Goal: Transaction & Acquisition: Purchase product/service

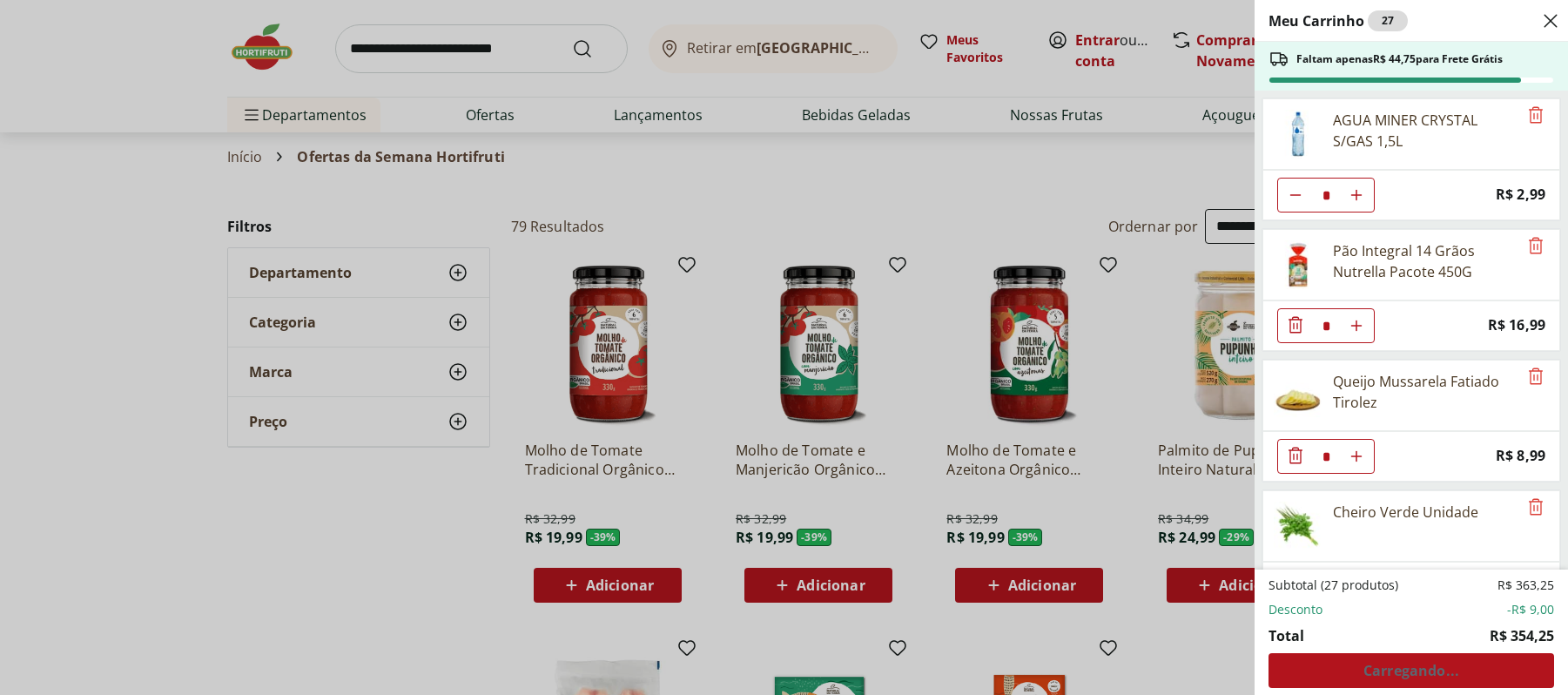
select select "**********"
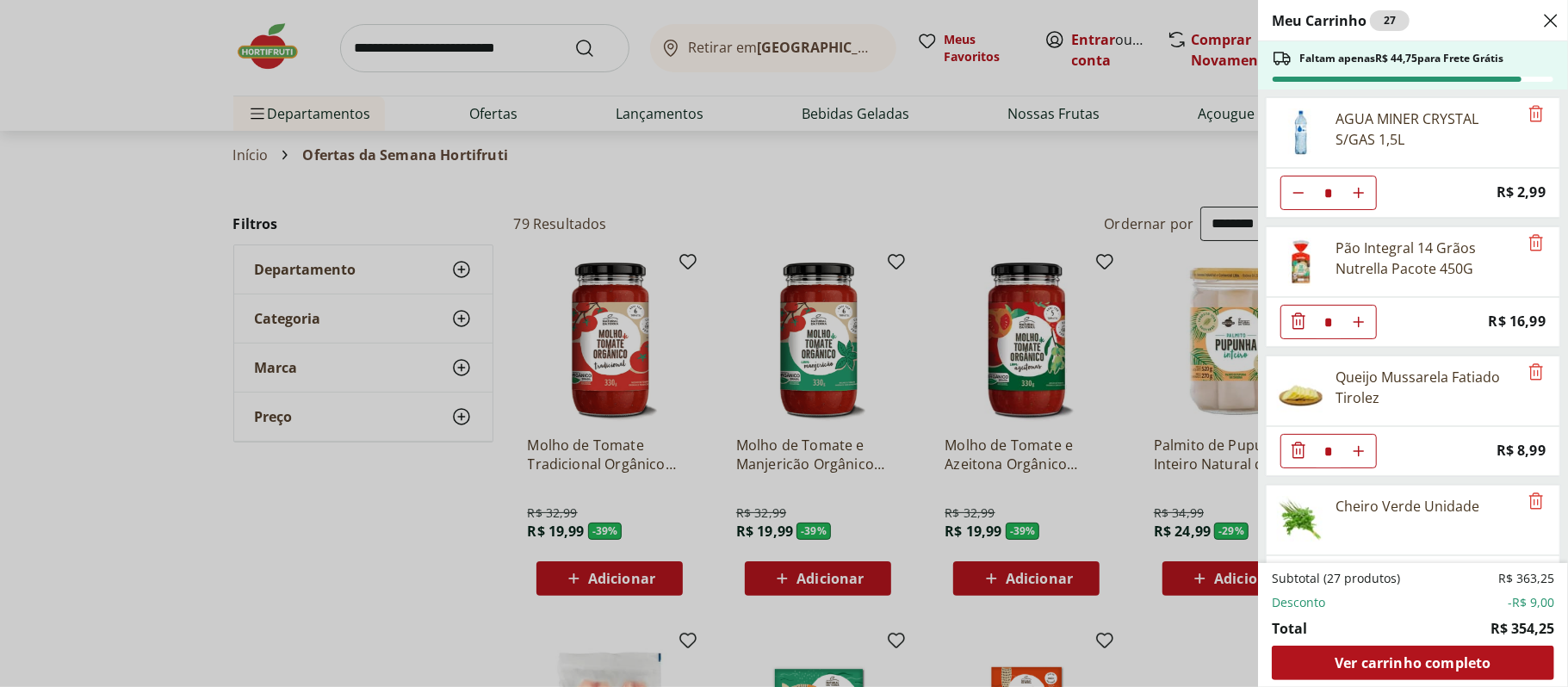
click at [1289, 324] on icon "Diminuir Quantidade" at bounding box center [1298, 320] width 20 height 20
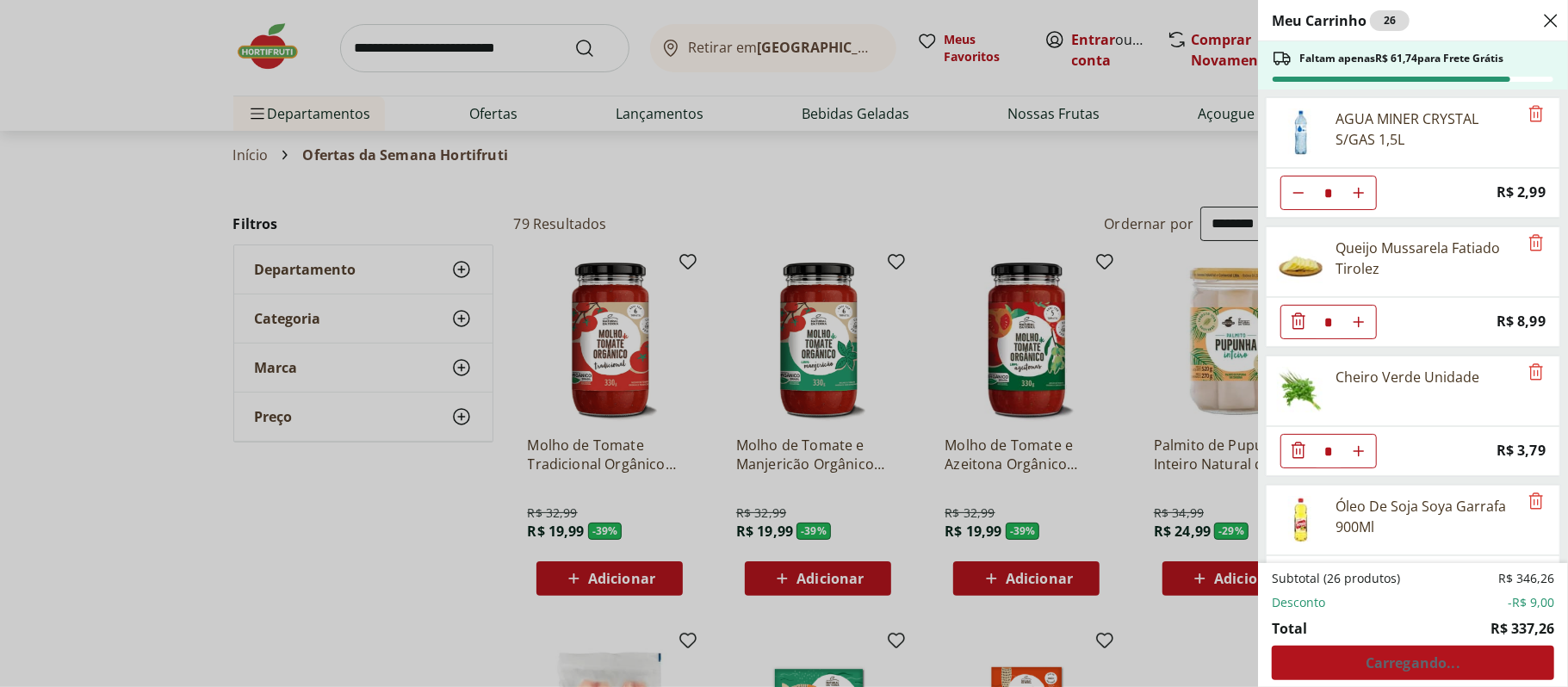
click at [1302, 458] on icon "Diminuir Quantidade" at bounding box center [1298, 450] width 20 height 20
click at [1303, 457] on icon "Diminuir Quantidade" at bounding box center [1299, 450] width 14 height 16
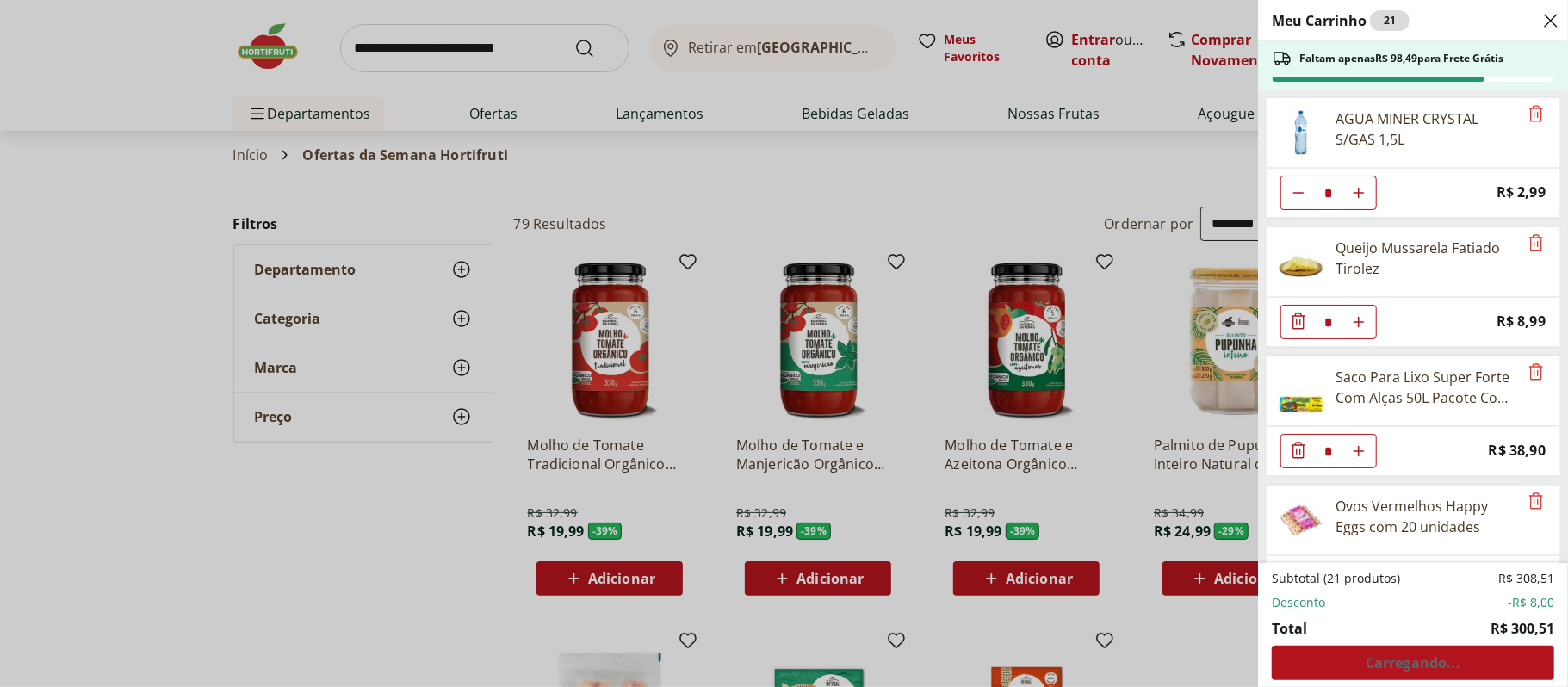
click at [1303, 457] on icon "Diminuir Quantidade" at bounding box center [1299, 450] width 14 height 16
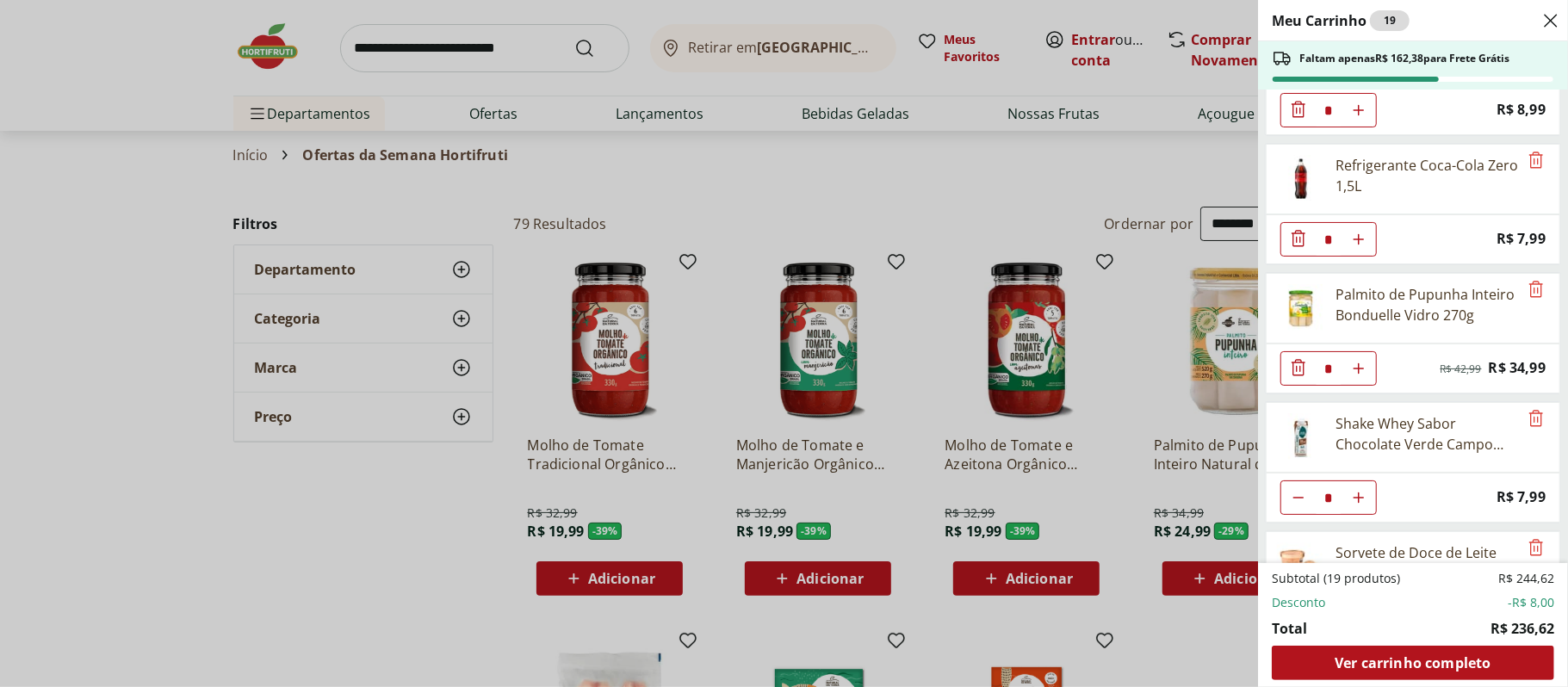
scroll to position [225, 0]
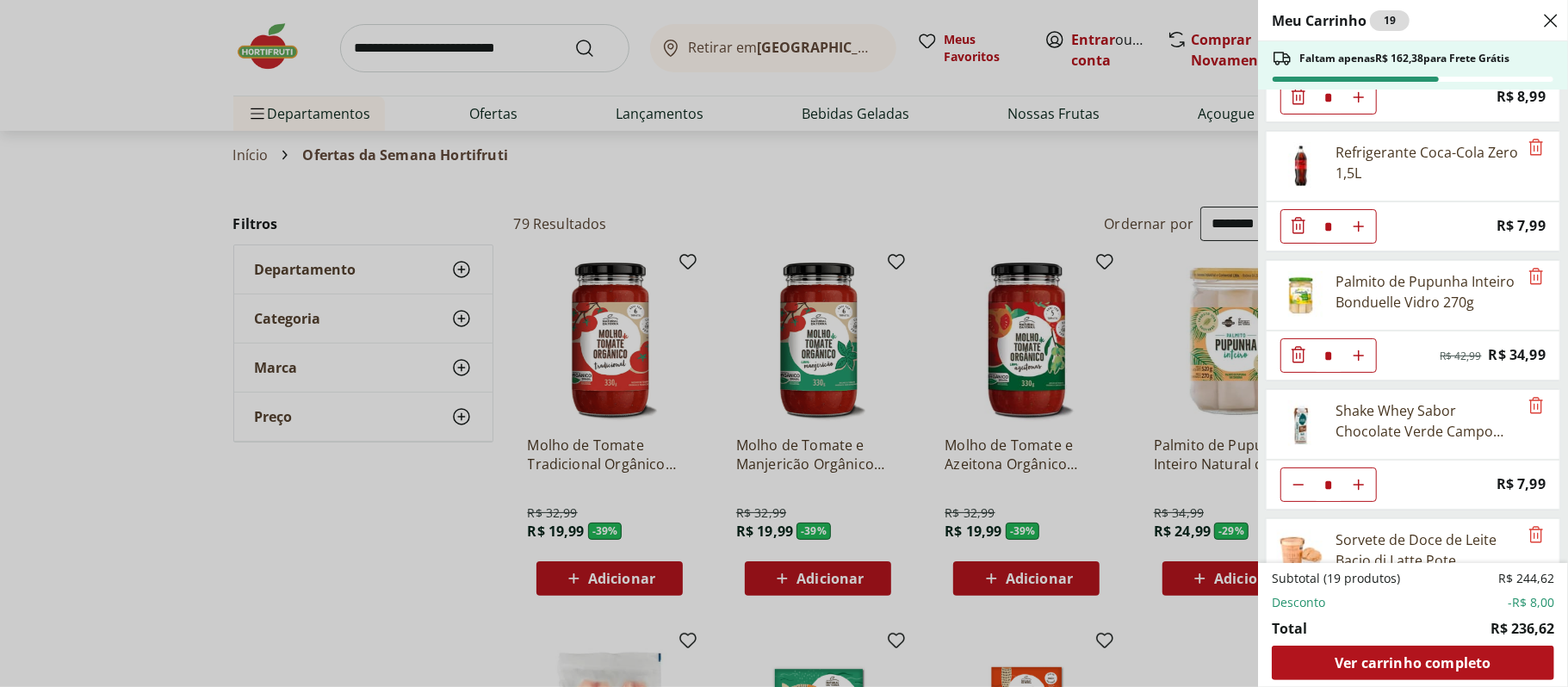
click at [1296, 367] on span "Diminuir Quantidade" at bounding box center [1298, 355] width 20 height 22
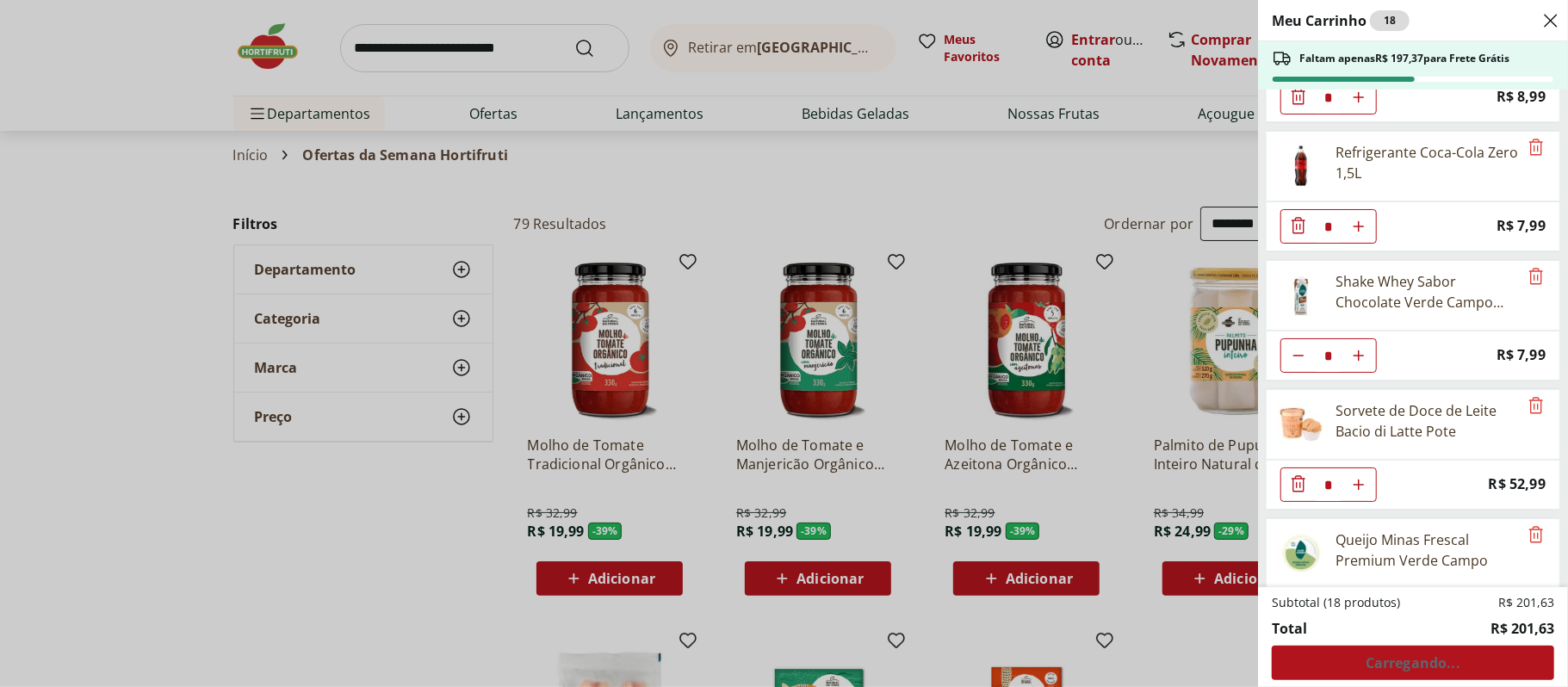
click at [1296, 370] on button "Diminuir Quantidade" at bounding box center [1299, 355] width 35 height 35
type input "*"
click at [1296, 367] on span "Diminuir Quantidade" at bounding box center [1298, 355] width 20 height 22
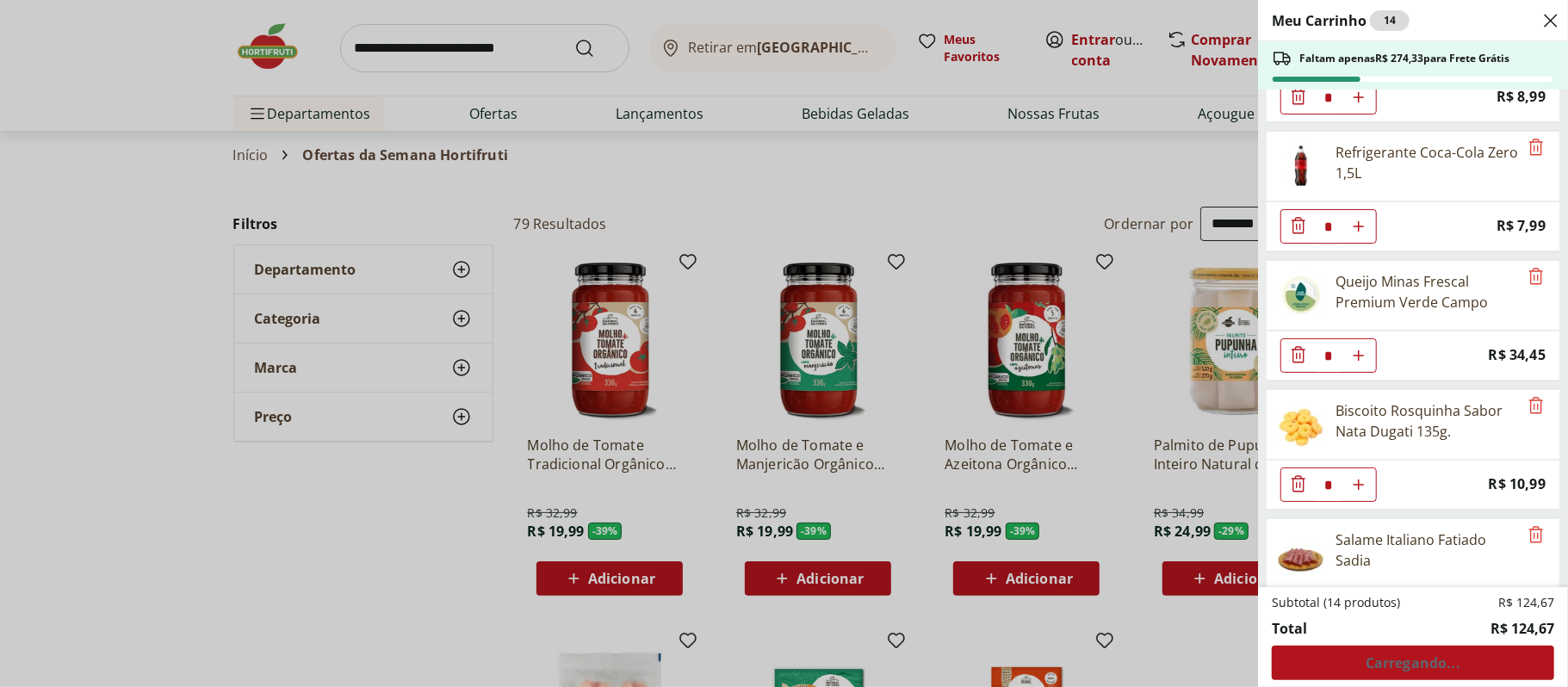
click at [1296, 367] on span "Diminuir Quantidade" at bounding box center [1298, 355] width 20 height 22
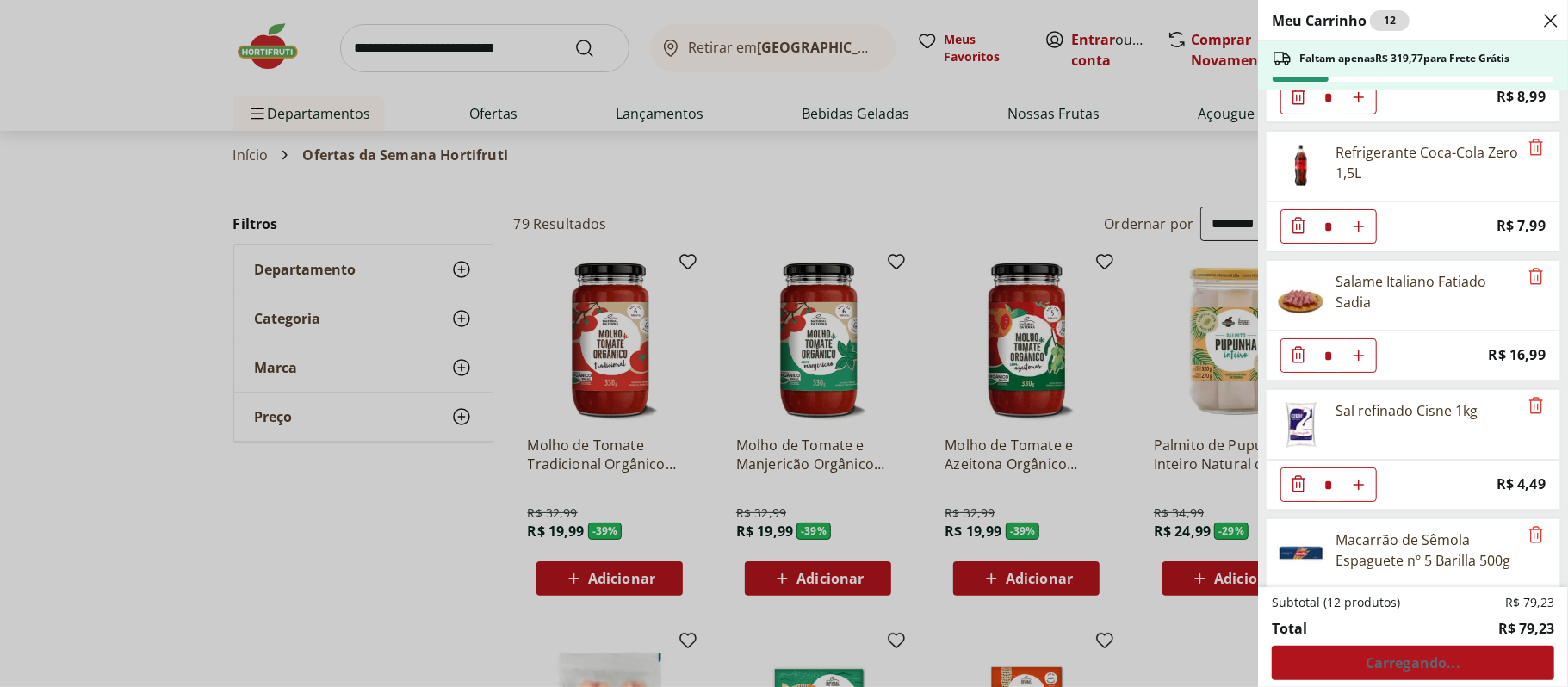
click at [1293, 365] on icon "Diminuir Quantidade" at bounding box center [1298, 354] width 20 height 20
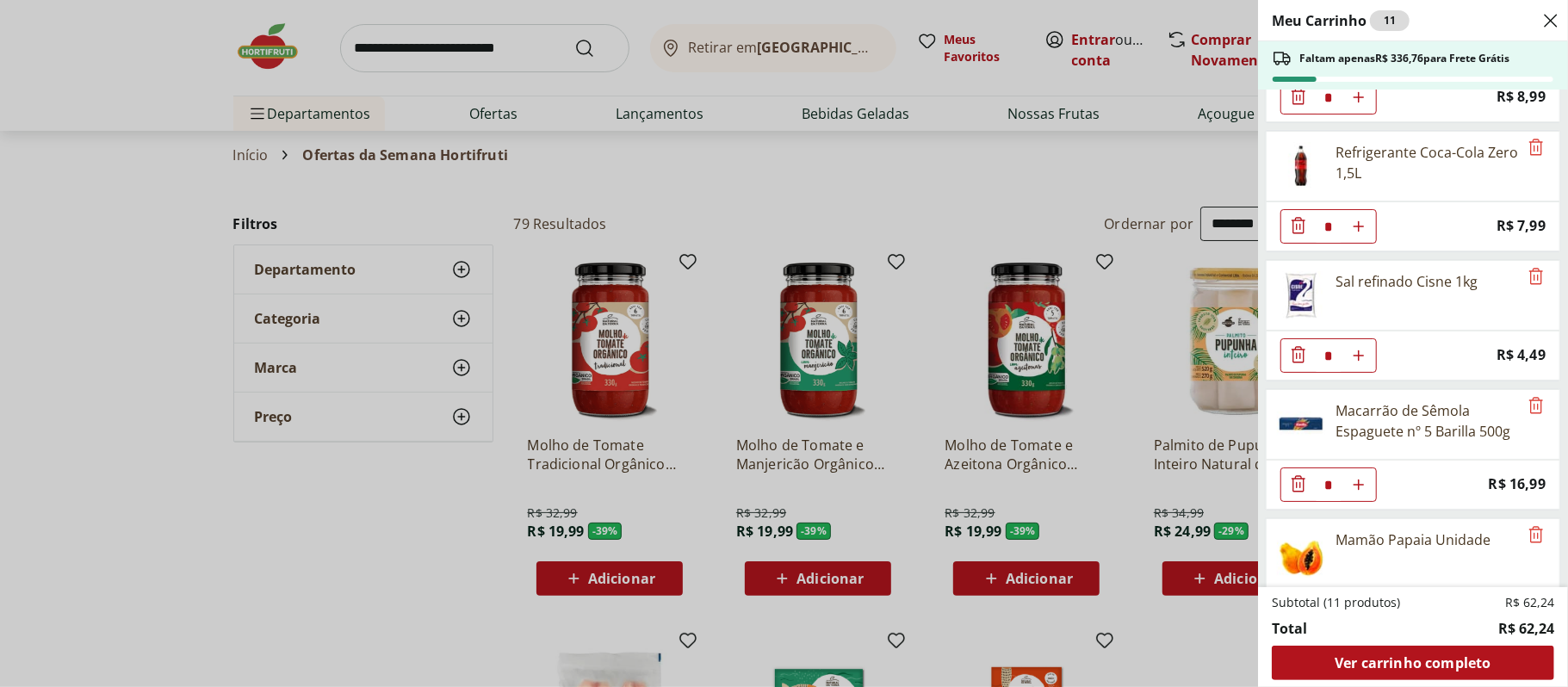
click at [1293, 365] on icon "Diminuir Quantidade" at bounding box center [1298, 354] width 20 height 20
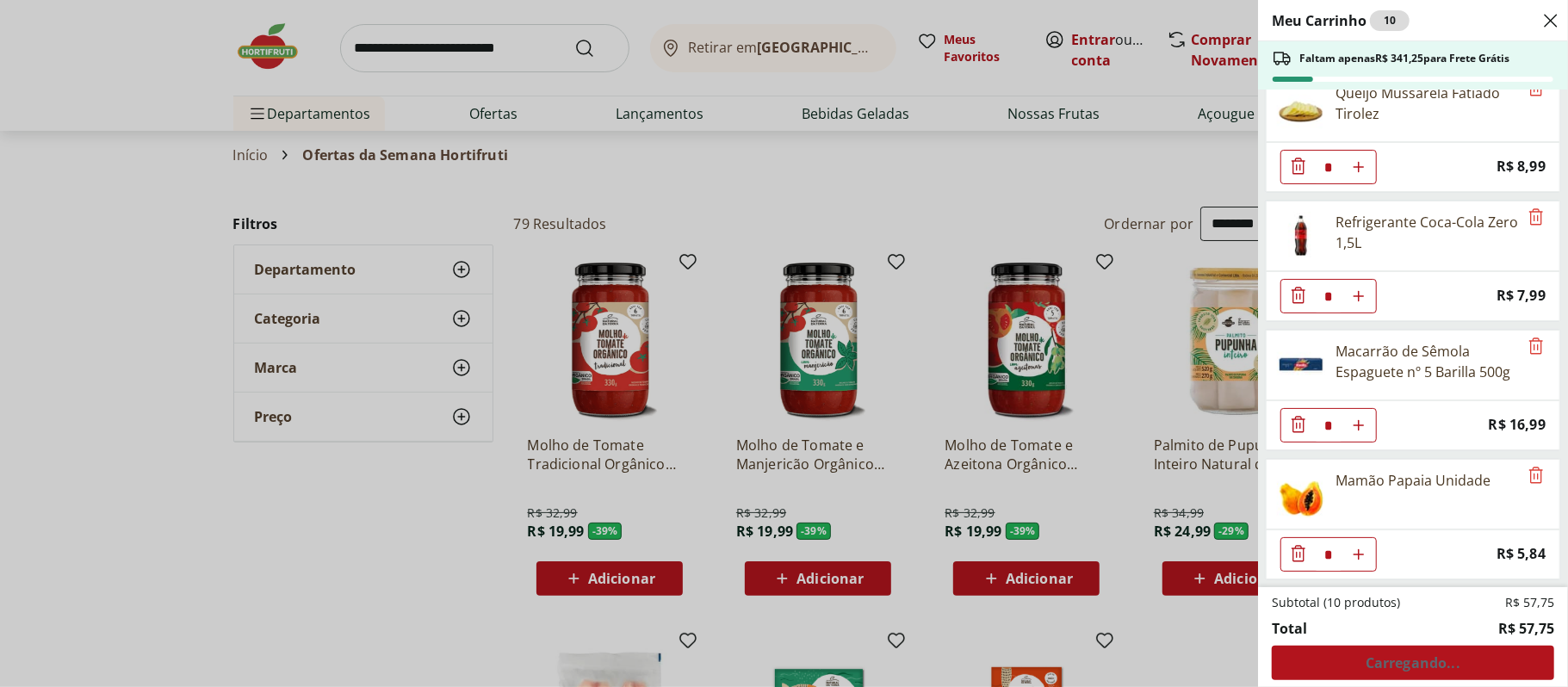
scroll to position [163, 0]
click at [1301, 414] on icon "Diminuir Quantidade" at bounding box center [1298, 424] width 20 height 20
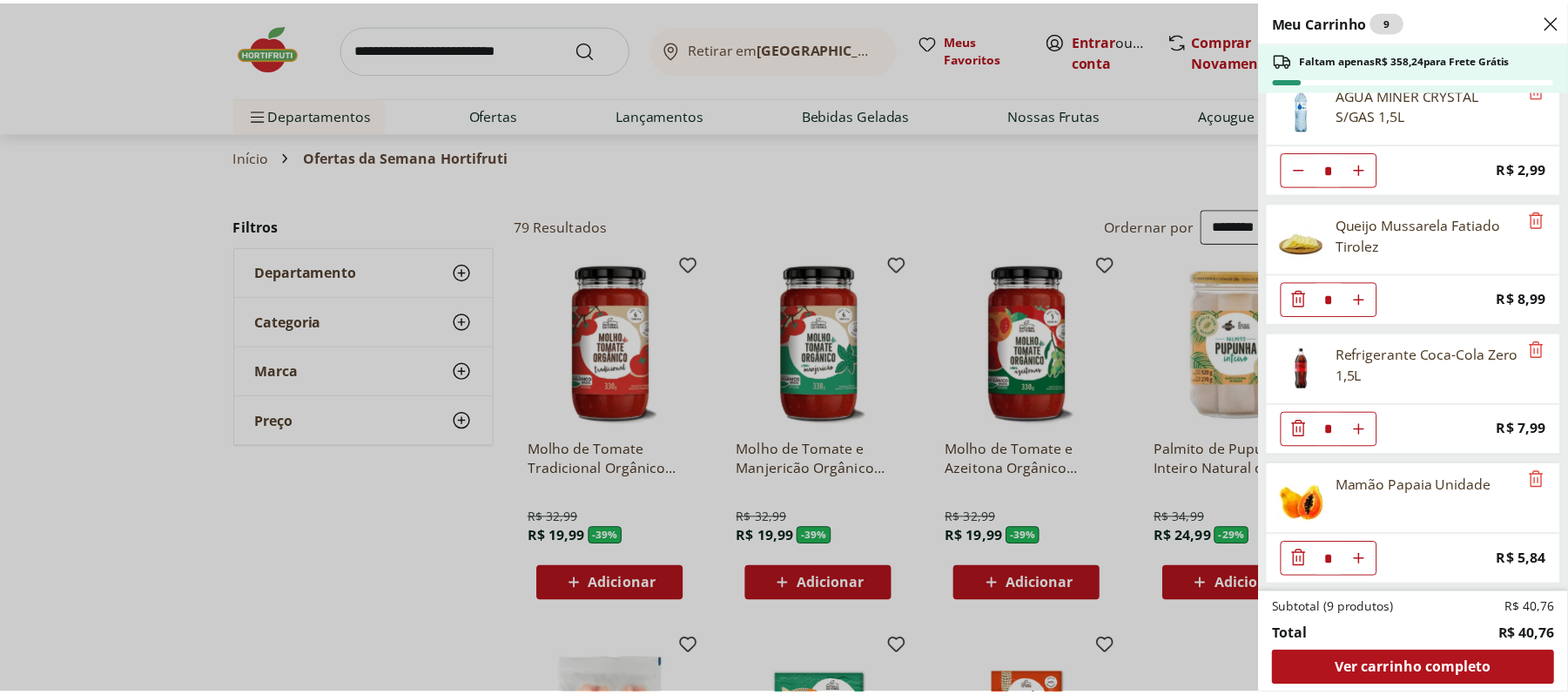
scroll to position [0, 0]
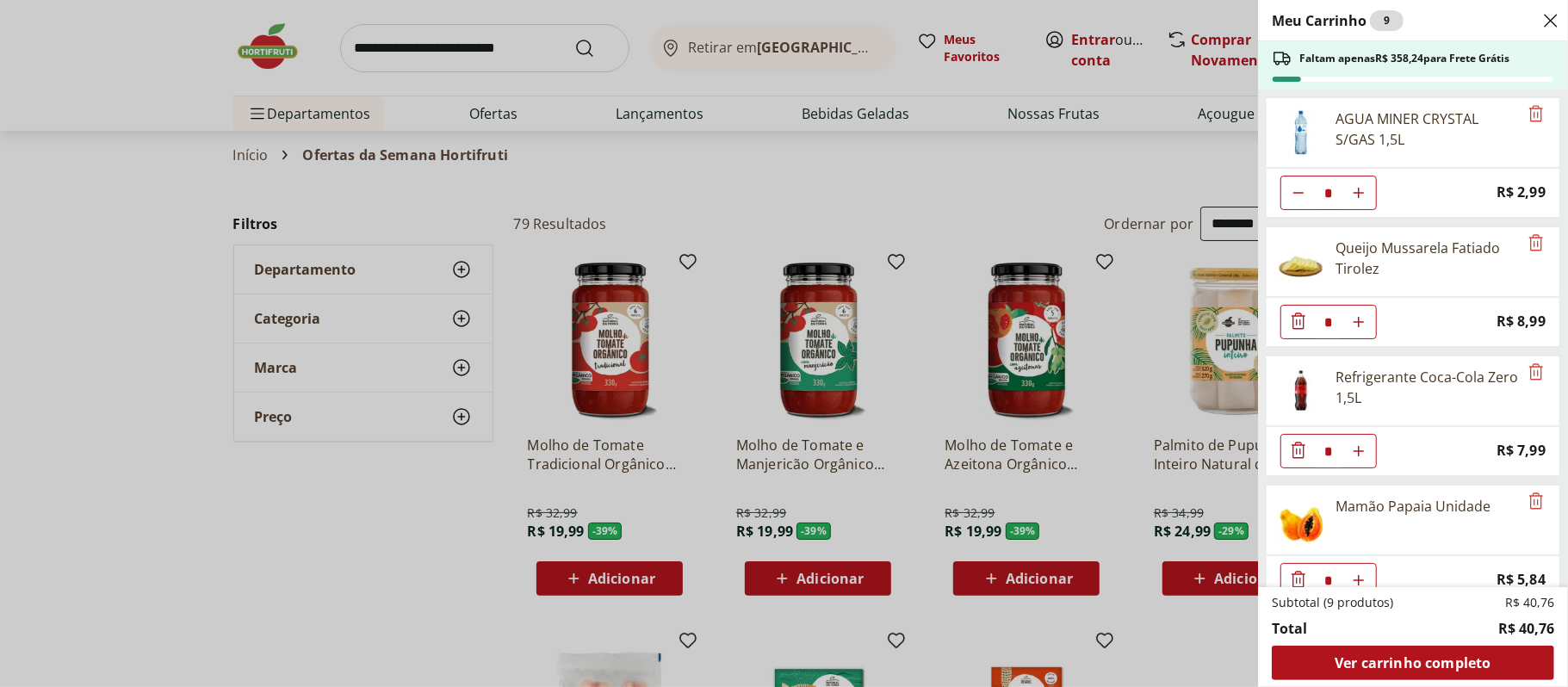
click at [645, 158] on div "Meu Carrinho 9 Faltam apenas R$ 358,24 para Frete Grátis AGUA MINER CRYSTAL S/G…" at bounding box center [784, 344] width 1568 height 687
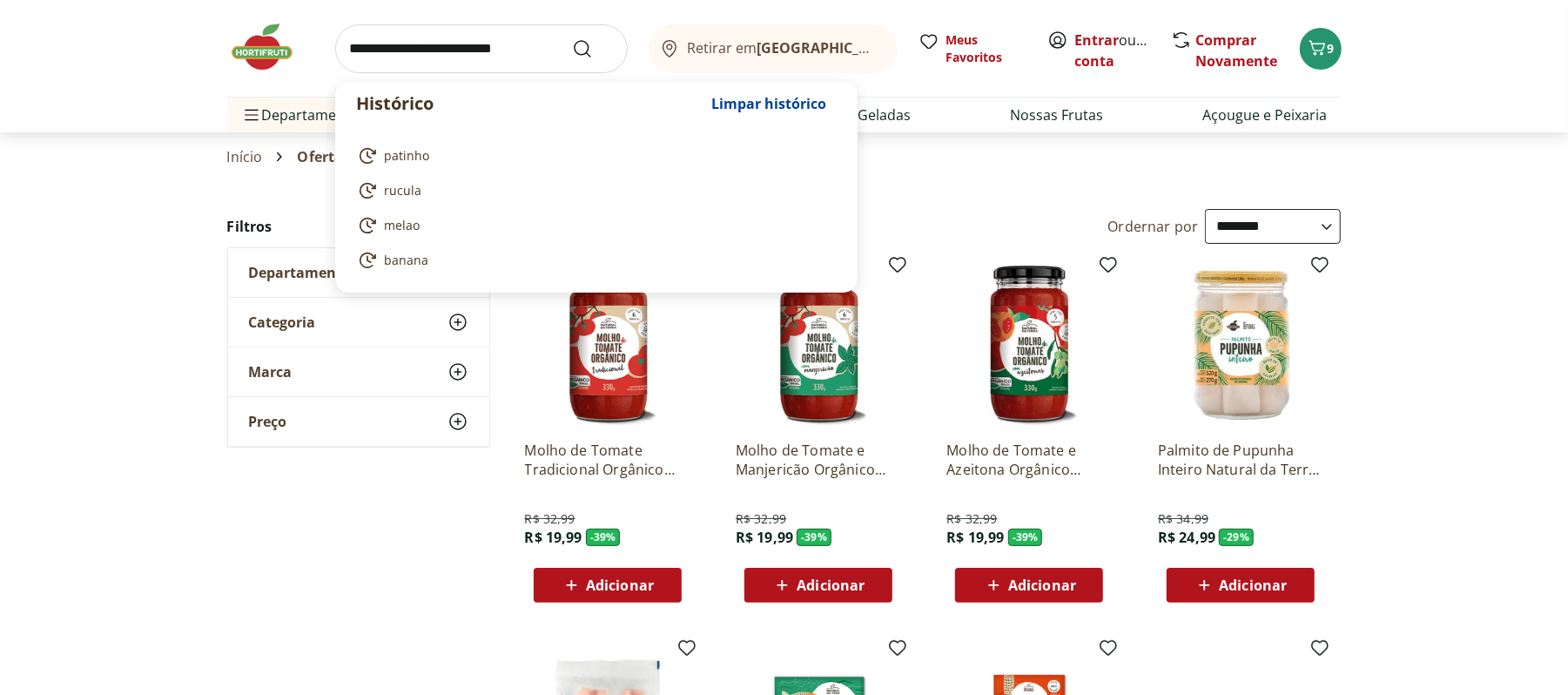
click at [556, 70] on input "search" at bounding box center [481, 49] width 293 height 49
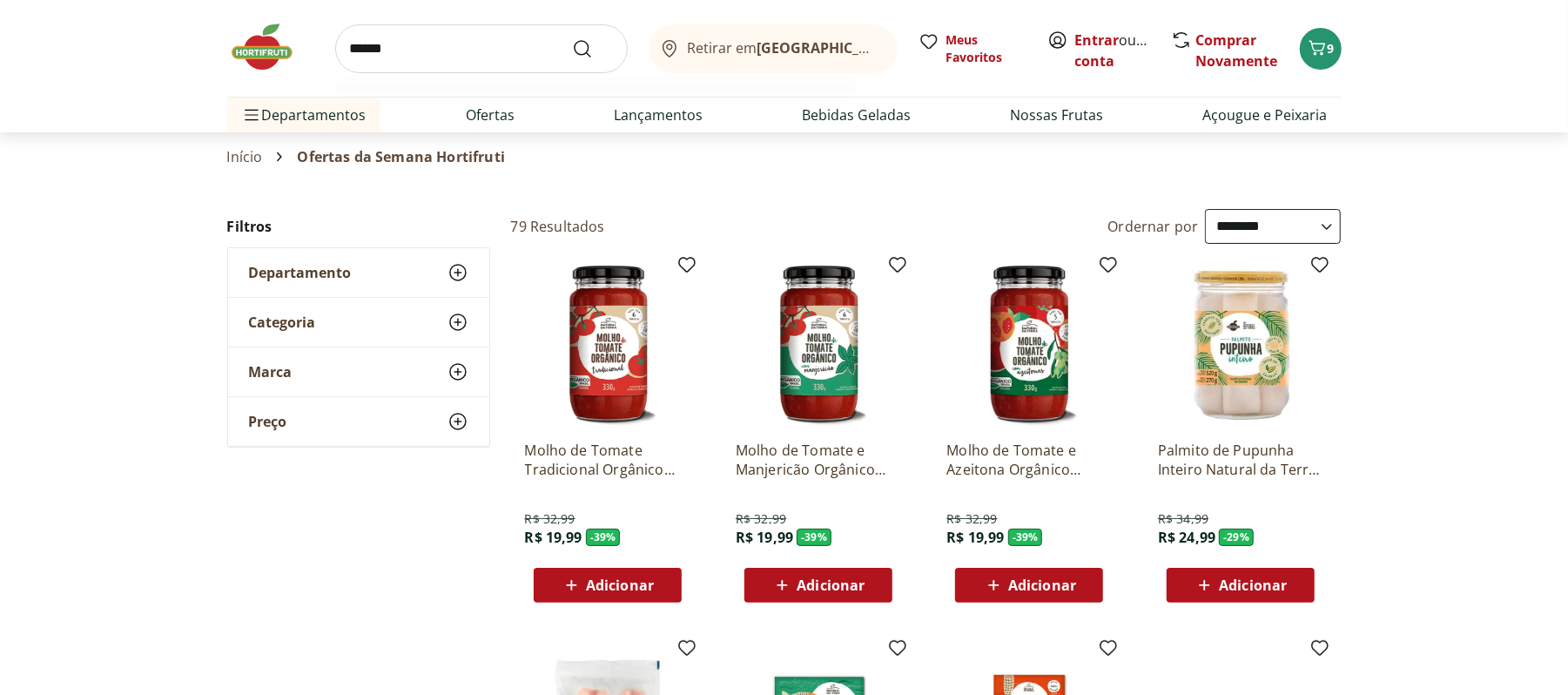
type input "******"
click at [572, 38] on button "Submit Search" at bounding box center [593, 48] width 42 height 20
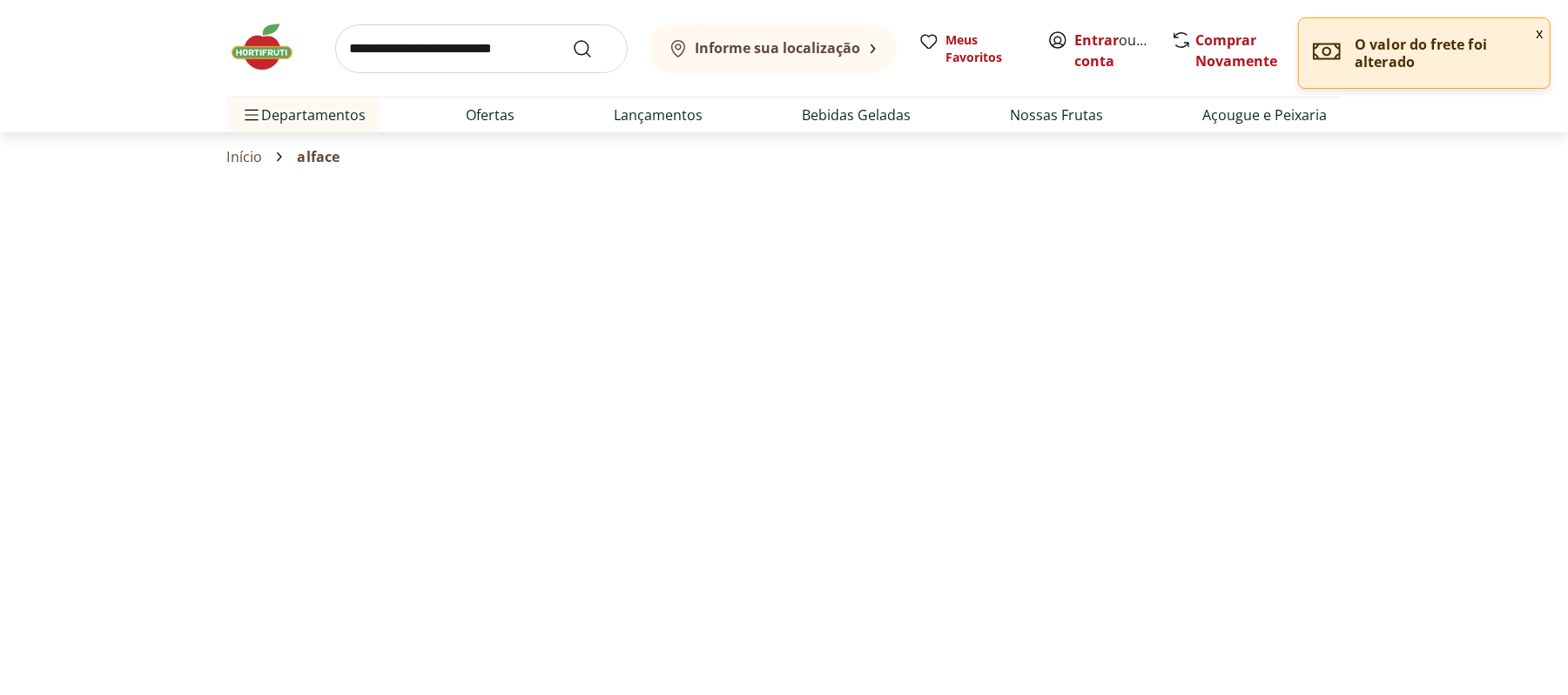
select select "**********"
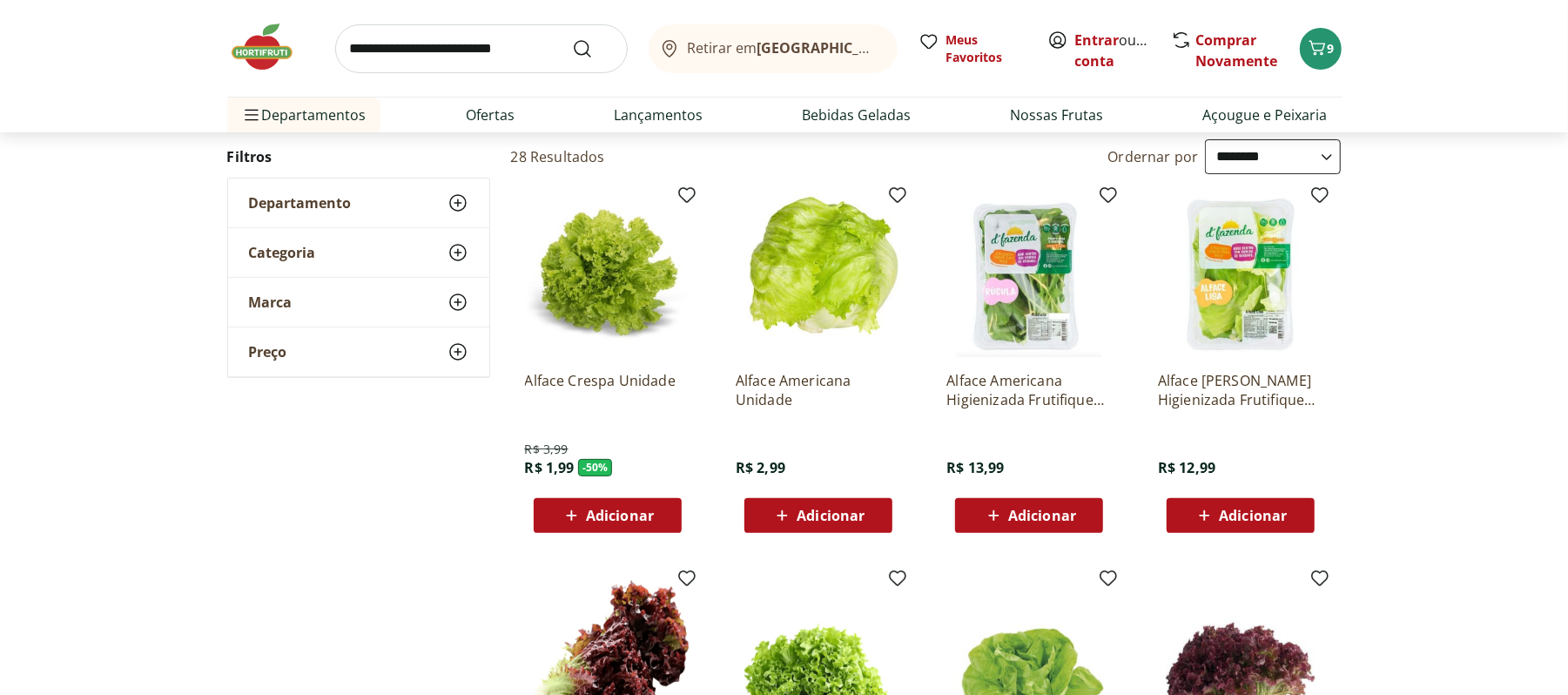
scroll to position [140, 0]
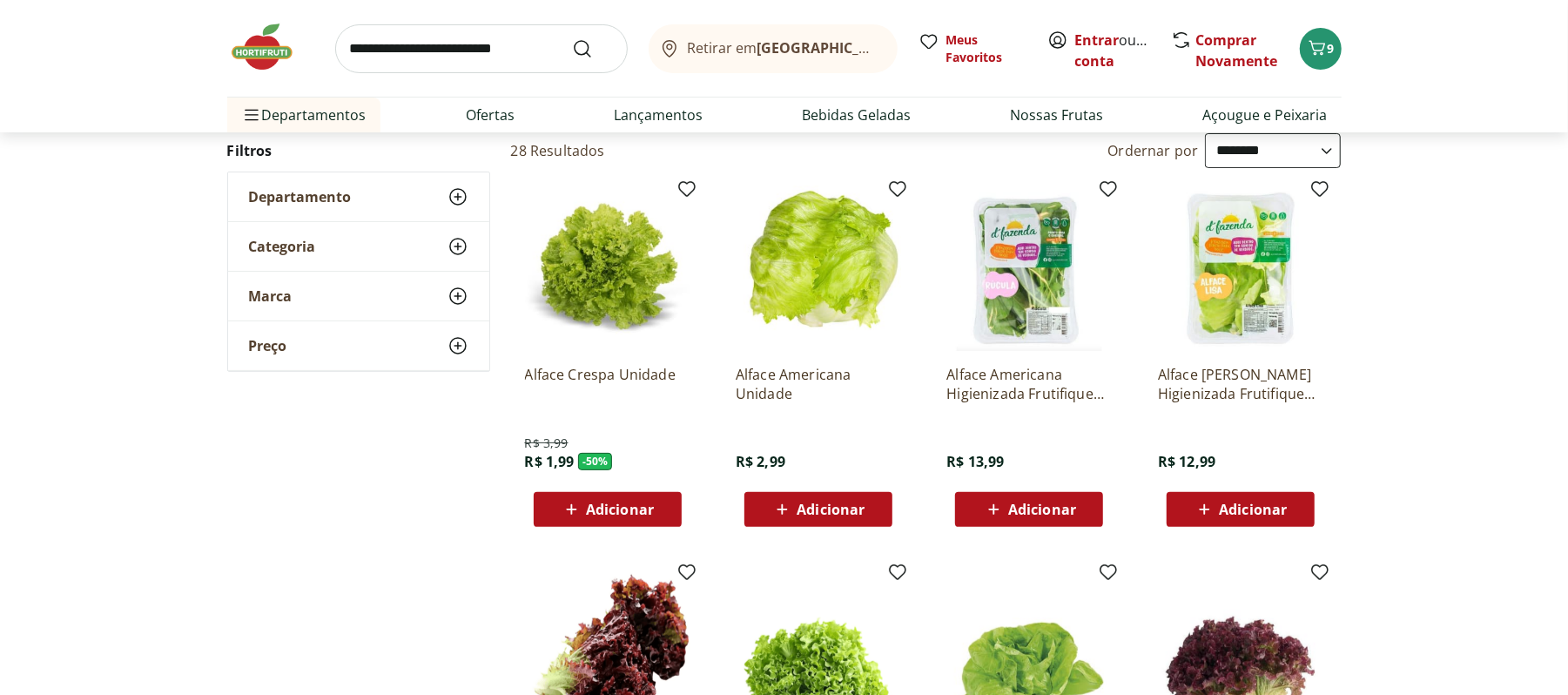
click at [818, 516] on span "Adicionar" at bounding box center [831, 510] width 68 height 14
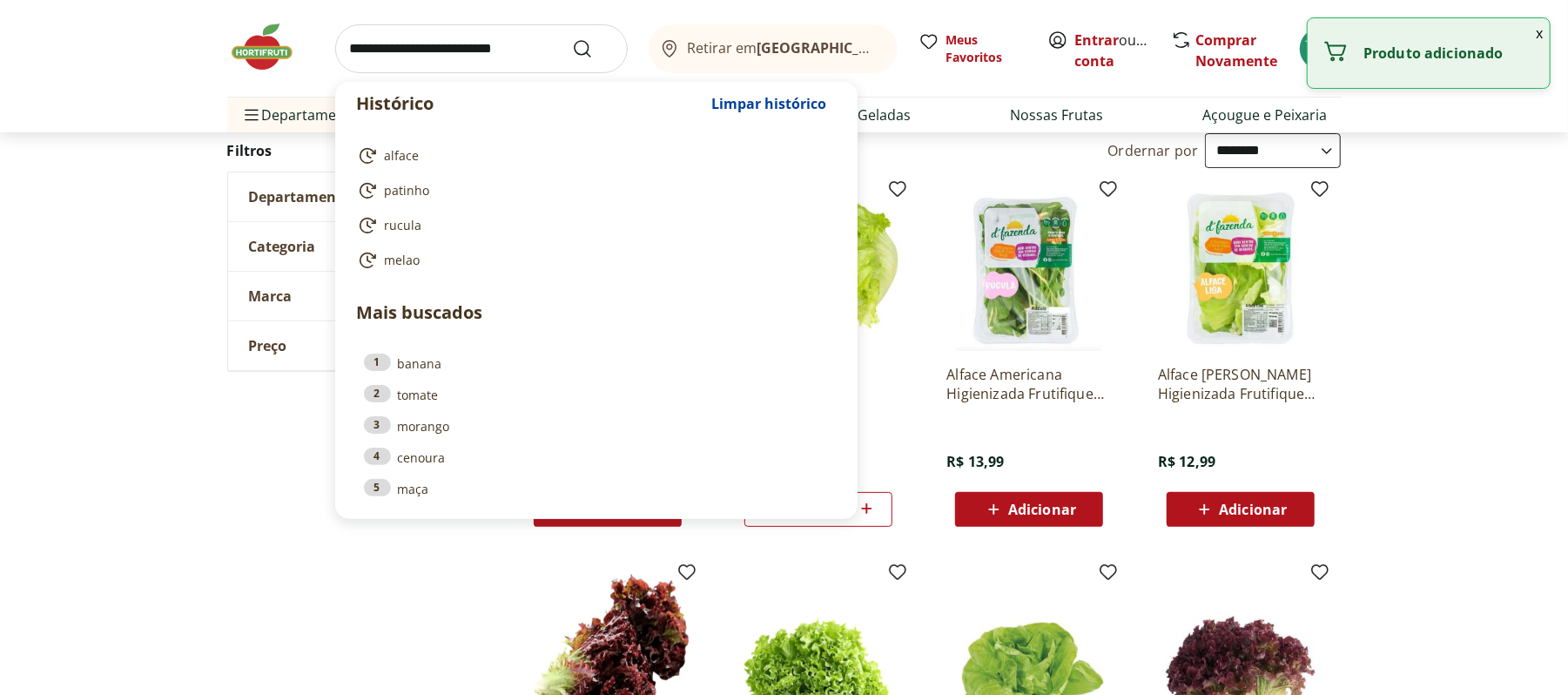
click at [485, 68] on input "search" at bounding box center [481, 49] width 293 height 49
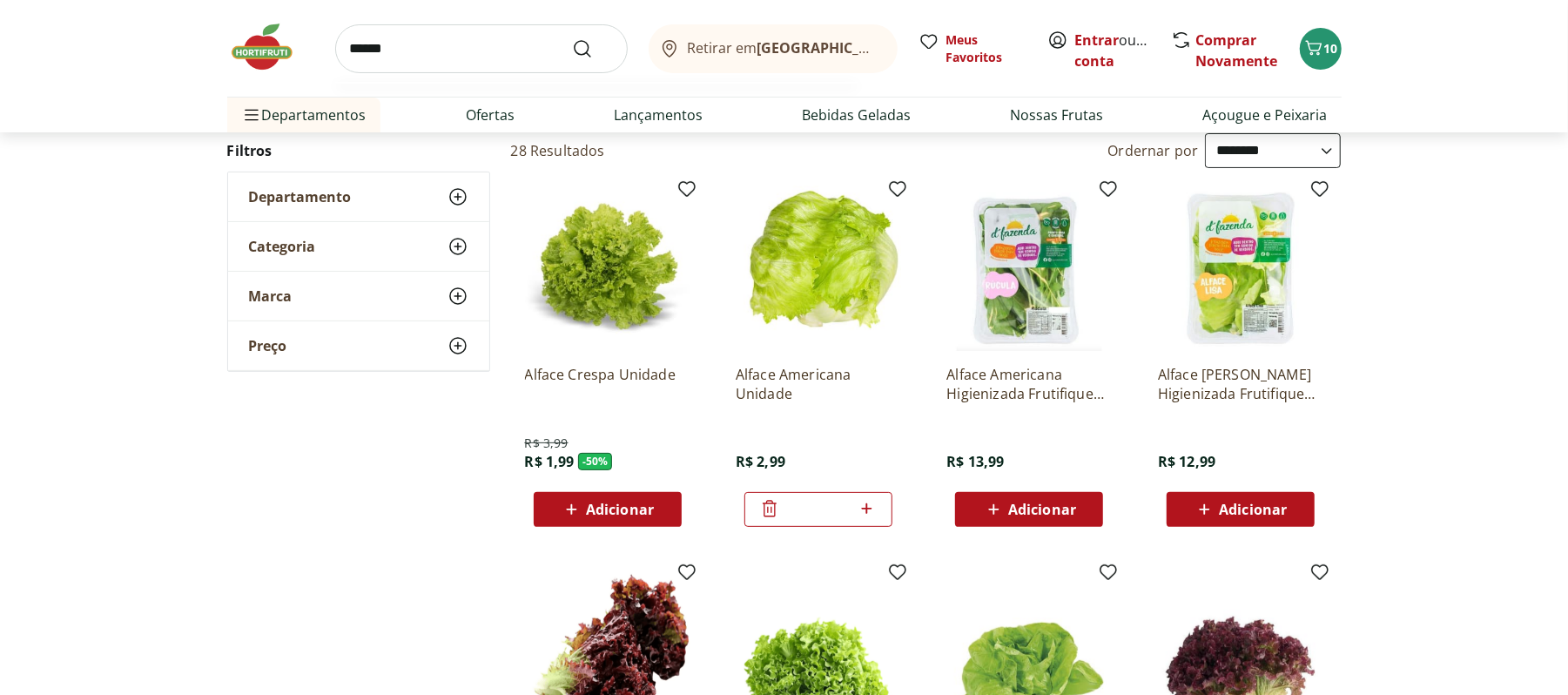
type input "******"
click at [572, 38] on button "Submit Search" at bounding box center [593, 48] width 42 height 20
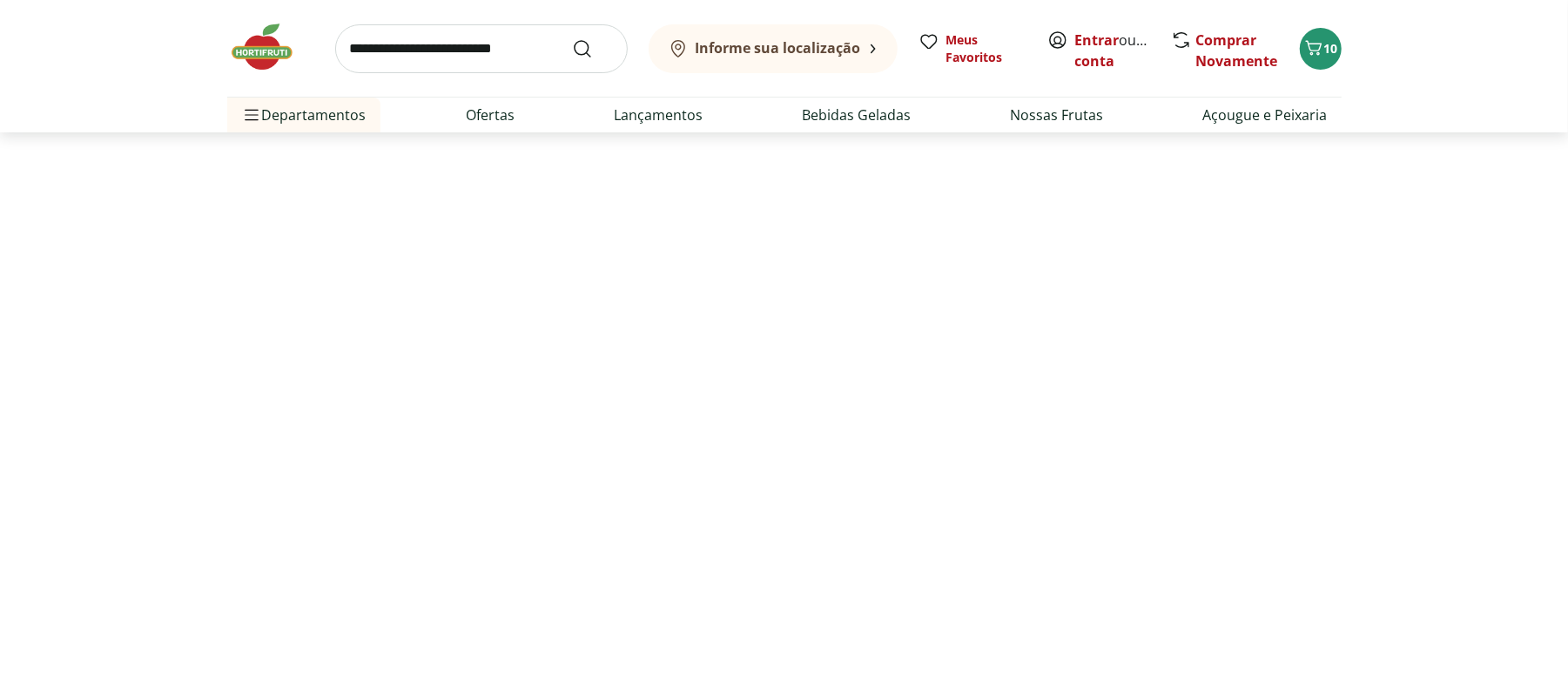
select select "**********"
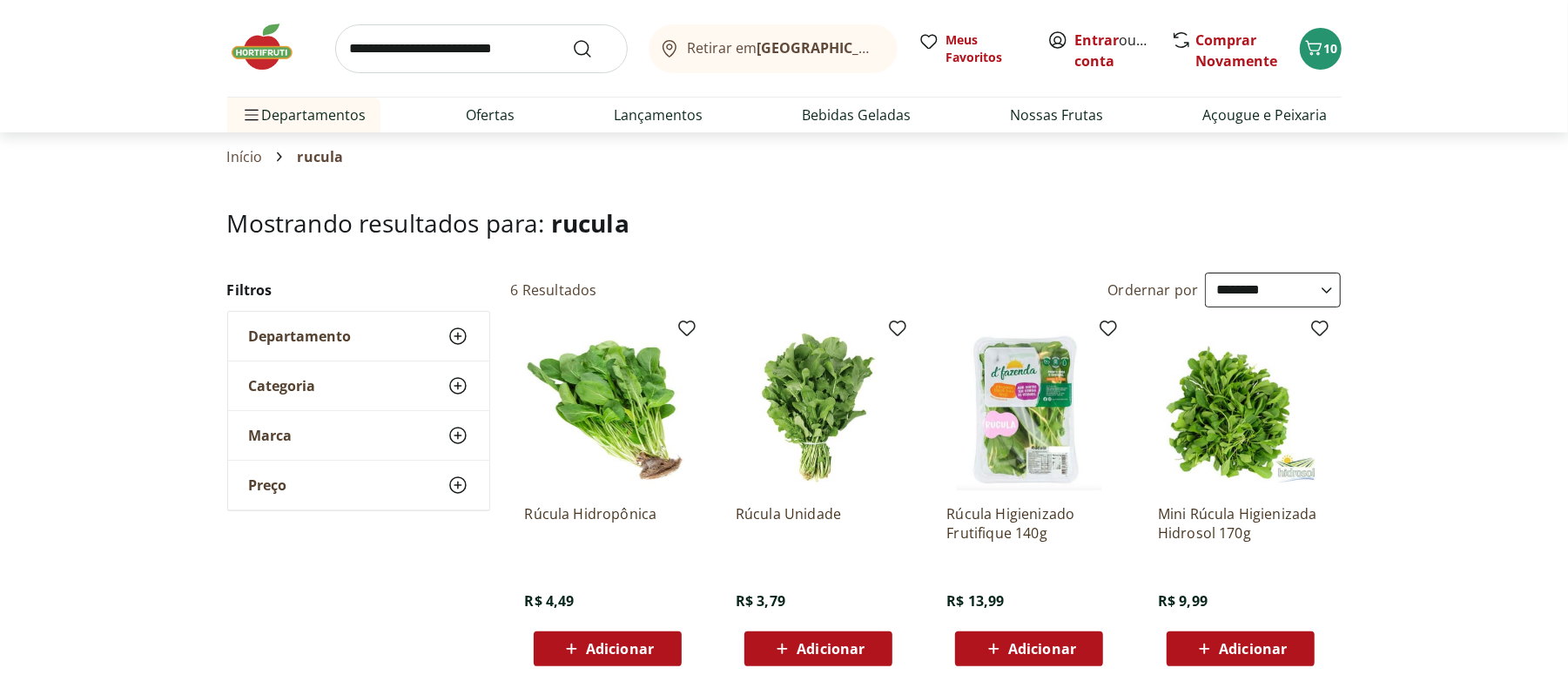
click at [806, 641] on span "Adicionar" at bounding box center [831, 648] width 68 height 14
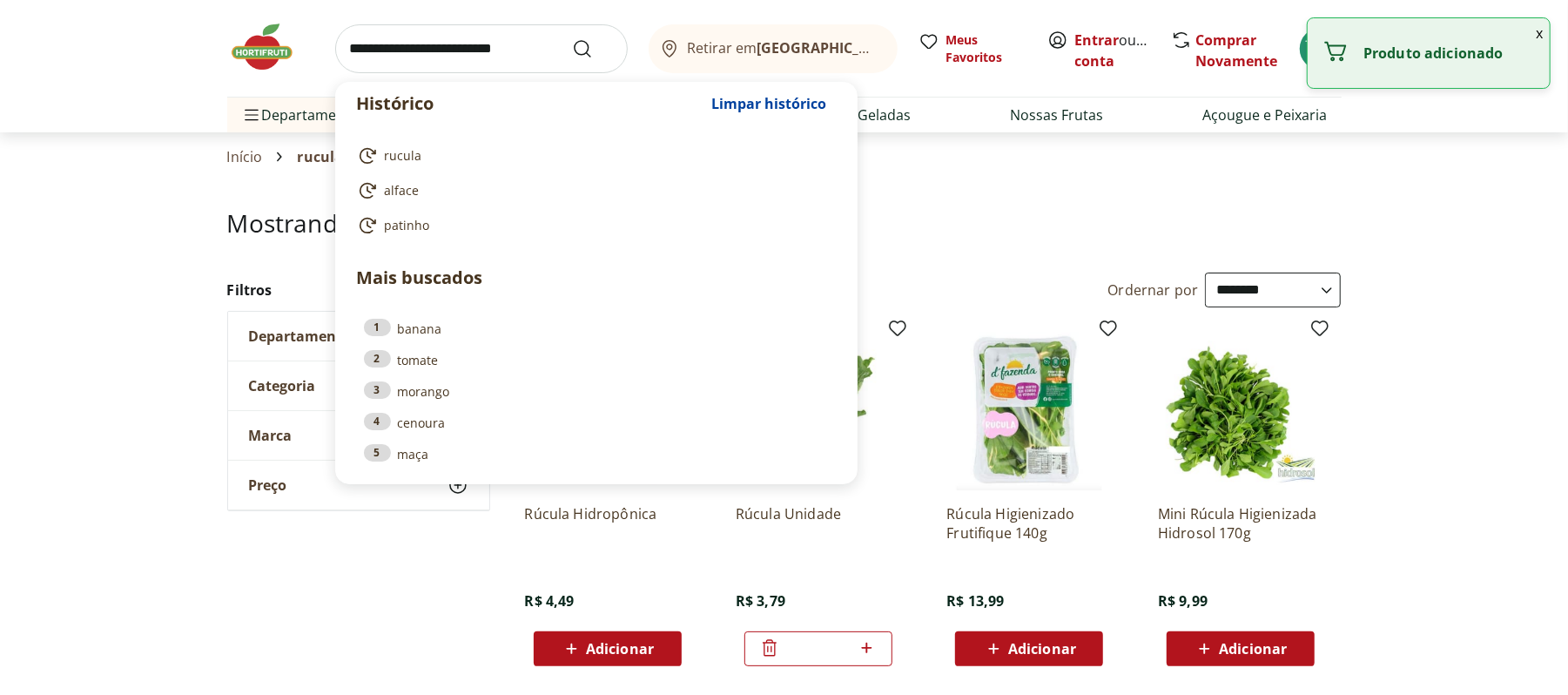
click at [486, 49] on input "search" at bounding box center [481, 49] width 293 height 49
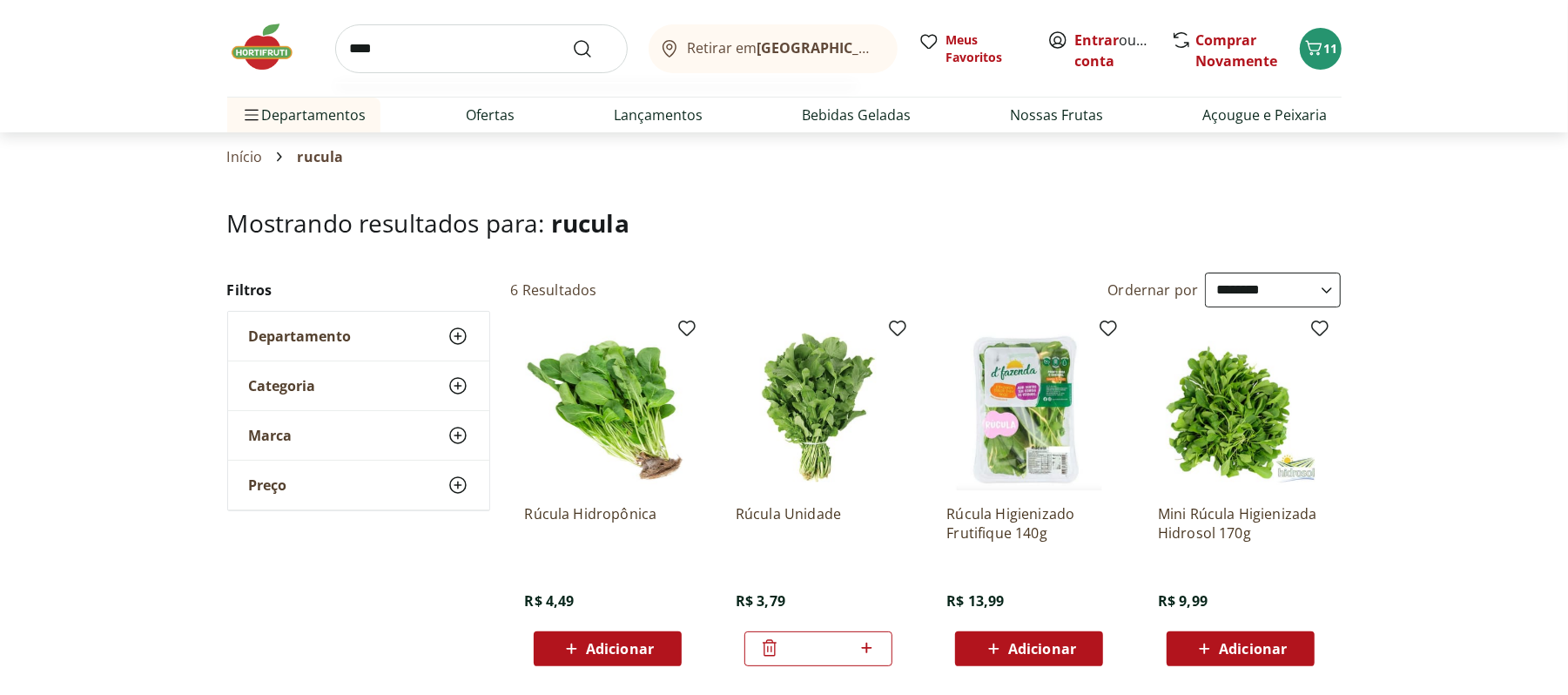
type input "****"
click at [572, 38] on button "Submit Search" at bounding box center [593, 48] width 42 height 20
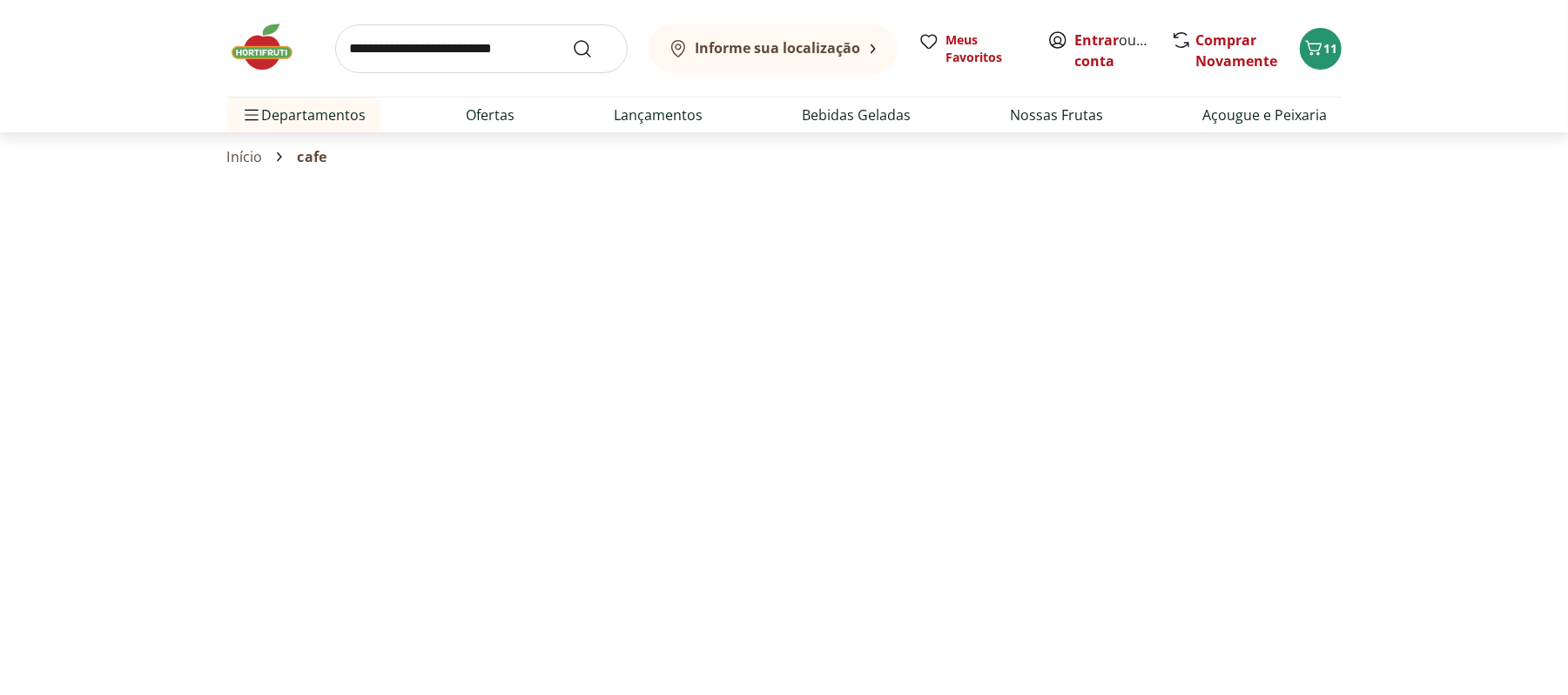
select select "**********"
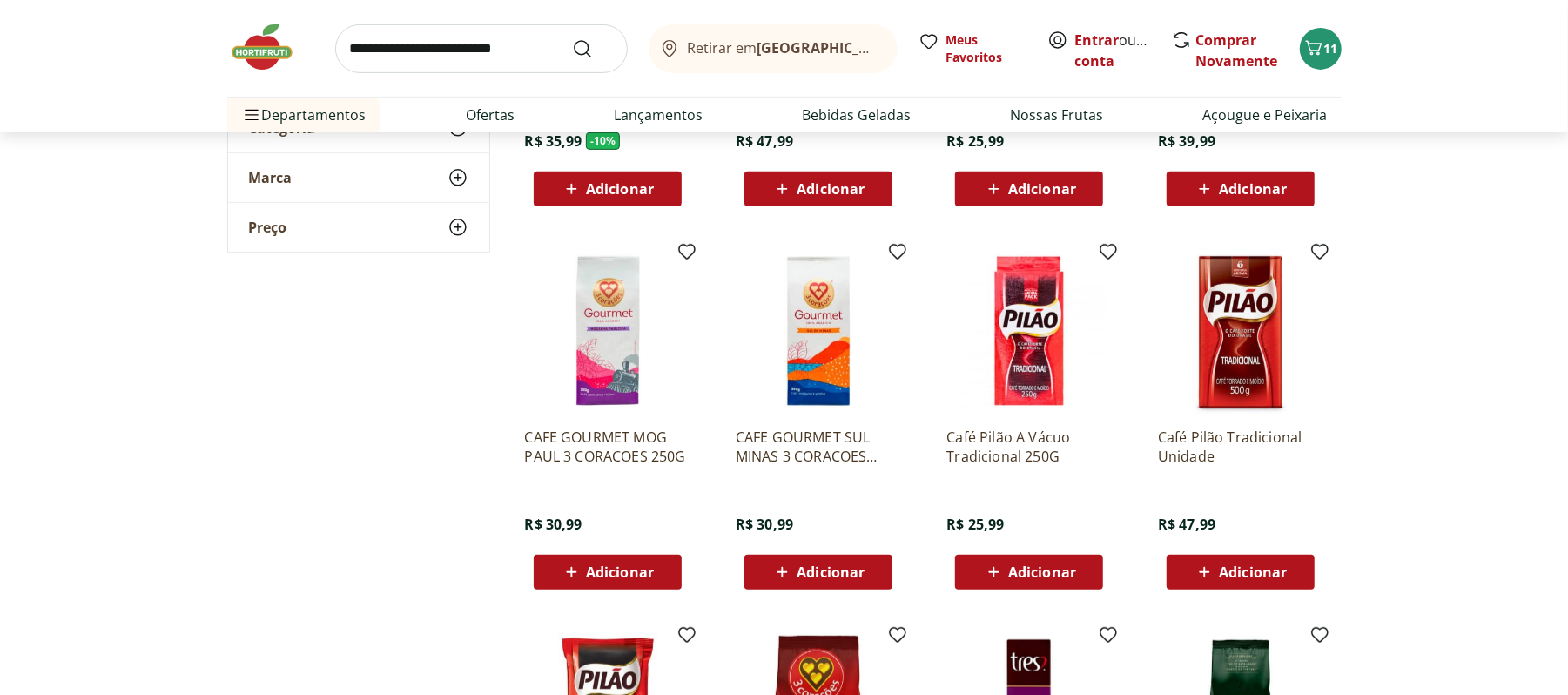
scroll to position [467, 0]
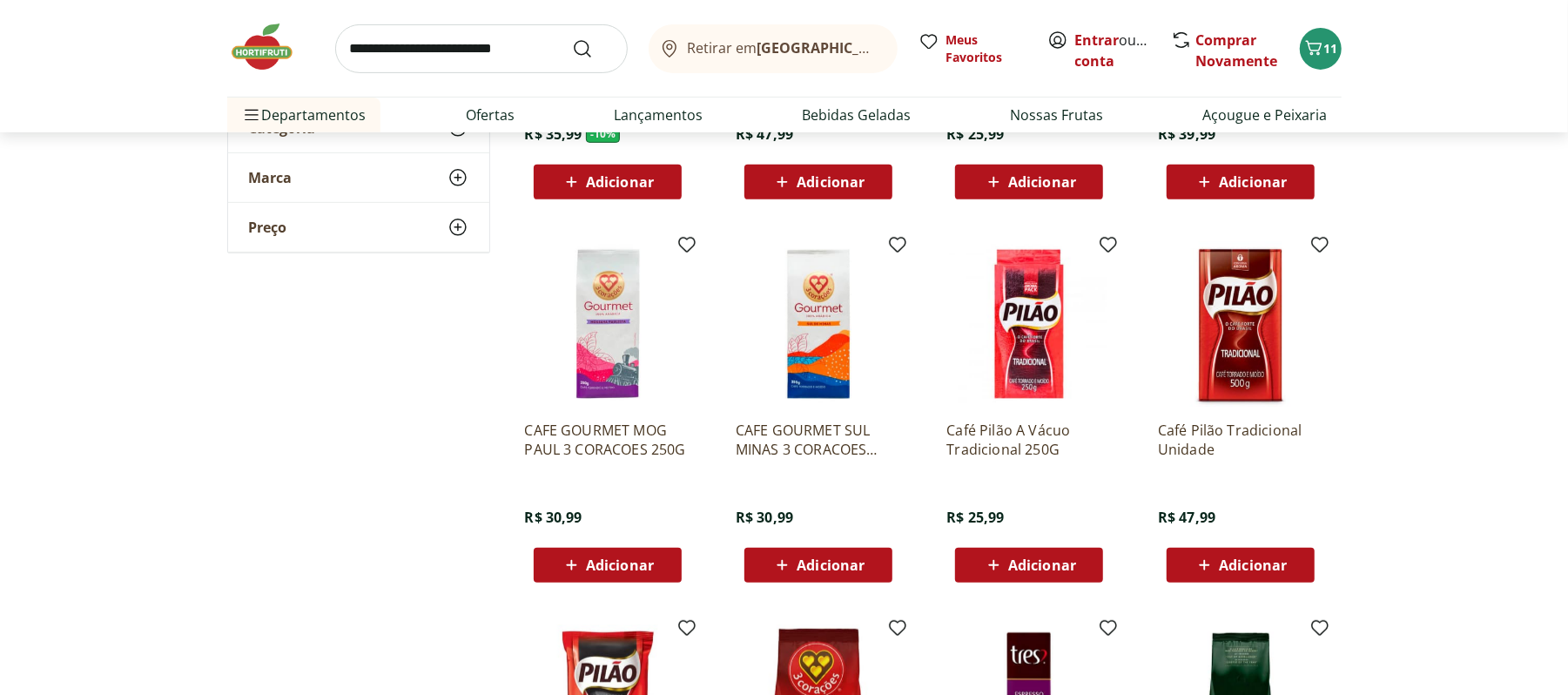
click at [604, 568] on span "Adicionar" at bounding box center [620, 565] width 68 height 14
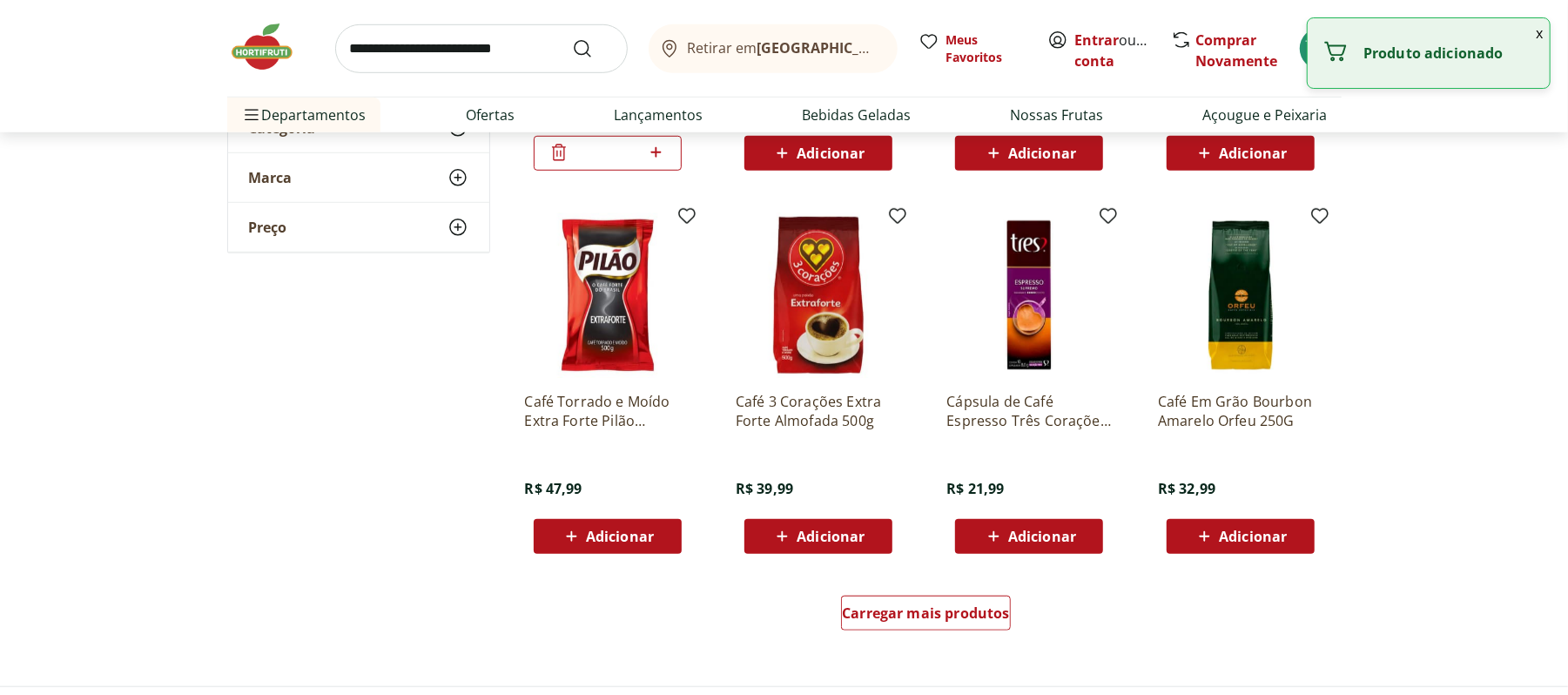
scroll to position [1077, 0]
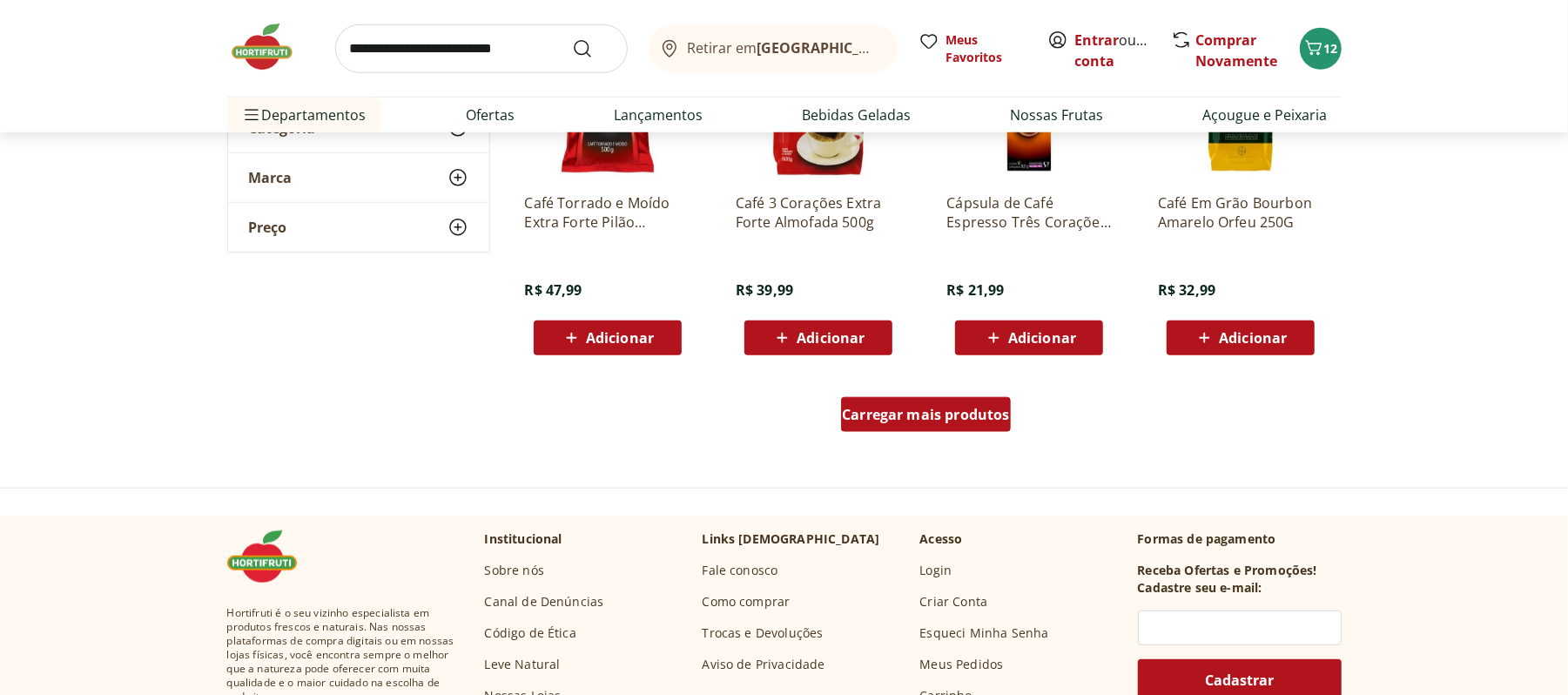
click at [907, 423] on div "Carregar mais produtos" at bounding box center [927, 415] width 170 height 35
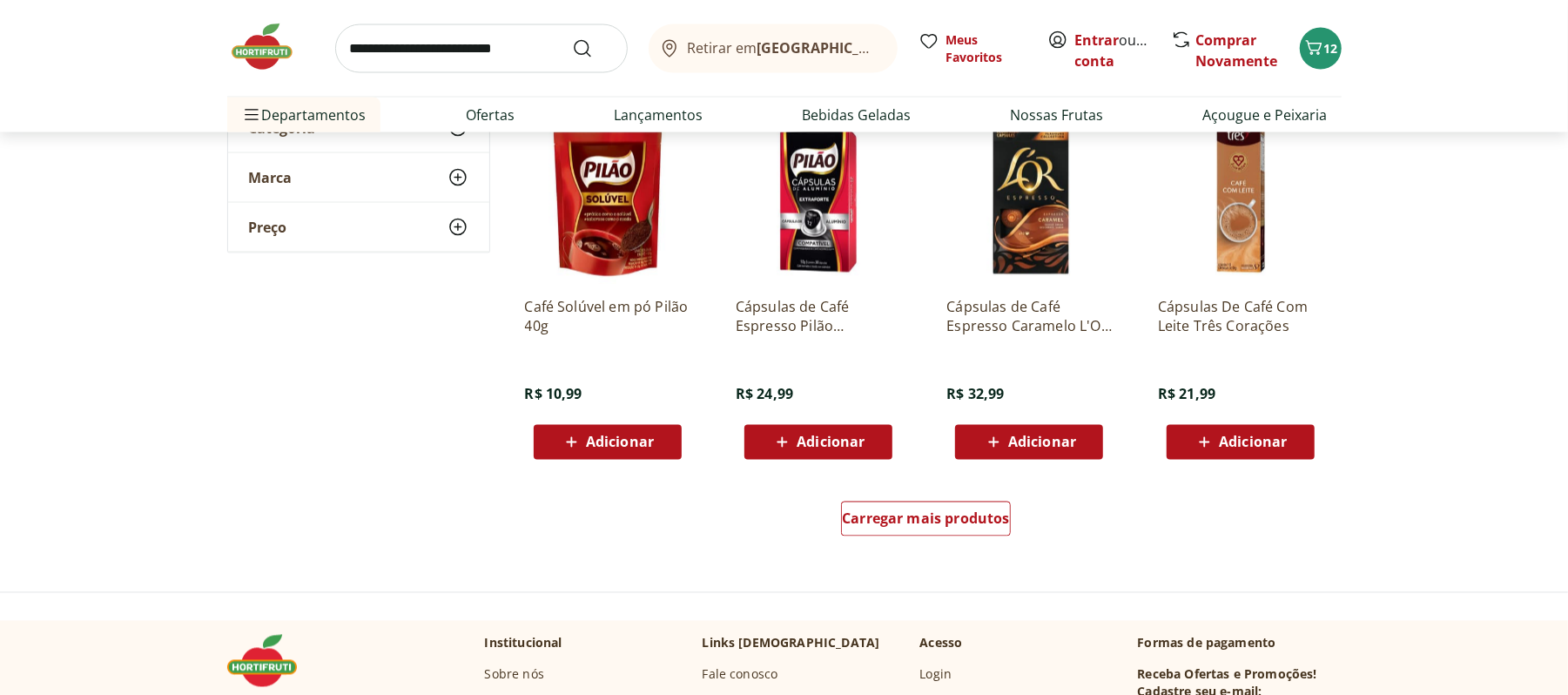
scroll to position [2114, 0]
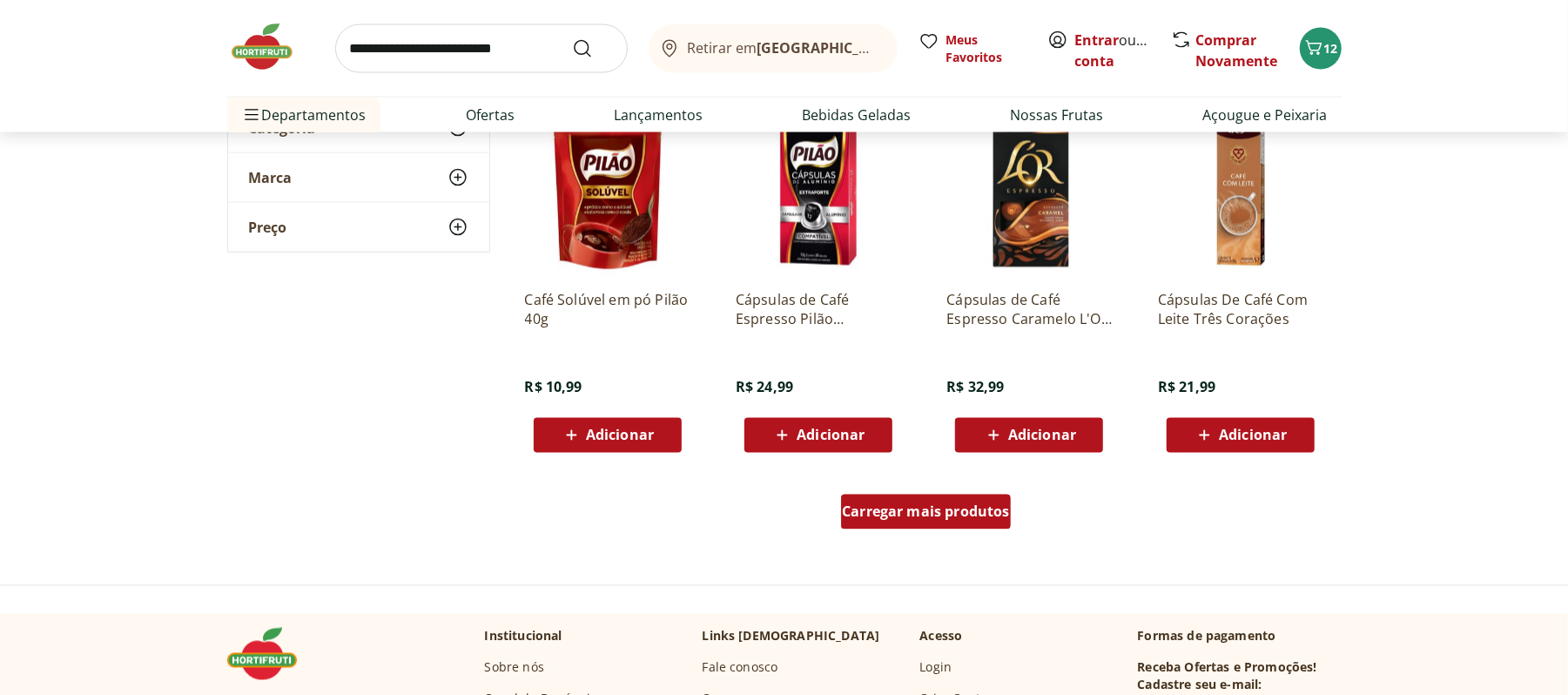
click at [909, 520] on div "Carregar mais produtos" at bounding box center [927, 512] width 170 height 35
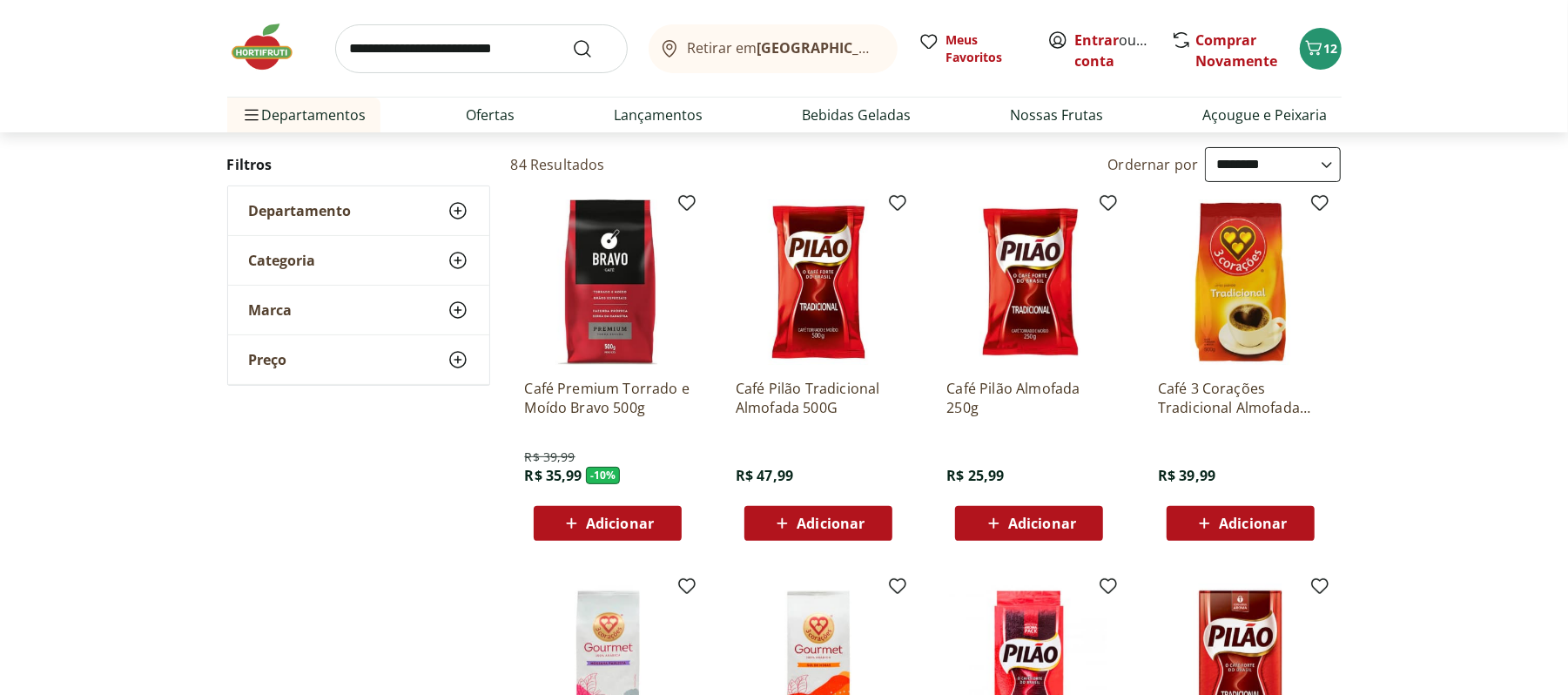
scroll to position [0, 0]
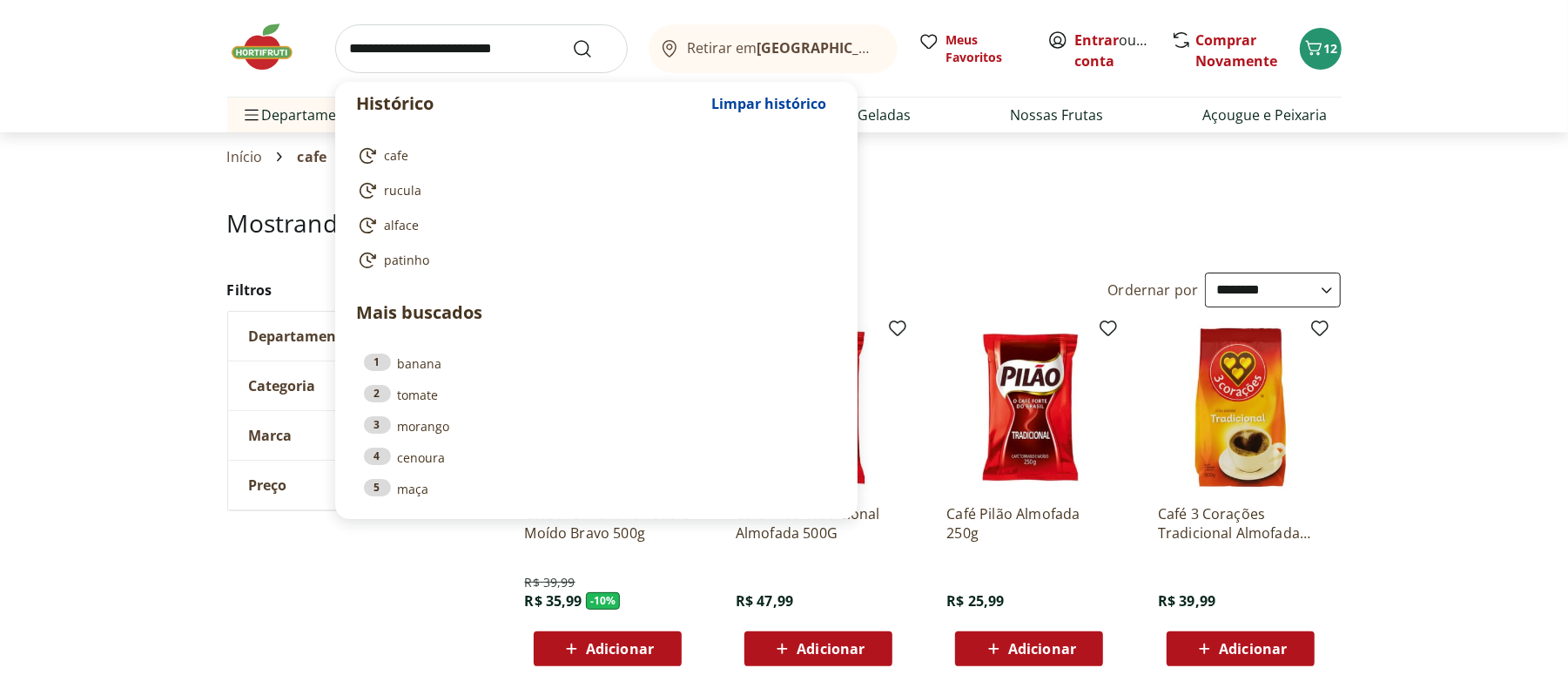
click at [437, 67] on input "search" at bounding box center [481, 49] width 293 height 49
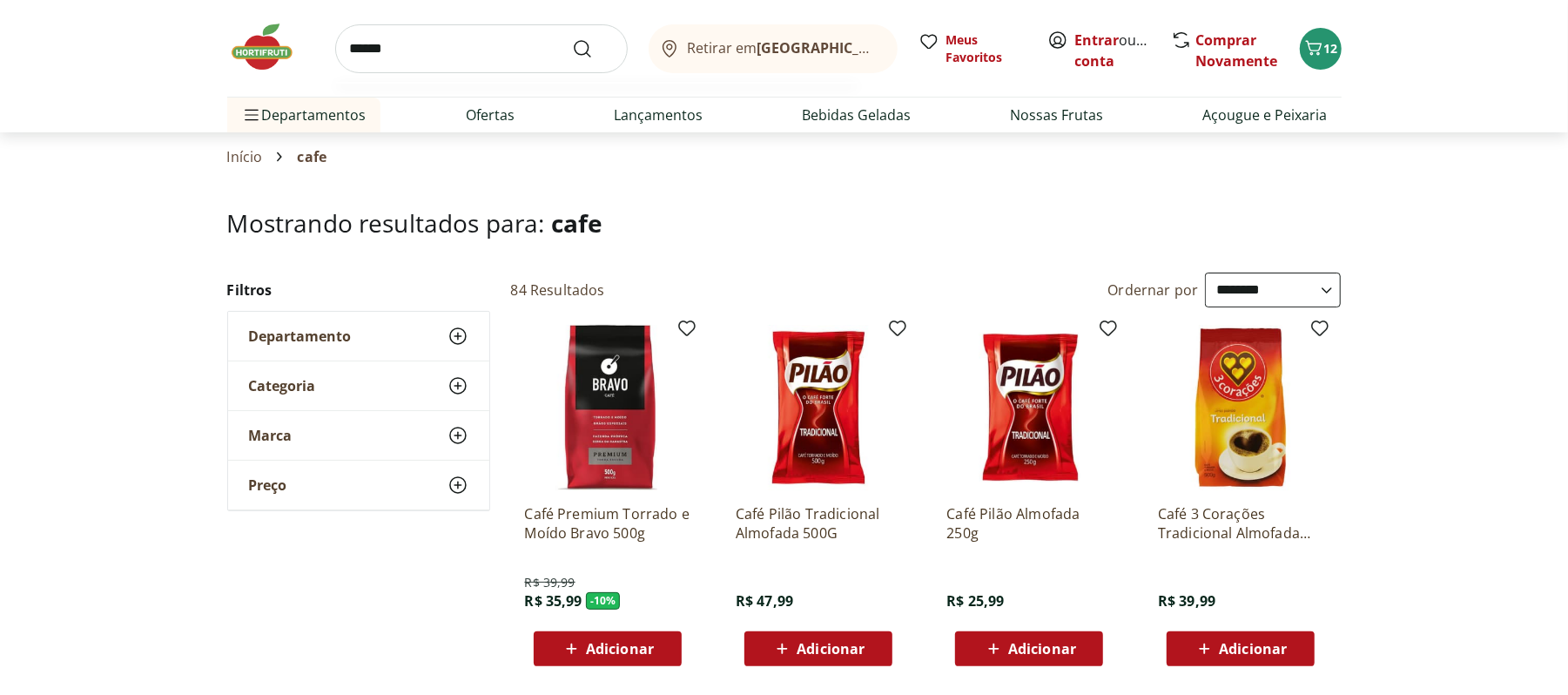
type input "******"
click at [572, 38] on button "Submit Search" at bounding box center [593, 48] width 42 height 20
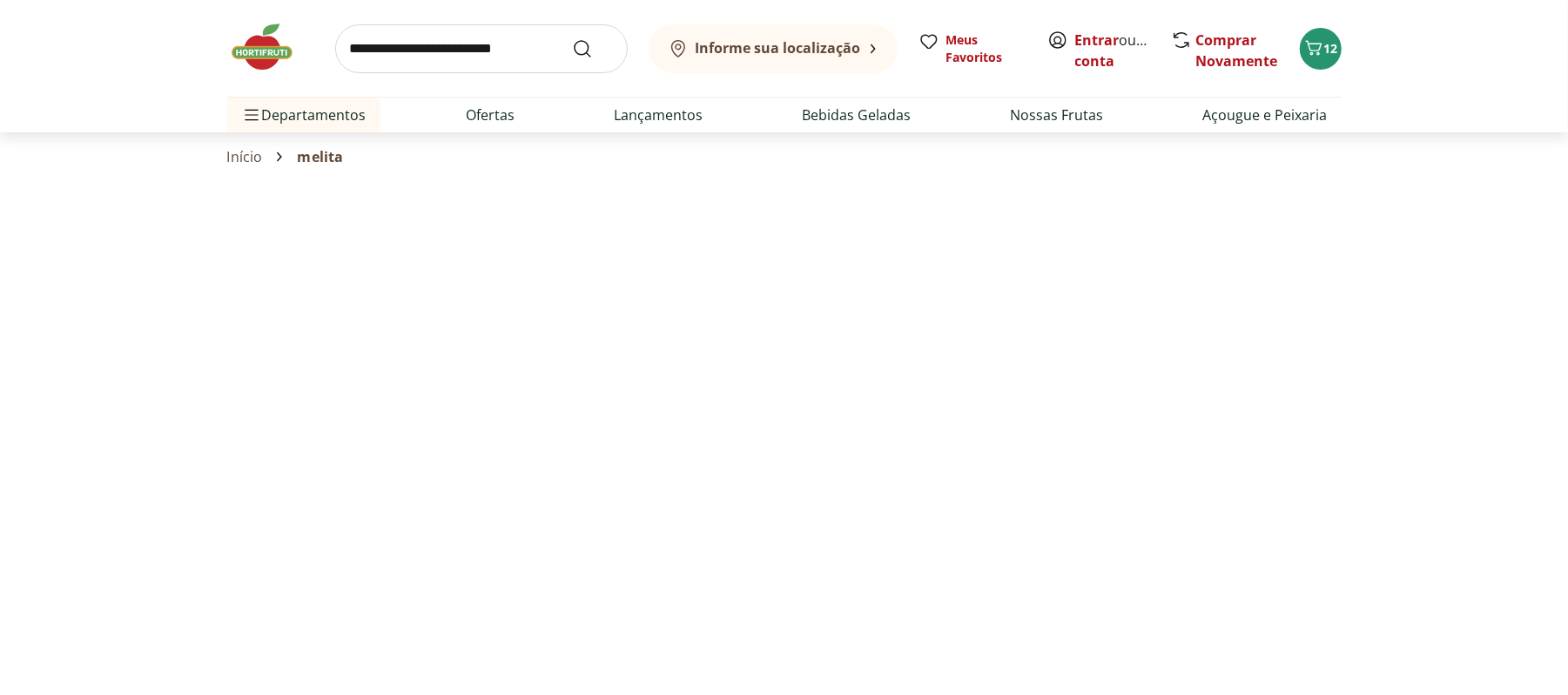
select select "**********"
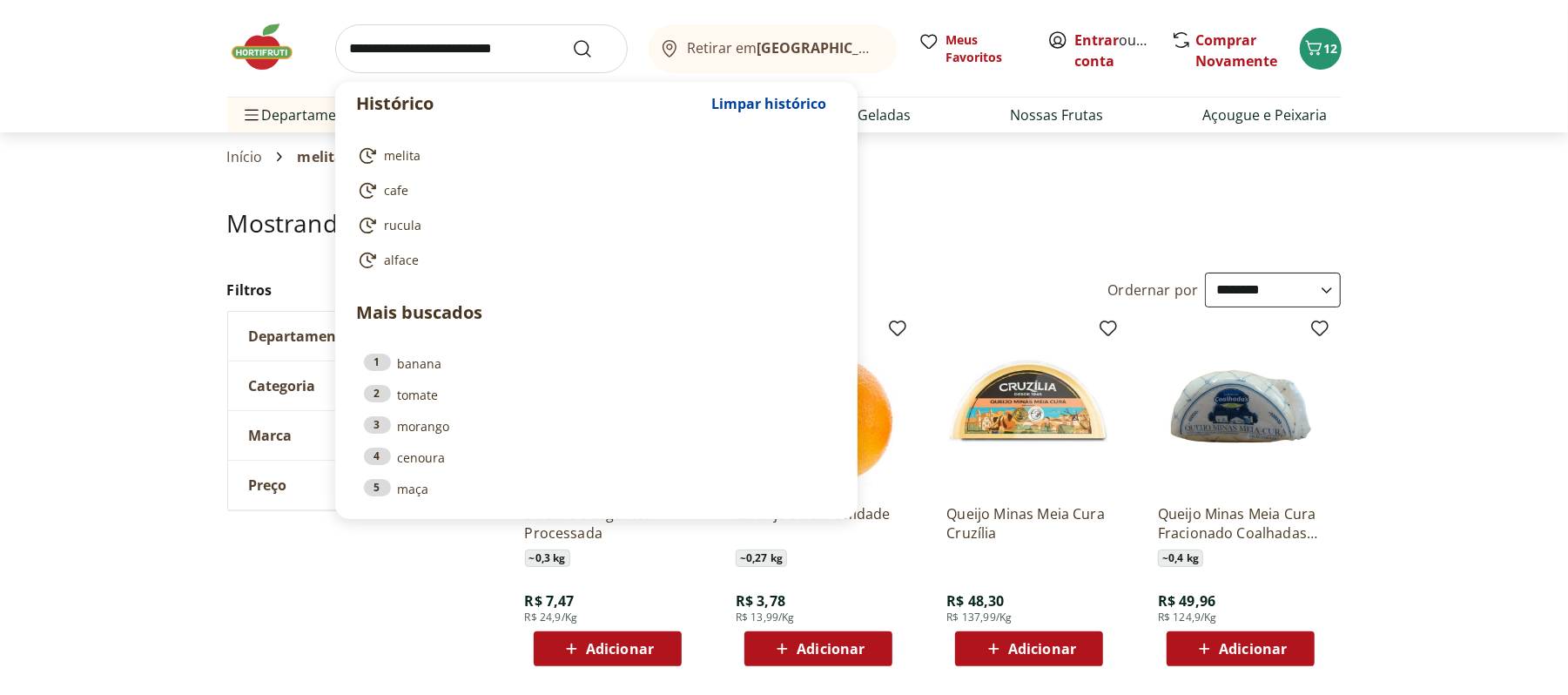
click at [450, 53] on input "search" at bounding box center [481, 49] width 293 height 49
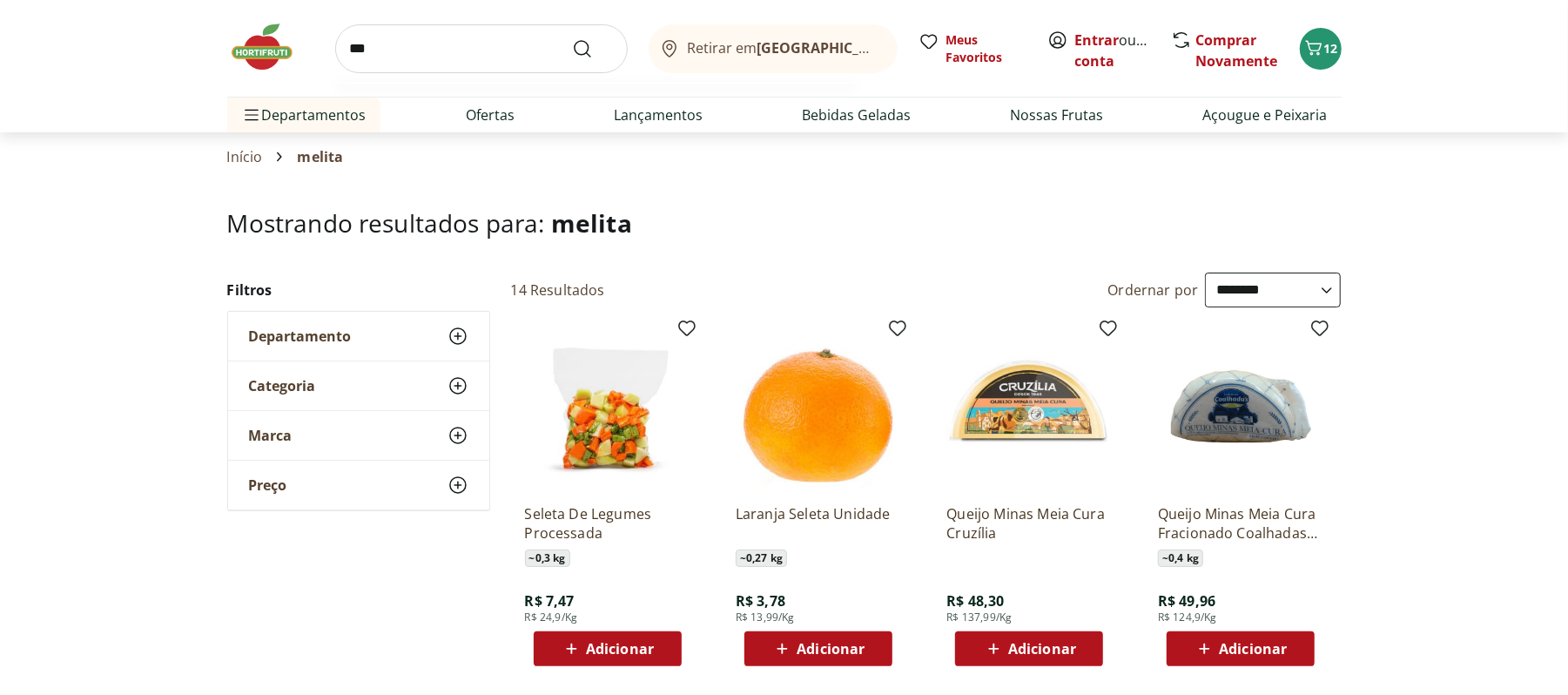
type input "***"
click at [572, 38] on button "Submit Search" at bounding box center [593, 48] width 42 height 20
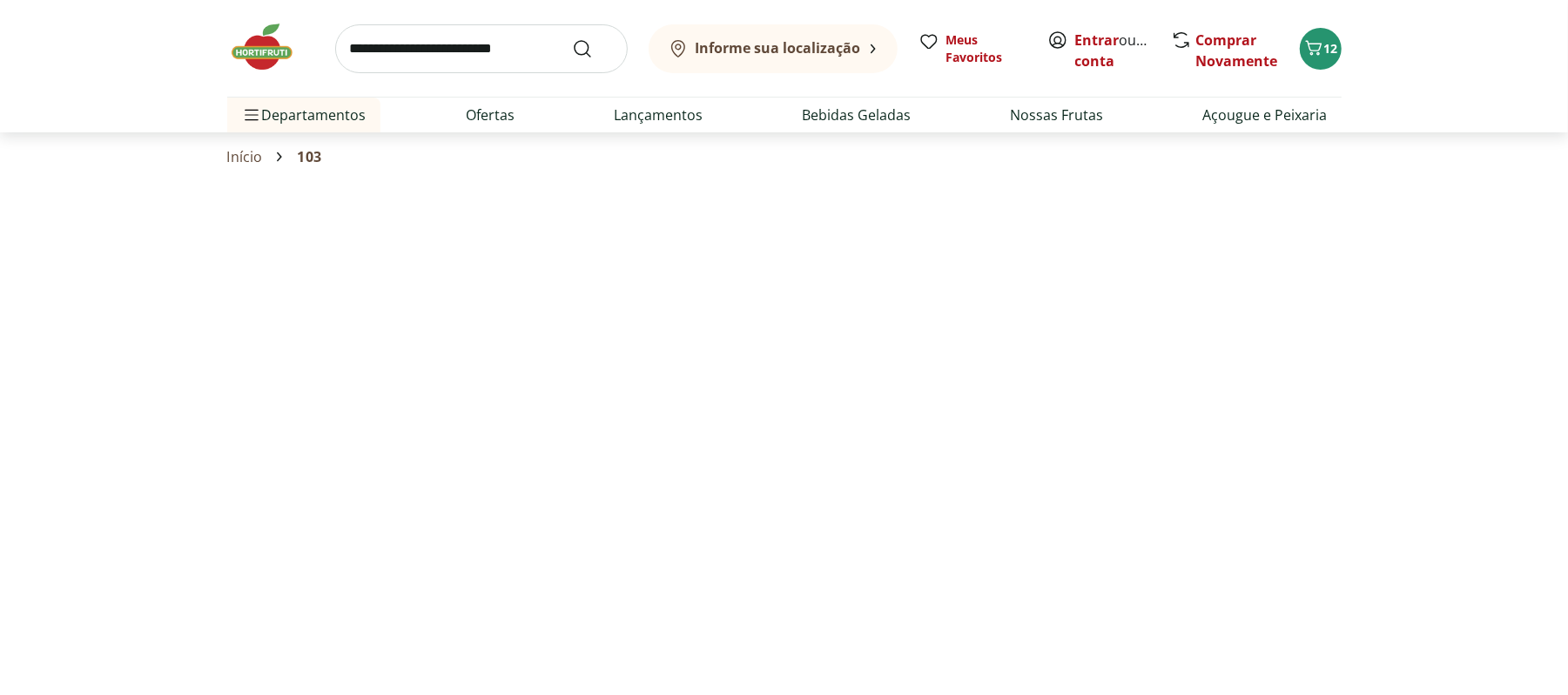
select select "**********"
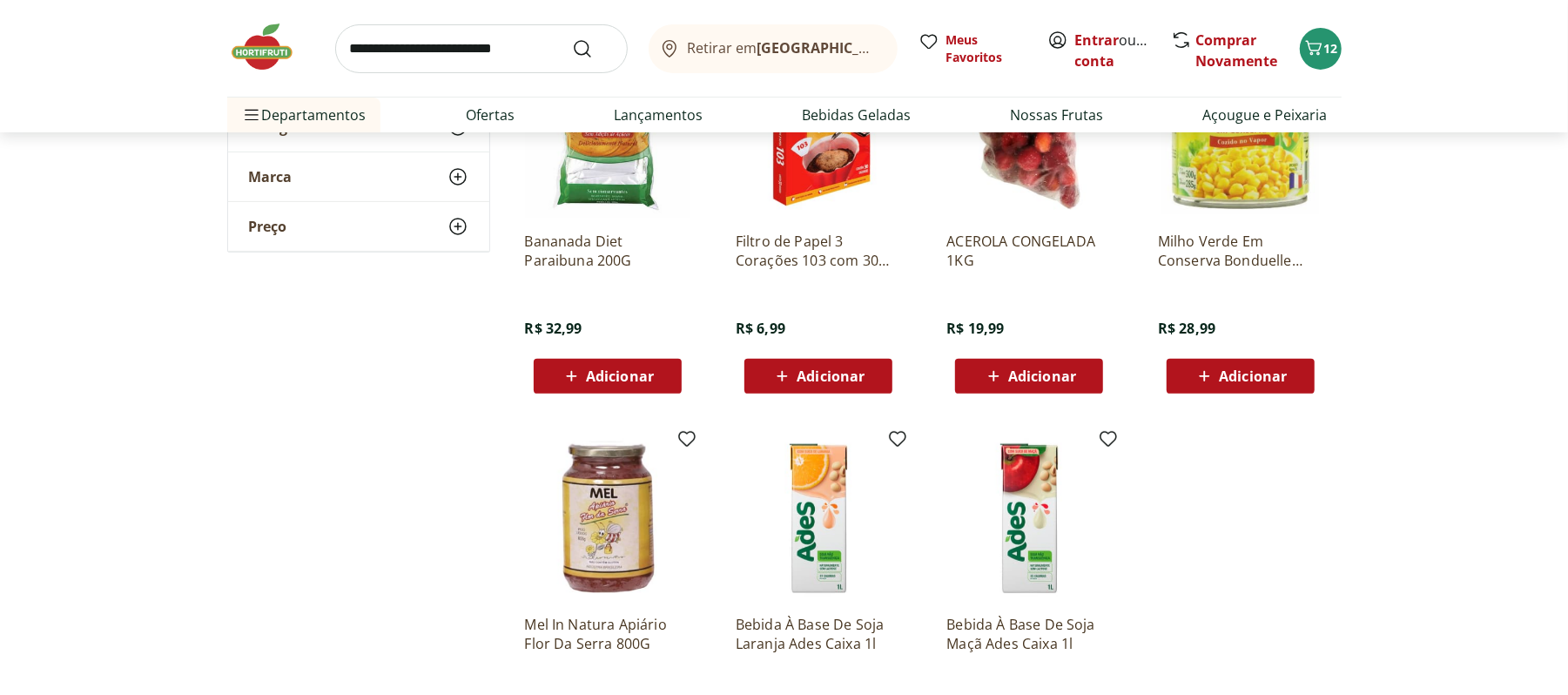
scroll to position [126, 0]
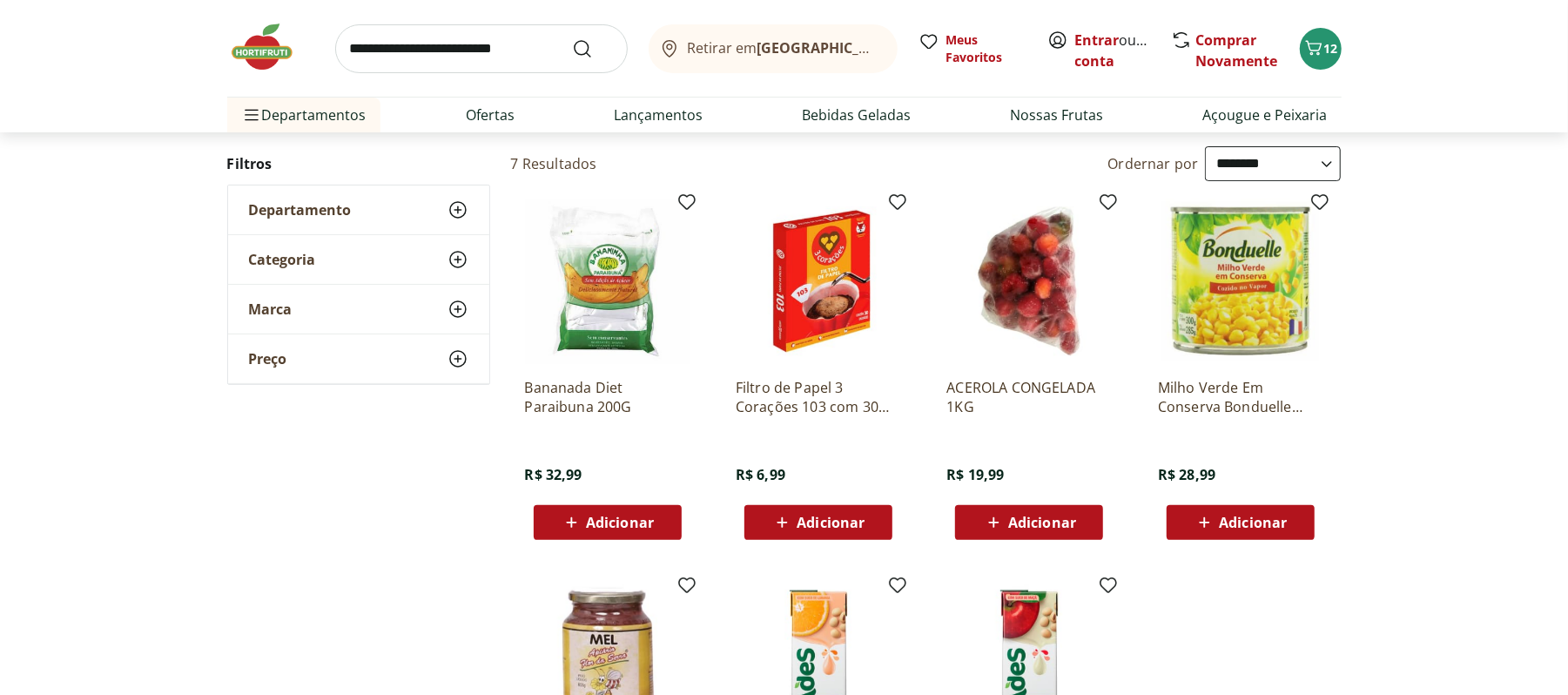
click at [827, 523] on span "Adicionar" at bounding box center [831, 522] width 68 height 14
click at [474, 115] on link "Ofertas" at bounding box center [490, 114] width 49 height 20
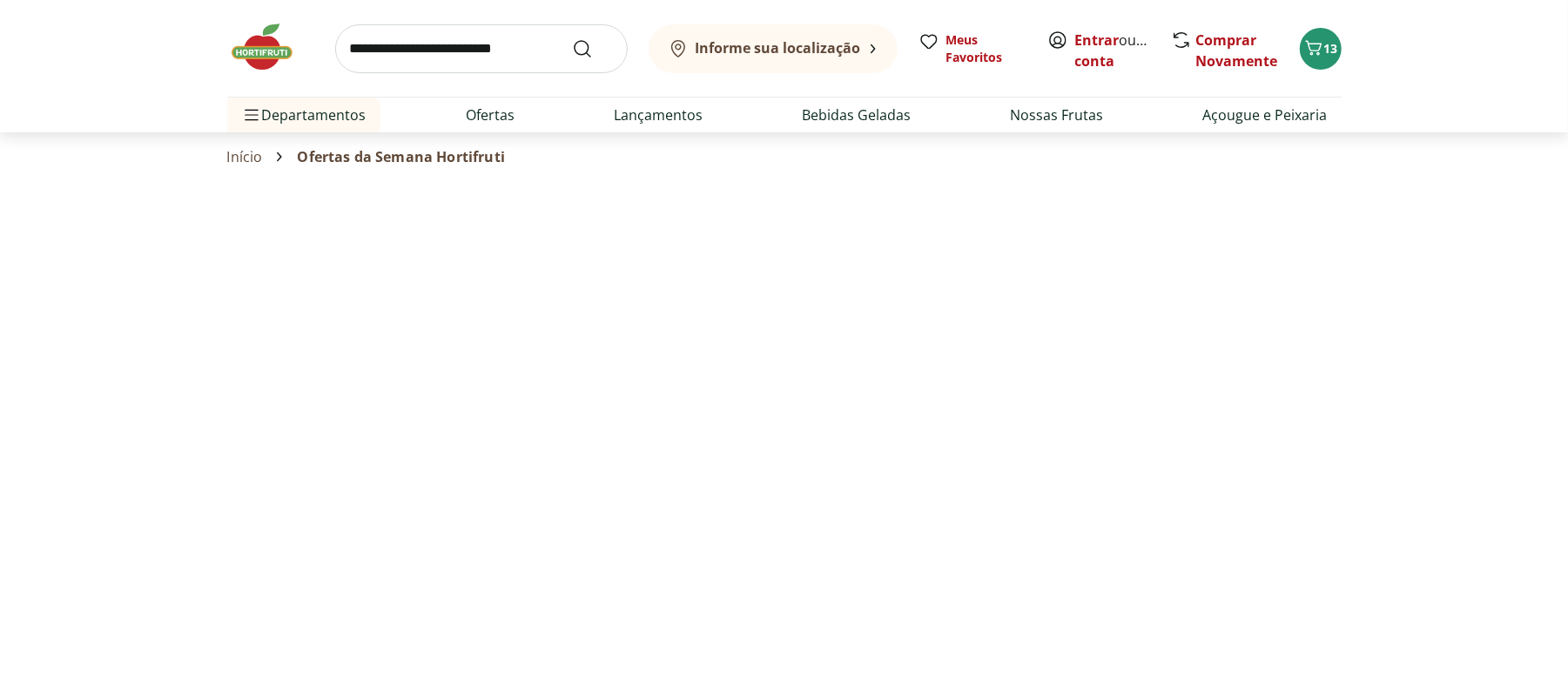
select select "**********"
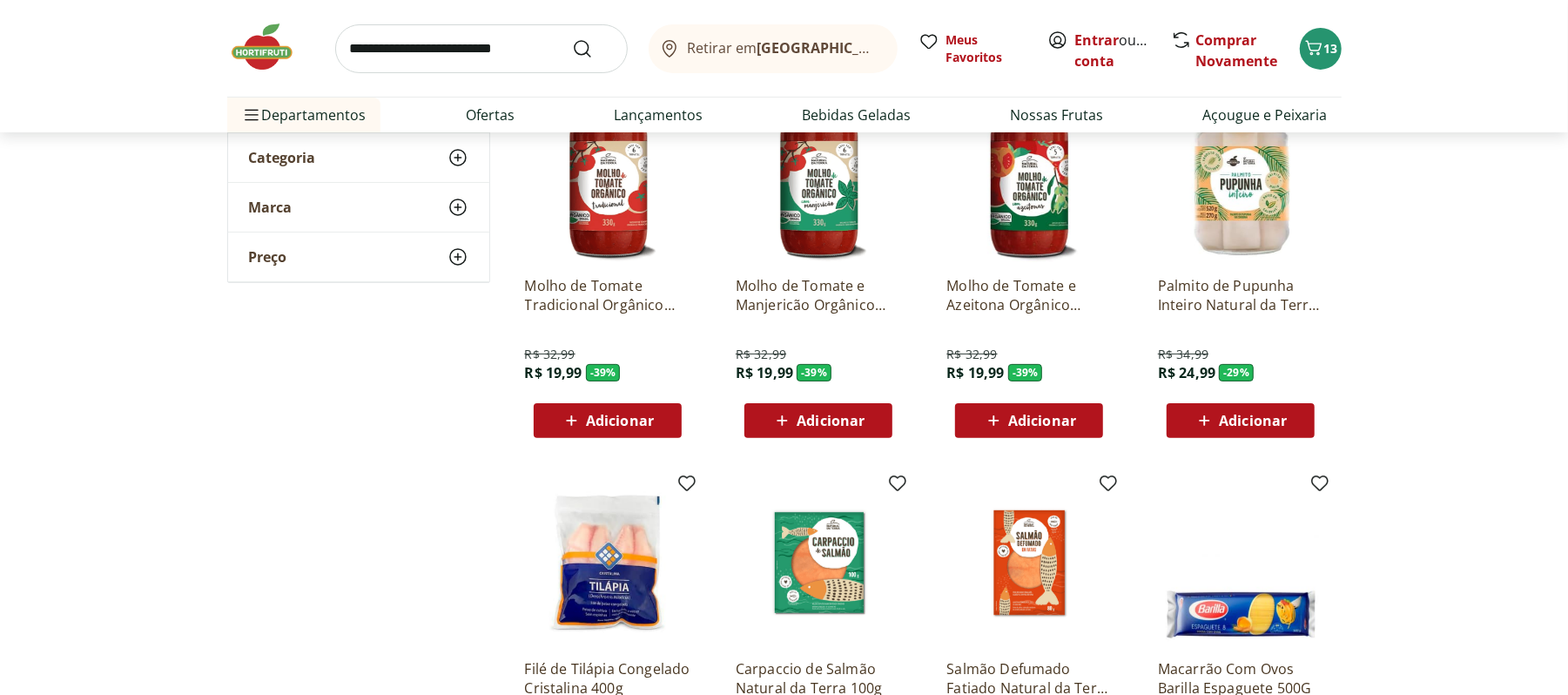
scroll to position [339, 0]
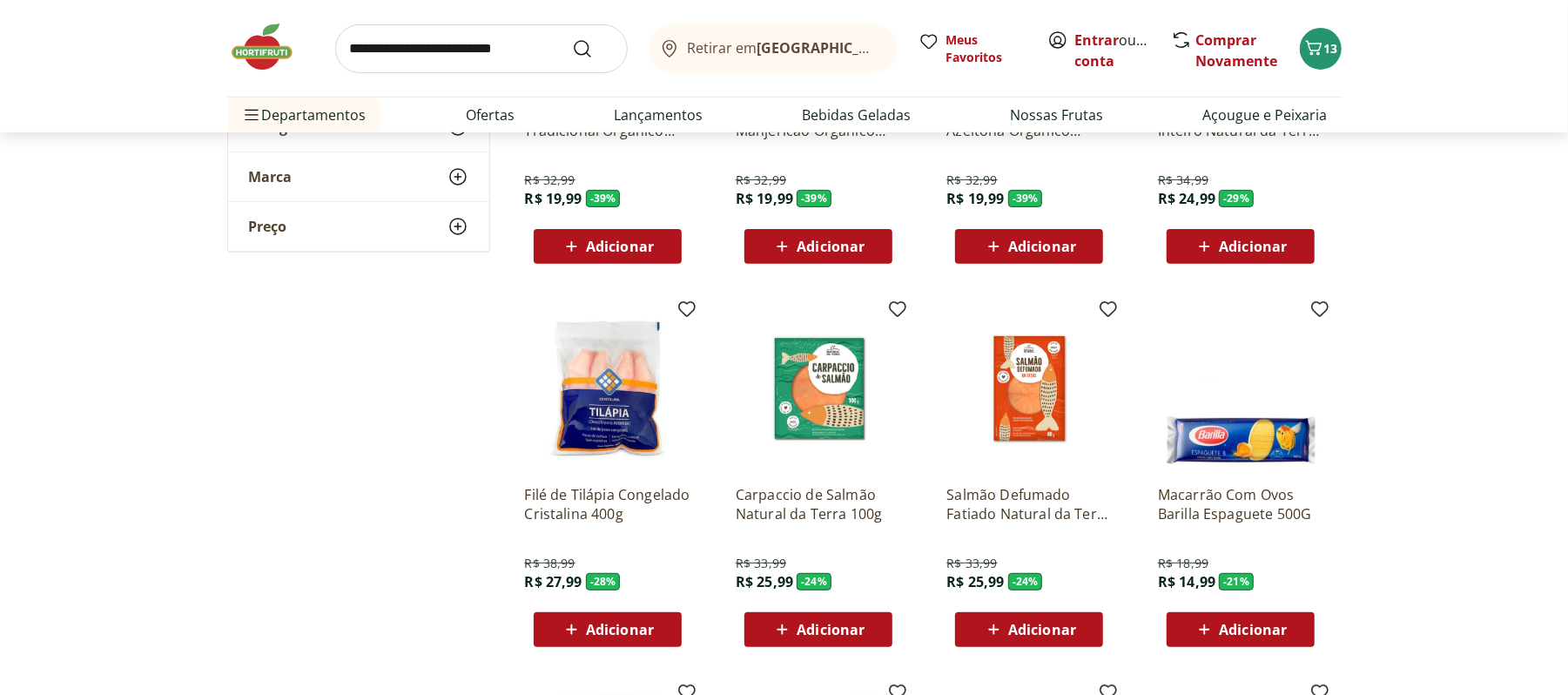
click at [284, 280] on div "**********" at bounding box center [785, 502] width 1115 height 1264
click at [600, 641] on div "Adicionar" at bounding box center [607, 630] width 120 height 31
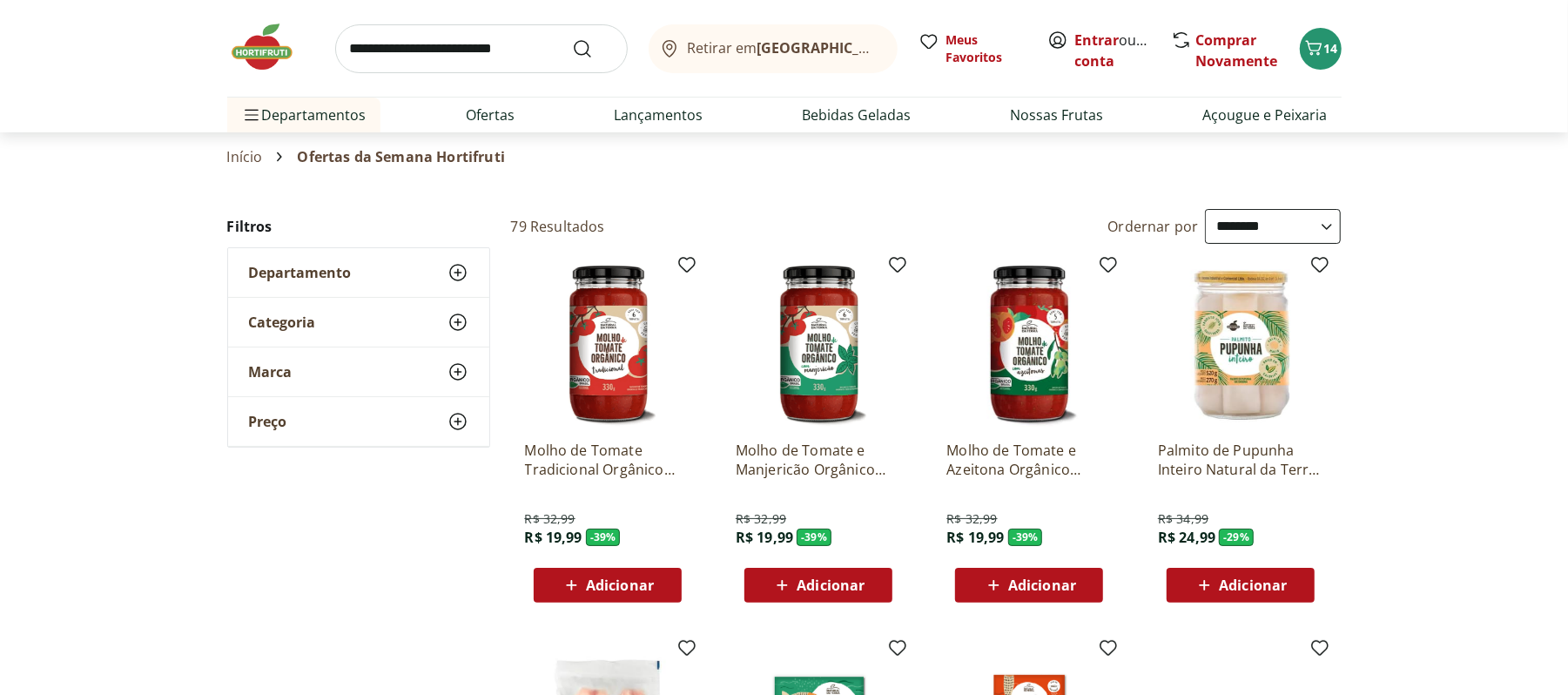
scroll to position [853, 0]
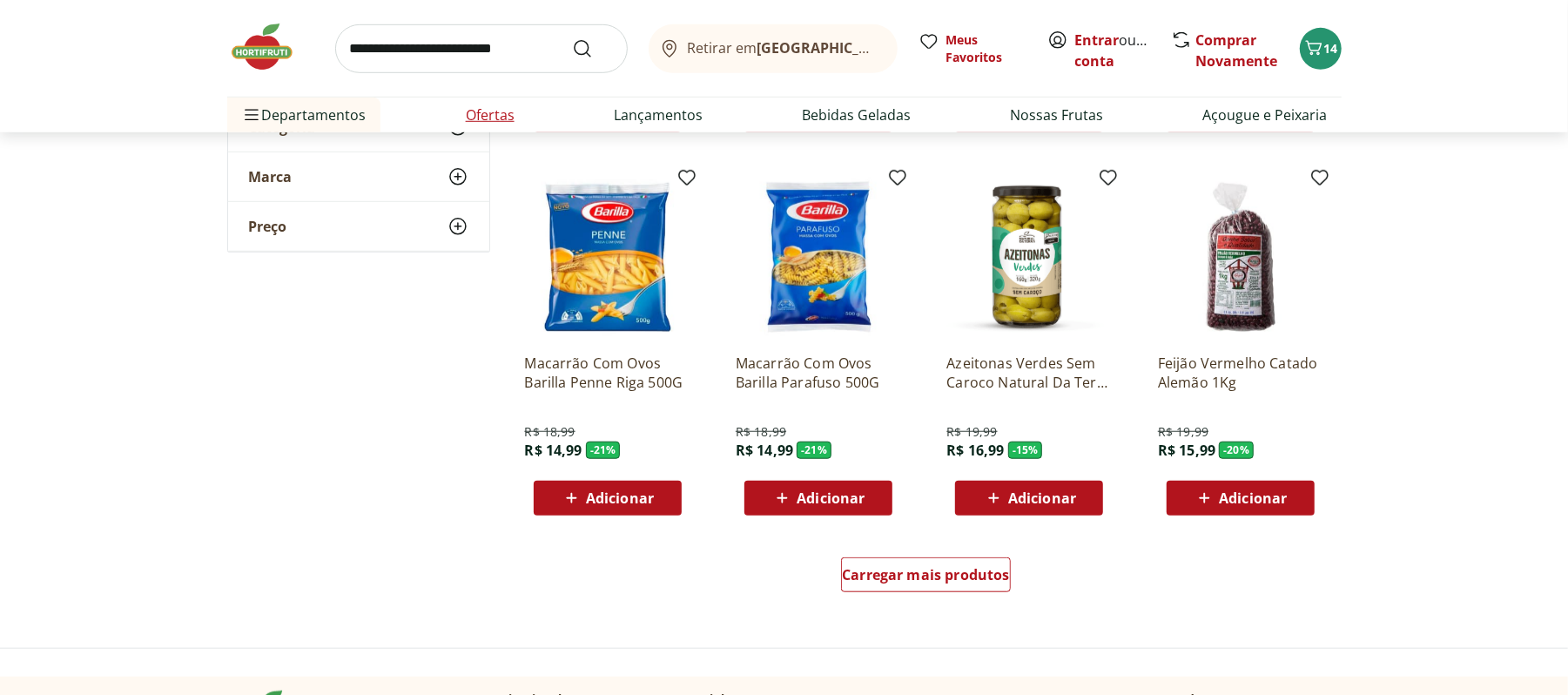
click at [480, 112] on link "Ofertas" at bounding box center [490, 114] width 49 height 20
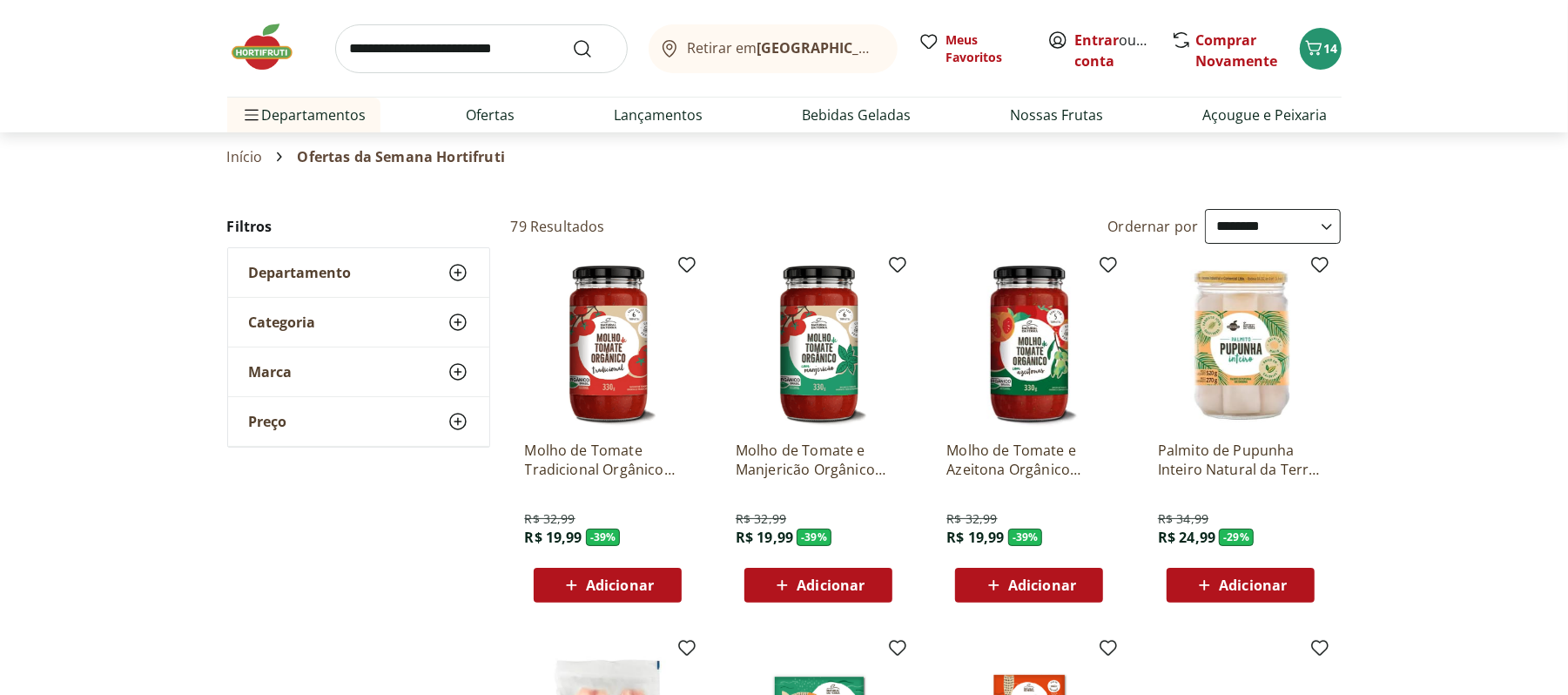
click at [1248, 580] on span "Adicionar" at bounding box center [1254, 585] width 68 height 14
click at [1078, 106] on link "Nossas Frutas" at bounding box center [1056, 114] width 93 height 20
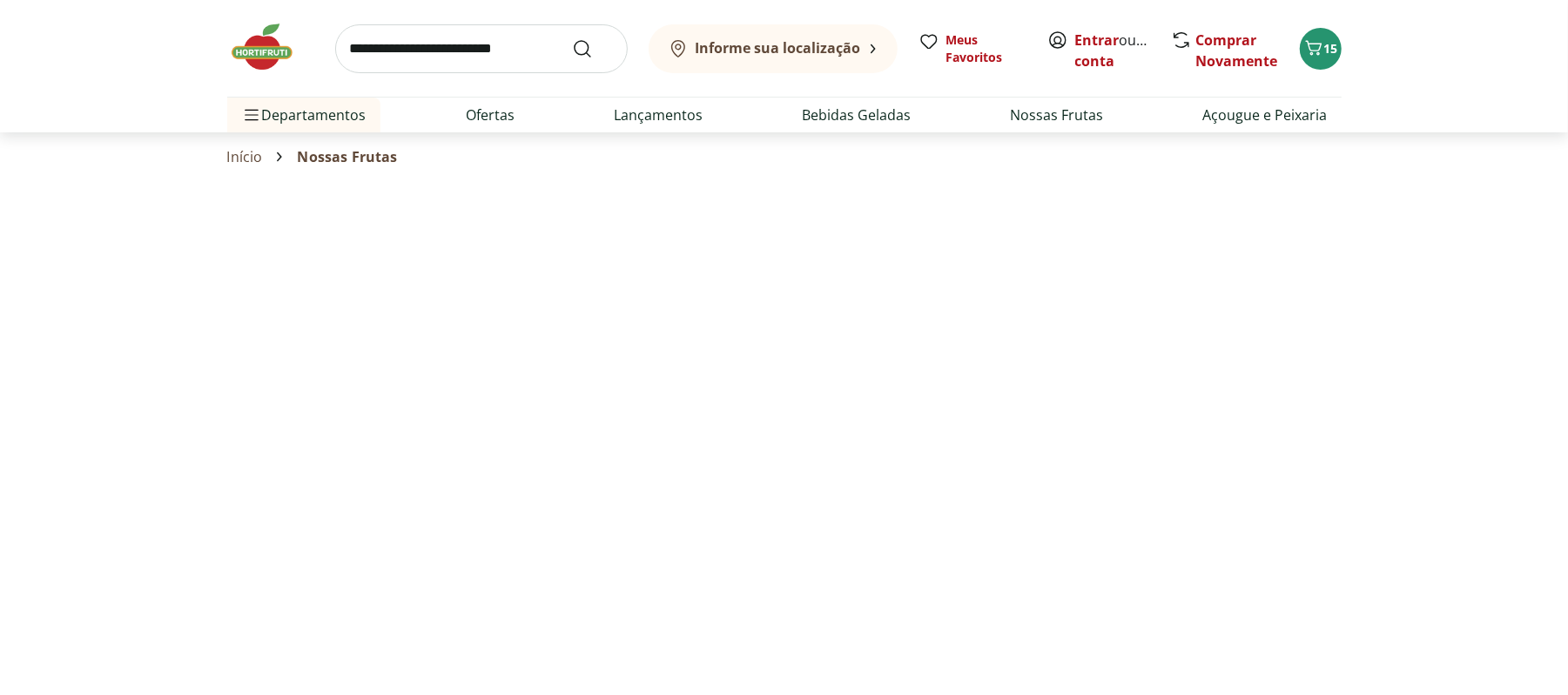
select select "**********"
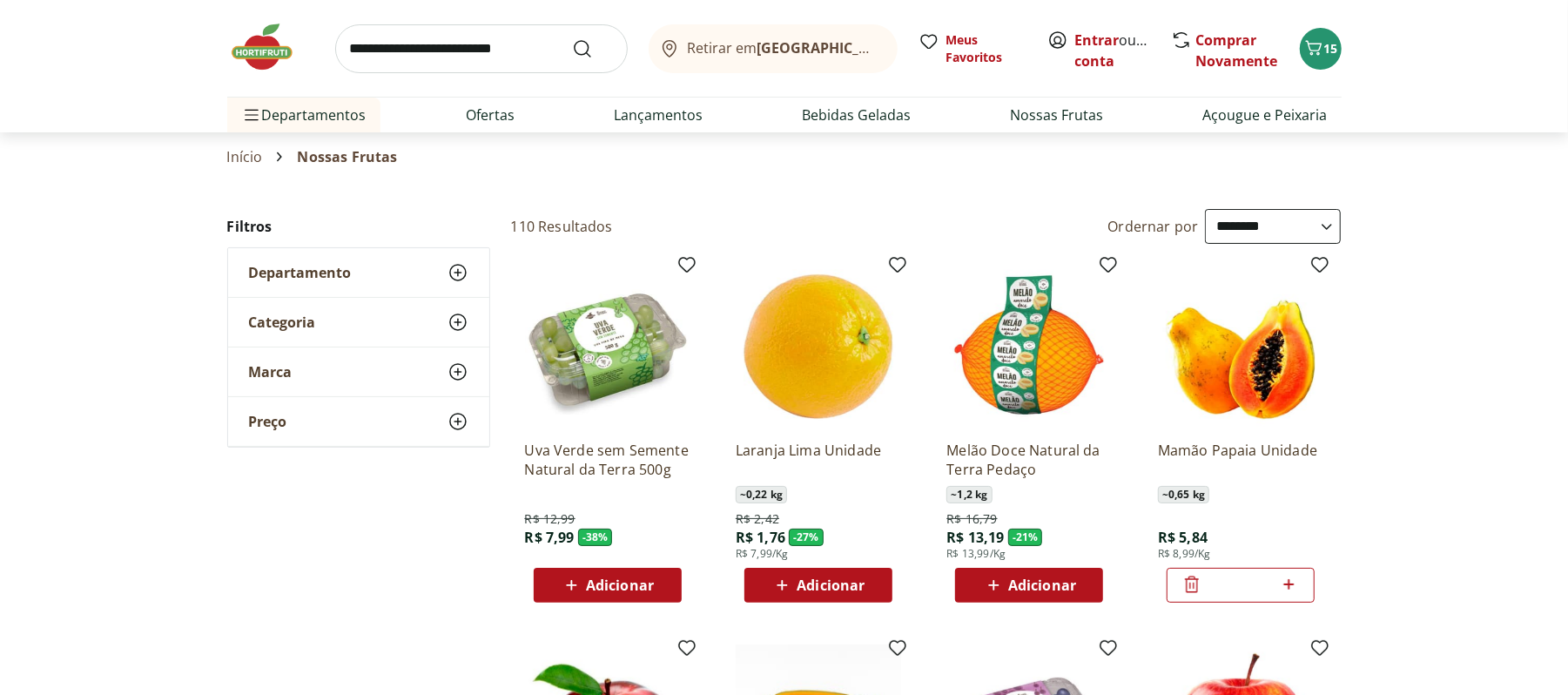
type input "*"
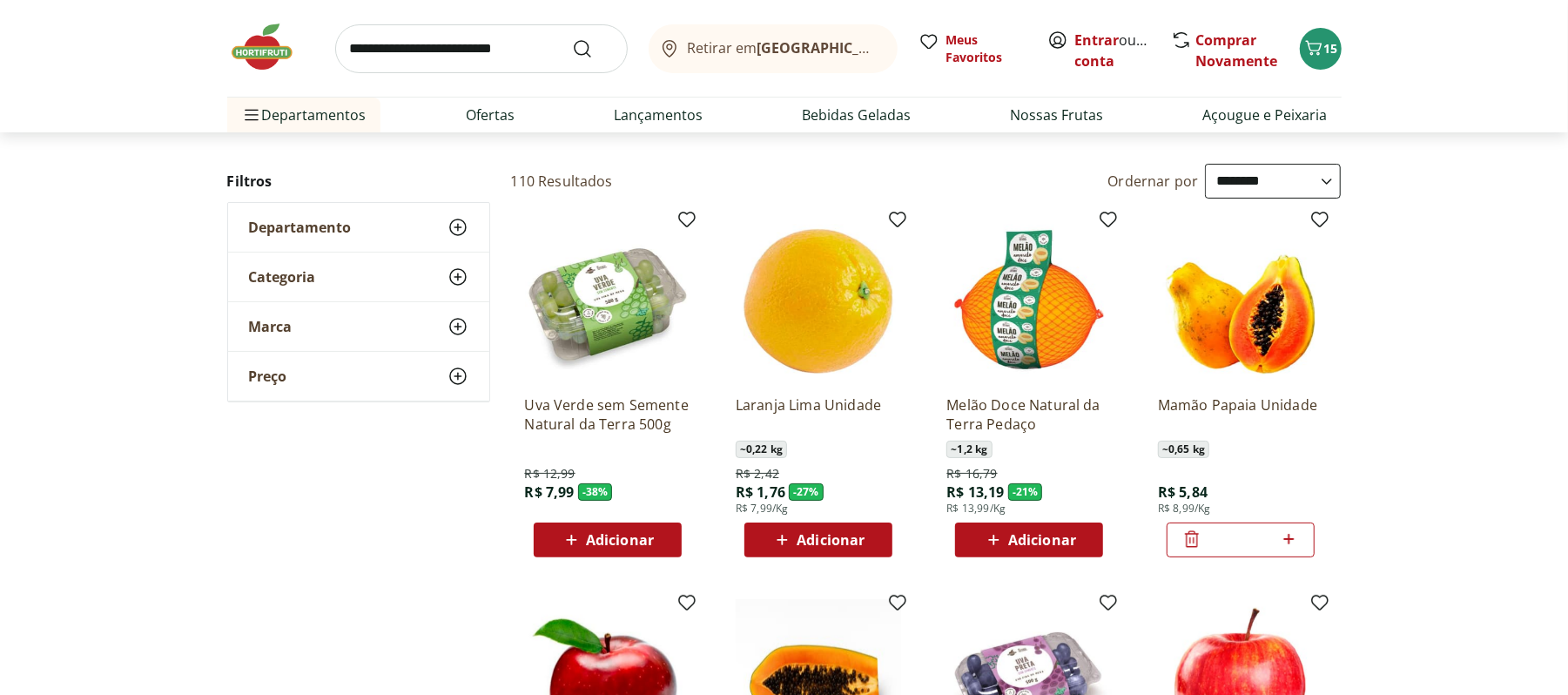
click at [610, 533] on span "Adicionar" at bounding box center [620, 540] width 68 height 14
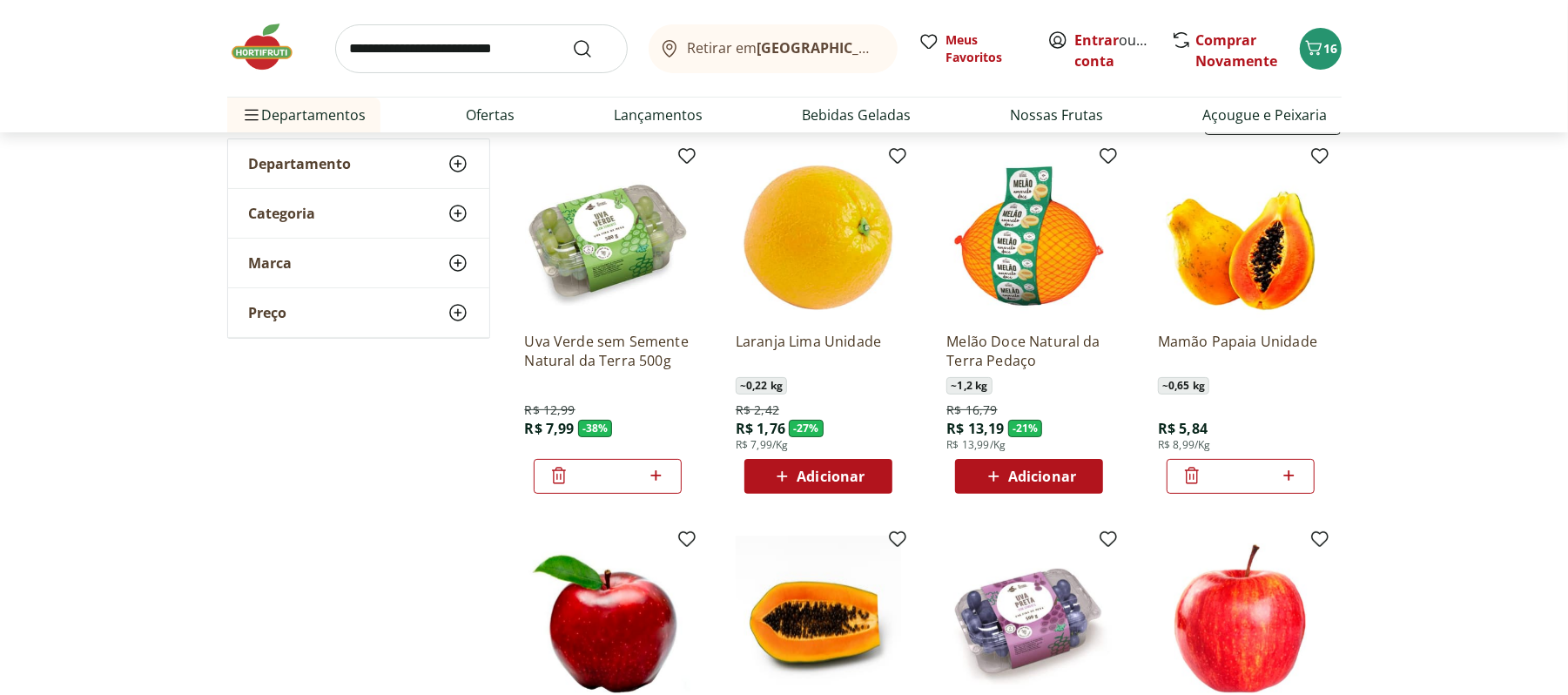
scroll to position [245, 0]
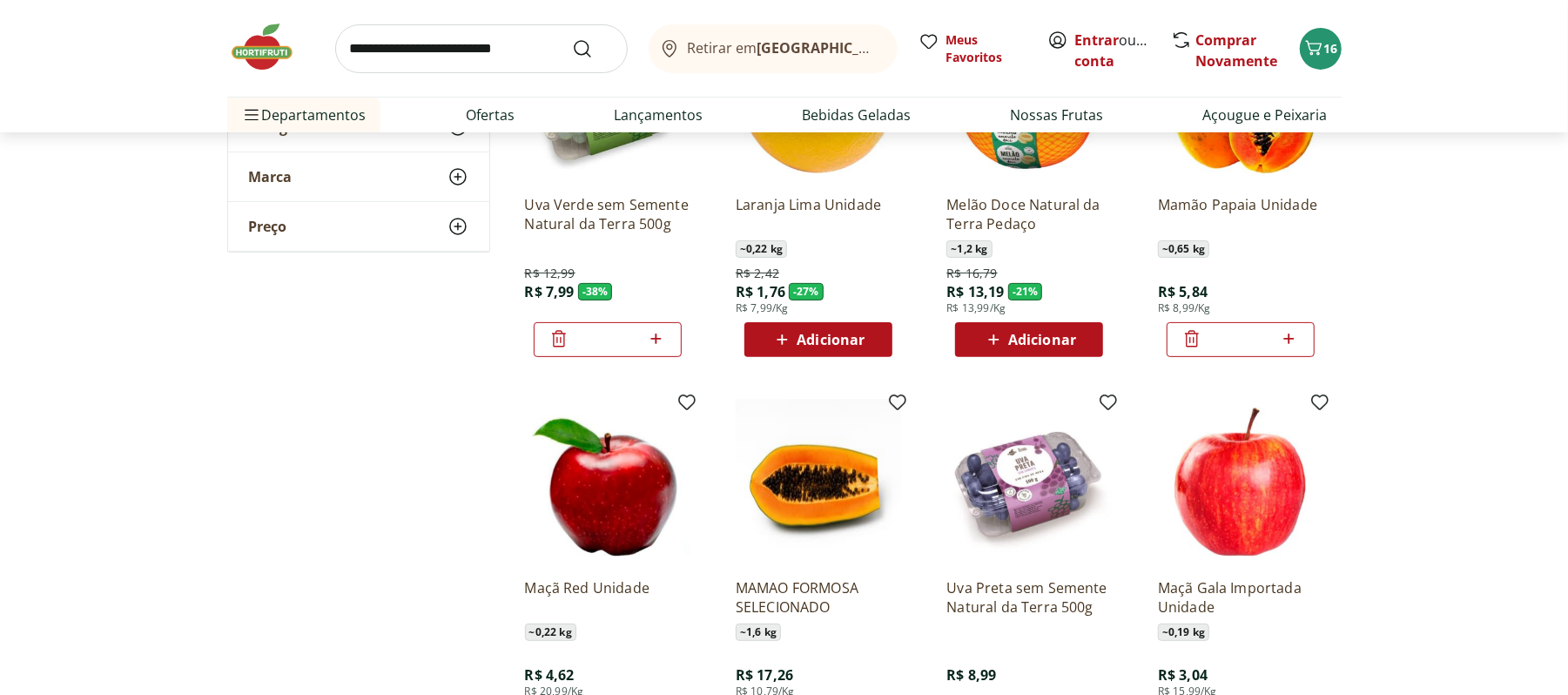
click at [991, 350] on div "Adicionar" at bounding box center [1029, 340] width 120 height 31
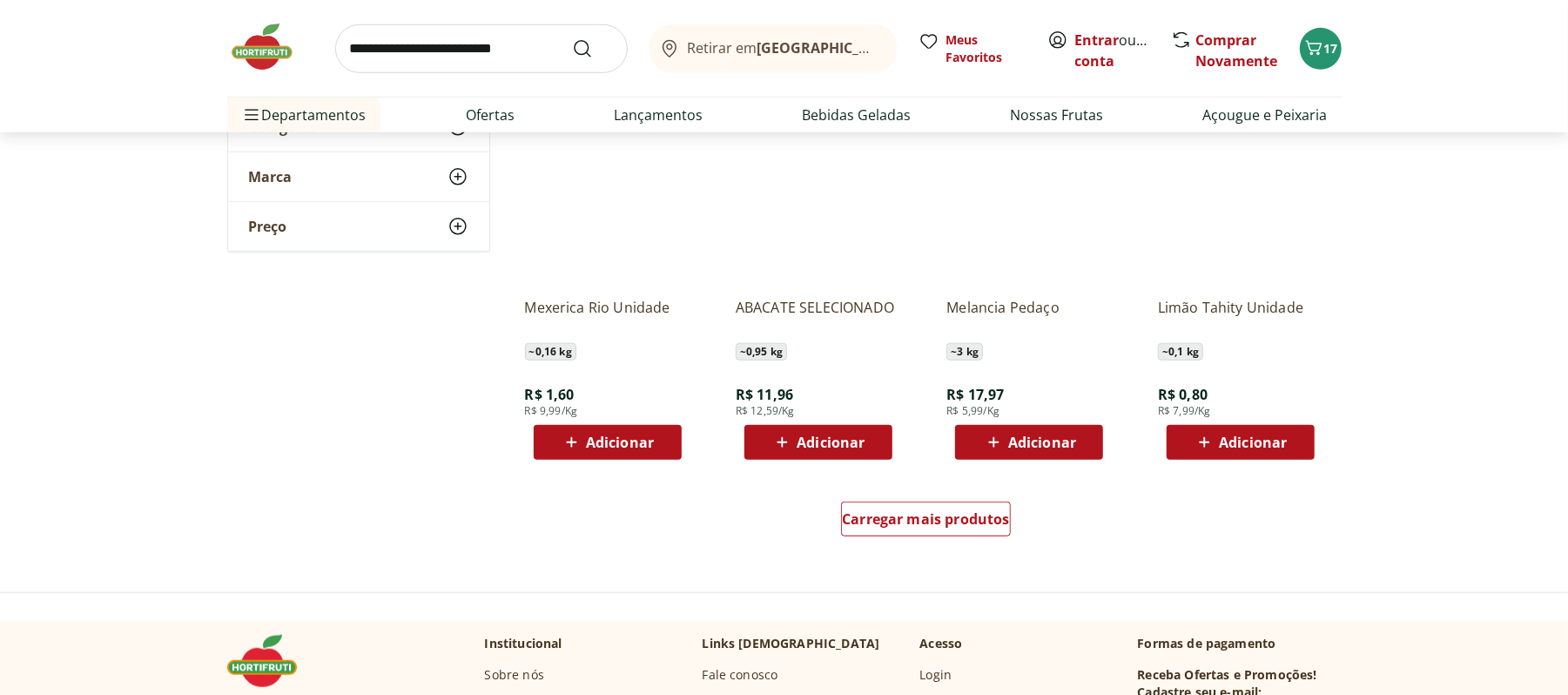
scroll to position [920, 0]
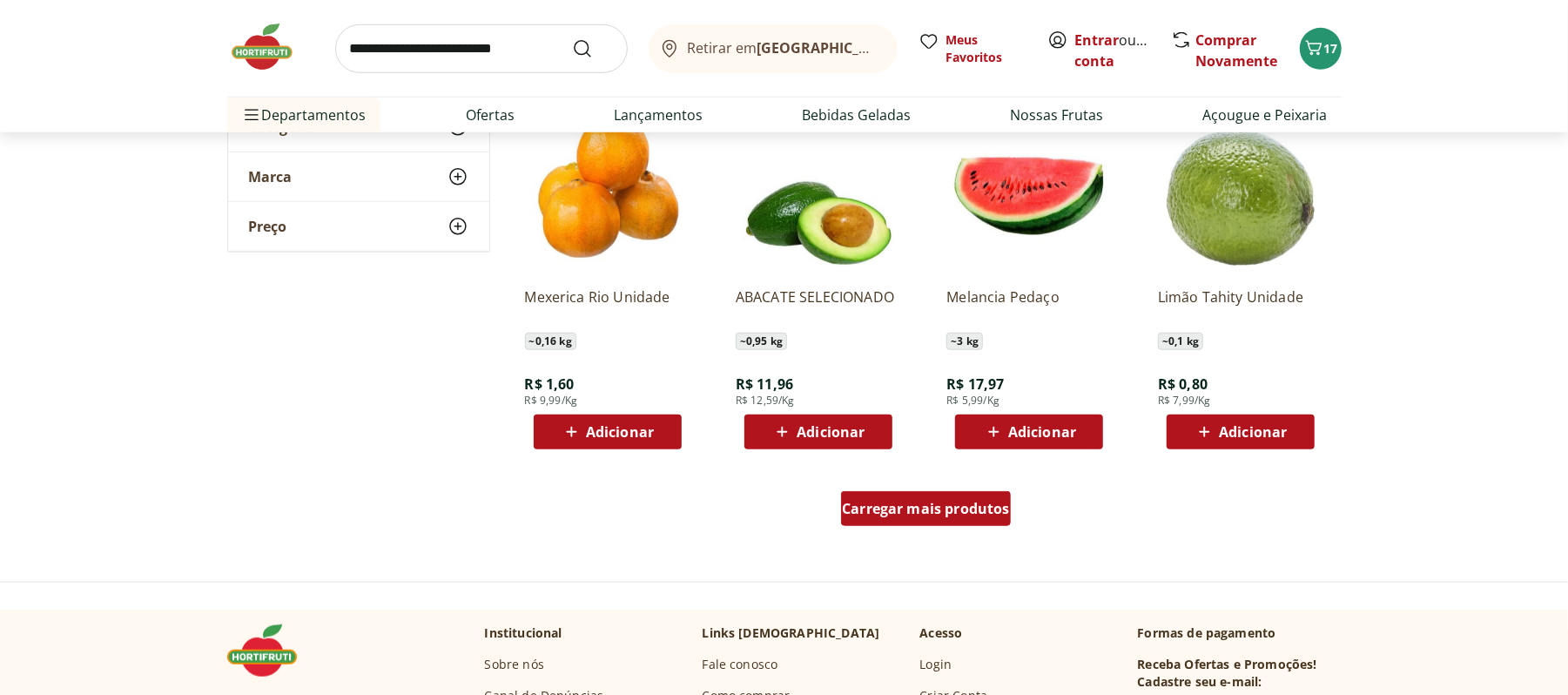
click at [951, 527] on link "Carregar mais produtos" at bounding box center [927, 511] width 170 height 42
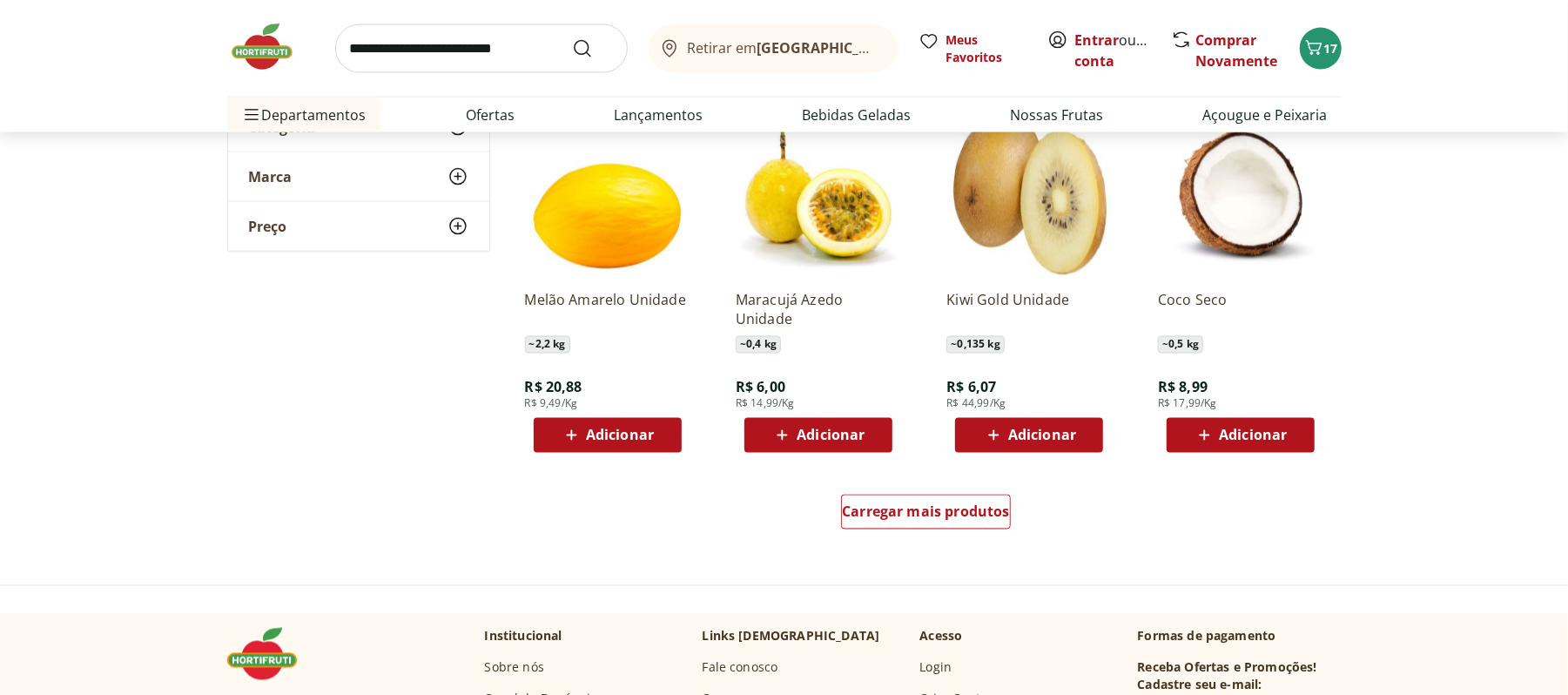
scroll to position [2094, 0]
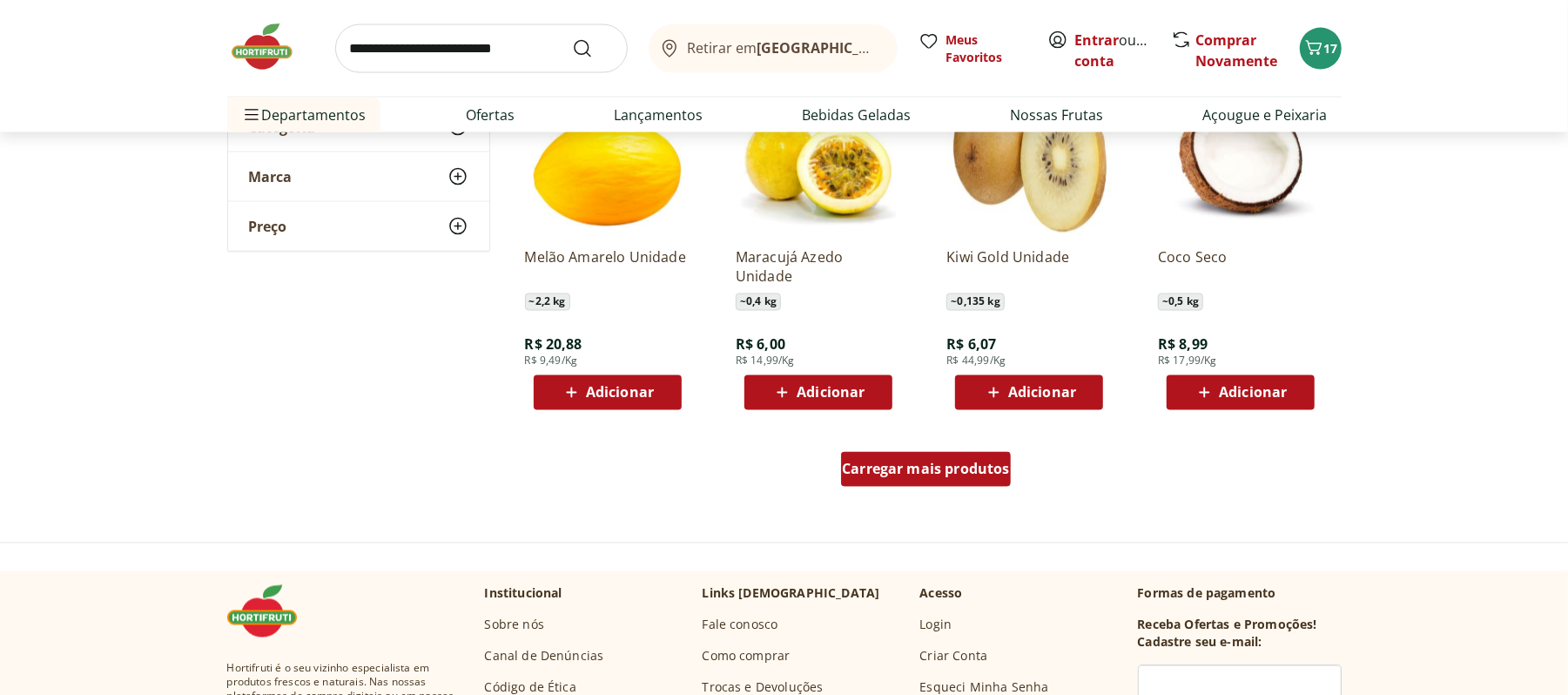
click at [949, 454] on div "Carregar mais produtos" at bounding box center [927, 470] width 170 height 35
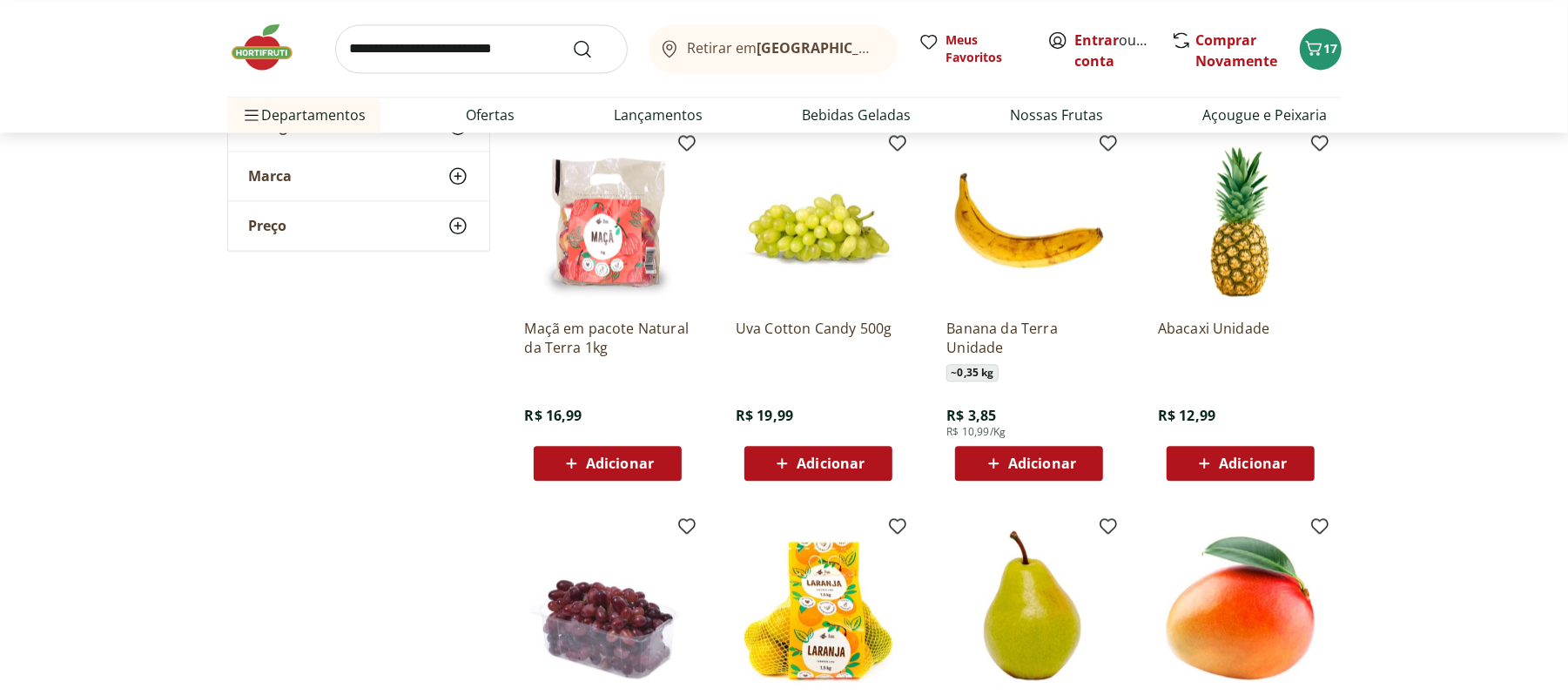
scroll to position [2784, 0]
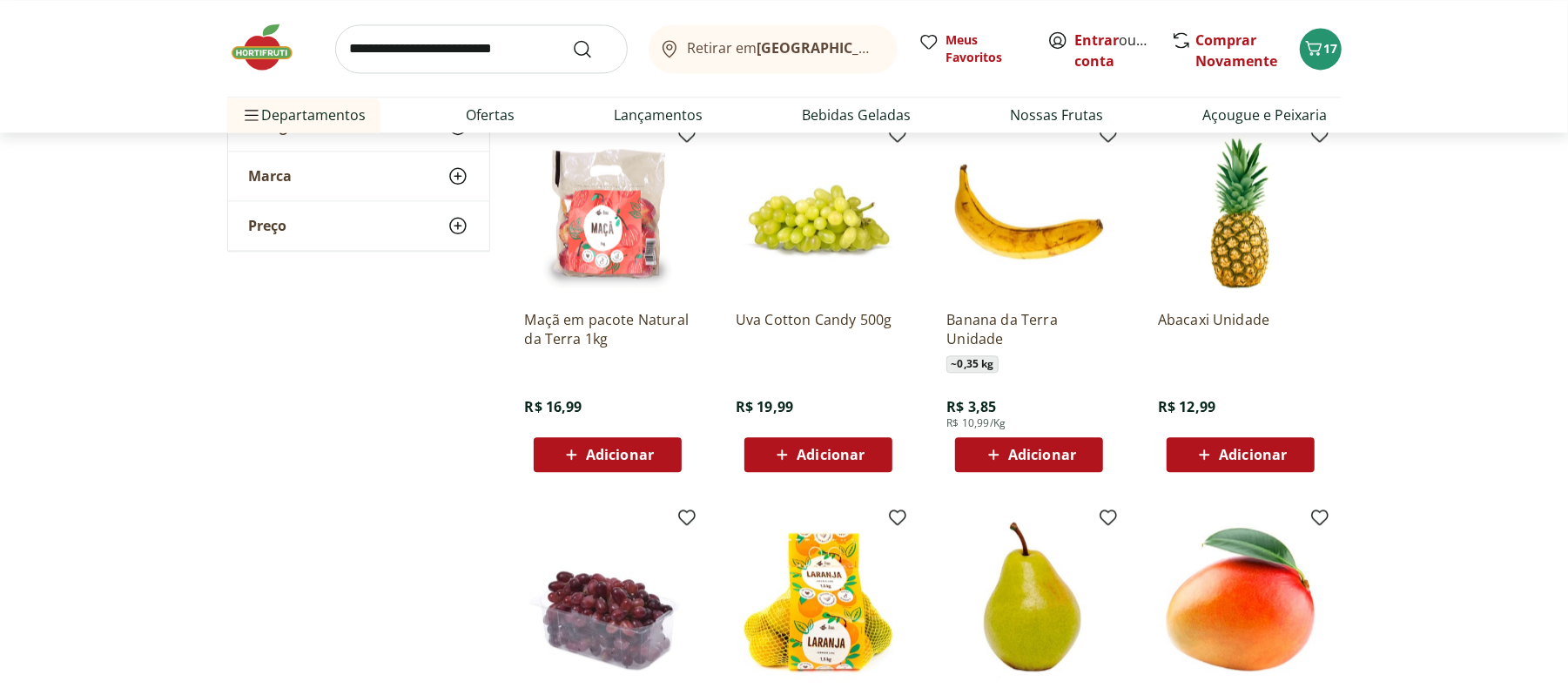
click at [1273, 437] on button "Adicionar" at bounding box center [1241, 455] width 148 height 35
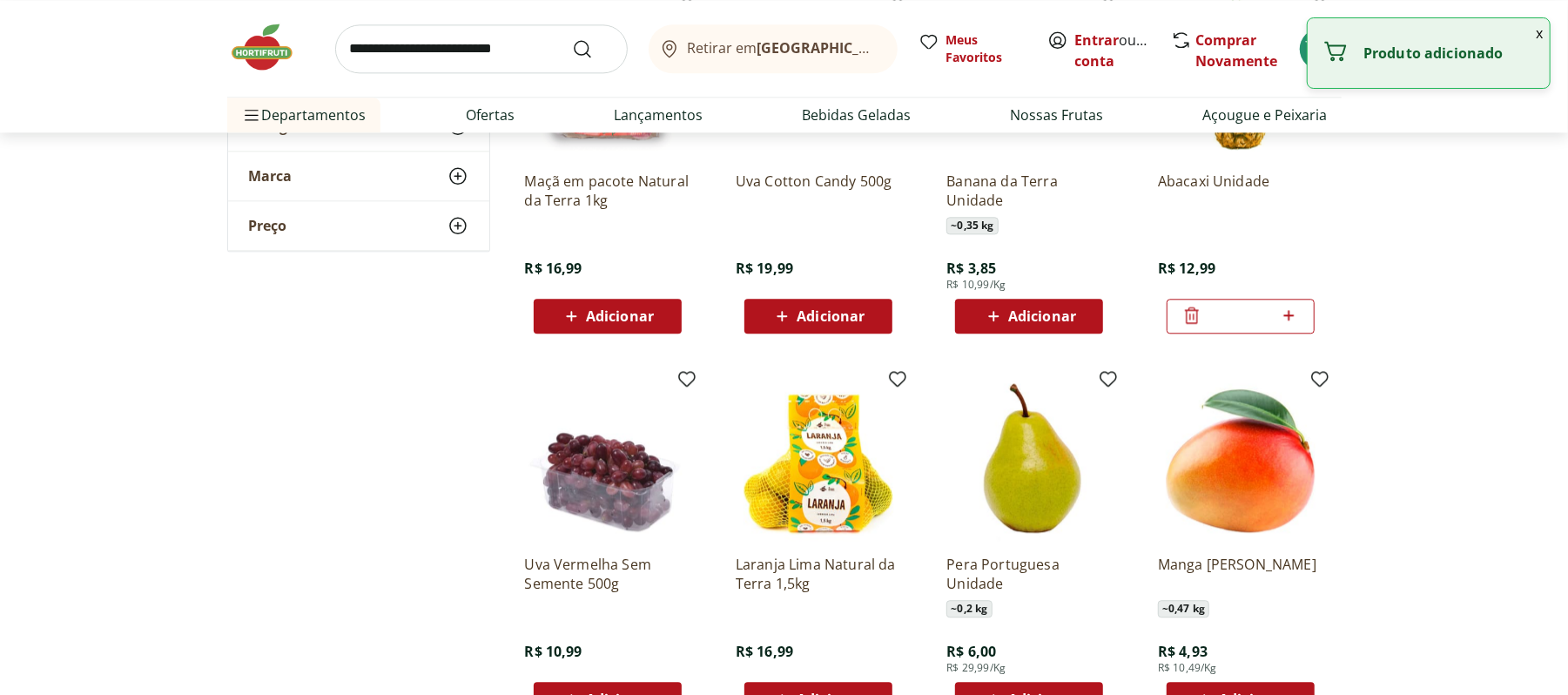
scroll to position [3125, 0]
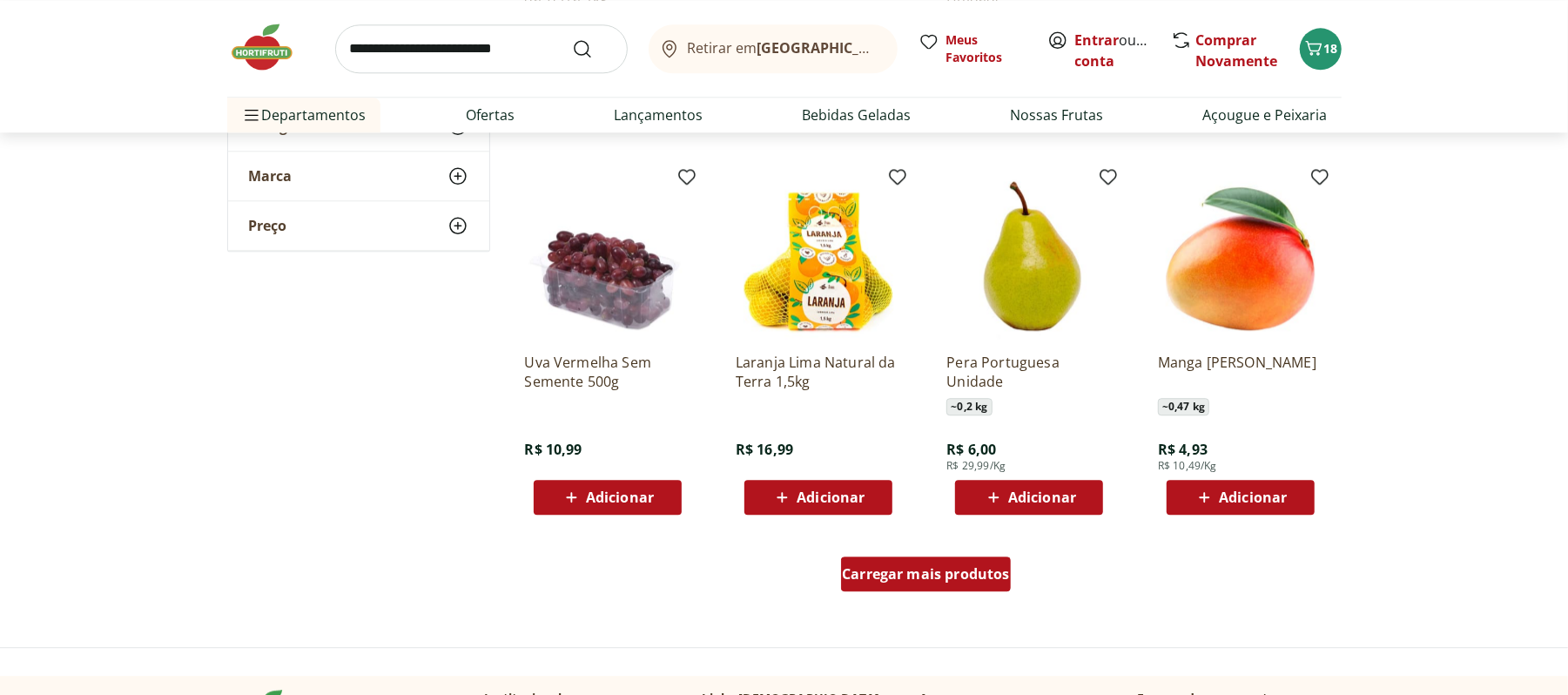
click at [960, 593] on link "Carregar mais produtos" at bounding box center [927, 577] width 170 height 42
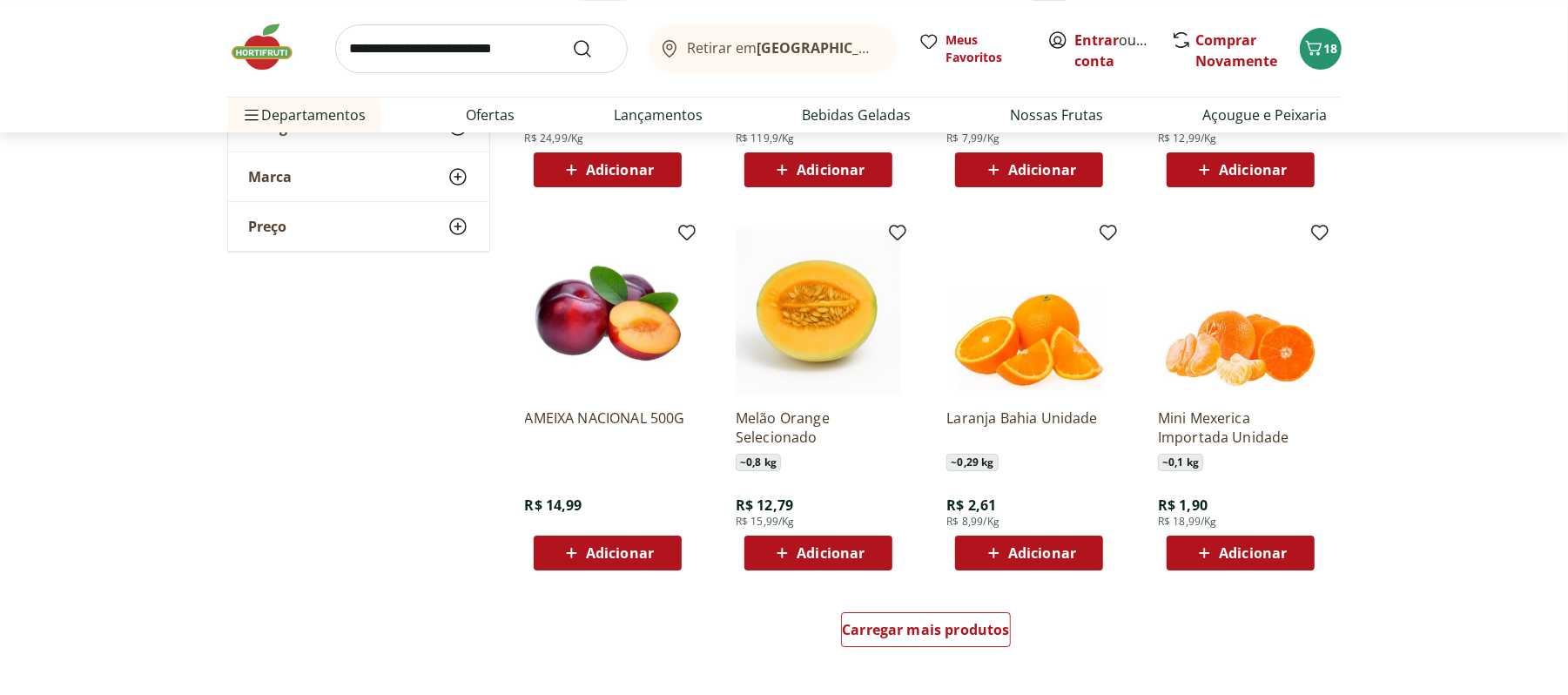
scroll to position [4226, 0]
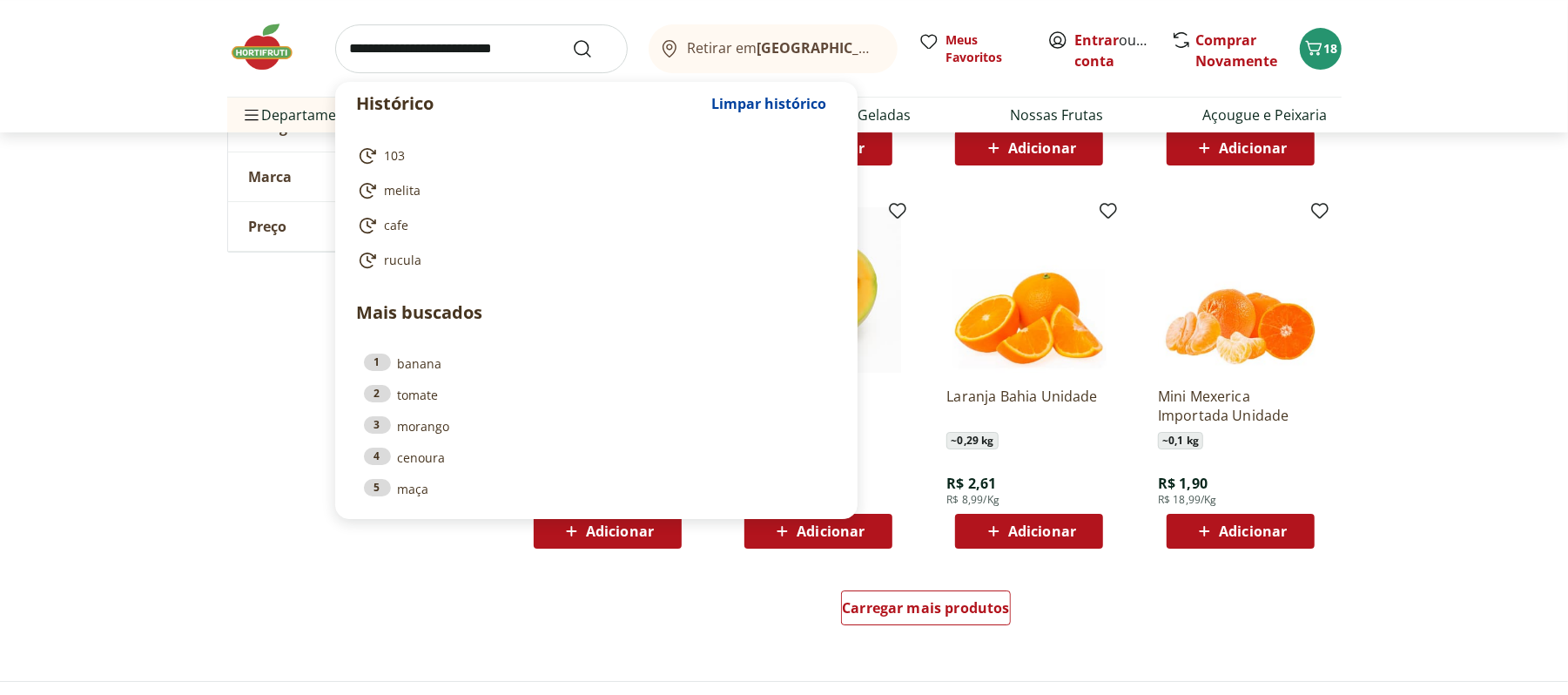
click at [529, 56] on input "search" at bounding box center [481, 49] width 293 height 49
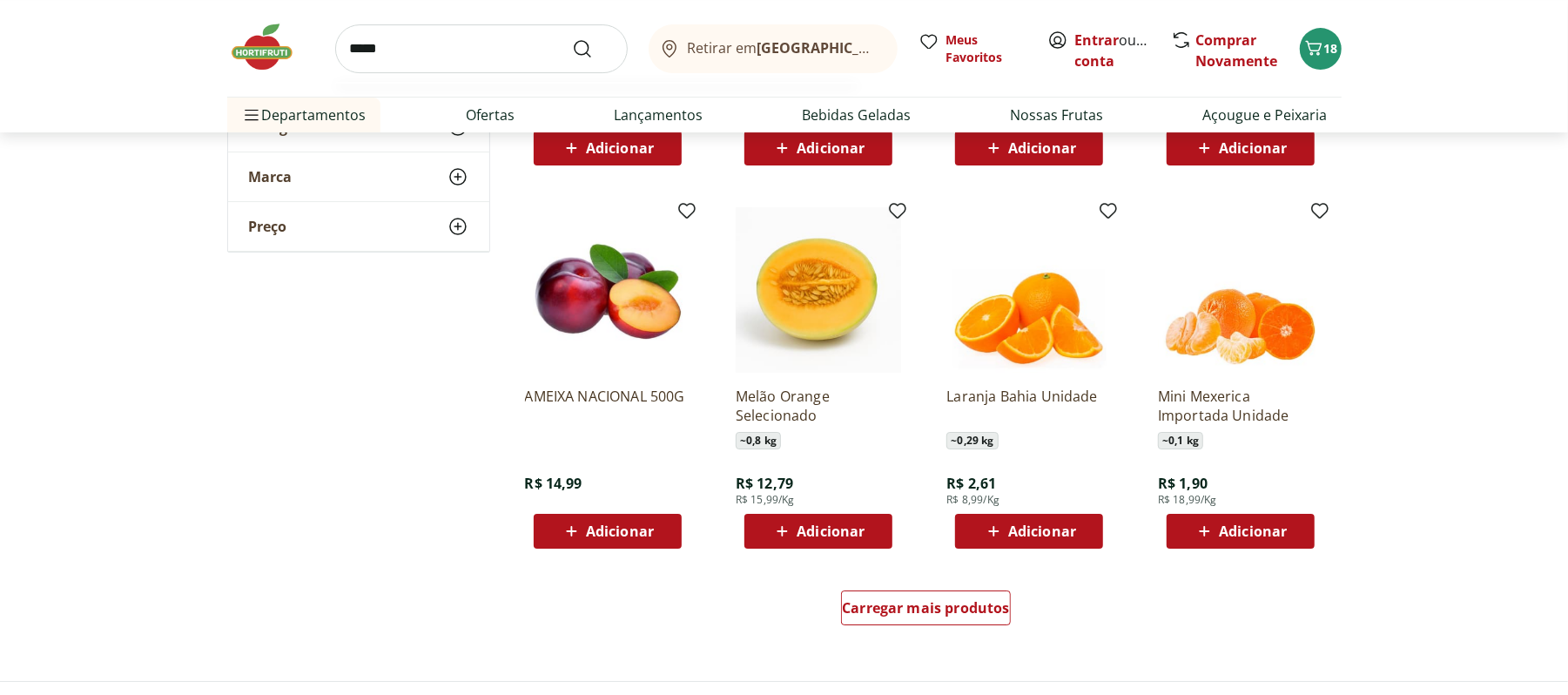
type input "******"
click button "Submit Search" at bounding box center [593, 48] width 42 height 20
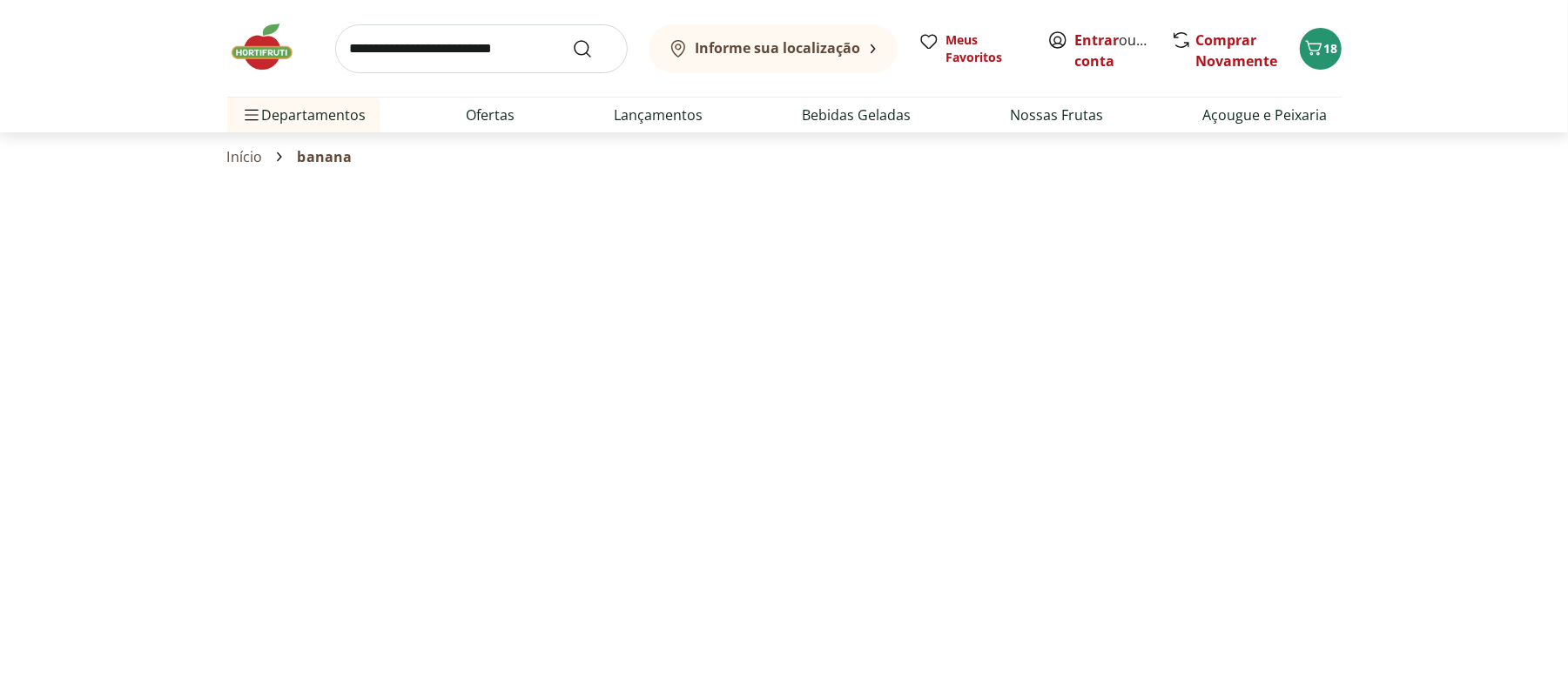
select select "**********"
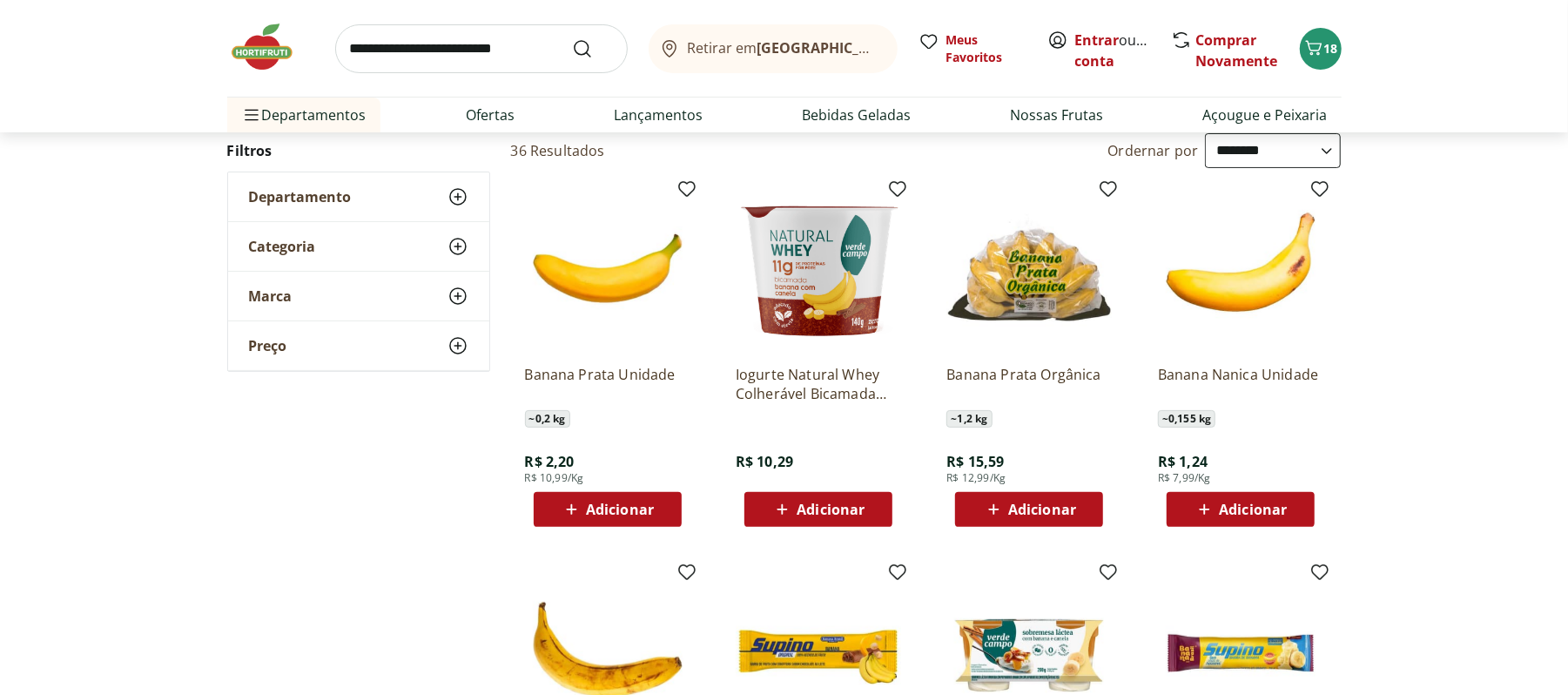
scroll to position [146, 0]
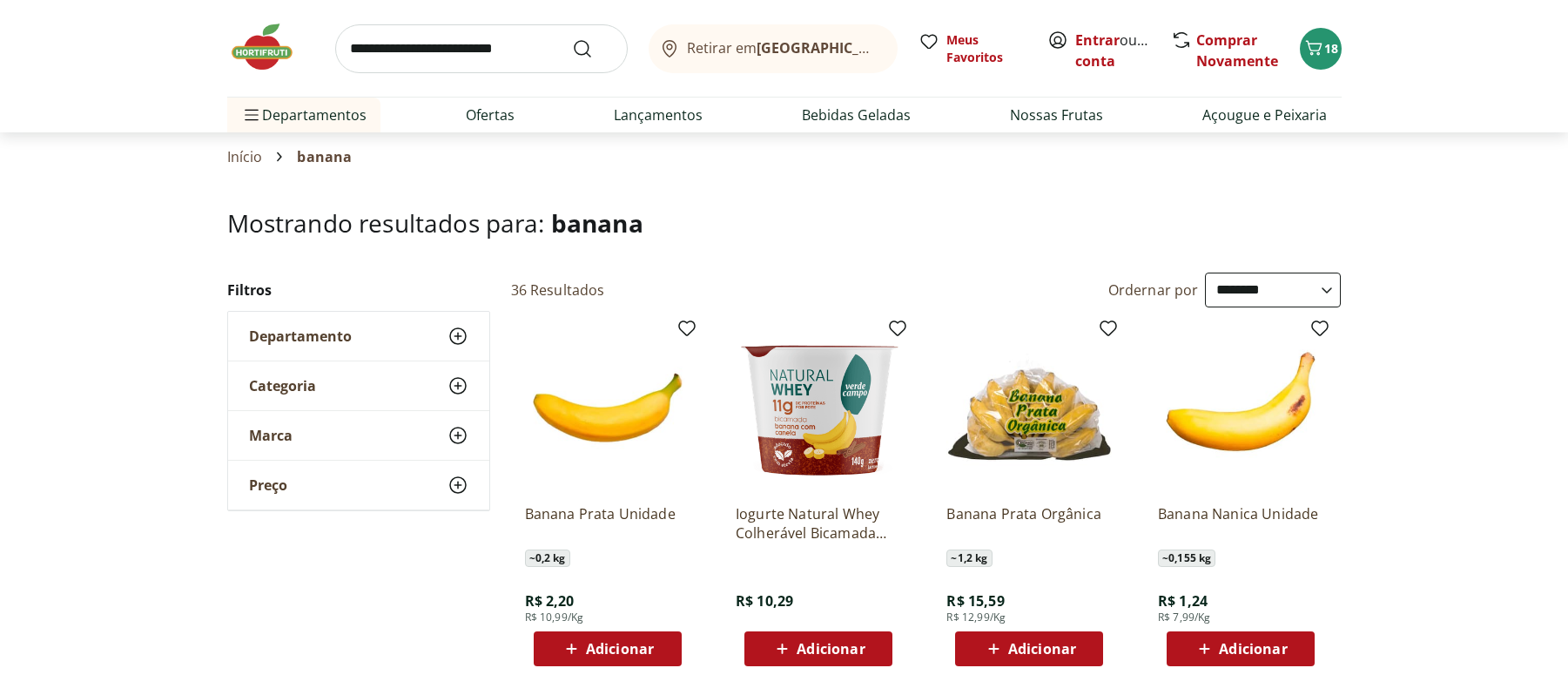
select select "**********"
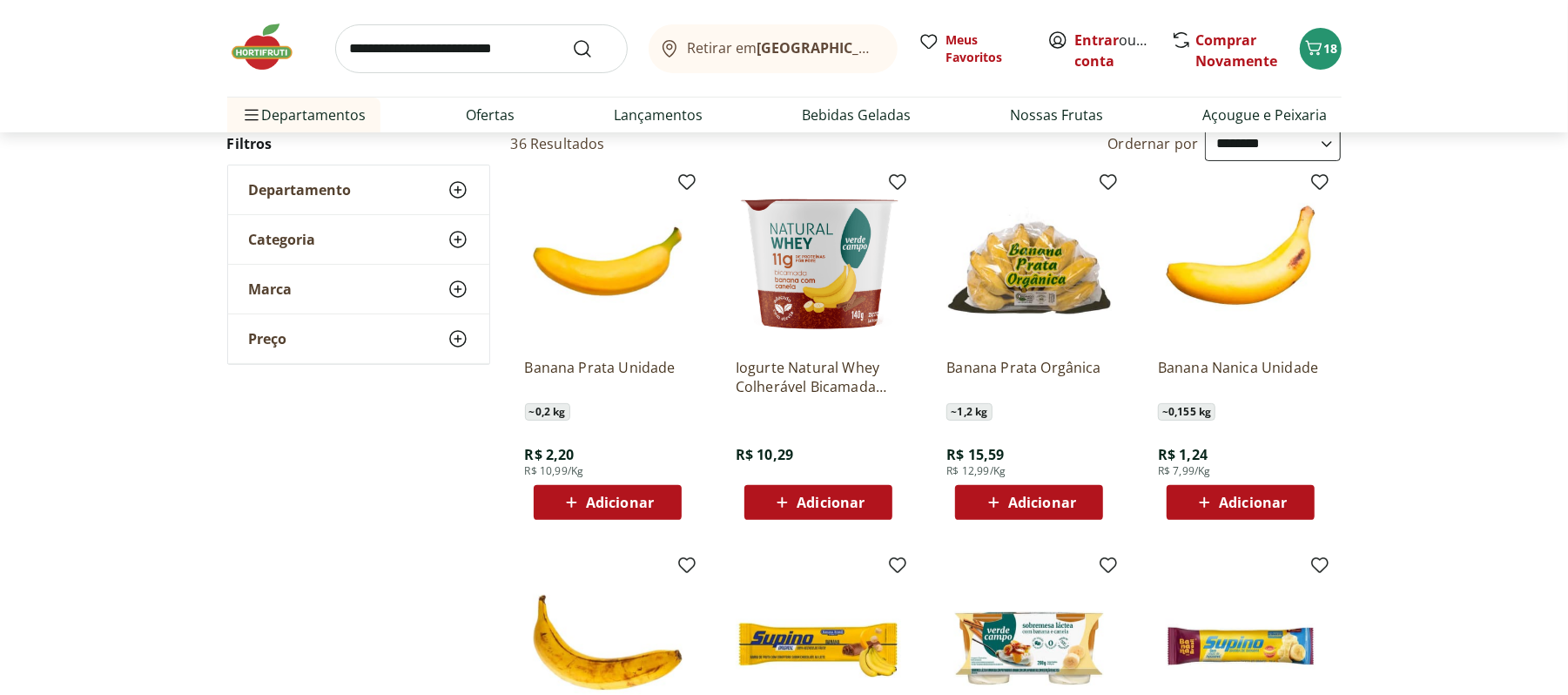
click at [1565, 125] on header "Retirar em Rio de Janeiro/RJ Entrar ou Criar conta 18 Retirar em Rio de Janeiro…" at bounding box center [784, 66] width 1568 height 133
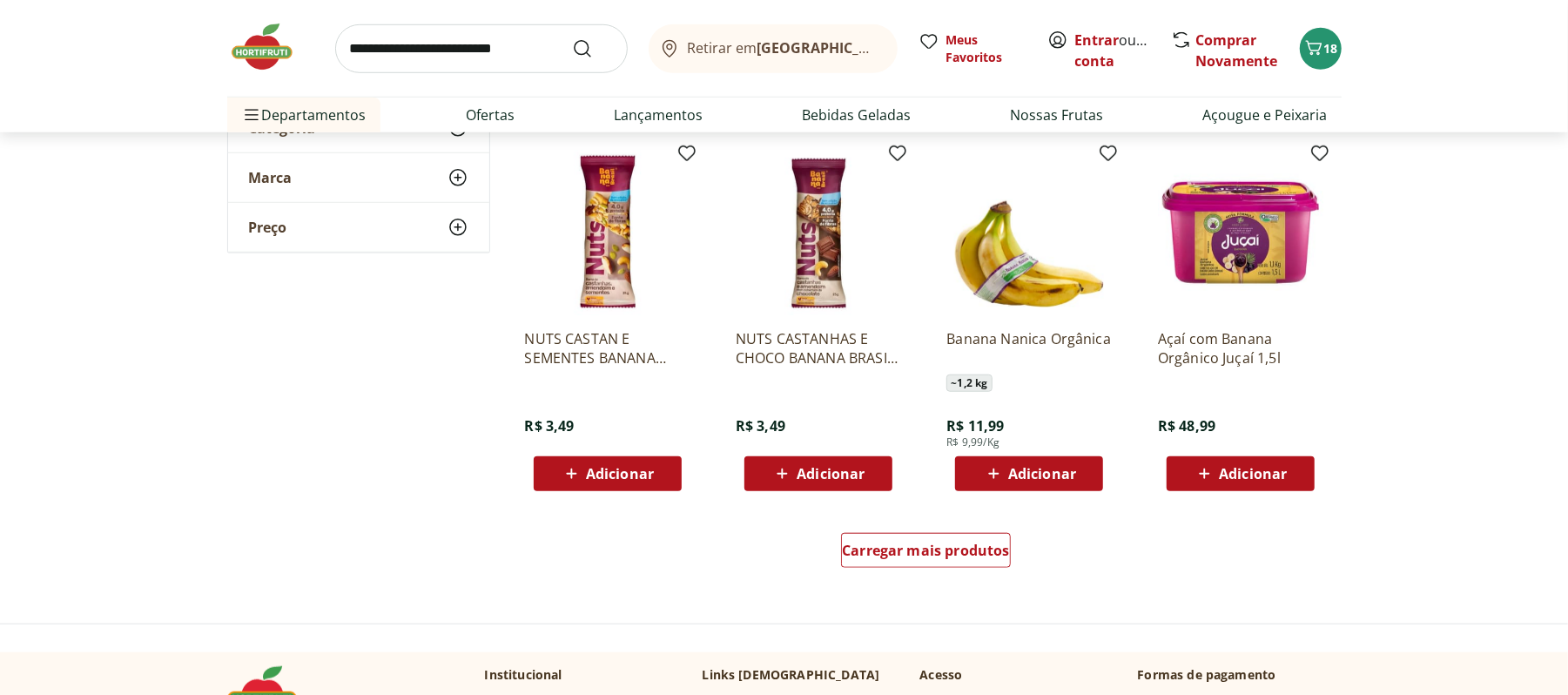
scroll to position [989, 0]
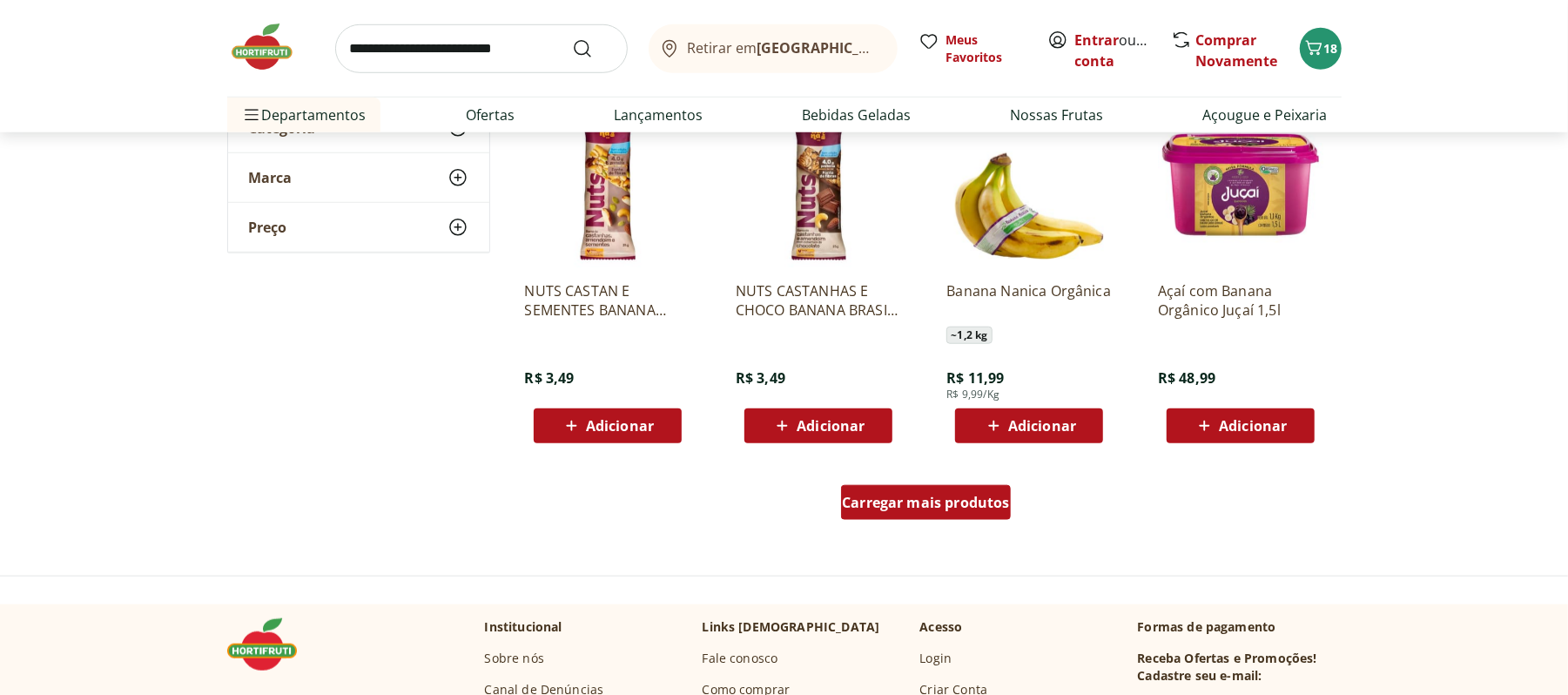
click at [891, 495] on span "Carregar mais produtos" at bounding box center [926, 502] width 168 height 14
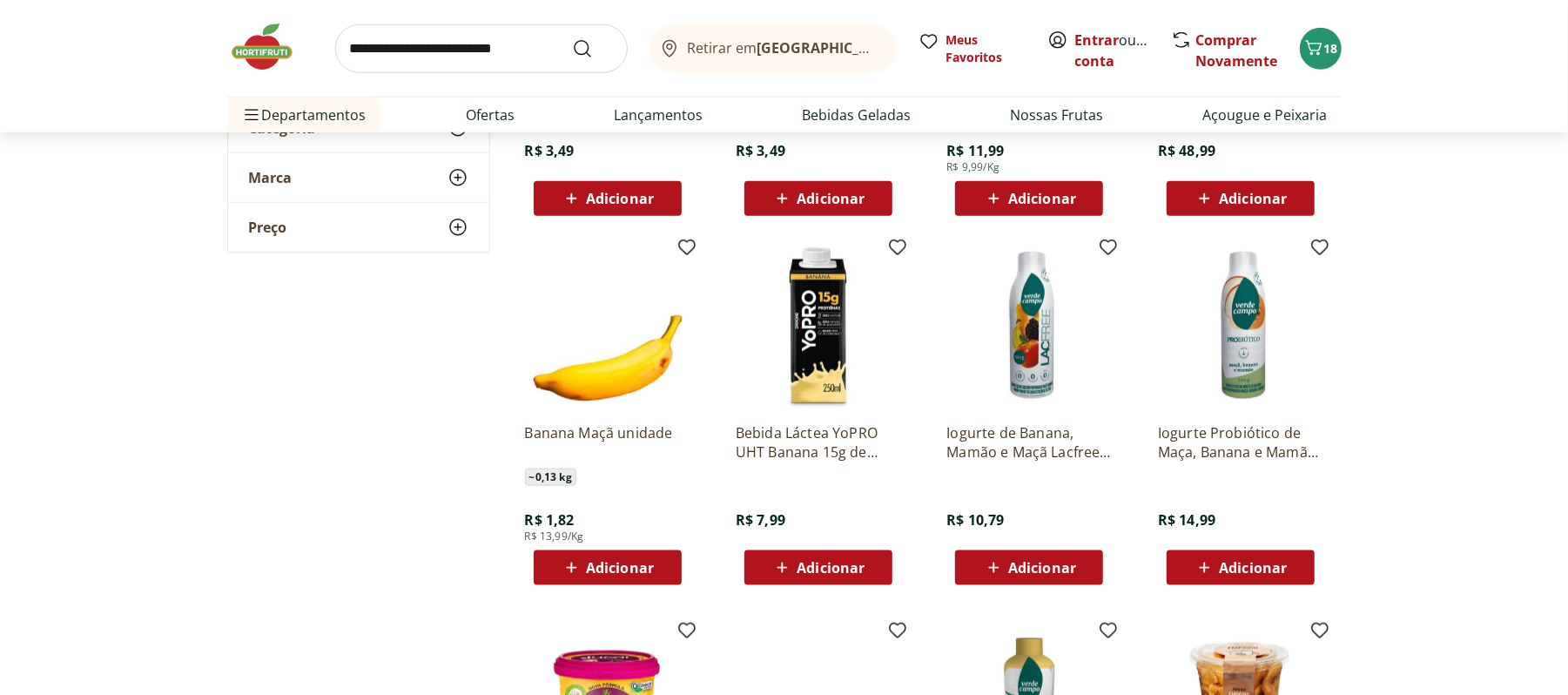
scroll to position [1245, 0]
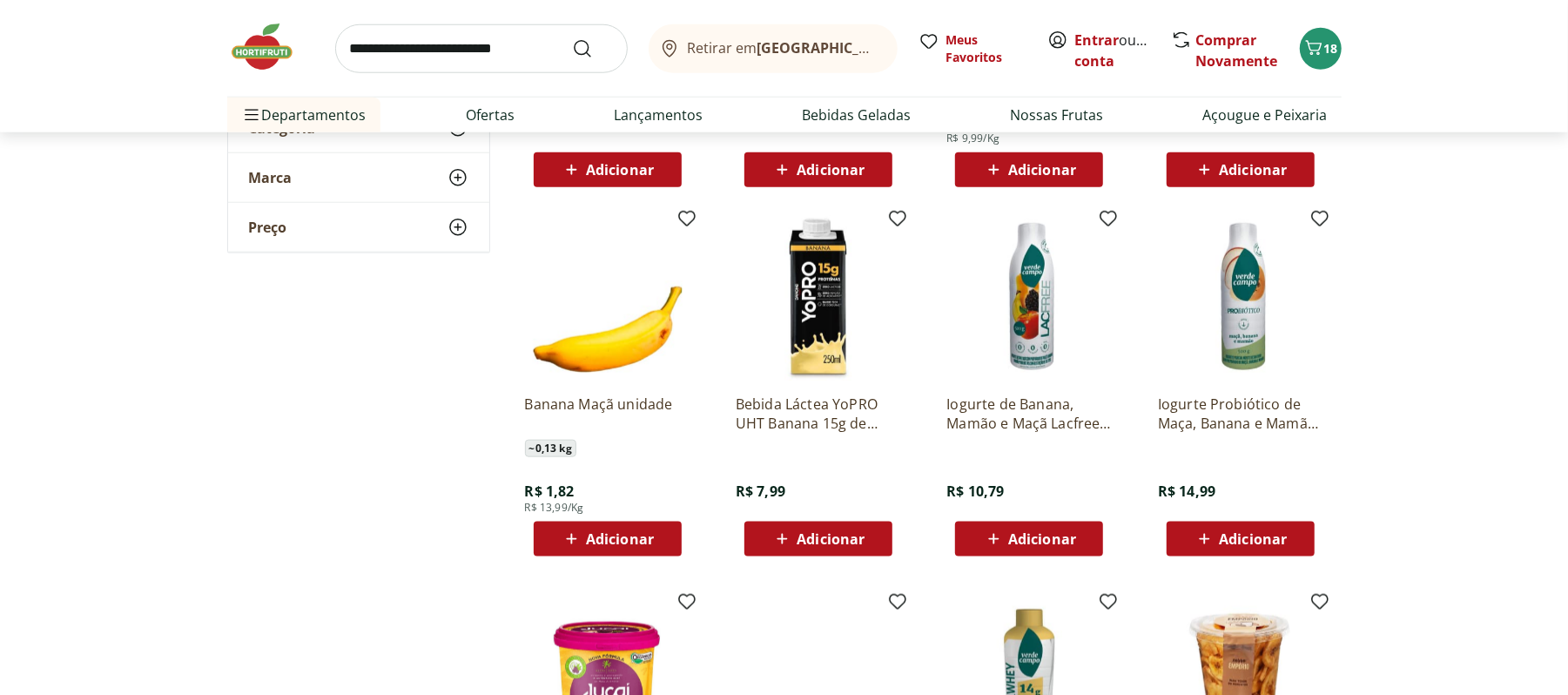
click at [585, 552] on div "Adicionar" at bounding box center [607, 539] width 120 height 31
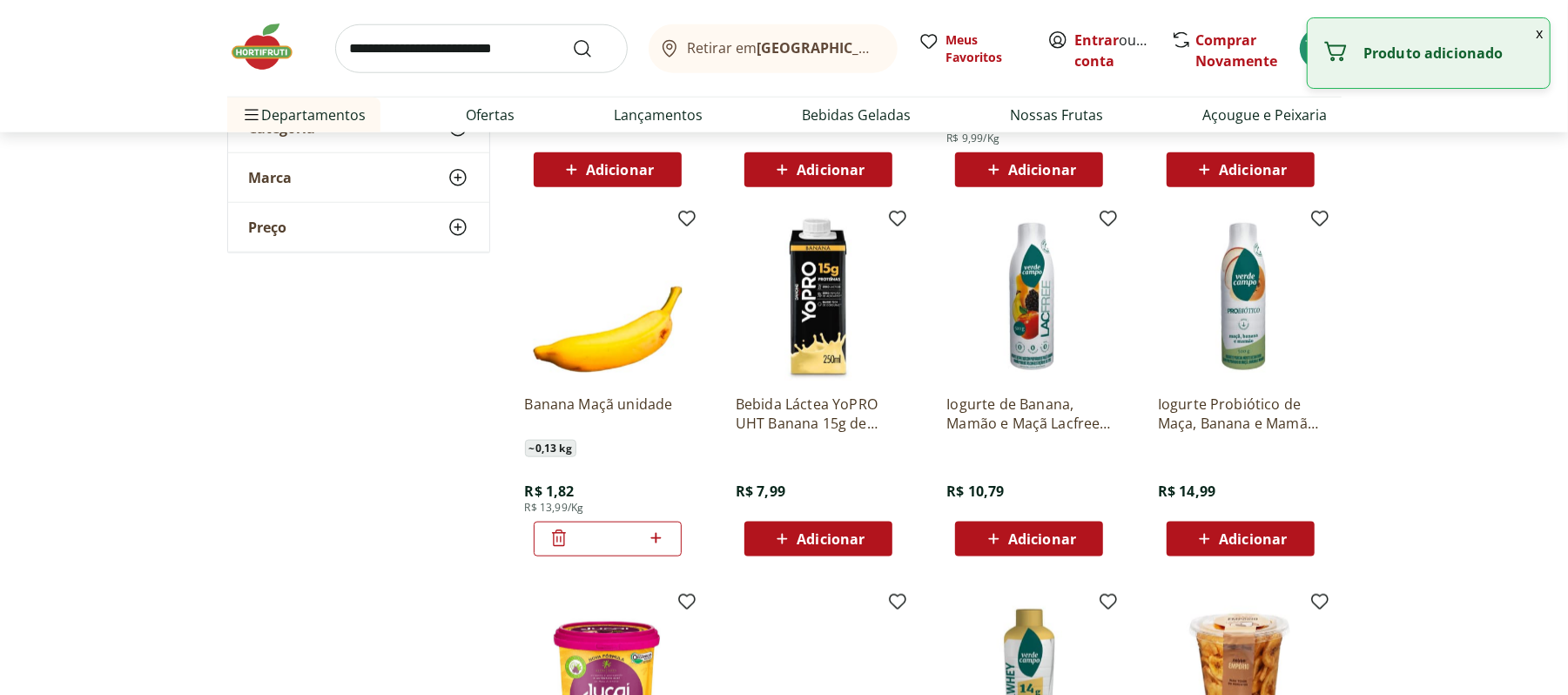
click at [667, 552] on div "*" at bounding box center [608, 539] width 148 height 35
click at [648, 530] on icon at bounding box center [656, 537] width 21 height 20
type input "*"
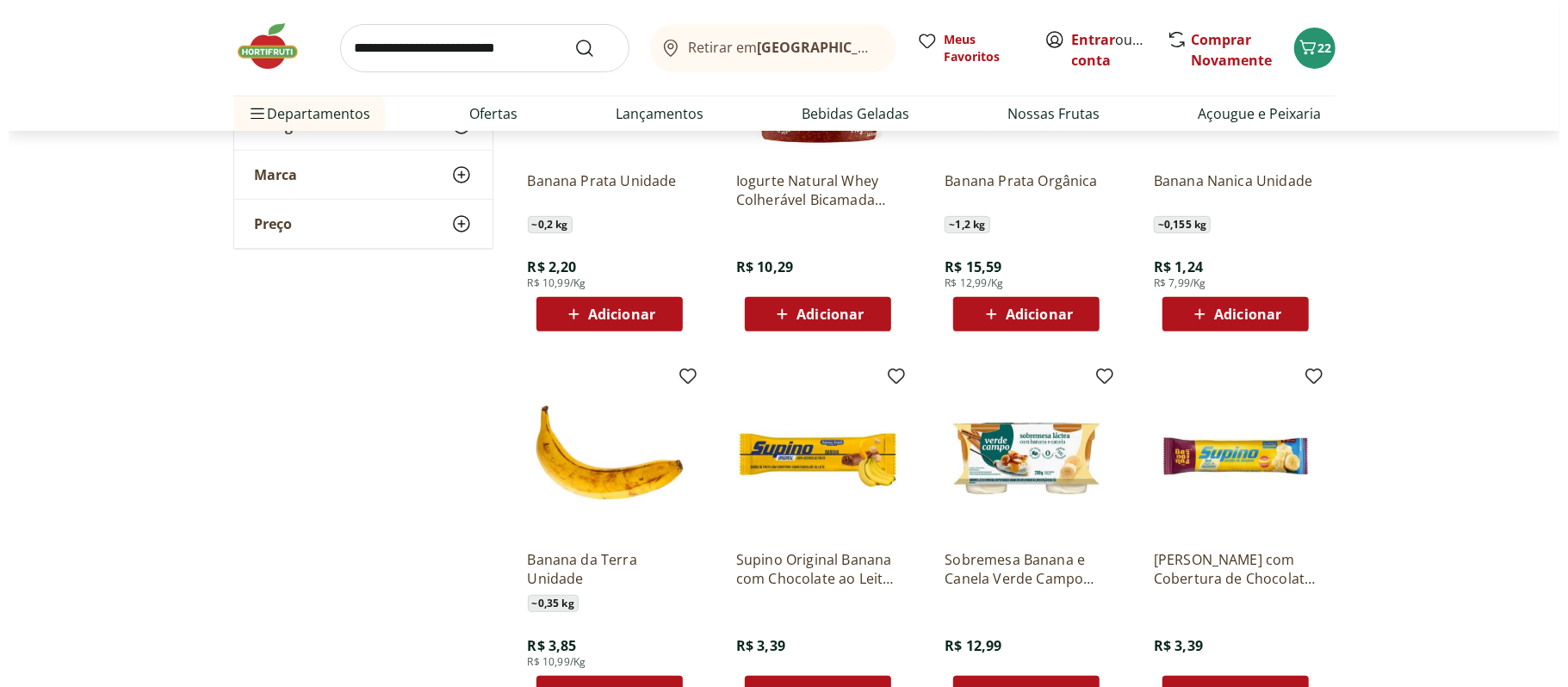
scroll to position [0, 0]
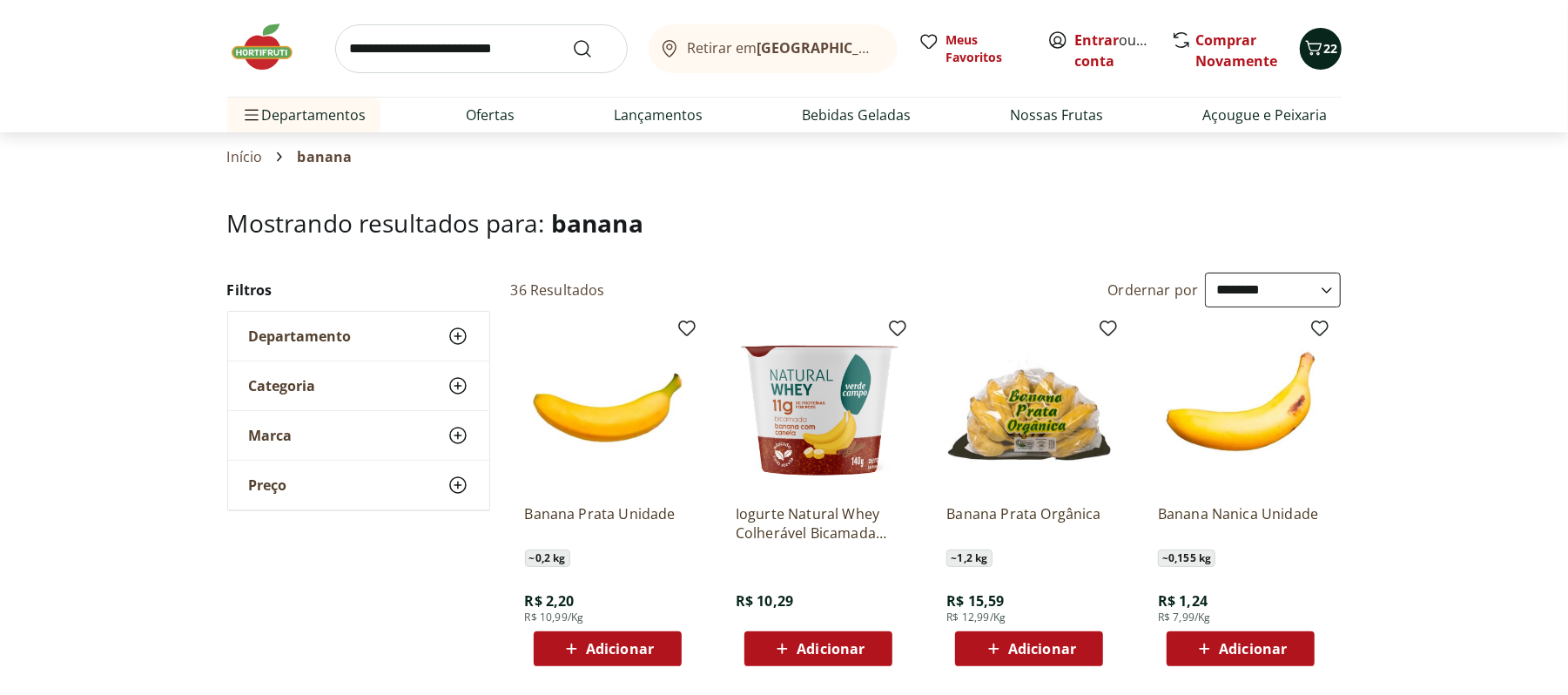
click at [1327, 40] on span "22" at bounding box center [1331, 48] width 14 height 17
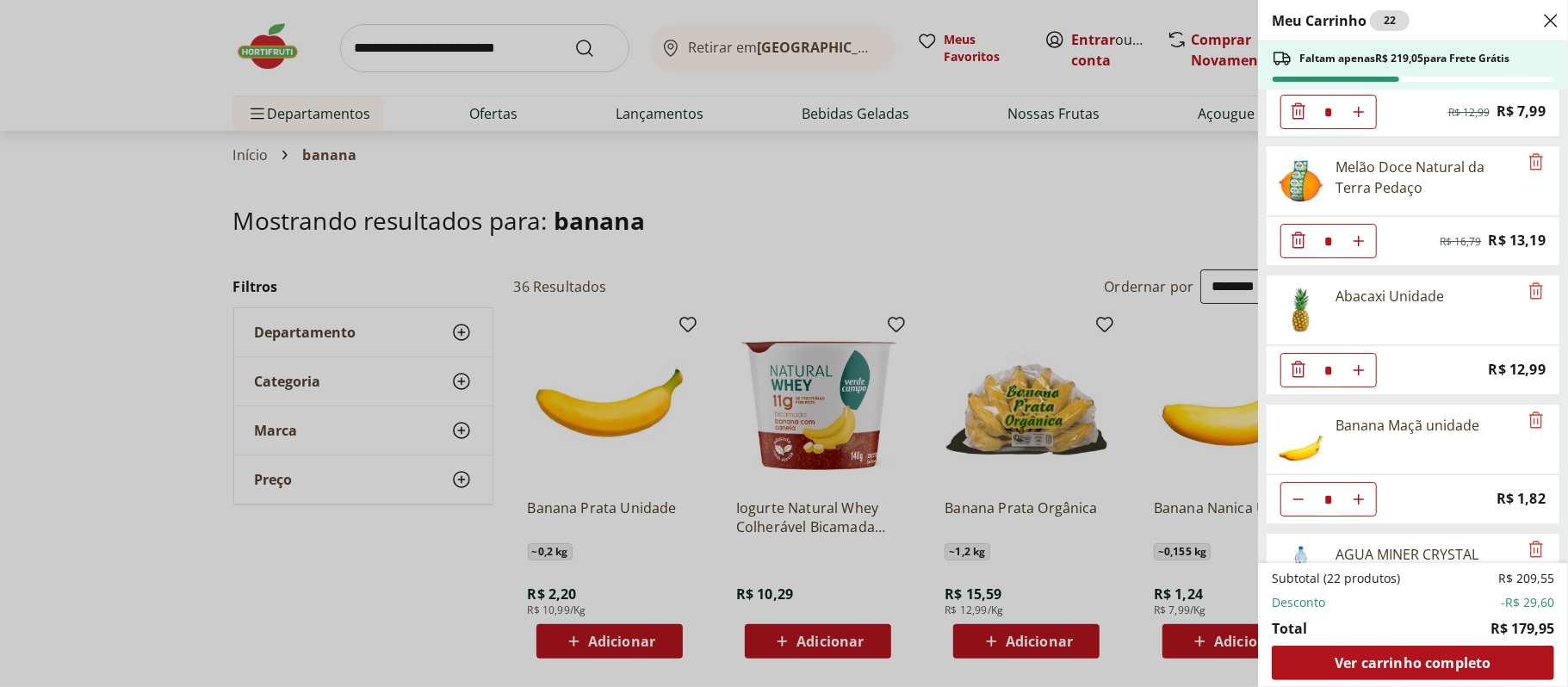
scroll to position [916, 0]
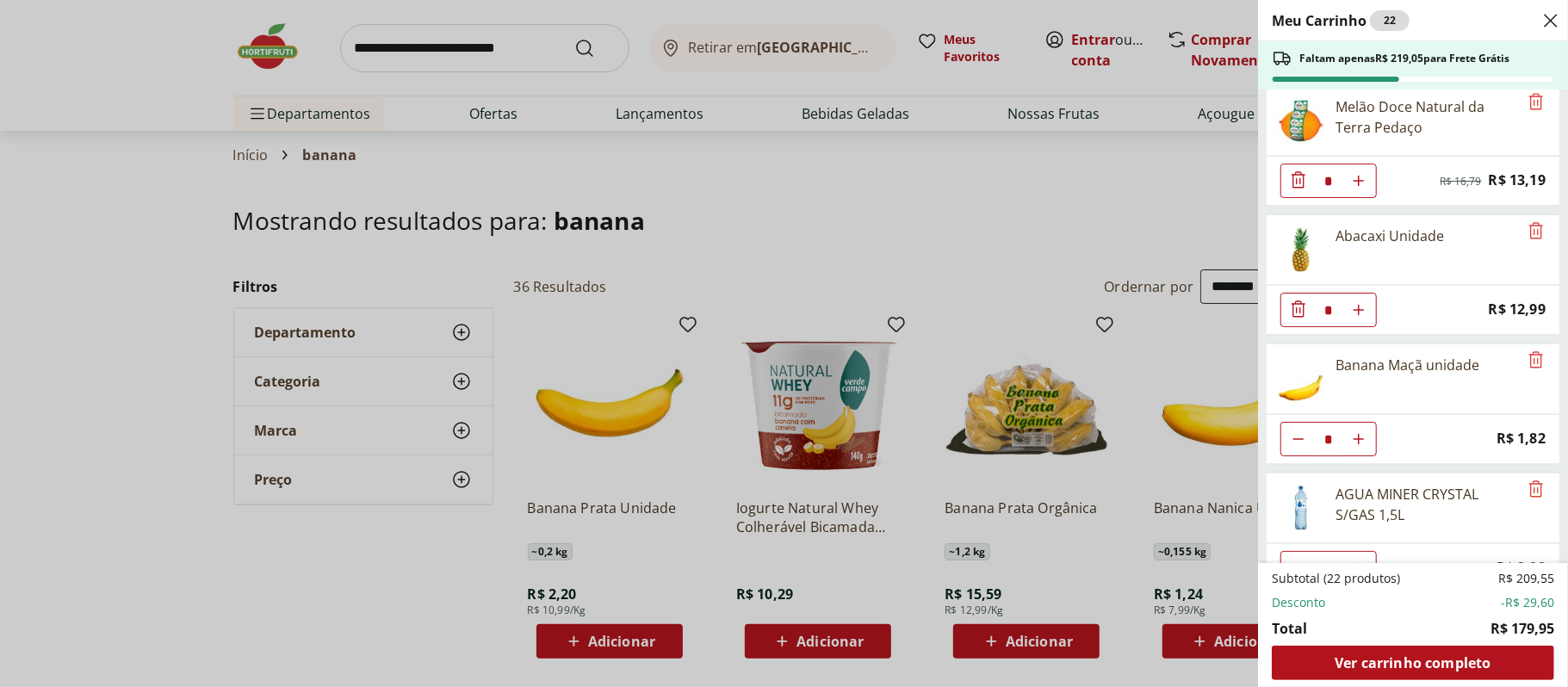
click at [1550, 369] on div "Meu Carrinho 22 Faltam apenas R$ 219,05 para Frete Grátis Alface Americana Unid…" at bounding box center [1413, 344] width 310 height 687
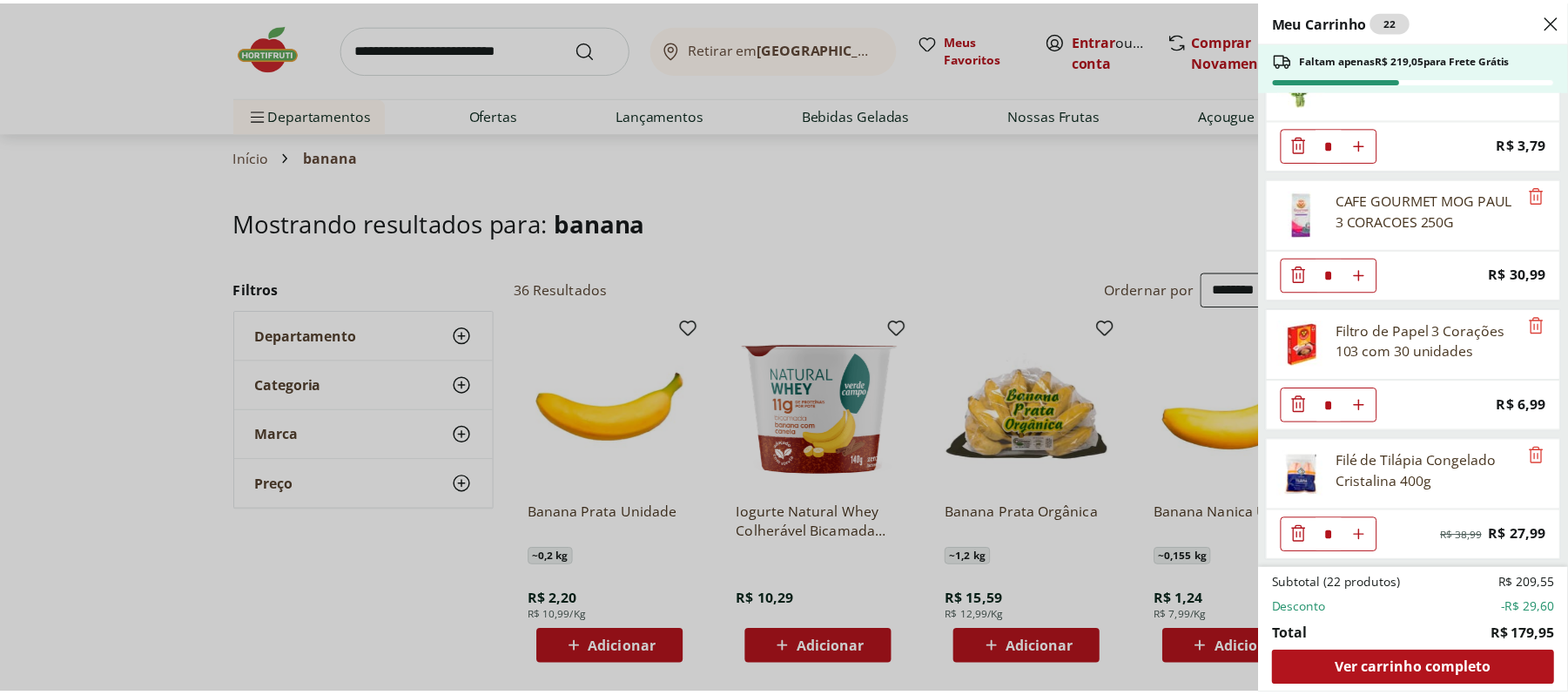
scroll to position [0, 0]
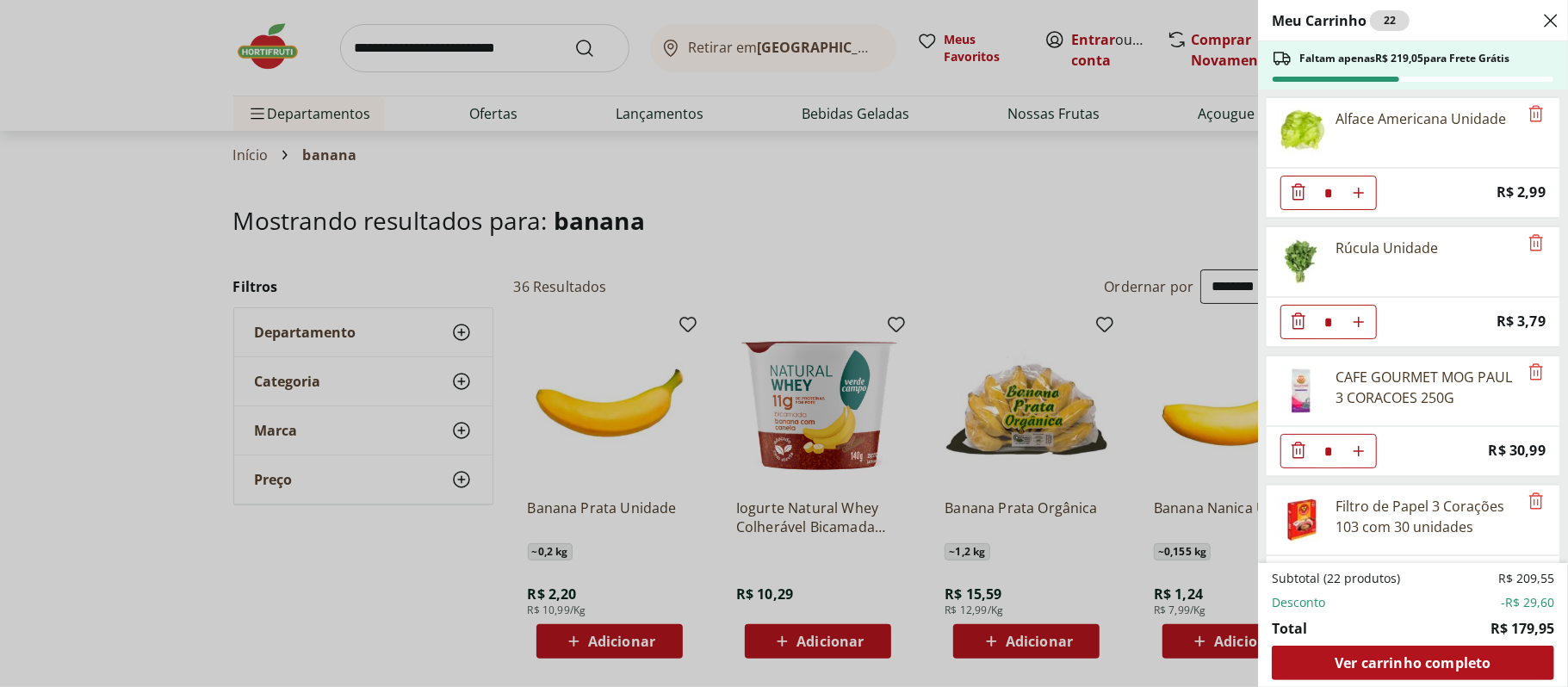
click at [1065, 162] on div "Meu Carrinho 22 Faltam apenas R$ 219,05 para Frete Grátis Alface Americana Unid…" at bounding box center [784, 344] width 1568 height 687
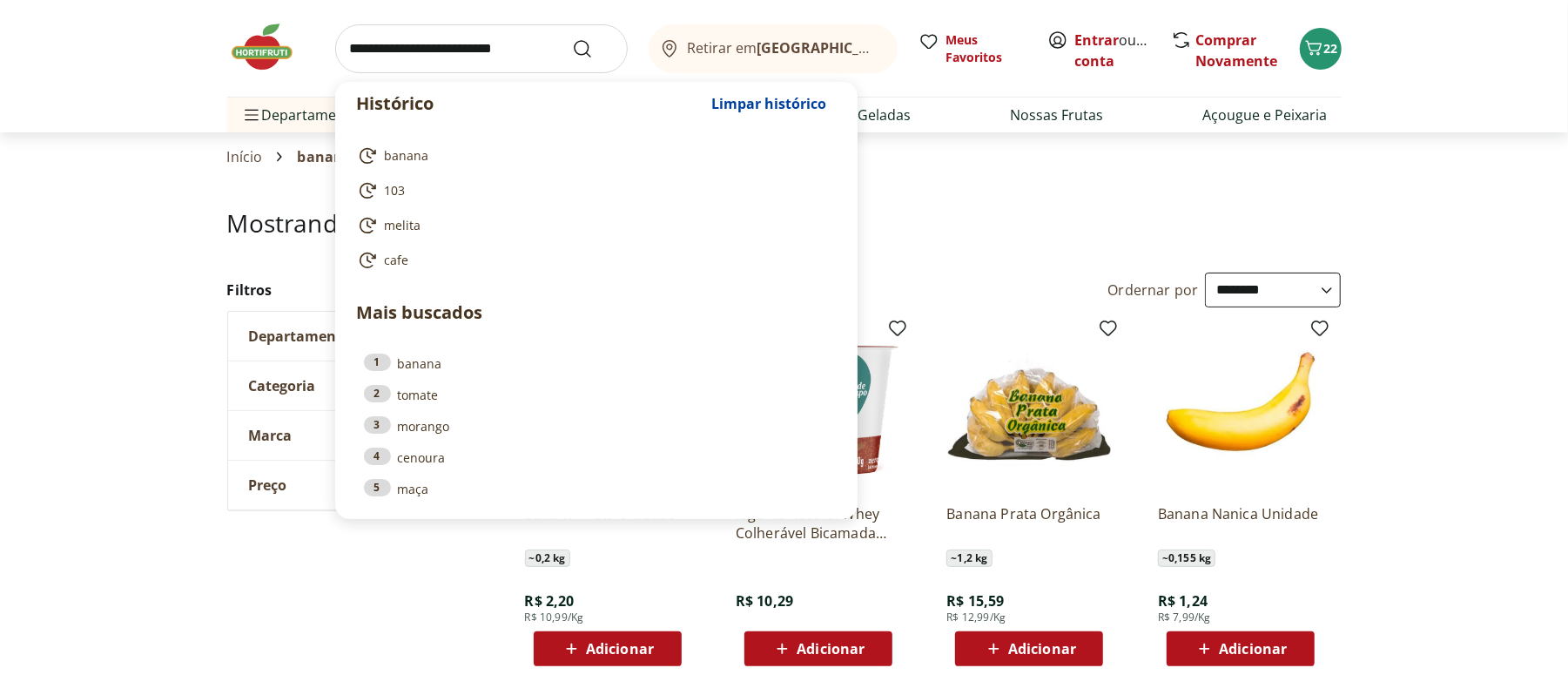
click at [560, 57] on input "search" at bounding box center [481, 49] width 293 height 49
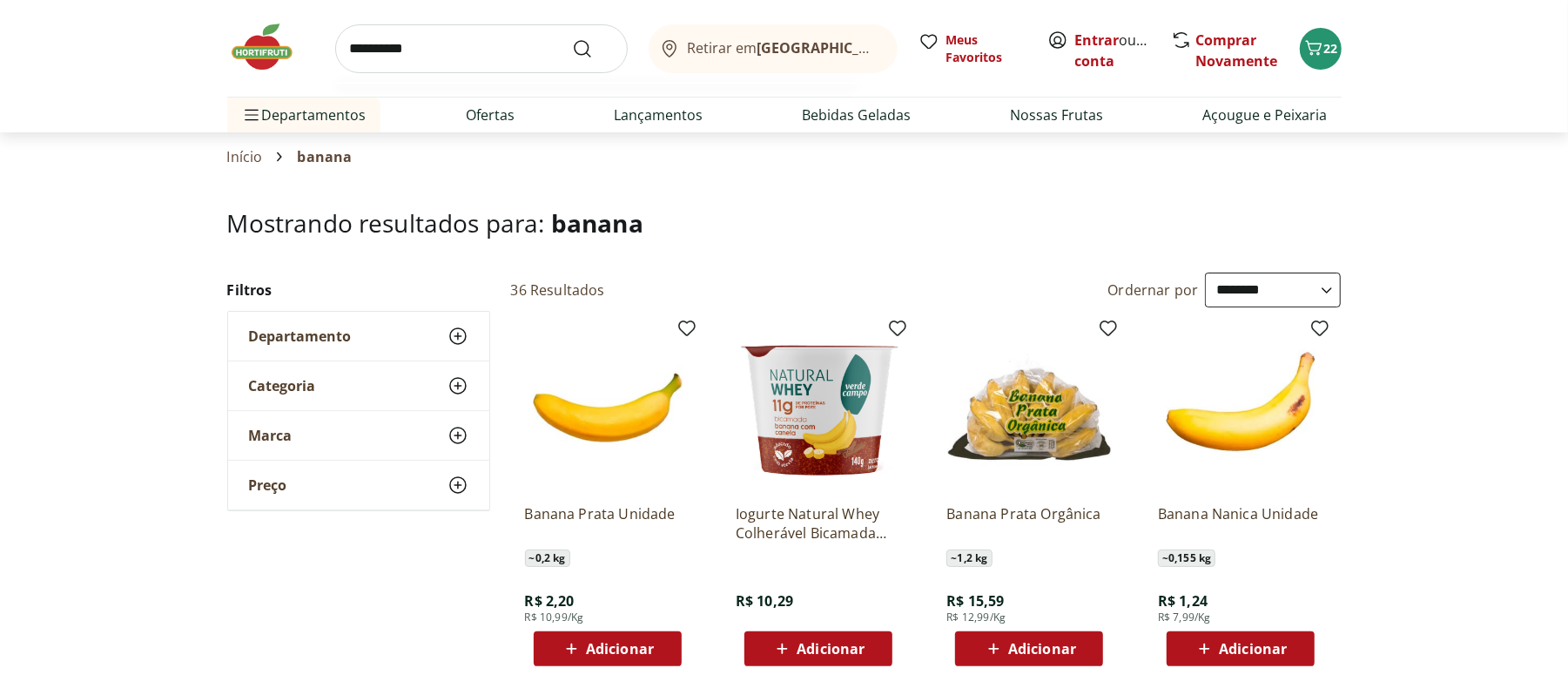
type input "**********"
click at [572, 38] on button "Submit Search" at bounding box center [593, 48] width 42 height 20
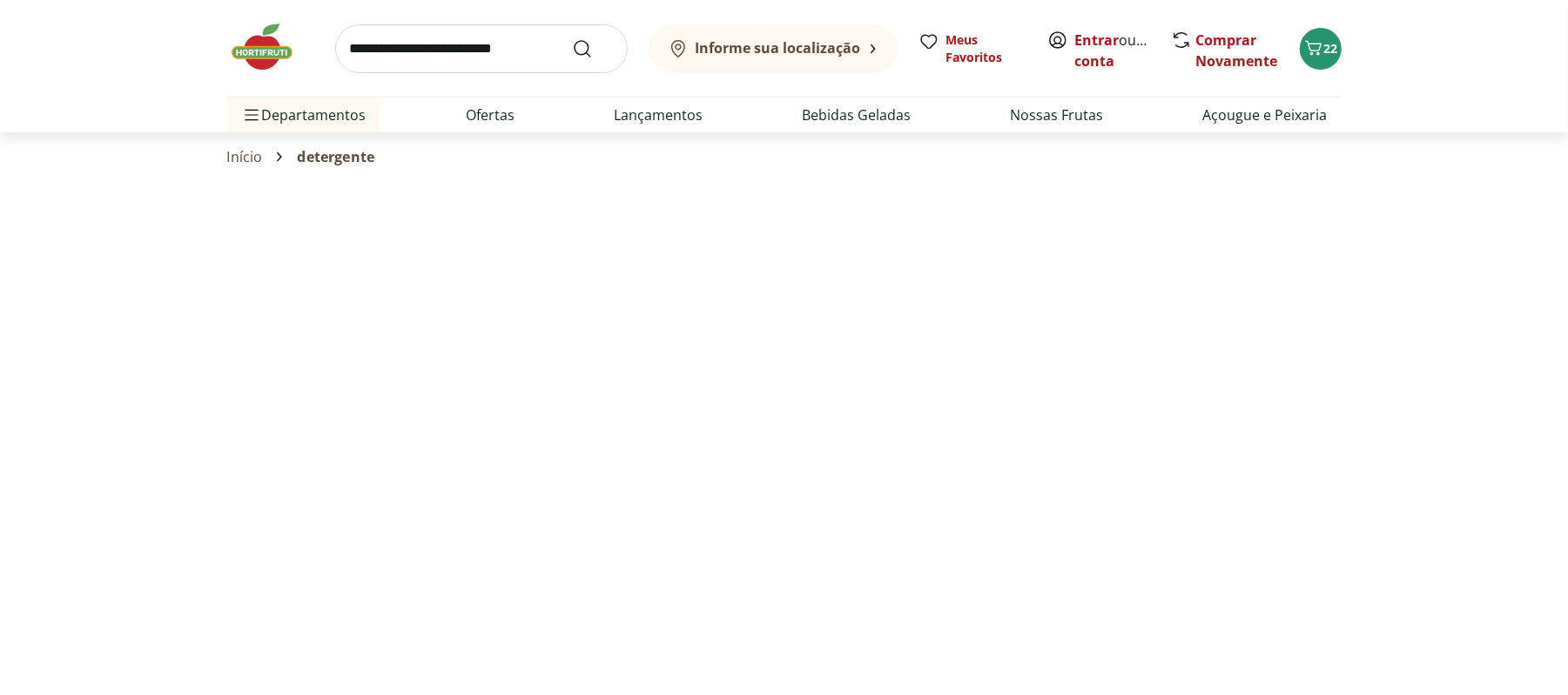
select select "**********"
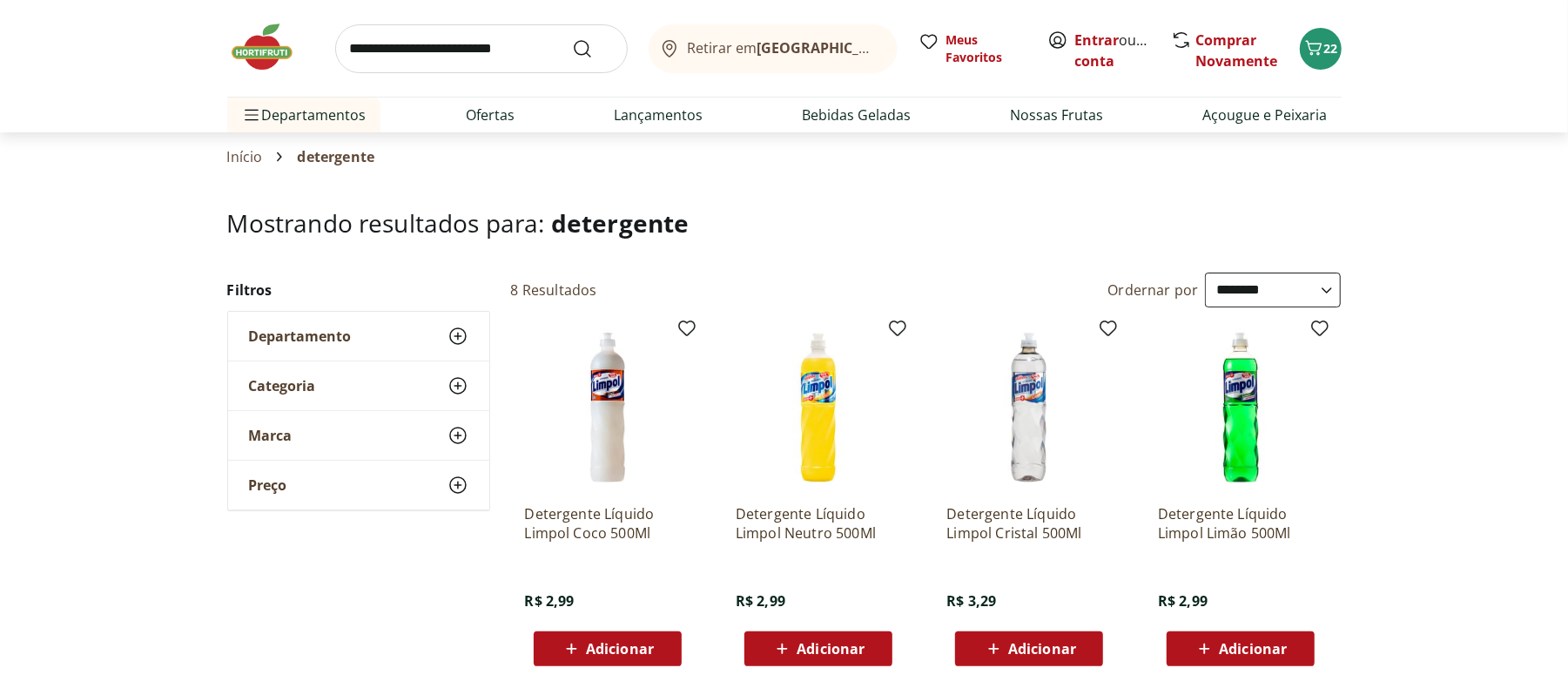
click at [599, 648] on span "Adicionar" at bounding box center [620, 648] width 68 height 14
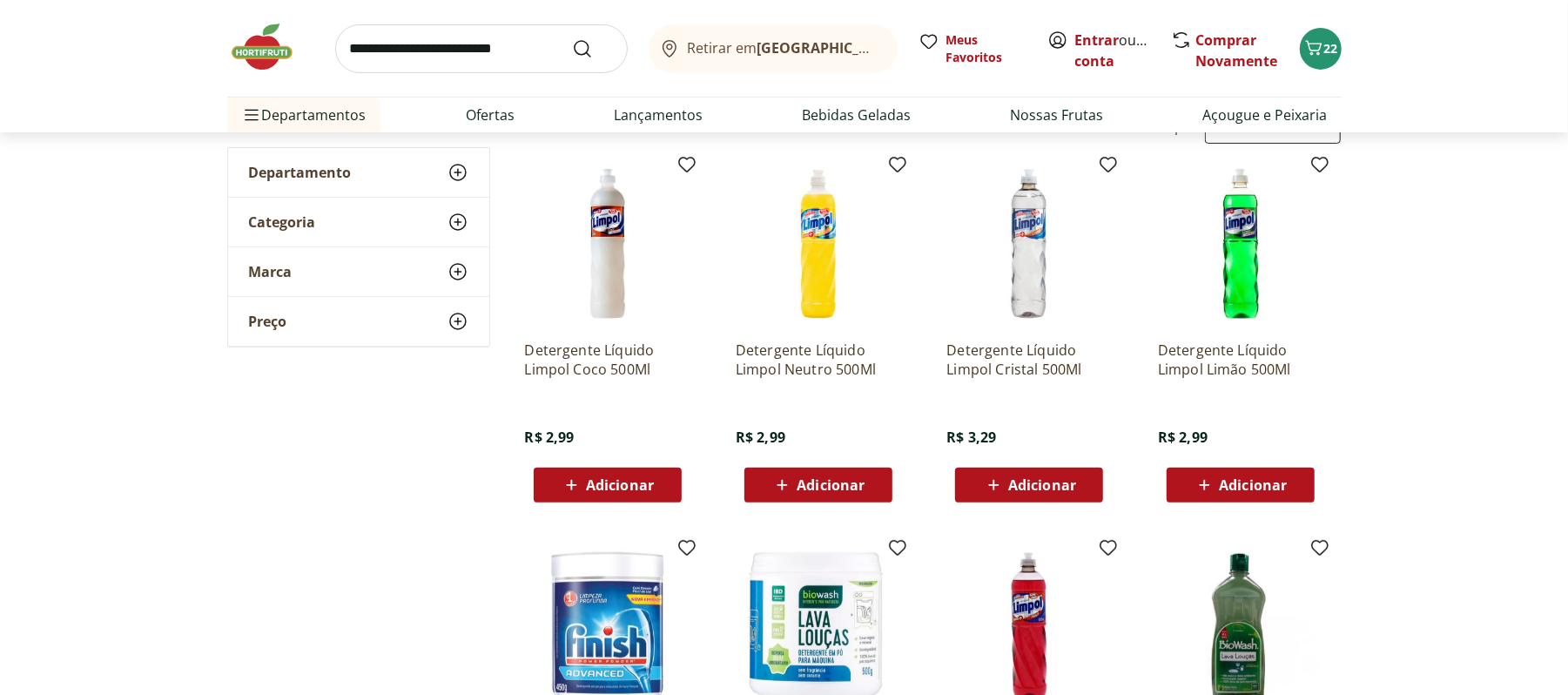
scroll to position [109, 0]
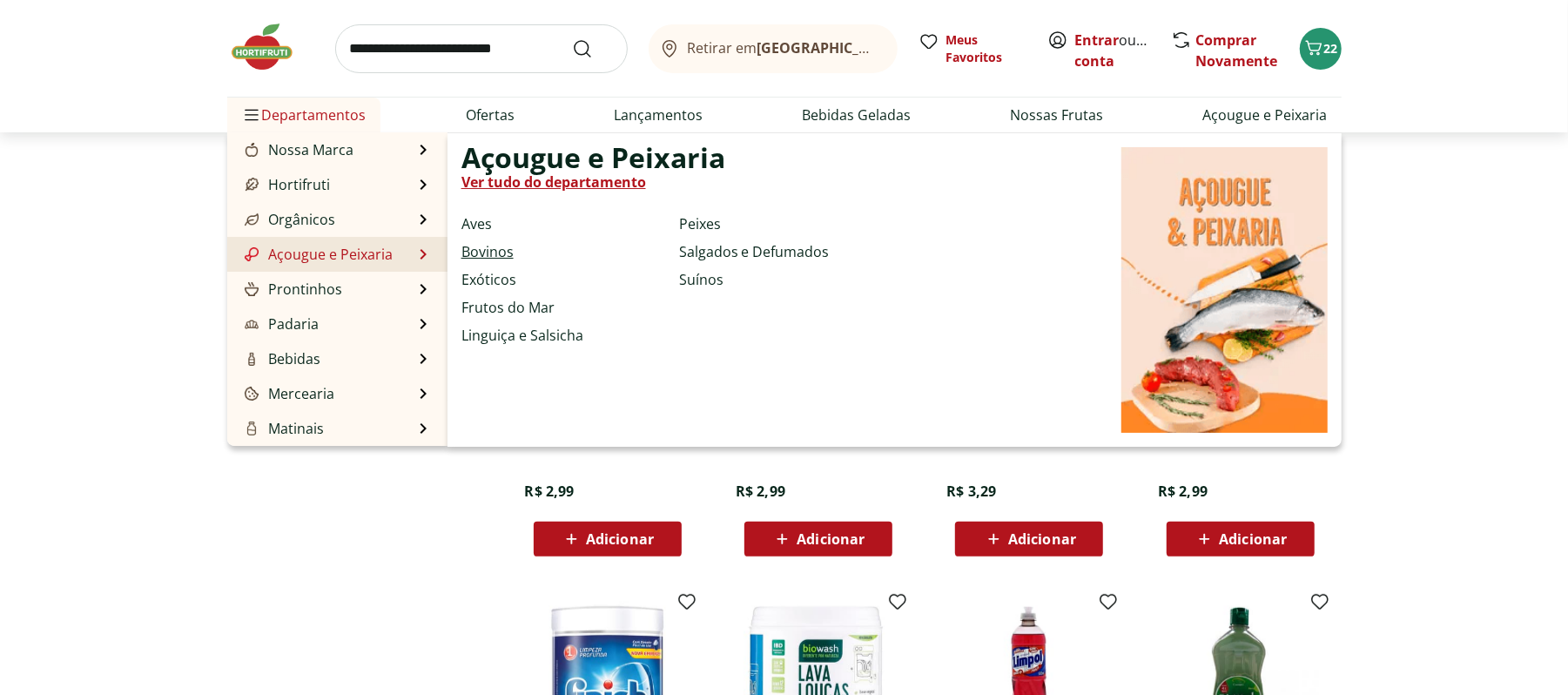
click at [474, 253] on link "Bovinos" at bounding box center [488, 251] width 53 height 20
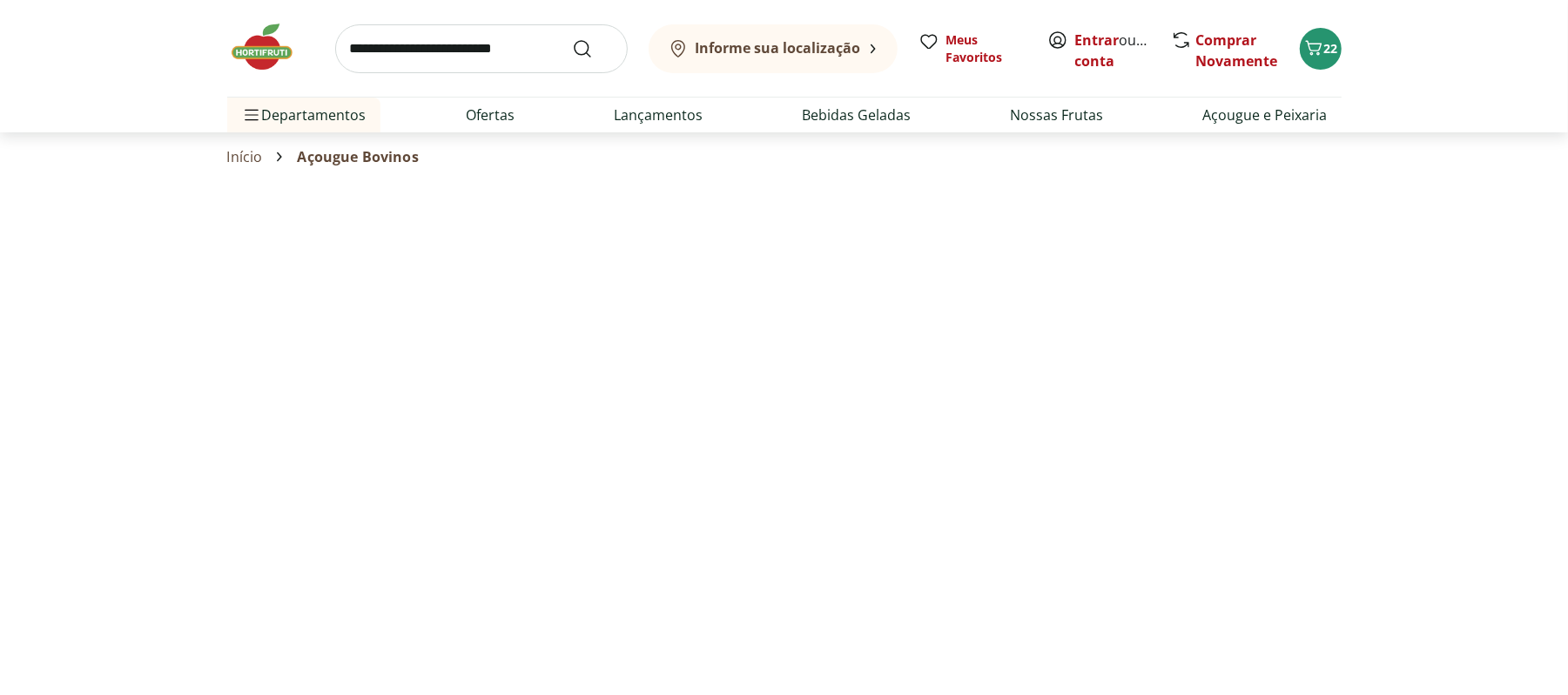
select select "**********"
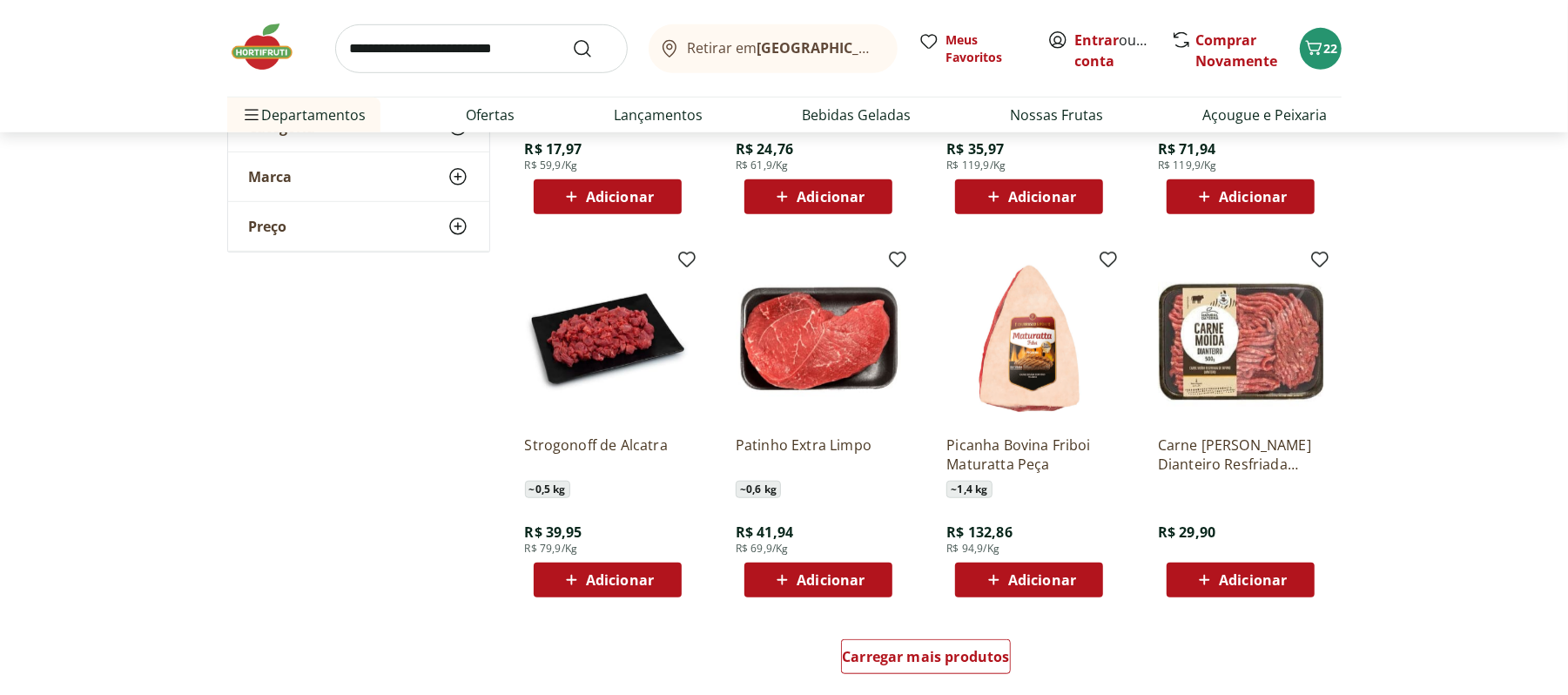
scroll to position [906, 0]
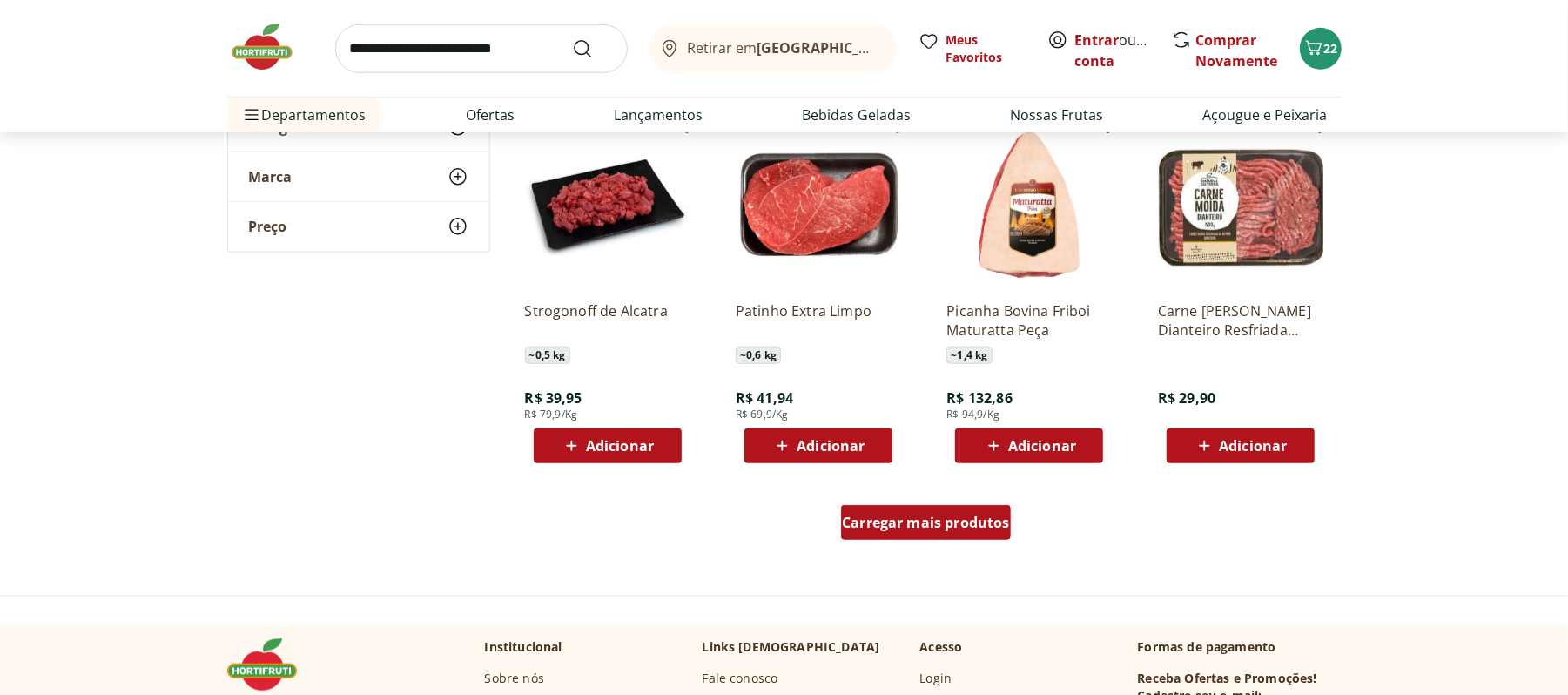
click at [928, 517] on span "Carregar mais produtos" at bounding box center [926, 522] width 168 height 14
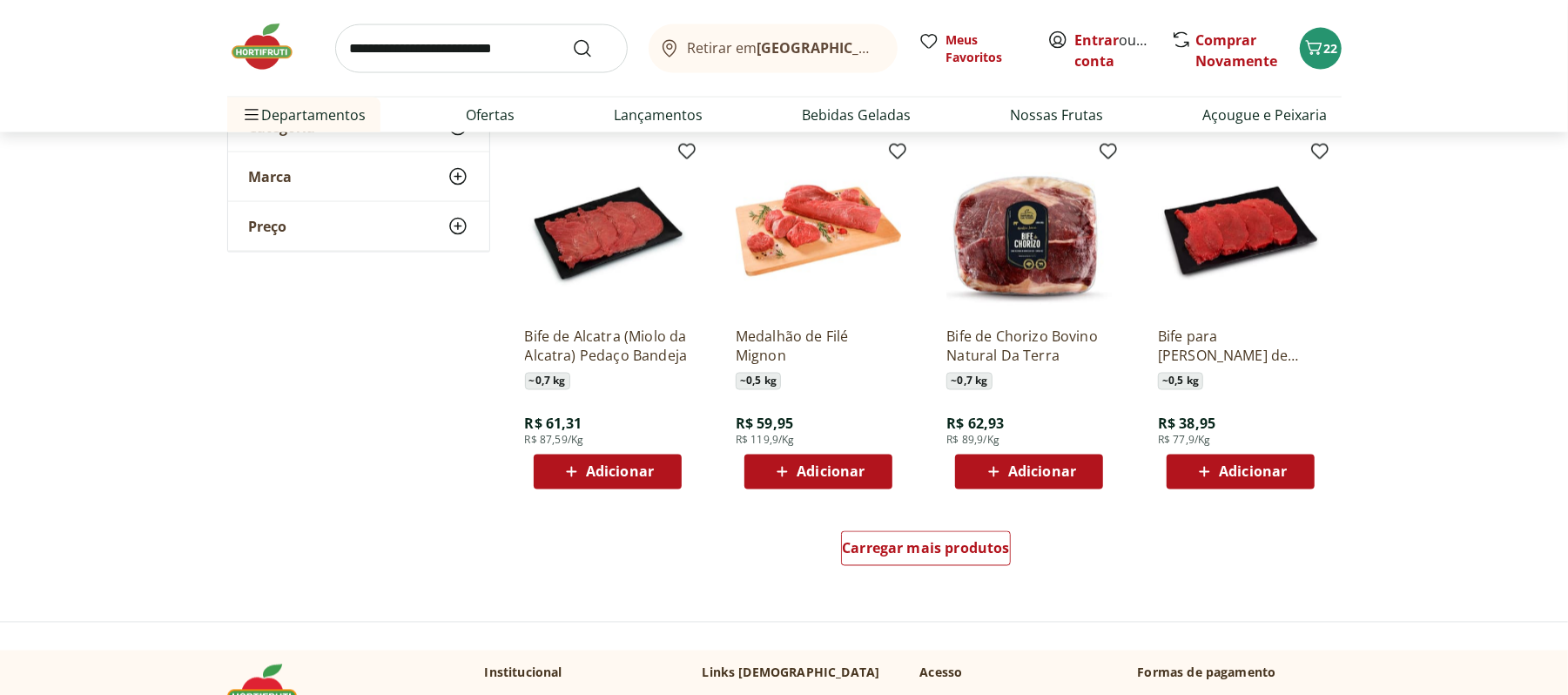
scroll to position [2044, 0]
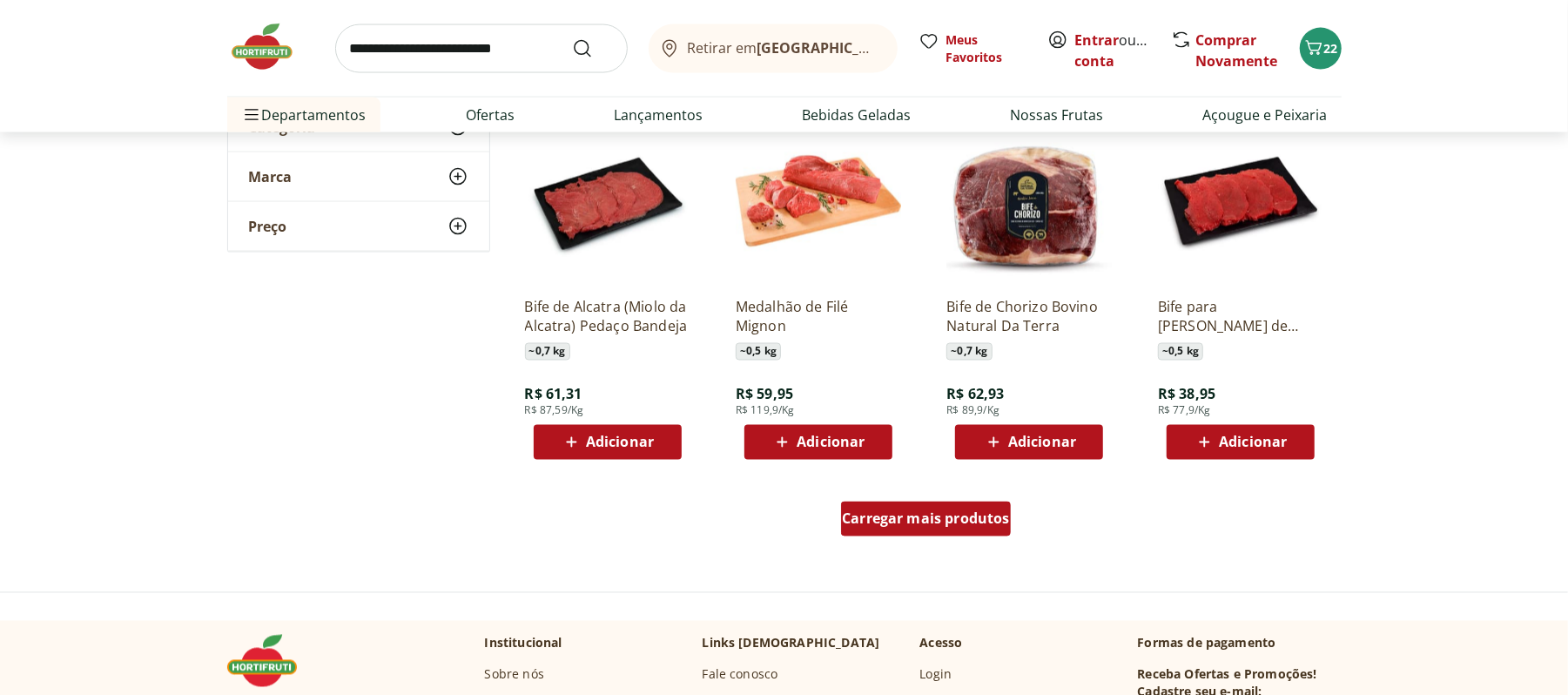
click at [944, 517] on span "Carregar mais produtos" at bounding box center [926, 518] width 168 height 14
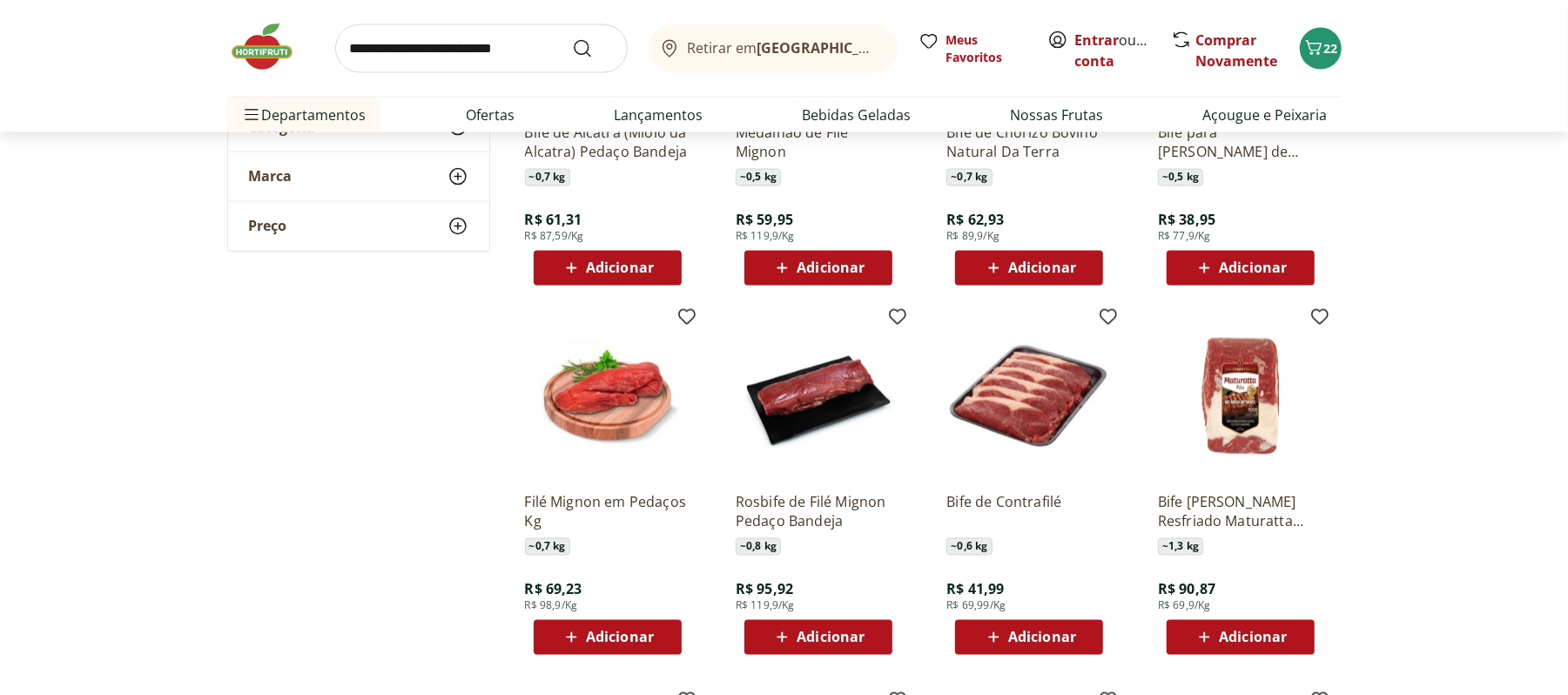
scroll to position [2605, 0]
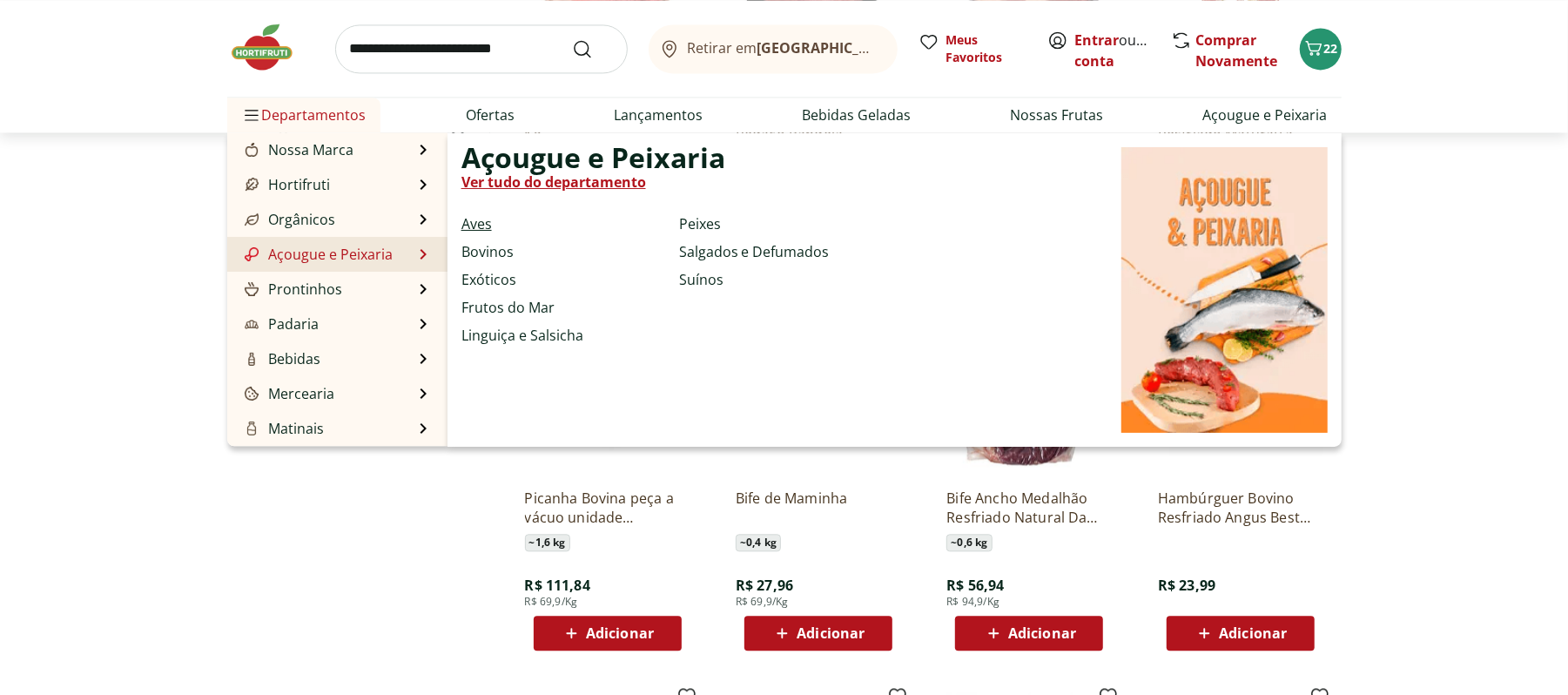
click at [477, 226] on link "Aves" at bounding box center [476, 224] width 30 height 20
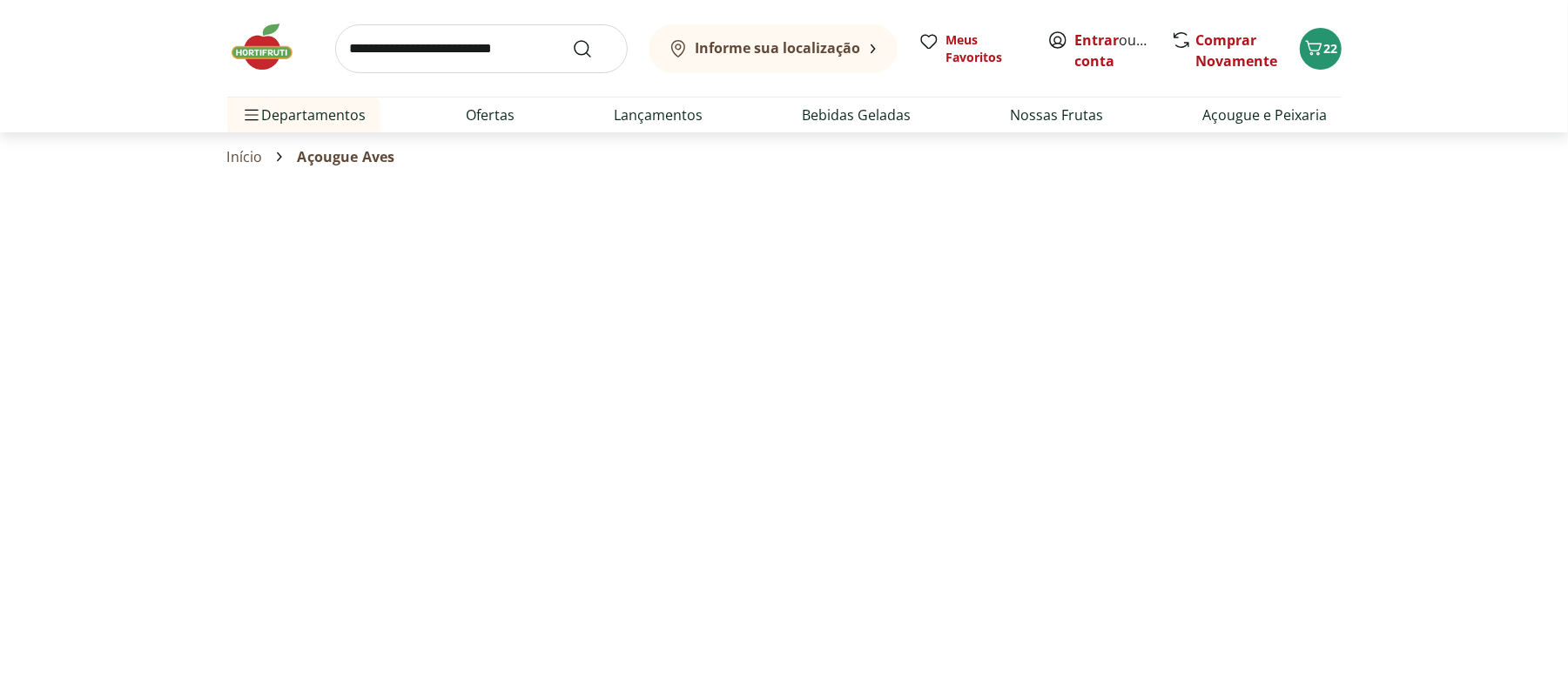
select select "**********"
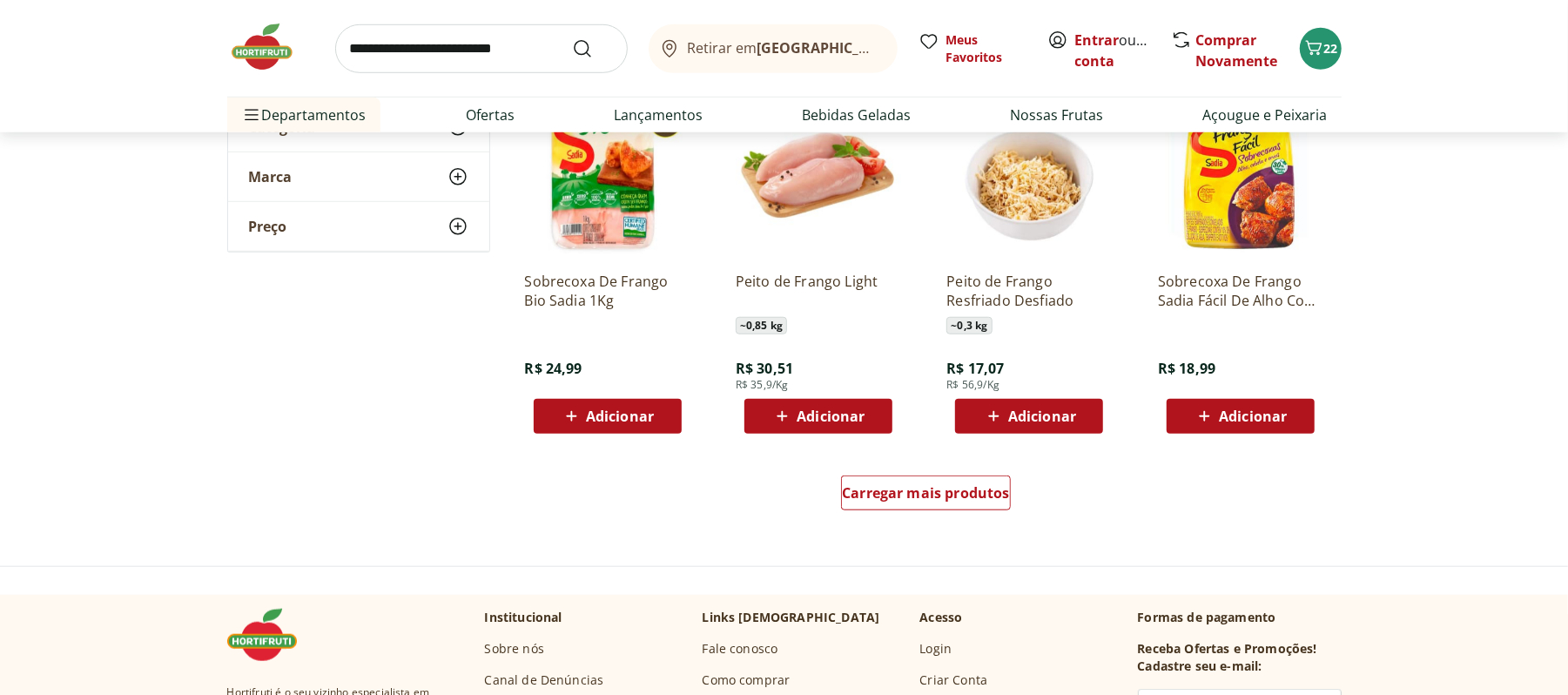
scroll to position [941, 0]
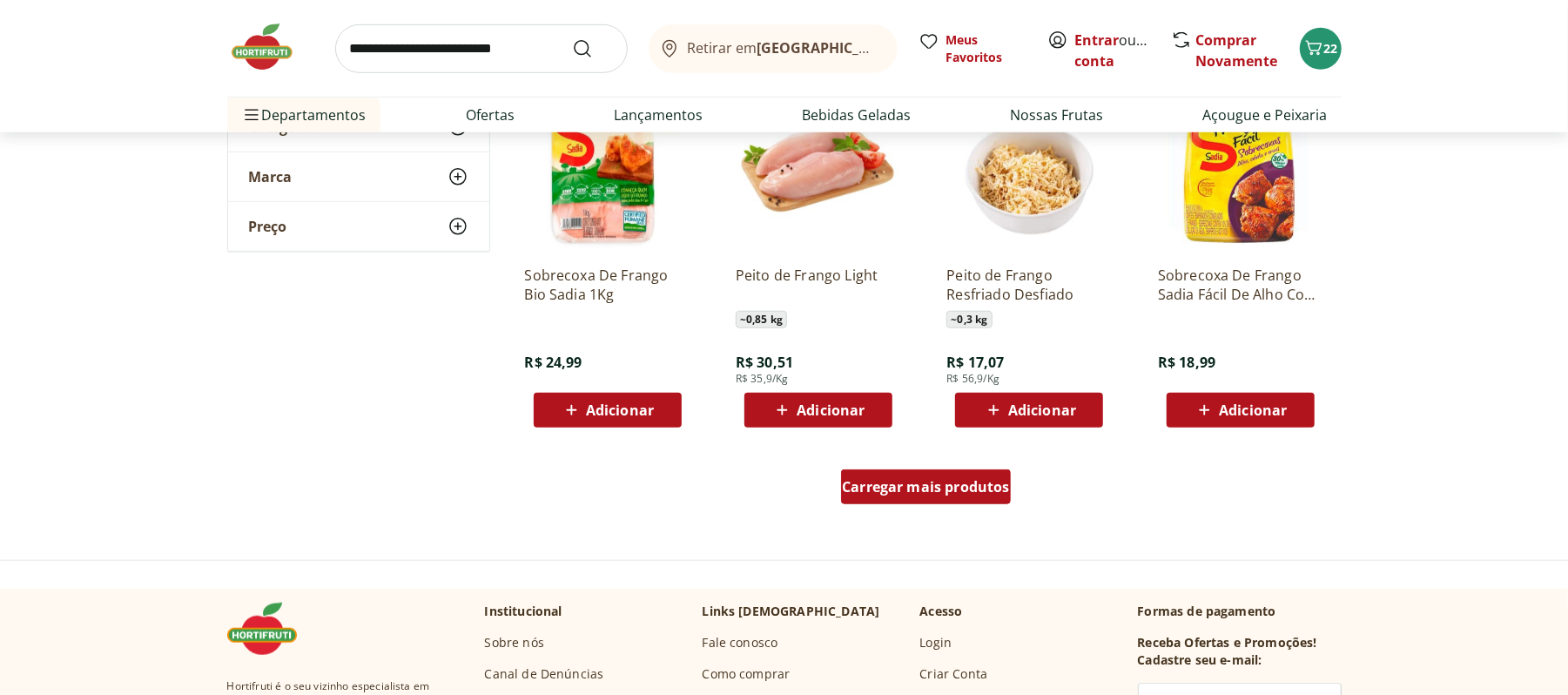
click at [962, 481] on span "Carregar mais produtos" at bounding box center [926, 486] width 168 height 14
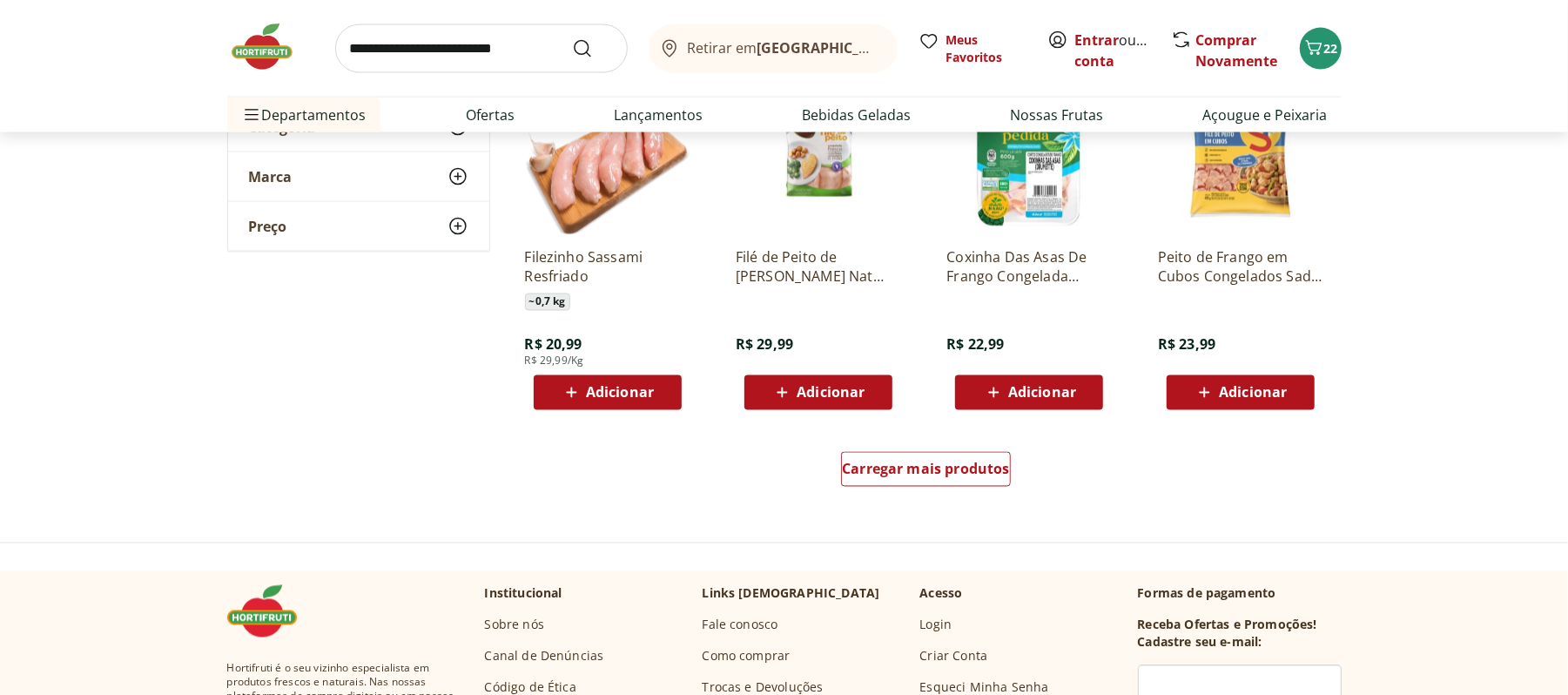
scroll to position [2137, 0]
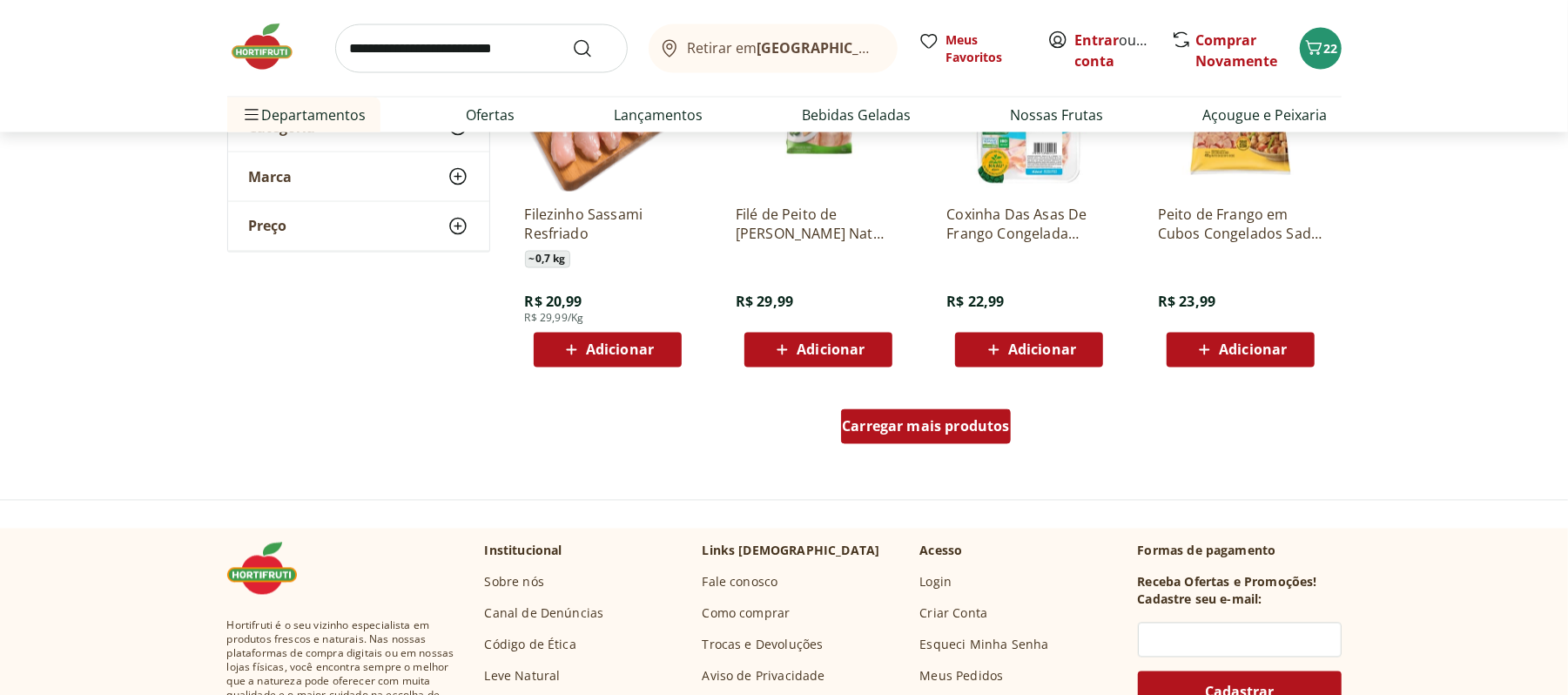
click at [945, 432] on span "Carregar mais produtos" at bounding box center [926, 427] width 168 height 14
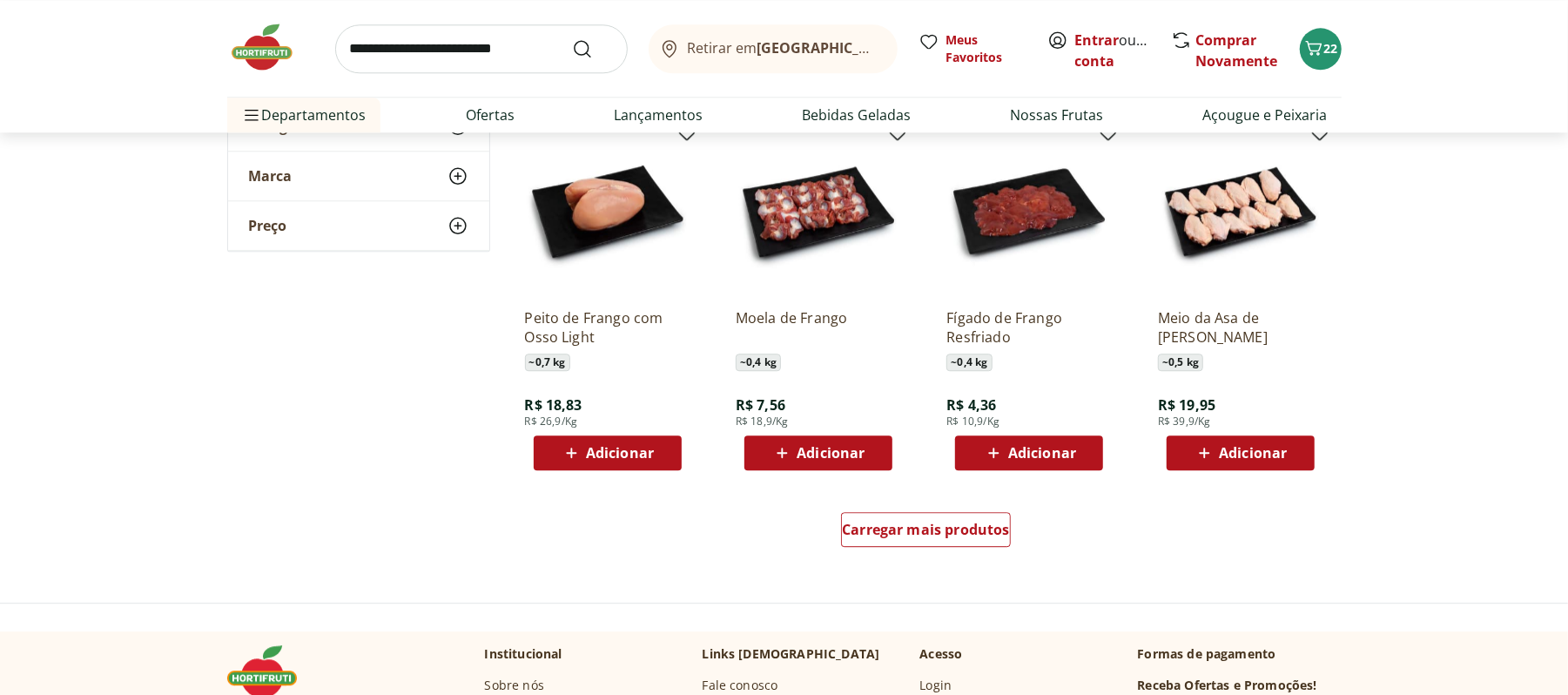
scroll to position [3177, 0]
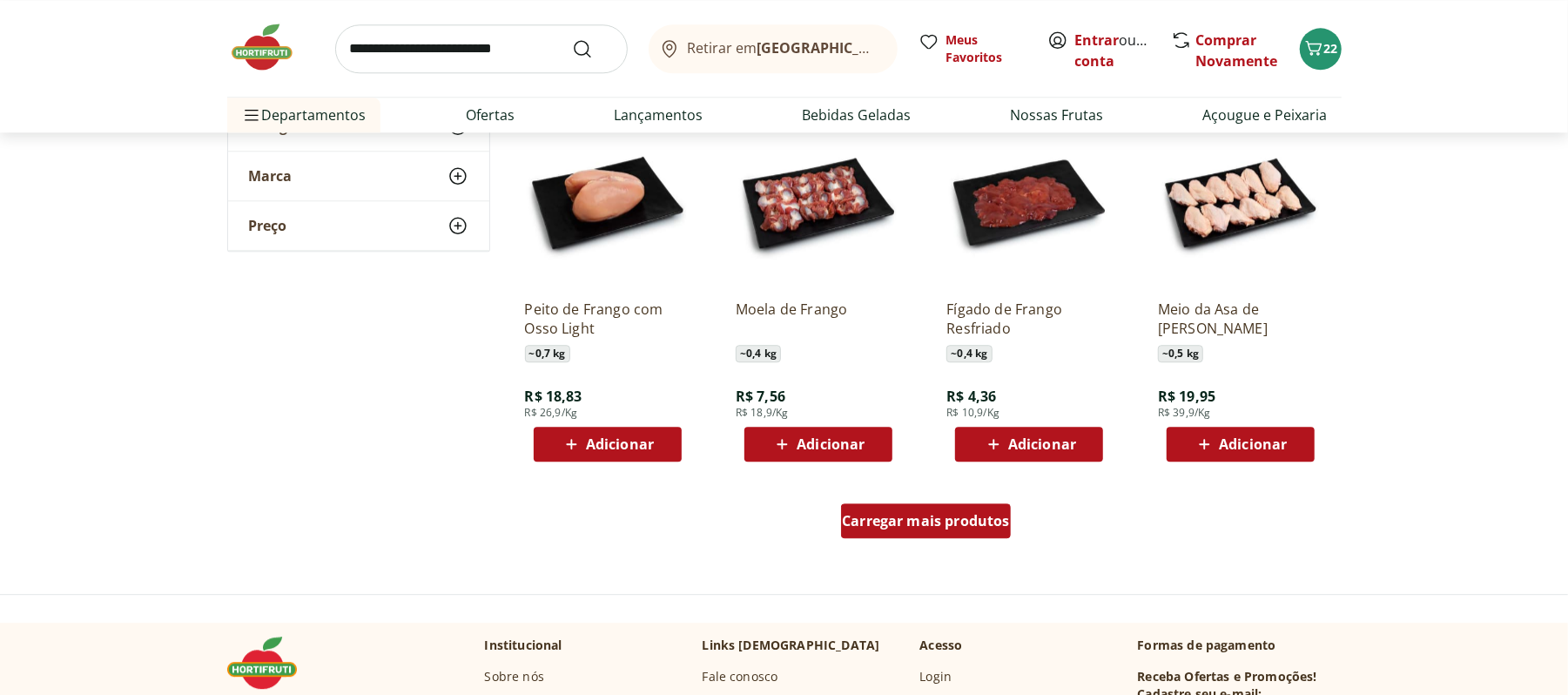
click at [886, 534] on div "Carregar mais produtos" at bounding box center [927, 520] width 170 height 35
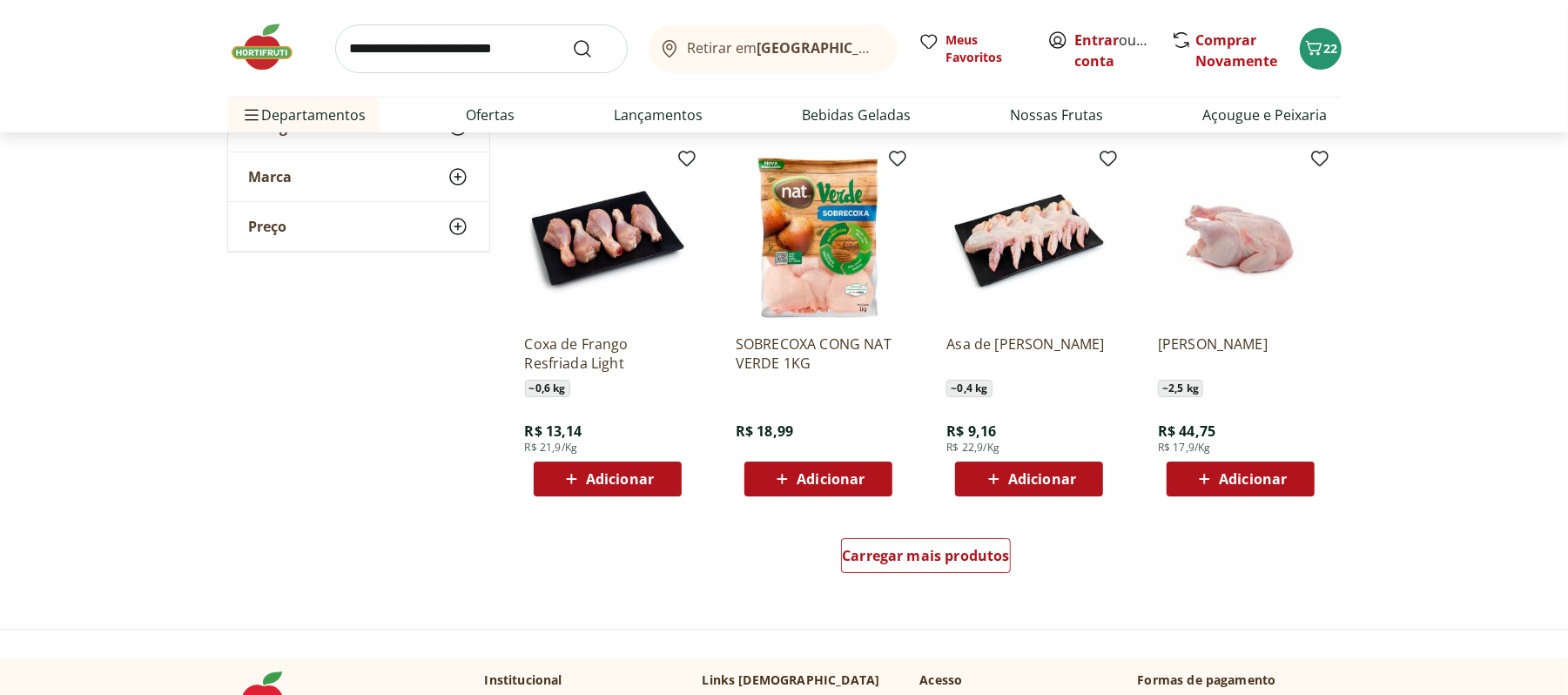
scroll to position [4301, 0]
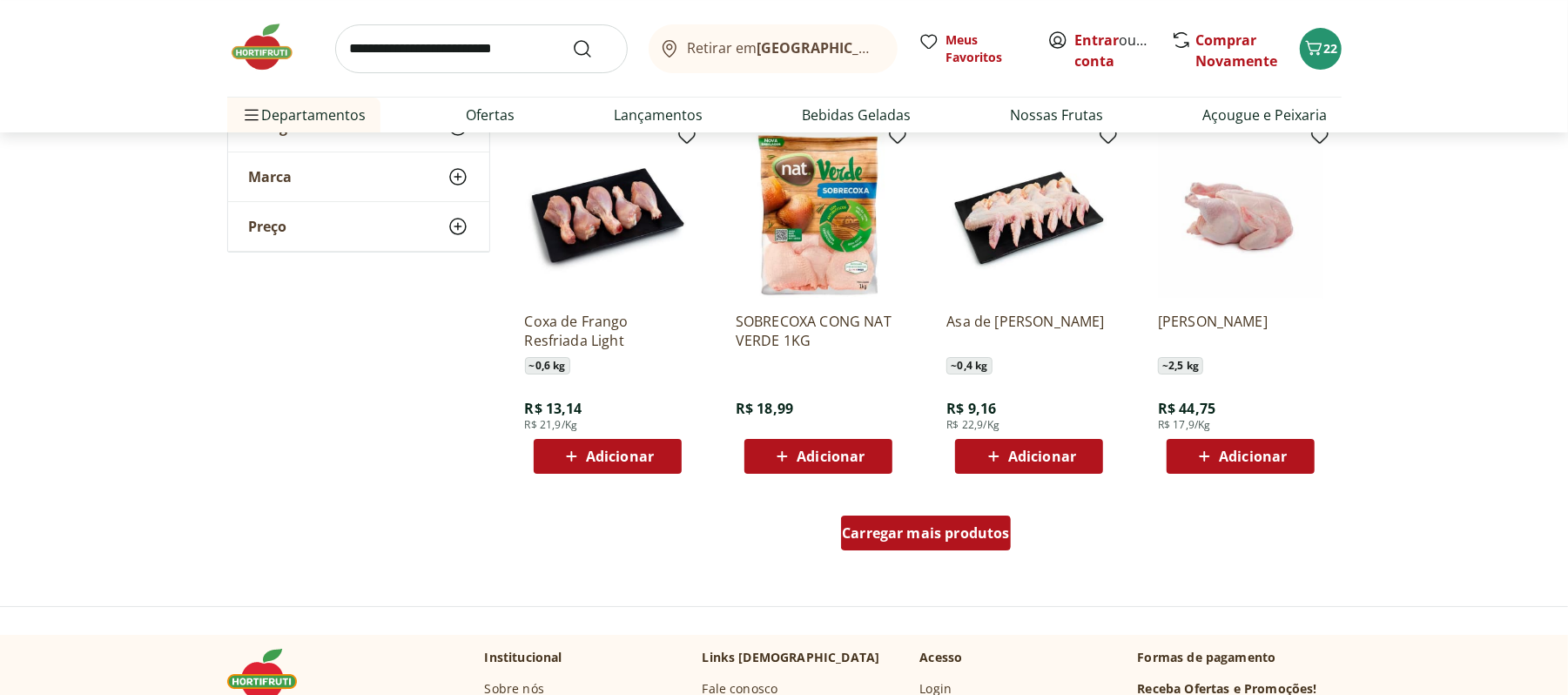
click at [914, 531] on span "Carregar mais produtos" at bounding box center [926, 533] width 168 height 14
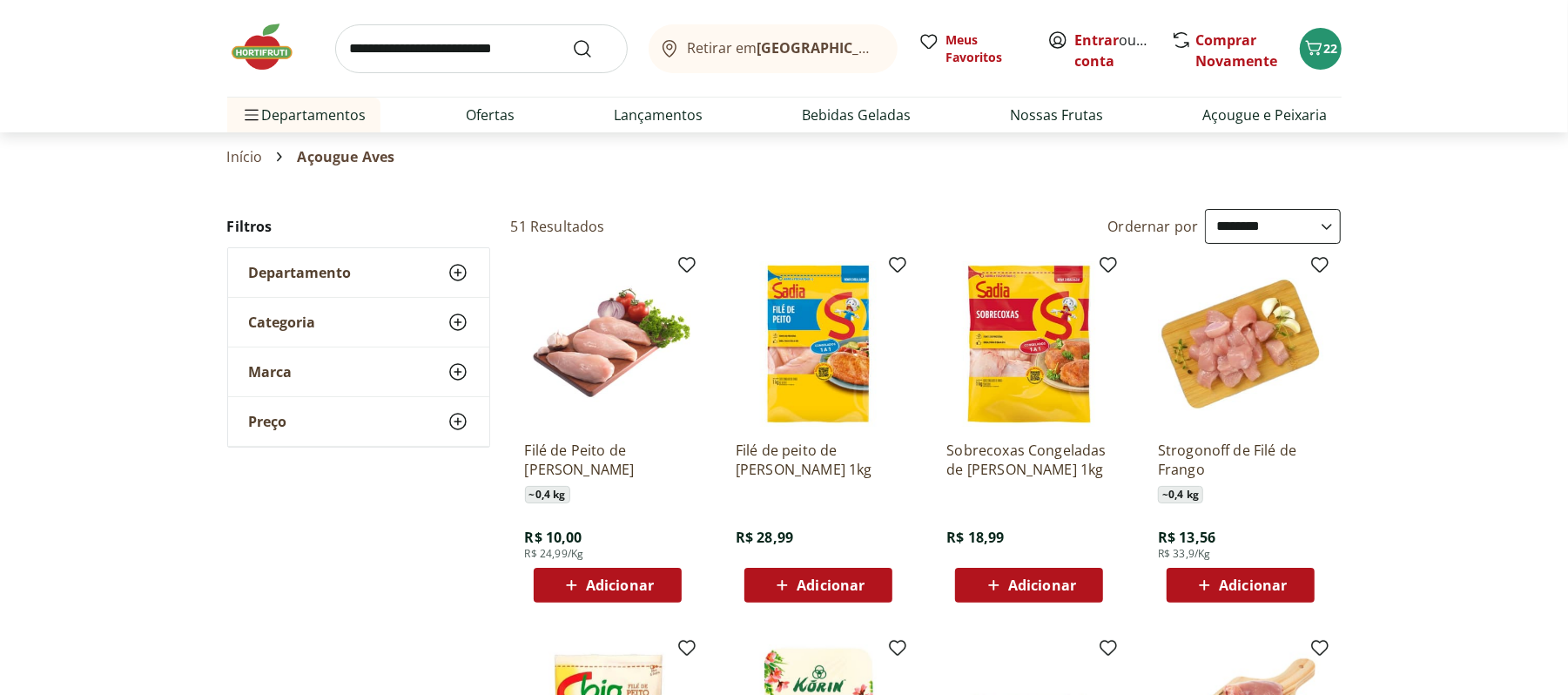
click at [426, 63] on input "search" at bounding box center [481, 49] width 293 height 49
type input "******"
click at [572, 38] on button "Submit Search" at bounding box center [593, 48] width 42 height 20
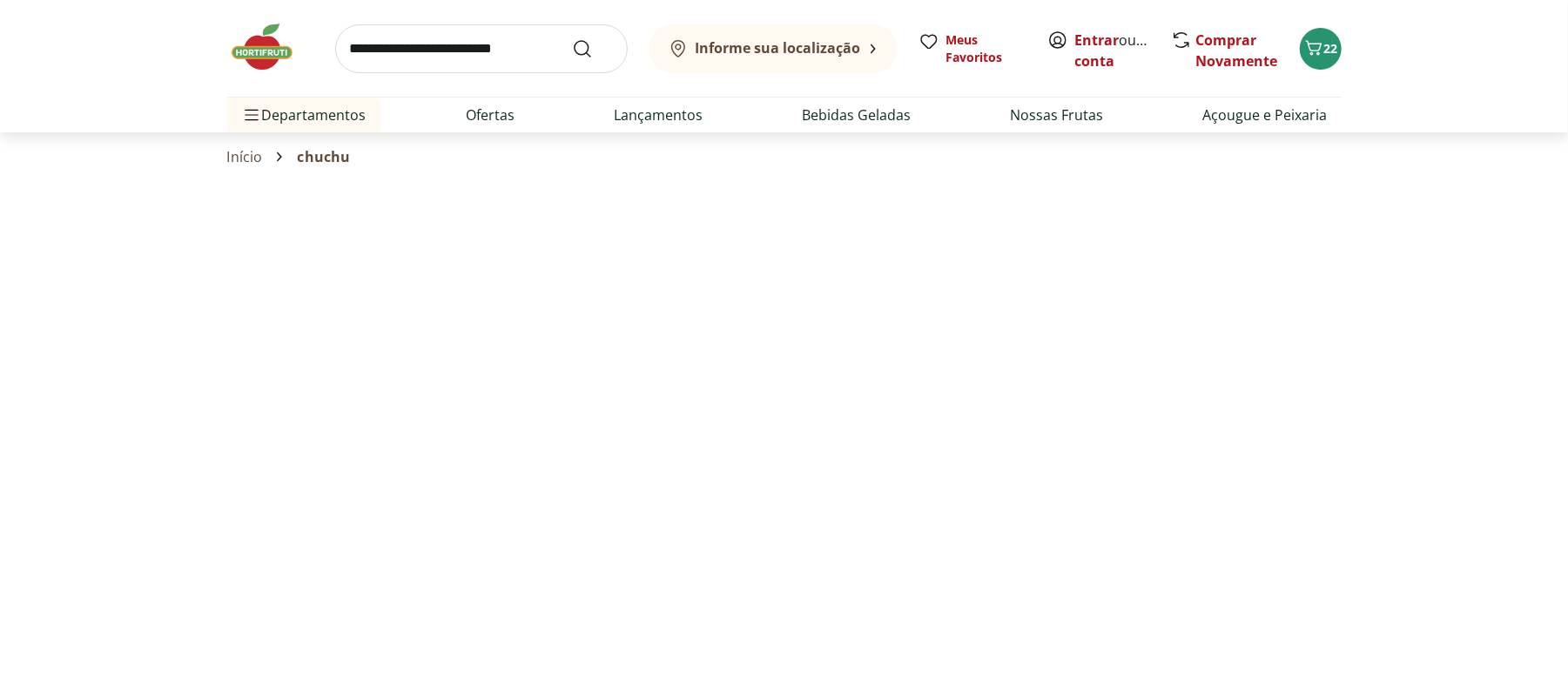
select select "**********"
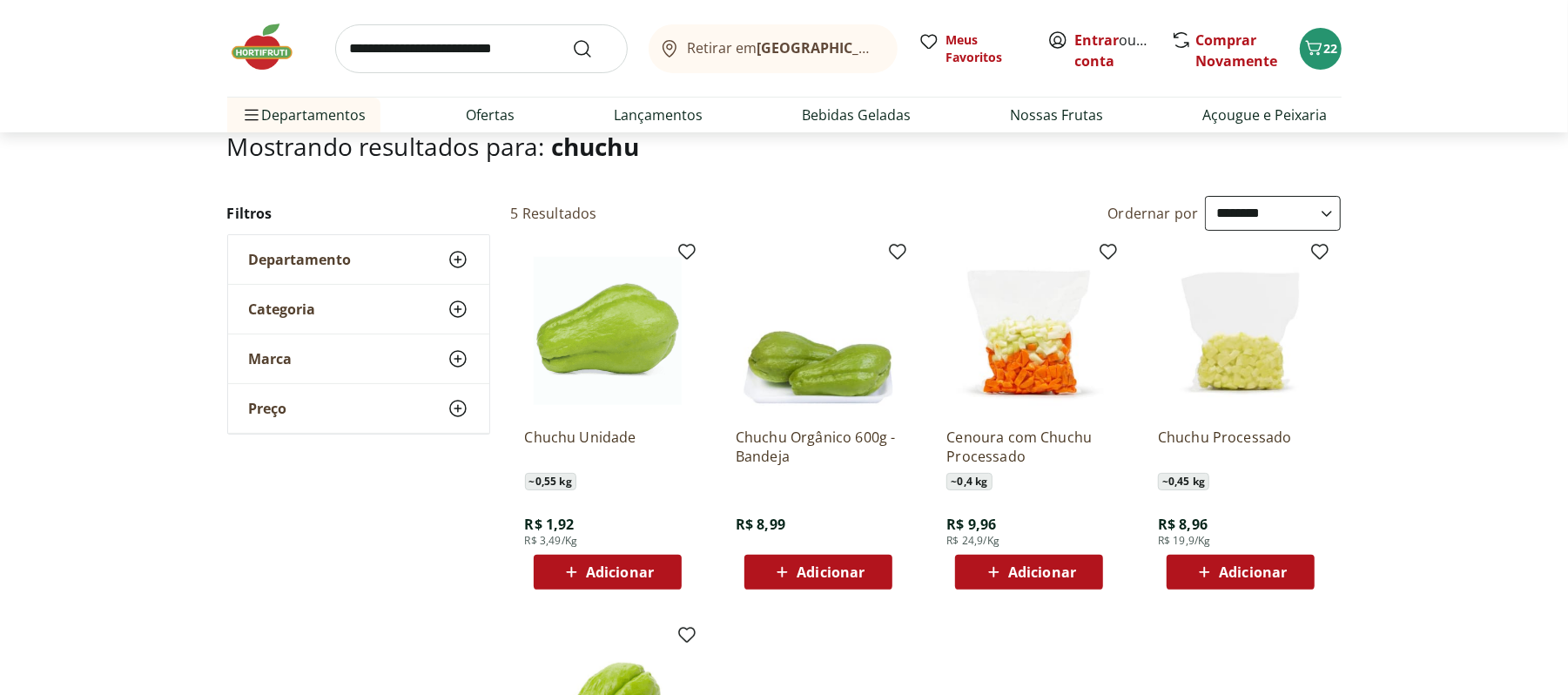
scroll to position [20, 0]
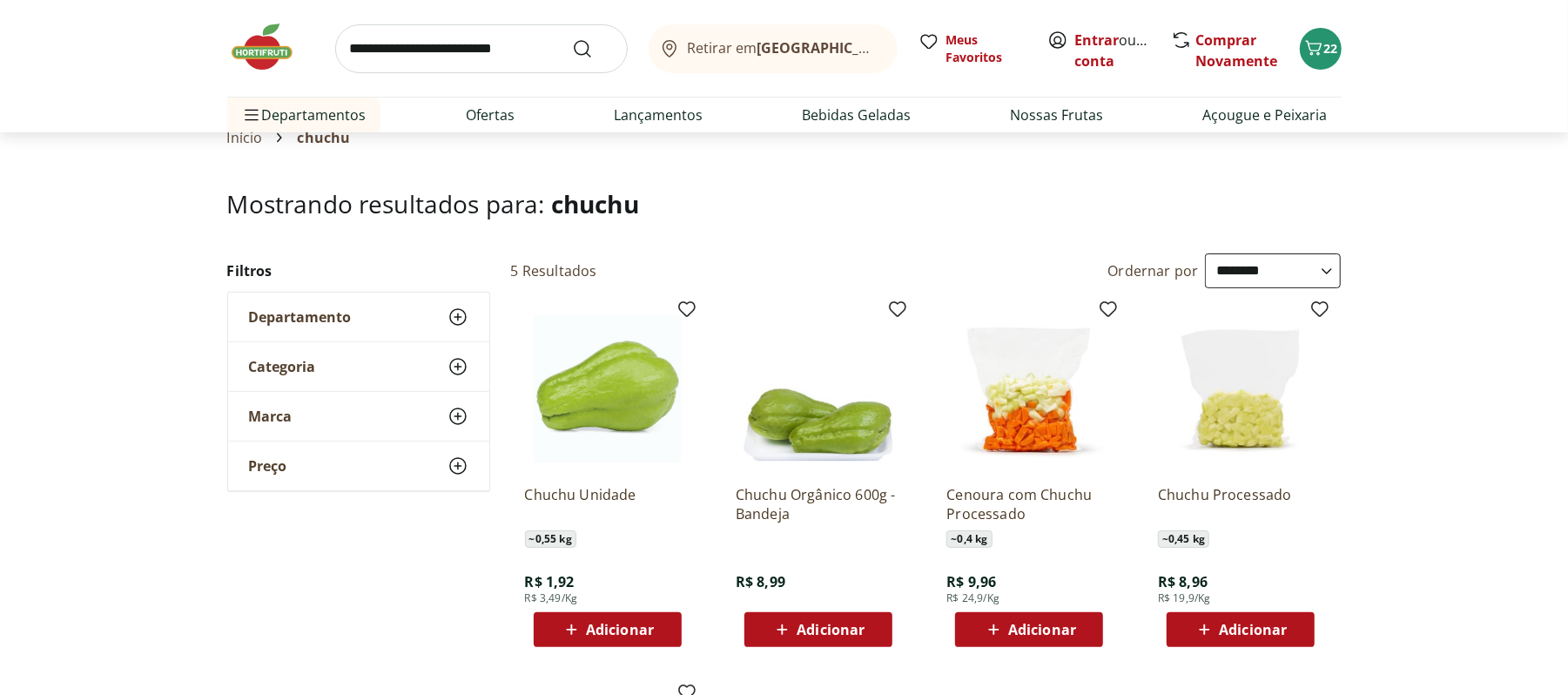
click at [575, 640] on div "Adicionar" at bounding box center [607, 630] width 120 height 31
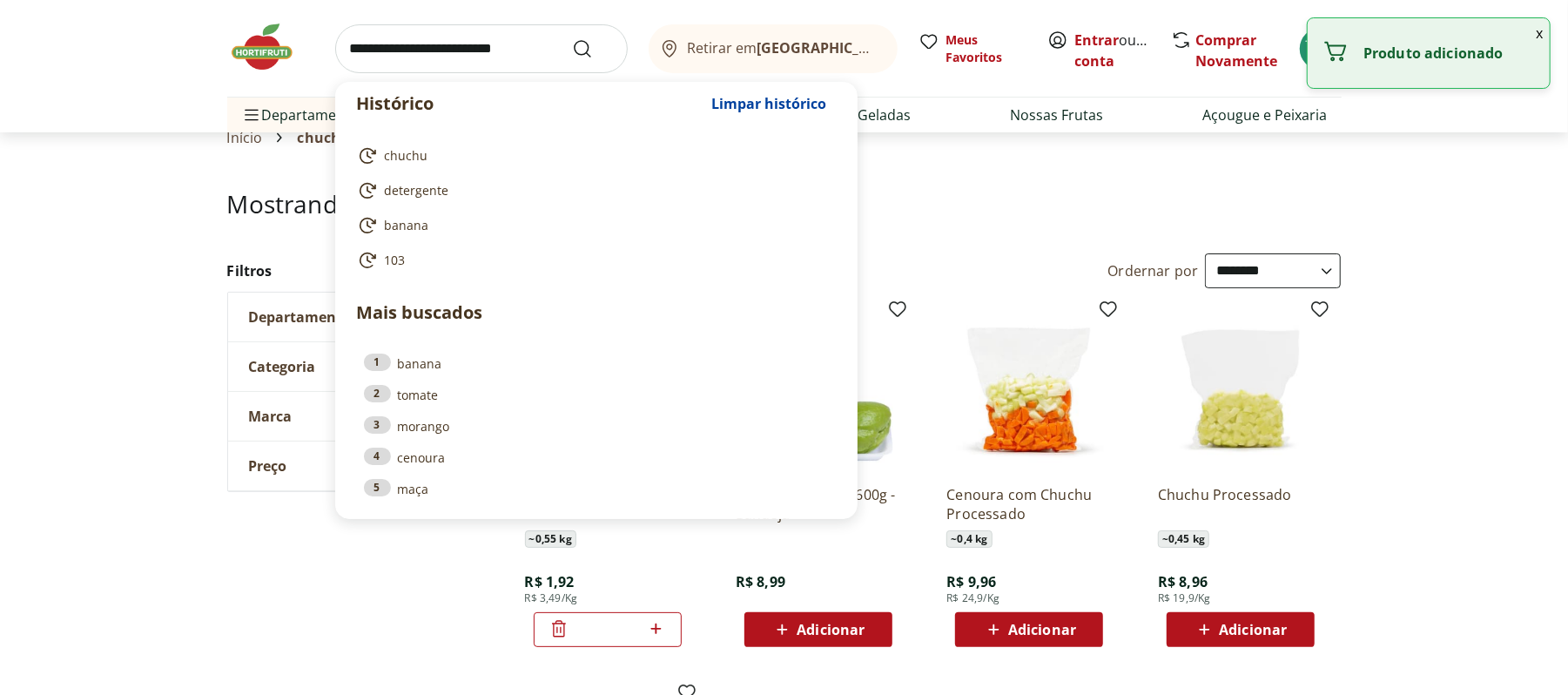
click at [468, 51] on input "search" at bounding box center [481, 49] width 293 height 49
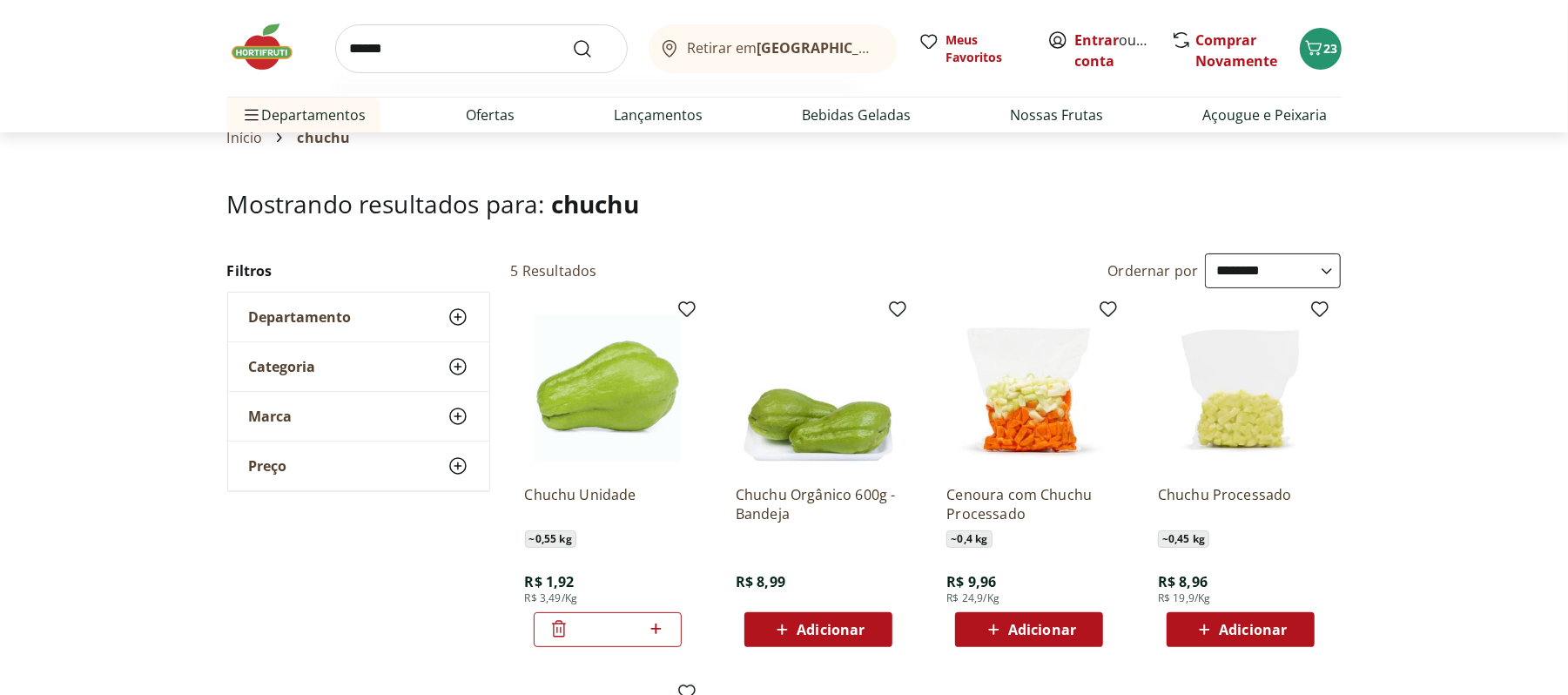
type input "******"
click at [572, 38] on button "Submit Search" at bounding box center [593, 48] width 42 height 20
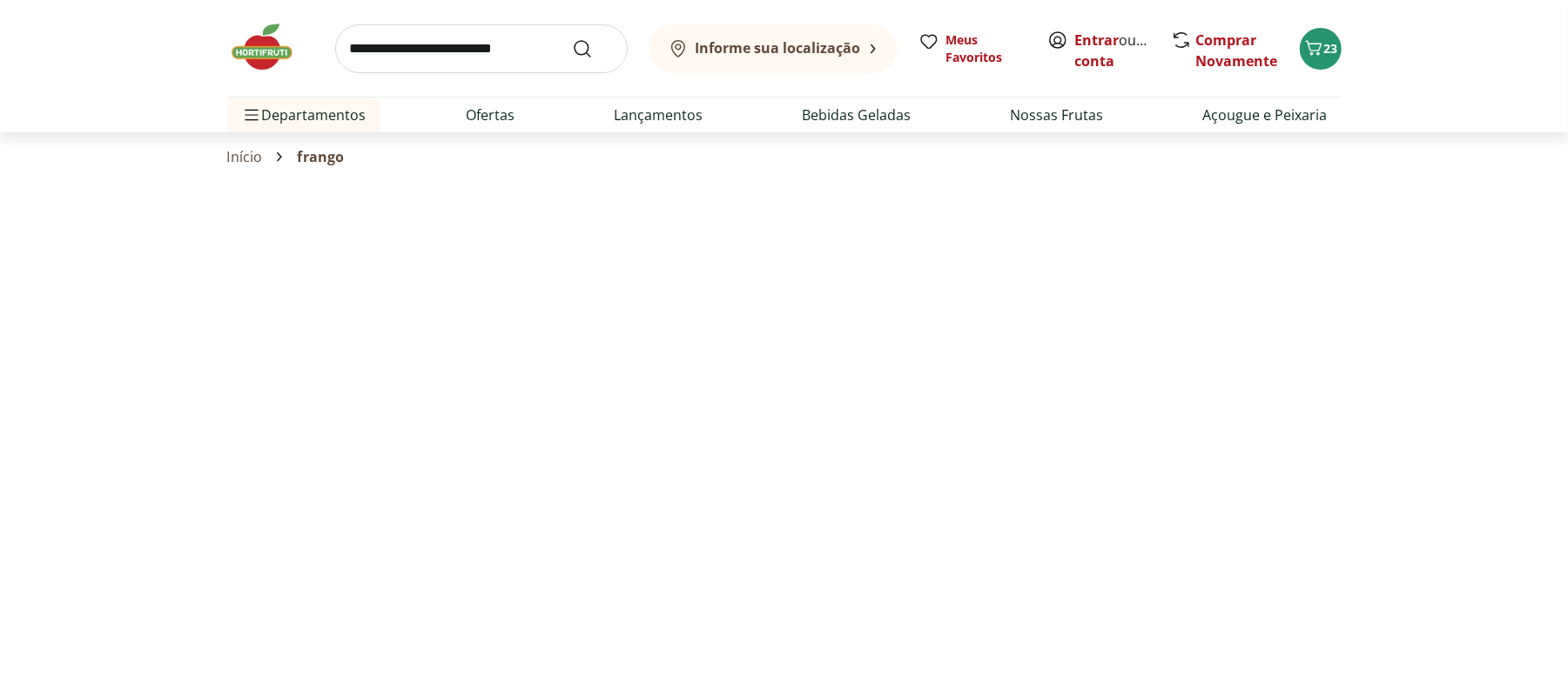
select select "**********"
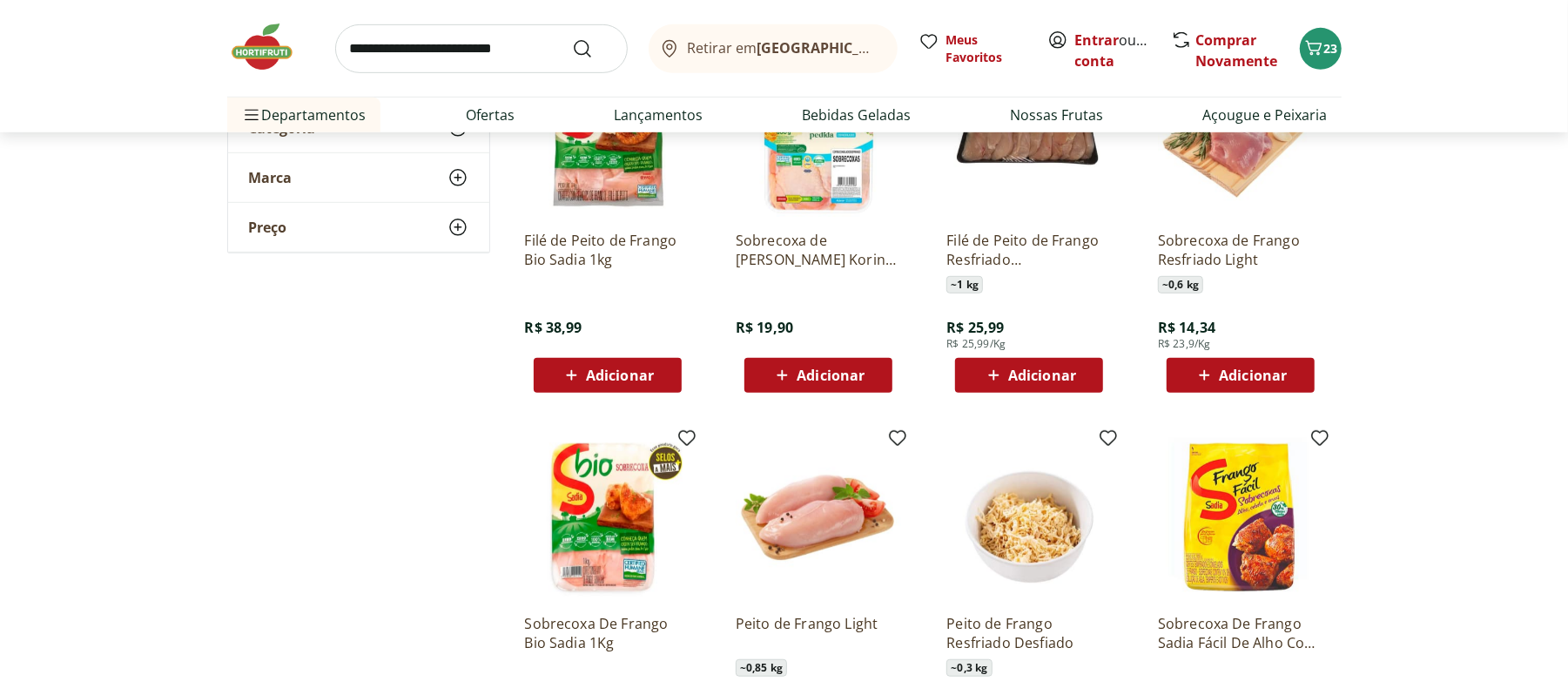
scroll to position [28, 0]
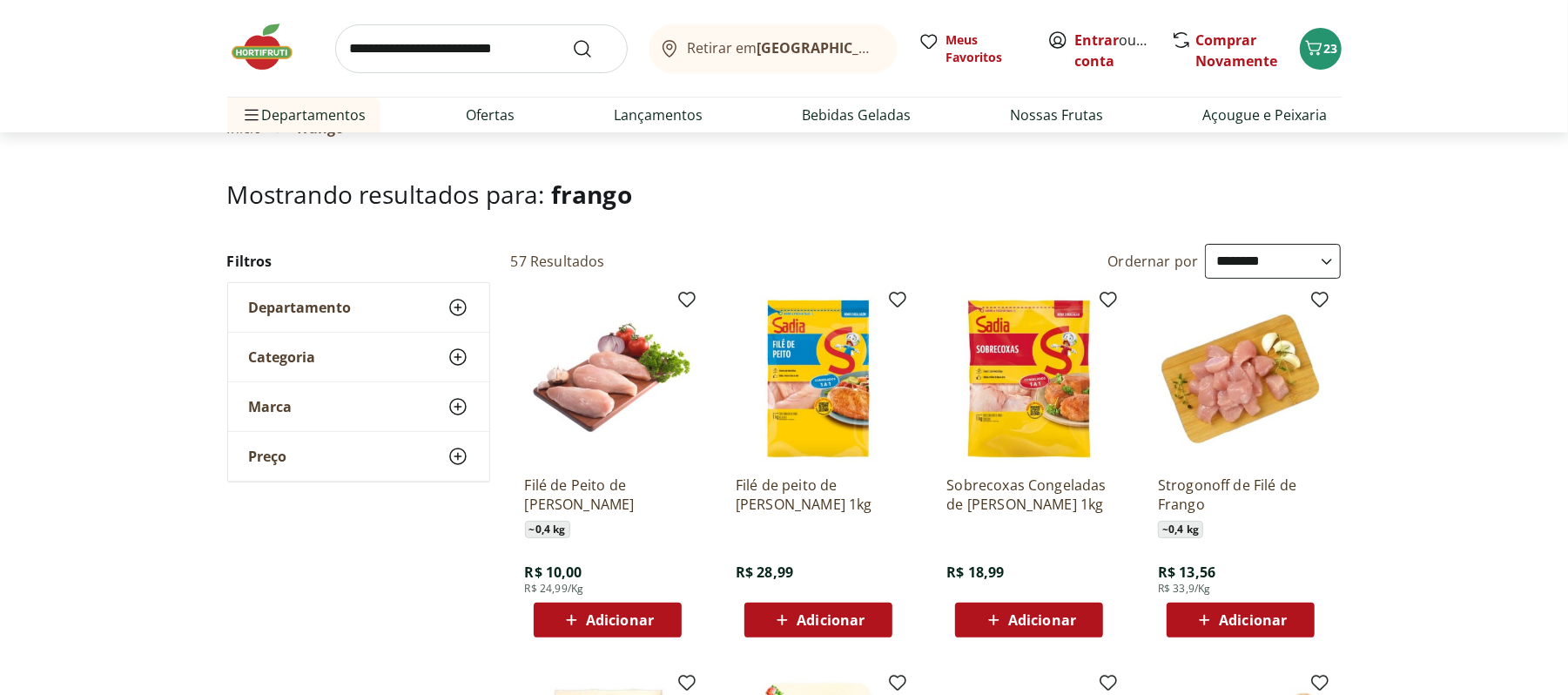
click at [596, 618] on span "Adicionar" at bounding box center [620, 620] width 68 height 14
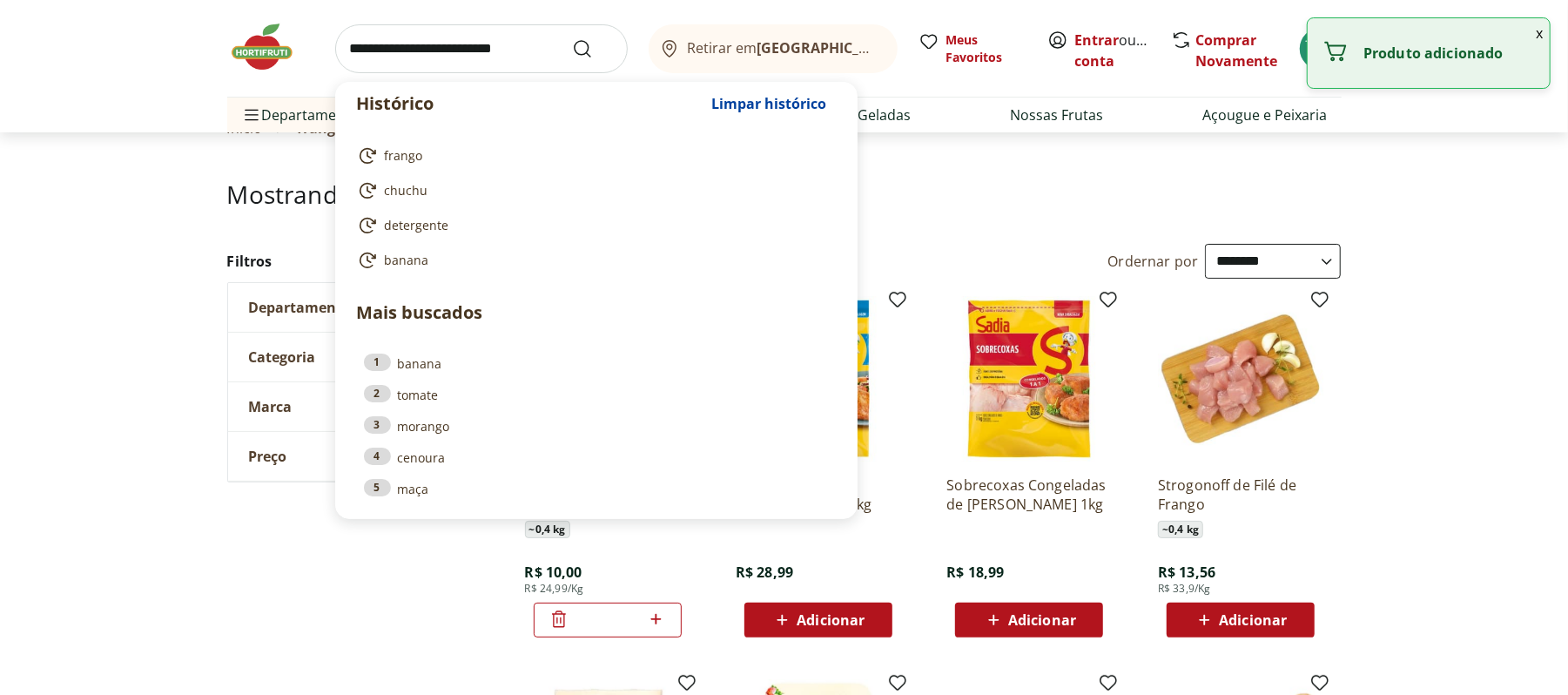
click at [474, 53] on input "search" at bounding box center [481, 49] width 293 height 49
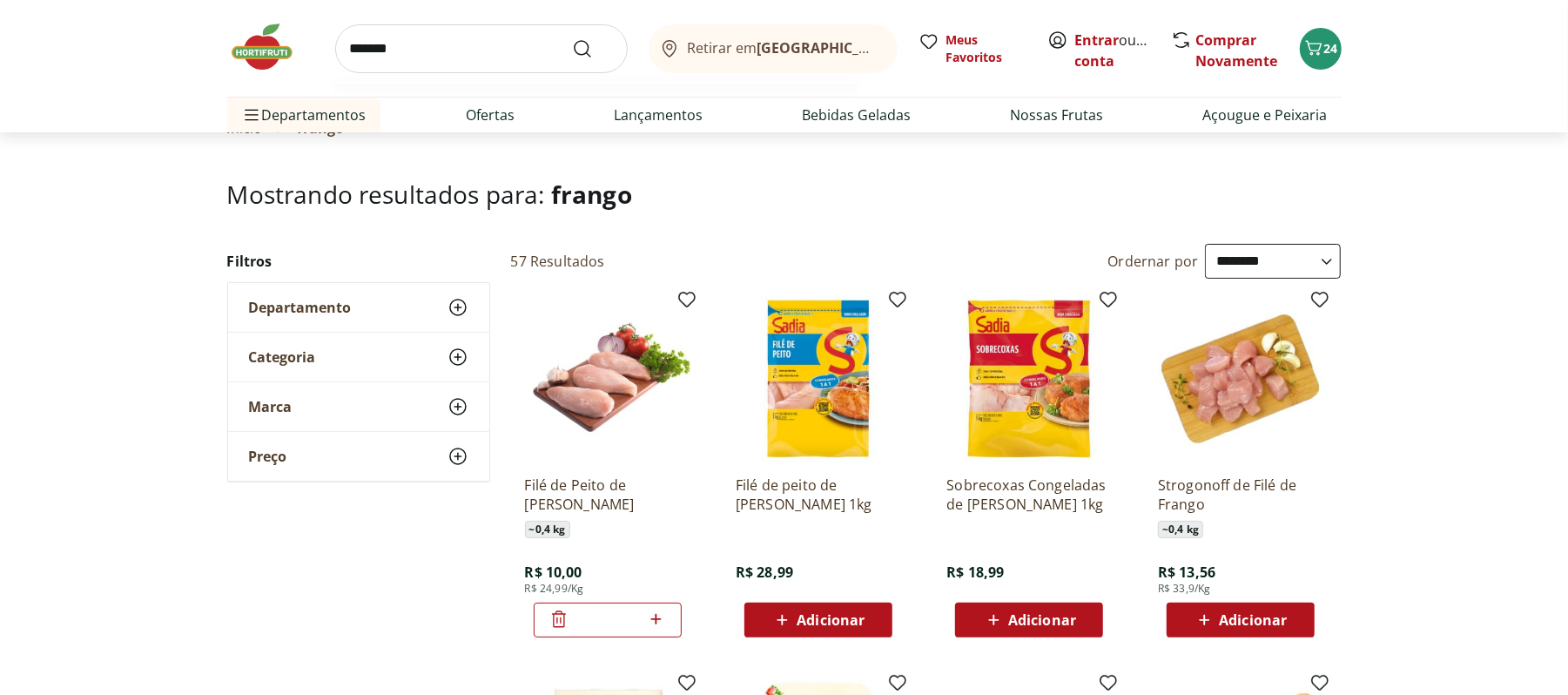
type input "*******"
click at [572, 38] on button "Submit Search" at bounding box center [593, 48] width 42 height 20
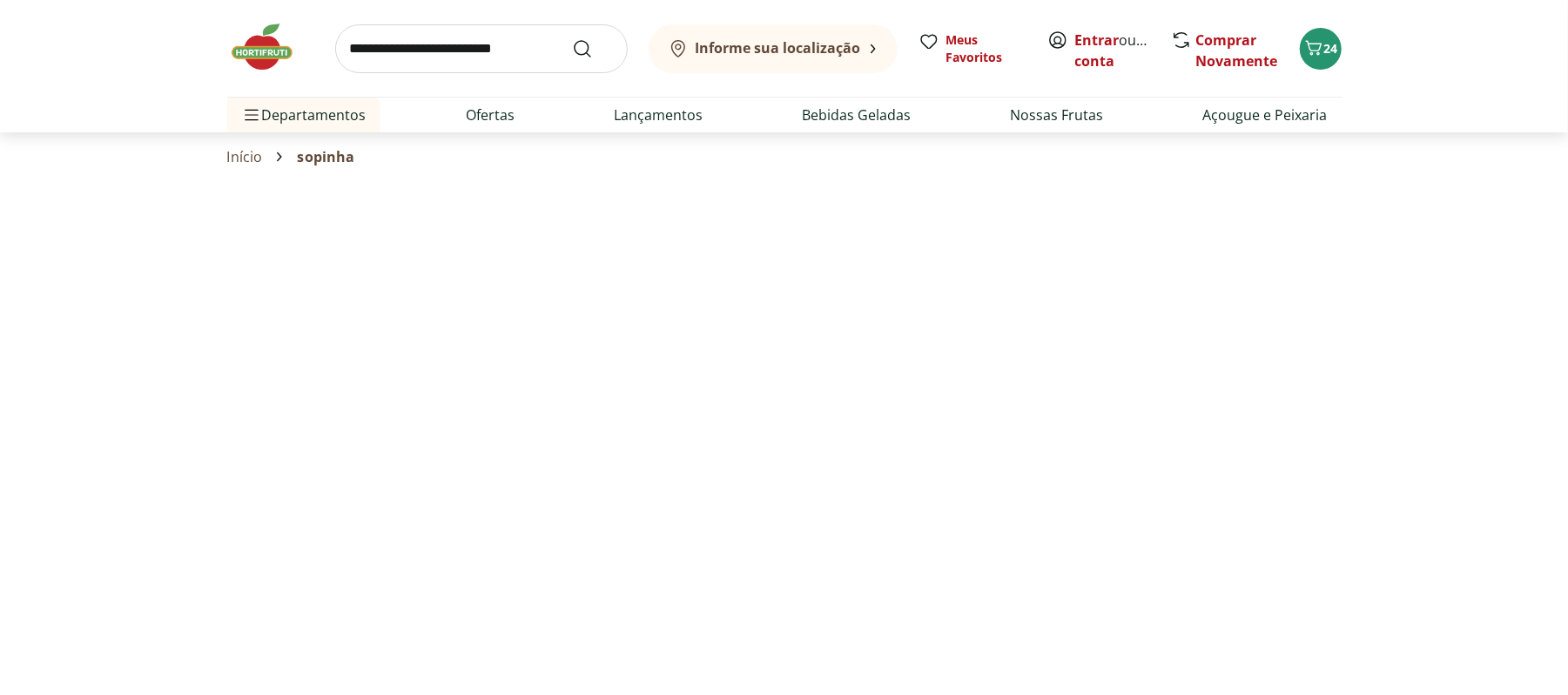
select select "**********"
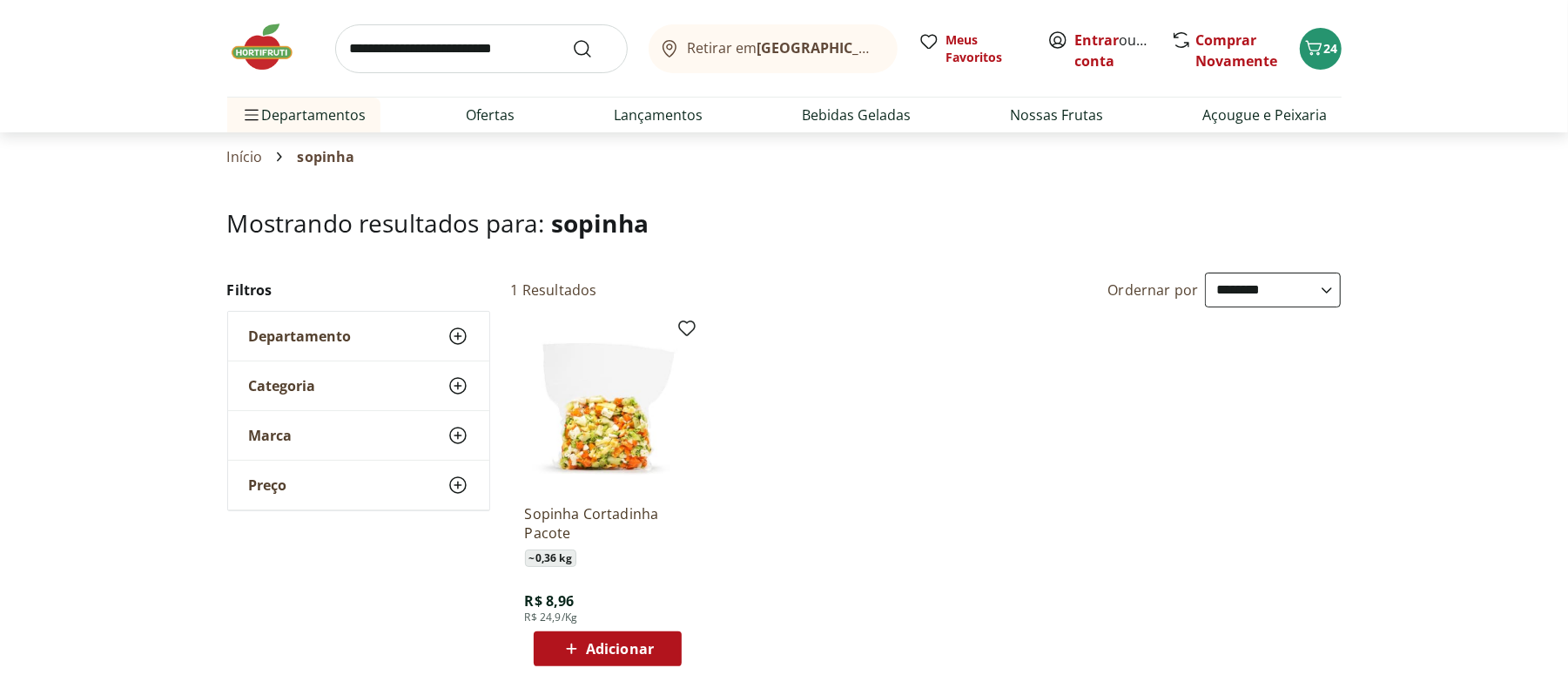
click at [632, 641] on span "Adicionar" at bounding box center [620, 648] width 68 height 14
click at [495, 104] on link "Ofertas" at bounding box center [490, 114] width 49 height 20
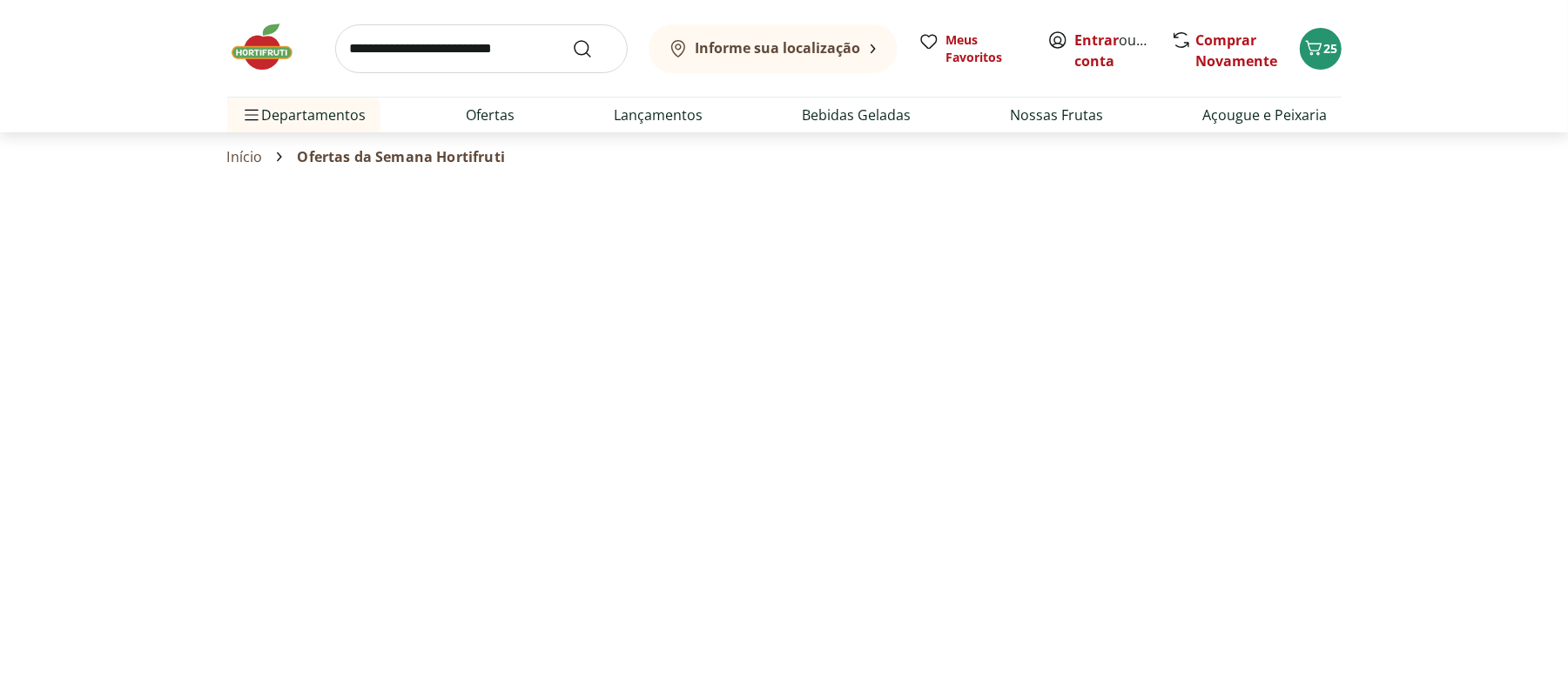
select select "**********"
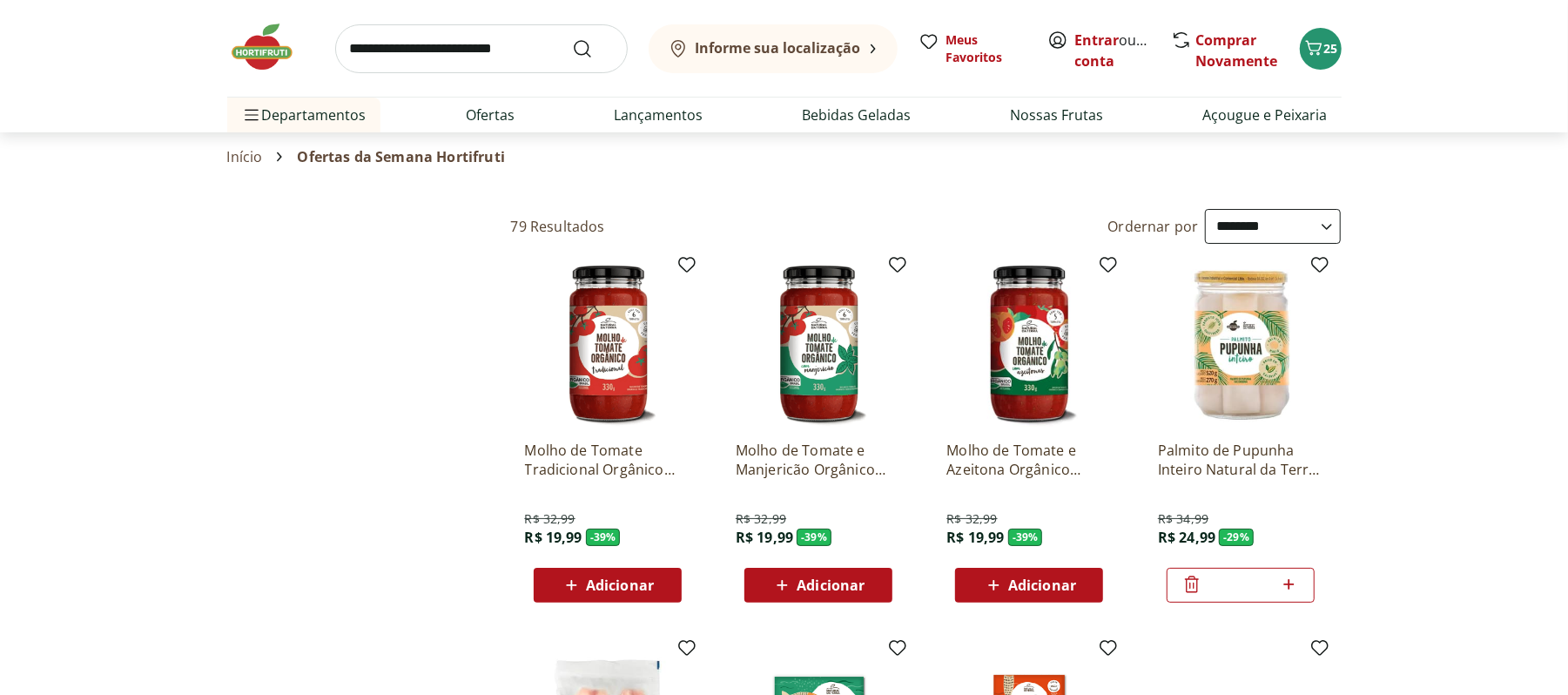
type input "*"
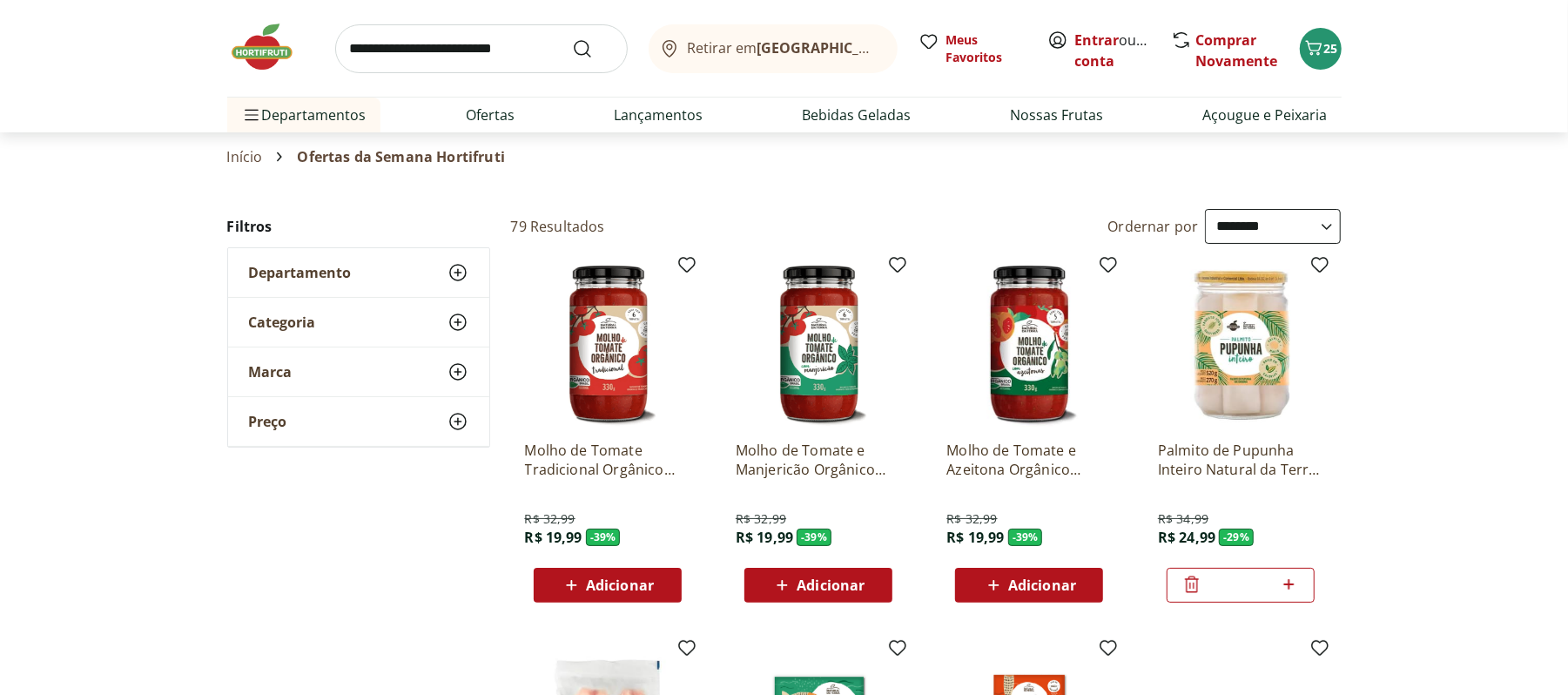
click at [1324, 221] on select "**********" at bounding box center [1272, 226] width 136 height 35
click at [1205, 210] on select "**********" at bounding box center [1272, 226] width 136 height 35
select select "*********"
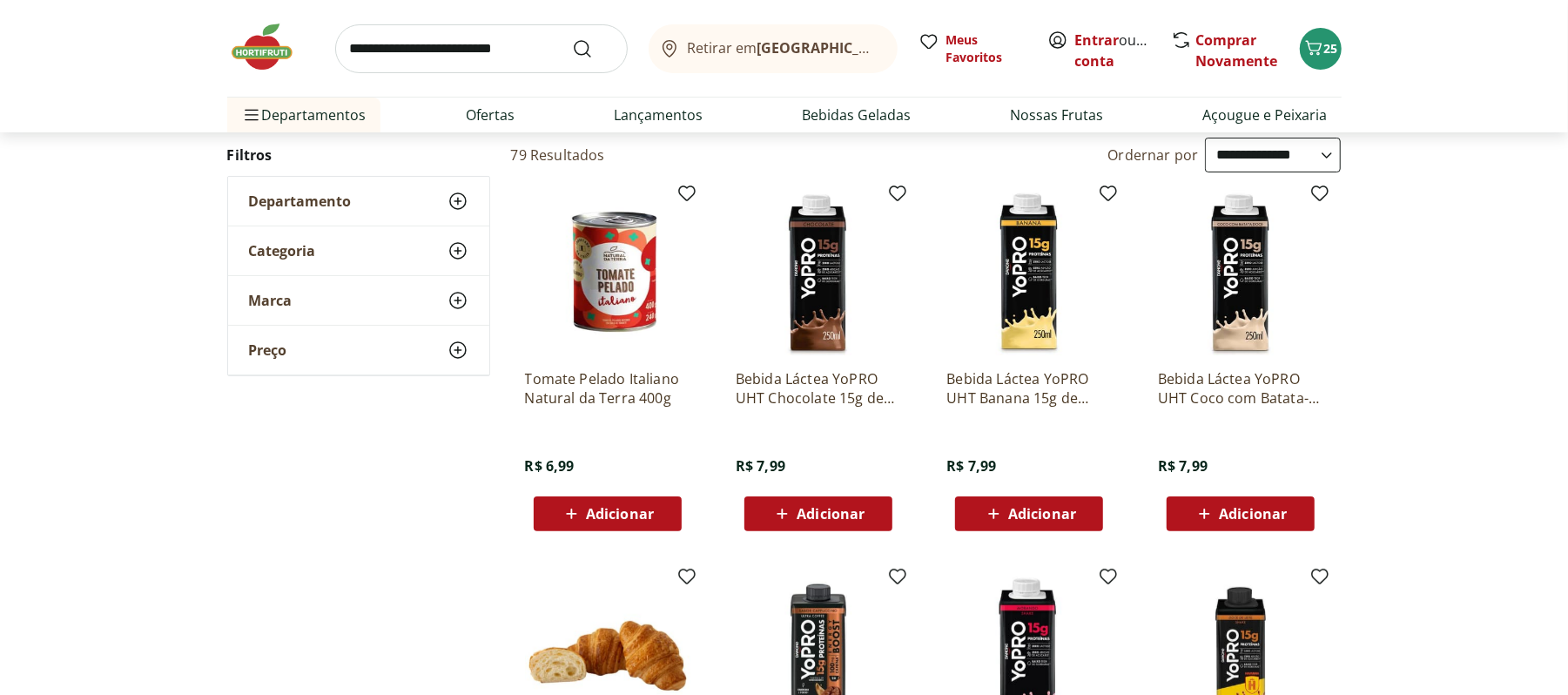
scroll to position [93, 0]
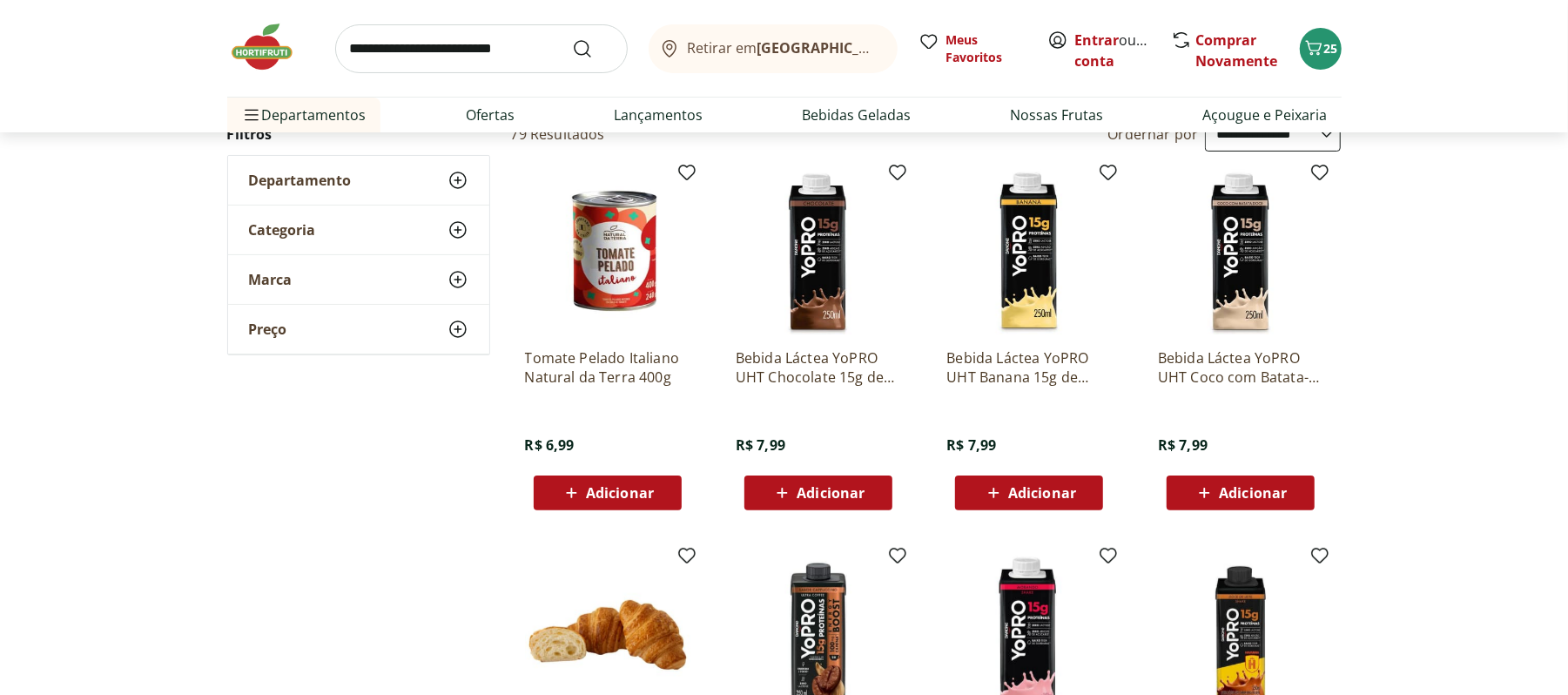
click at [624, 503] on span "Adicionar" at bounding box center [606, 492] width 93 height 20
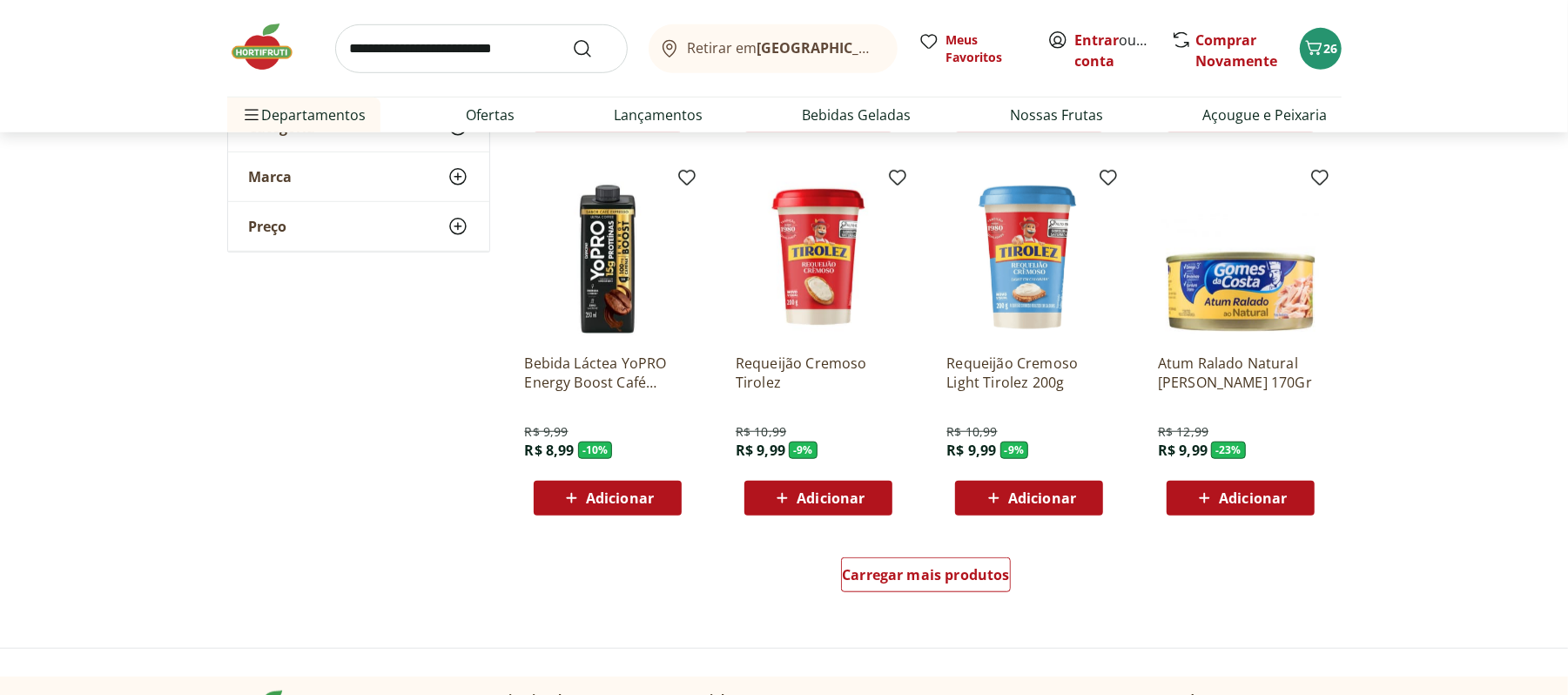
scroll to position [861, 0]
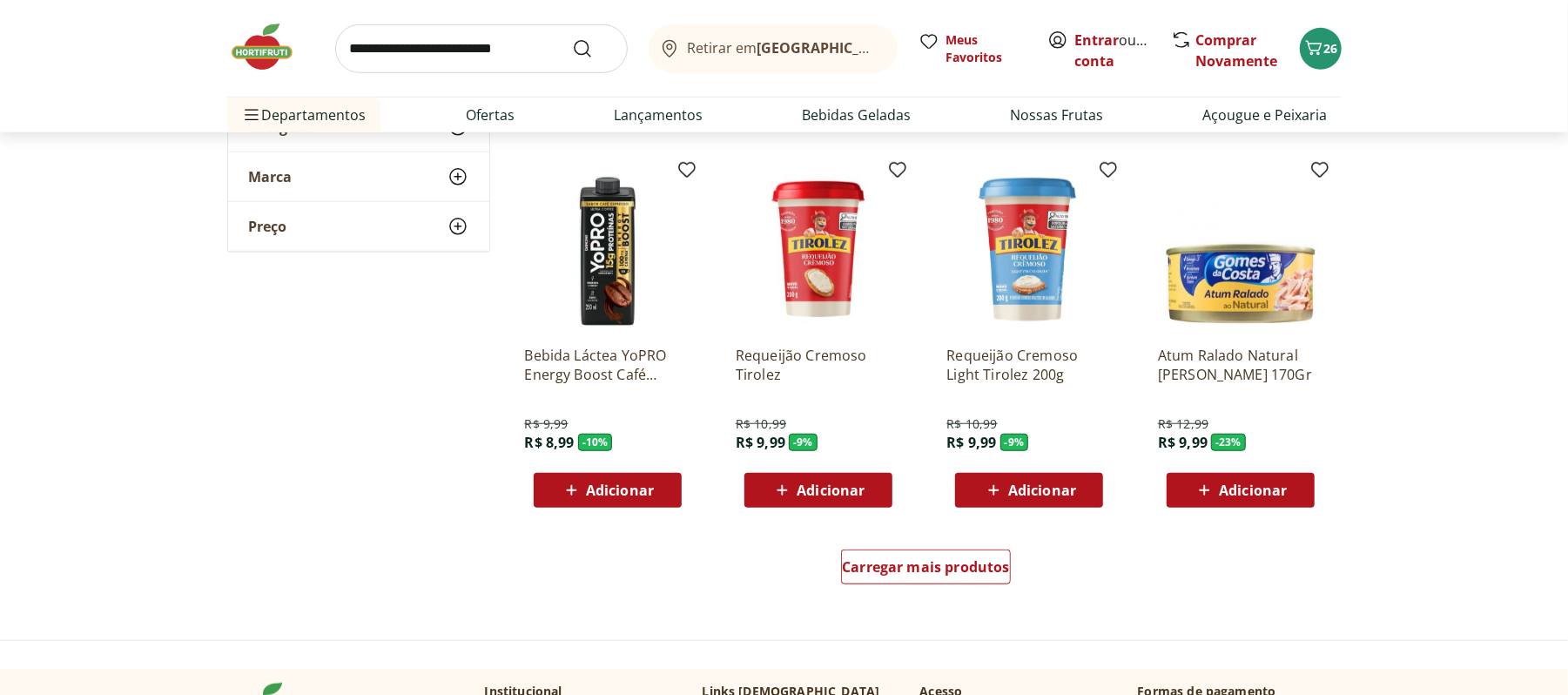
click at [854, 496] on span "Adicionar" at bounding box center [831, 490] width 68 height 14
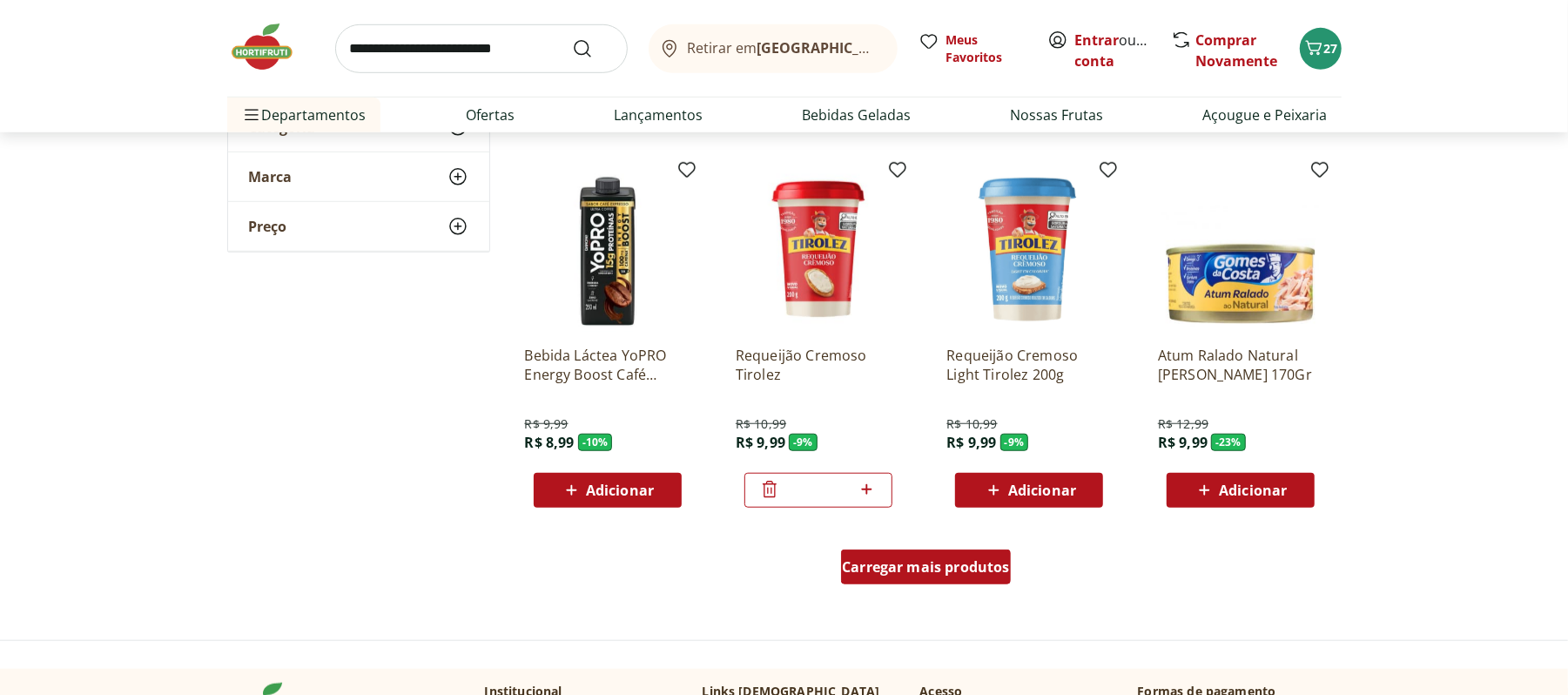
click at [914, 572] on span "Carregar mais produtos" at bounding box center [926, 566] width 168 height 14
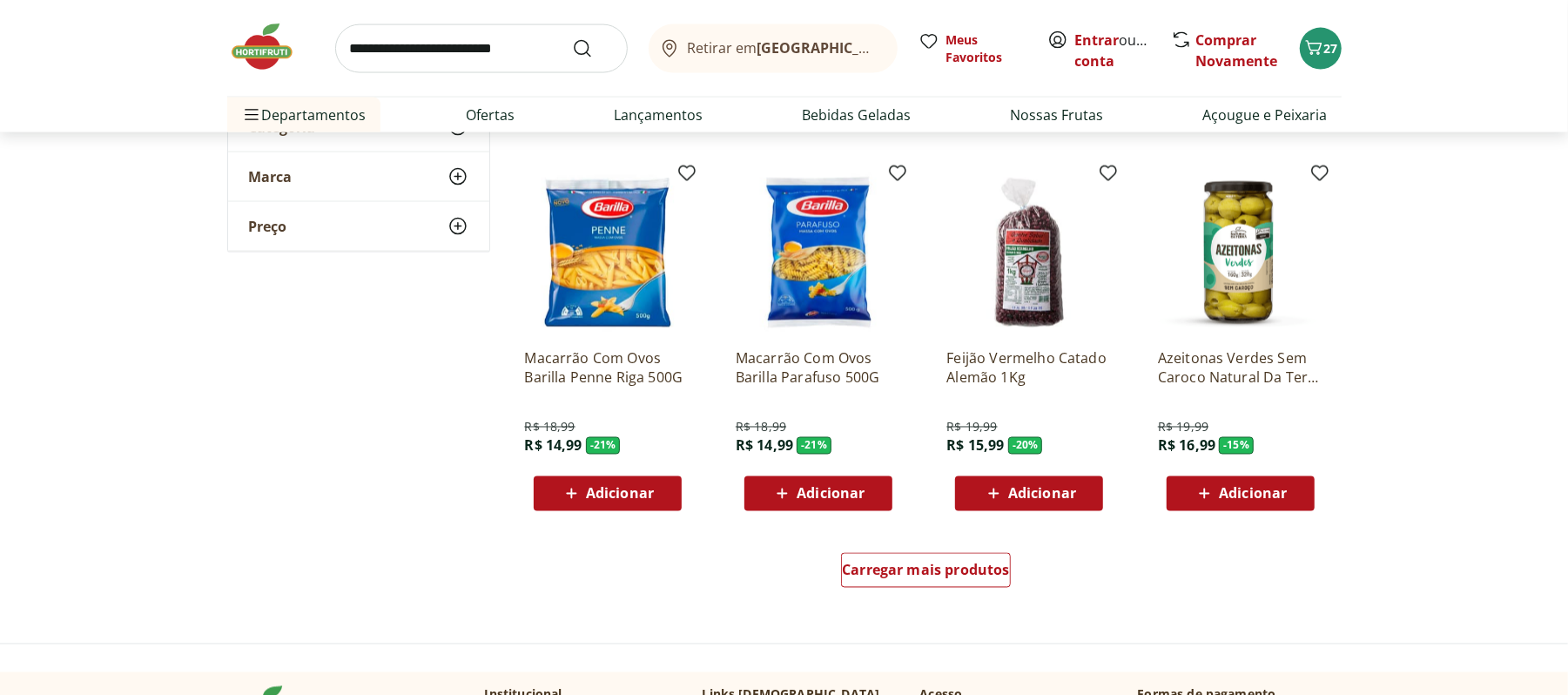
scroll to position [2021, 0]
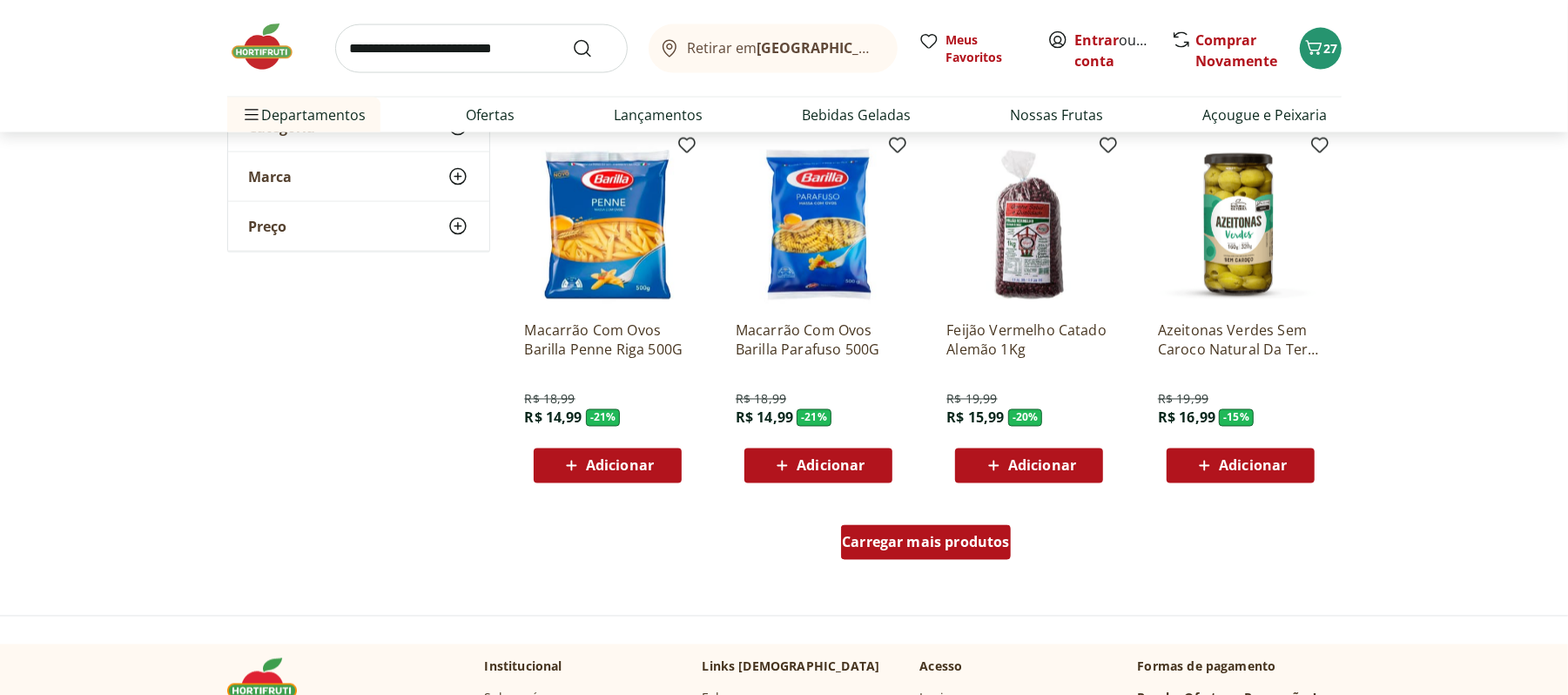
click at [920, 566] on link "Carregar mais produtos" at bounding box center [927, 546] width 170 height 42
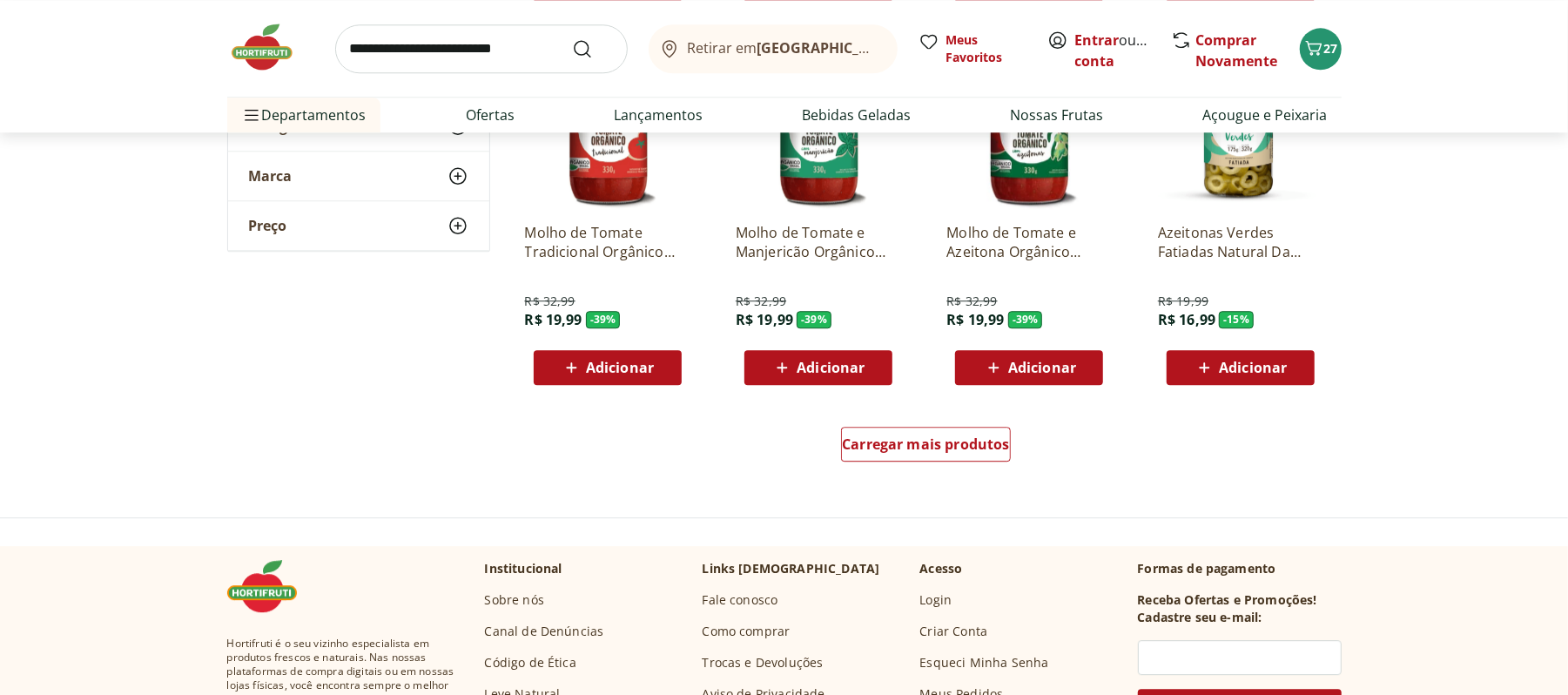
scroll to position [3264, 0]
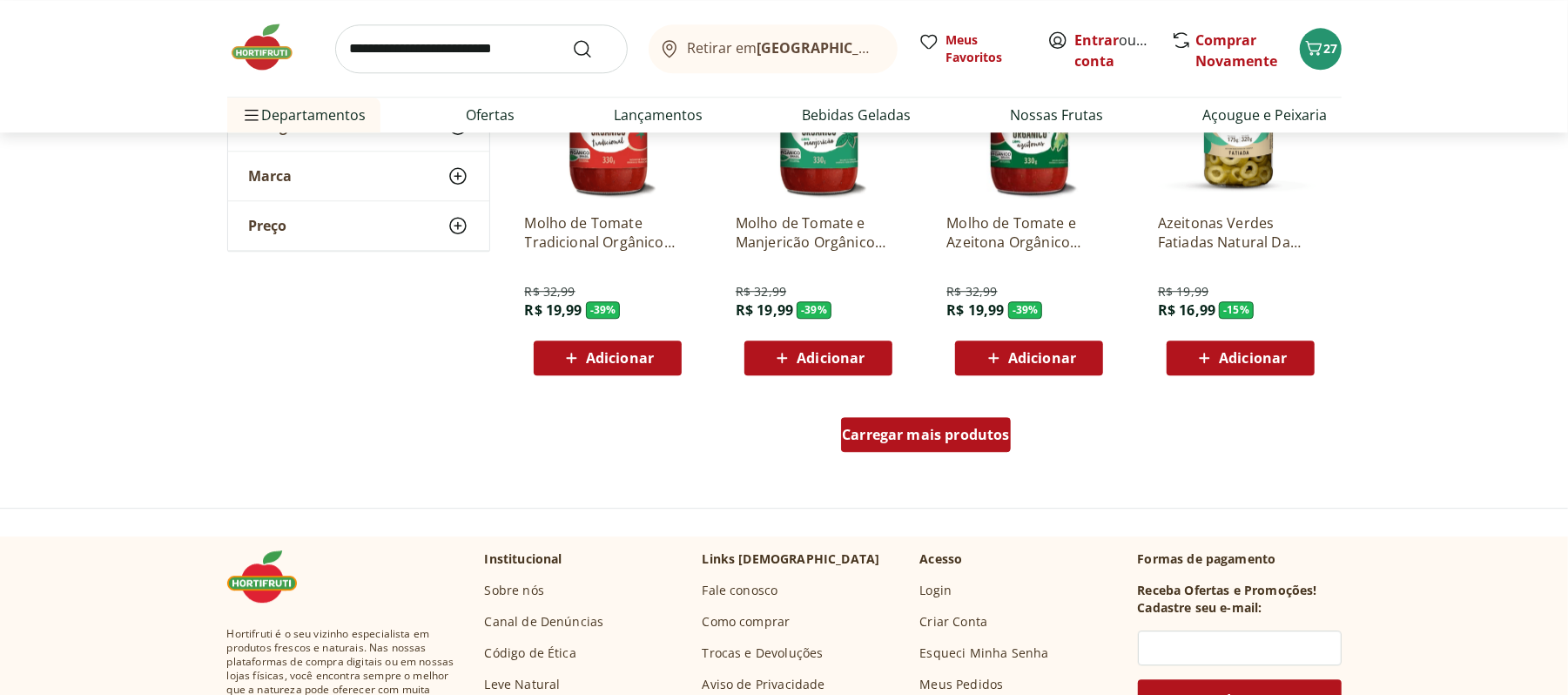
click at [945, 428] on span "Carregar mais produtos" at bounding box center [926, 434] width 168 height 14
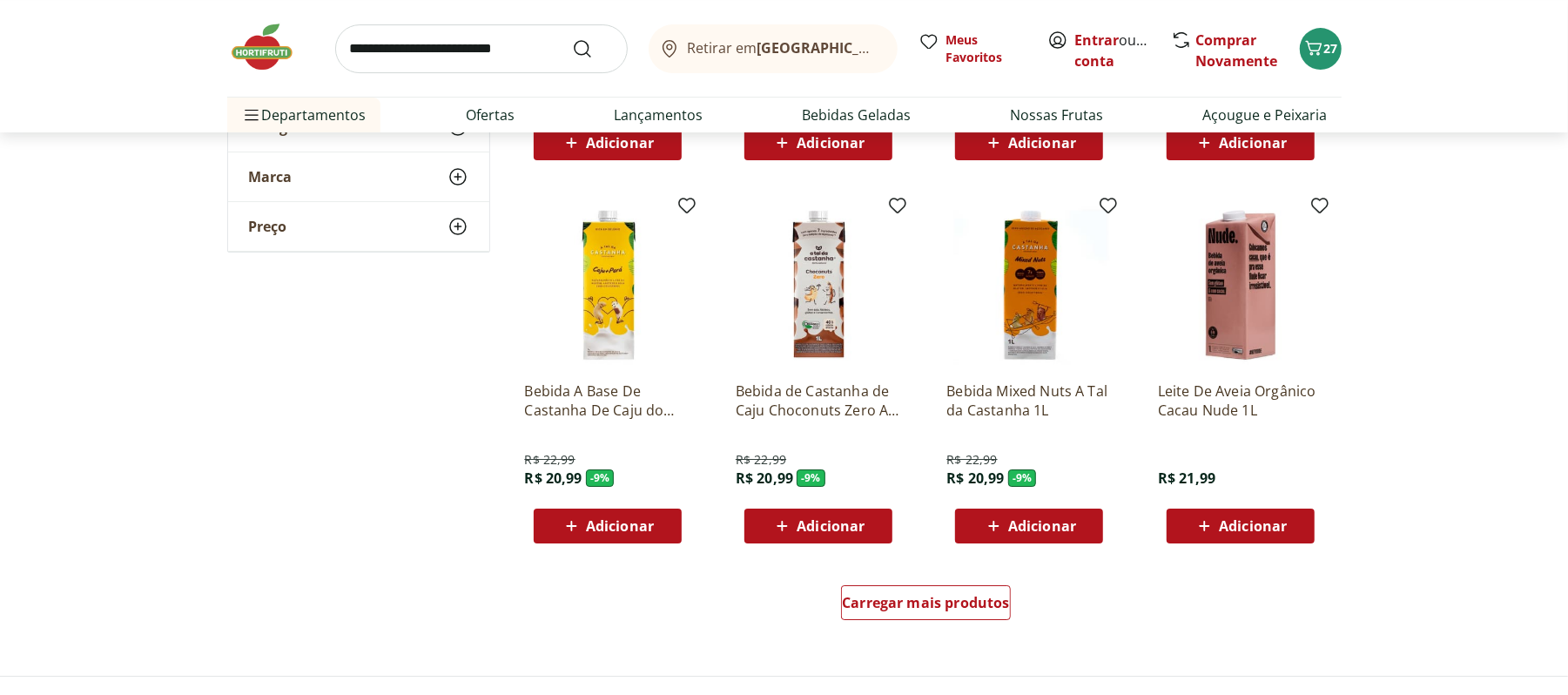
scroll to position [4309, 0]
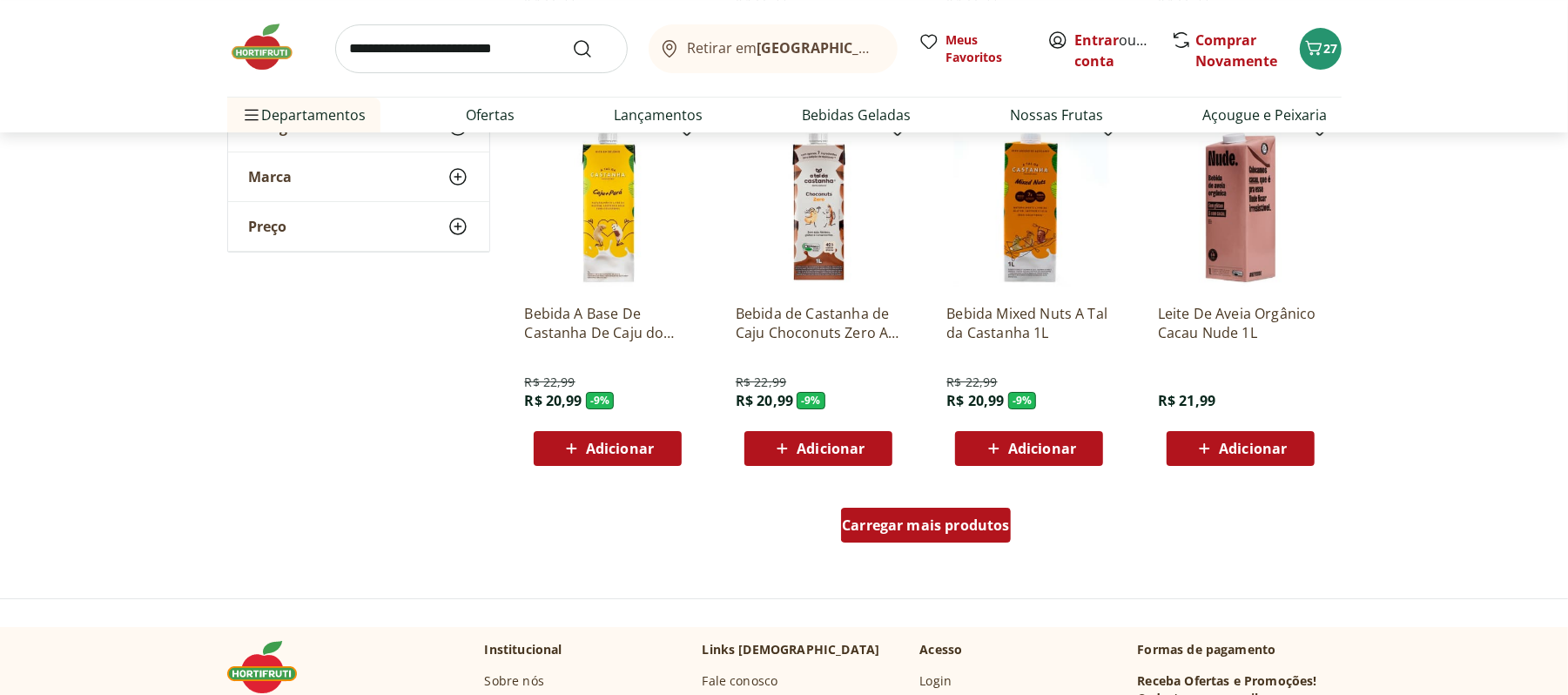
click at [914, 530] on span "Carregar mais produtos" at bounding box center [926, 525] width 168 height 14
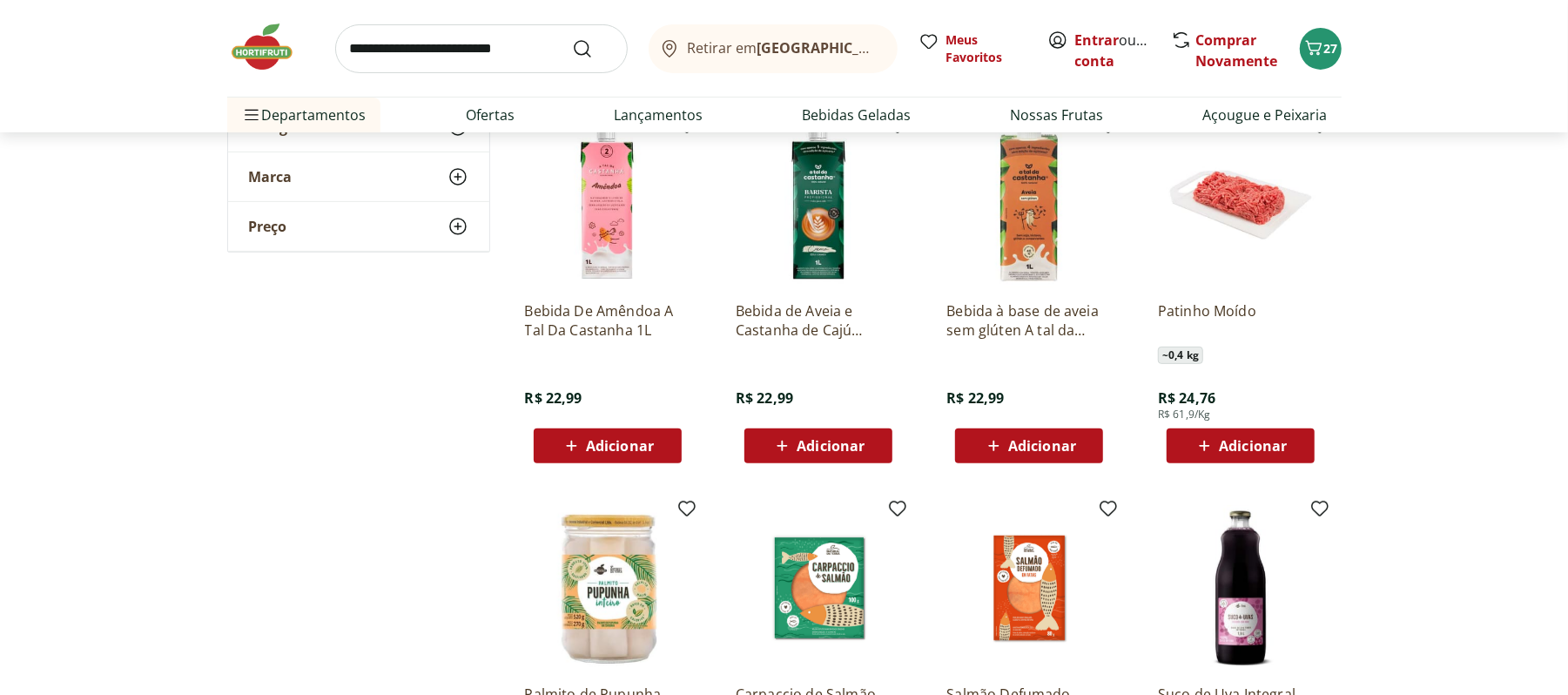
scroll to position [5077, 0]
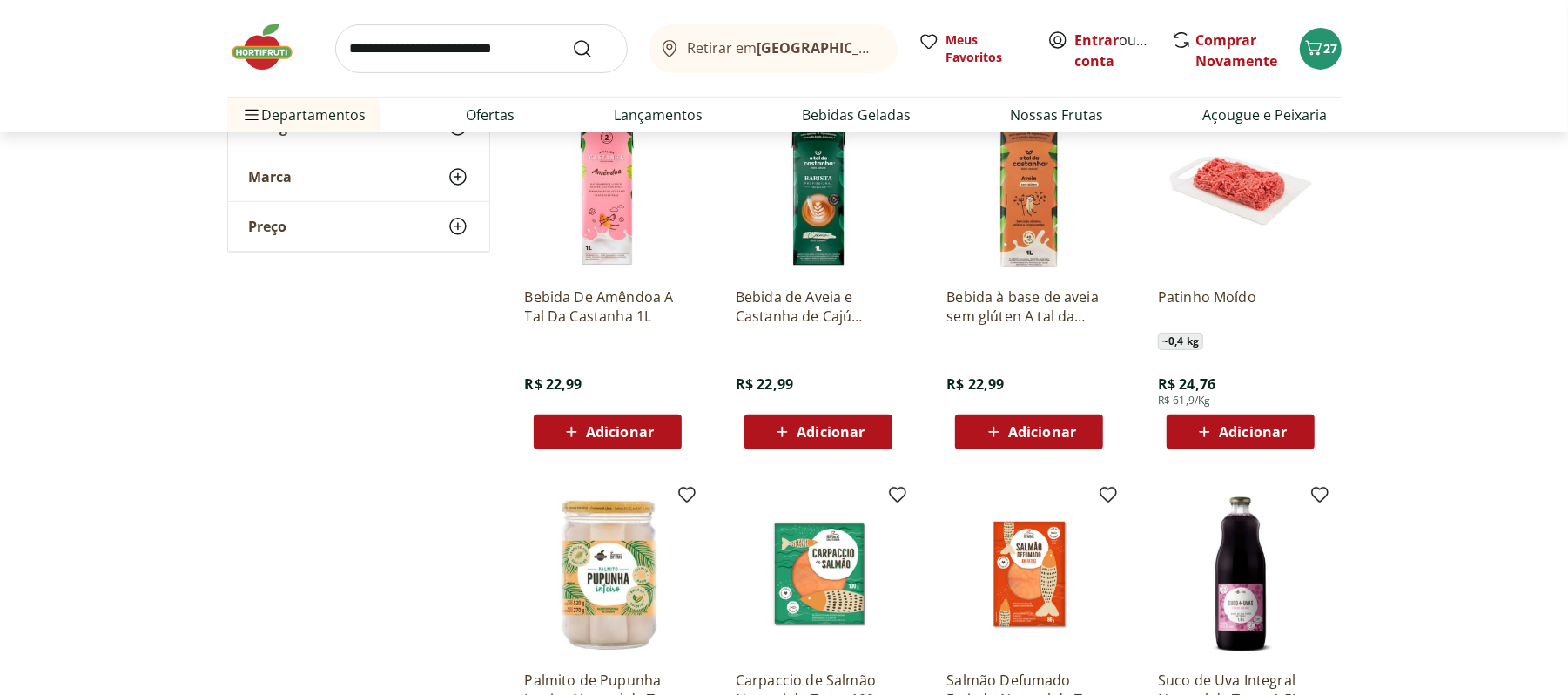
click at [1247, 432] on span "Adicionar" at bounding box center [1254, 431] width 68 height 14
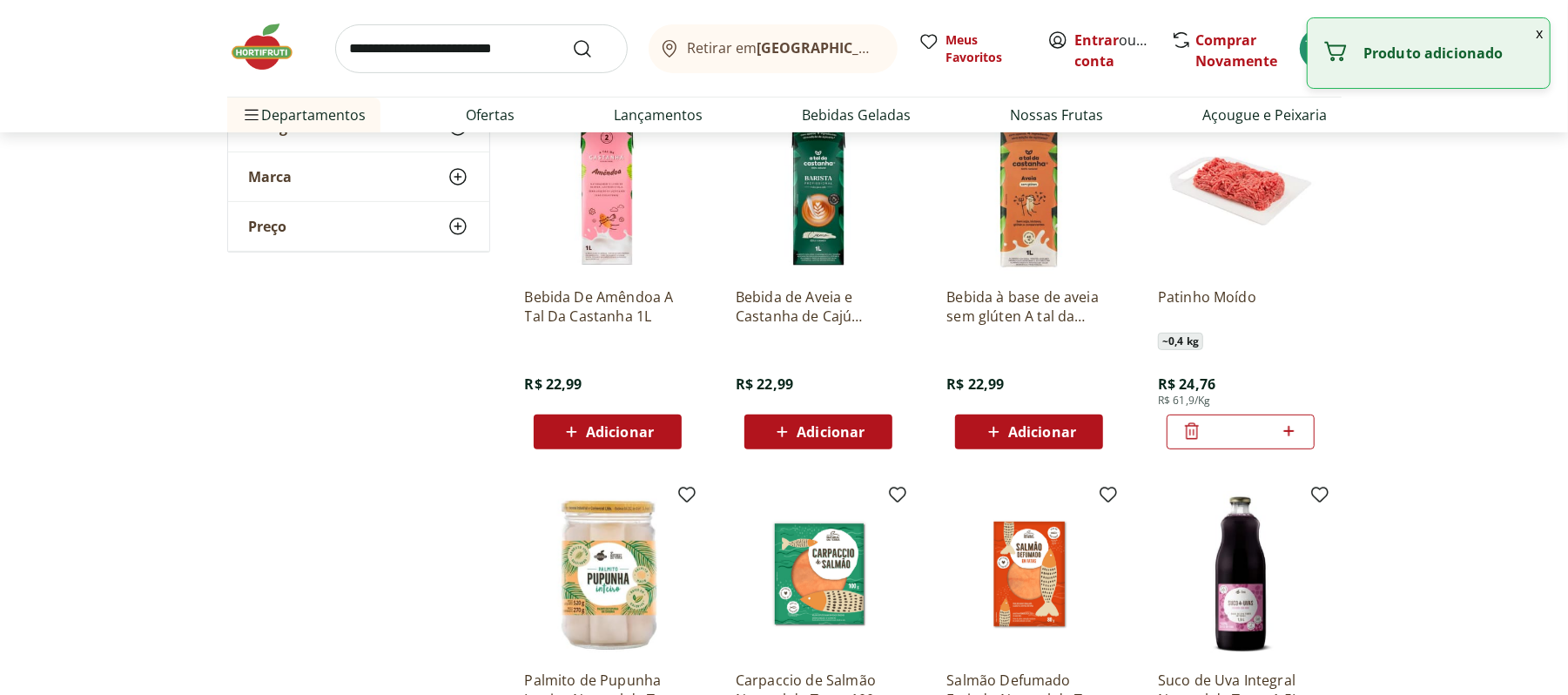
scroll to position [5500, 0]
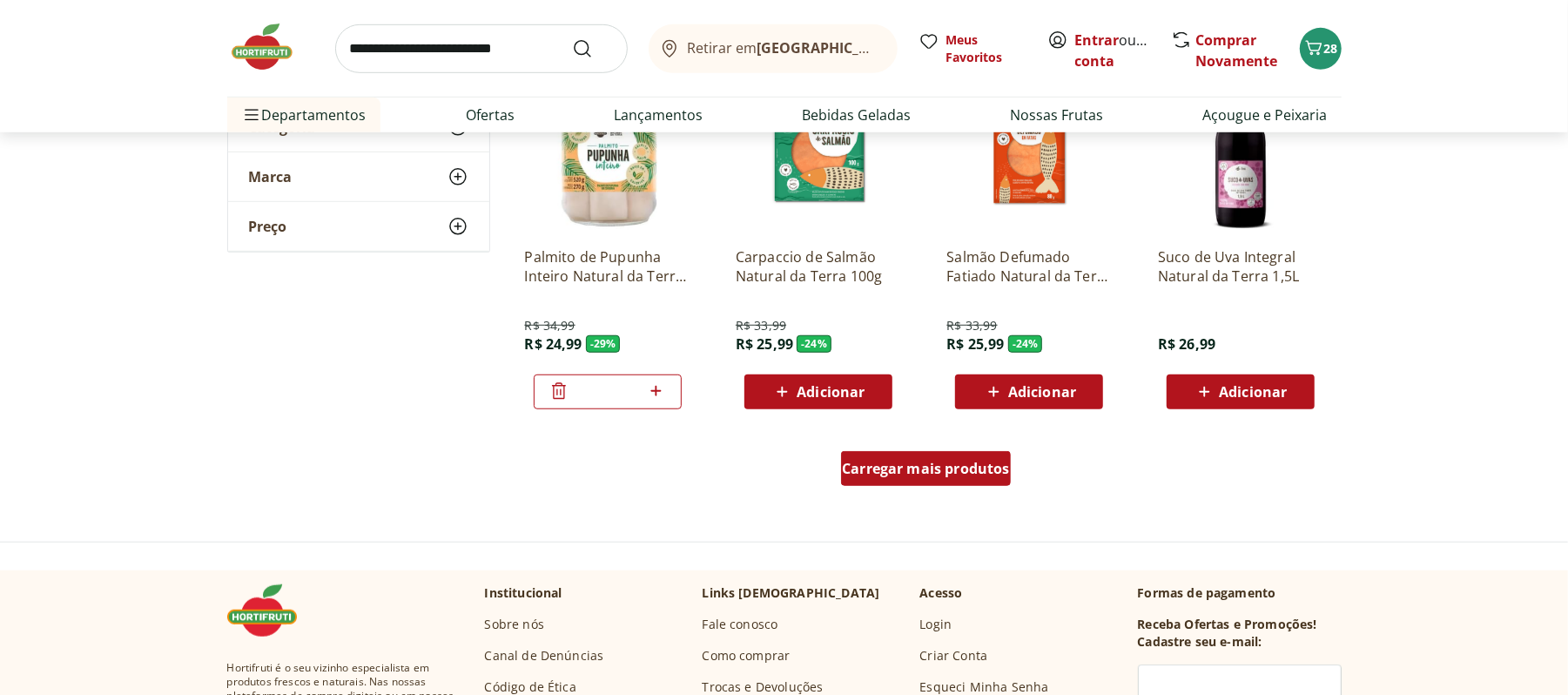
click at [907, 481] on div "Carregar mais produtos" at bounding box center [927, 469] width 170 height 35
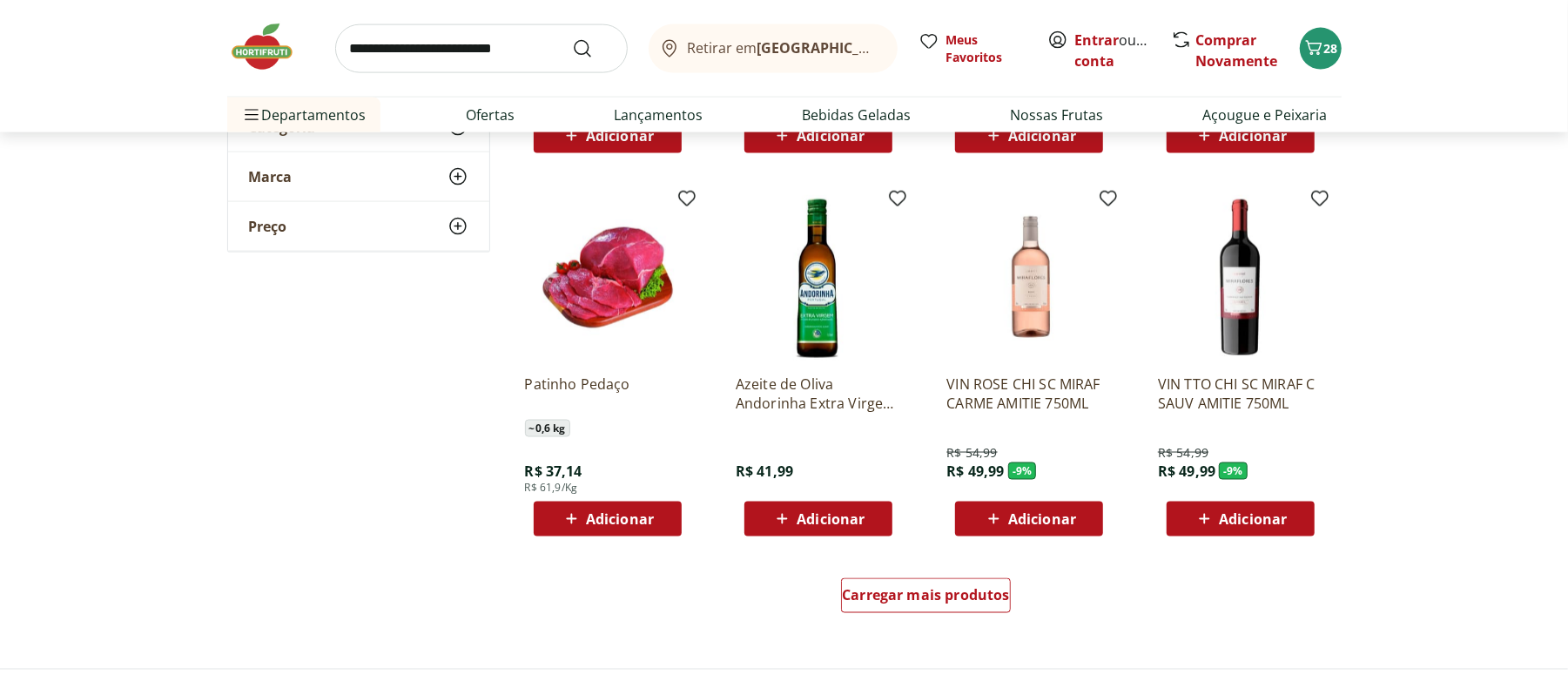
scroll to position [6540, 0]
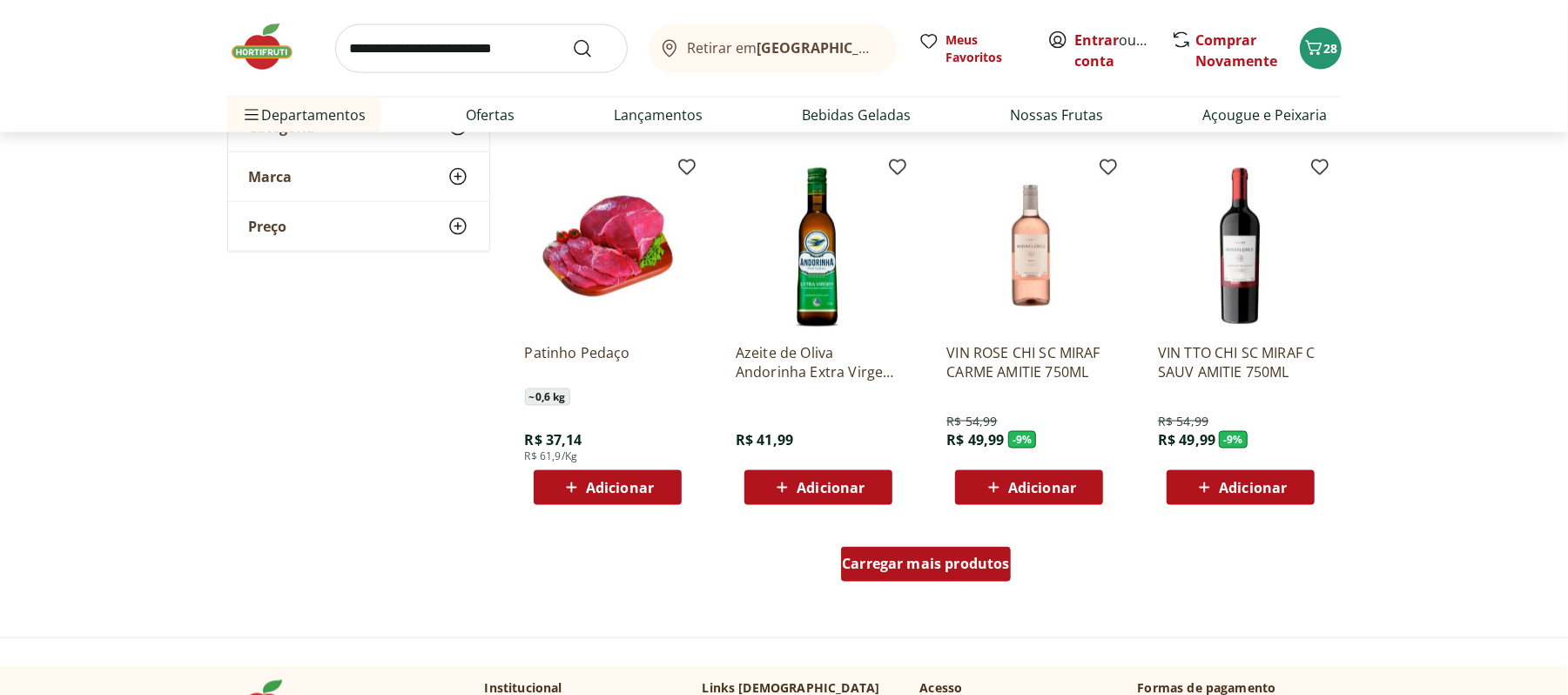
click at [928, 571] on span "Carregar mais produtos" at bounding box center [926, 564] width 168 height 14
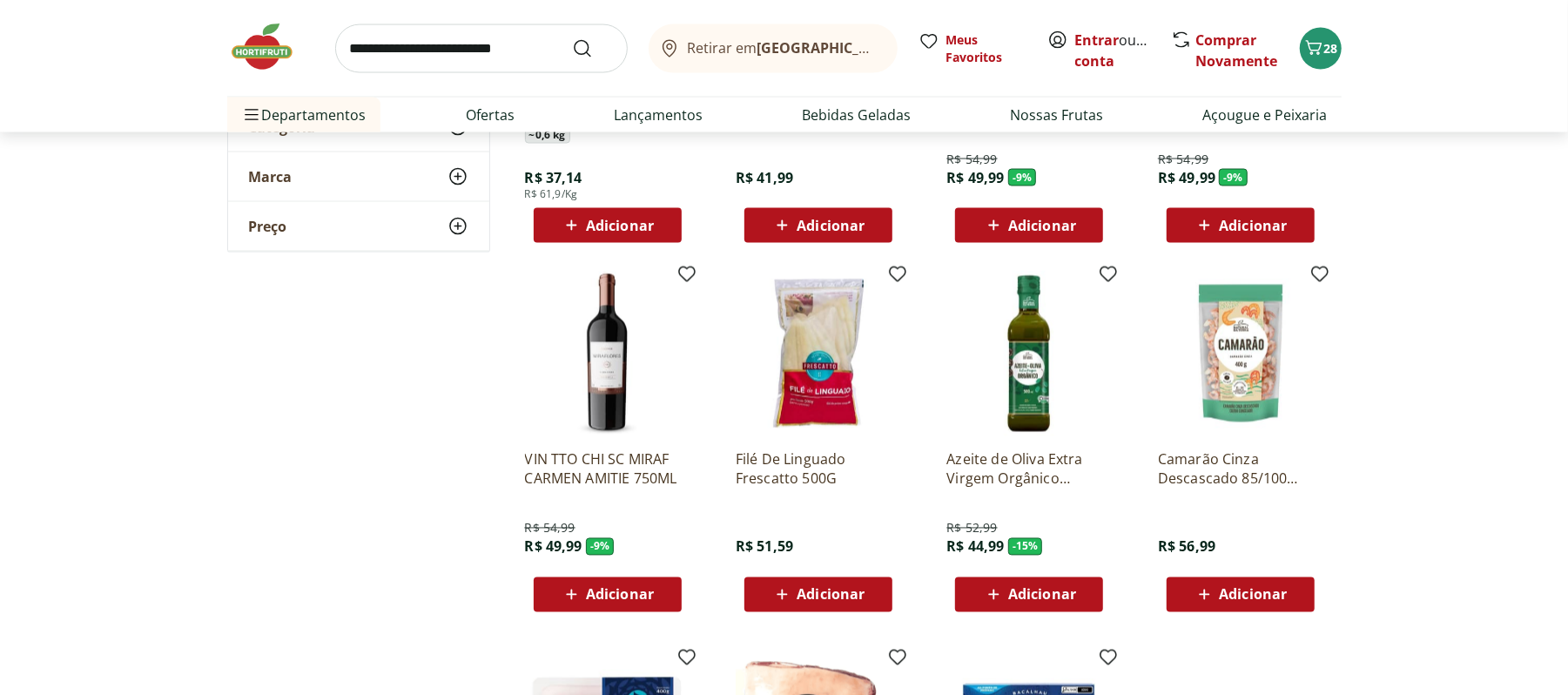
scroll to position [6818, 0]
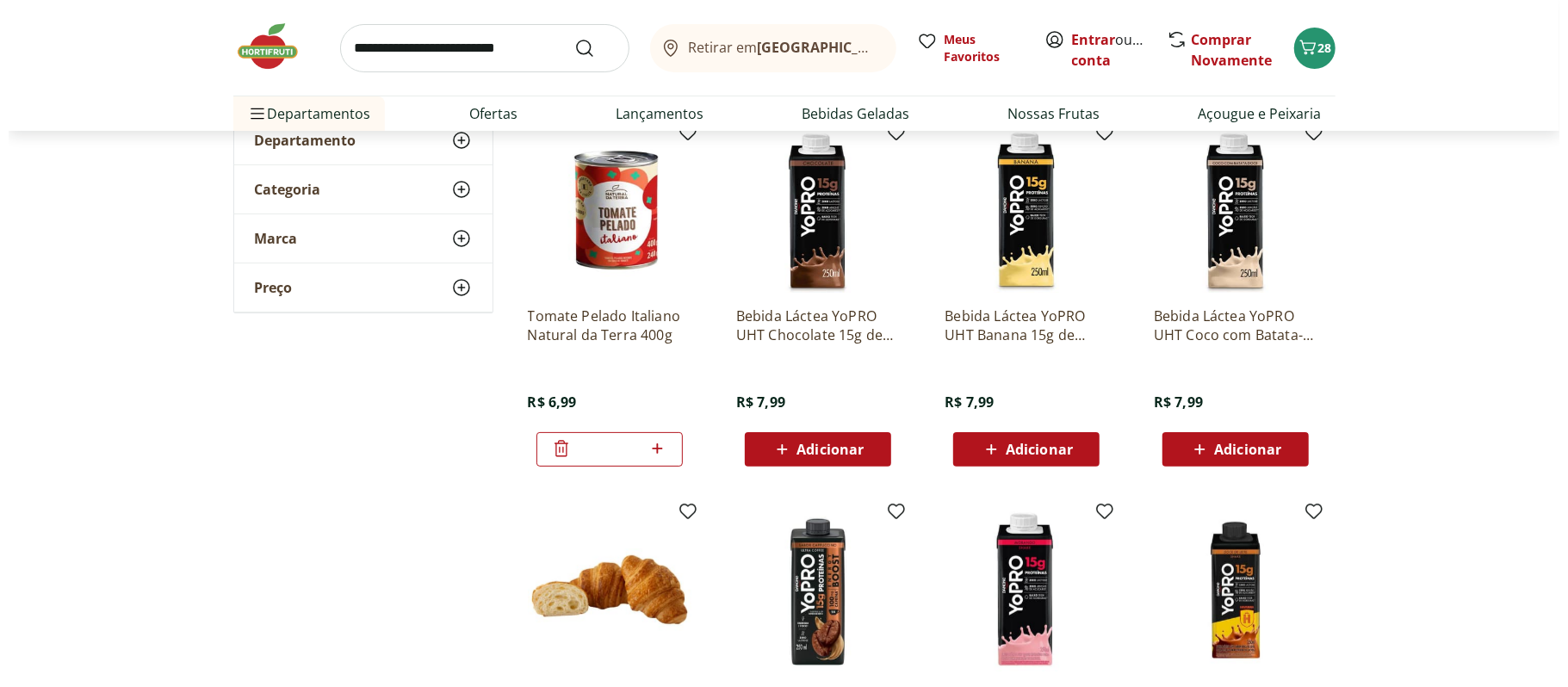
scroll to position [64, 0]
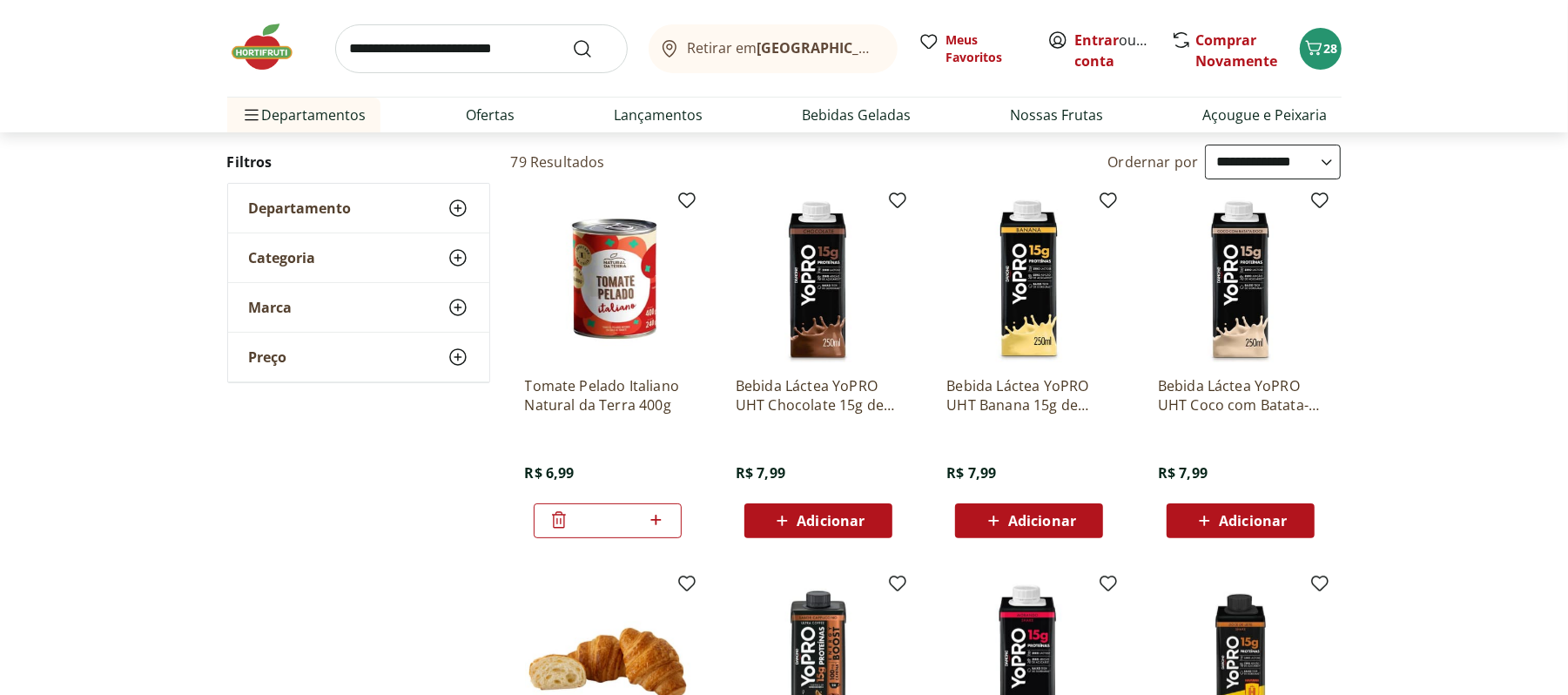
click at [1531, 53] on header "Retirar em Rio de Janeiro/RJ Entrar ou Criar conta 28 Retirar em Rio de Janeiro…" at bounding box center [784, 66] width 1568 height 133
click at [1322, 38] on icon "Carrinho" at bounding box center [1313, 47] width 21 height 20
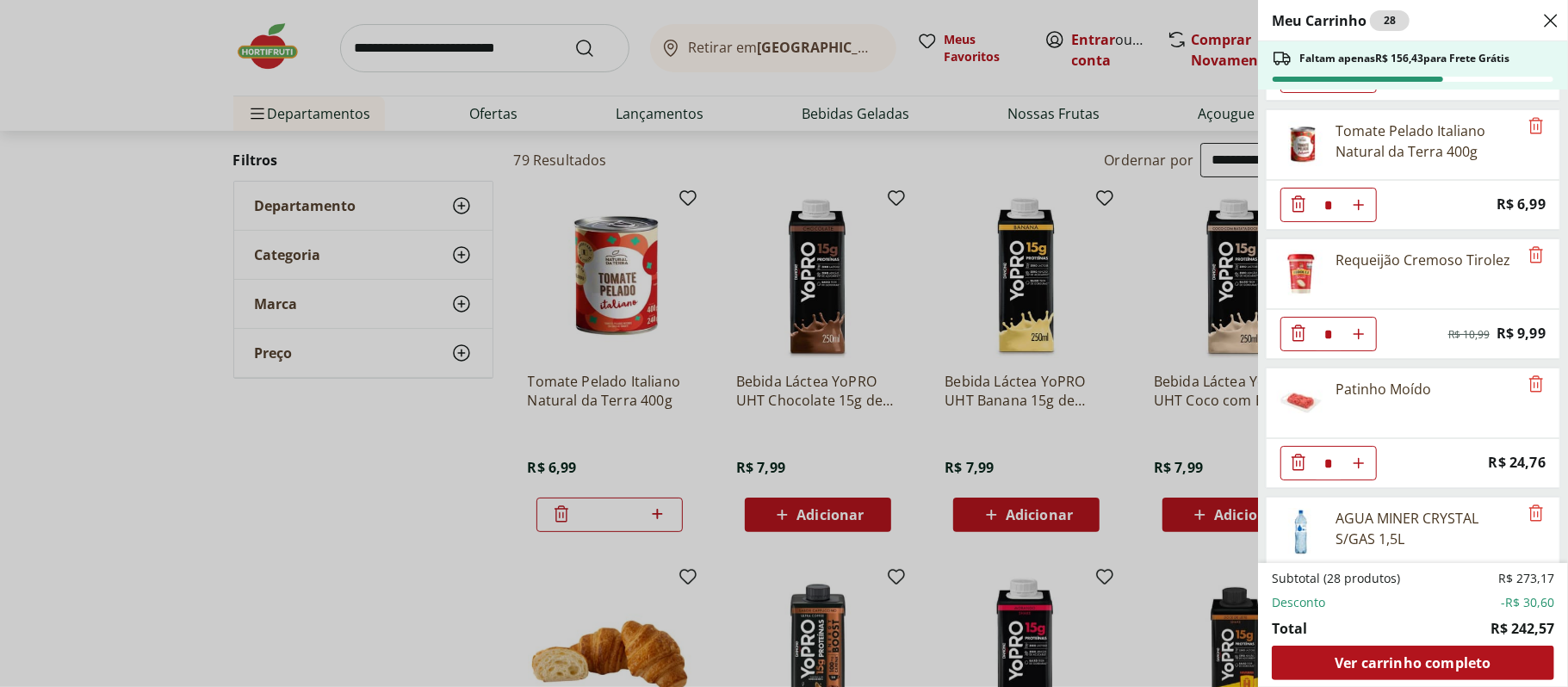
scroll to position [1619, 0]
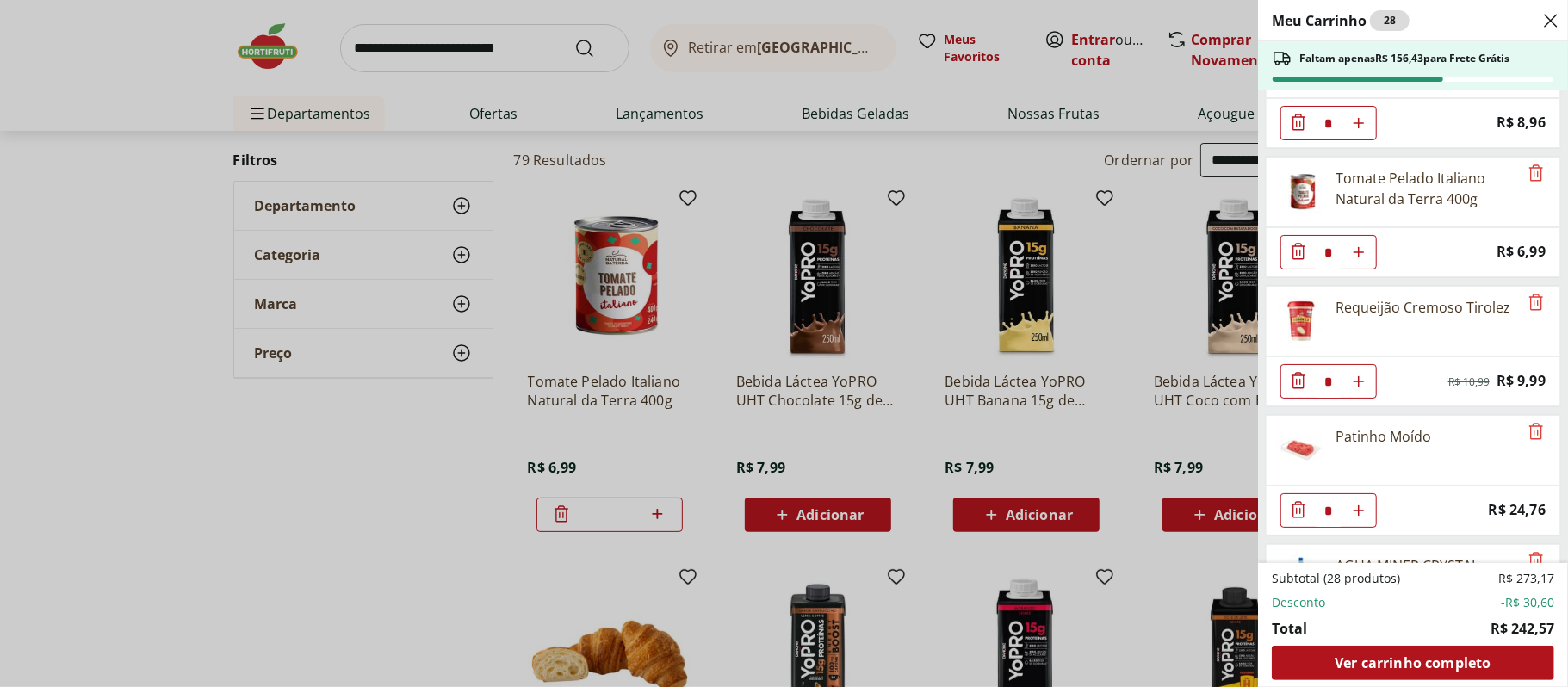
click at [1550, 420] on div "Meu Carrinho 28 Faltam apenas R$ 156,43 para Frete Grátis Alface Americana Unid…" at bounding box center [1413, 344] width 310 height 687
click at [242, 470] on div "Meu Carrinho 28 Faltam apenas R$ 156,43 para Frete Grátis Alface Americana Unid…" at bounding box center [784, 344] width 1568 height 687
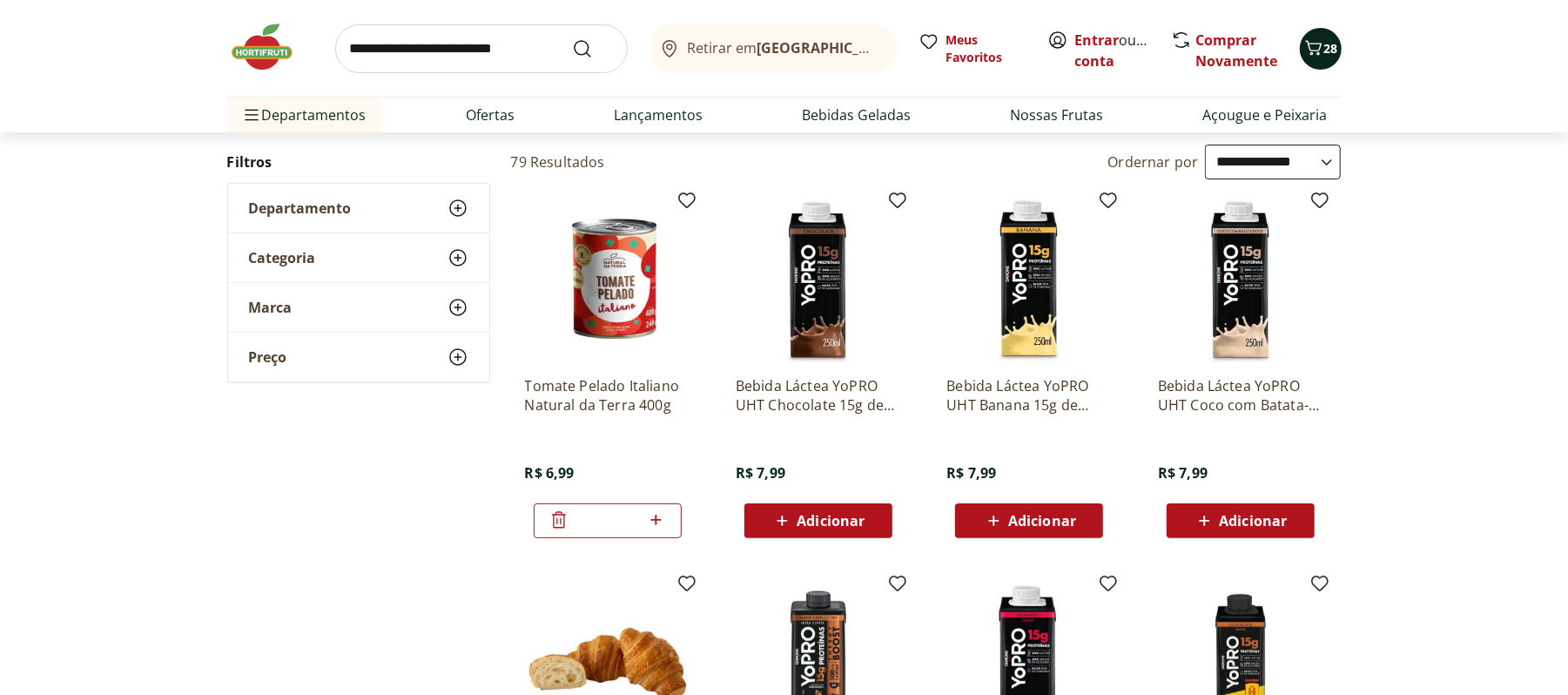
click at [1322, 43] on icon "Carrinho" at bounding box center [1313, 47] width 21 height 20
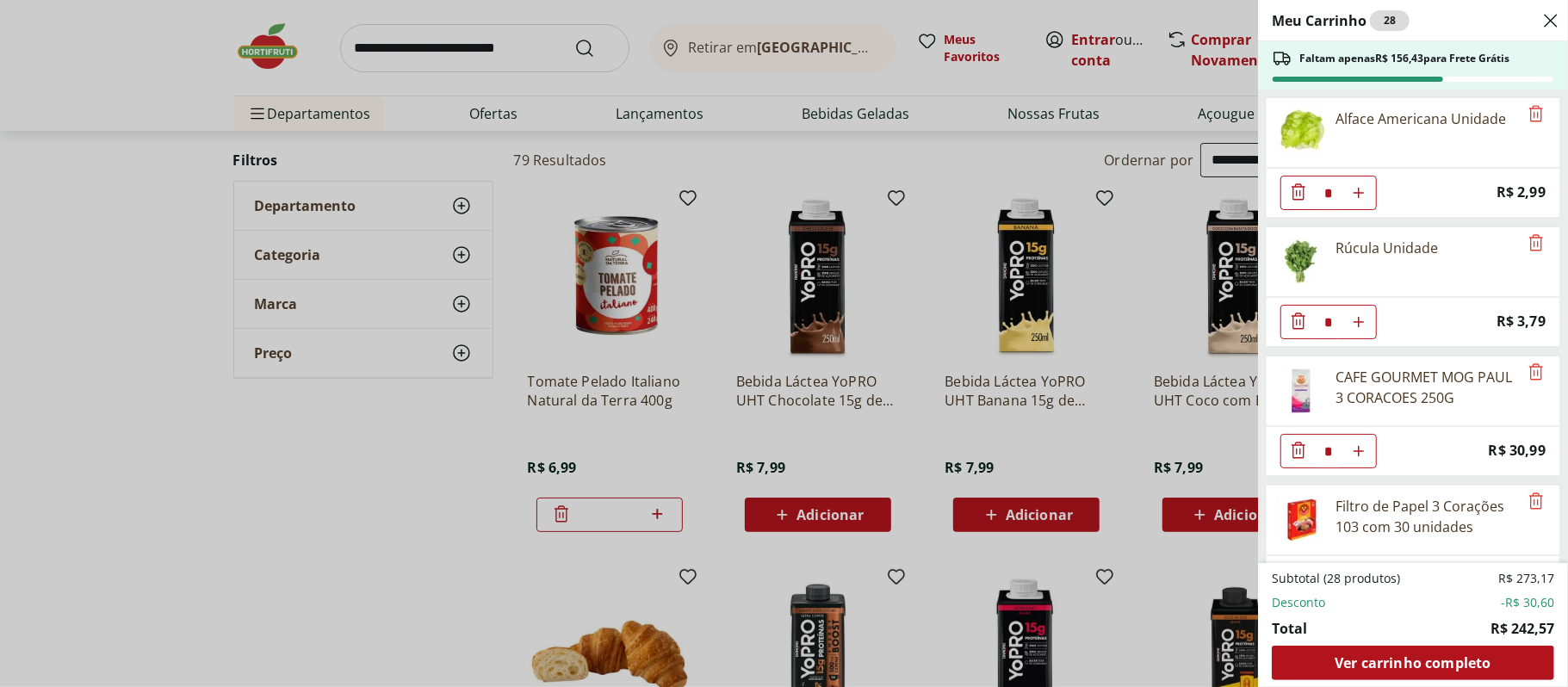
click at [1550, 139] on div "Meu Carrinho 28 Faltam apenas R$ 156,43 para Frete Grátis Alface Americana Unid…" at bounding box center [1413, 344] width 310 height 687
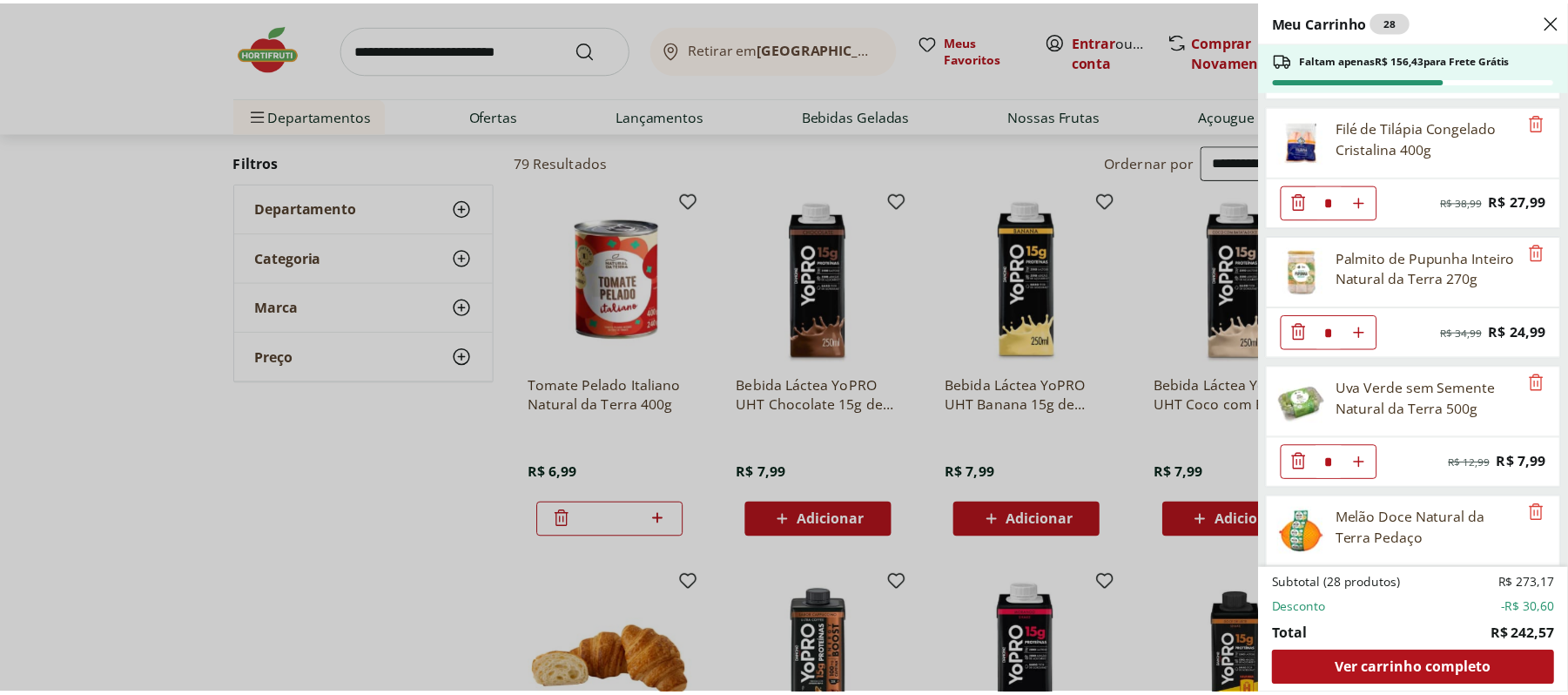
scroll to position [522, 0]
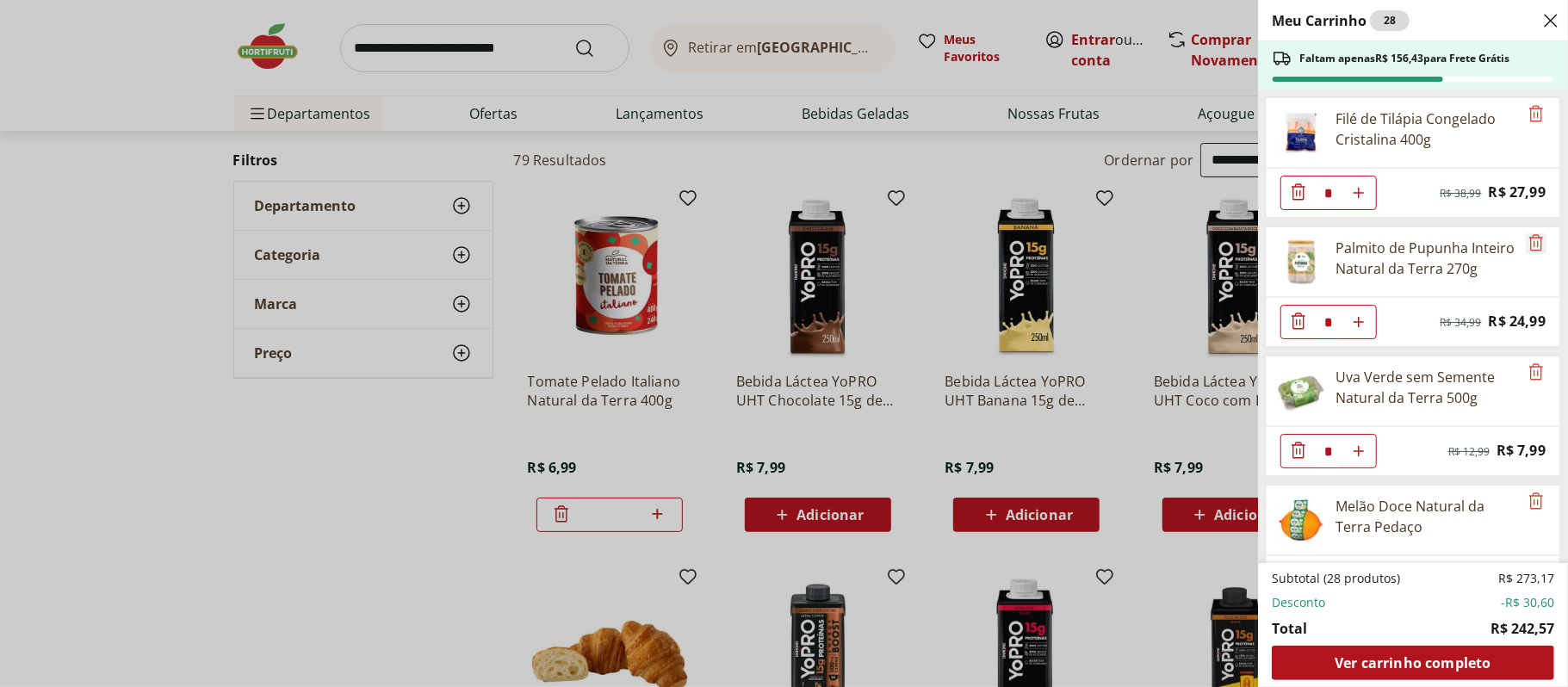
click at [1526, 250] on icon "Remove" at bounding box center [1535, 242] width 20 height 20
click at [259, 541] on div "Meu Carrinho 27 Faltam apenas R$ 181,42 para Frete Grátis Alface Americana Unid…" at bounding box center [784, 344] width 1568 height 687
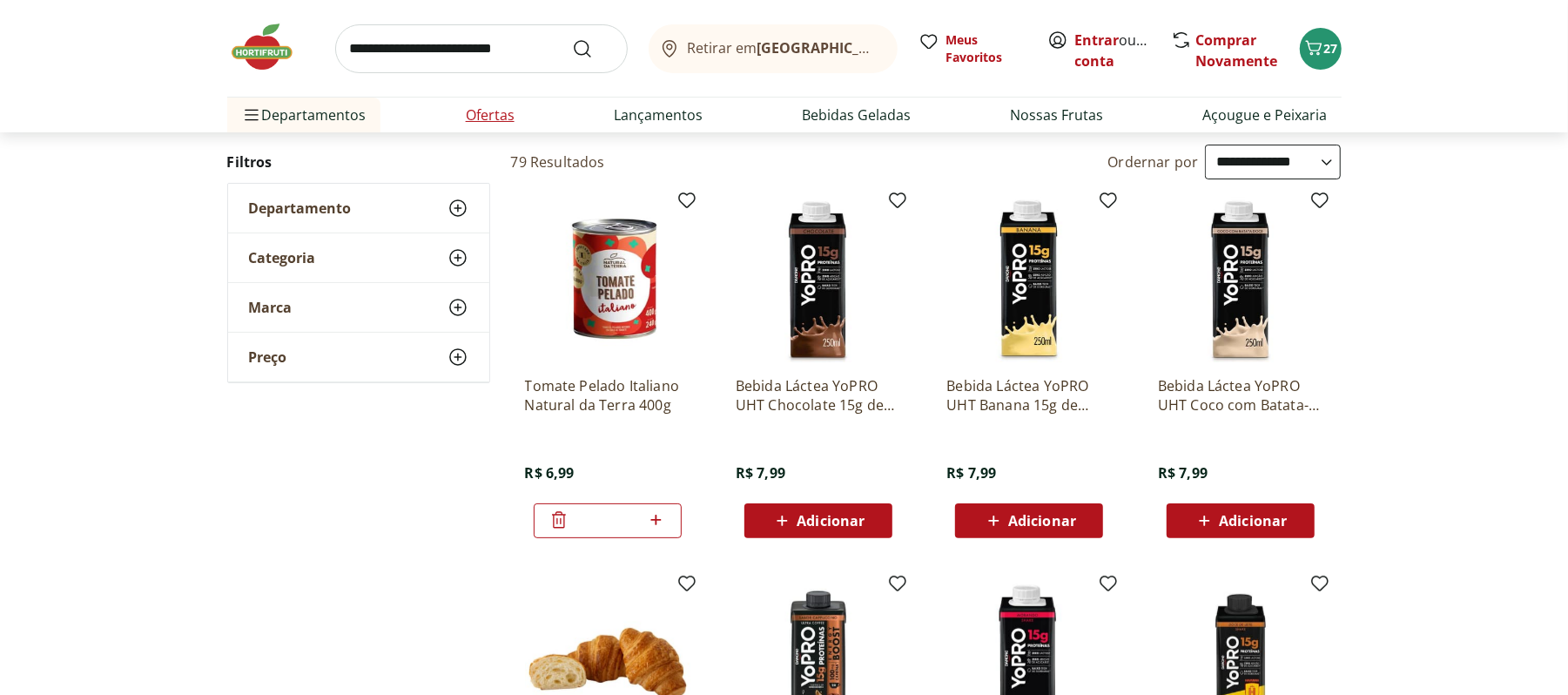
click at [489, 124] on link "Ofertas" at bounding box center [490, 114] width 49 height 20
select select "**********"
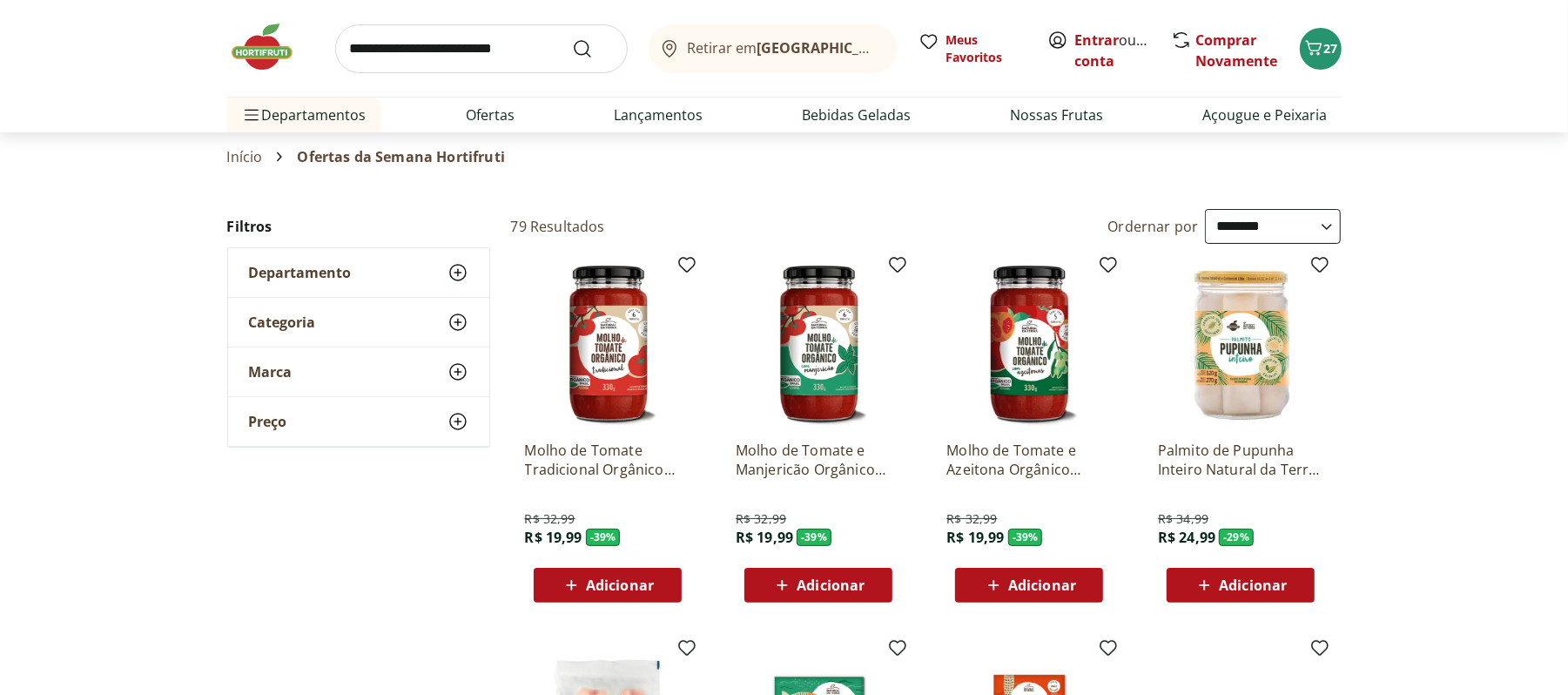
click at [268, 46] on img at bounding box center [270, 47] width 87 height 53
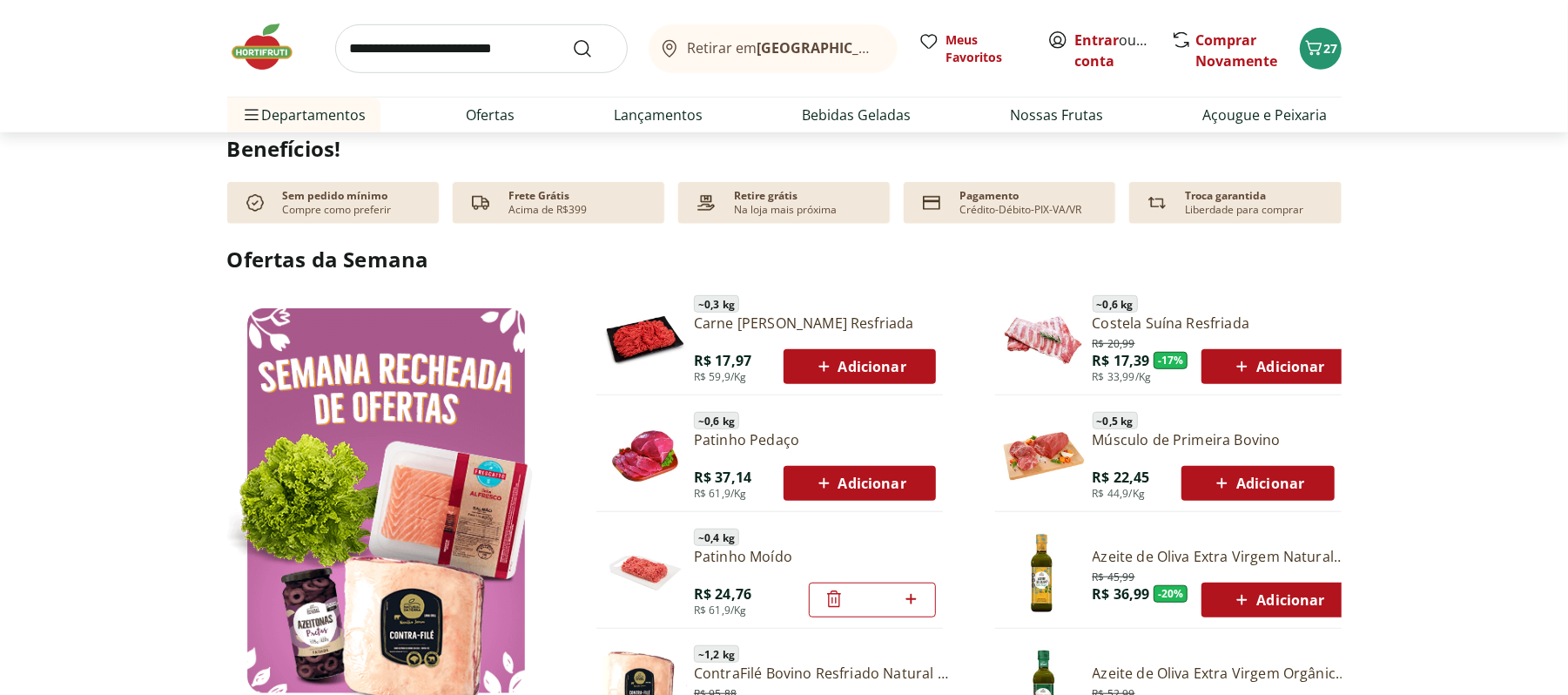
scroll to position [805, 0]
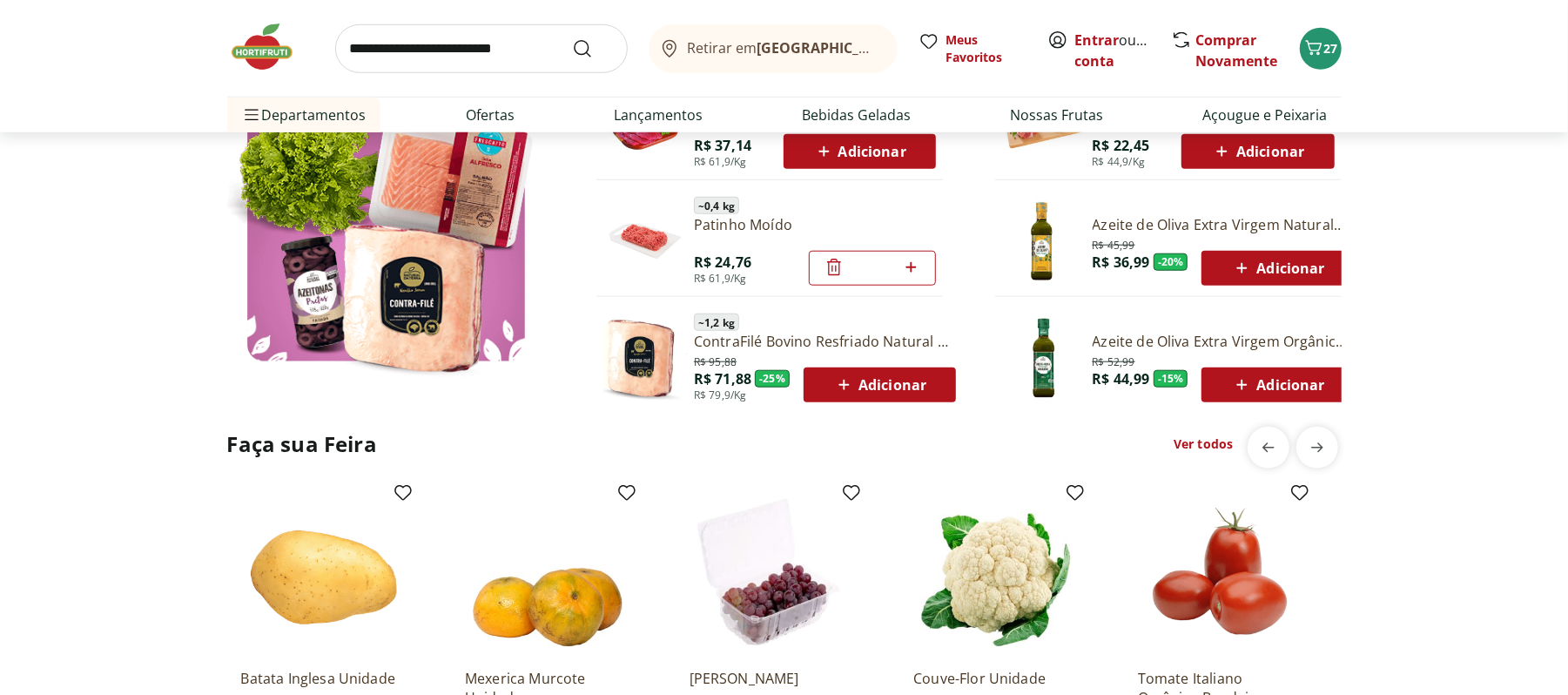
type input "*"
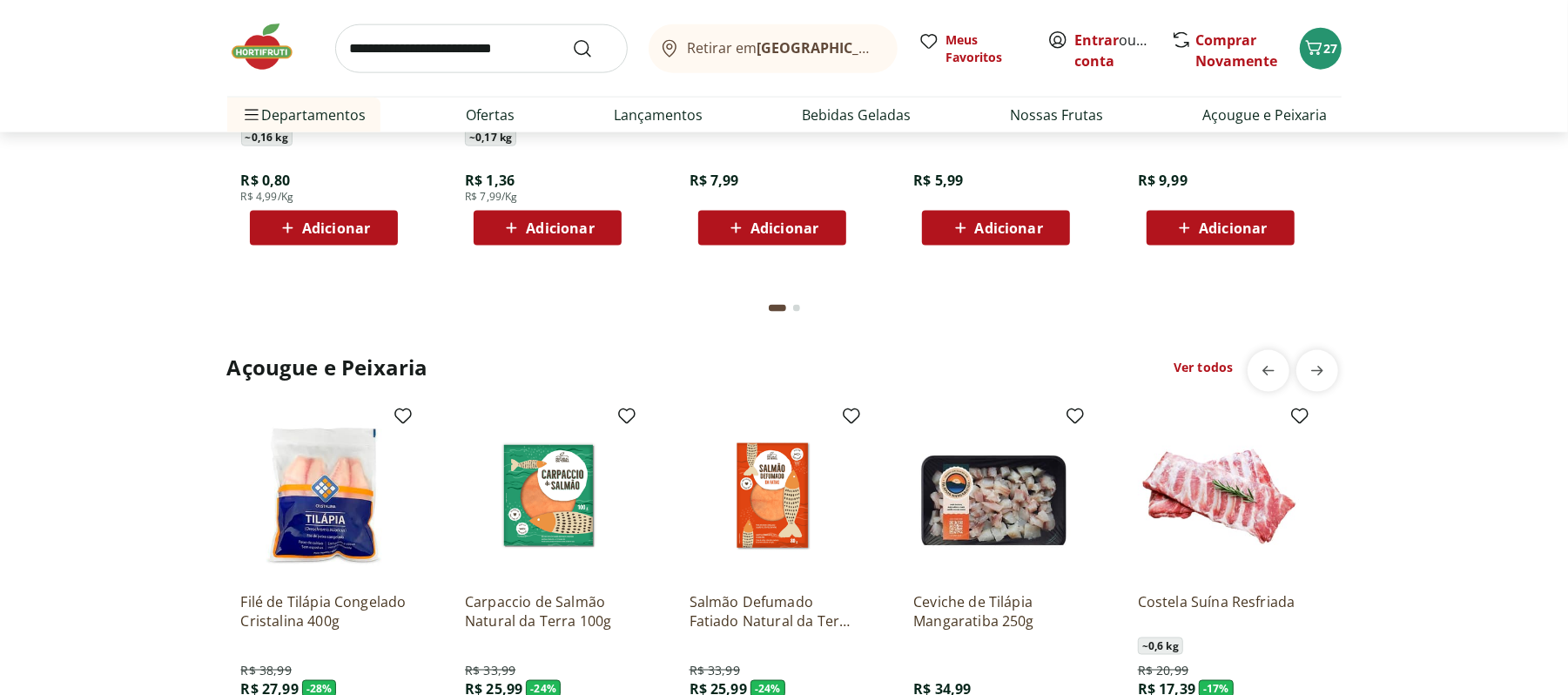
scroll to position [1662, 0]
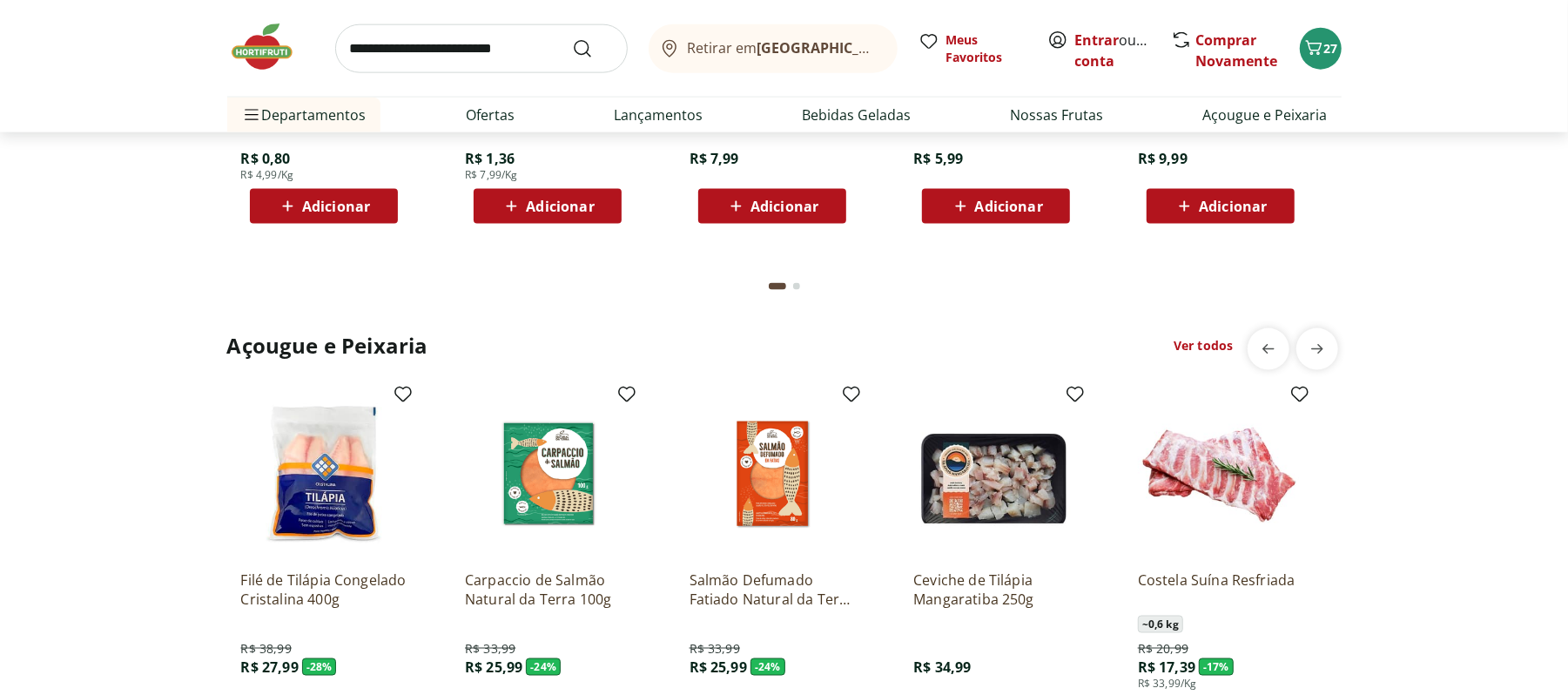
click at [305, 199] on span "Adicionar" at bounding box center [336, 206] width 68 height 14
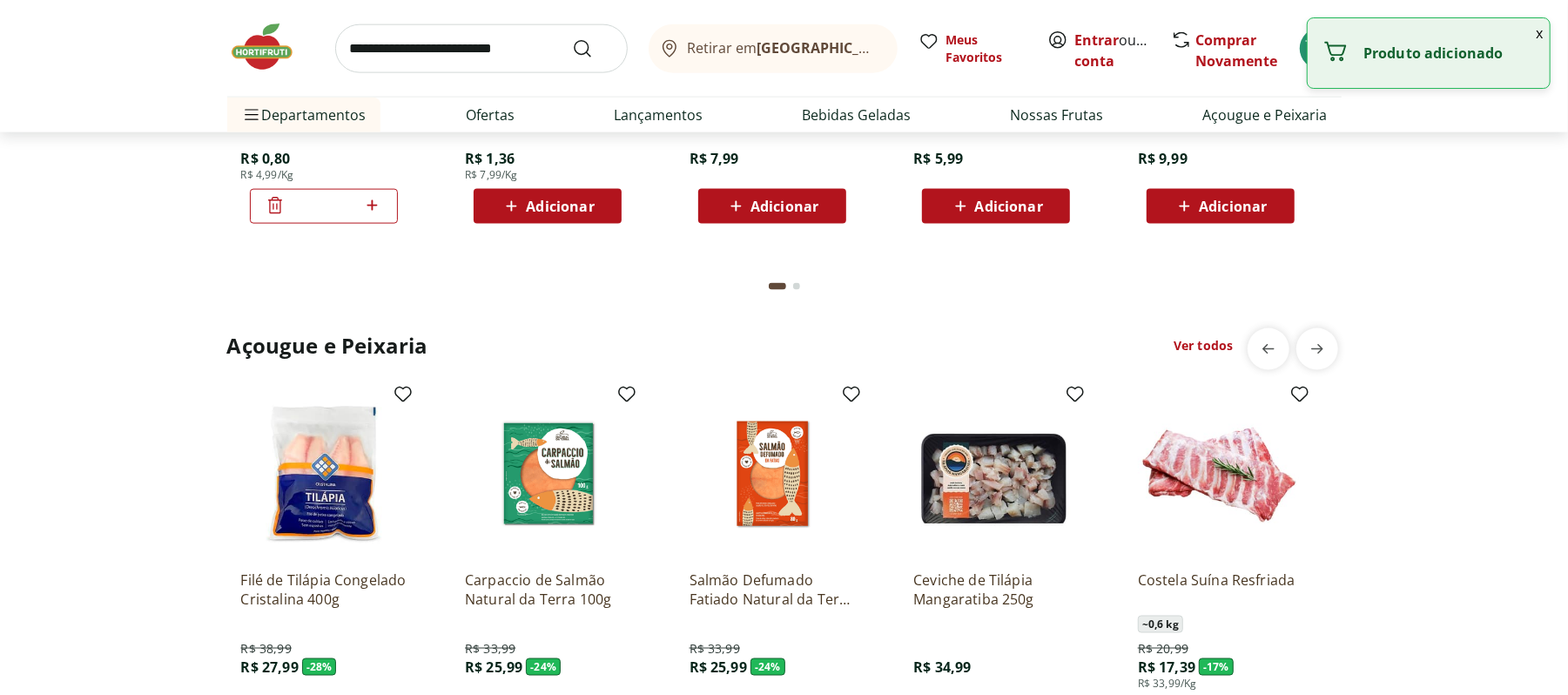
click at [369, 207] on icon at bounding box center [372, 205] width 21 height 20
type input "*"
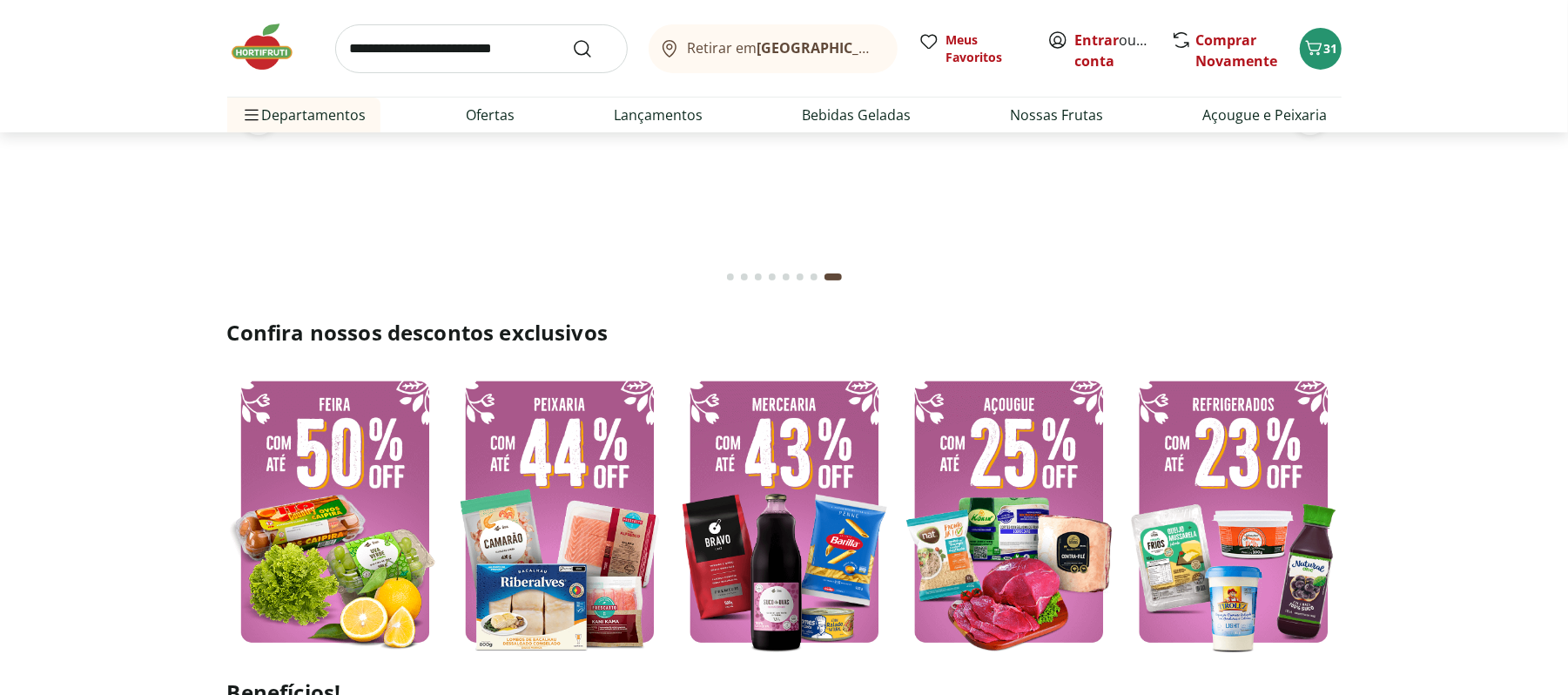
scroll to position [0, 0]
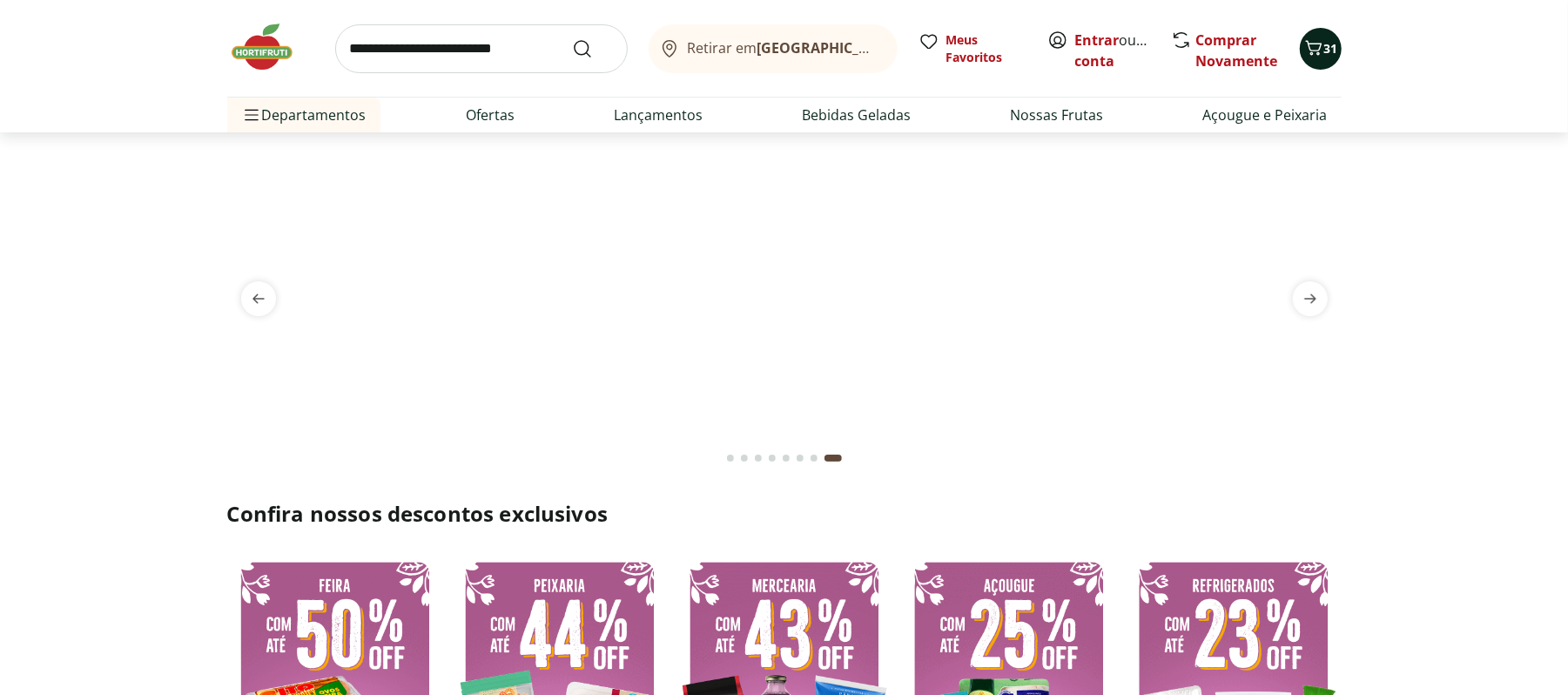
click at [1322, 49] on icon "Carrinho" at bounding box center [1313, 47] width 21 height 20
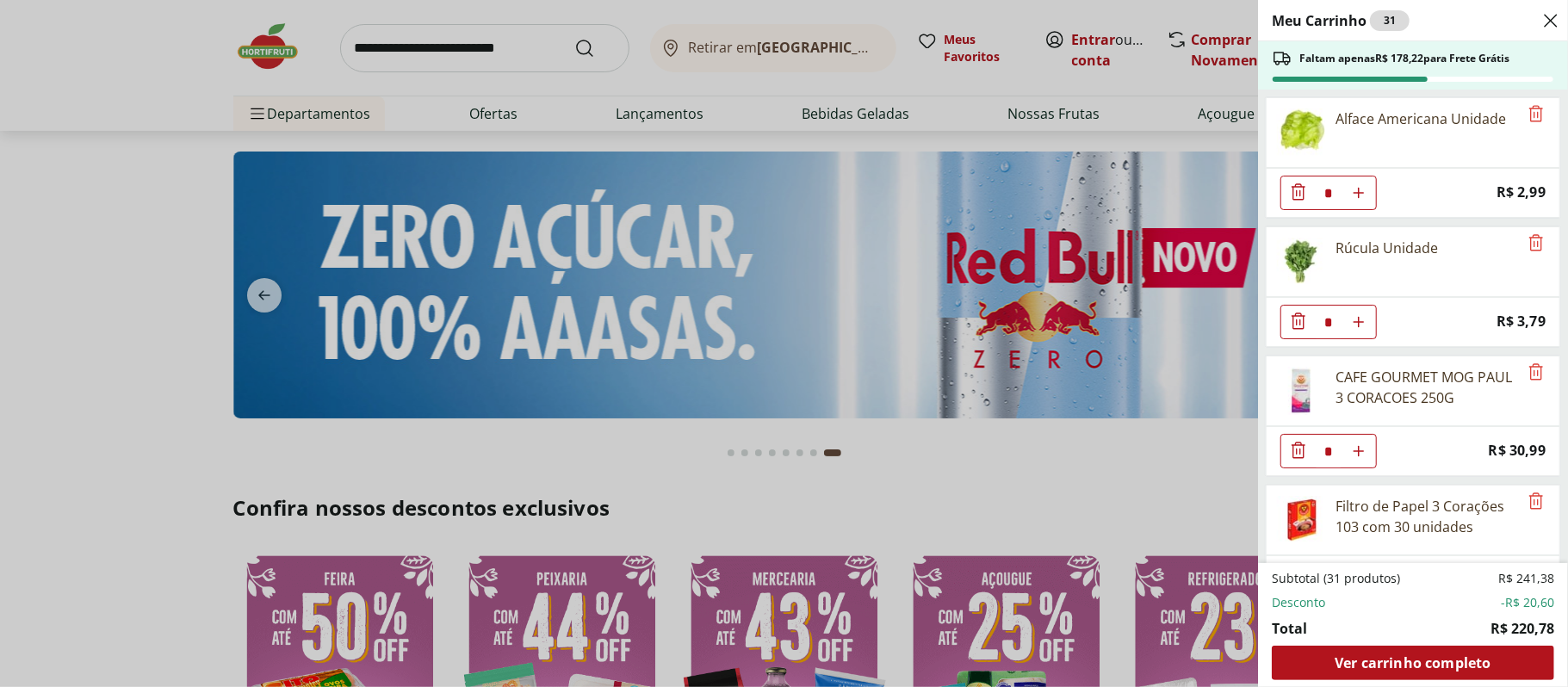
click at [840, 318] on div "Meu Carrinho 31 Faltam apenas R$ 178,22 para Frete Grátis Alface Americana Unid…" at bounding box center [784, 344] width 1568 height 687
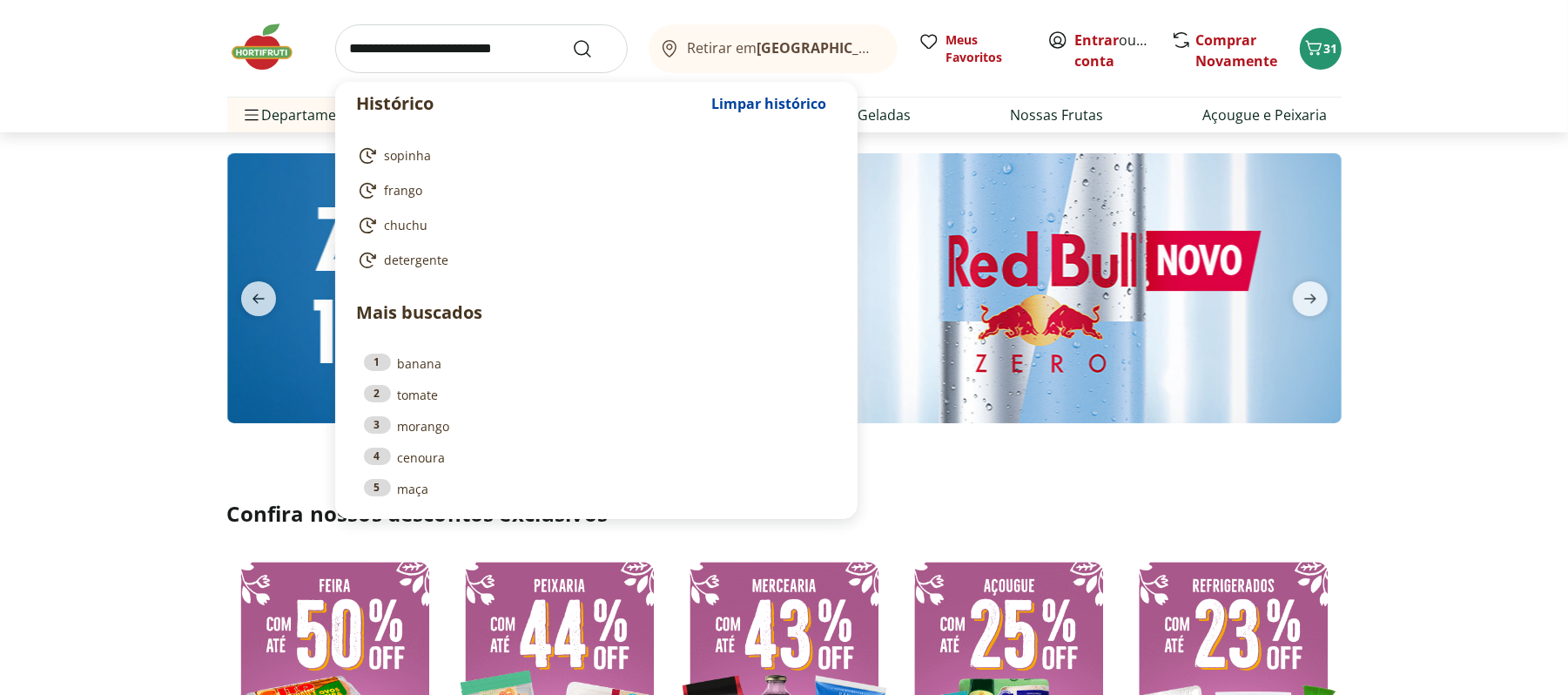
click at [519, 36] on input "search" at bounding box center [481, 49] width 293 height 49
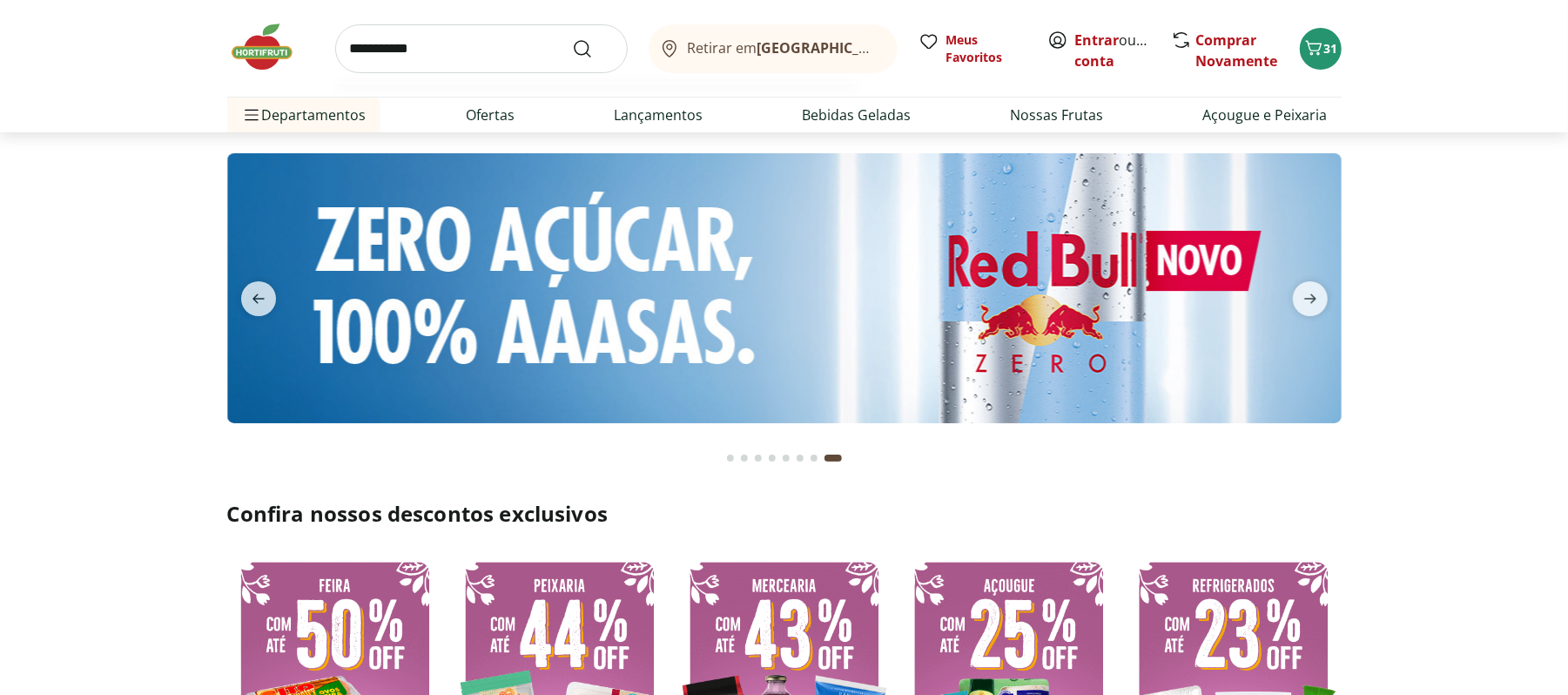
type input "**********"
click at [572, 38] on button "Submit Search" at bounding box center [593, 48] width 42 height 20
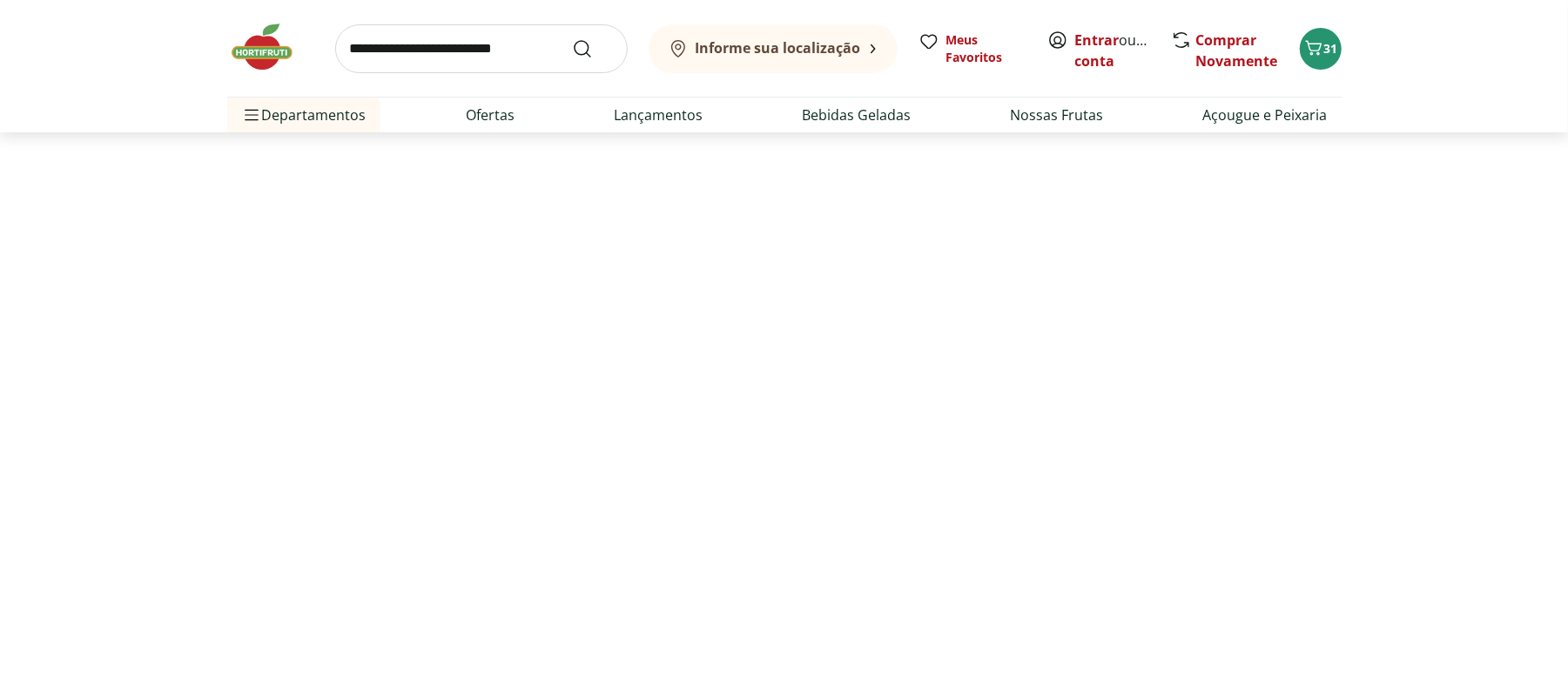
select select "**********"
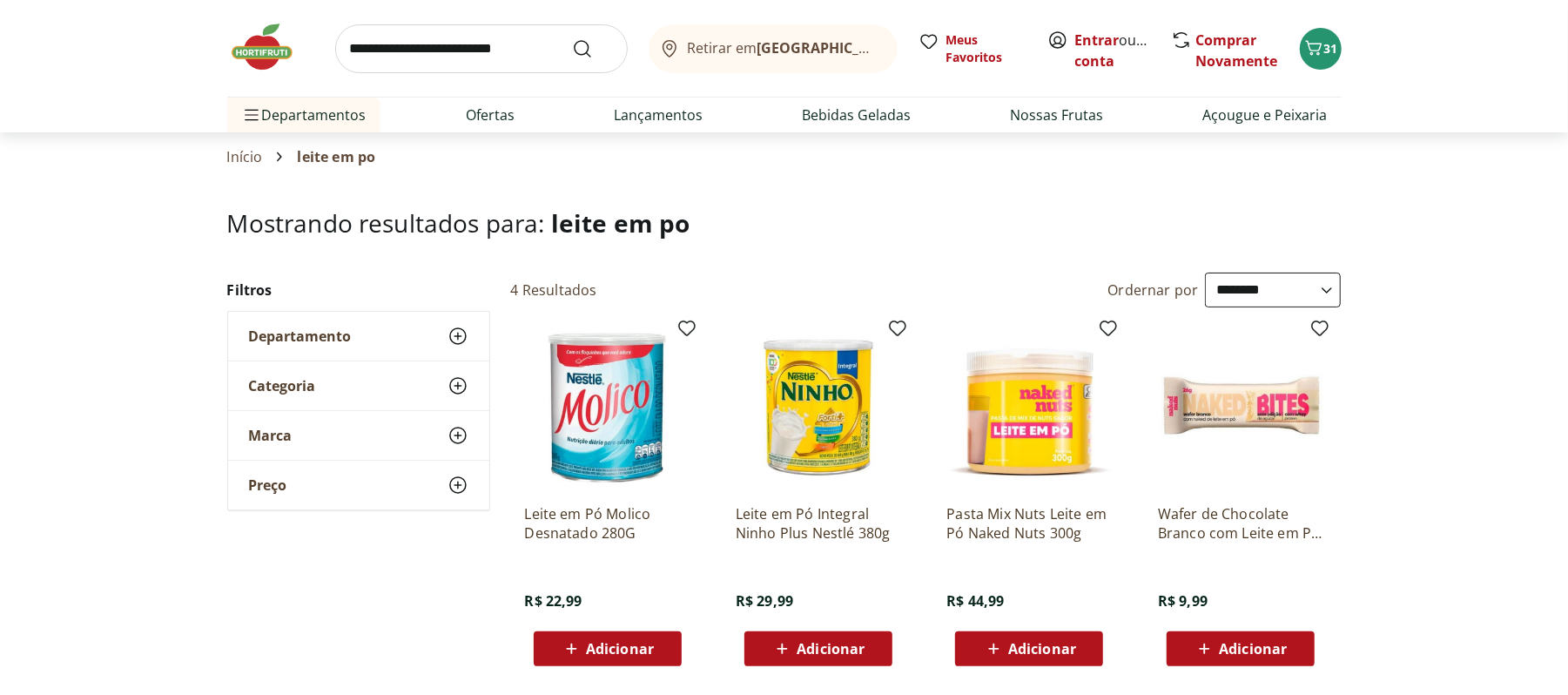
click at [597, 633] on div "Adicionar" at bounding box center [607, 648] width 120 height 31
click at [1328, 40] on span "32" at bounding box center [1331, 48] width 14 height 17
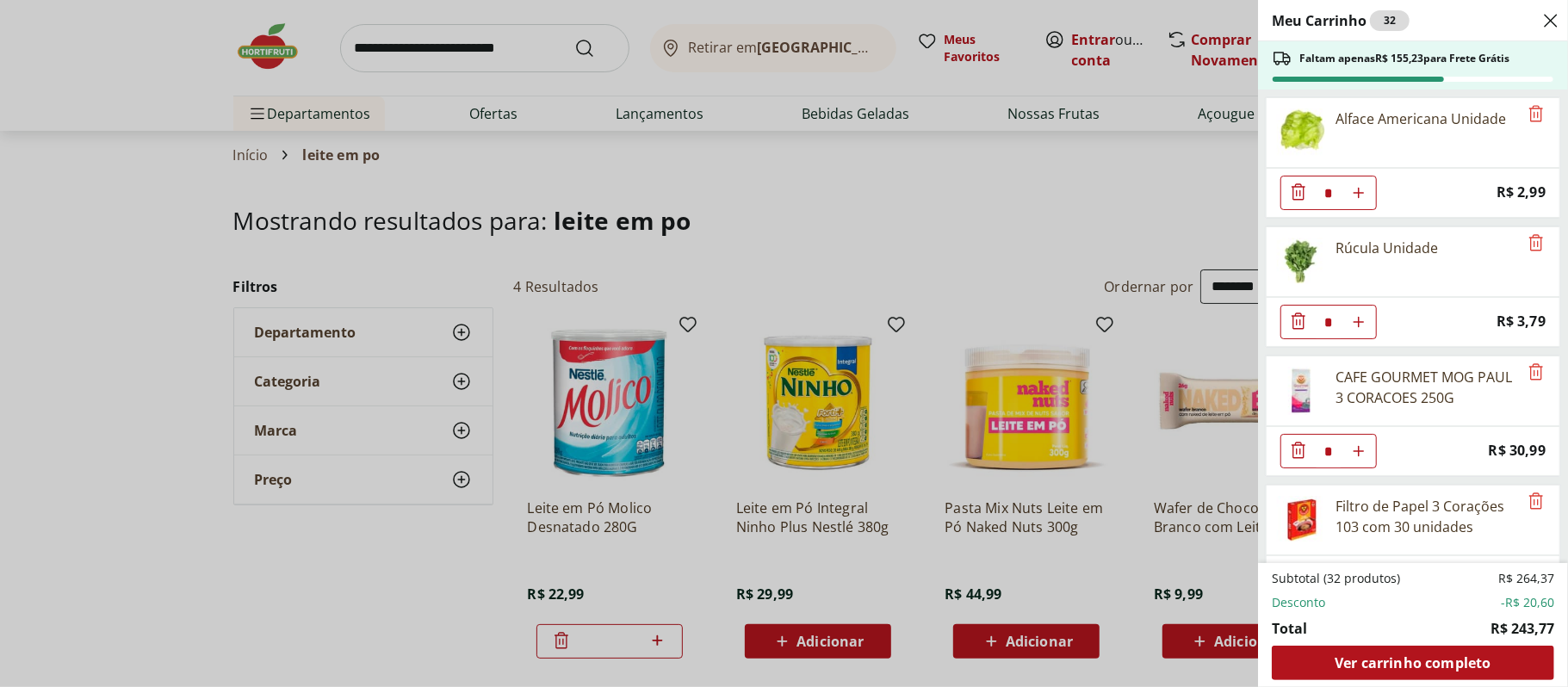
click at [257, 52] on div "Meu Carrinho 32 Faltam apenas R$ 155,23 para Frete Grátis Alface Americana Unid…" at bounding box center [784, 344] width 1568 height 687
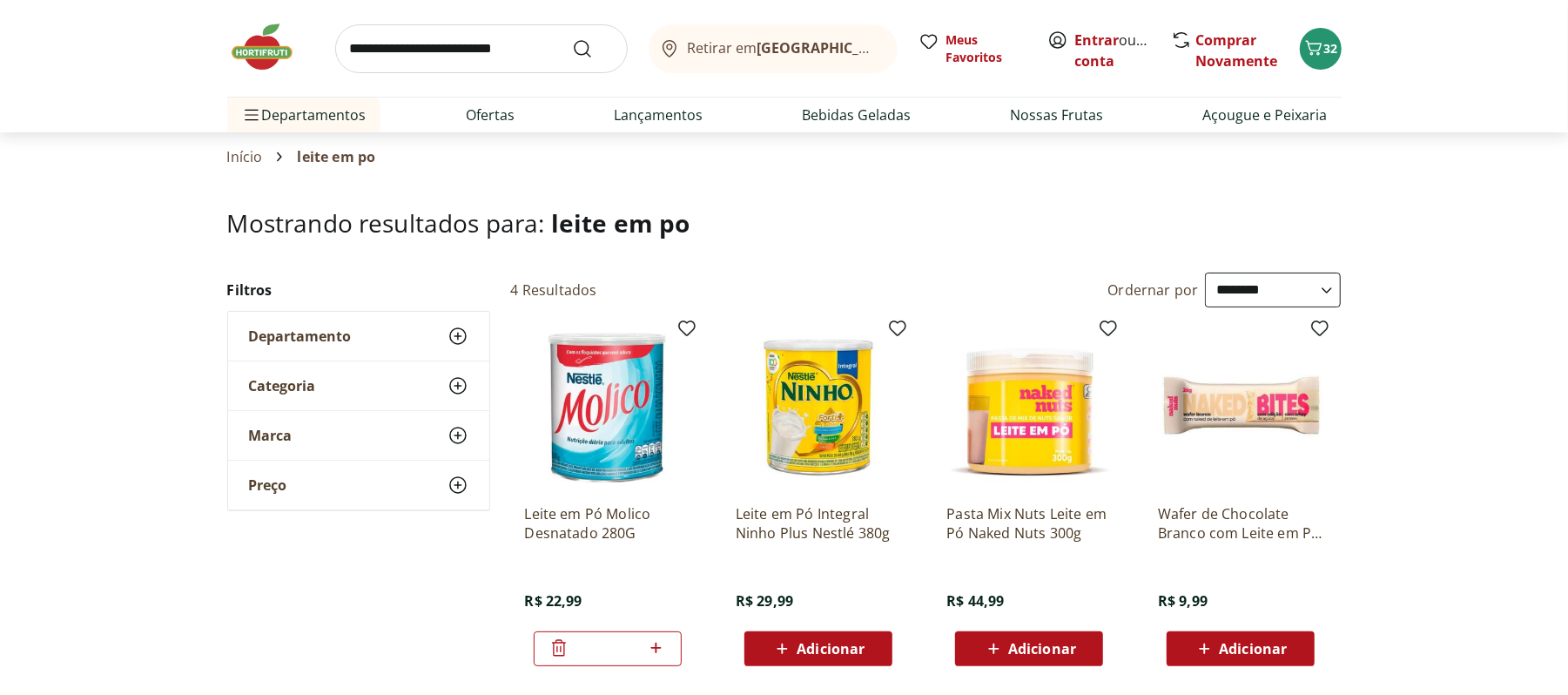
click at [260, 53] on img at bounding box center [270, 47] width 87 height 53
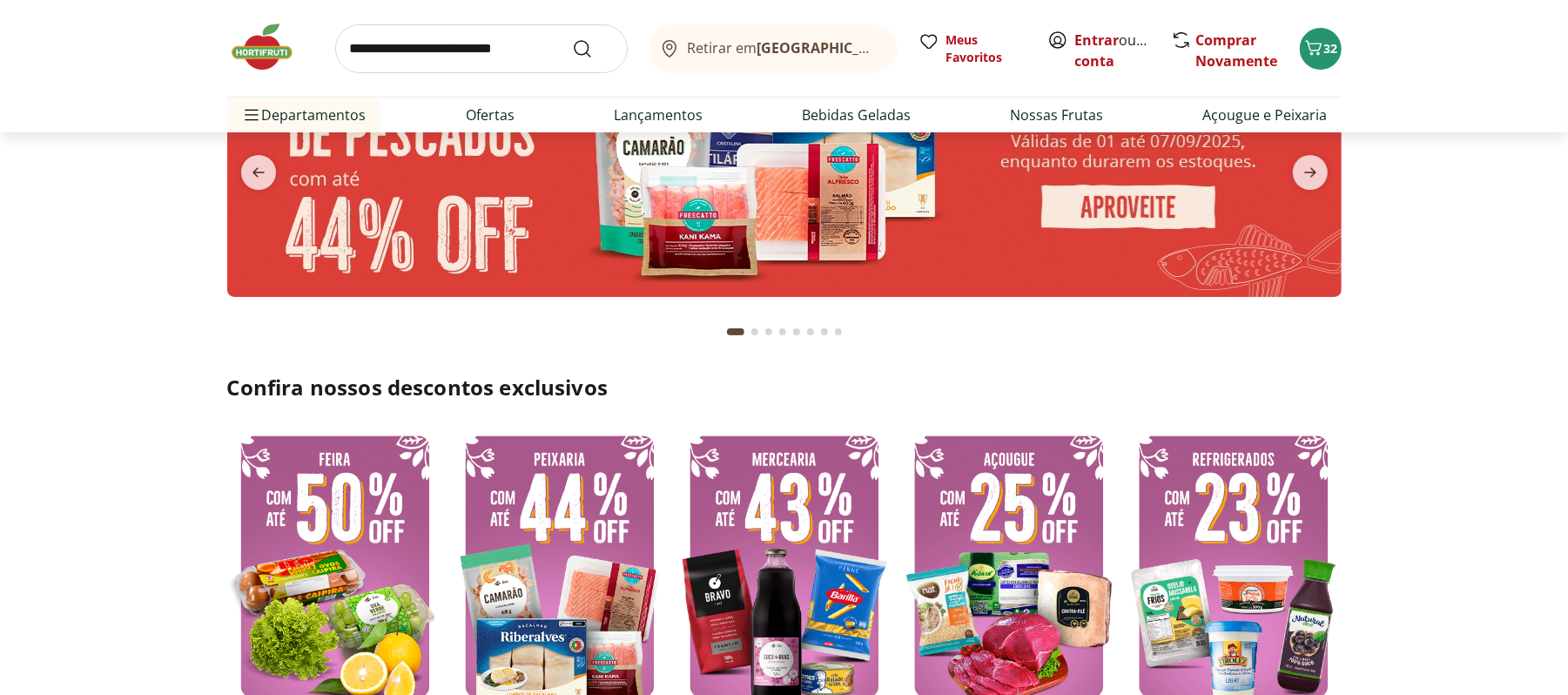
scroll to position [324, 0]
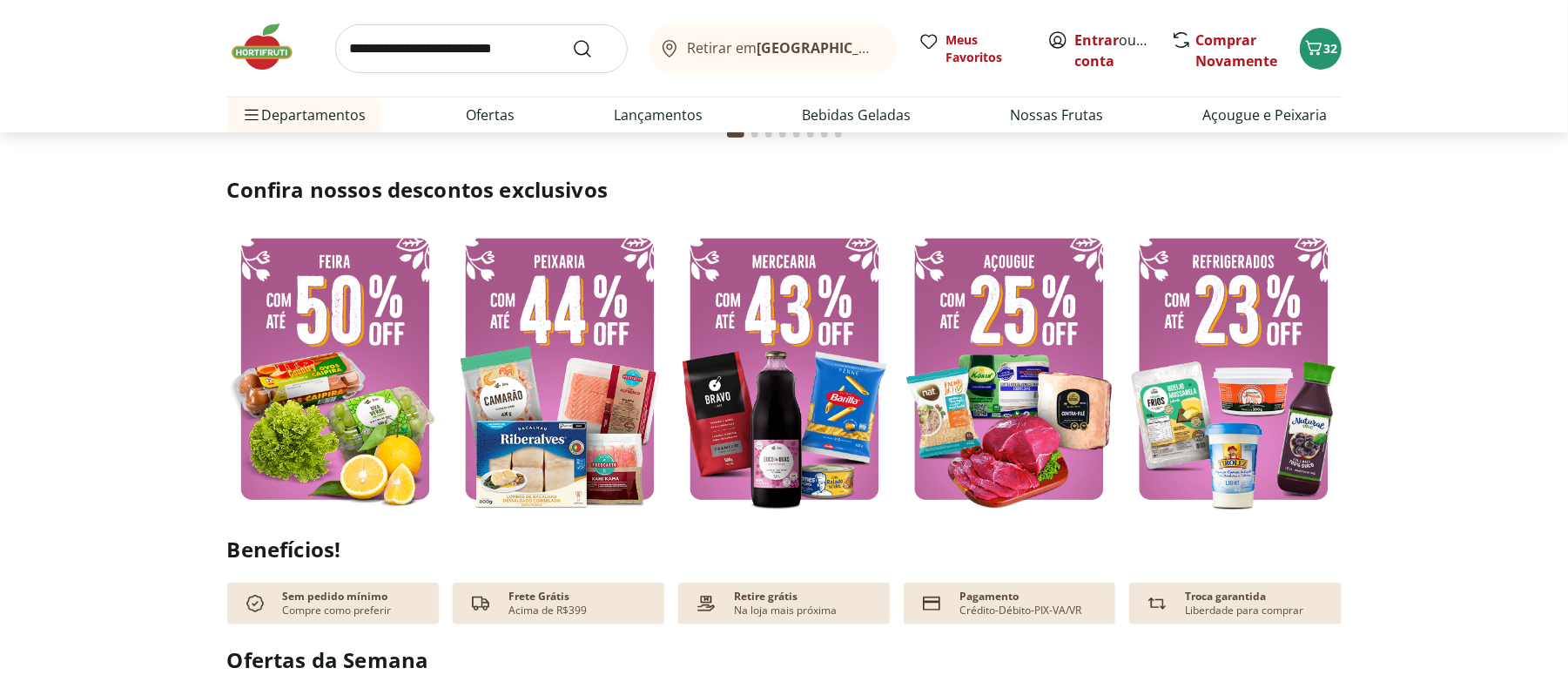
type input "*"
click at [280, 357] on img at bounding box center [335, 368] width 216 height 288
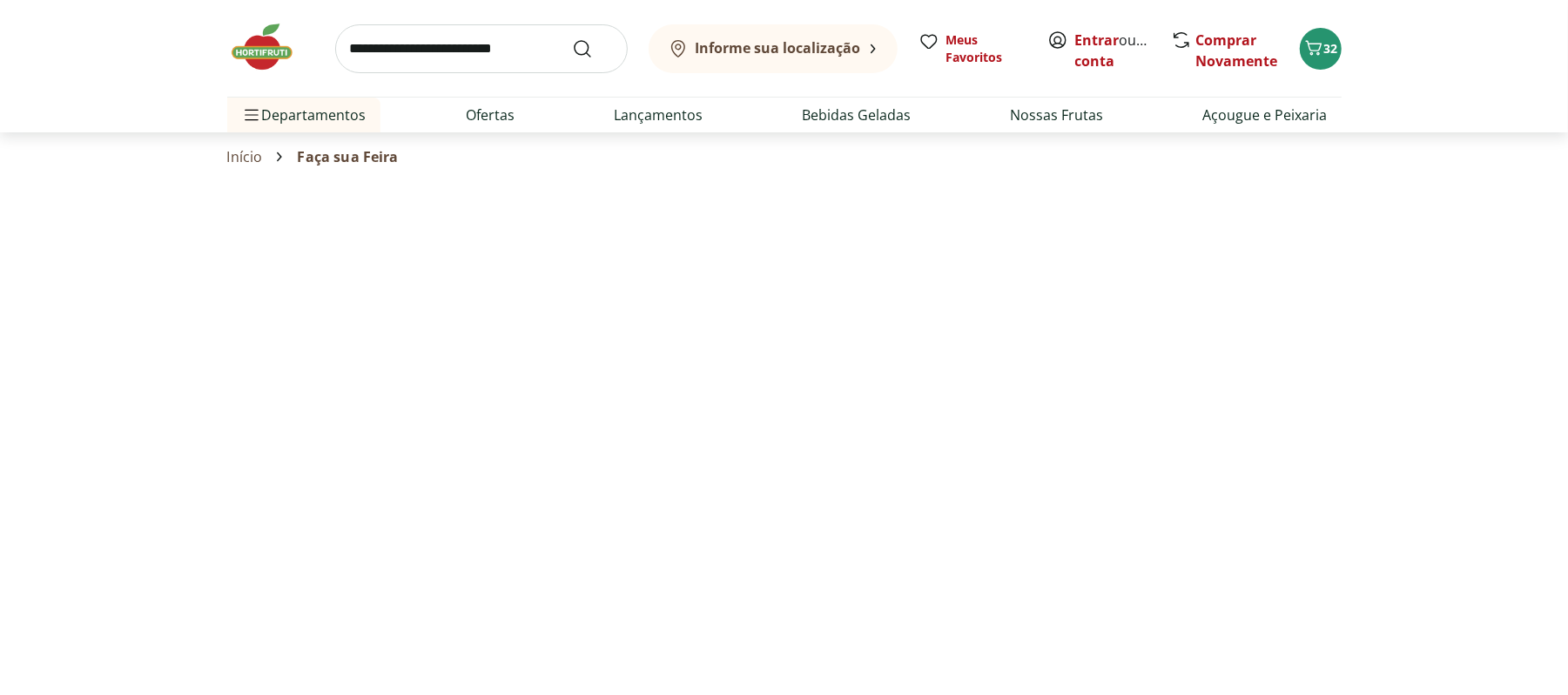
select select "**********"
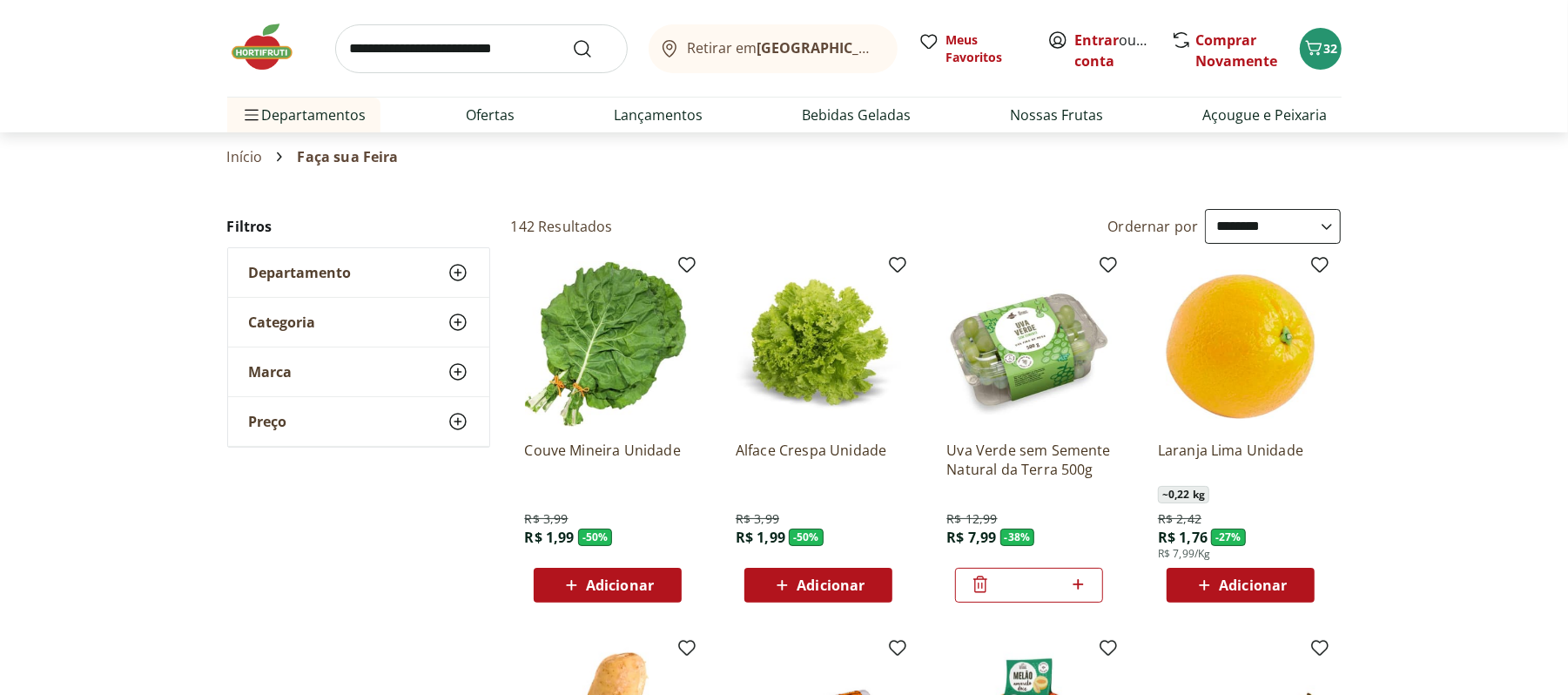
click at [554, 589] on div "Adicionar" at bounding box center [607, 585] width 120 height 31
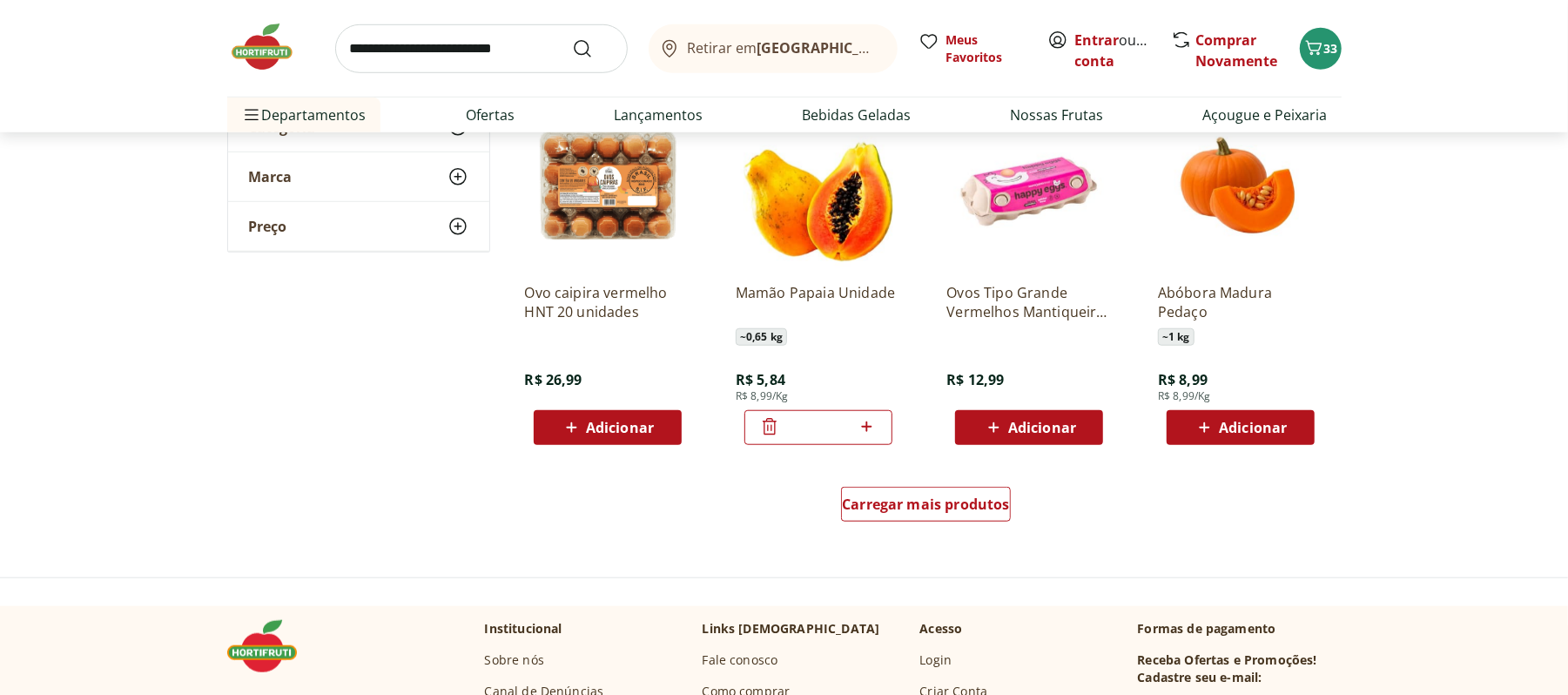
scroll to position [940, 0]
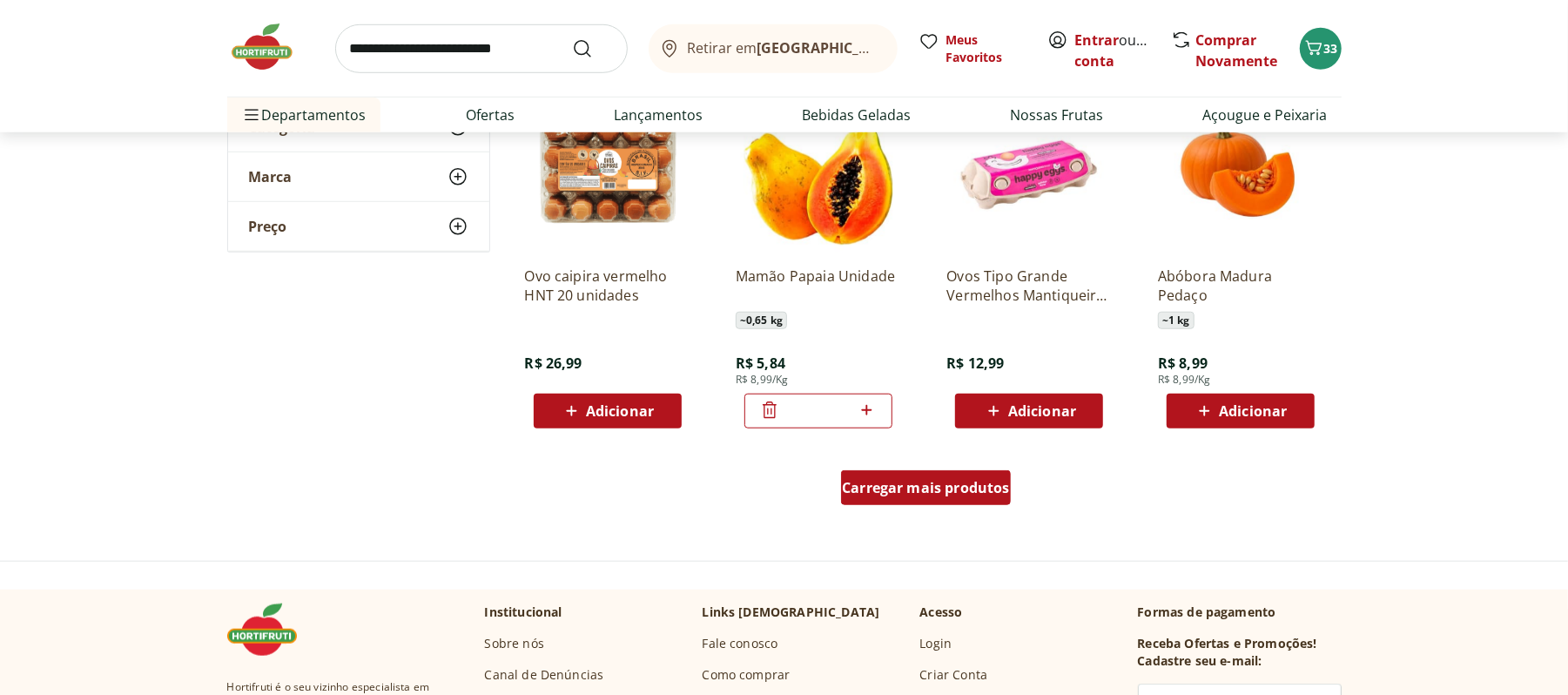
click at [960, 481] on span "Carregar mais produtos" at bounding box center [926, 487] width 168 height 14
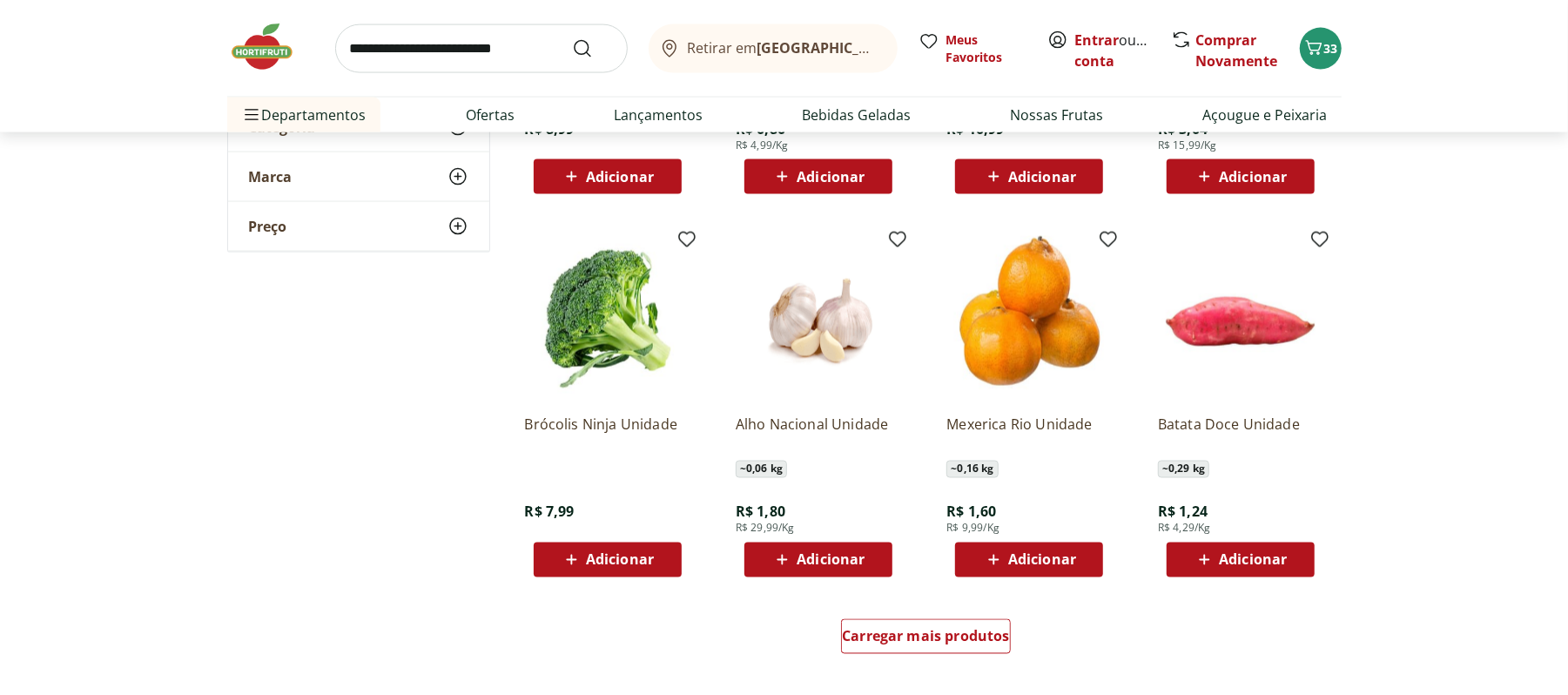
scroll to position [1976, 0]
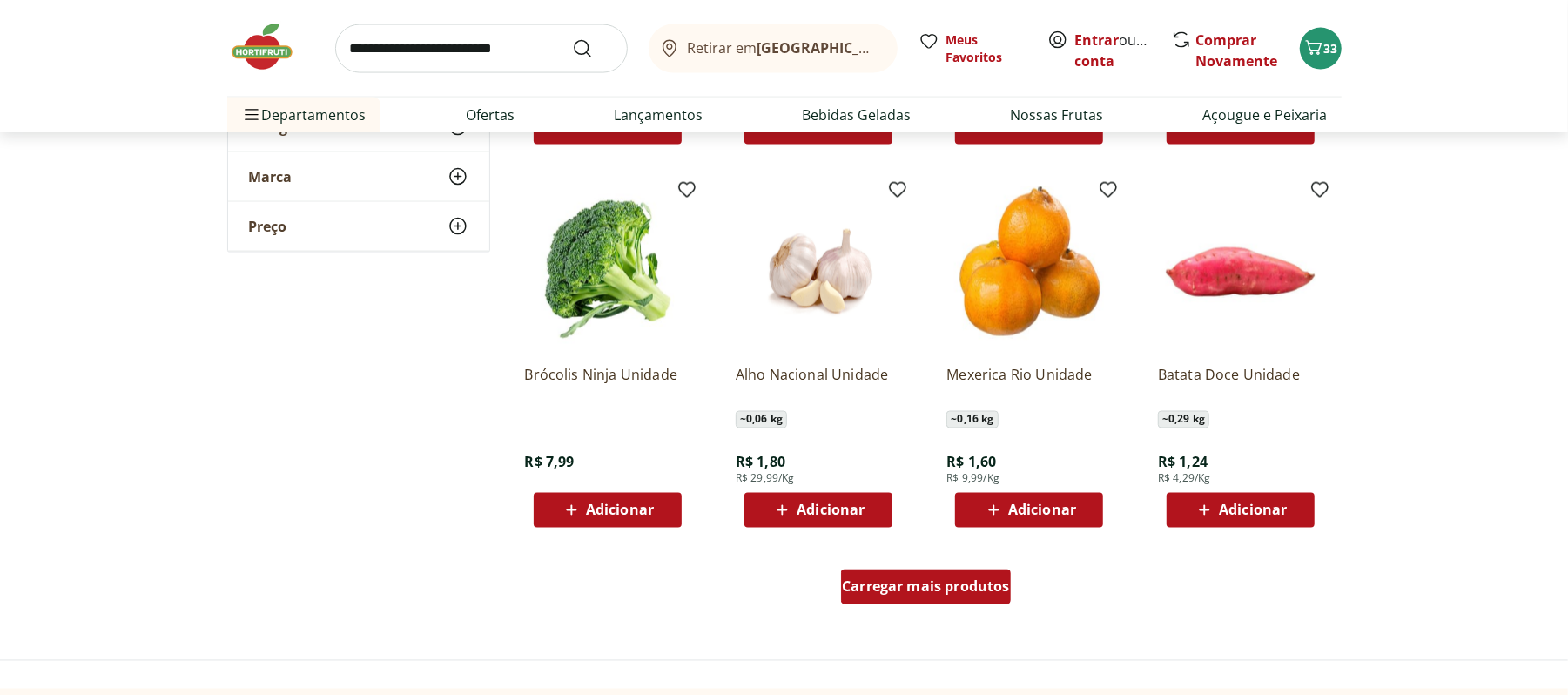
click at [917, 587] on span "Carregar mais produtos" at bounding box center [926, 587] width 168 height 14
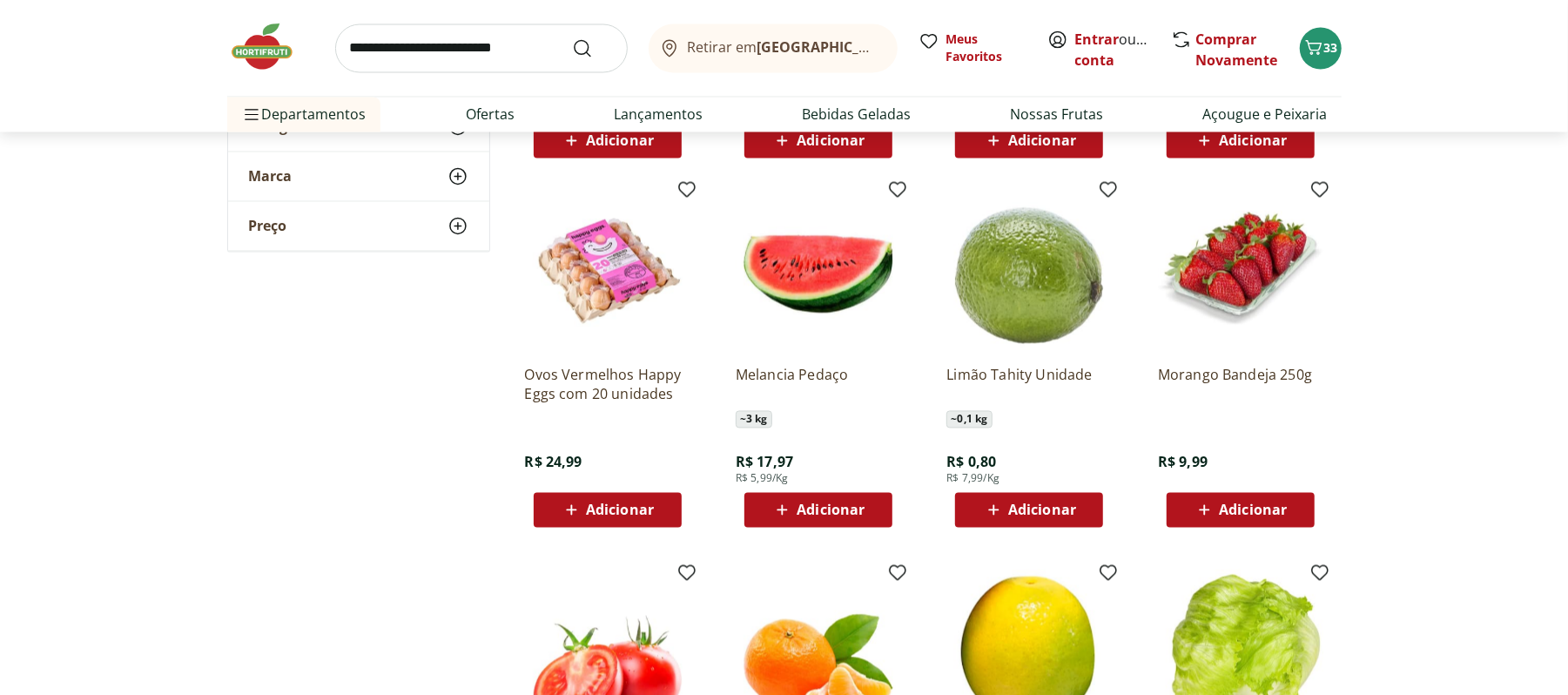
scroll to position [2383, 0]
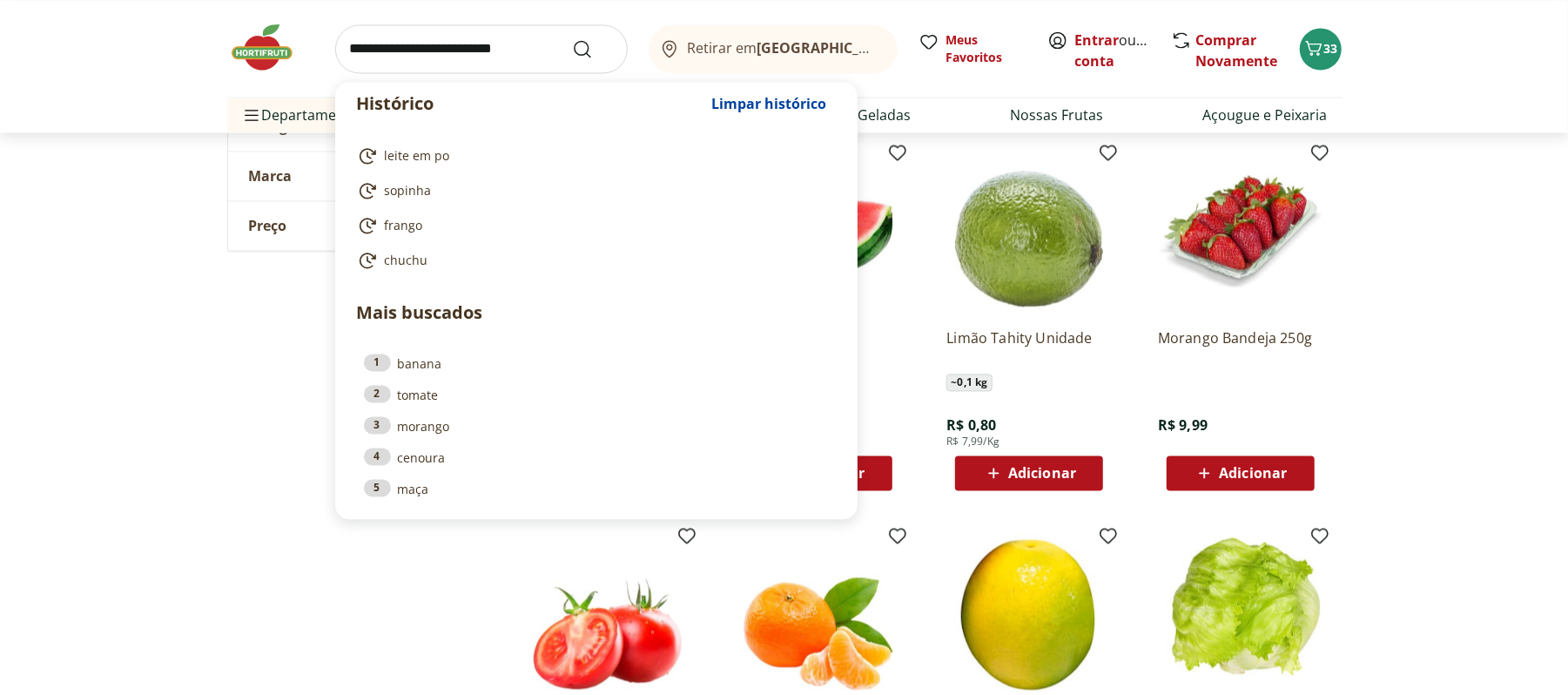
click at [511, 62] on input "search" at bounding box center [481, 49] width 293 height 49
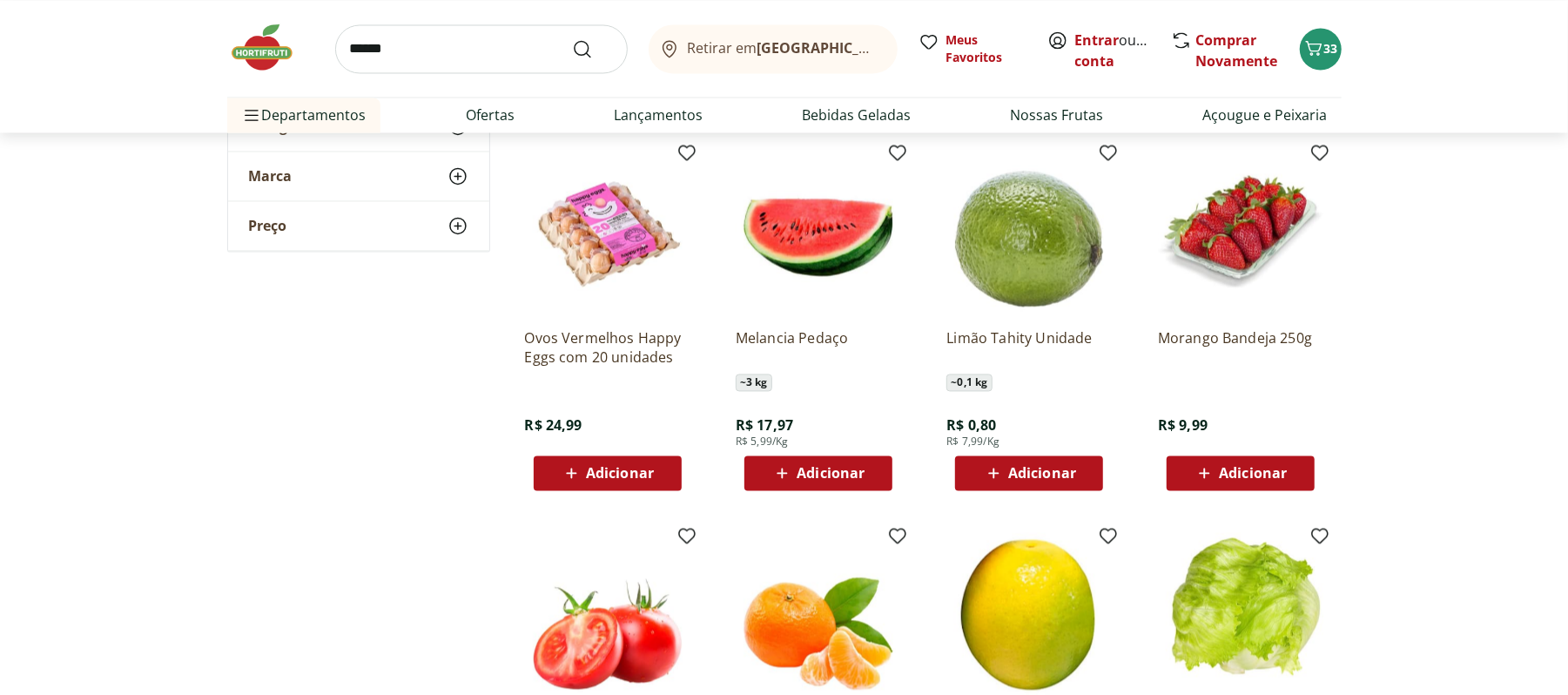
type input "*****"
drag, startPoint x: 1585, startPoint y: 342, endPoint x: 331, endPoint y: 381, distance: 1254.6
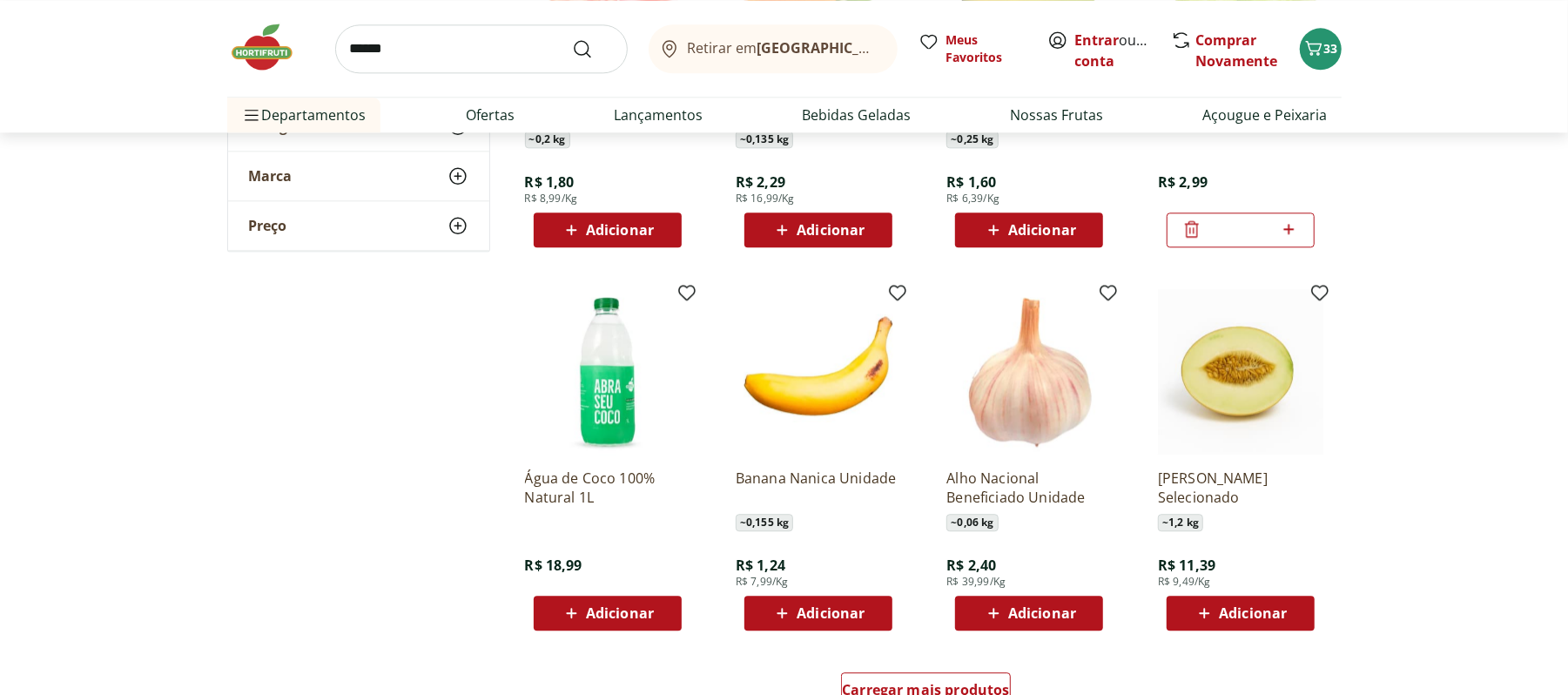
scroll to position [3524, 0]
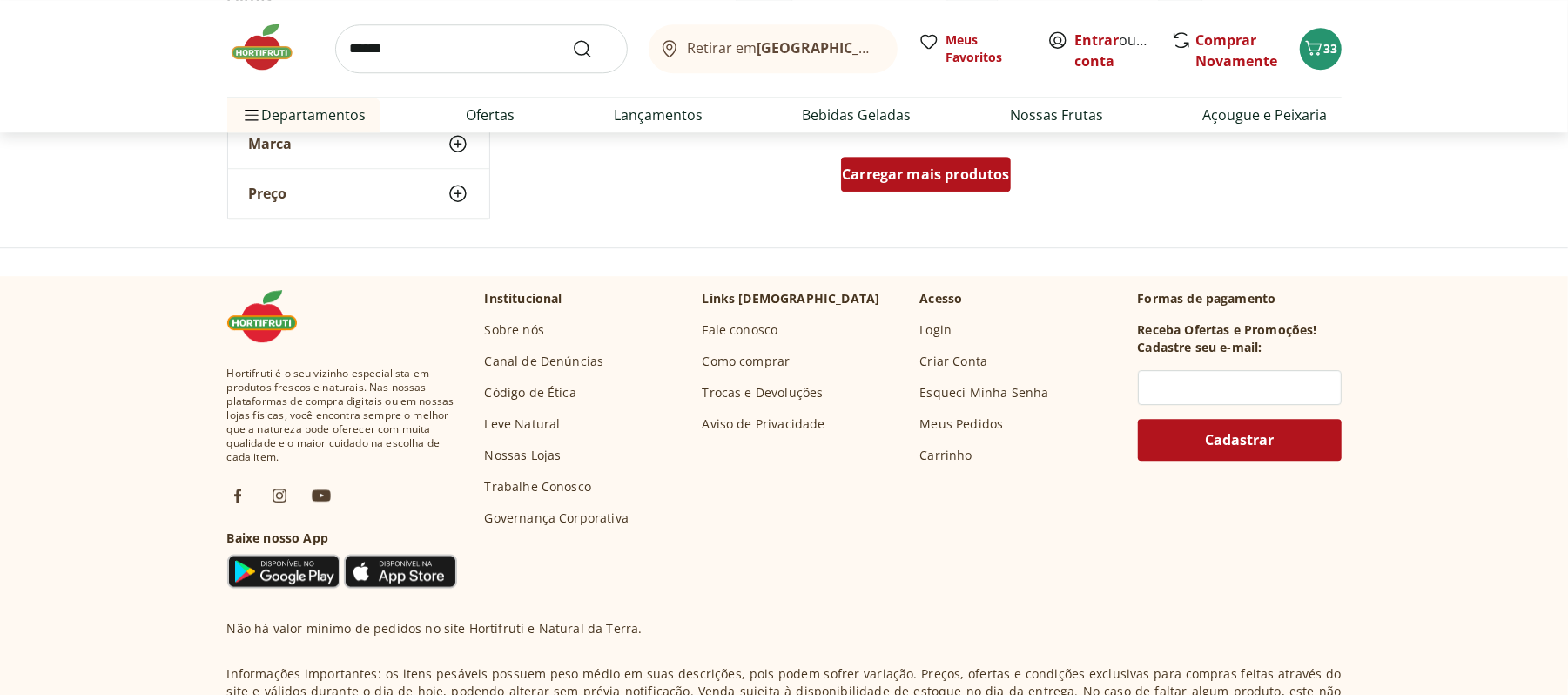
click at [931, 167] on span "Carregar mais produtos" at bounding box center [926, 174] width 168 height 14
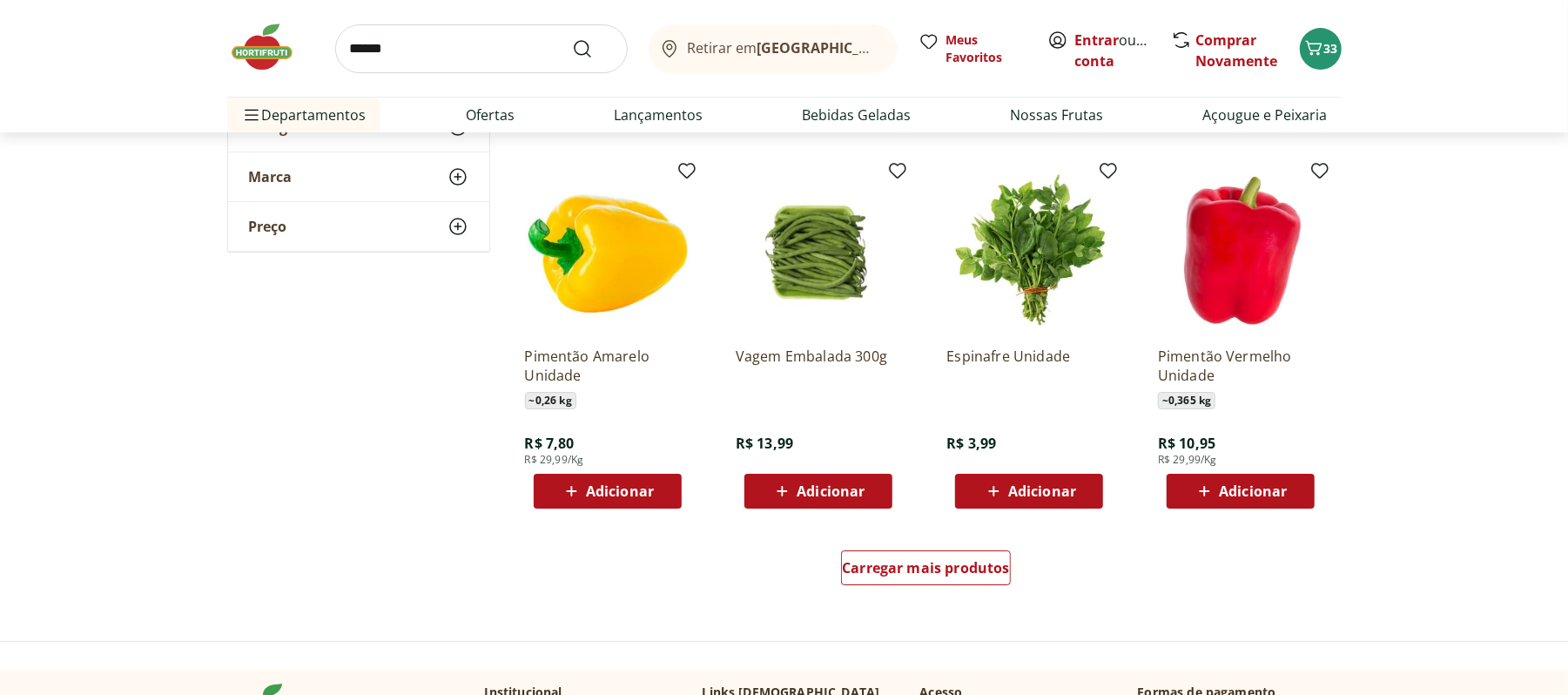
scroll to position [4299, 0]
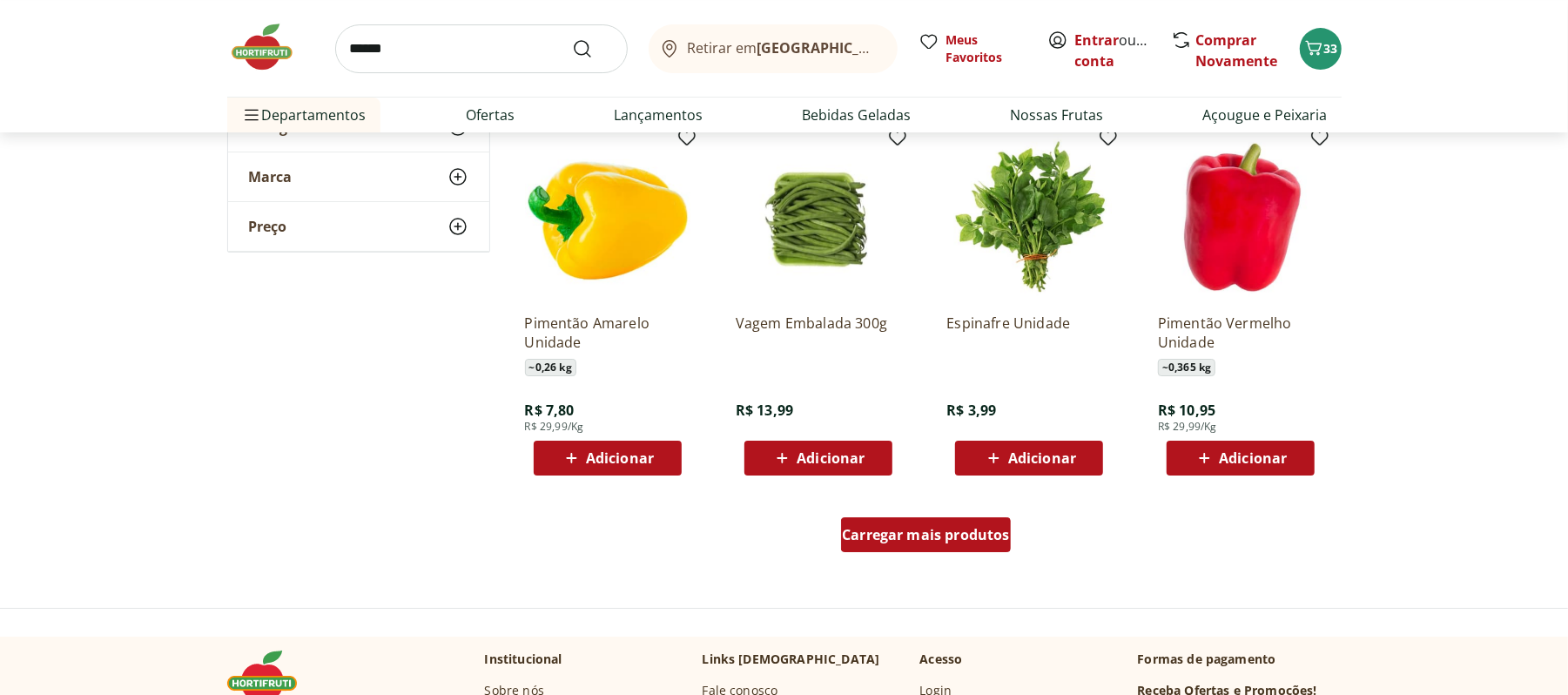
click at [921, 557] on link "Carregar mais produtos" at bounding box center [927, 538] width 170 height 42
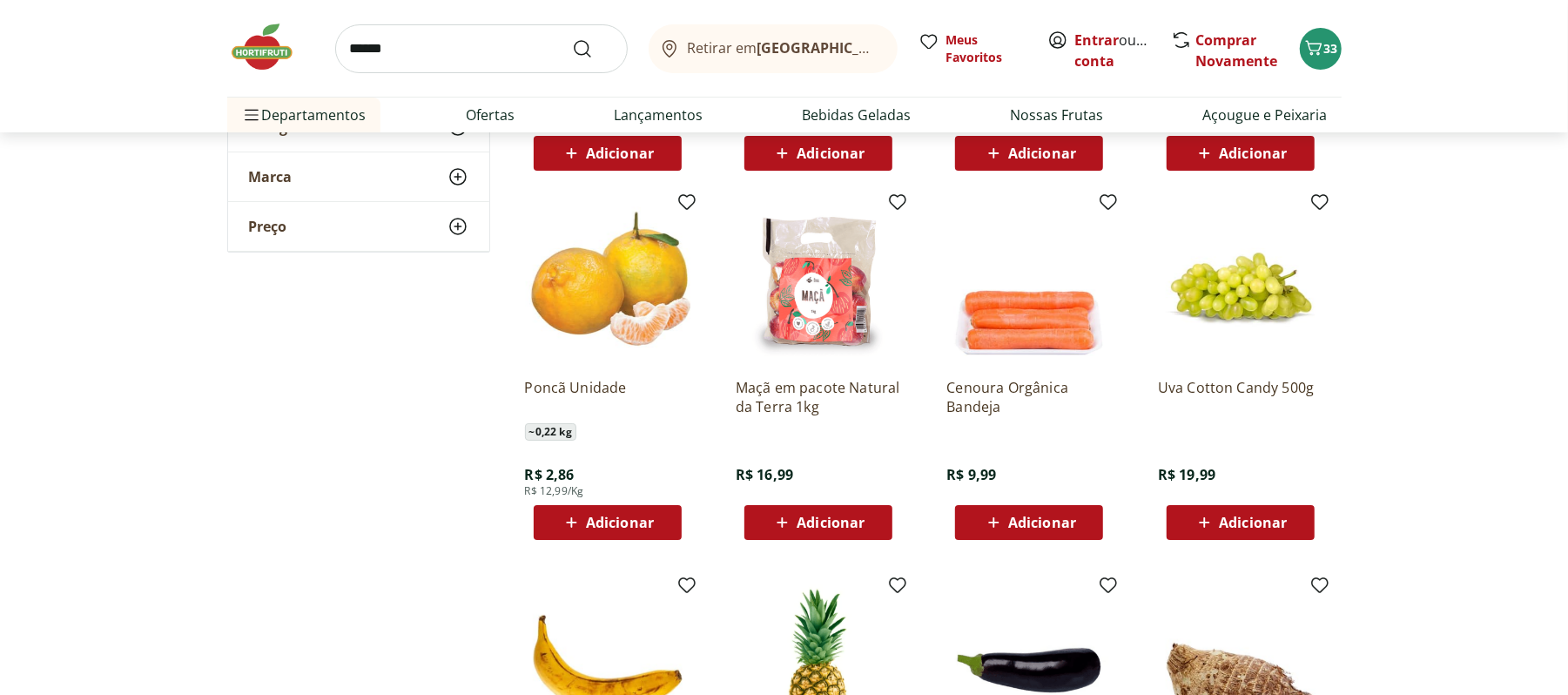
scroll to position [4617, 0]
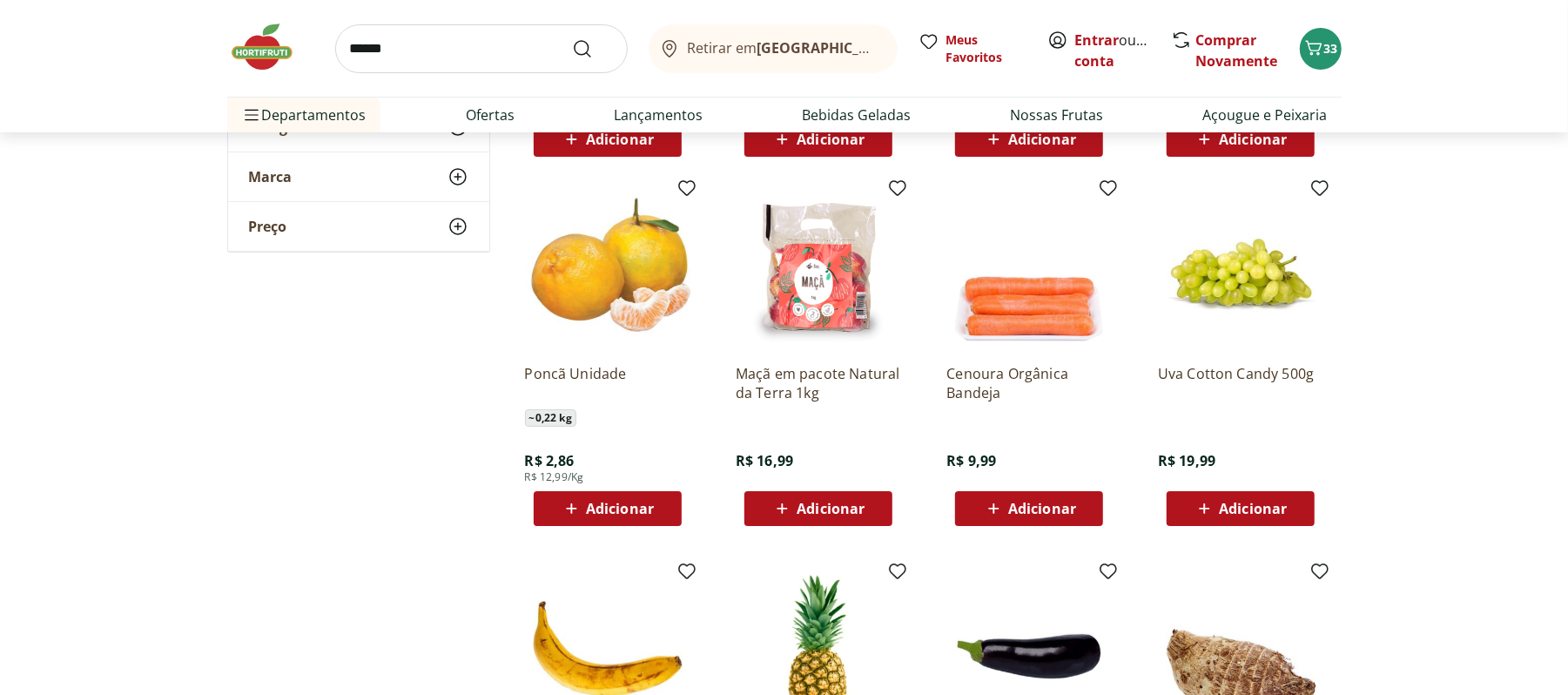
click at [578, 511] on icon at bounding box center [571, 508] width 21 height 20
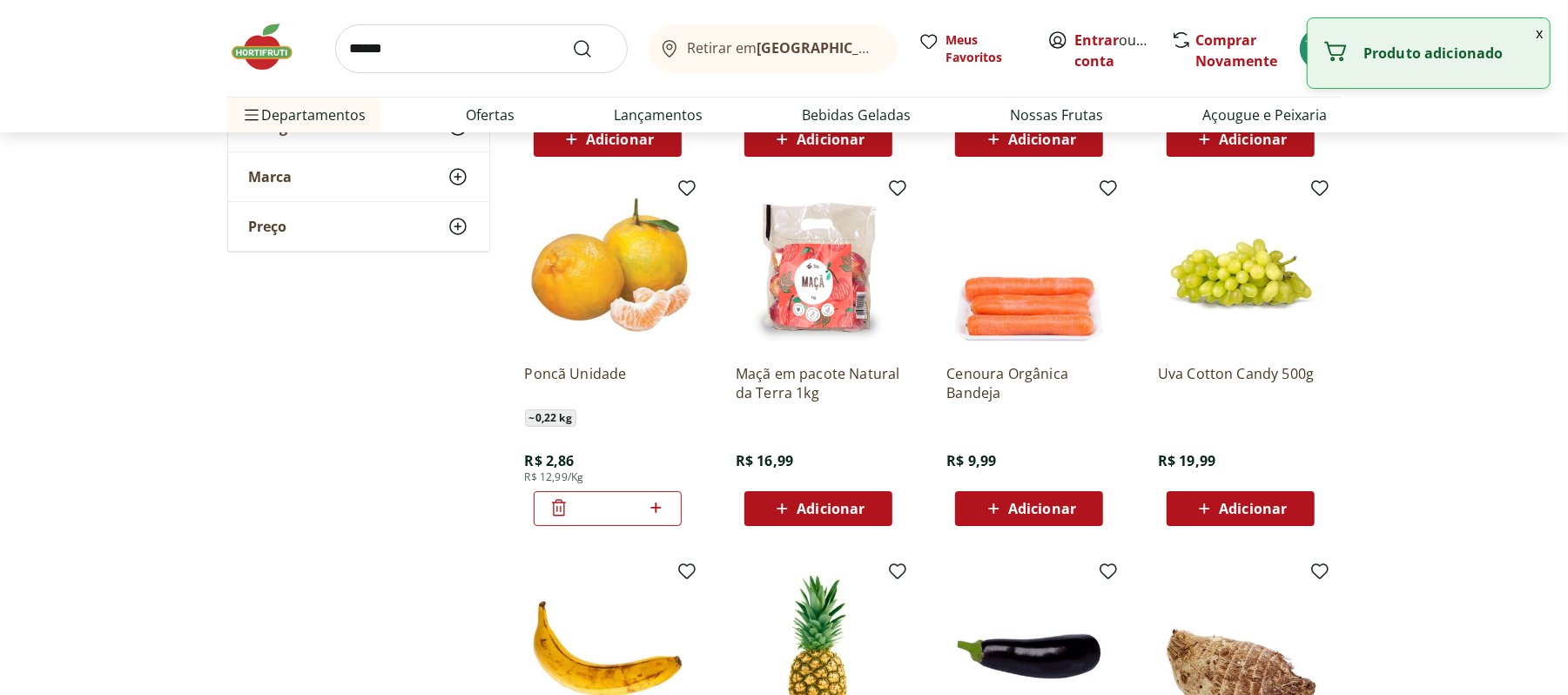
click at [648, 519] on span at bounding box center [656, 508] width 21 height 22
type input "*"
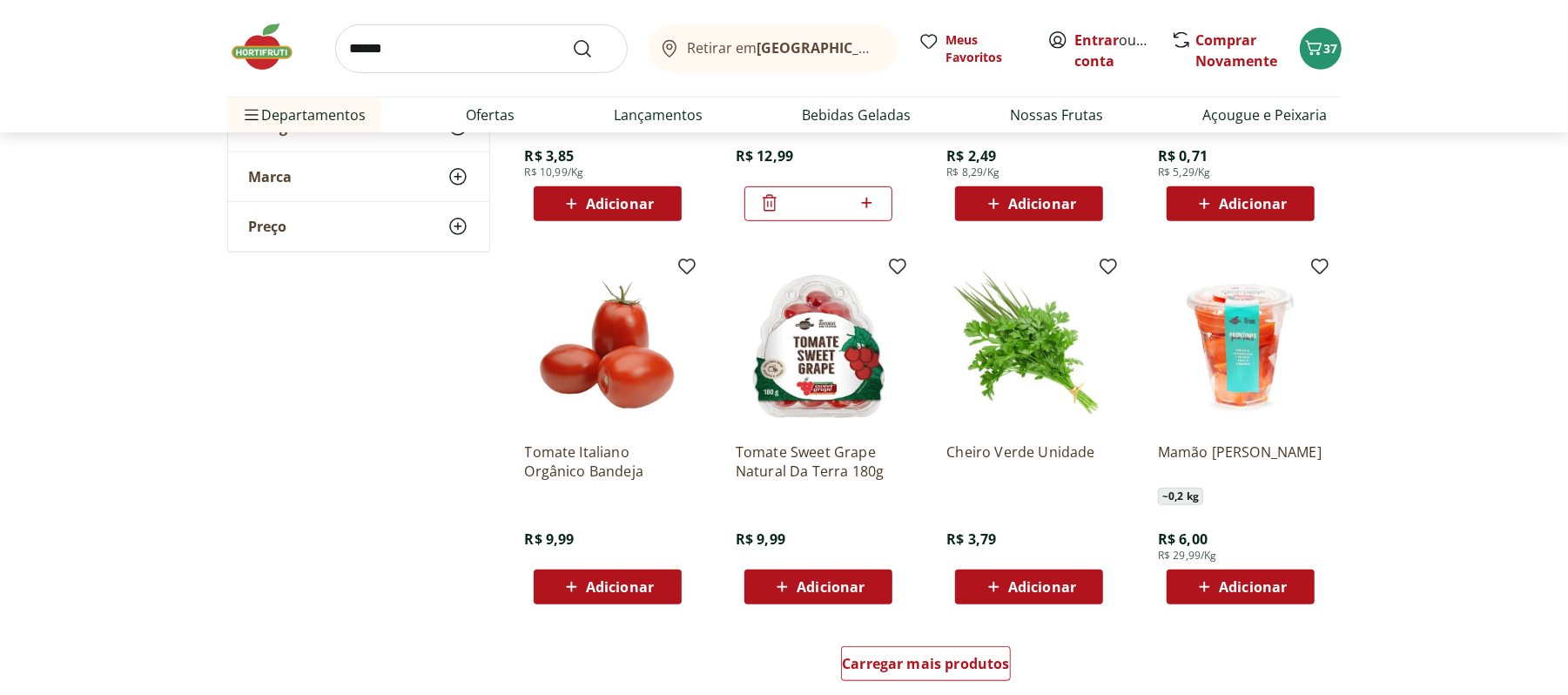
scroll to position [5372, 0]
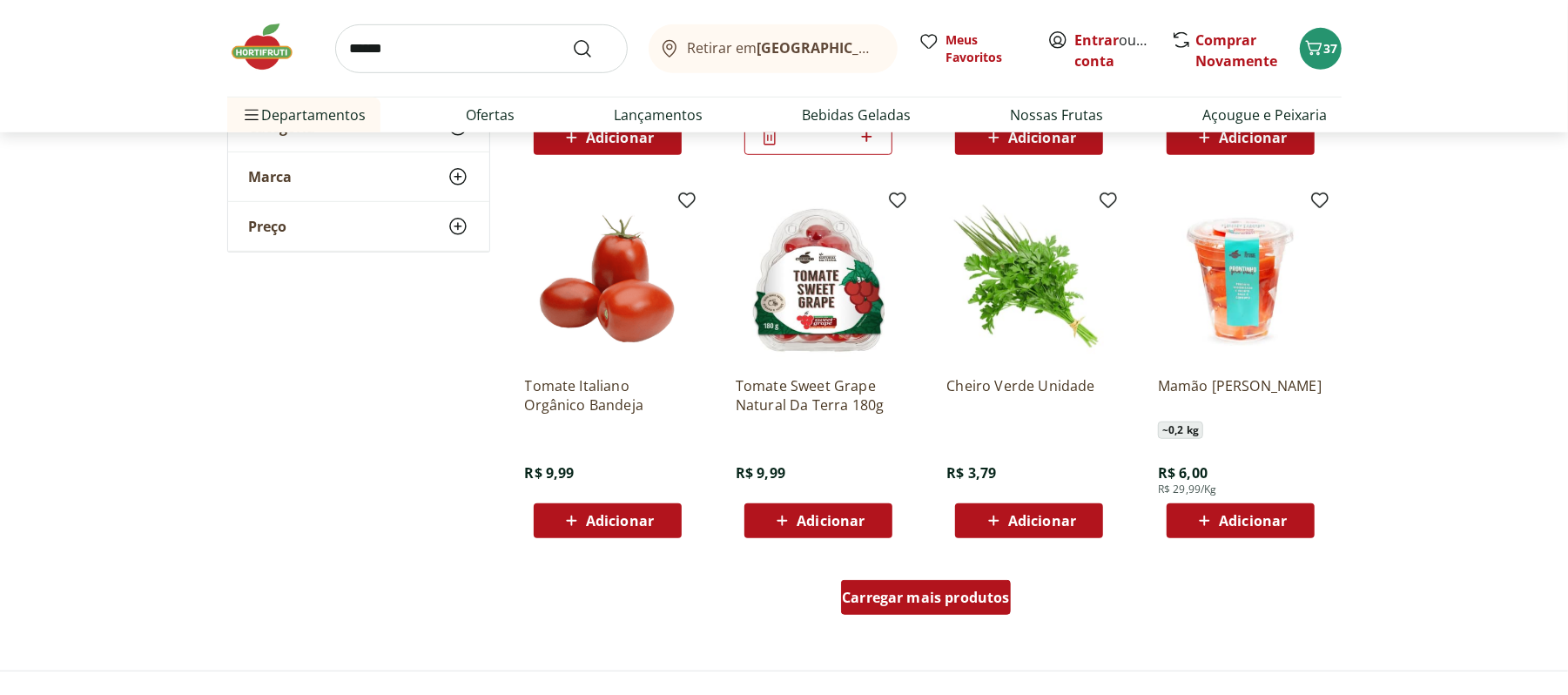
click at [945, 608] on div "Carregar mais produtos" at bounding box center [927, 597] width 170 height 35
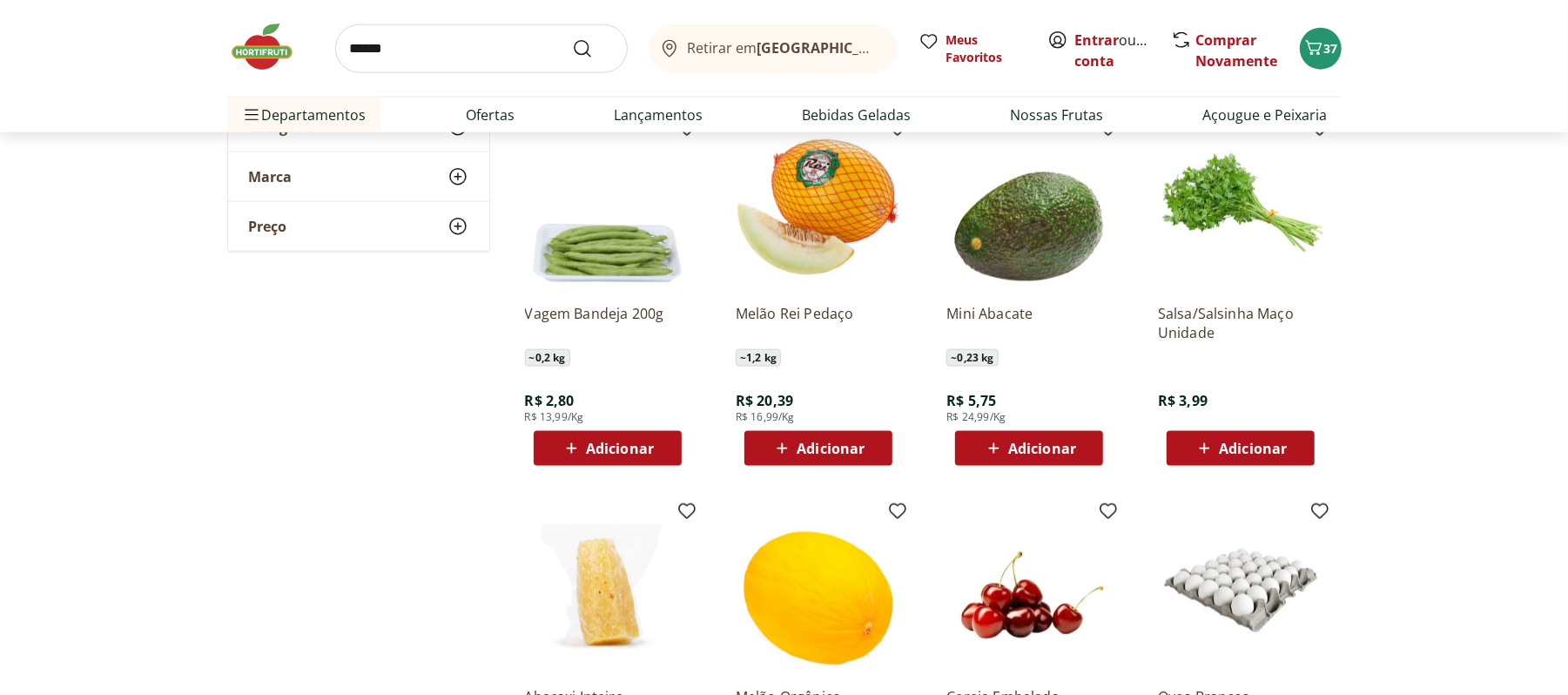
scroll to position [6212, 0]
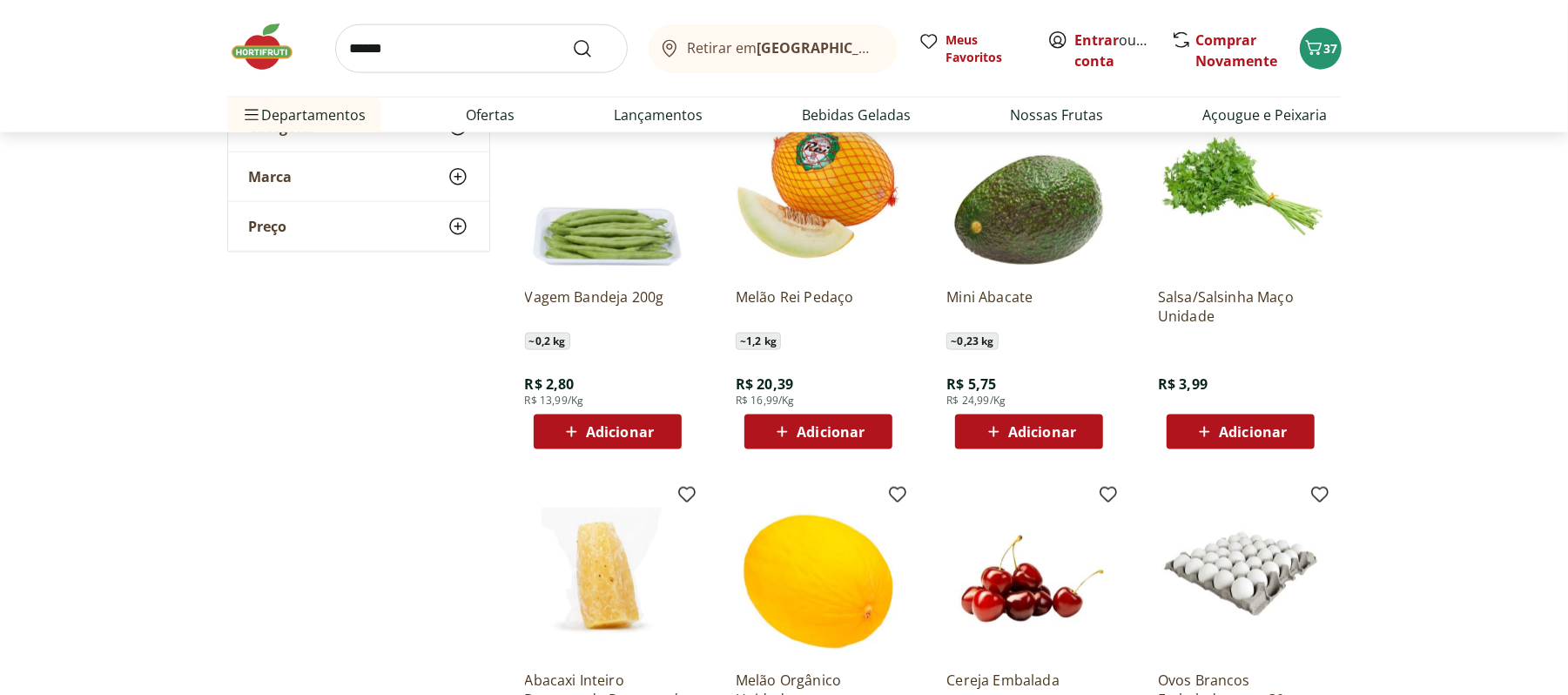
click at [557, 425] on div "Adicionar" at bounding box center [607, 431] width 120 height 31
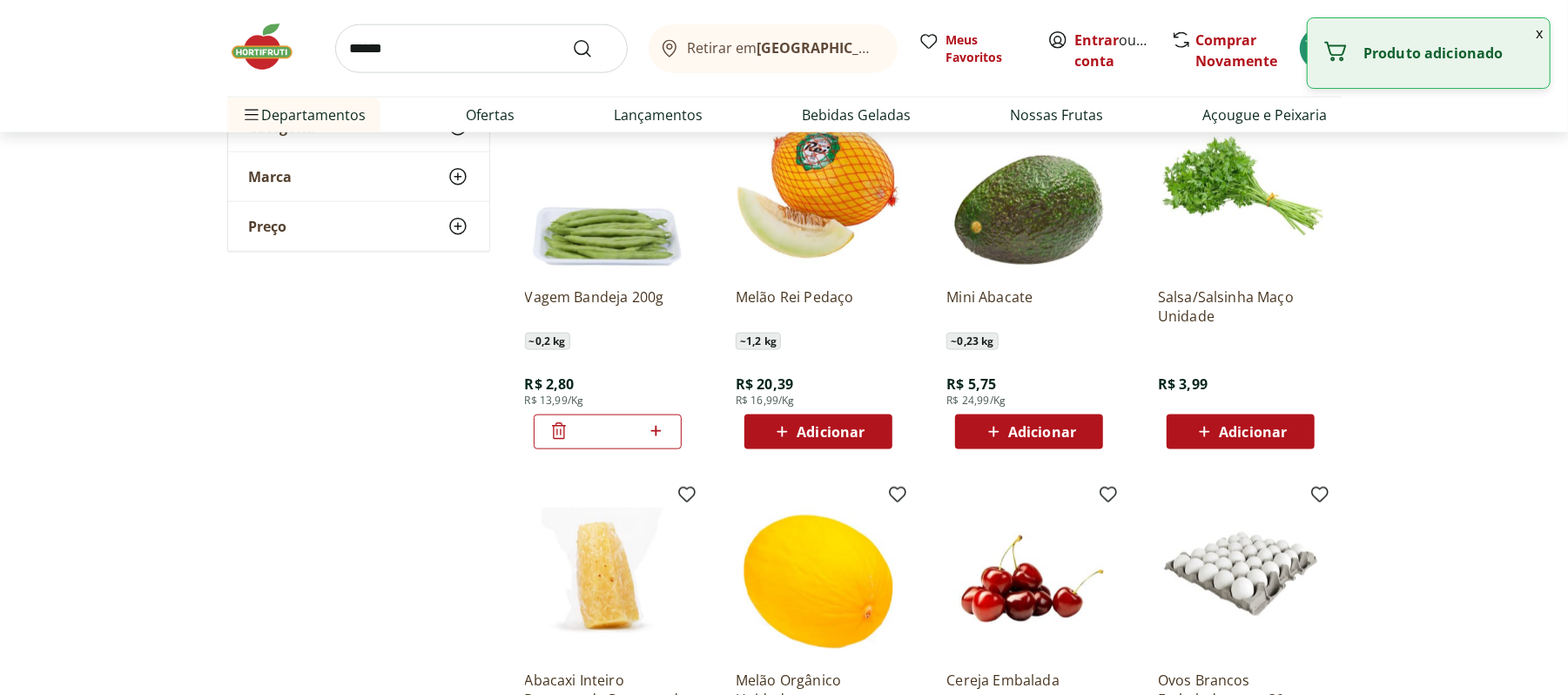
scroll to position [6485, 0]
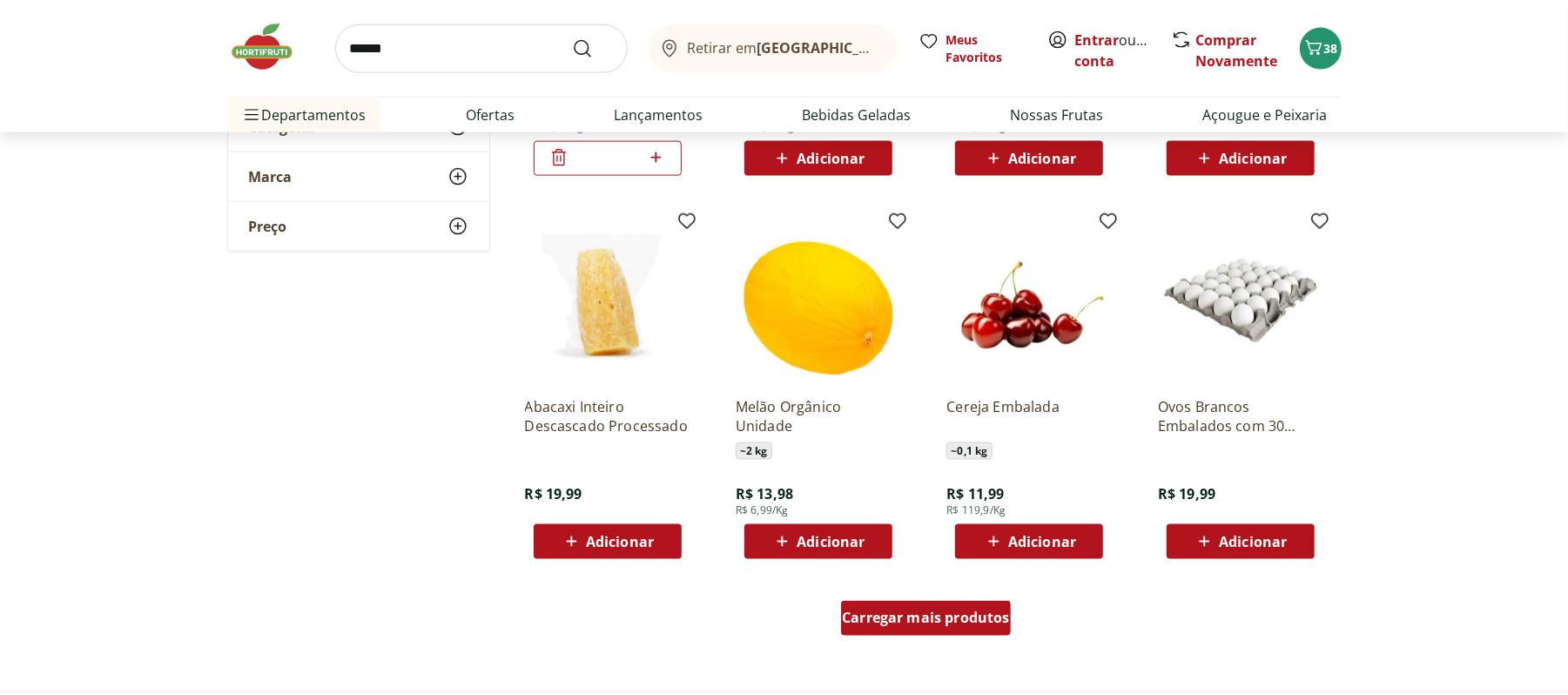
click at [958, 624] on span "Carregar mais produtos" at bounding box center [926, 618] width 168 height 14
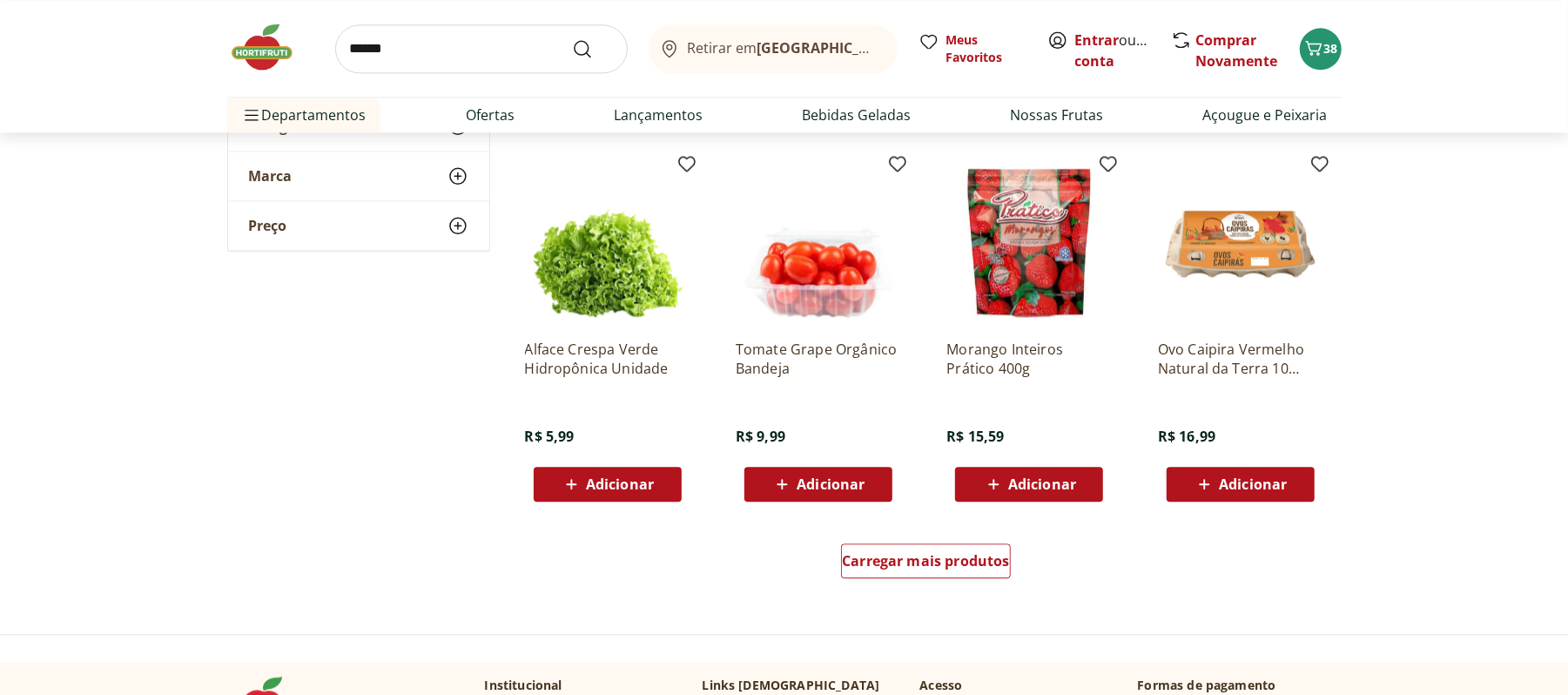
scroll to position [7696, 0]
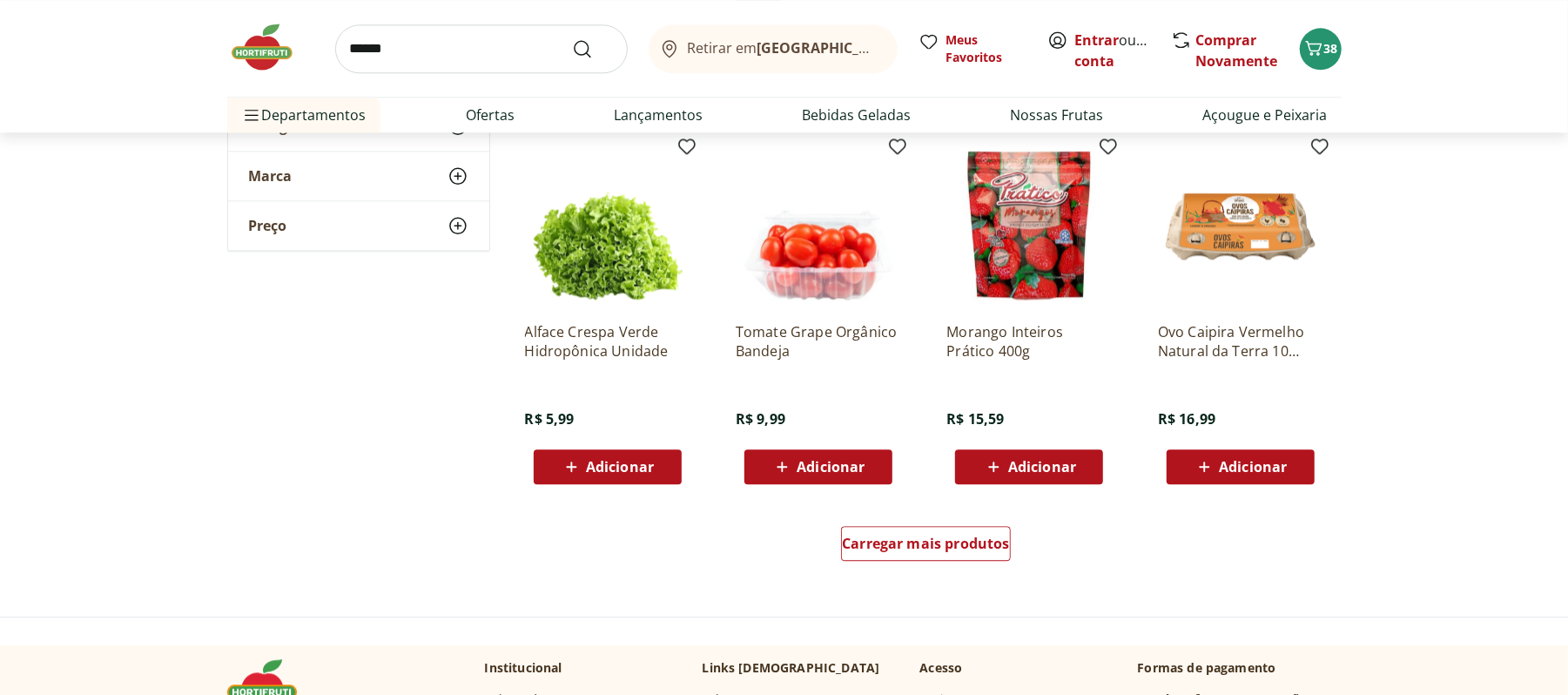
click at [947, 568] on div "Carregar mais produtos" at bounding box center [926, 547] width 845 height 84
click at [925, 542] on span "Carregar mais produtos" at bounding box center [926, 543] width 168 height 14
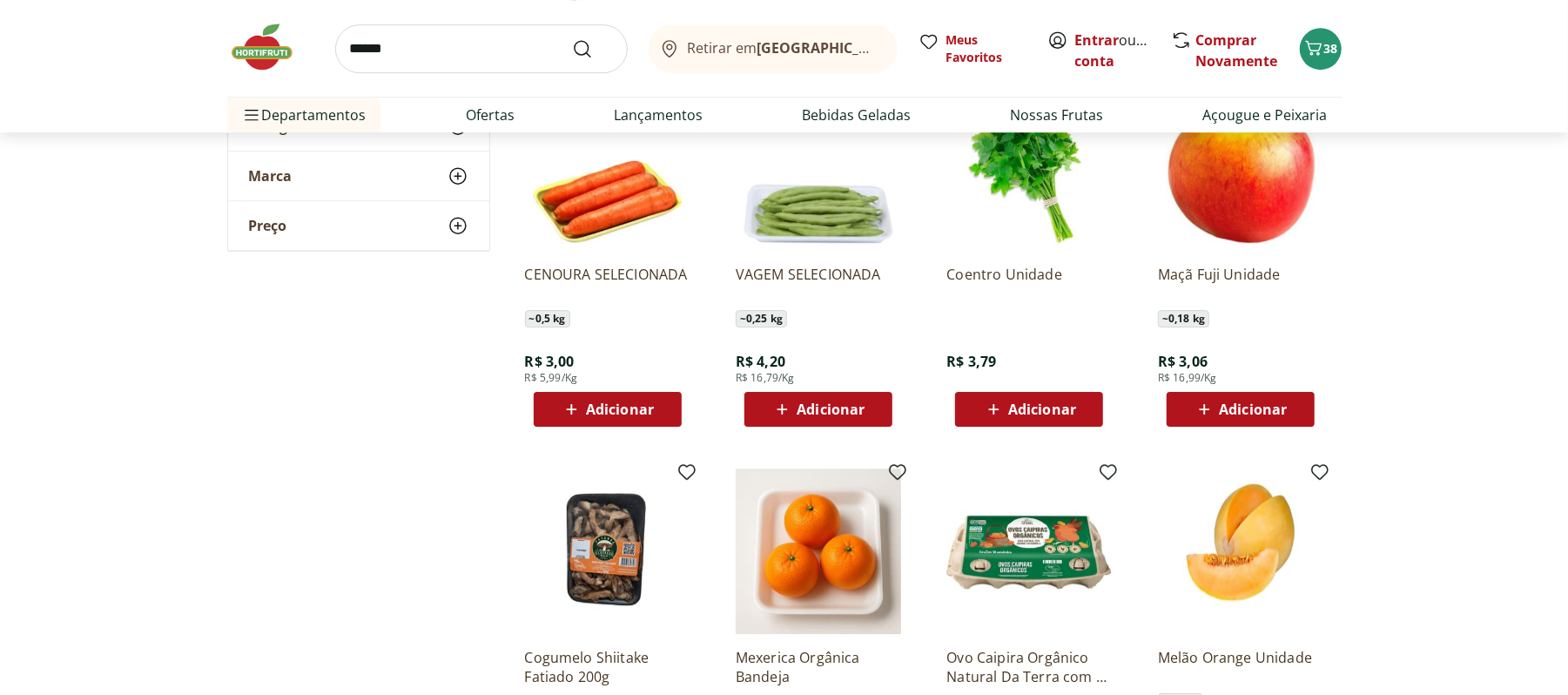
scroll to position [8853, 0]
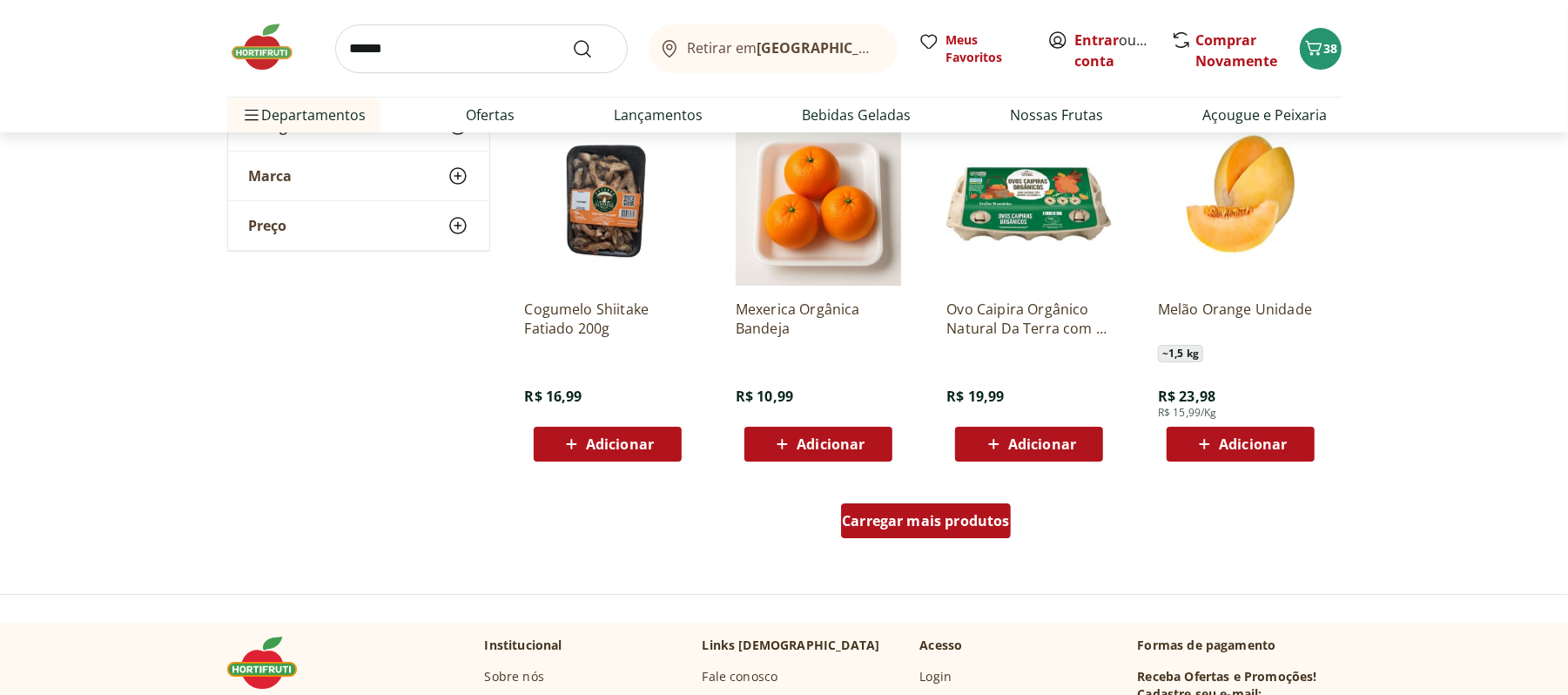
click at [907, 513] on span "Carregar mais produtos" at bounding box center [926, 520] width 168 height 14
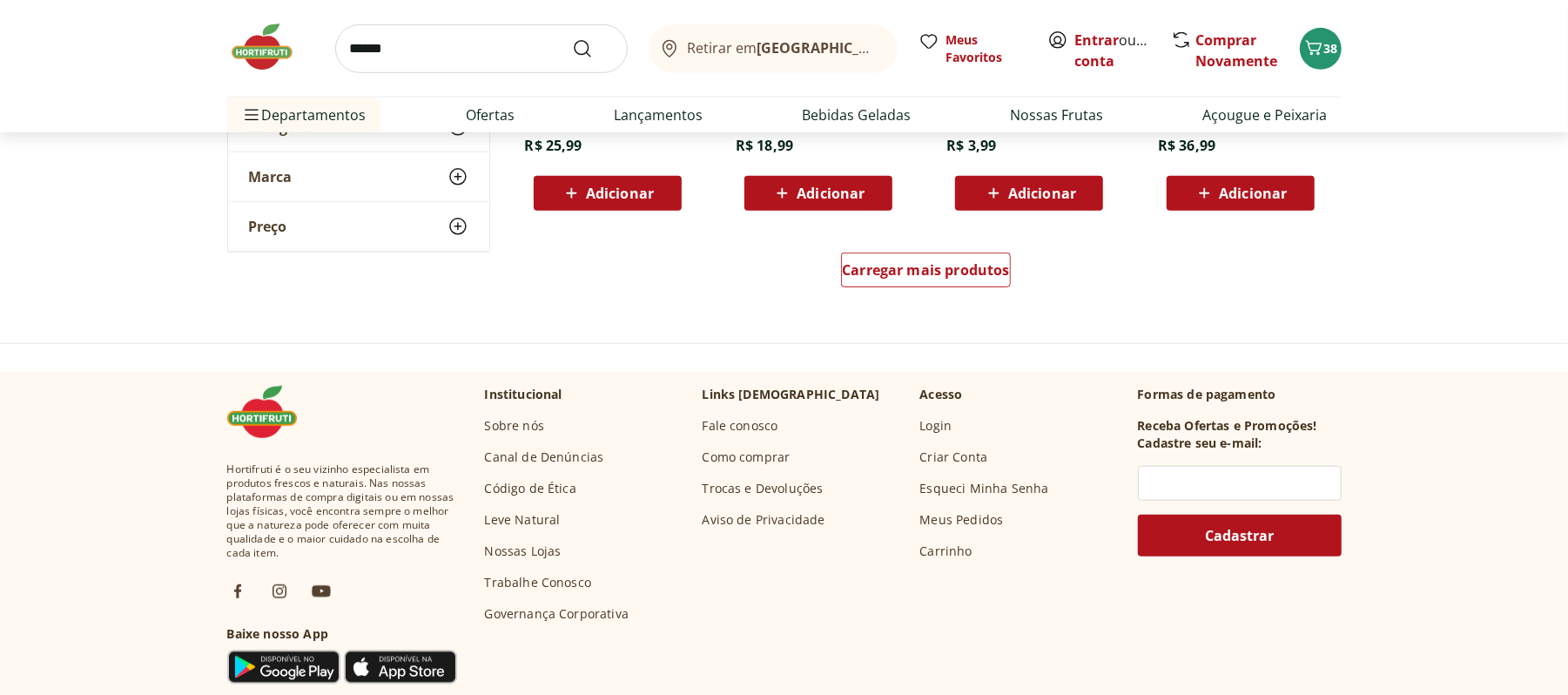
scroll to position [10304, 0]
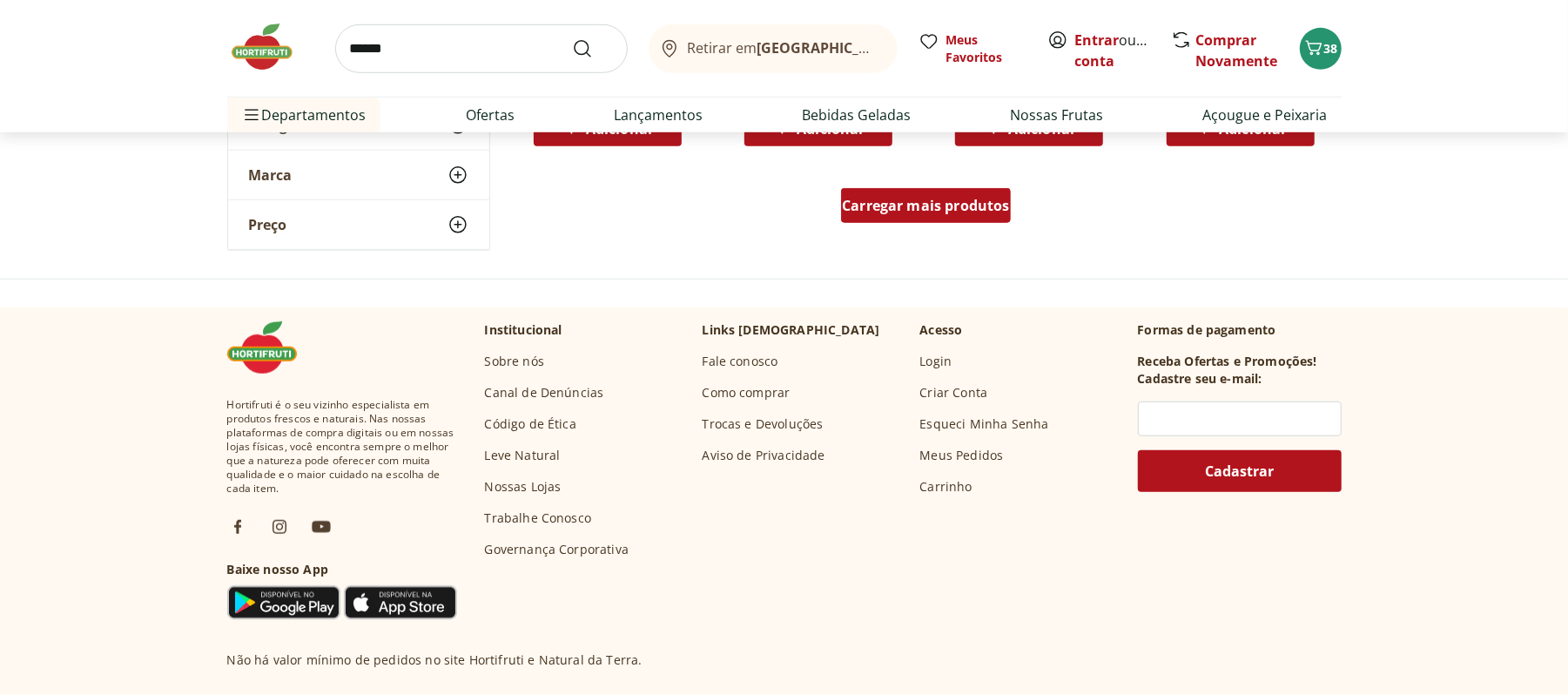
click at [978, 213] on span "Carregar mais produtos" at bounding box center [926, 205] width 168 height 14
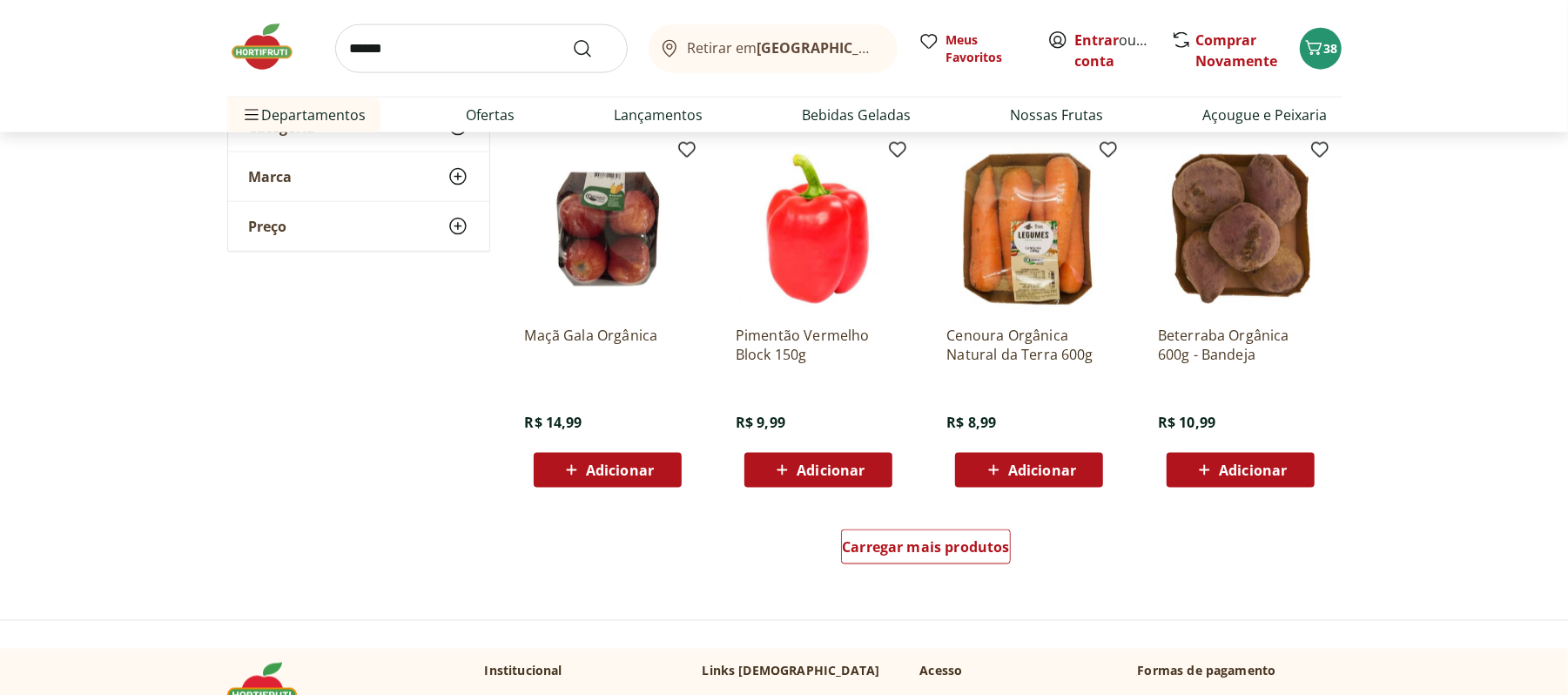
scroll to position [11143, 0]
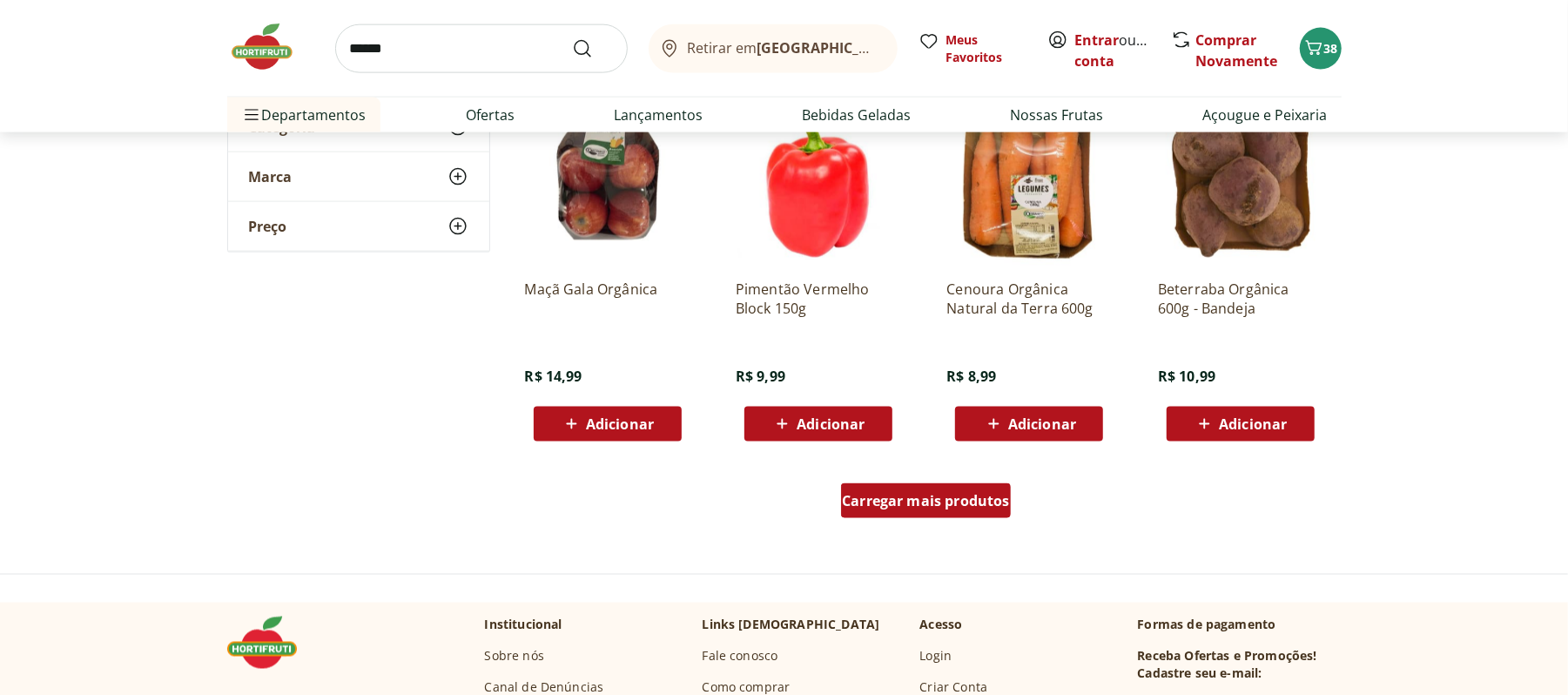
click at [921, 488] on div "Carregar mais produtos" at bounding box center [927, 501] width 170 height 35
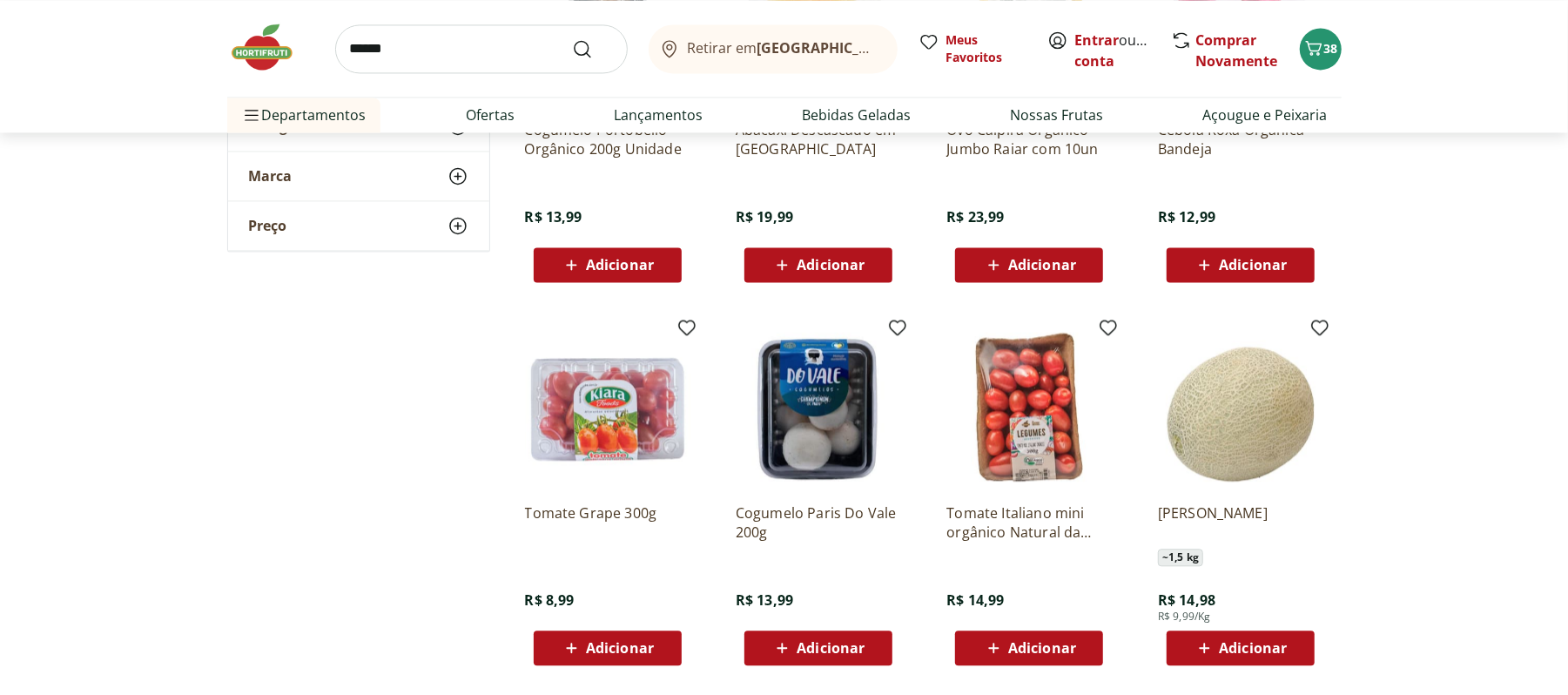
scroll to position [12233, 0]
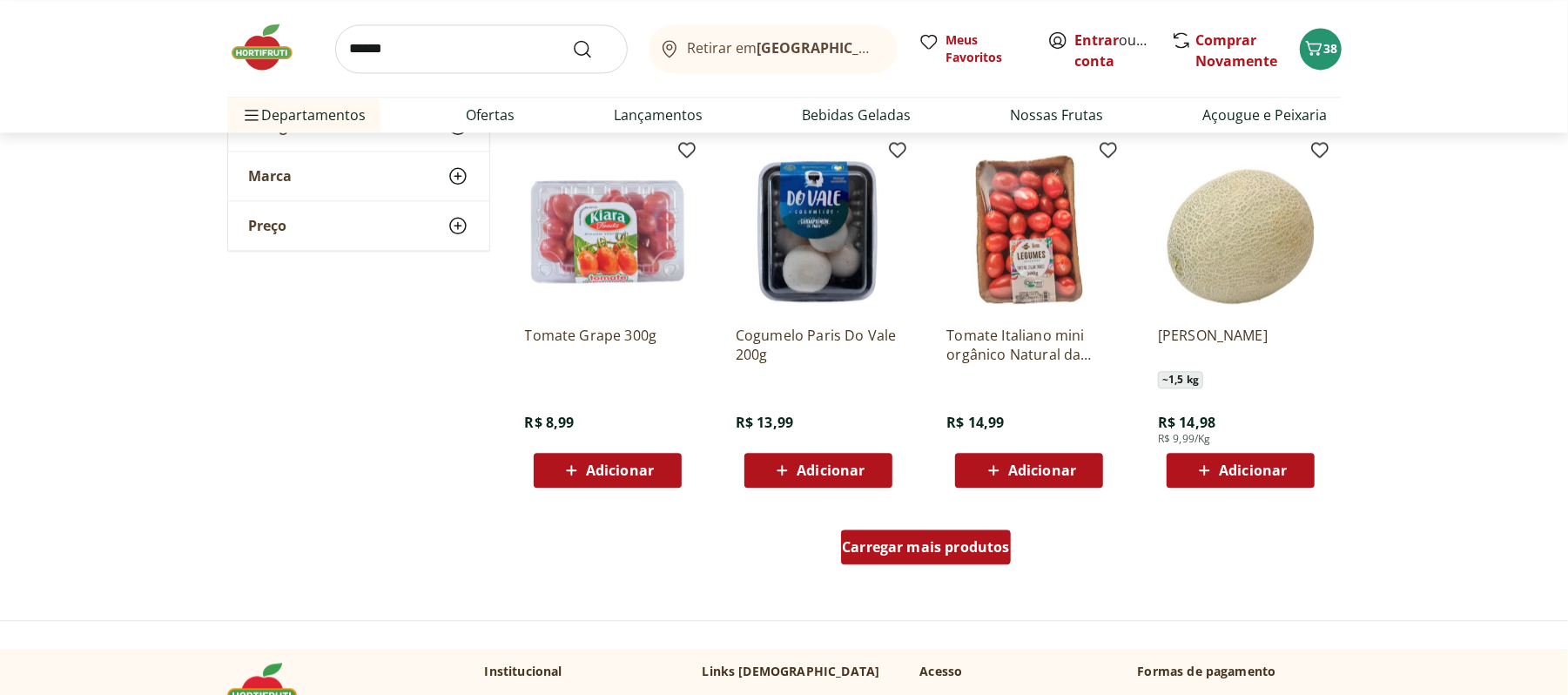
click at [925, 529] on div "Carregar mais produtos" at bounding box center [927, 547] width 170 height 35
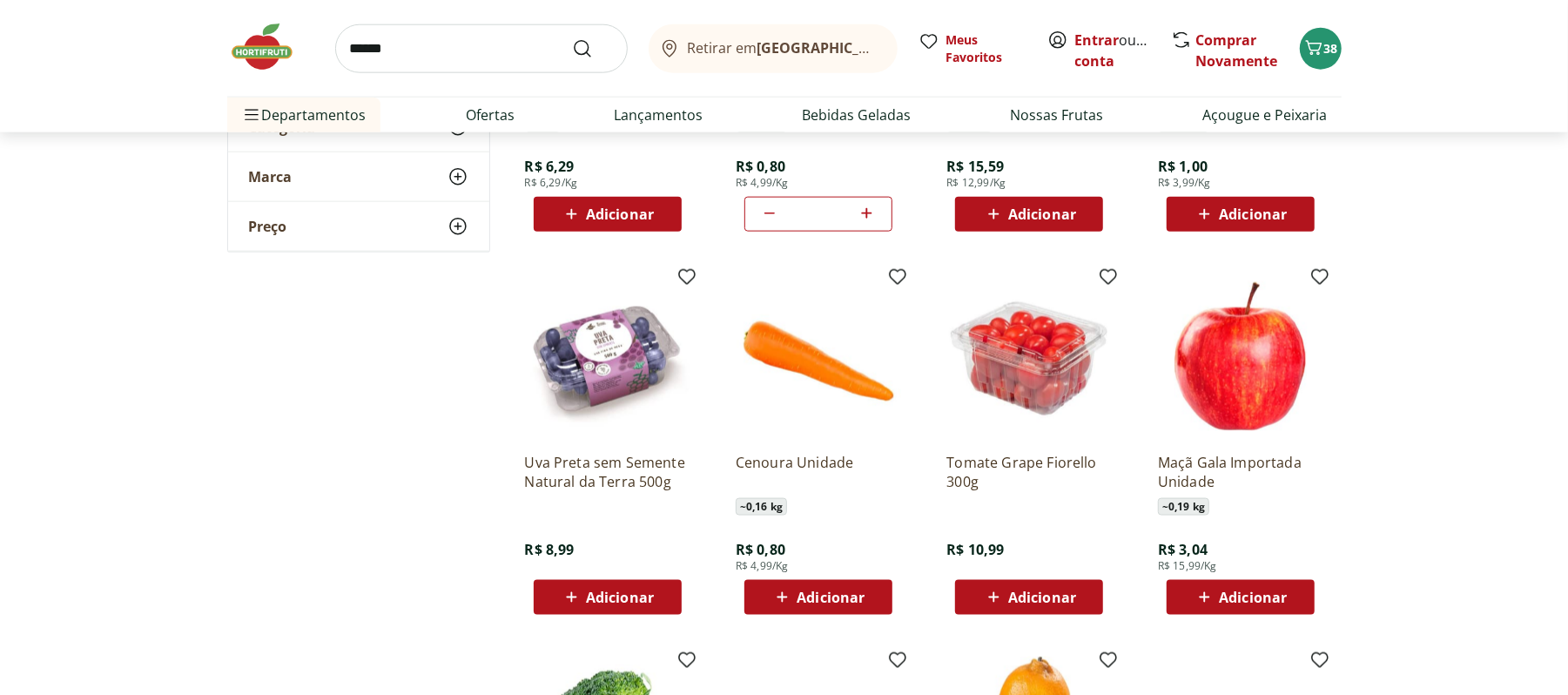
scroll to position [0, 0]
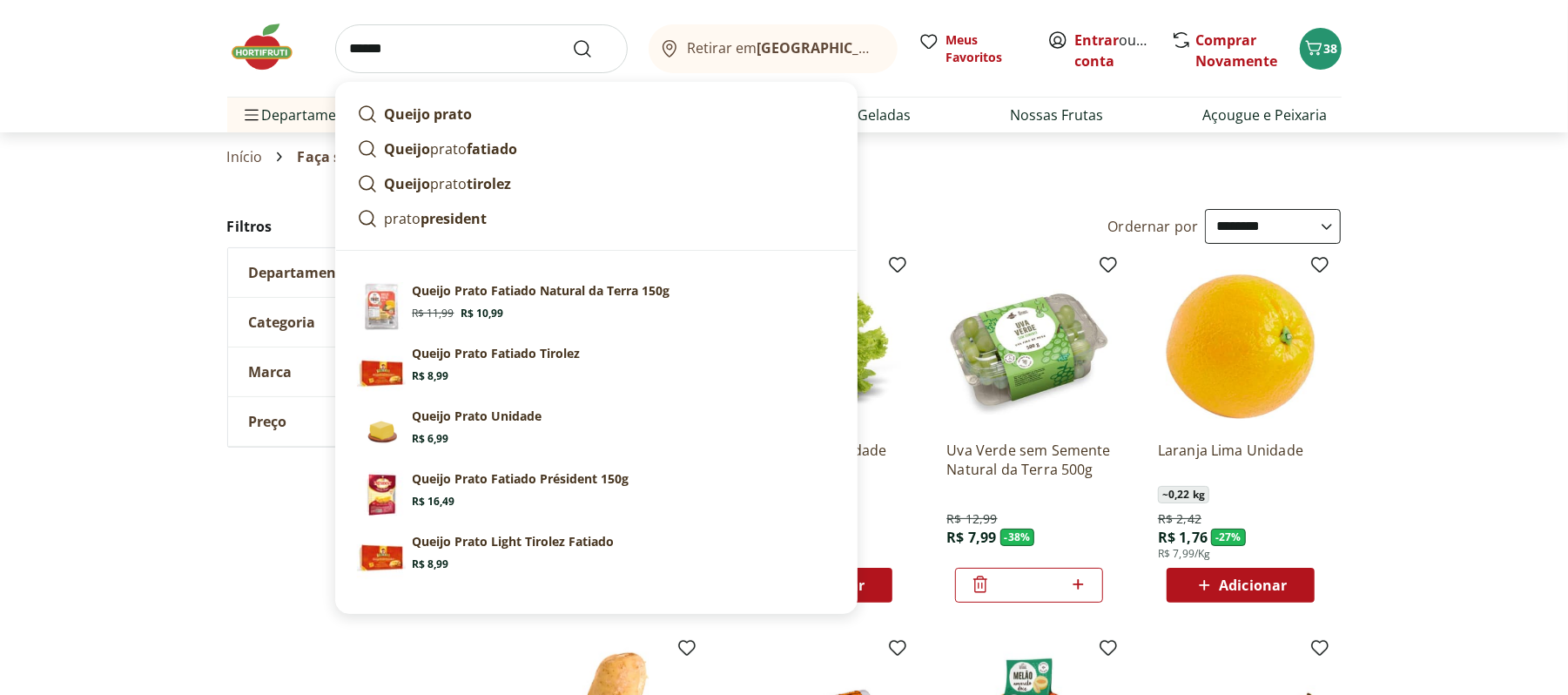
click at [468, 56] on input "*****" at bounding box center [481, 49] width 293 height 49
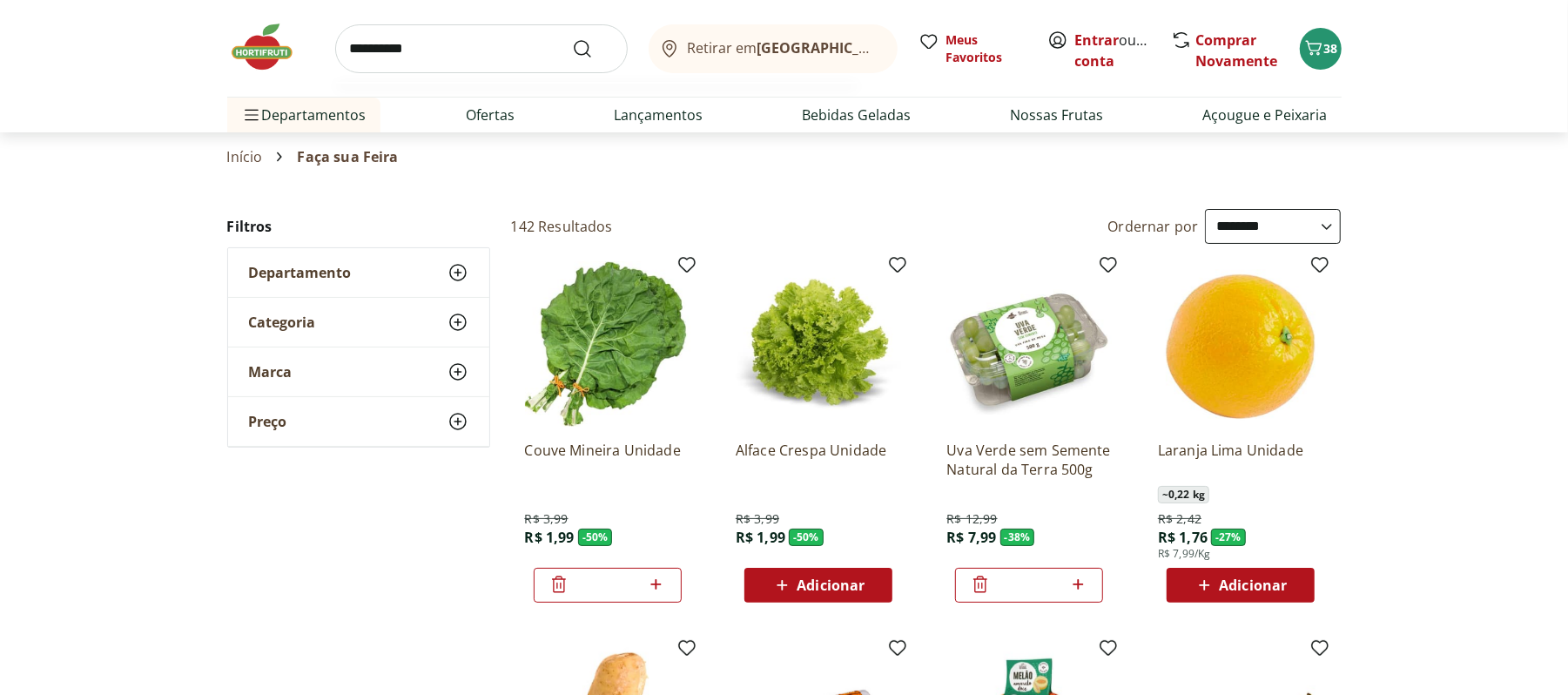
type input "**********"
click at [572, 38] on button "Submit Search" at bounding box center [593, 48] width 42 height 20
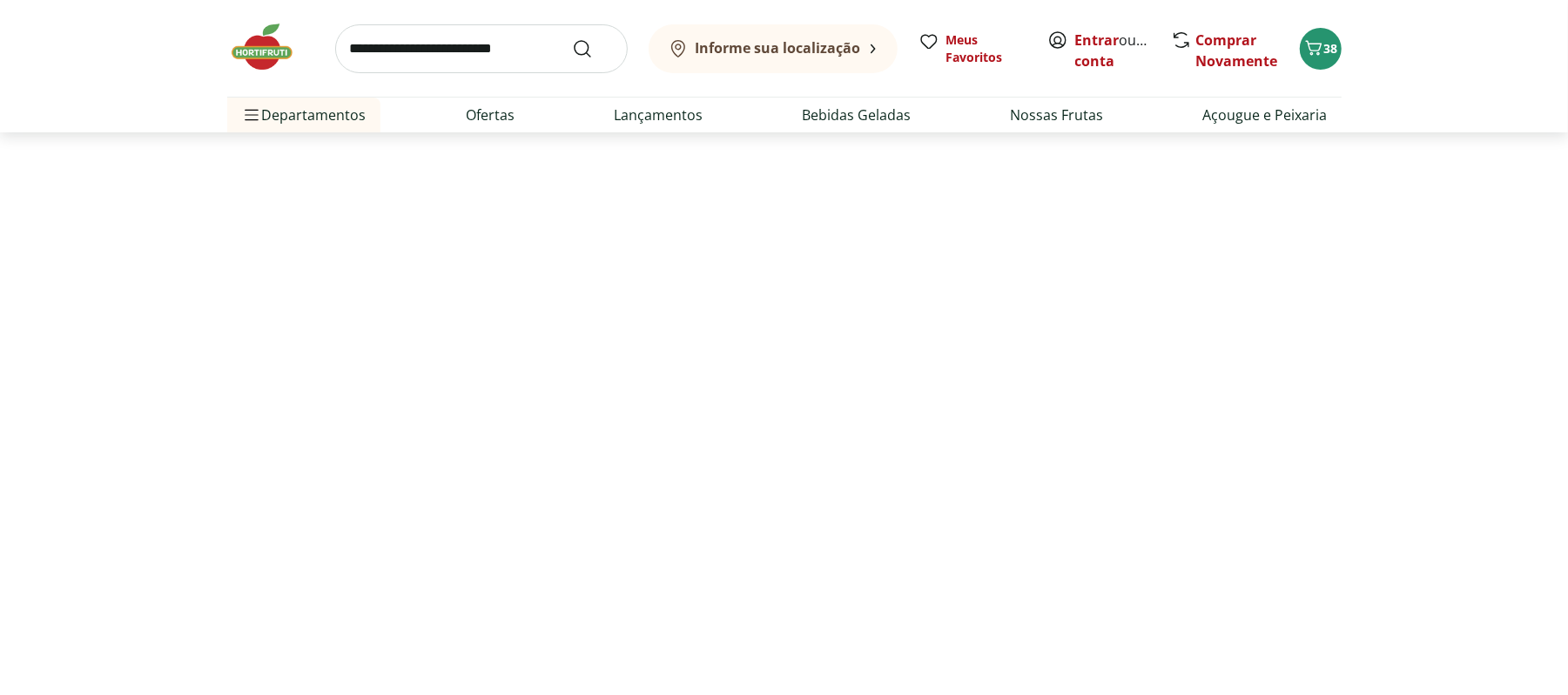
select select "**********"
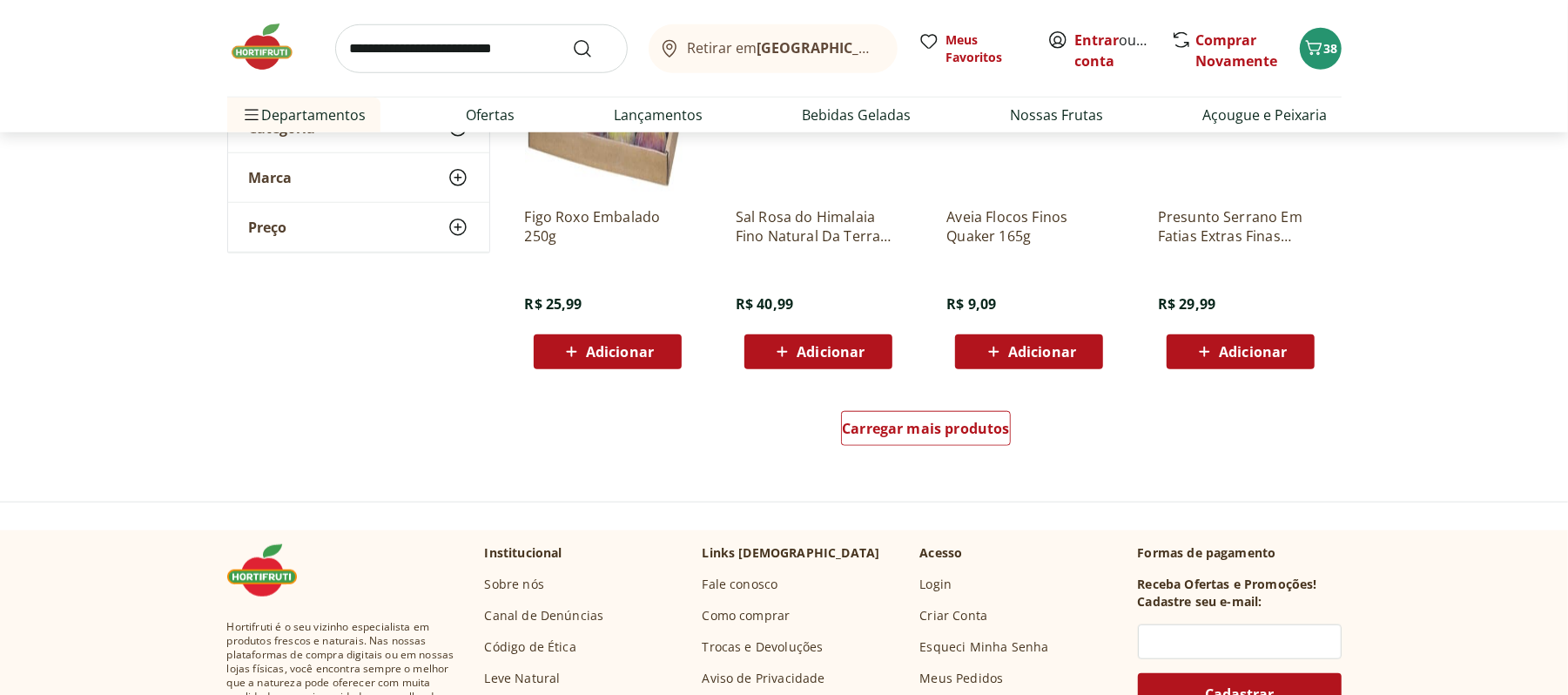
scroll to position [831, 0]
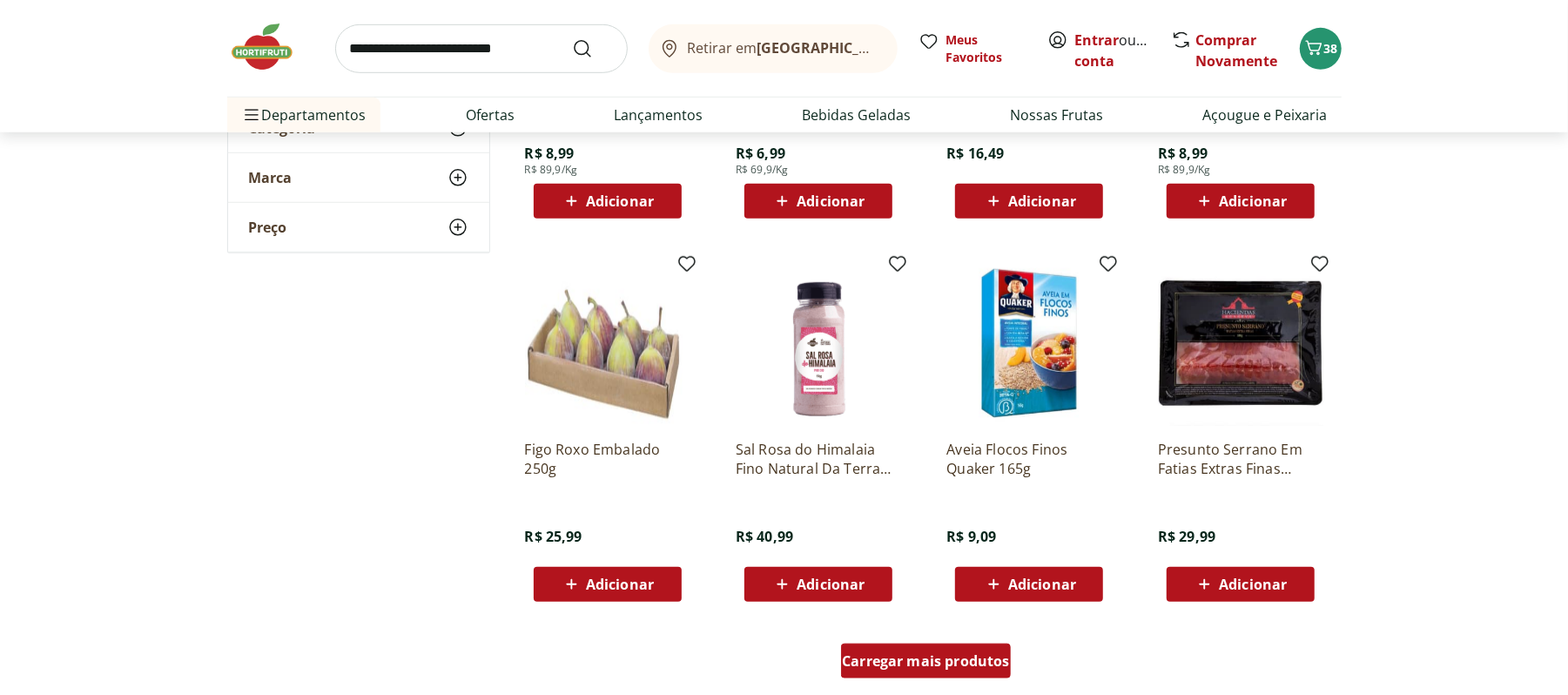
click at [897, 665] on span "Carregar mais produtos" at bounding box center [926, 661] width 168 height 14
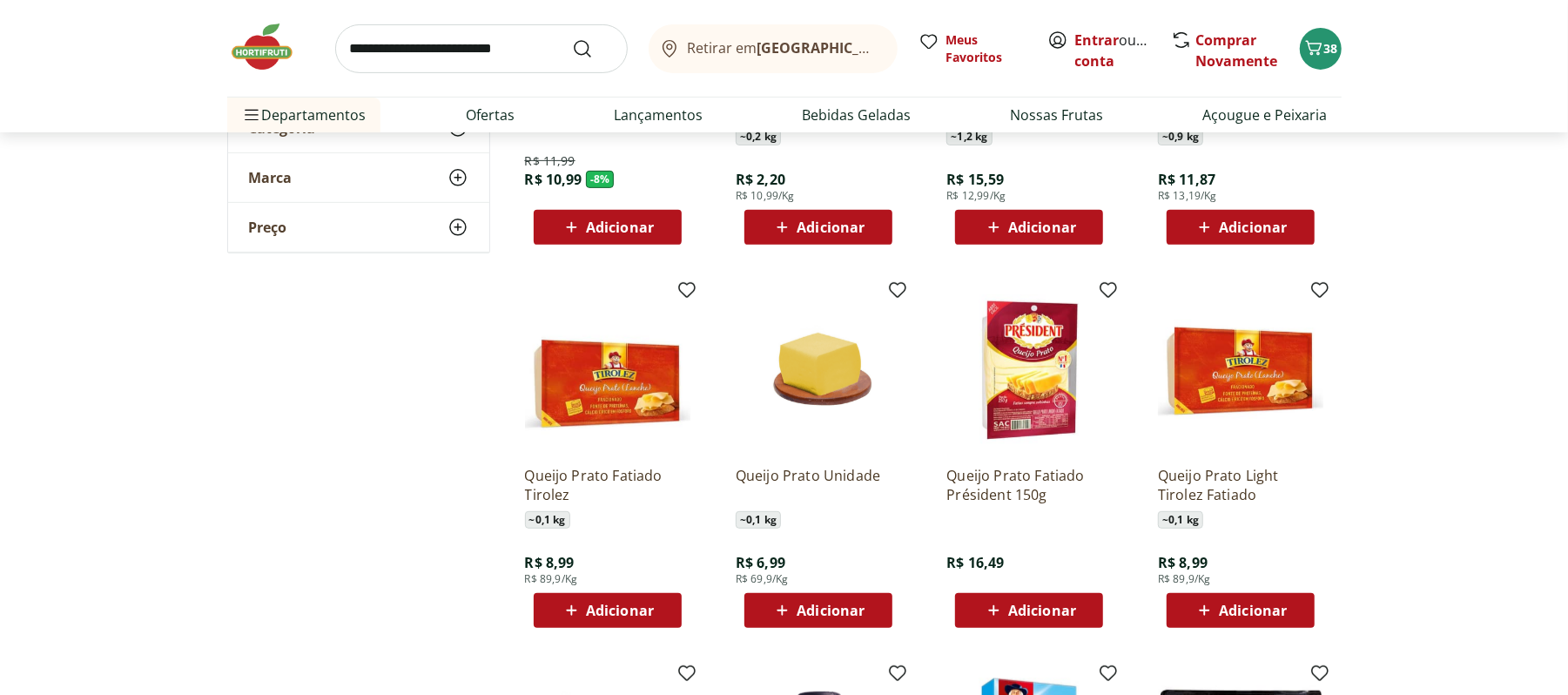
scroll to position [0, 0]
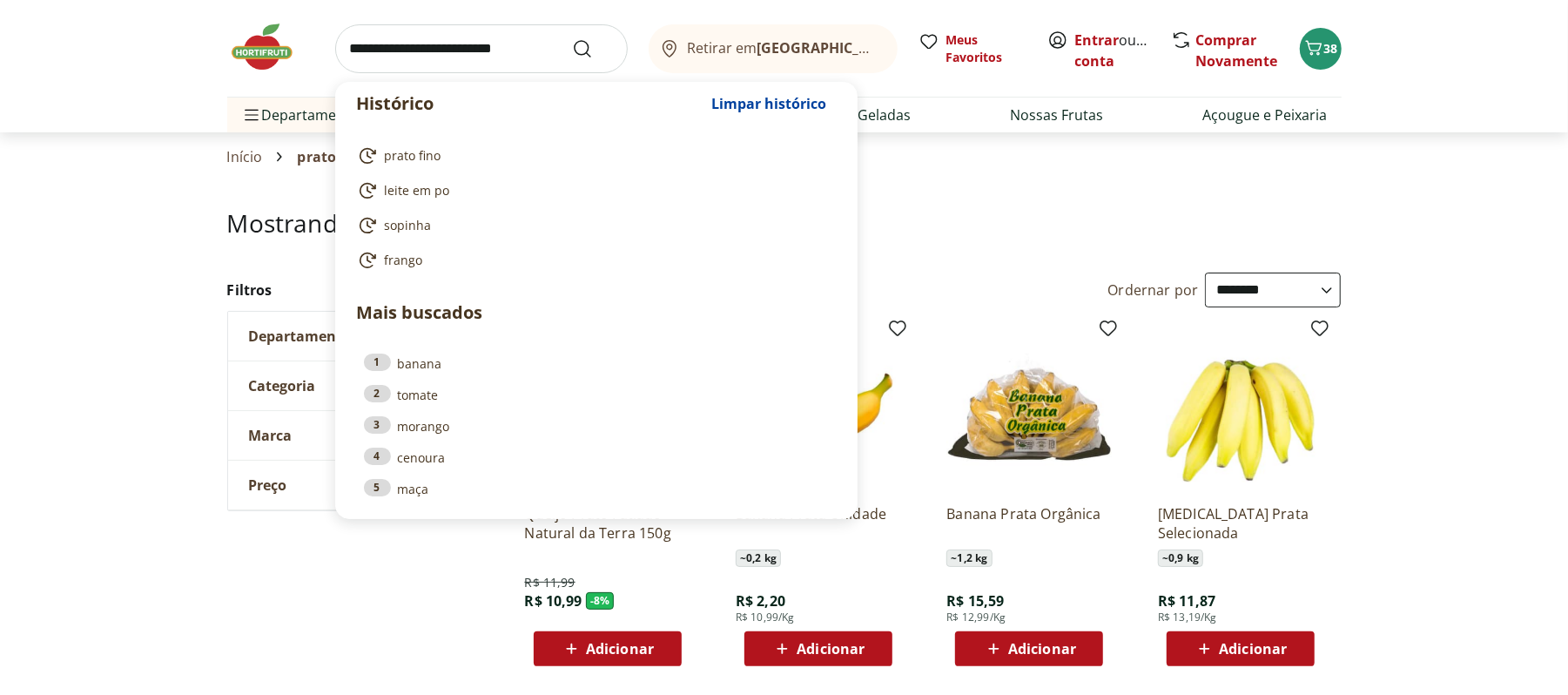
click at [389, 47] on input "search" at bounding box center [481, 49] width 293 height 49
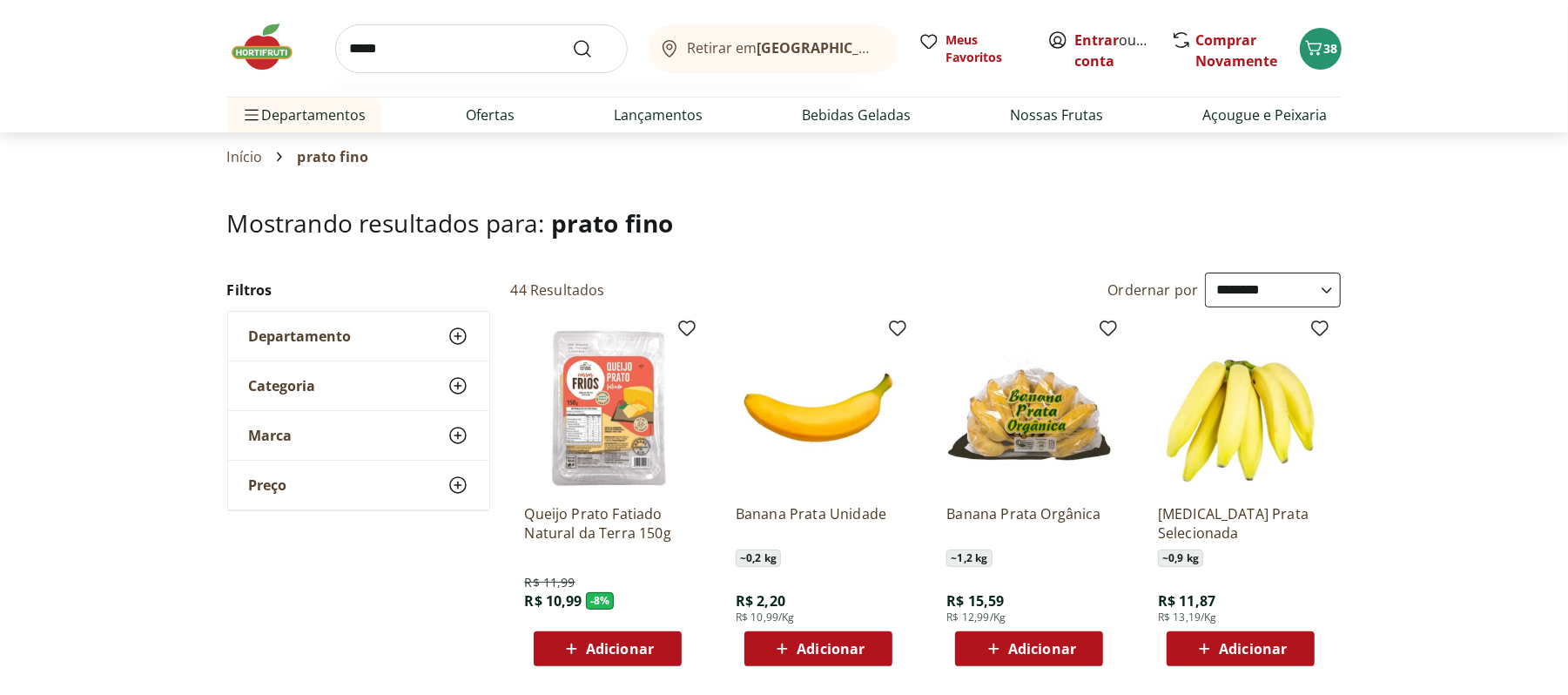
type input "*****"
click at [572, 38] on button "Submit Search" at bounding box center [593, 48] width 42 height 20
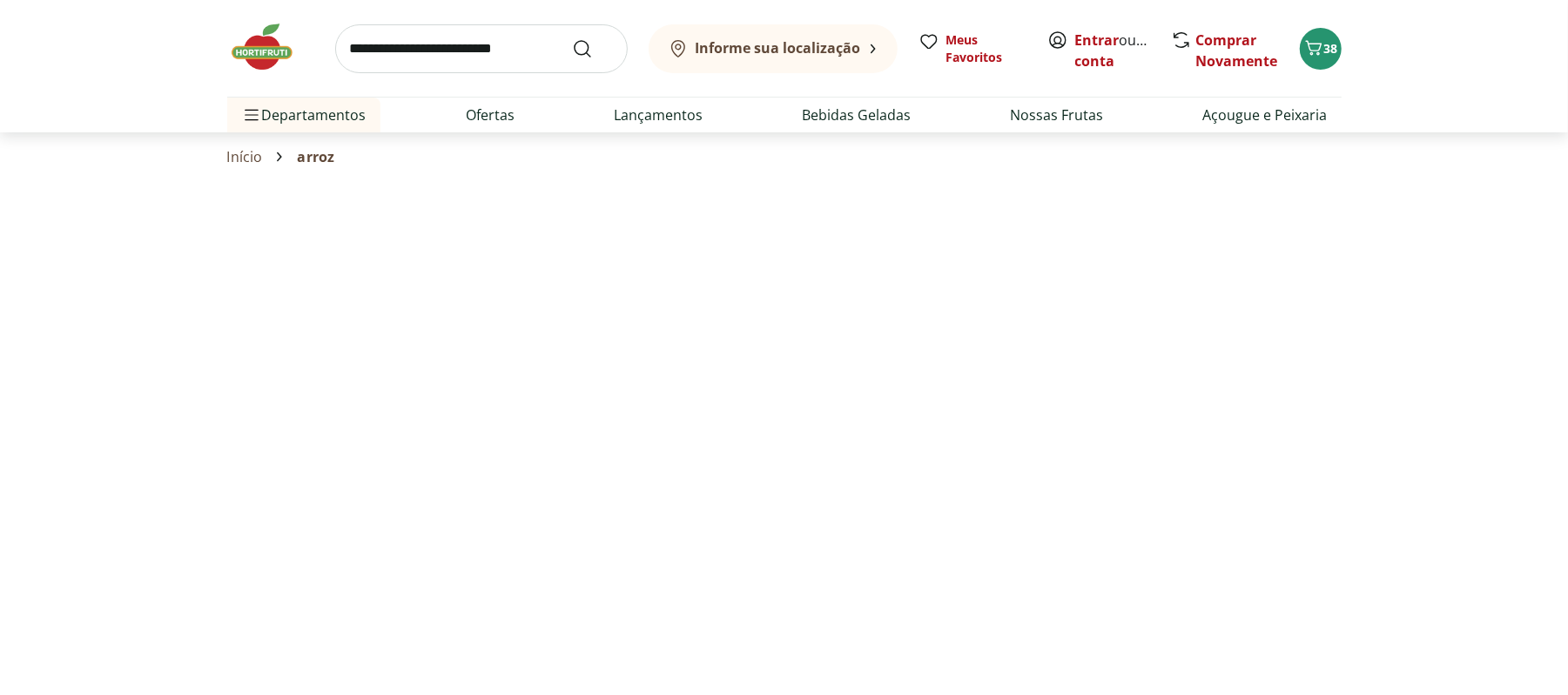
select select "**********"
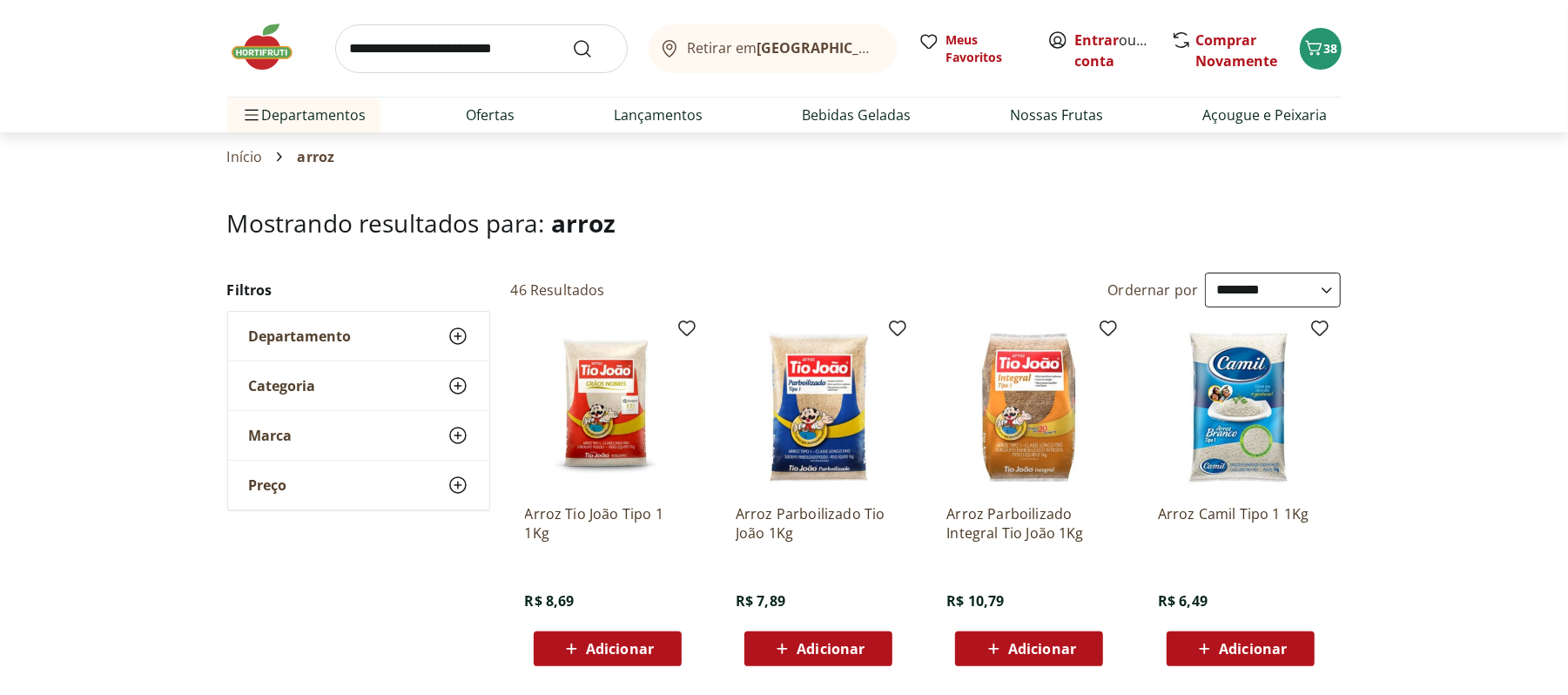
click at [575, 655] on icon at bounding box center [571, 648] width 21 height 20
click at [500, 60] on input "search" at bounding box center [481, 49] width 293 height 49
type input "*****"
click at [572, 38] on button "Submit Search" at bounding box center [593, 48] width 42 height 20
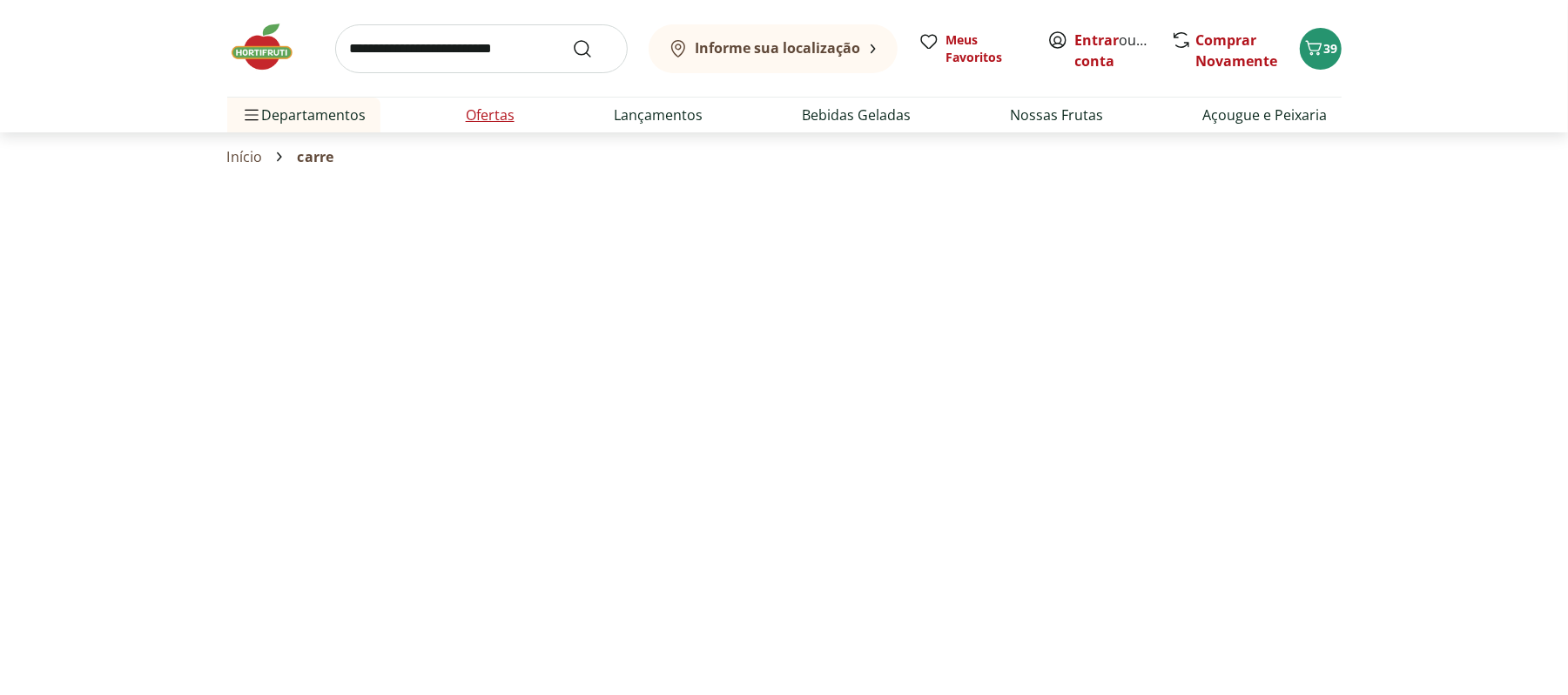
select select "**********"
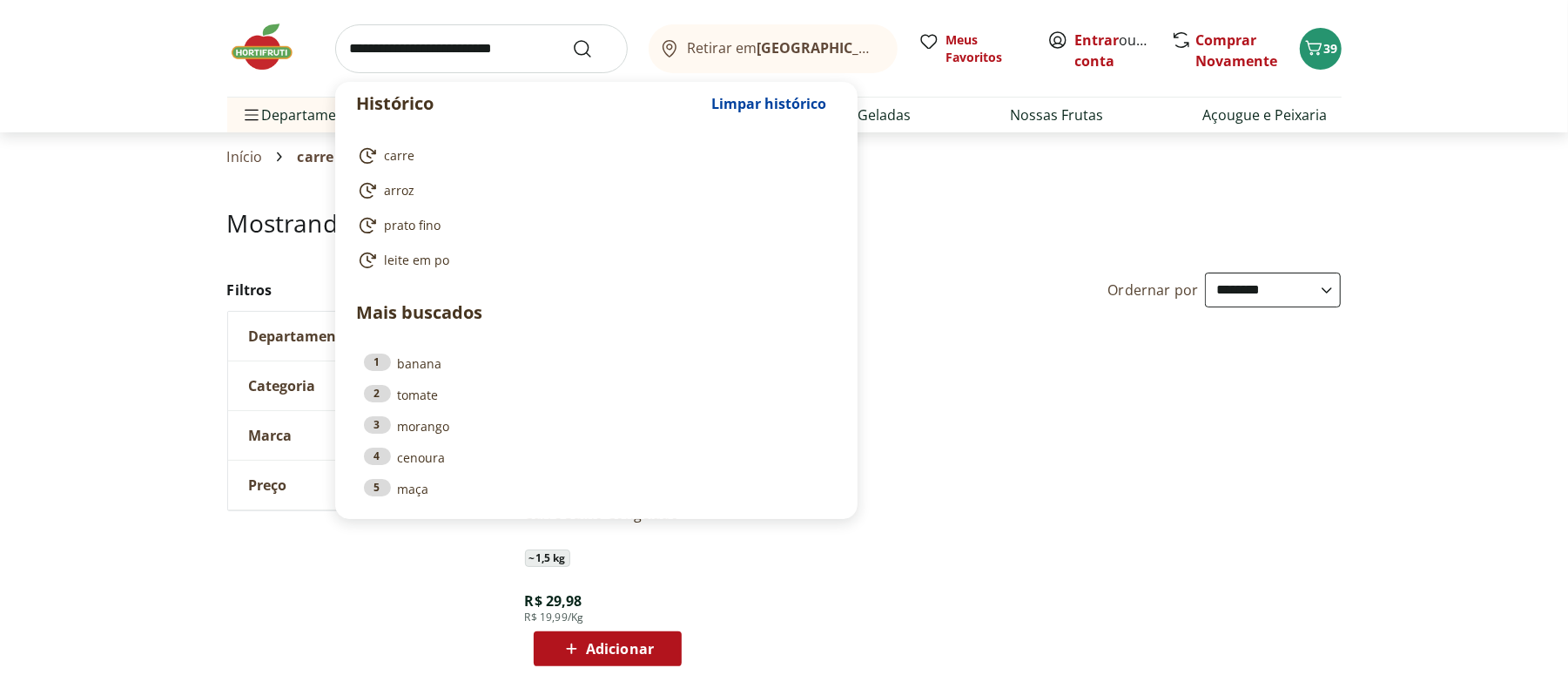
click at [442, 69] on input "search" at bounding box center [481, 49] width 293 height 49
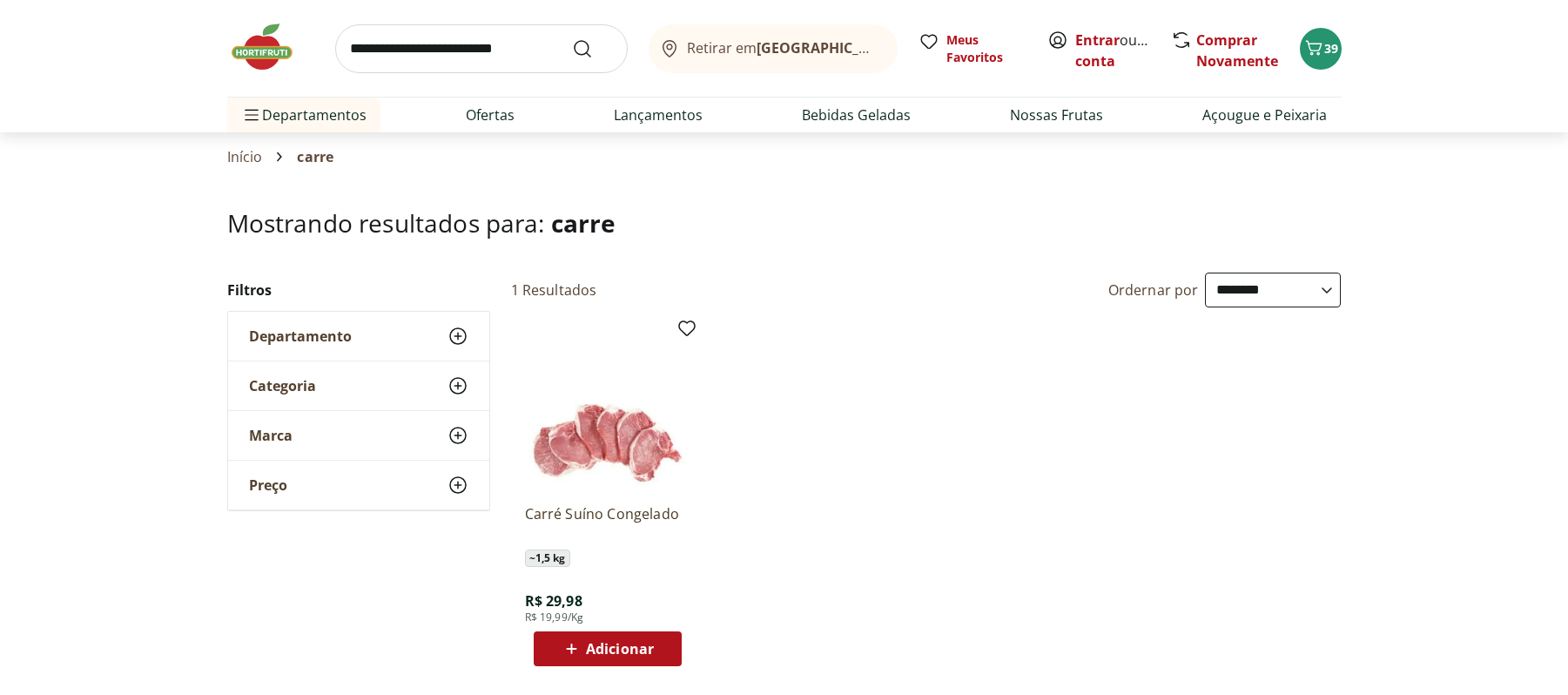
select select "**********"
click at [1226, 117] on link "Açougue e Peixaria" at bounding box center [1265, 114] width 125 height 20
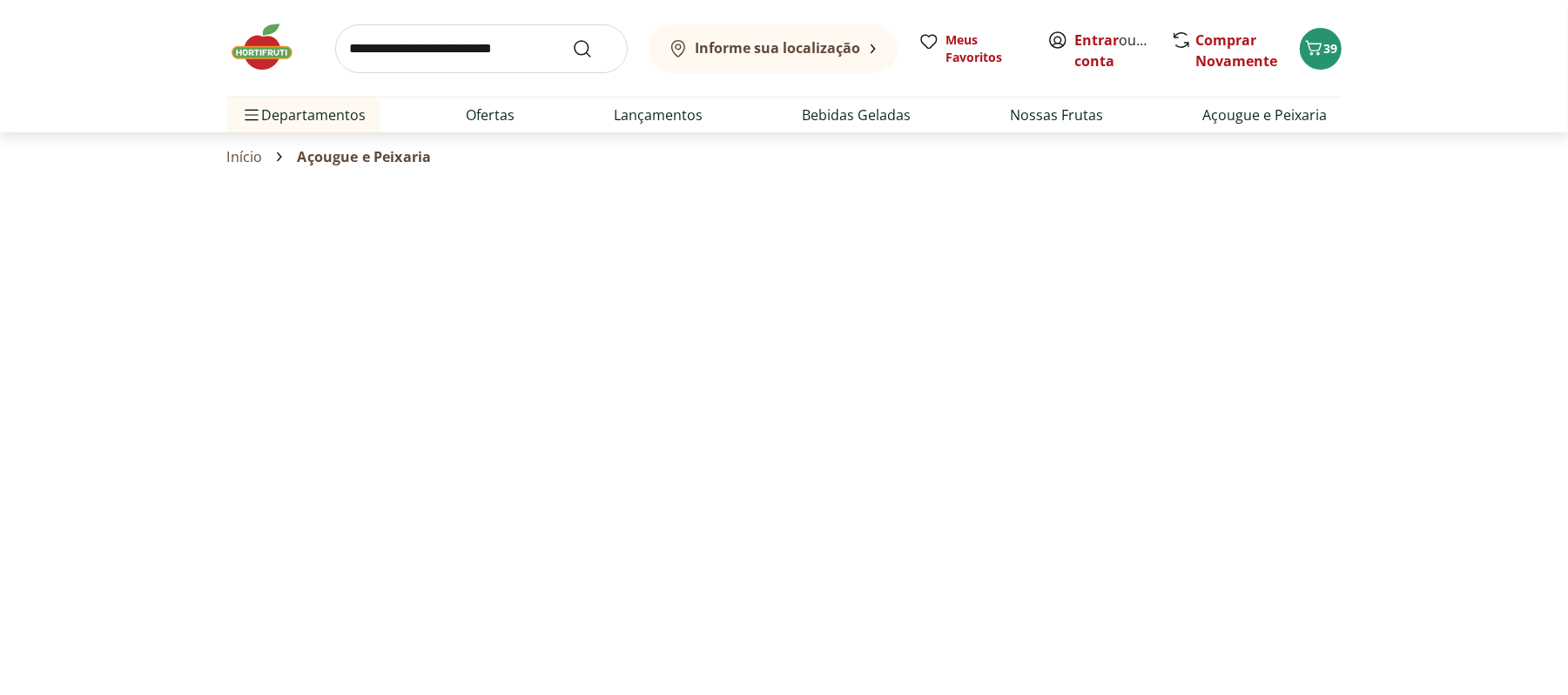
select select "**********"
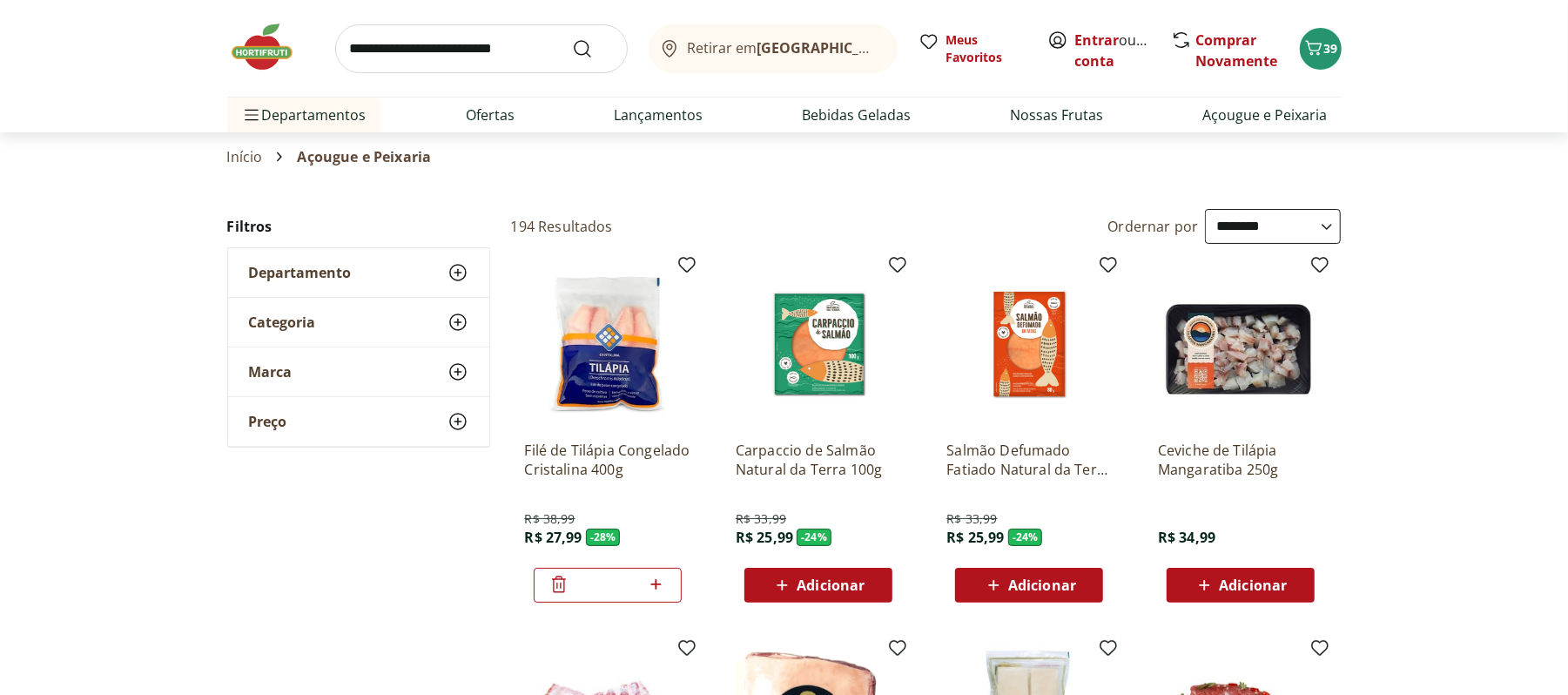
type input "*"
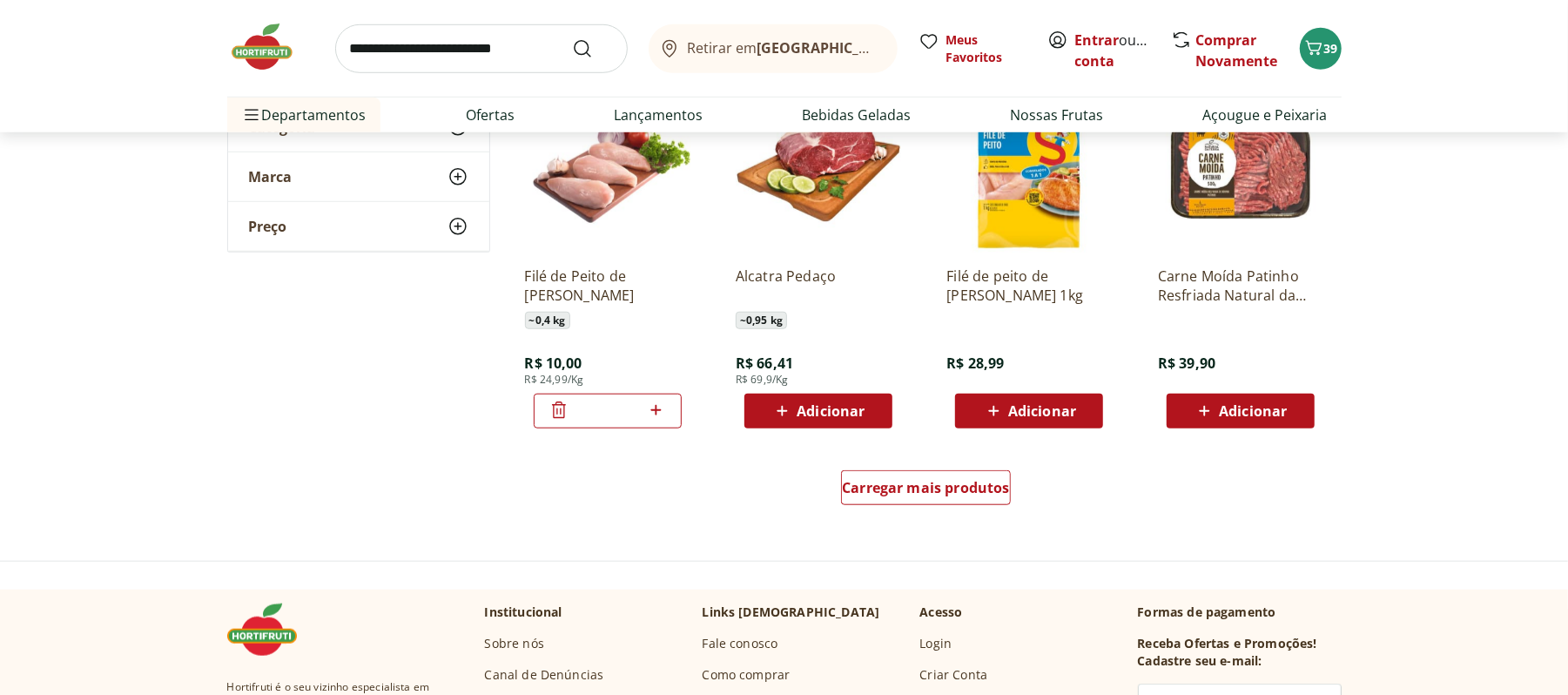
scroll to position [945, 0]
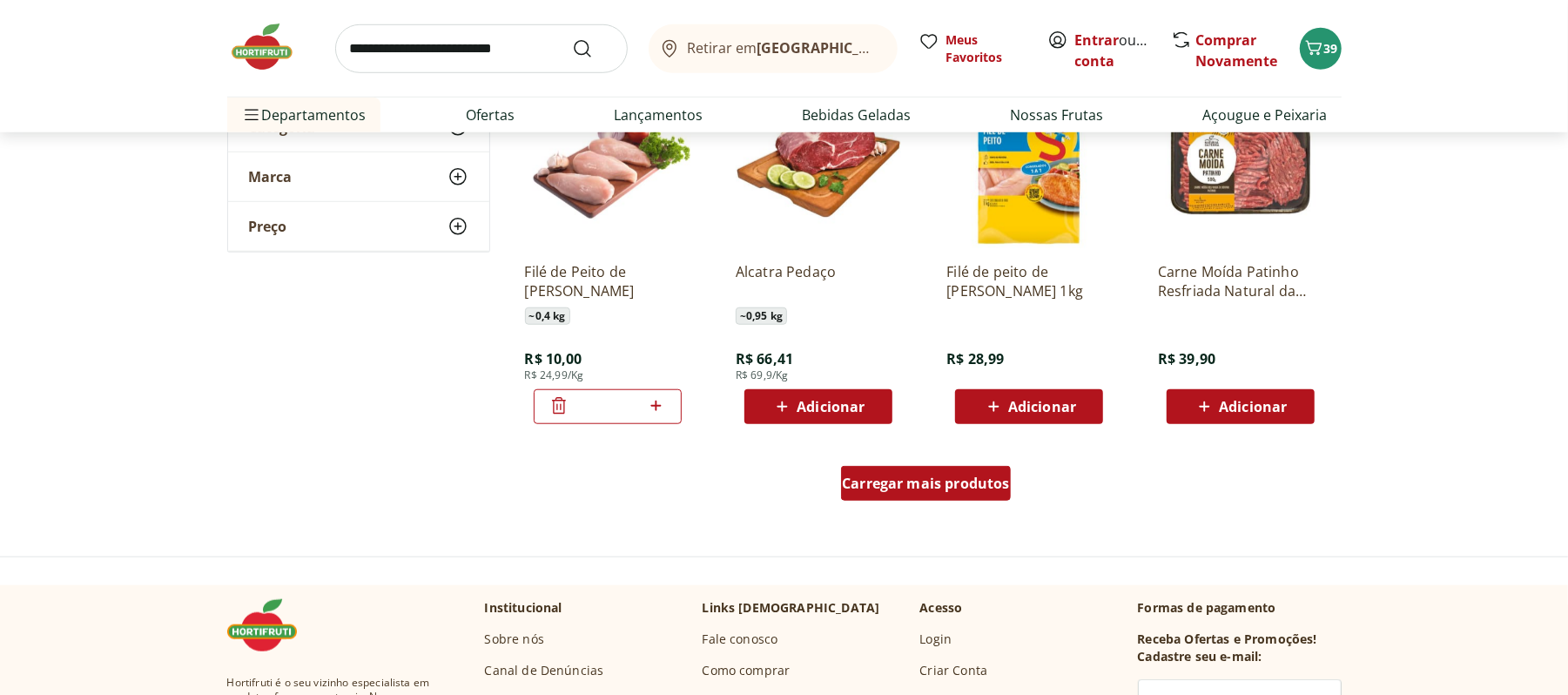
click at [923, 486] on span "Carregar mais produtos" at bounding box center [926, 483] width 168 height 14
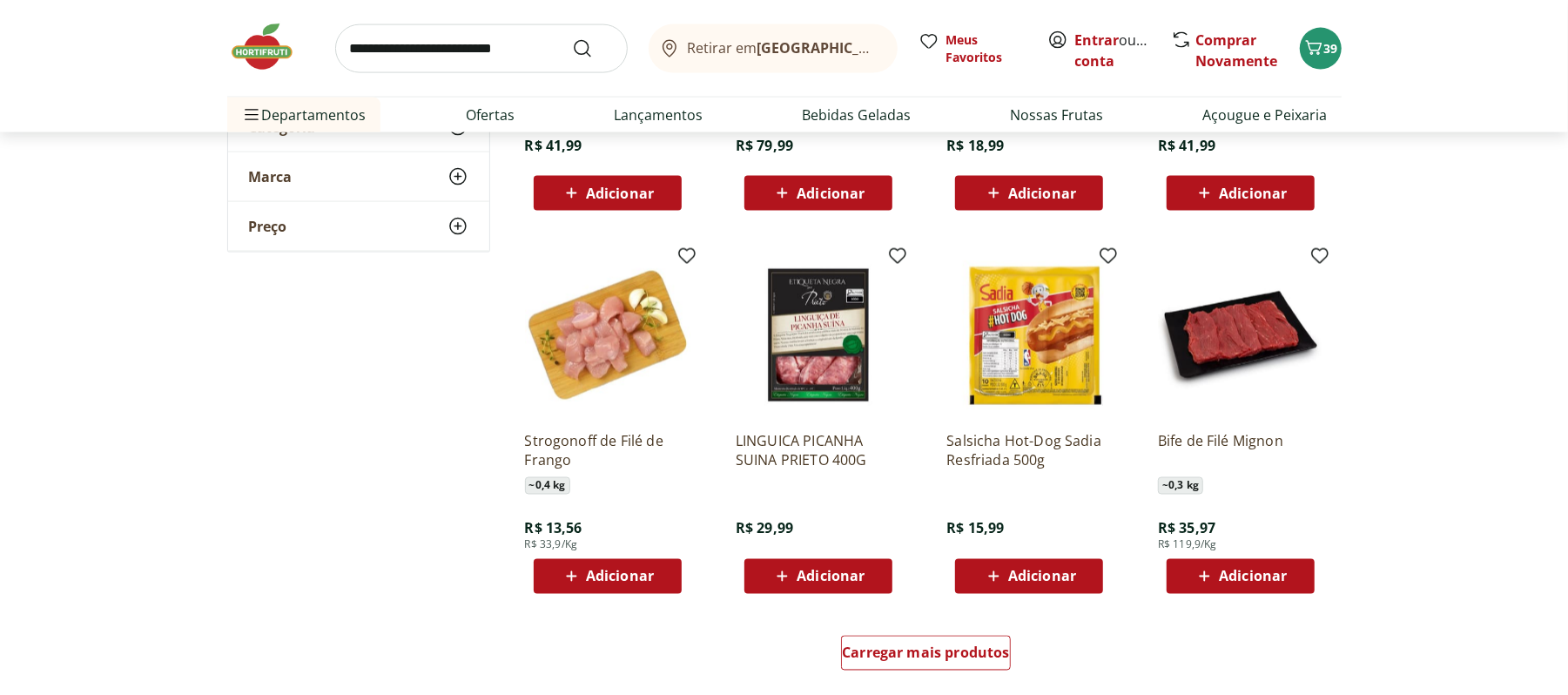
scroll to position [1919, 0]
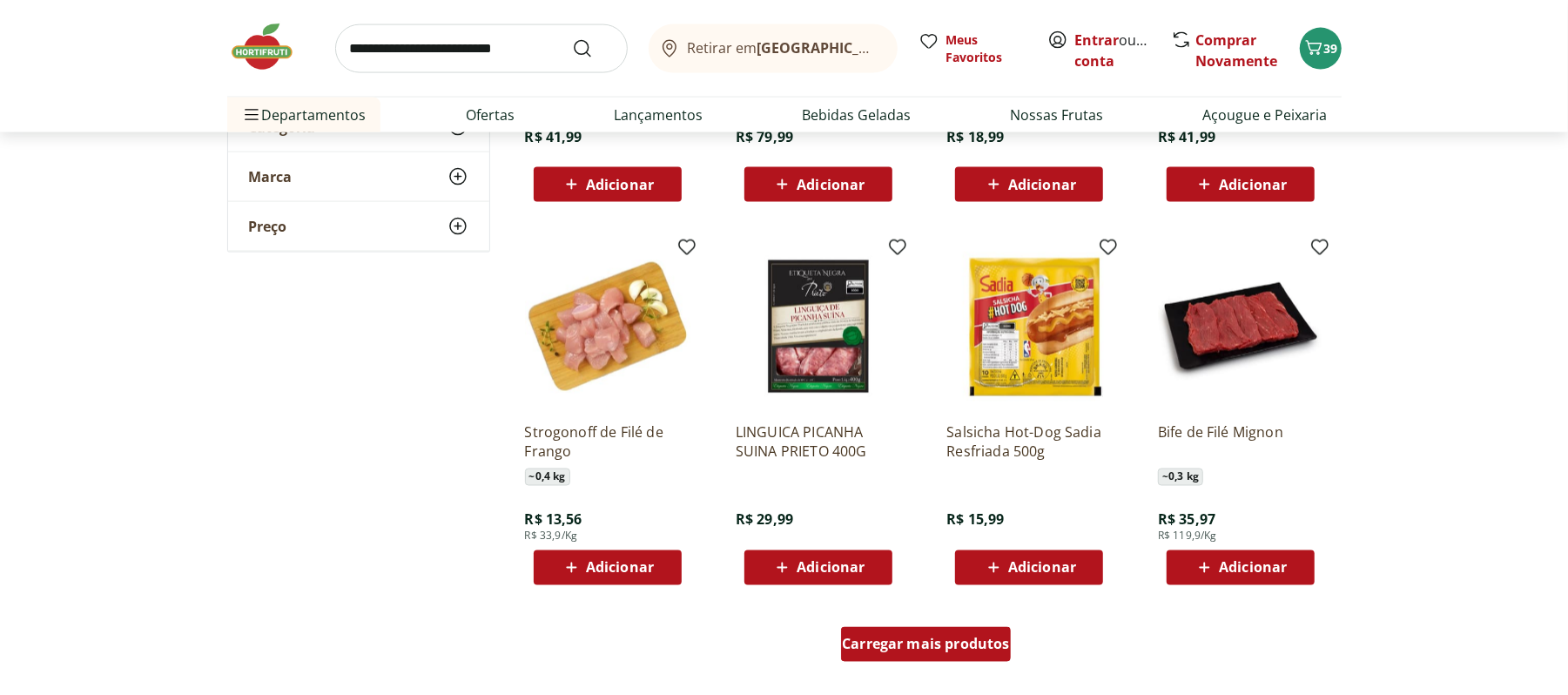
click at [914, 645] on span "Carregar mais produtos" at bounding box center [926, 644] width 168 height 14
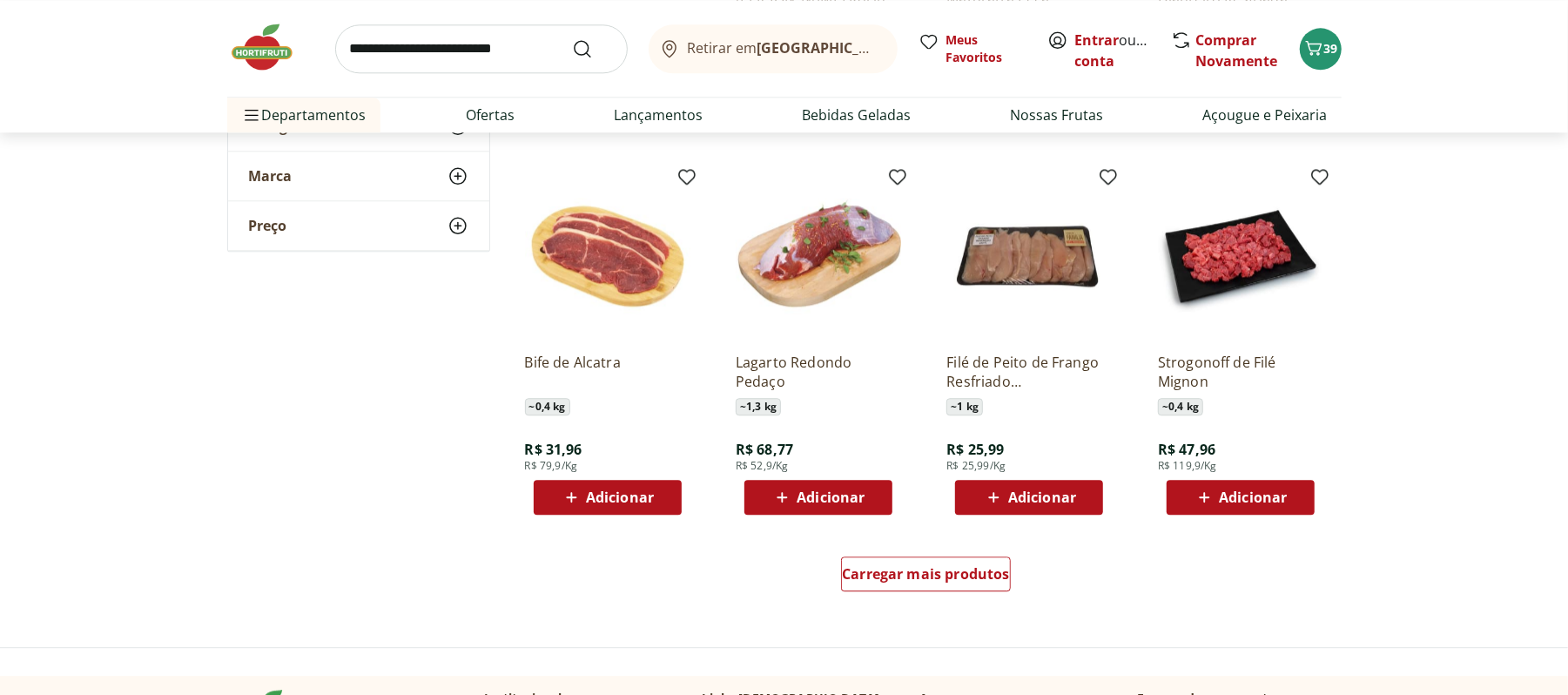
scroll to position [3151, 0]
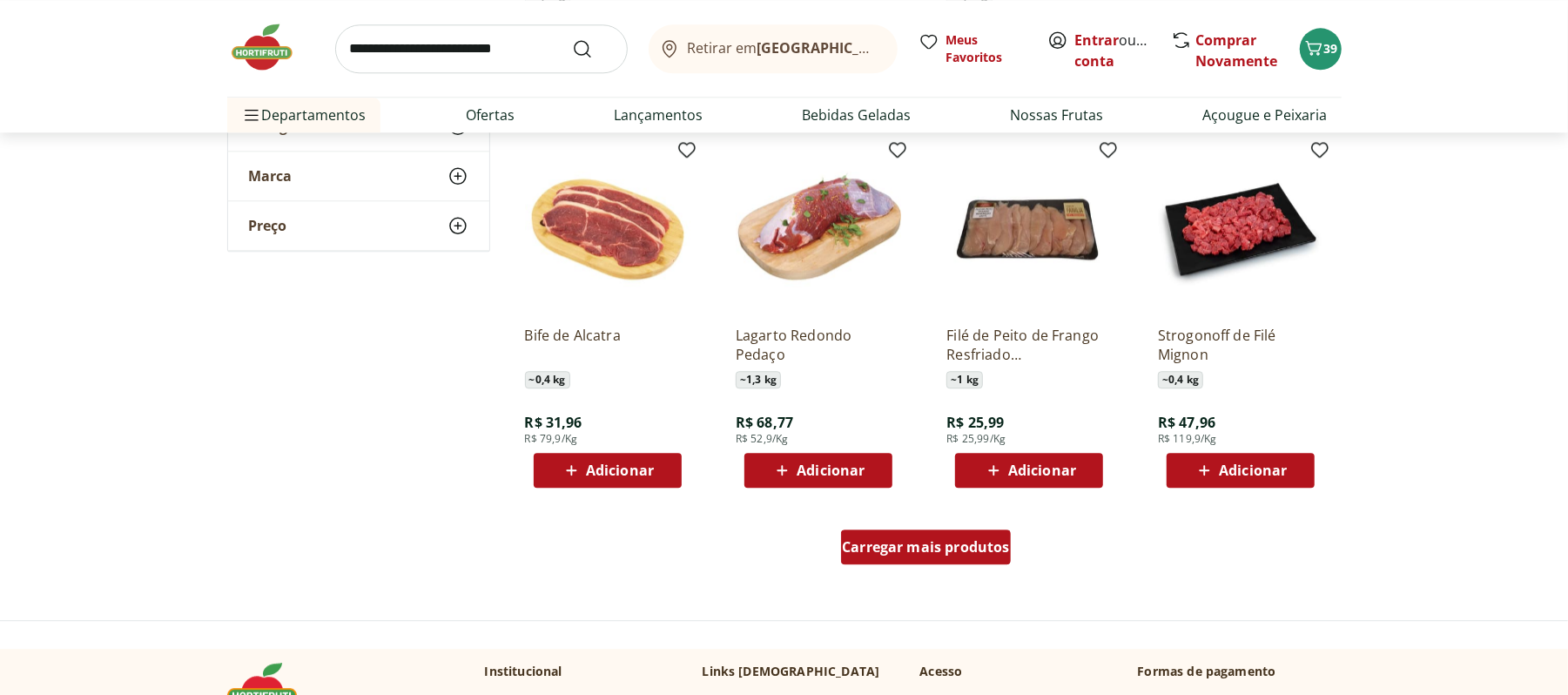
click at [941, 545] on span "Carregar mais produtos" at bounding box center [926, 547] width 168 height 14
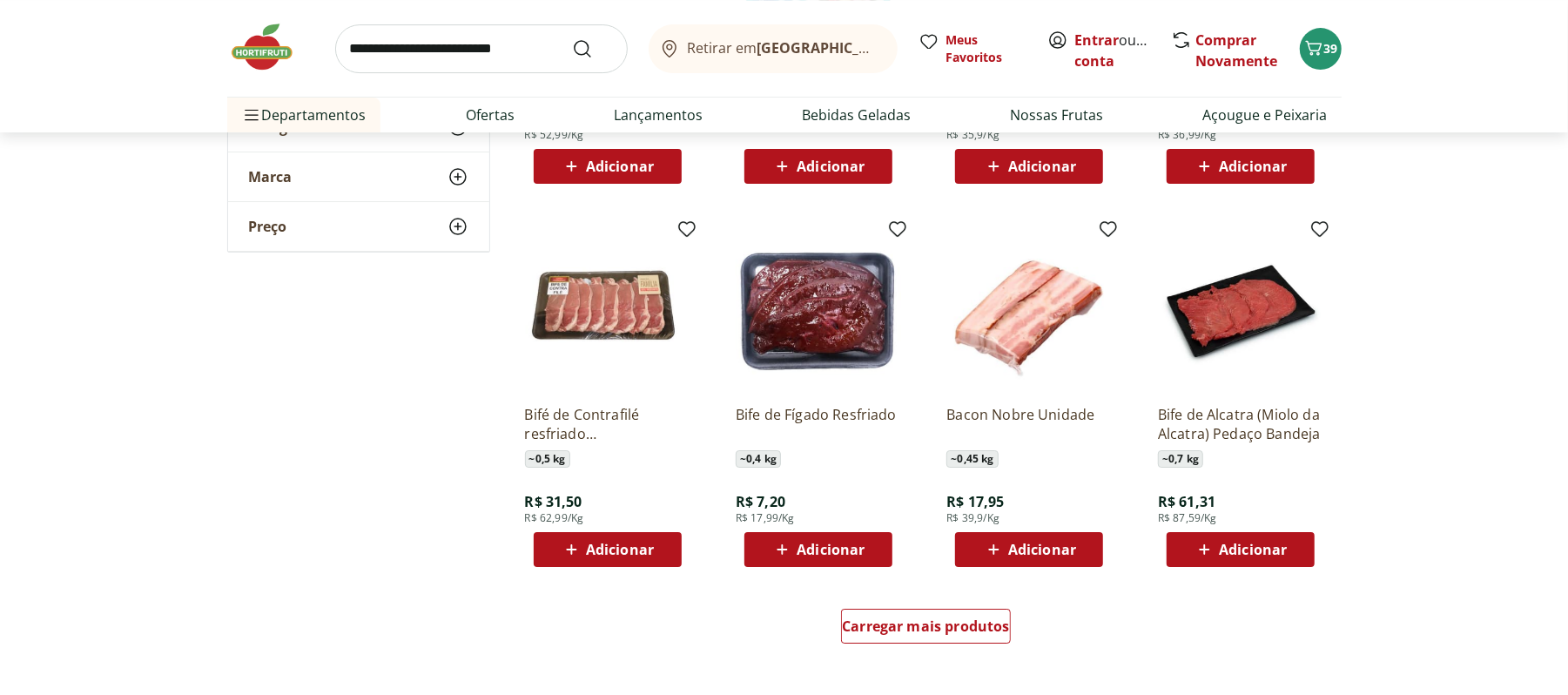
scroll to position [4219, 0]
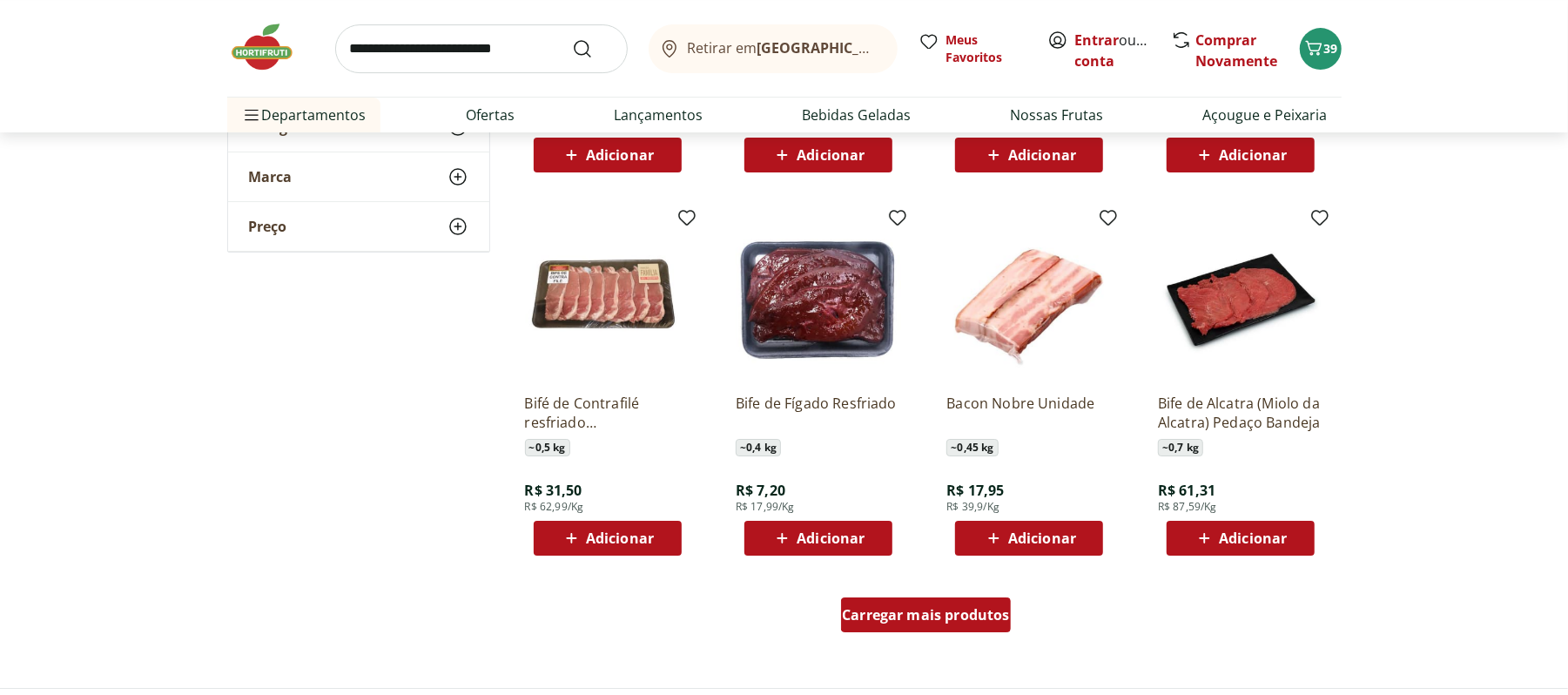
click at [907, 622] on span "Carregar mais produtos" at bounding box center [926, 615] width 168 height 14
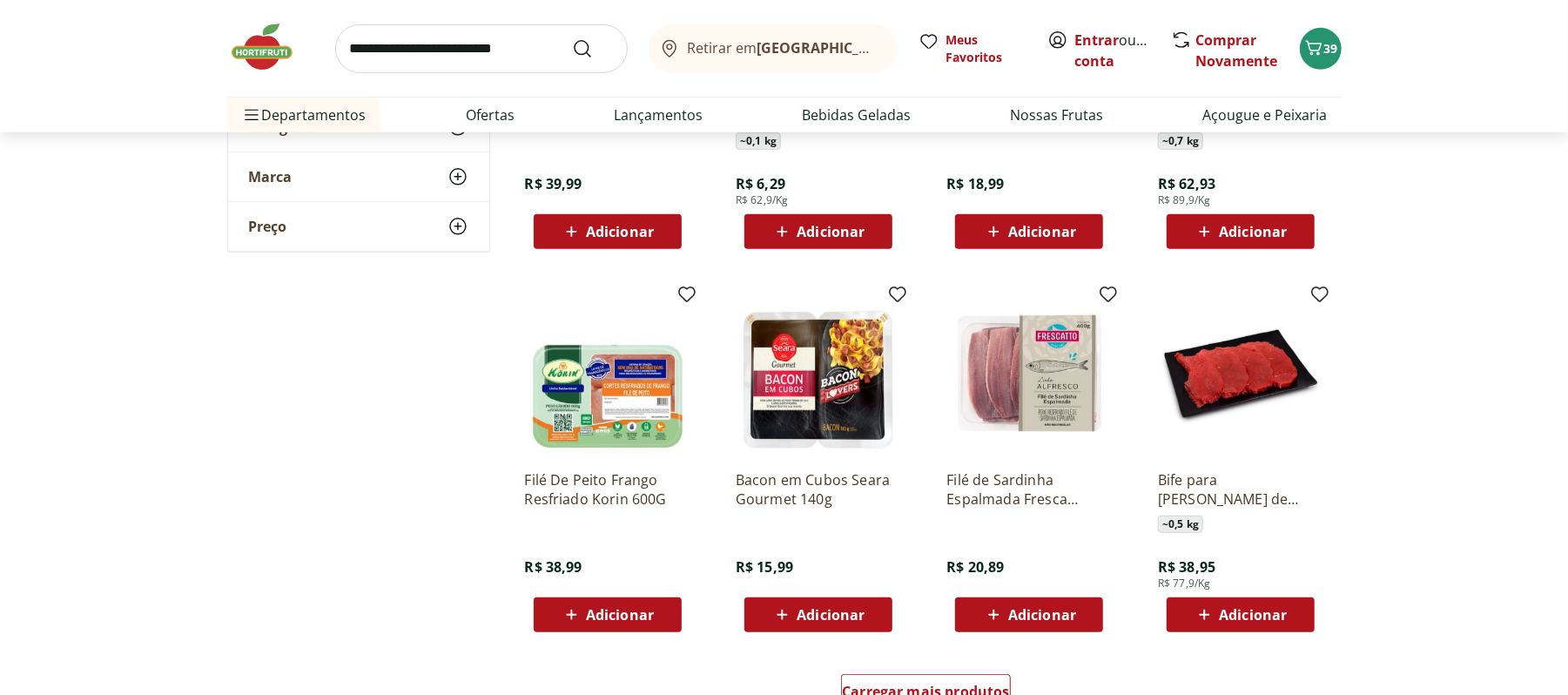
scroll to position [5383, 0]
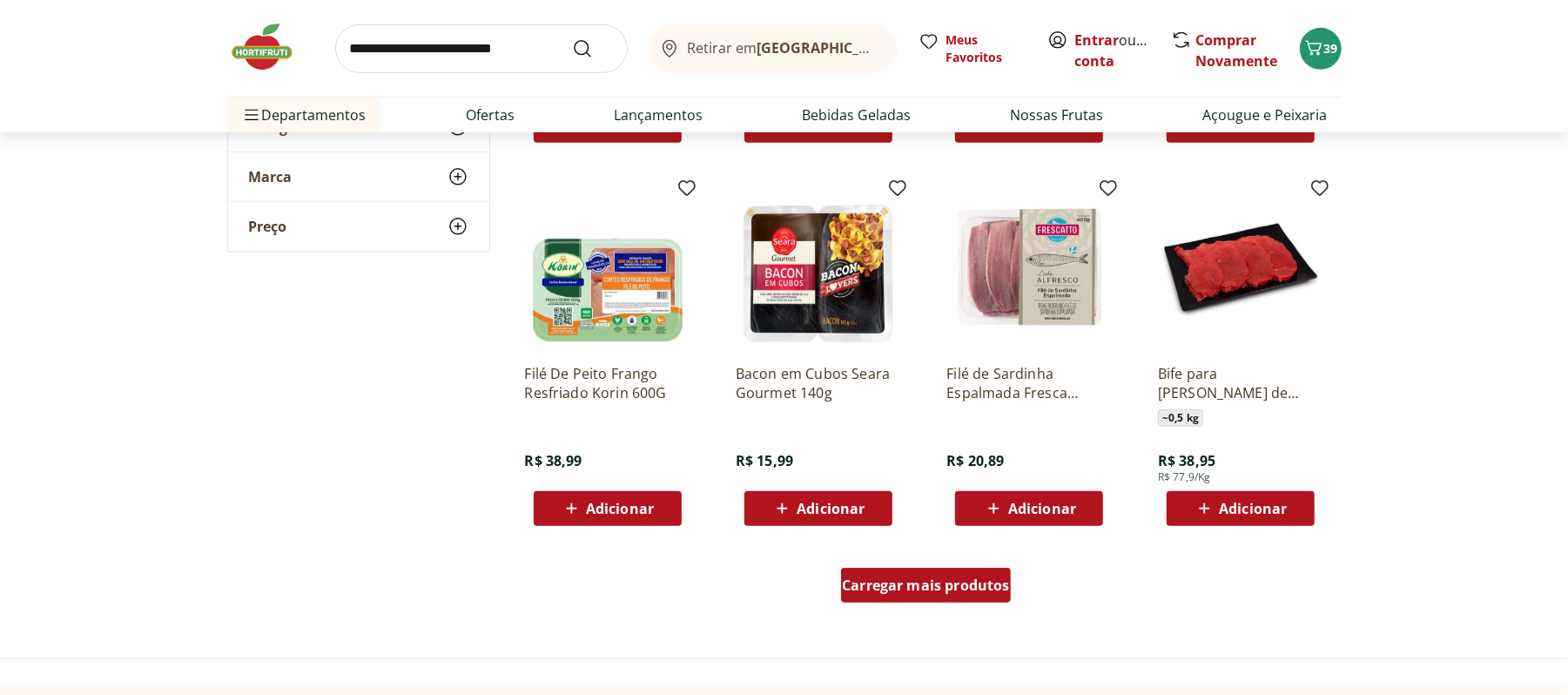
click at [903, 591] on span "Carregar mais produtos" at bounding box center [926, 585] width 168 height 14
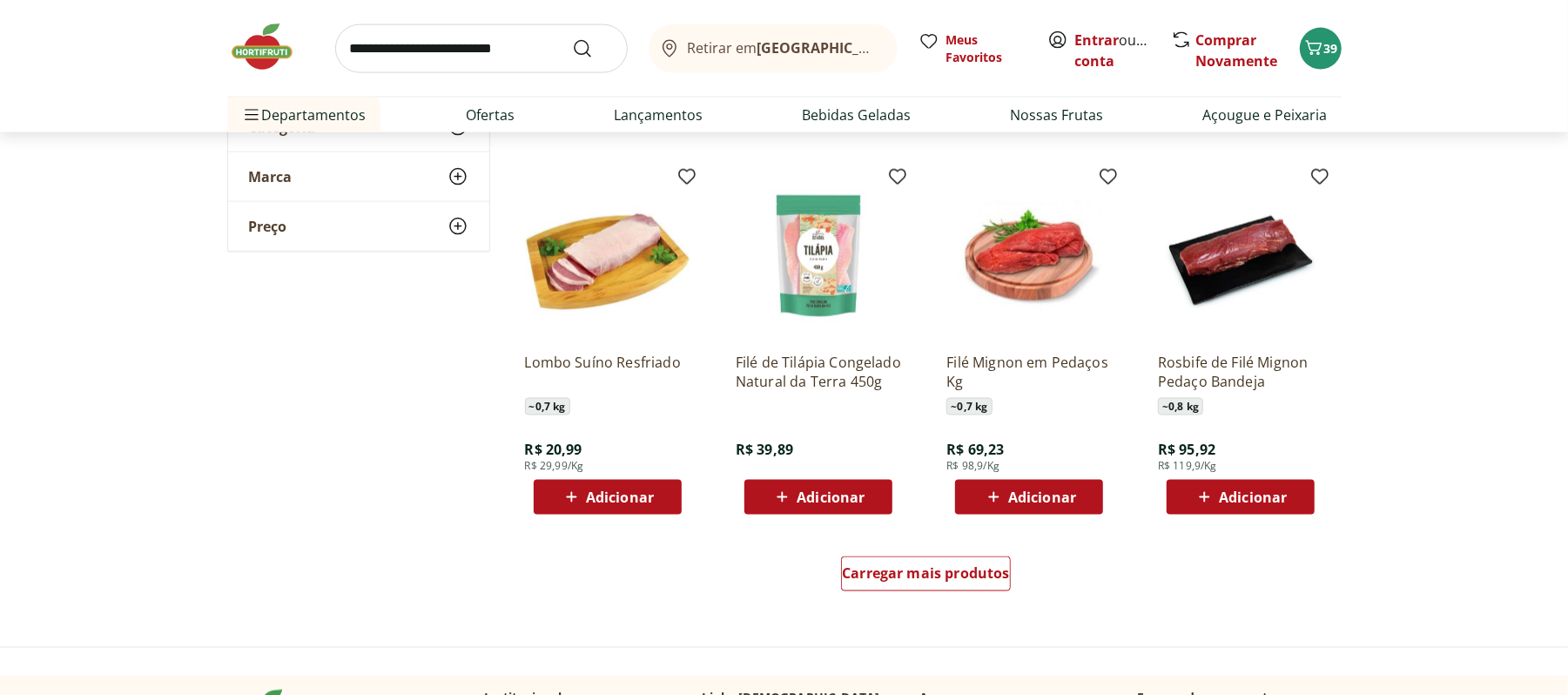
scroll to position [6483, 0]
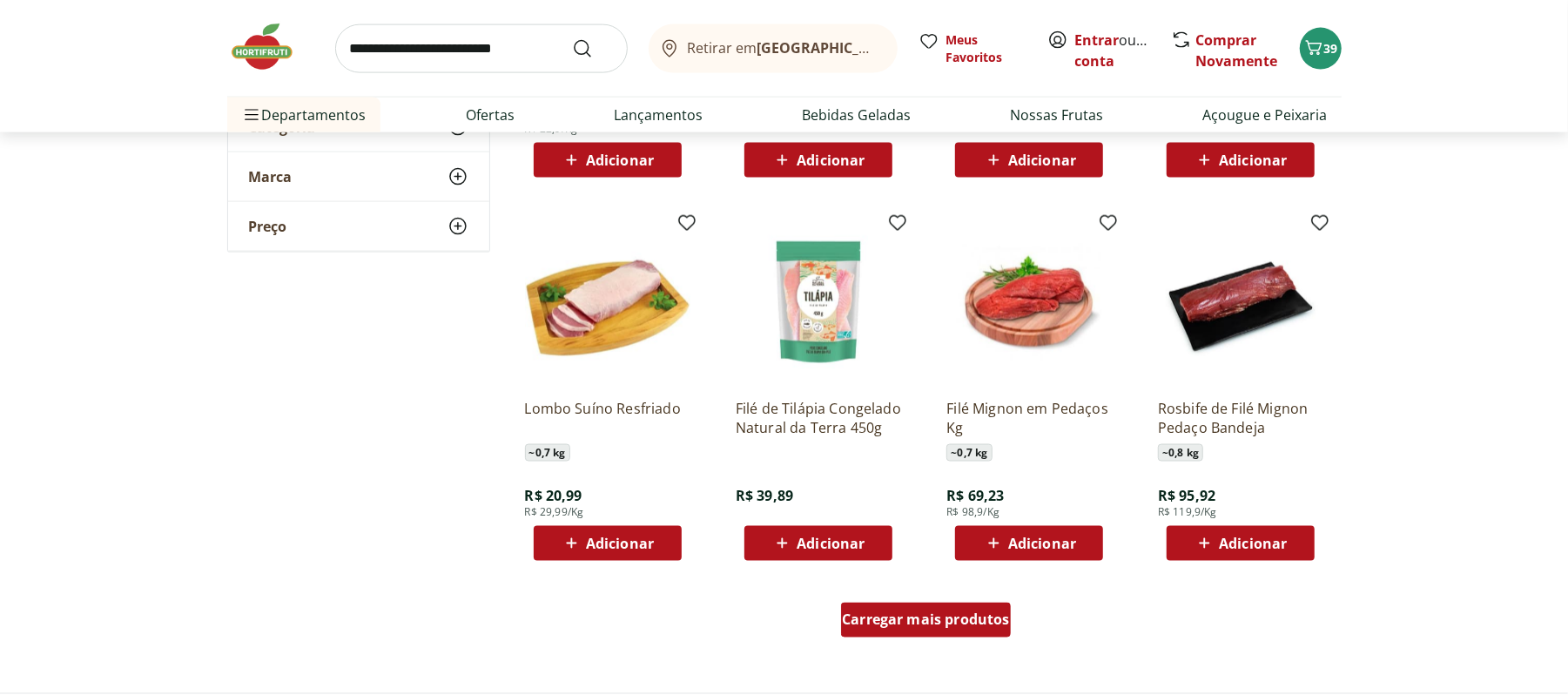
click at [869, 613] on span "Carregar mais produtos" at bounding box center [926, 620] width 168 height 14
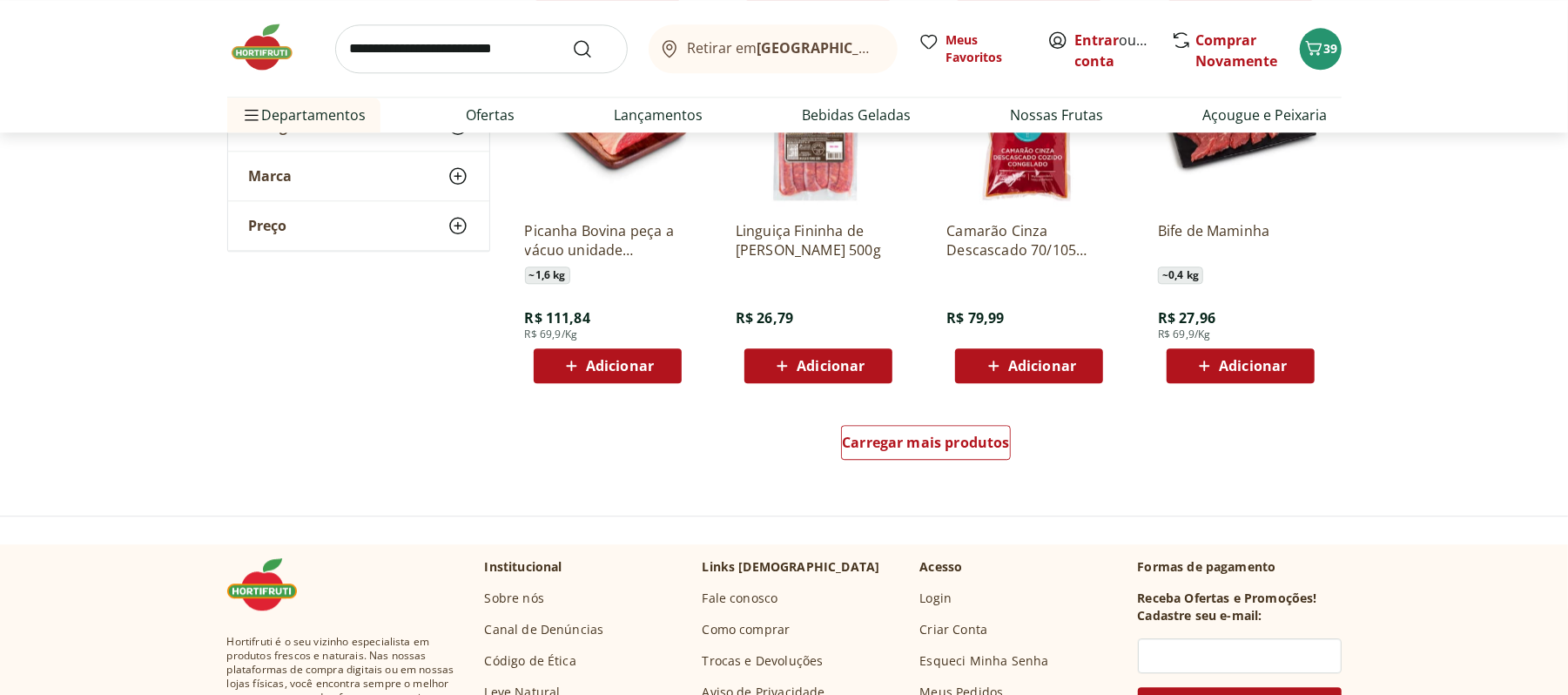
scroll to position [7831, 0]
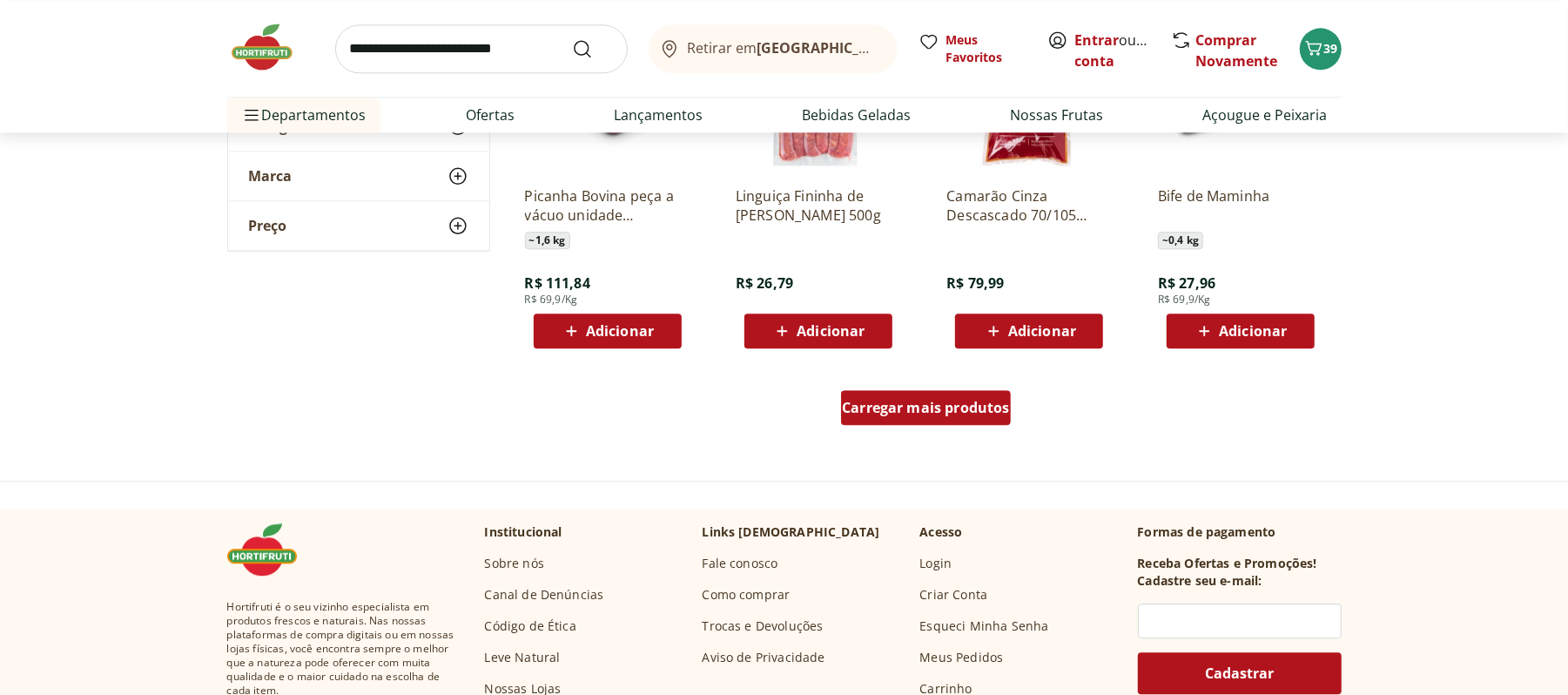
click at [946, 400] on span "Carregar mais produtos" at bounding box center [926, 407] width 168 height 14
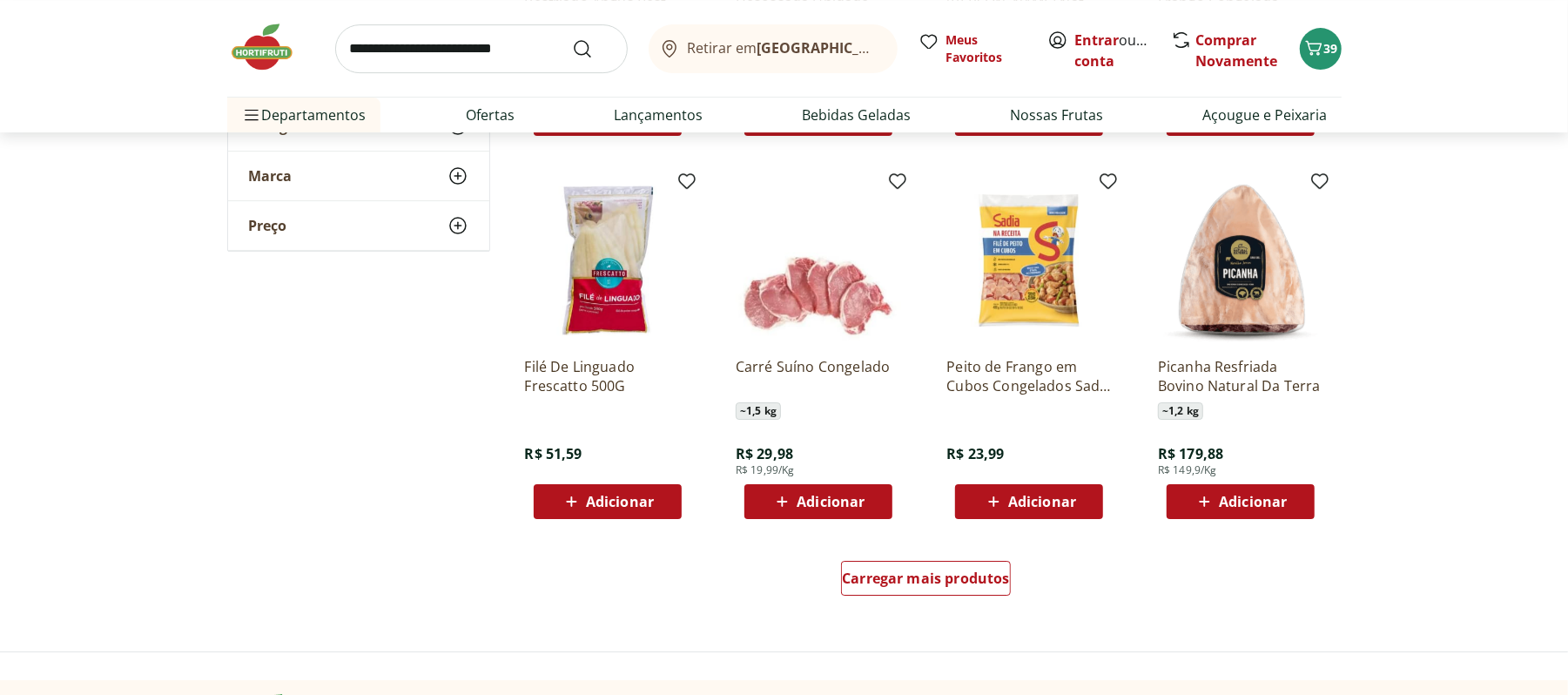
scroll to position [8853, 0]
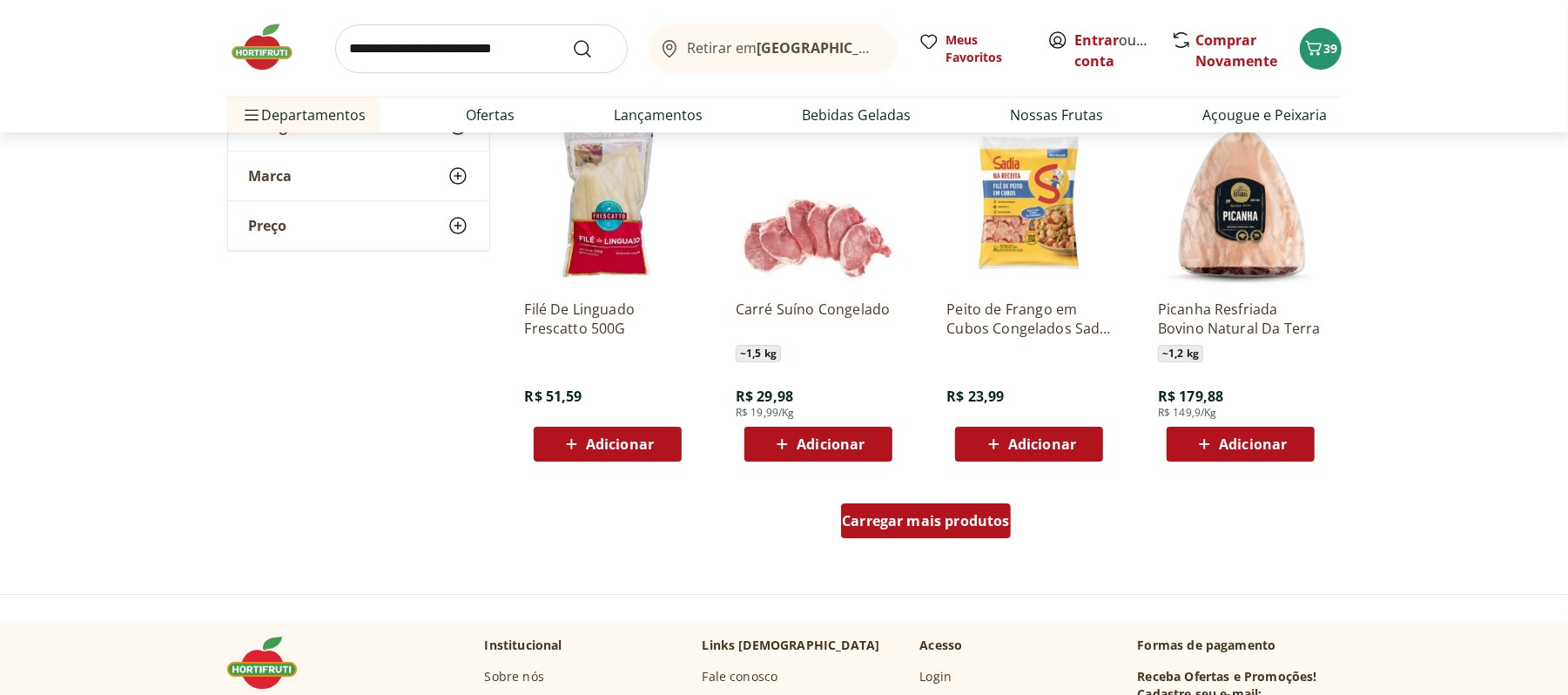
click at [966, 503] on div "Carregar mais produtos" at bounding box center [927, 520] width 170 height 35
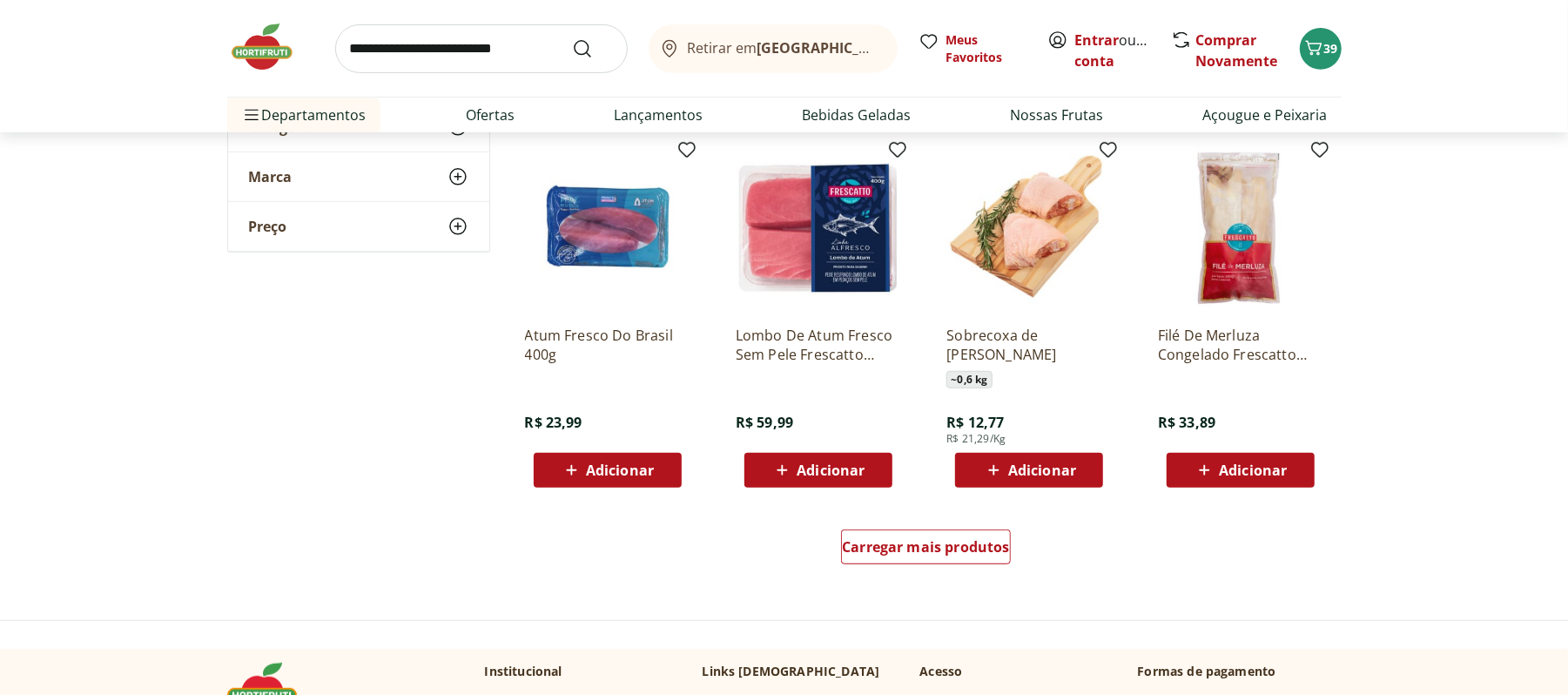
scroll to position [10005, 0]
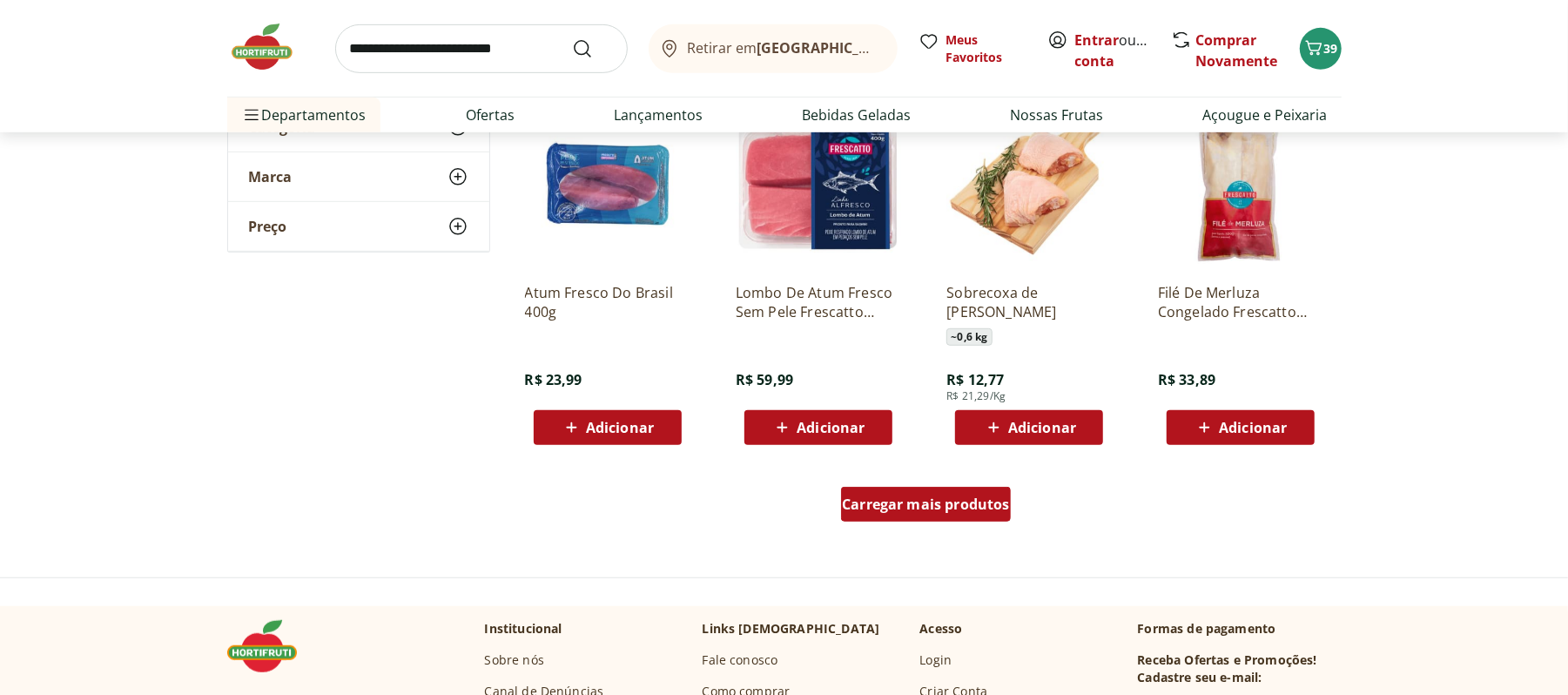
click at [920, 517] on div "Carregar mais produtos" at bounding box center [927, 505] width 170 height 35
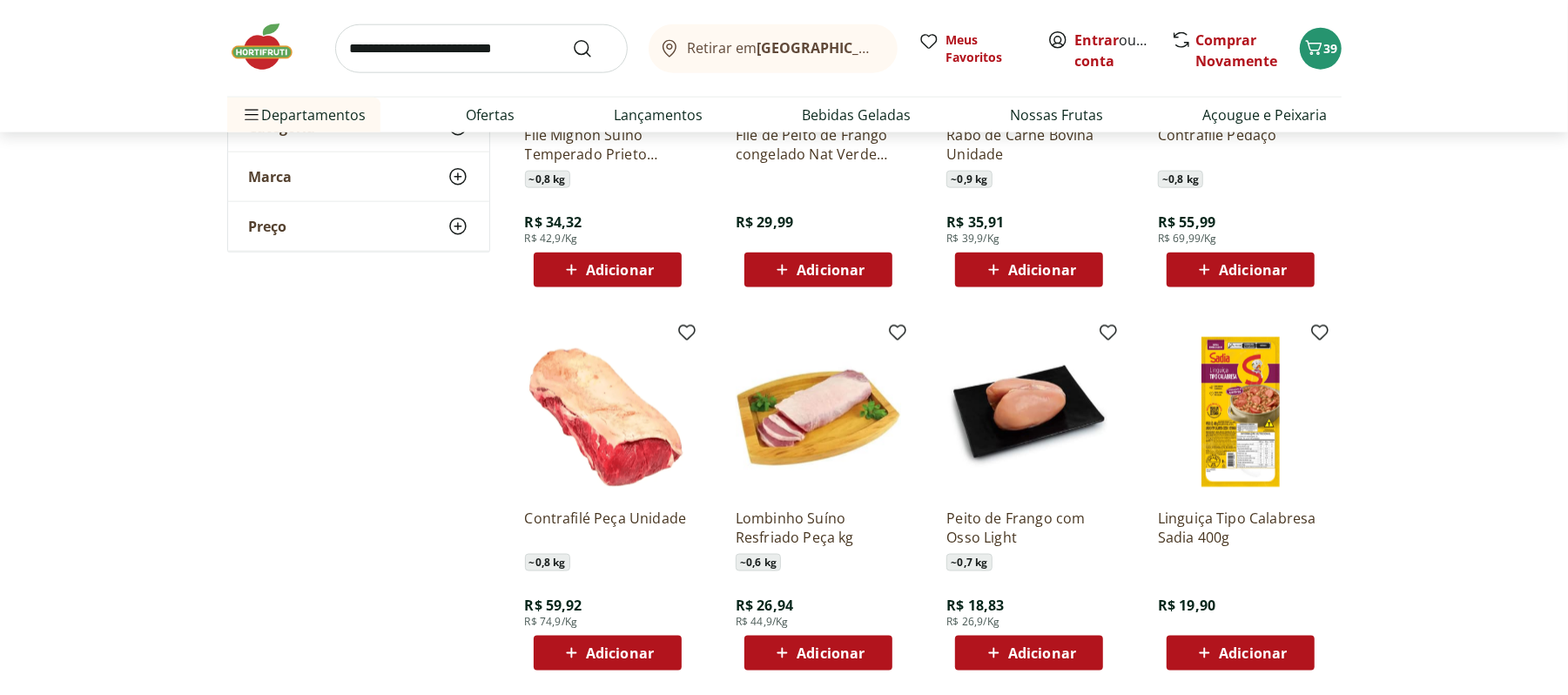
scroll to position [11079, 0]
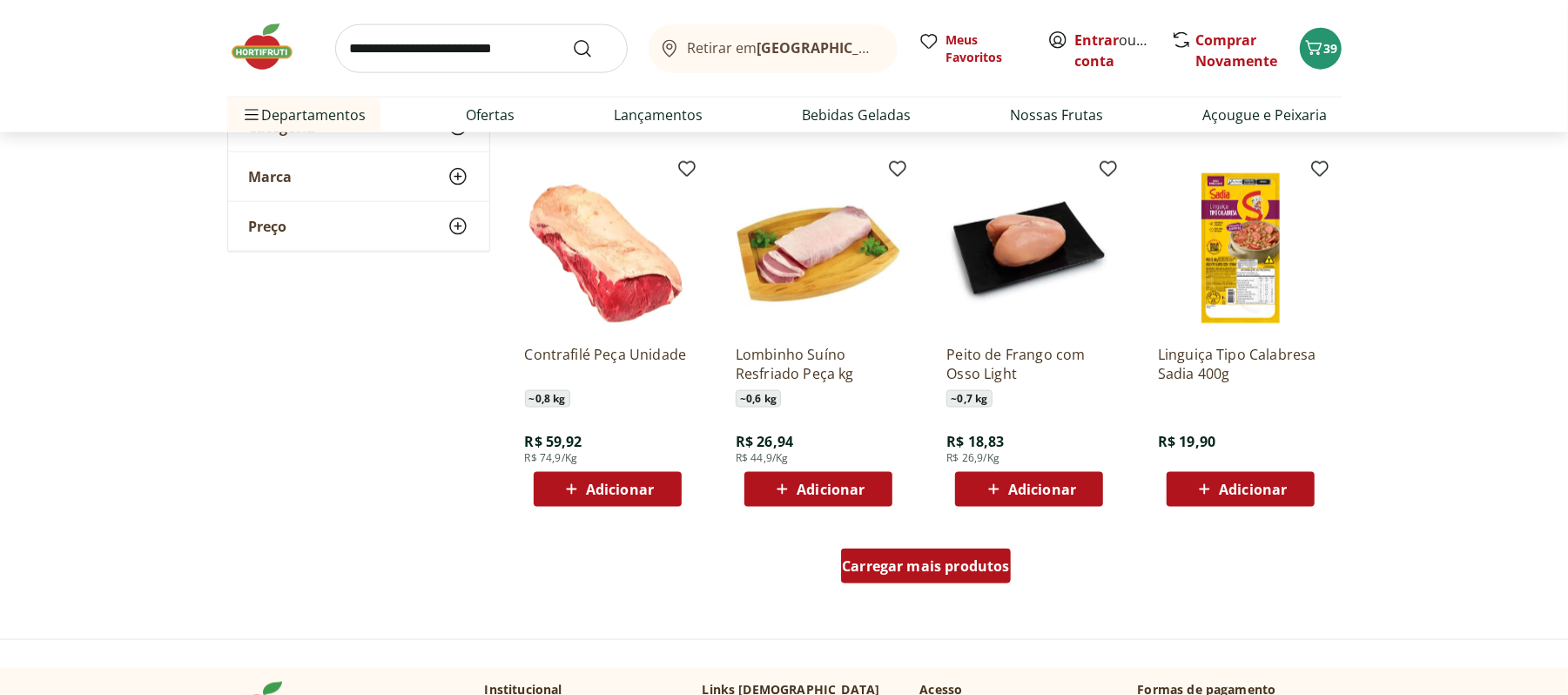
click at [913, 578] on div "Carregar mais produtos" at bounding box center [927, 566] width 170 height 35
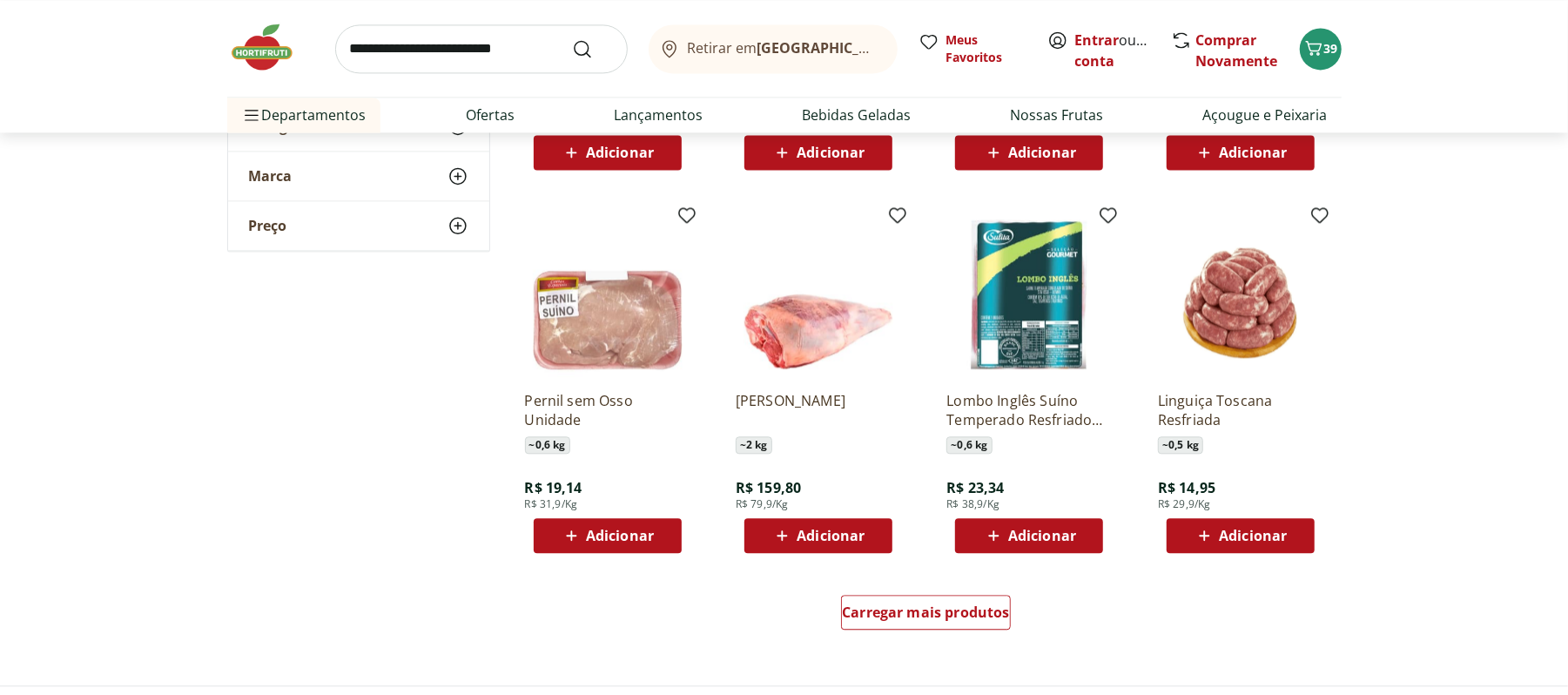
scroll to position [12219, 0]
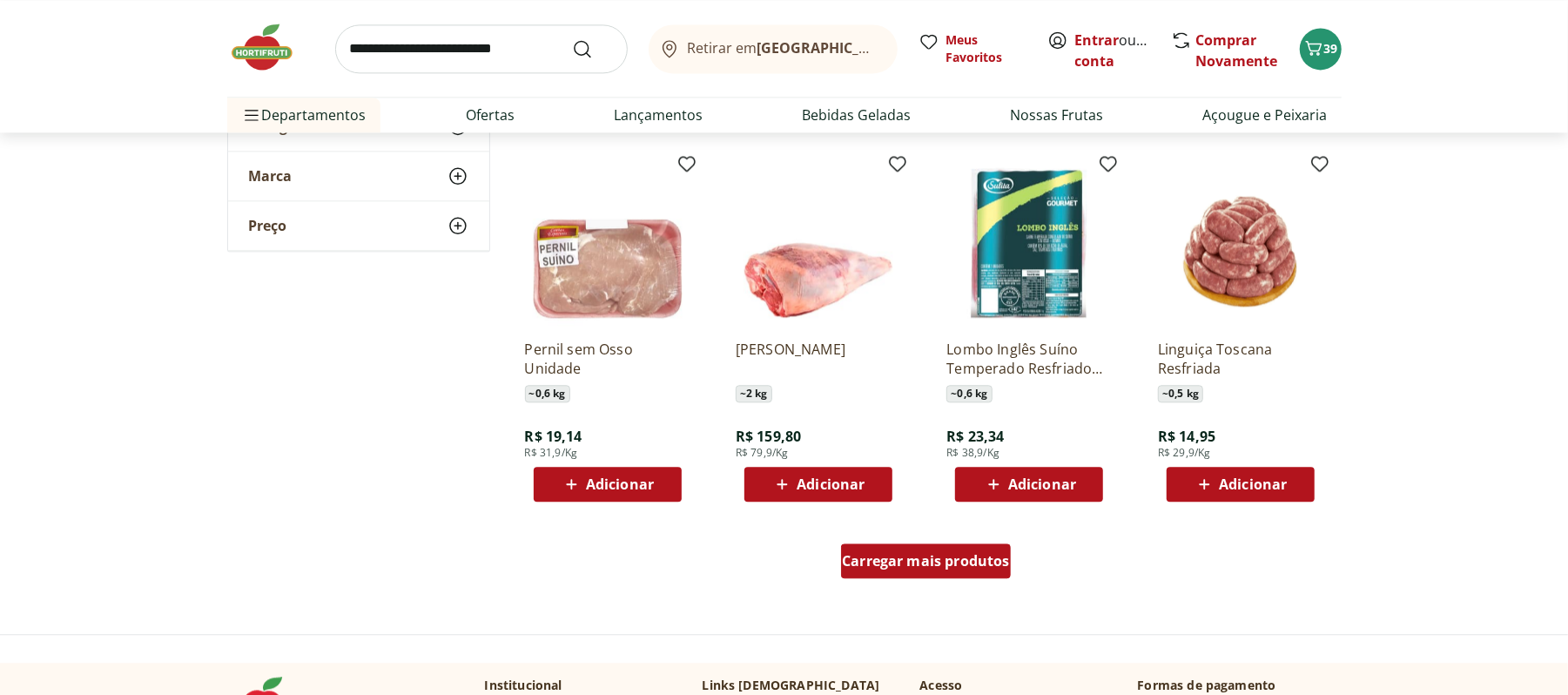
click at [918, 565] on span "Carregar mais produtos" at bounding box center [926, 560] width 168 height 14
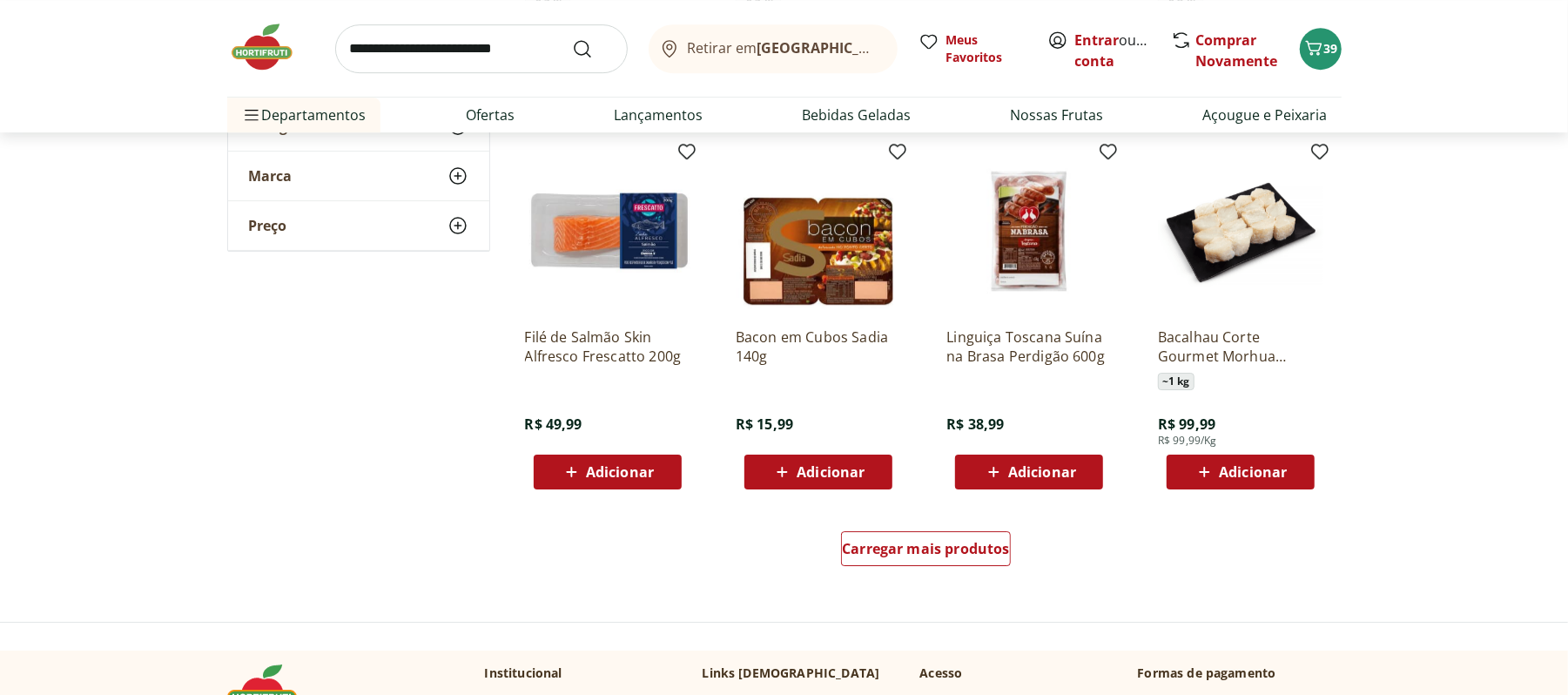
scroll to position [13422, 0]
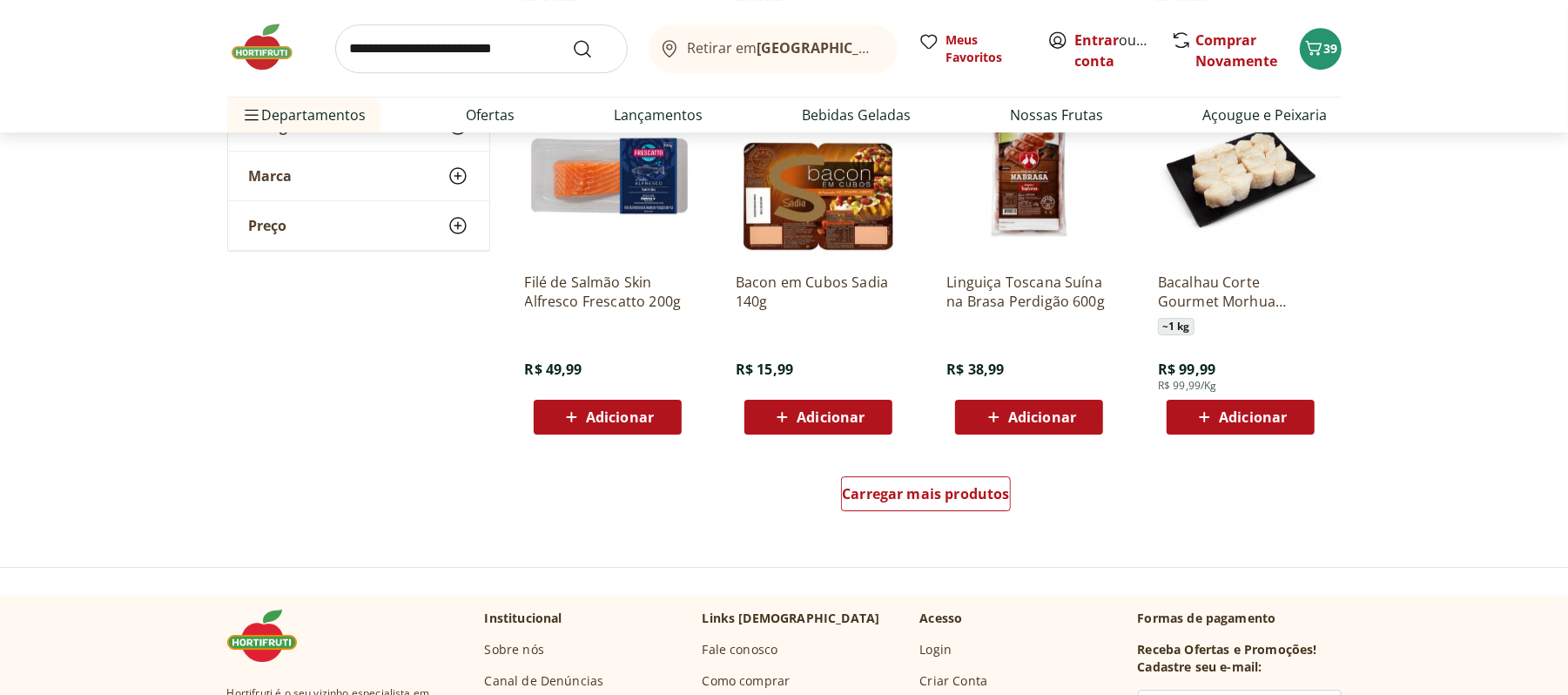
click at [942, 529] on div "Carregar mais produtos" at bounding box center [926, 497] width 845 height 84
click at [921, 506] on div "Carregar mais produtos" at bounding box center [927, 494] width 170 height 35
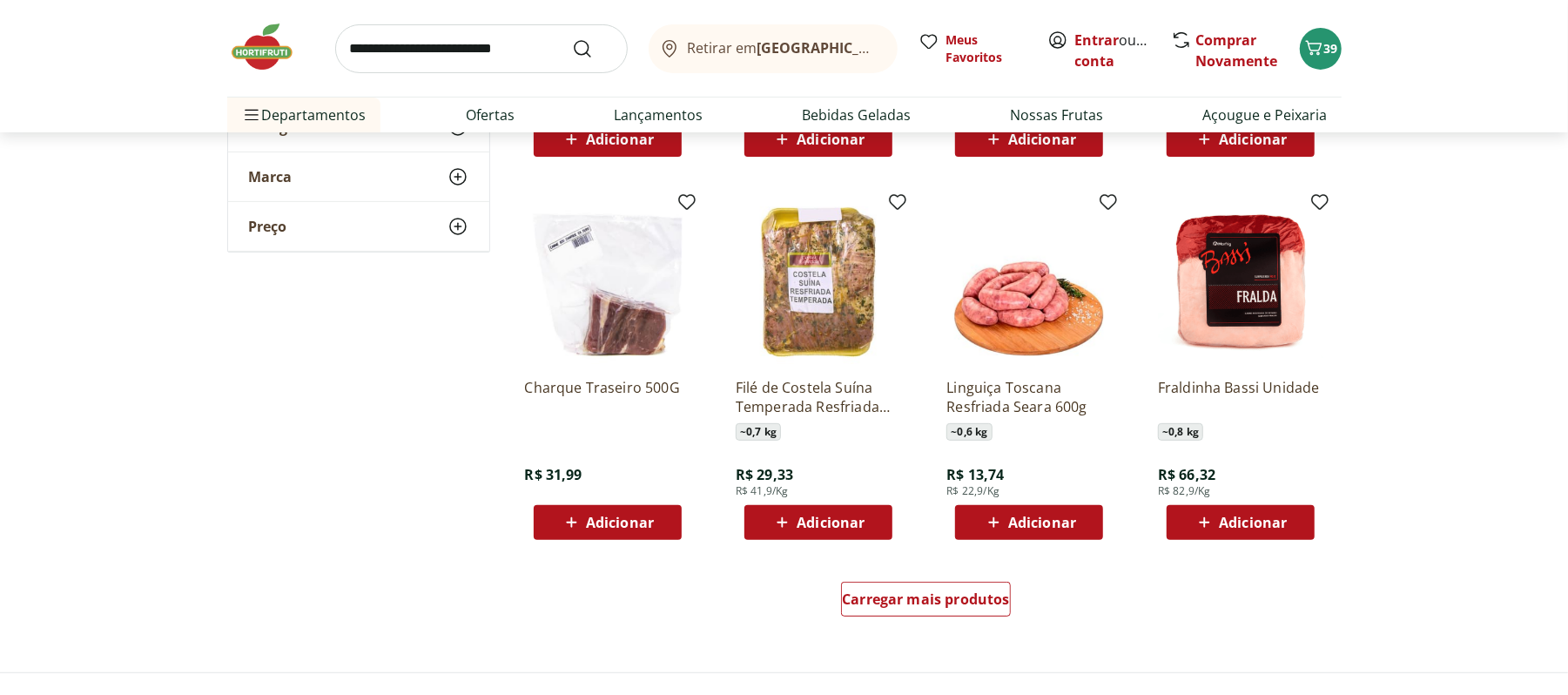
scroll to position [14480, 0]
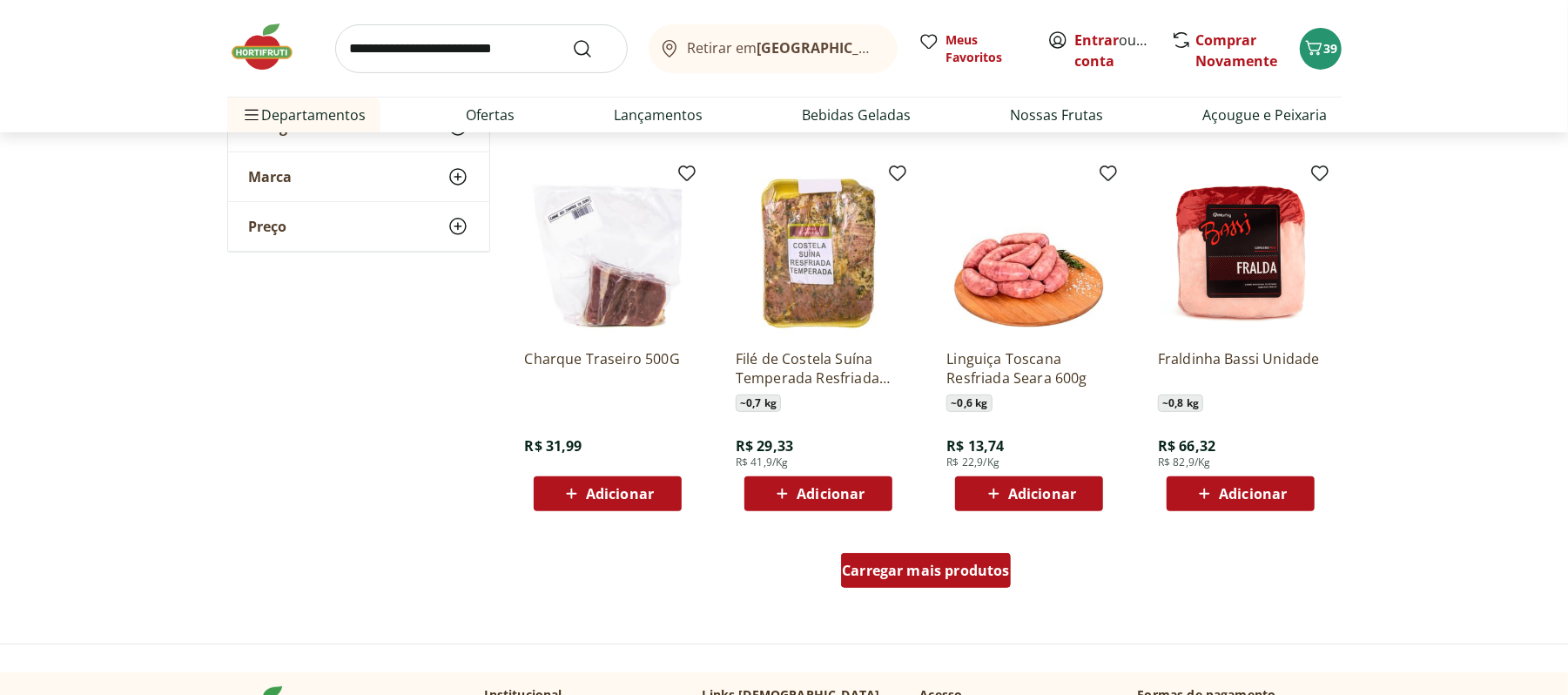
click at [914, 575] on span "Carregar mais produtos" at bounding box center [926, 570] width 168 height 14
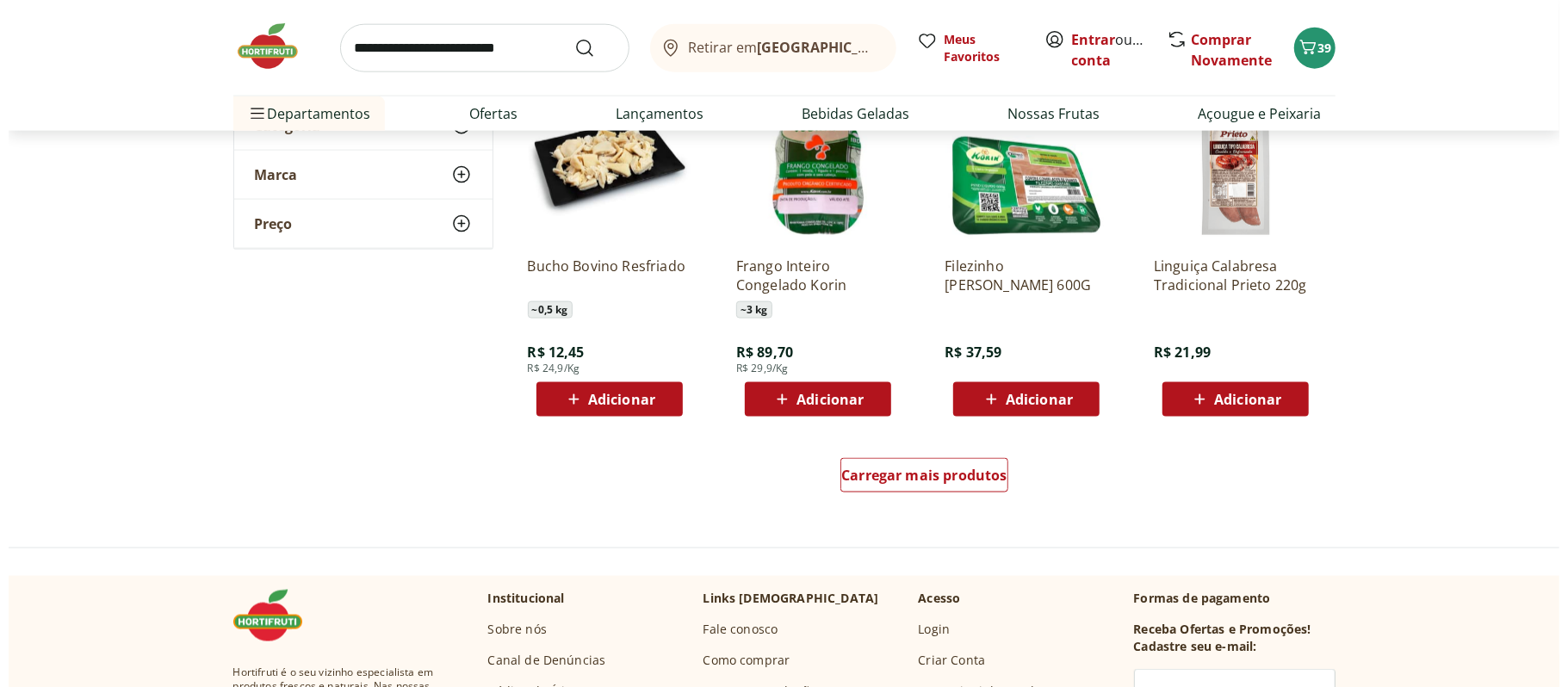
scroll to position [15555, 0]
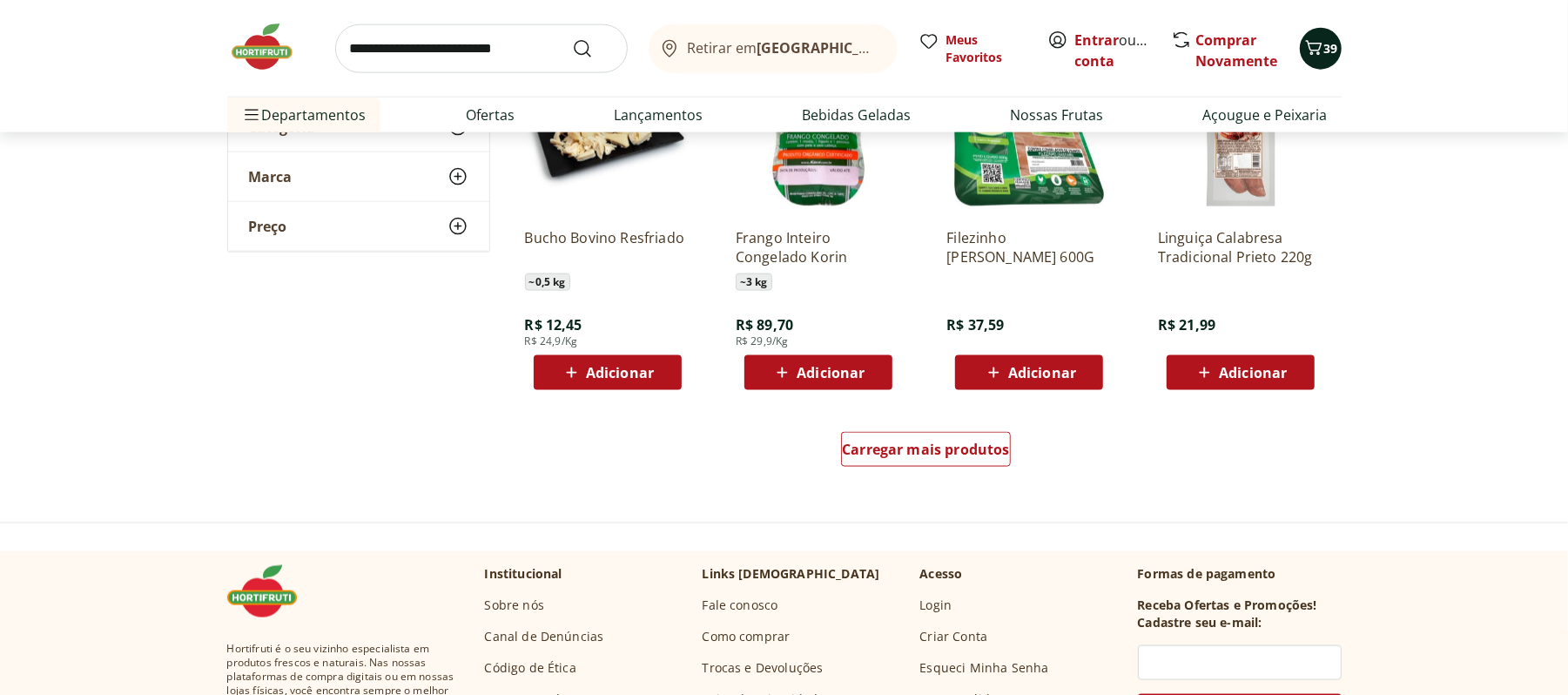
click at [1306, 49] on icon "Carrinho" at bounding box center [1313, 47] width 21 height 20
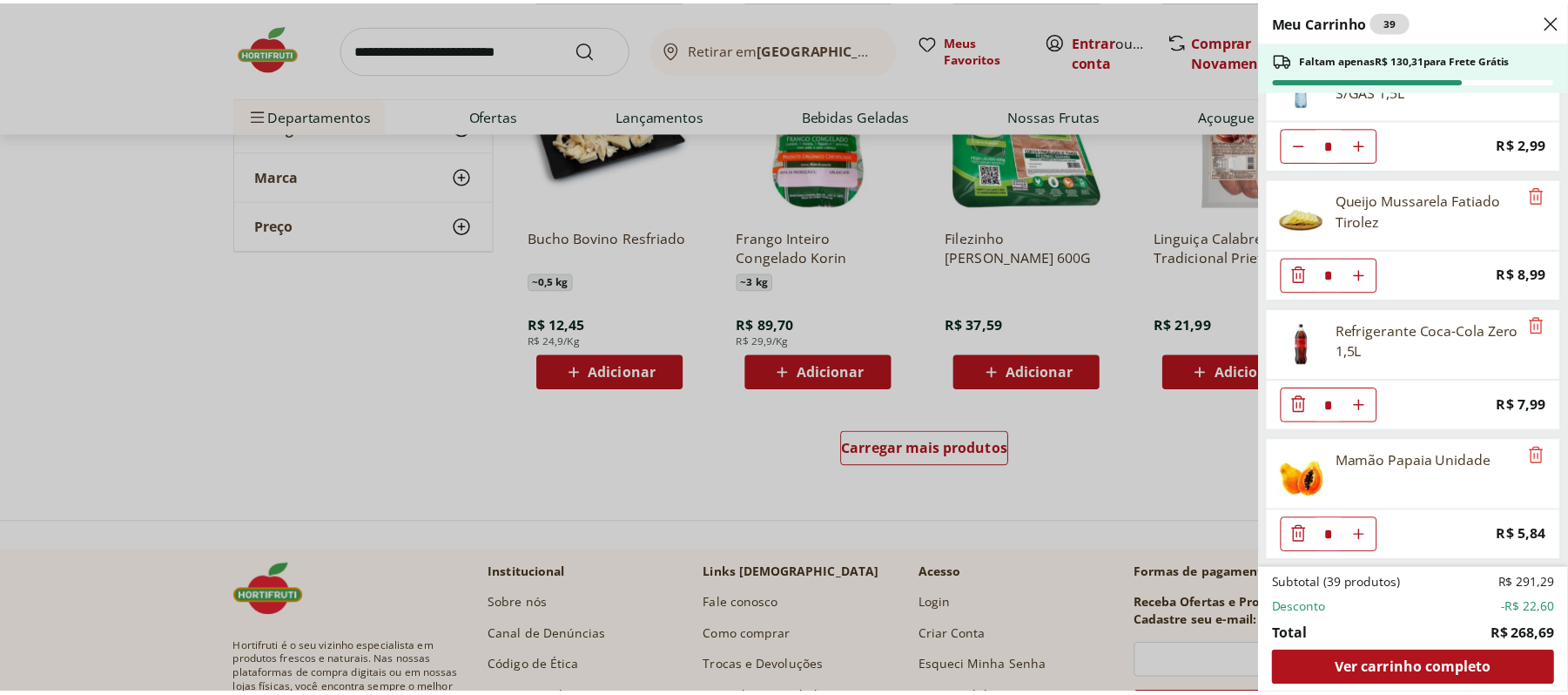
scroll to position [2836, 0]
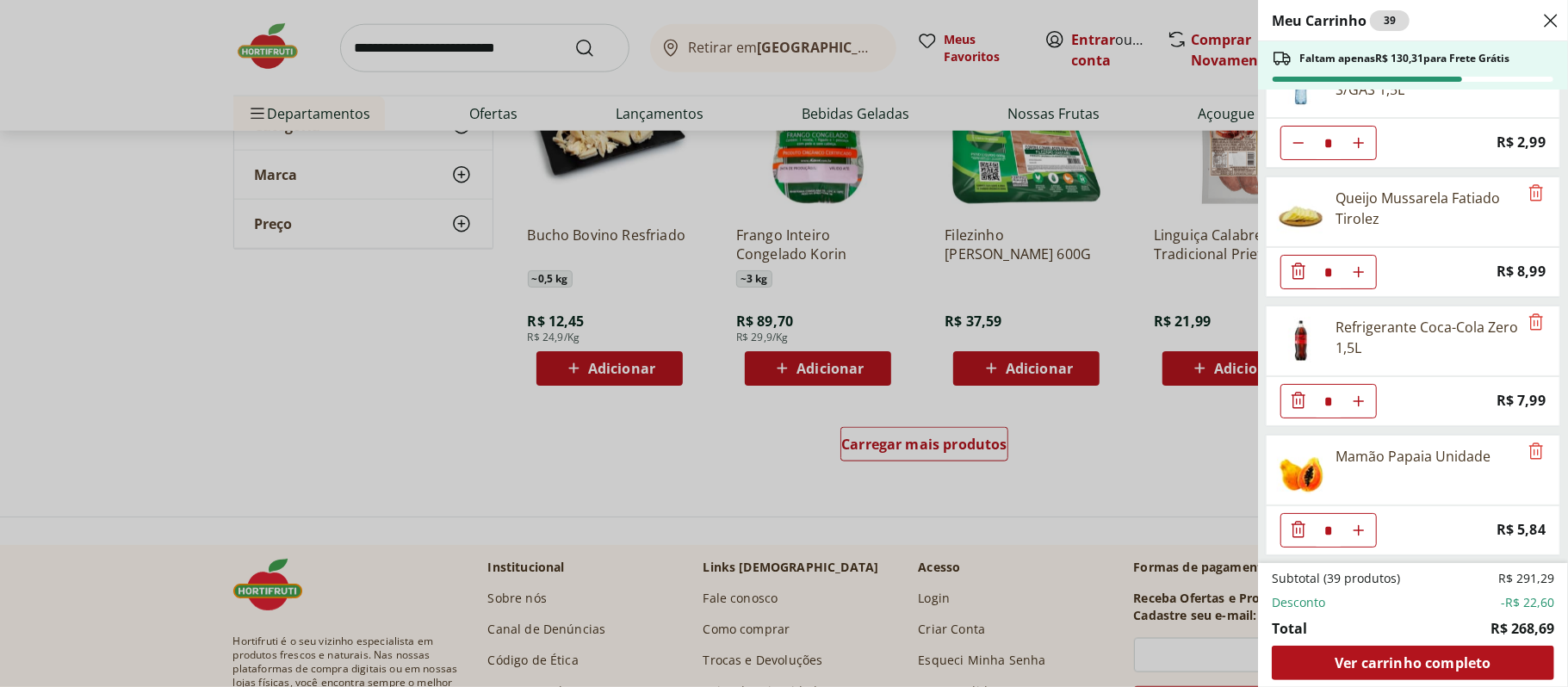
click at [294, 366] on div "Meu Carrinho 39 Faltam apenas R$ 130,31 para Frete Grátis Alface Americana Unid…" at bounding box center [784, 344] width 1568 height 687
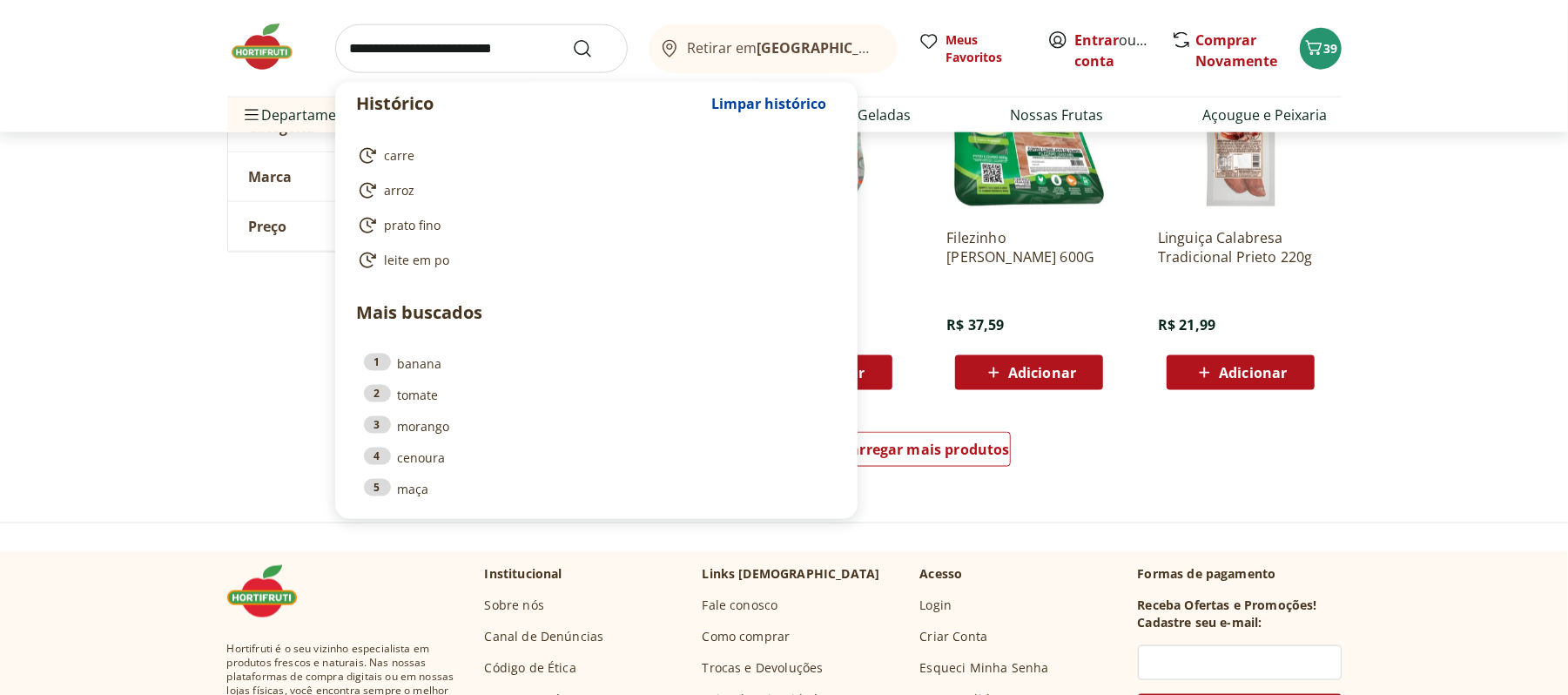
click at [444, 63] on input "search" at bounding box center [481, 49] width 293 height 49
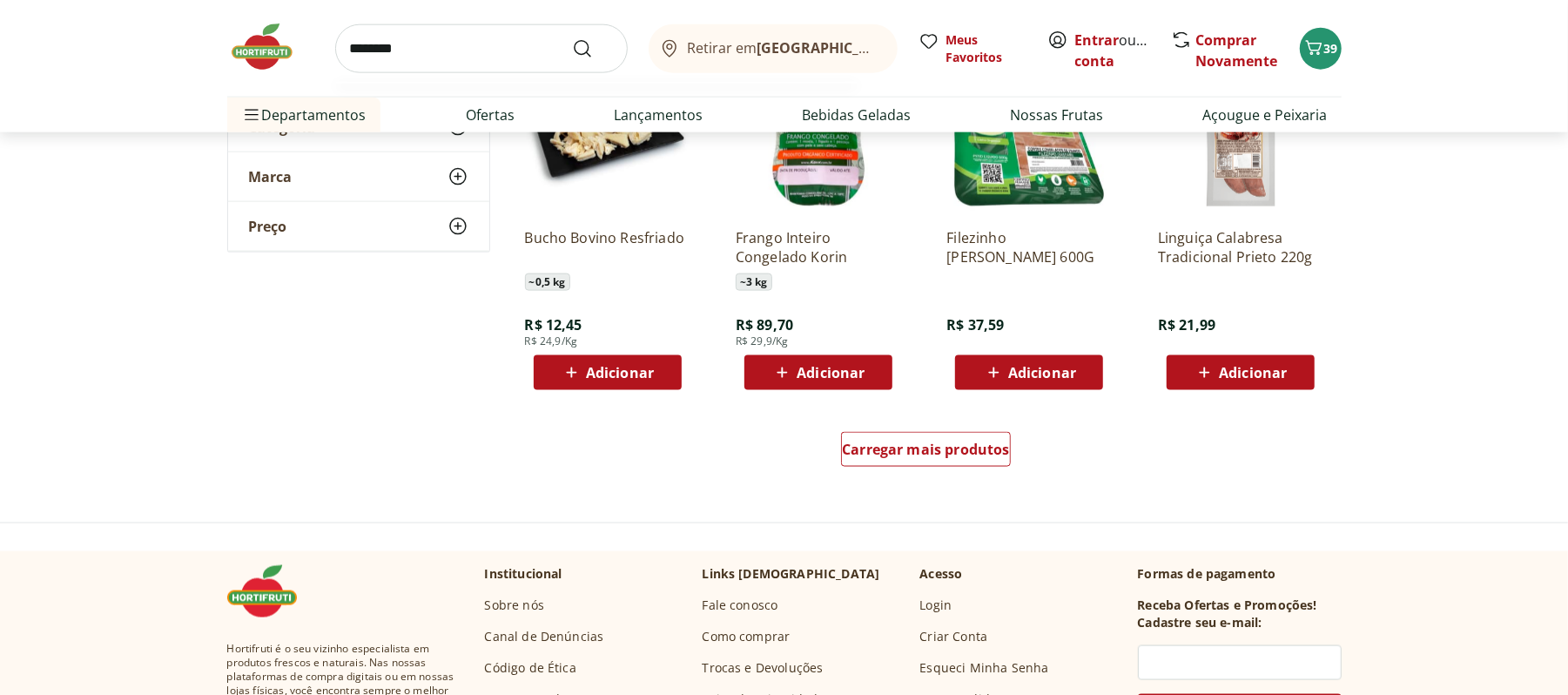
type input "********"
click at [572, 38] on button "Submit Search" at bounding box center [593, 48] width 42 height 20
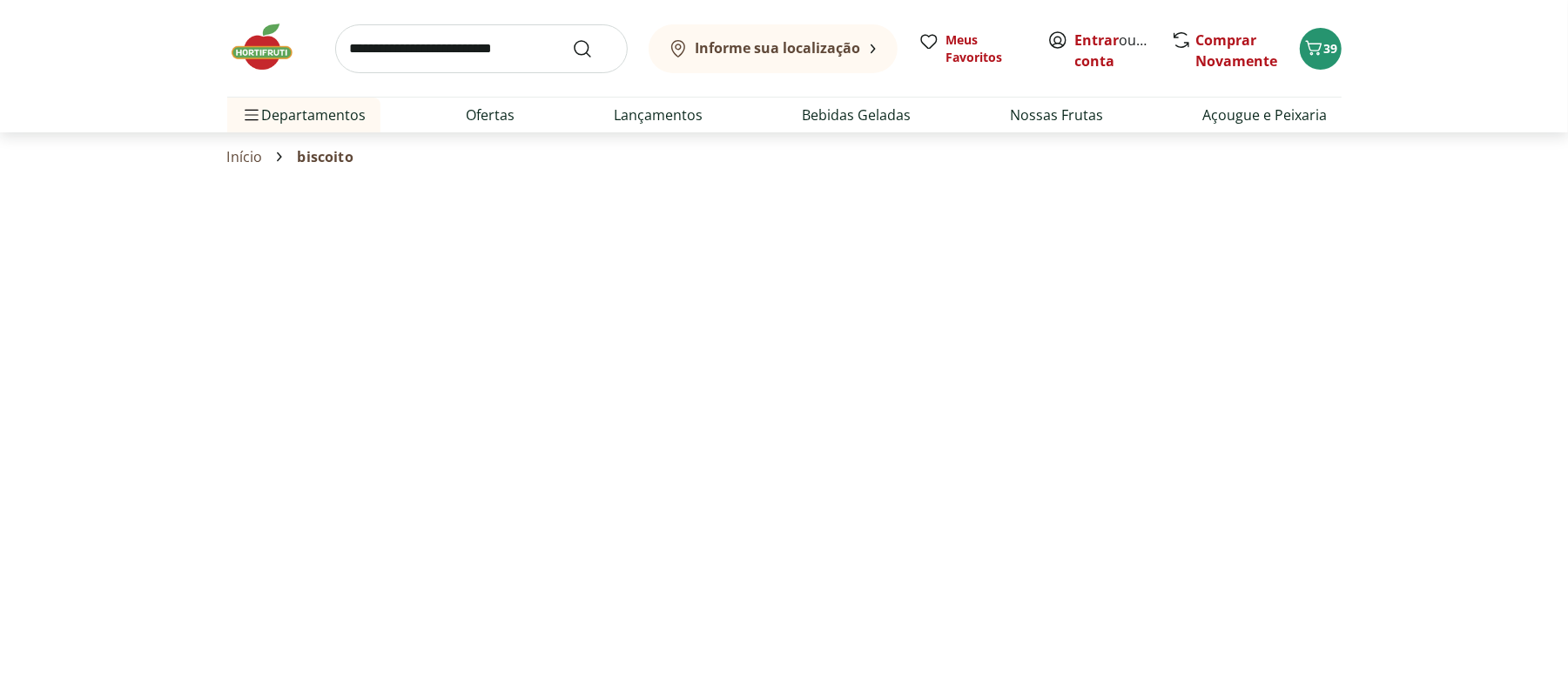
select select "**********"
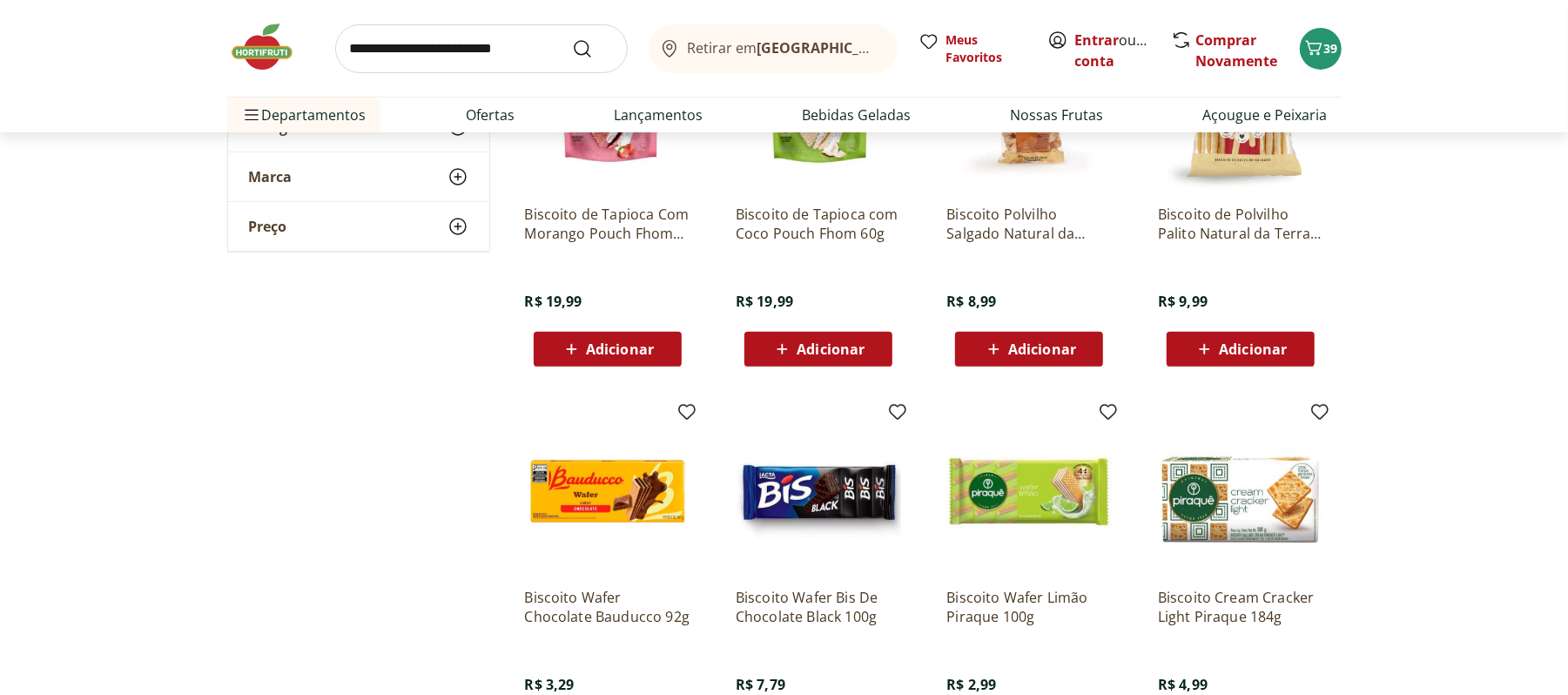
scroll to position [311, 0]
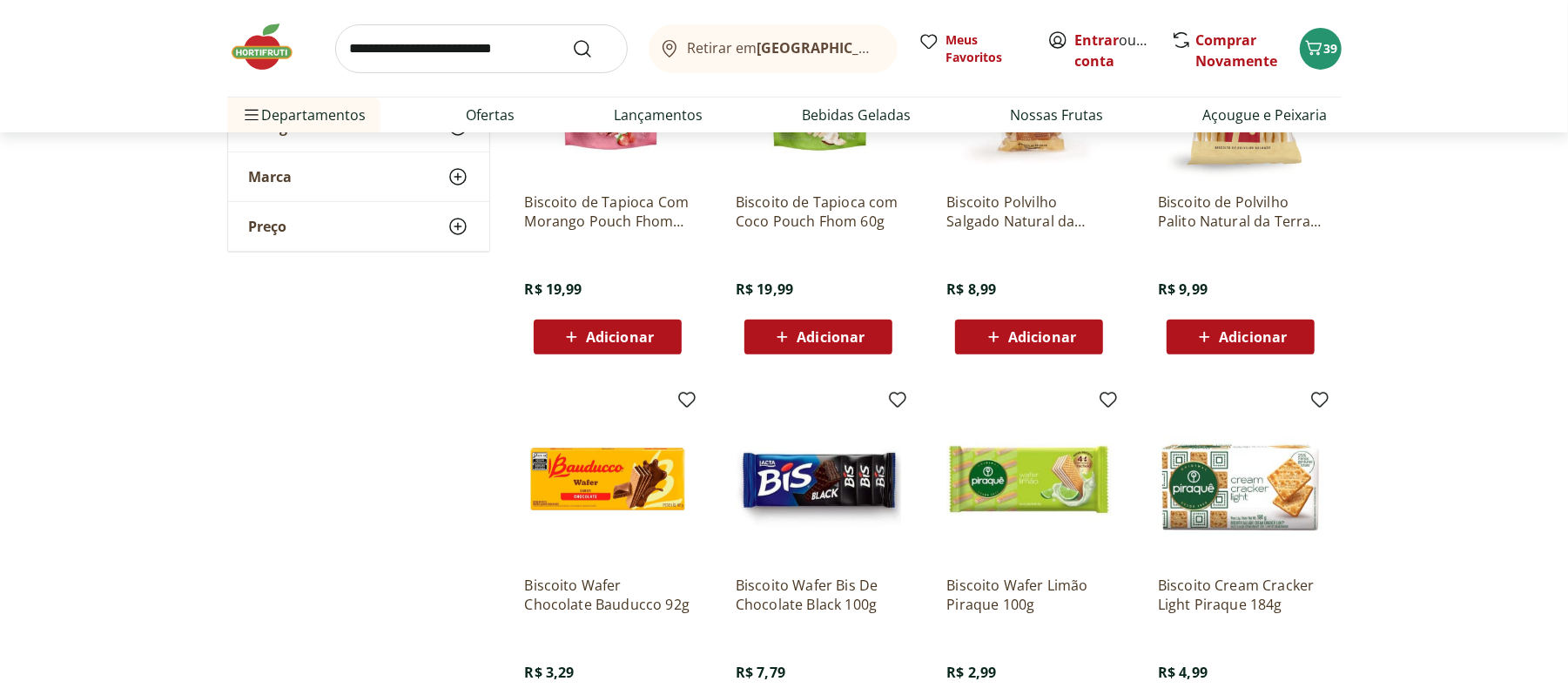
click at [1245, 308] on div "Biscoito de Polvilho Palito Natural da Terra 100g R$ 9,99 Adicionar" at bounding box center [1240, 266] width 165 height 176
click at [1240, 326] on span "Adicionar" at bounding box center [1240, 336] width 93 height 20
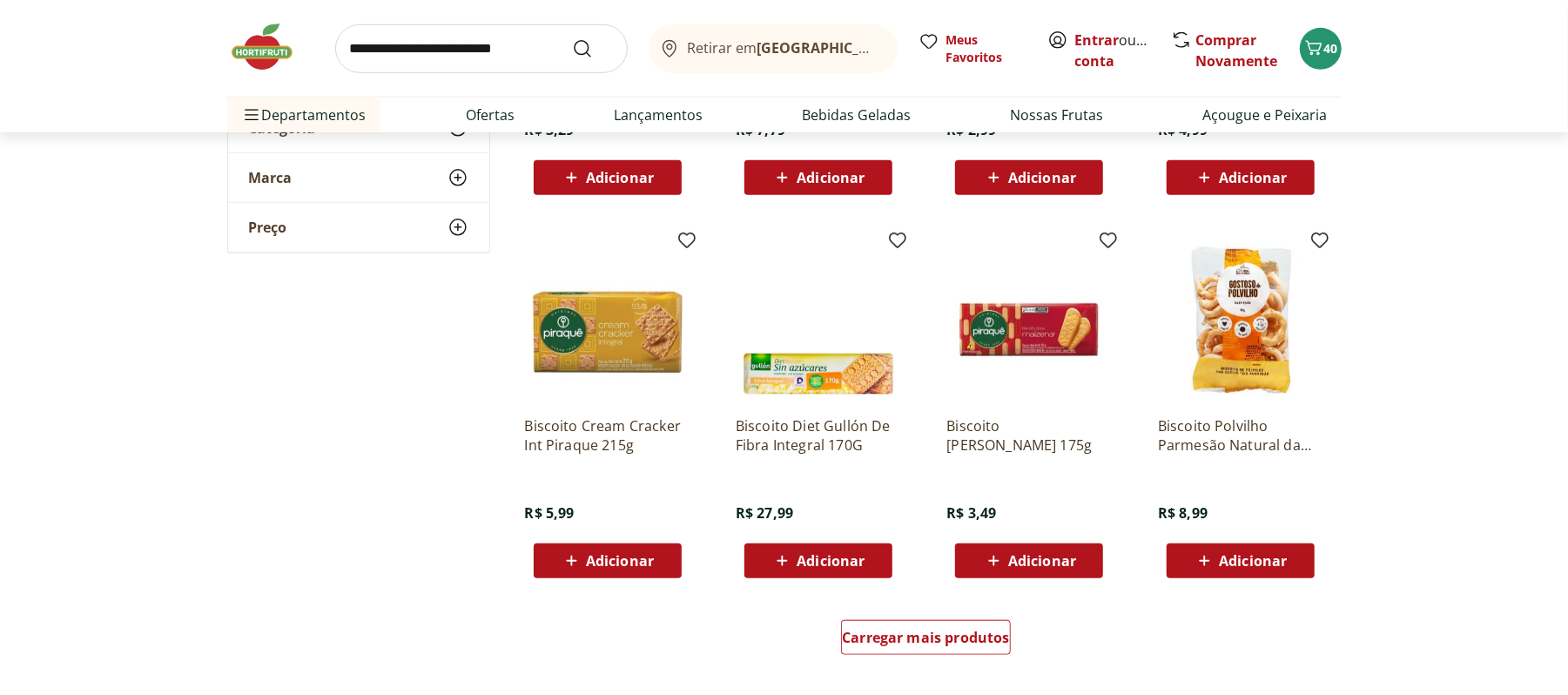
scroll to position [1038, 0]
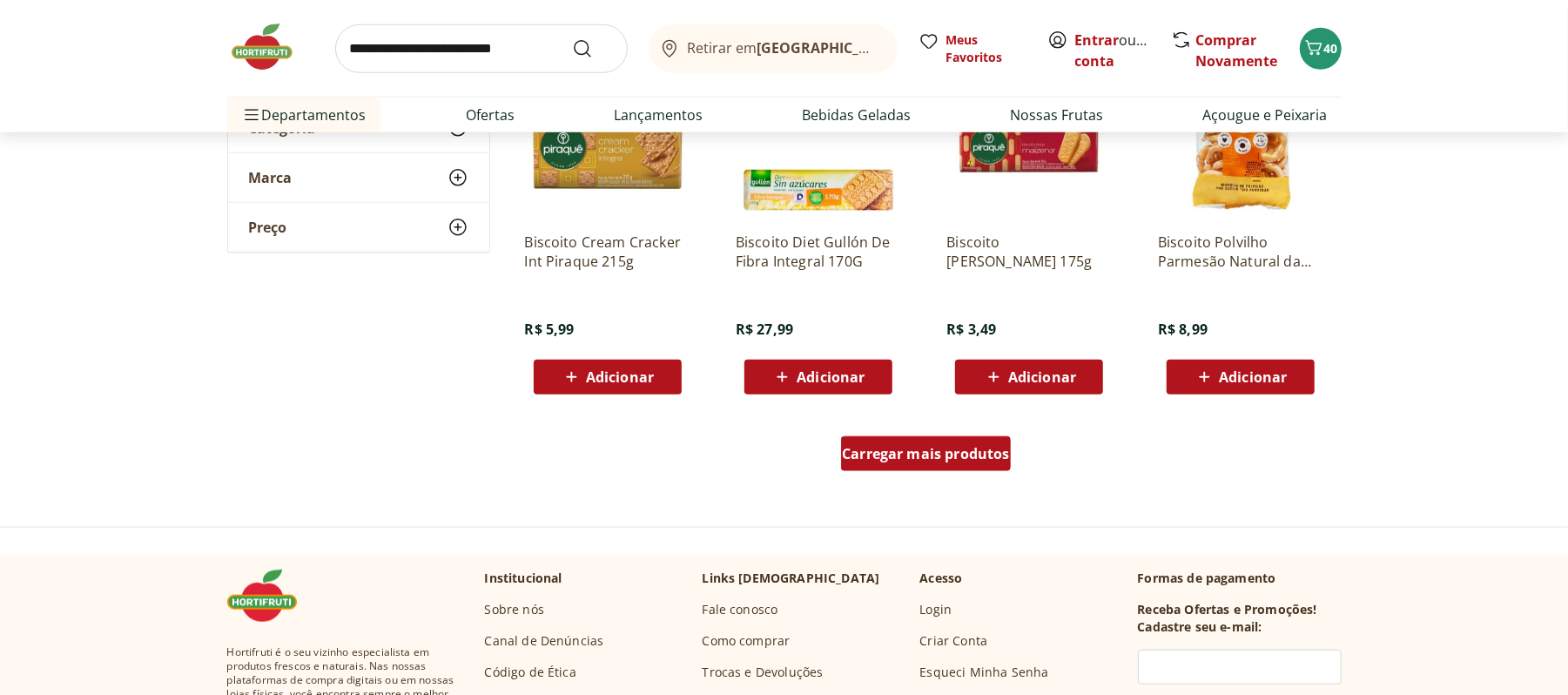
click at [922, 469] on div "Carregar mais produtos" at bounding box center [927, 454] width 170 height 35
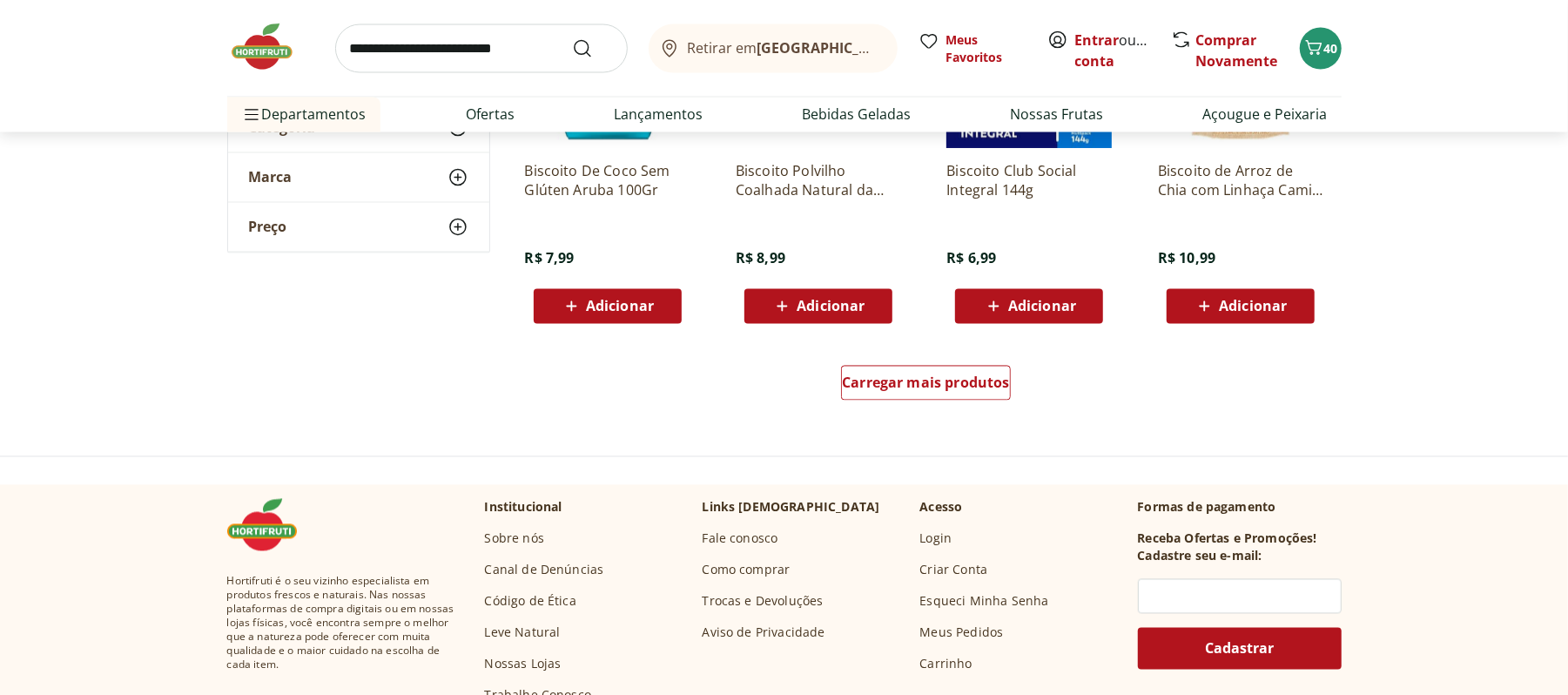
scroll to position [2251, 0]
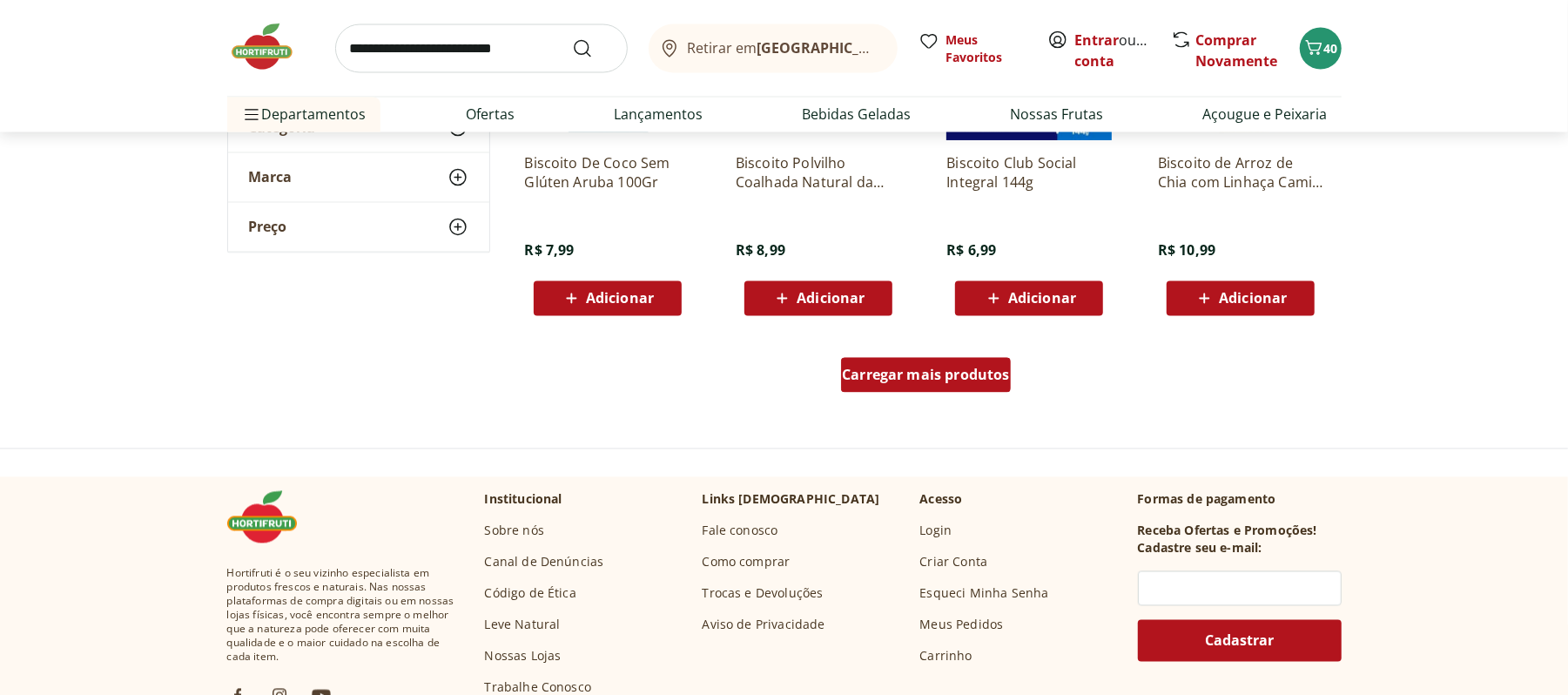
click at [880, 362] on div "Carregar mais produtos" at bounding box center [927, 376] width 170 height 35
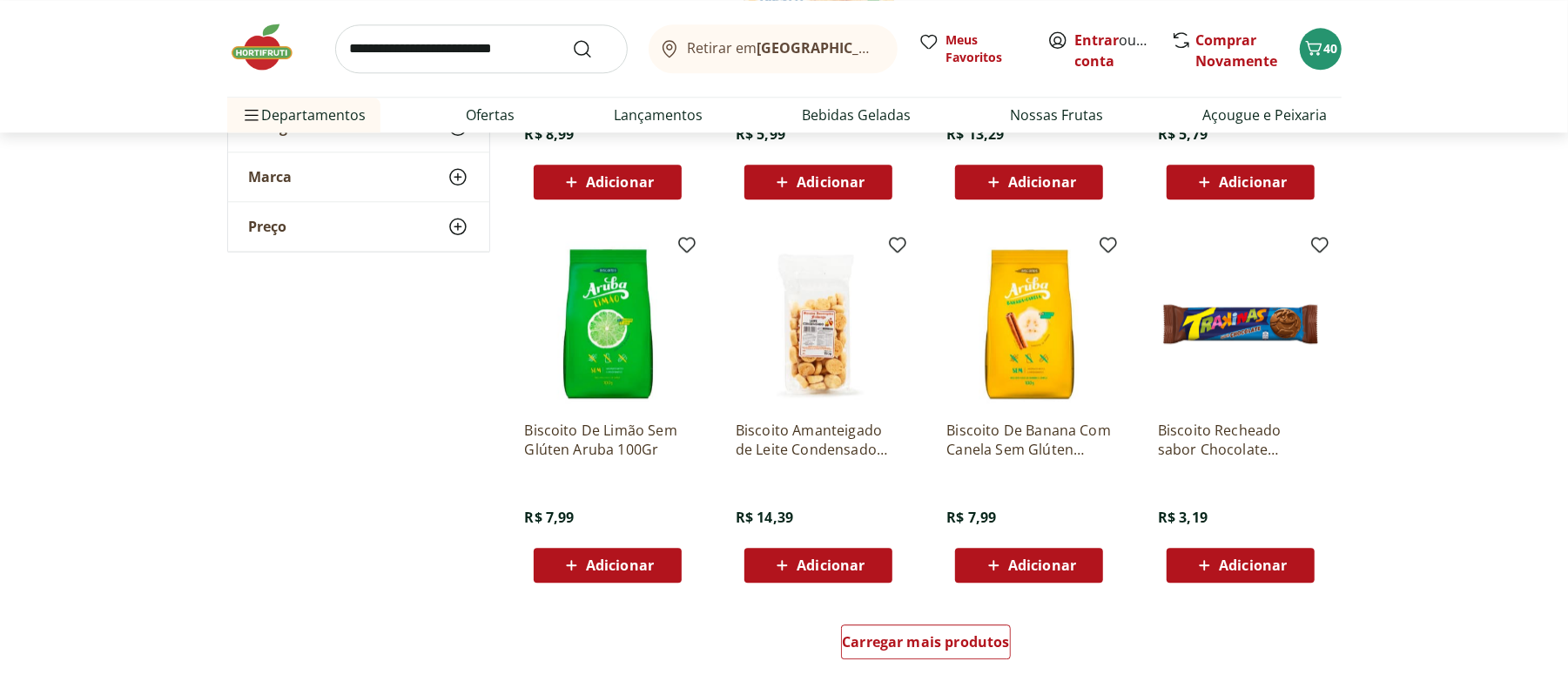
scroll to position [3138, 0]
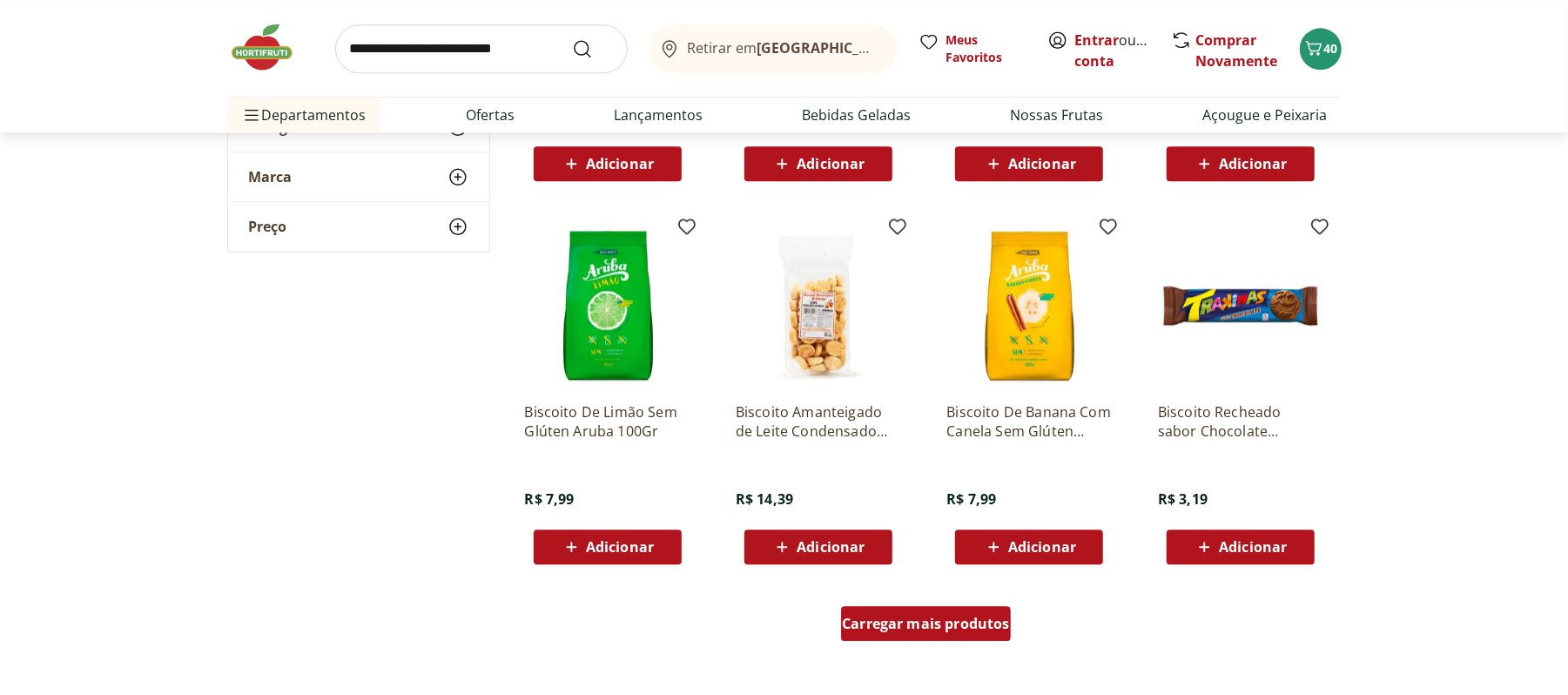
click at [923, 629] on span "Carregar mais produtos" at bounding box center [926, 623] width 168 height 14
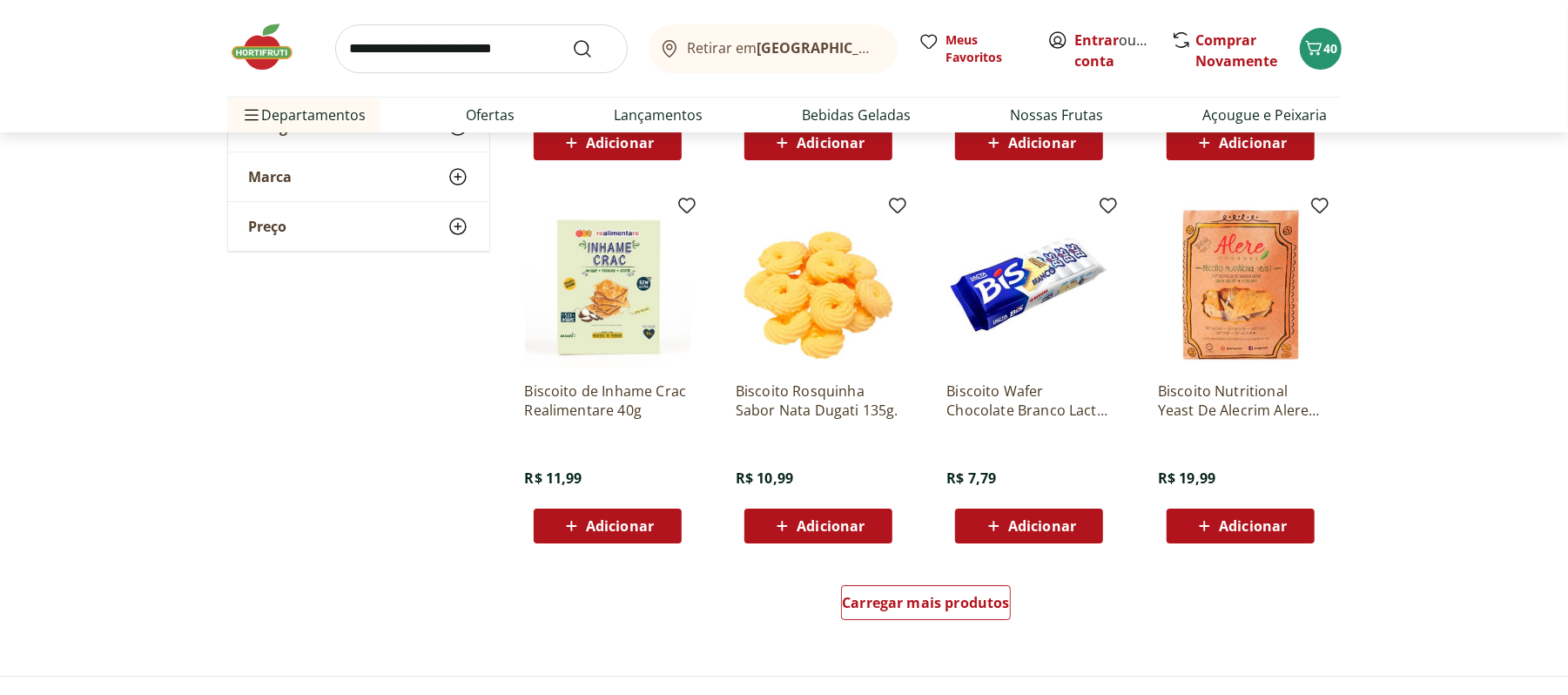
scroll to position [4340, 0]
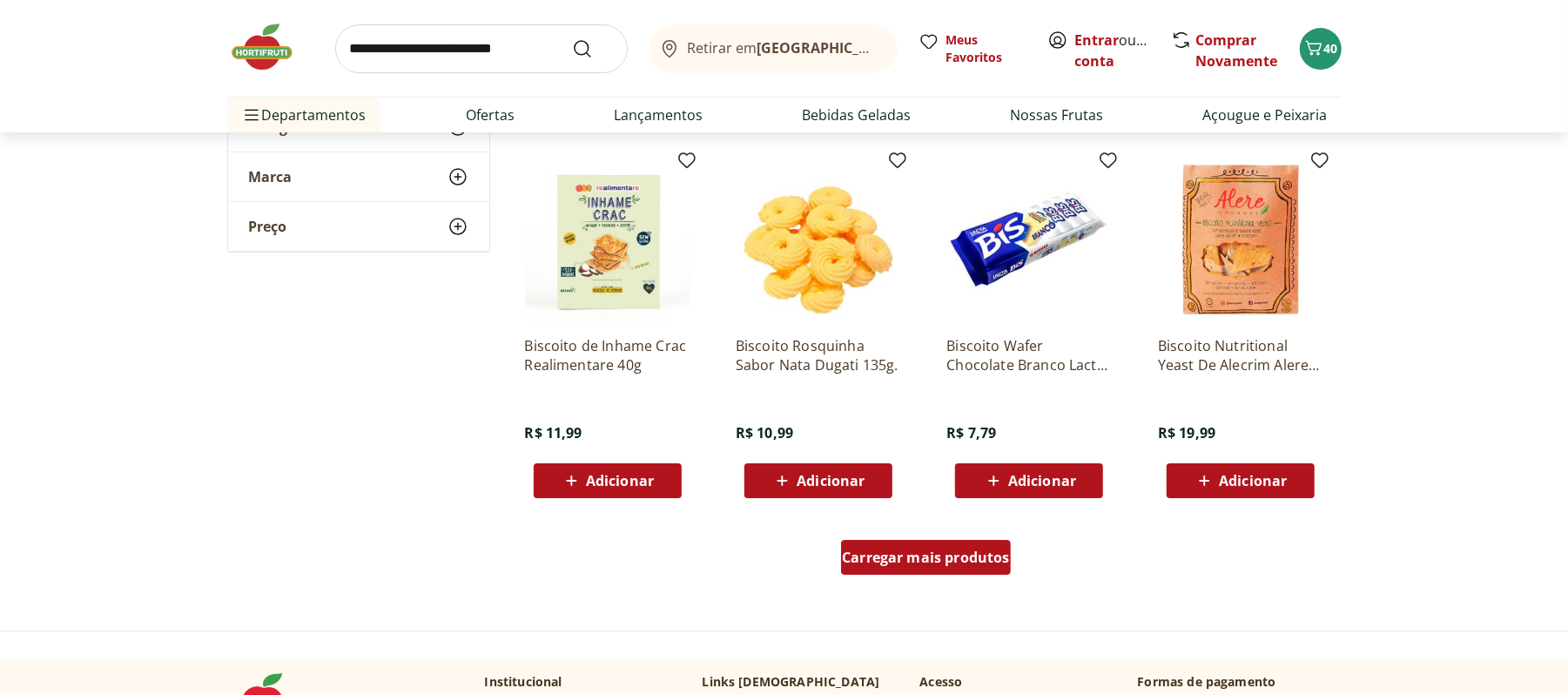
click at [891, 545] on div "Carregar mais produtos" at bounding box center [927, 557] width 170 height 35
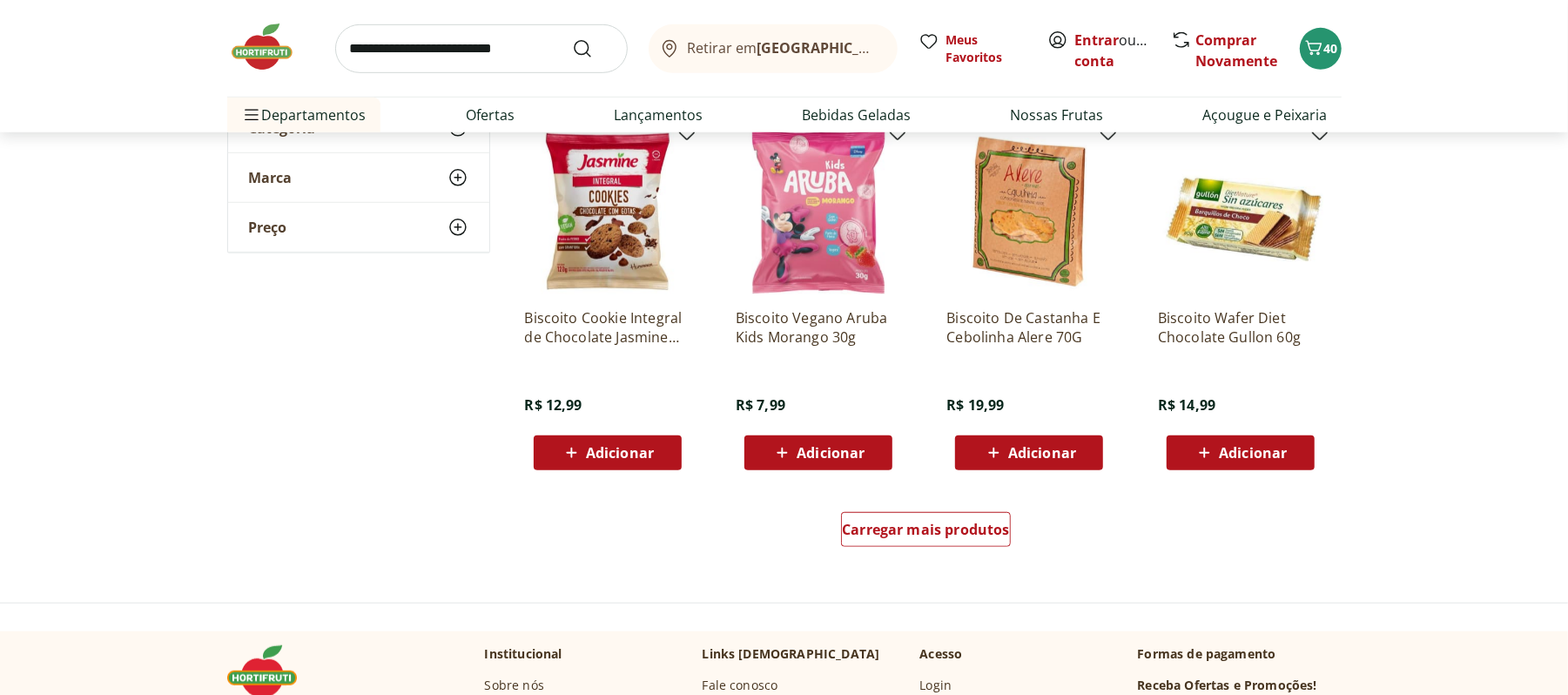
scroll to position [5541, 0]
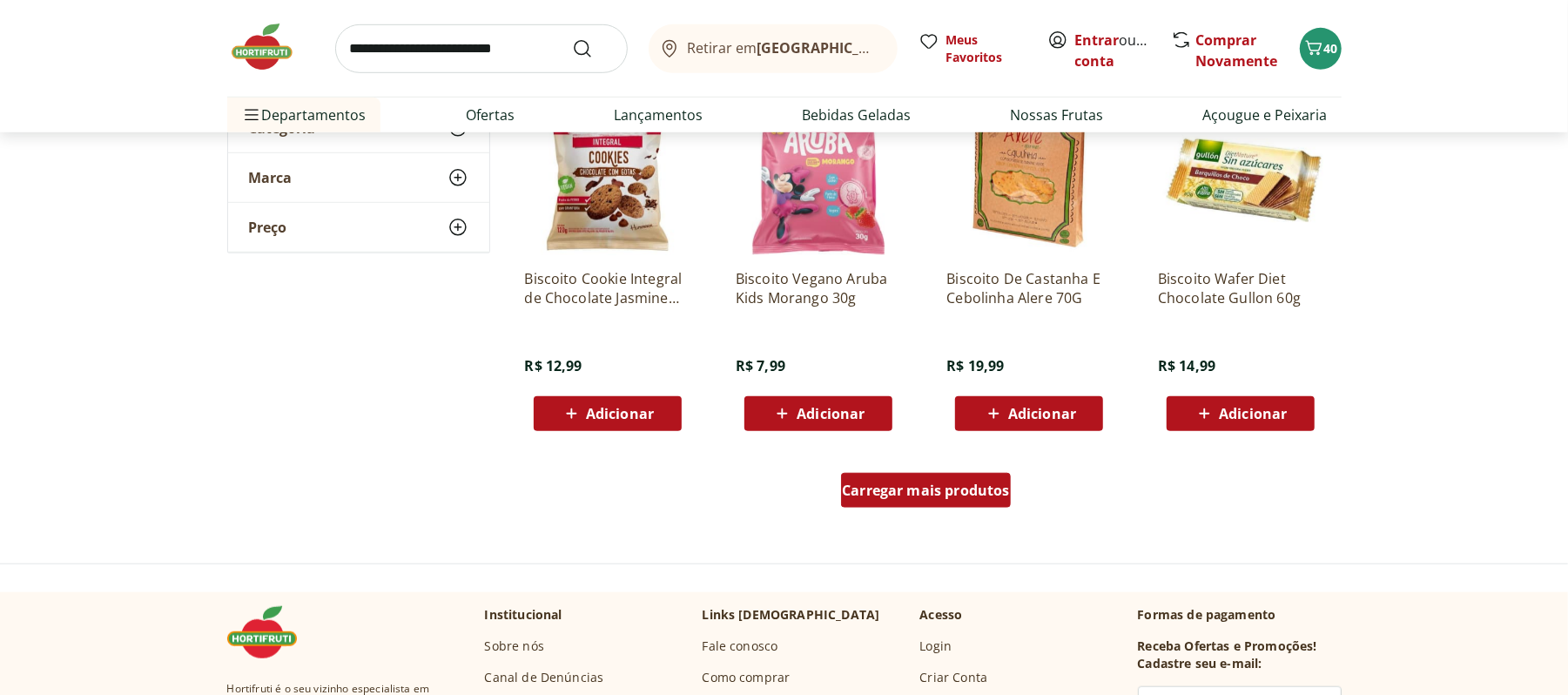
click at [976, 495] on span "Carregar mais produtos" at bounding box center [926, 490] width 168 height 14
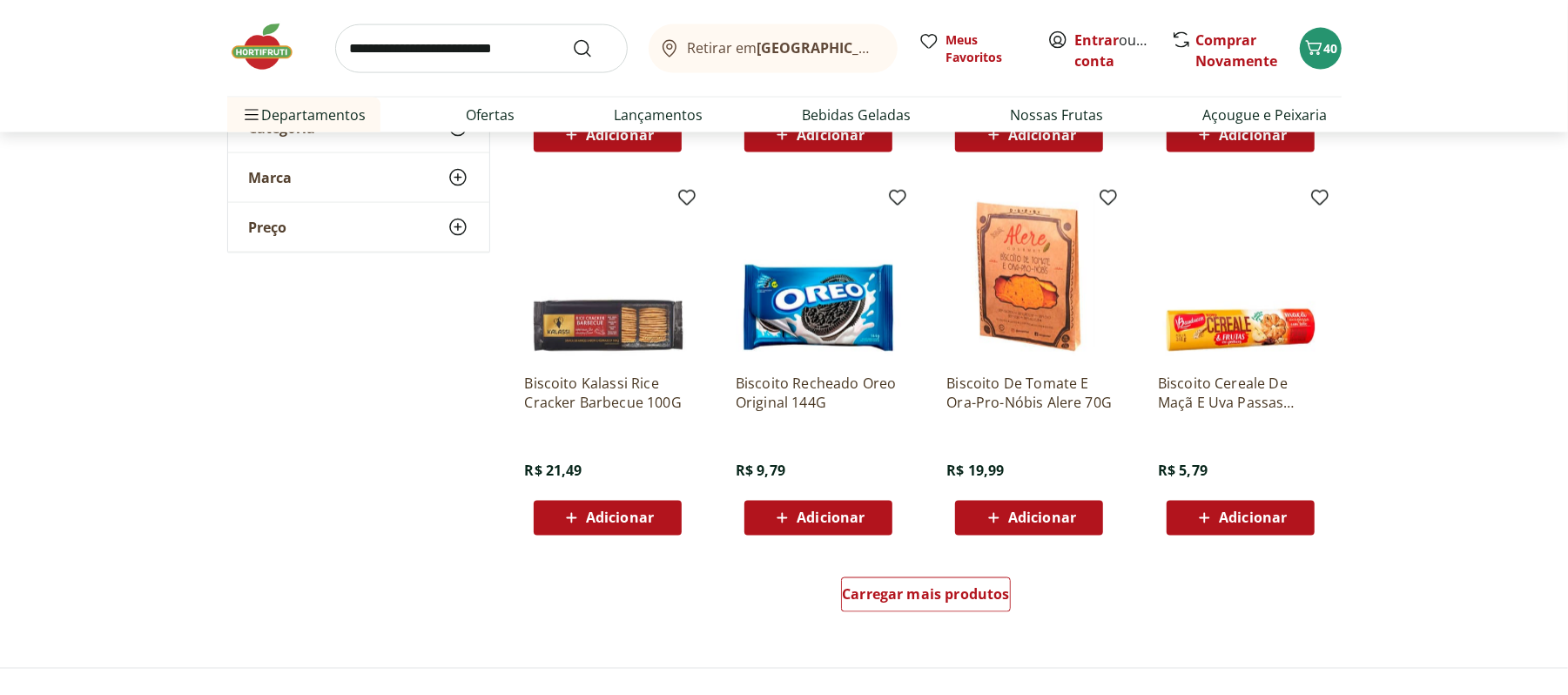
scroll to position [6618, 0]
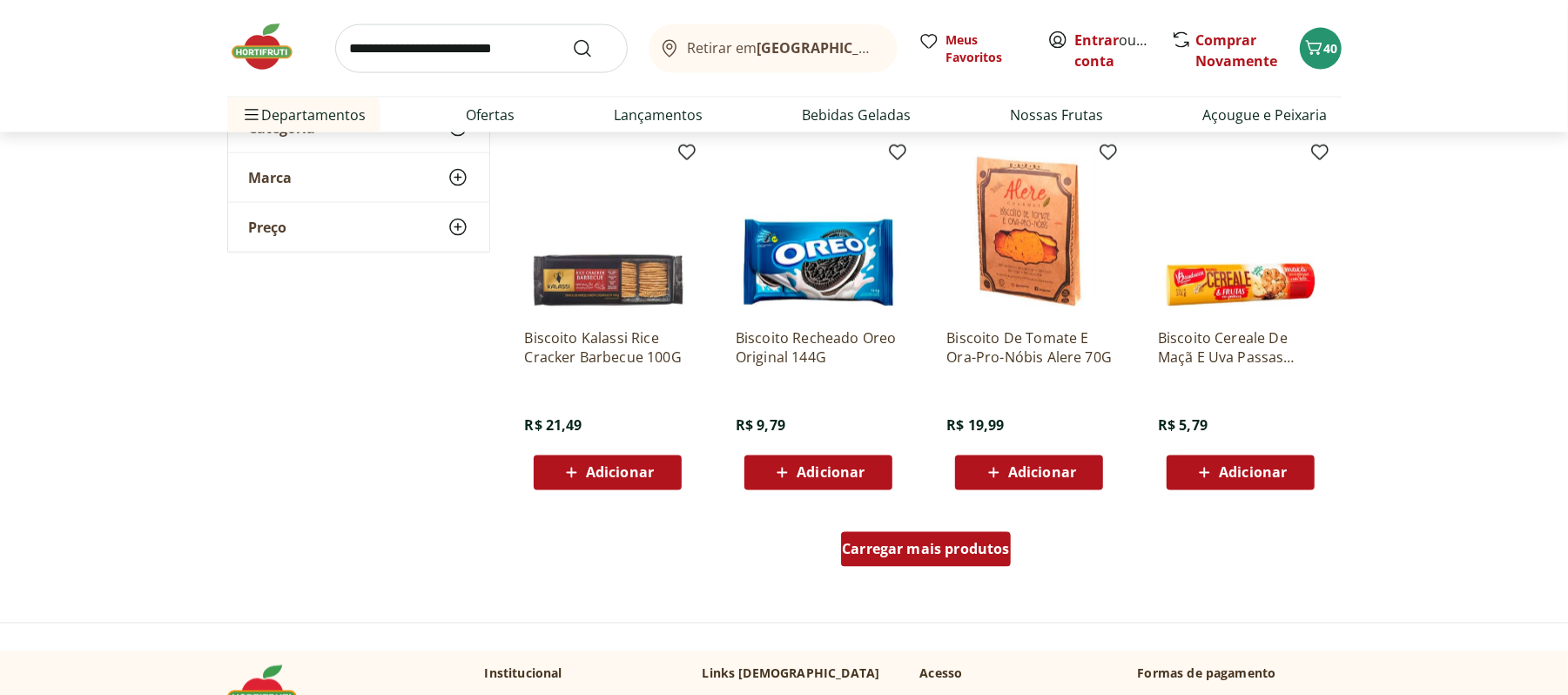
click at [892, 537] on div "Carregar mais produtos" at bounding box center [927, 550] width 170 height 35
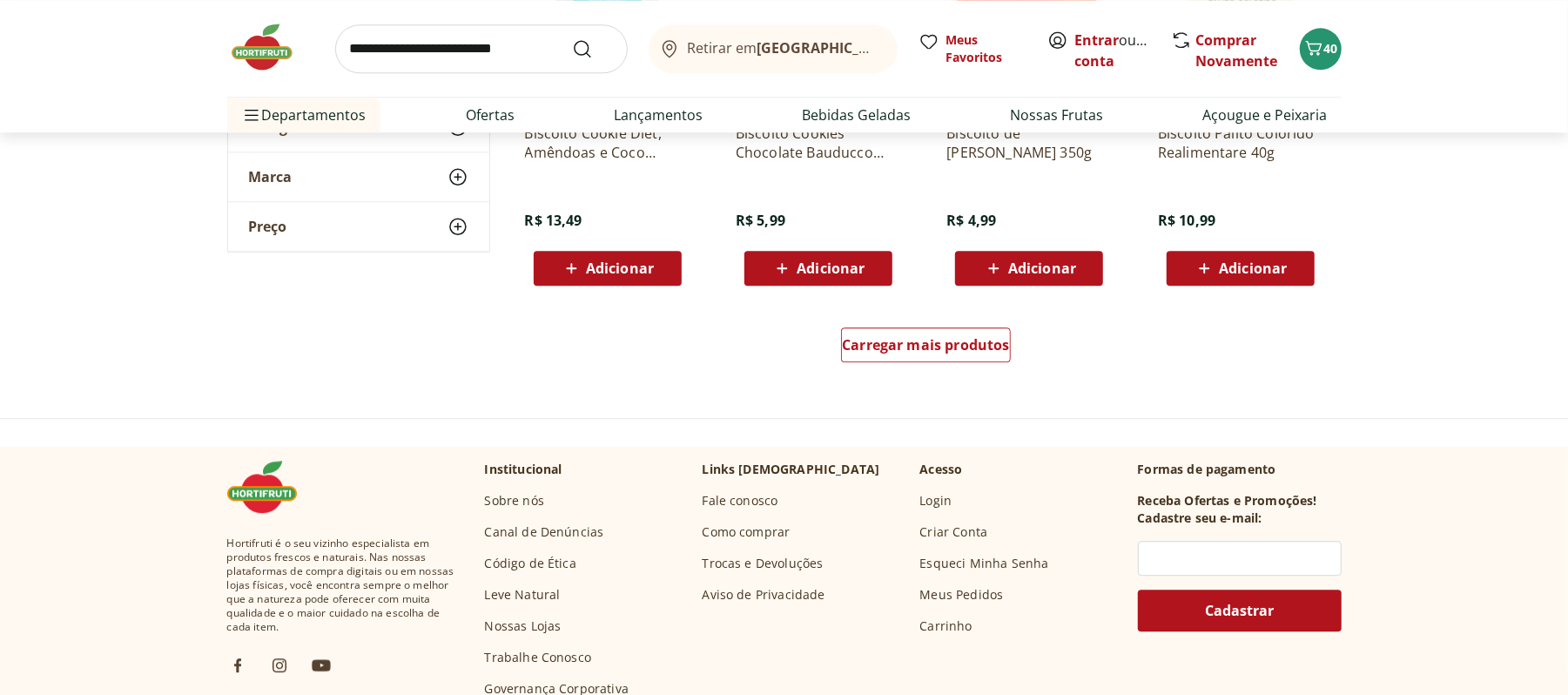
scroll to position [7975, 0]
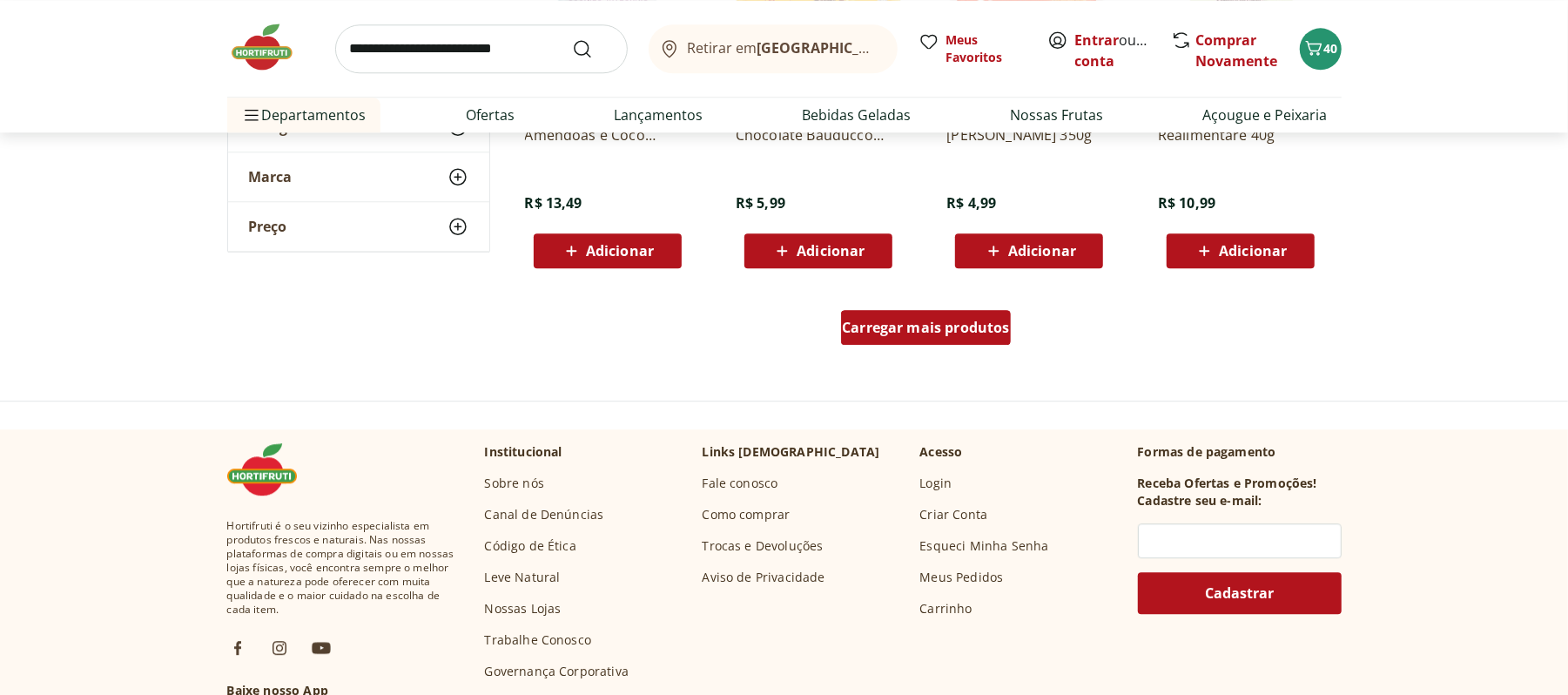
click at [934, 338] on div "Carregar mais produtos" at bounding box center [927, 327] width 170 height 35
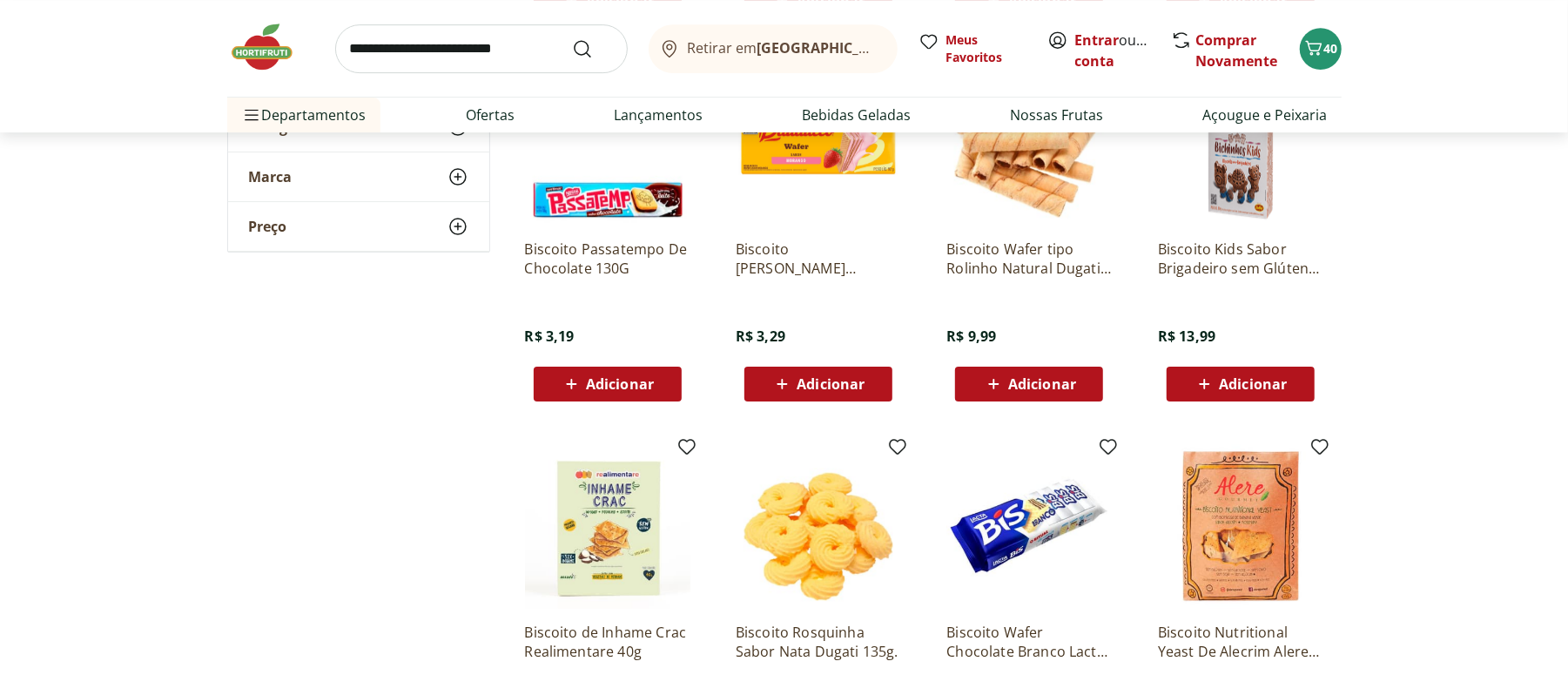
scroll to position [0, 0]
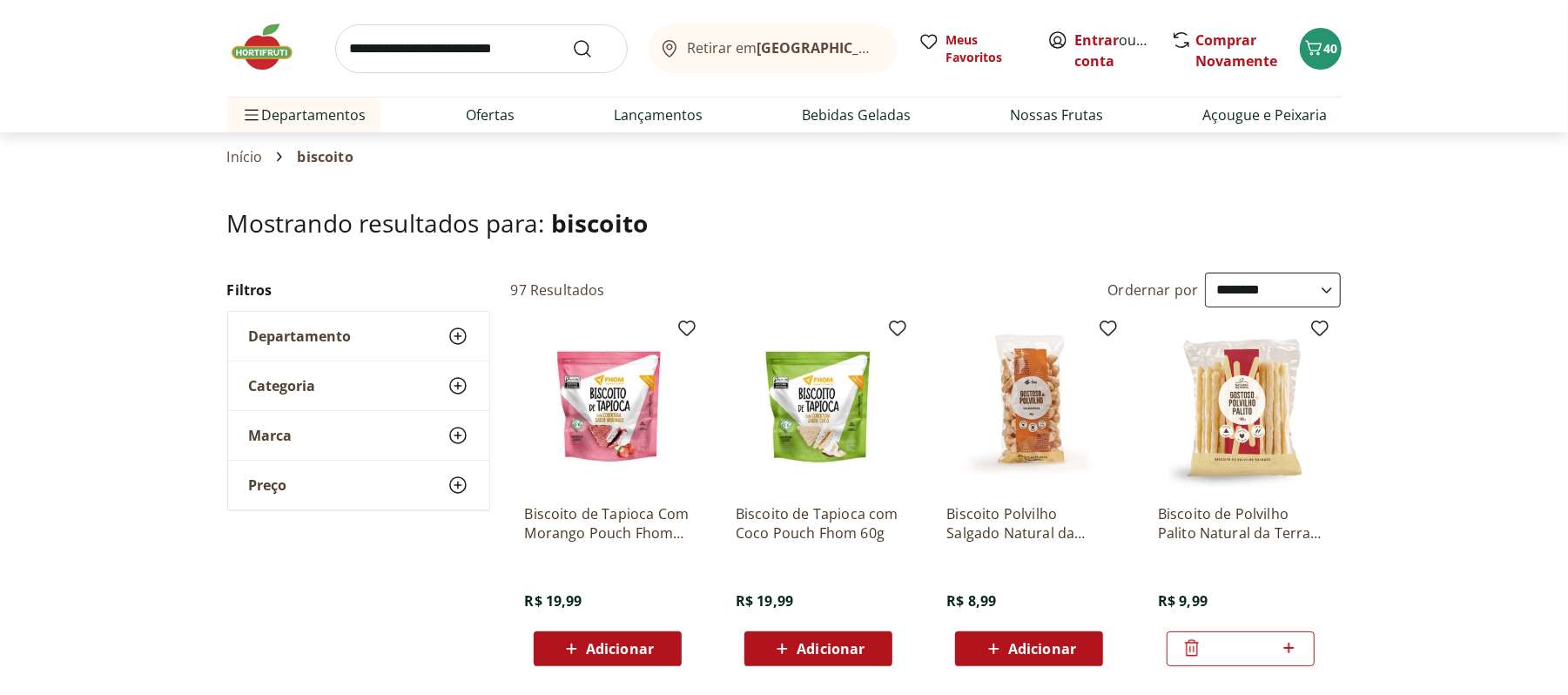
click at [1195, 642] on icon at bounding box center [1192, 647] width 14 height 17
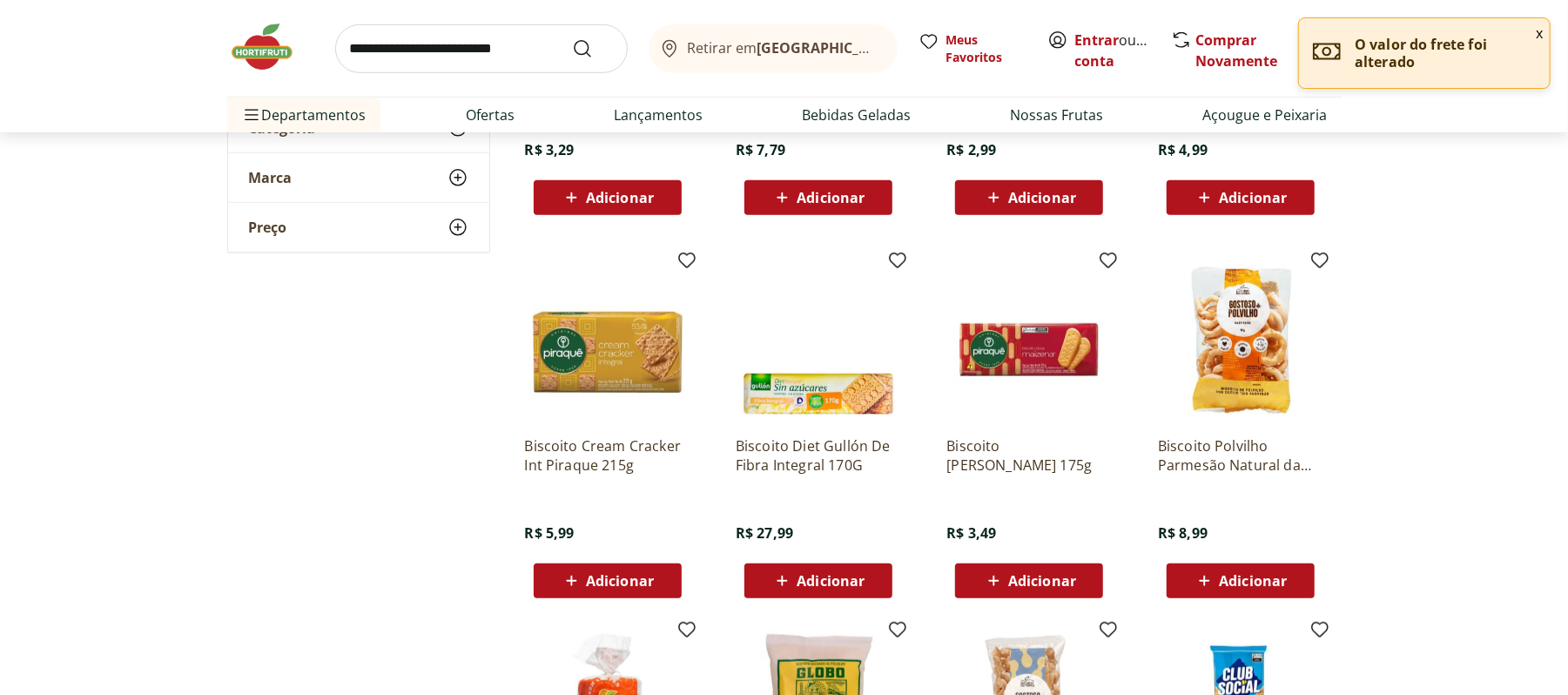
scroll to position [854, 0]
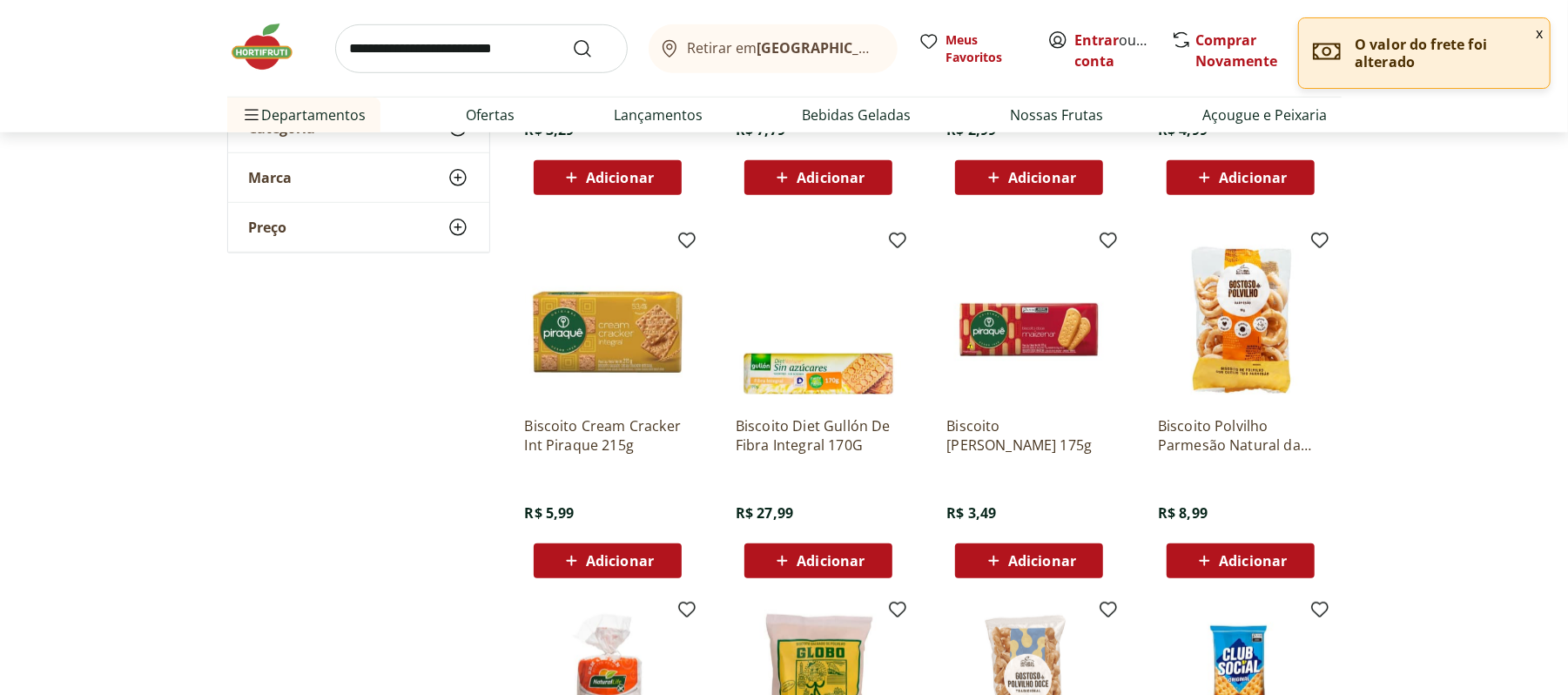
click at [1223, 565] on span "Adicionar" at bounding box center [1254, 560] width 68 height 14
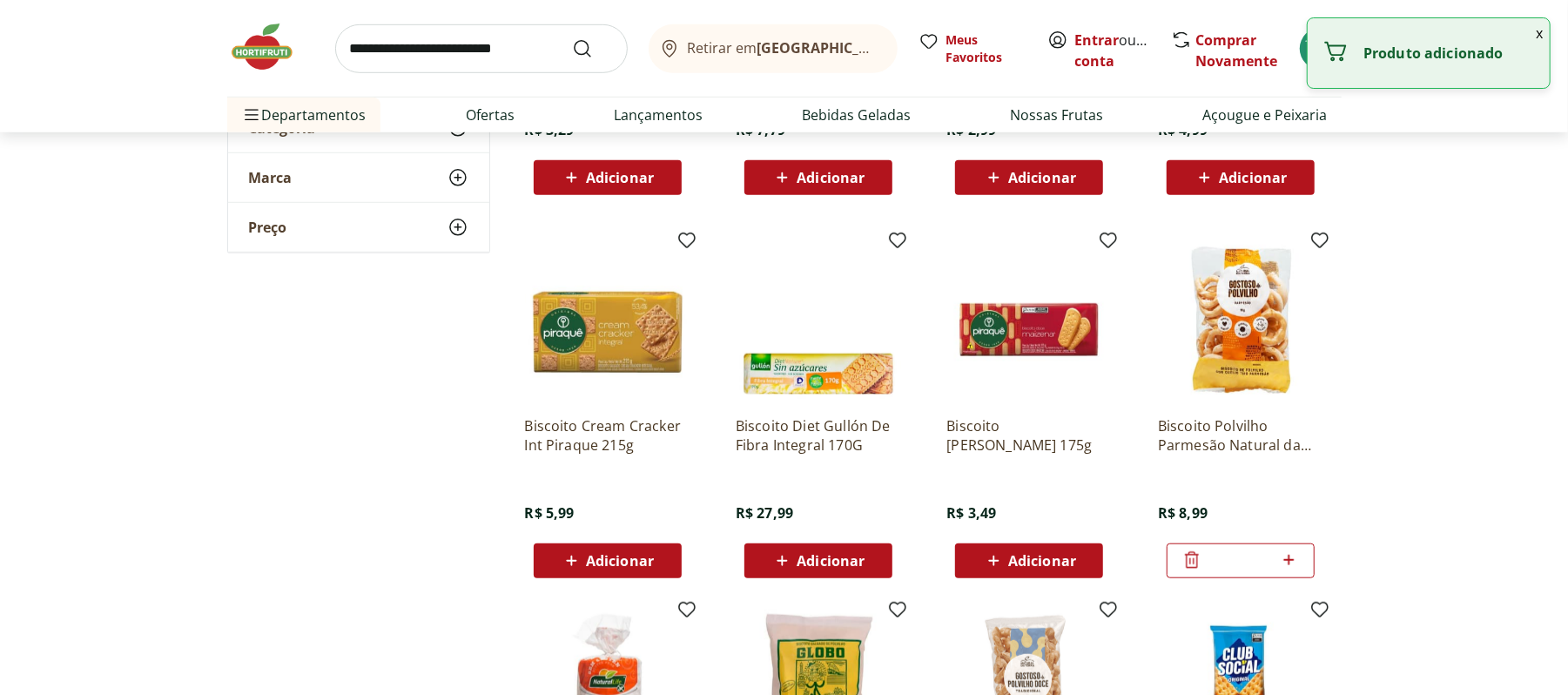
click at [1536, 39] on button "x" at bounding box center [1539, 33] width 21 height 29
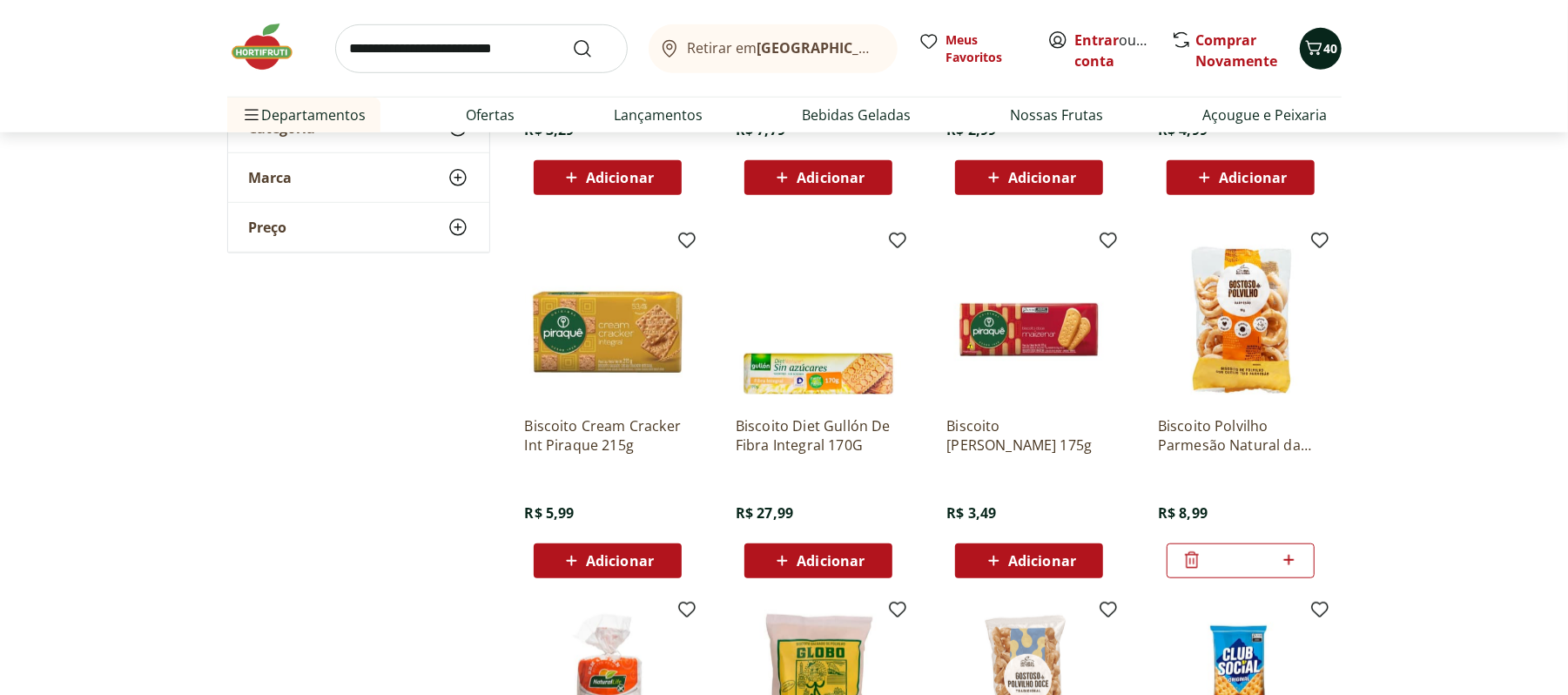
click at [1322, 43] on icon "Carrinho" at bounding box center [1313, 47] width 21 height 20
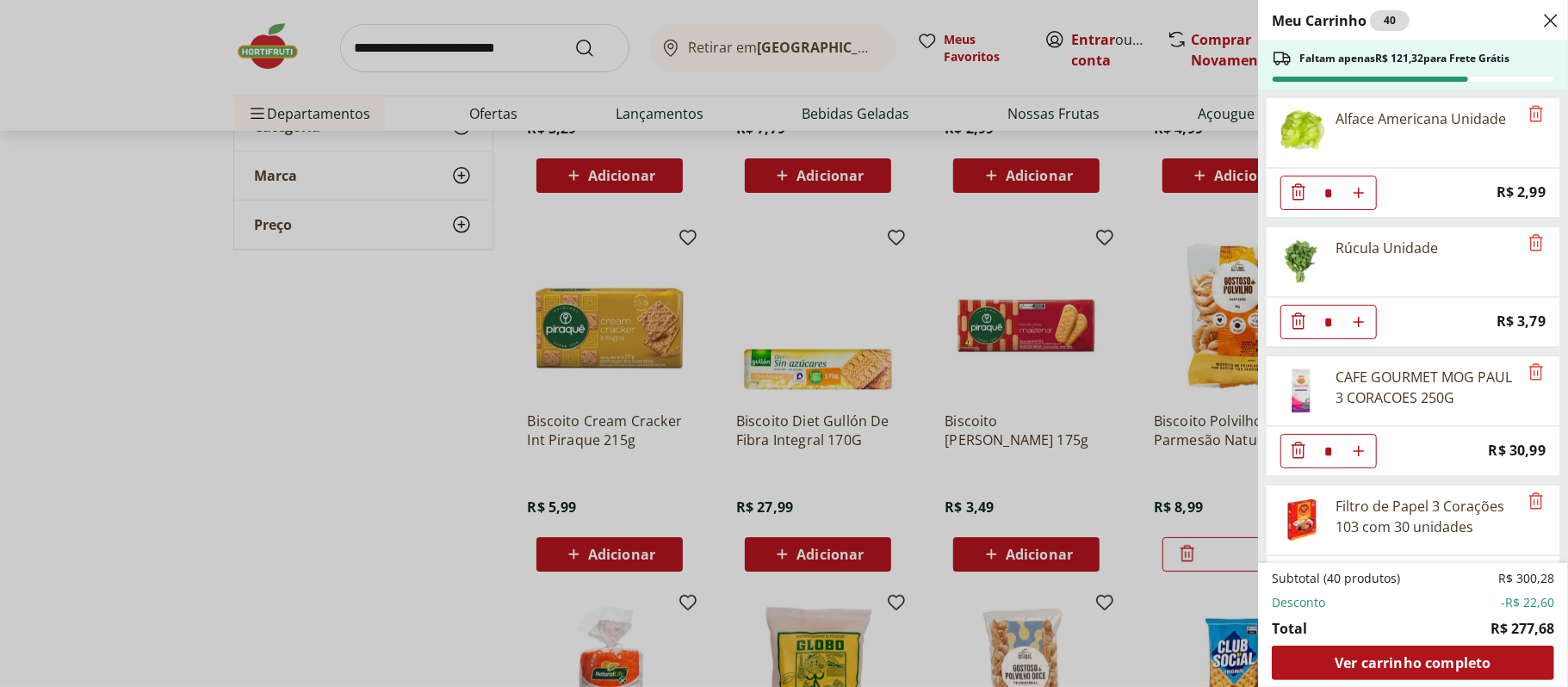
click at [288, 382] on div "Meu Carrinho 40 Faltam apenas R$ 121,32 para Frete Grátis Alface Americana Unid…" at bounding box center [784, 344] width 1568 height 687
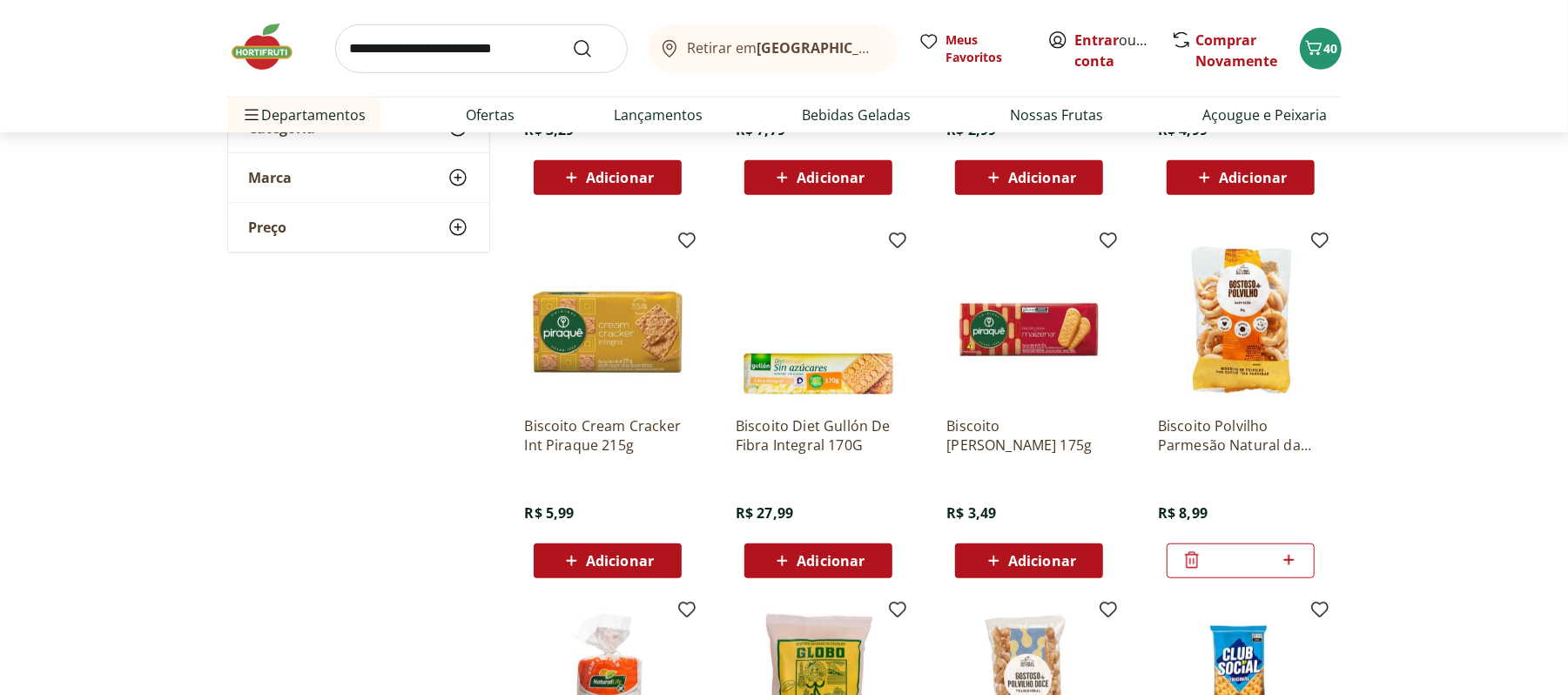
scroll to position [0, 0]
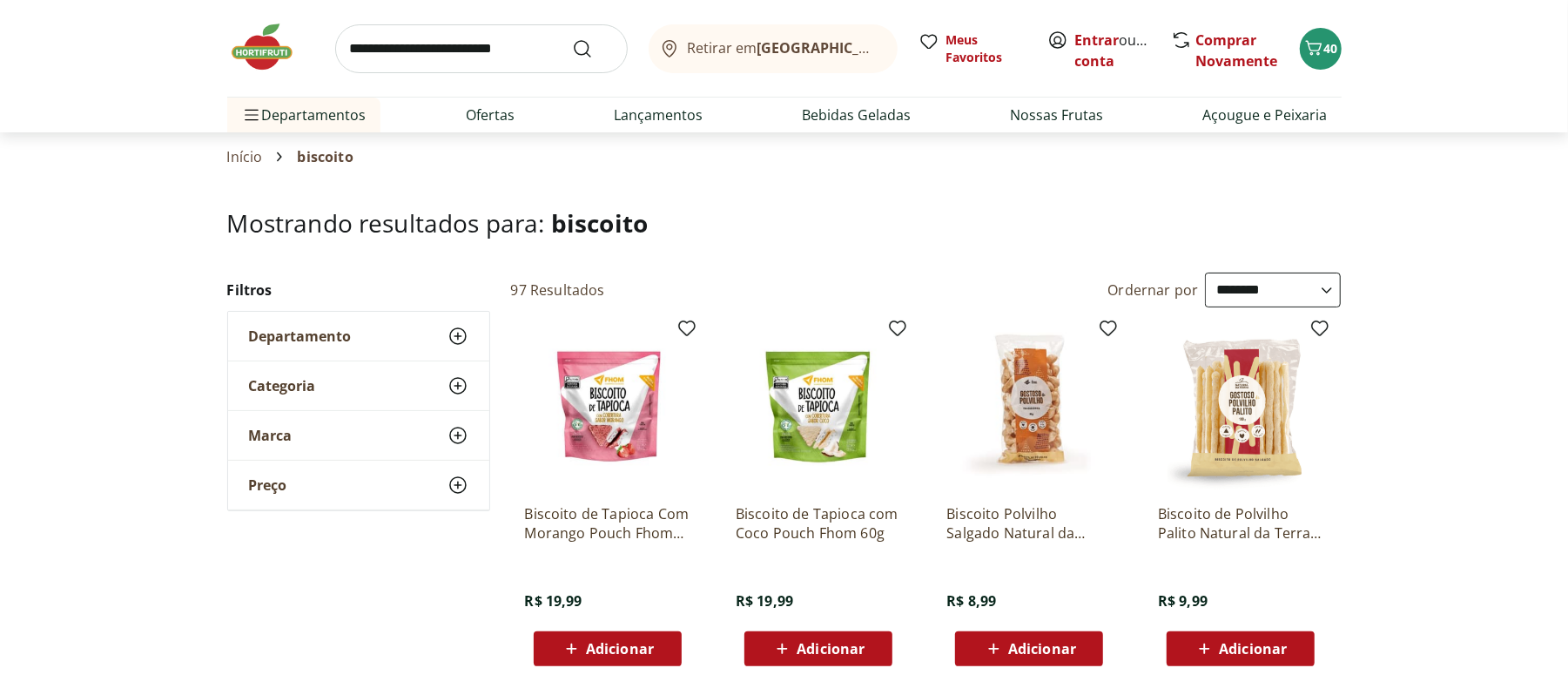
click at [474, 53] on input "search" at bounding box center [481, 49] width 293 height 49
type input "**********"
click at [572, 38] on button "Submit Search" at bounding box center [593, 48] width 42 height 20
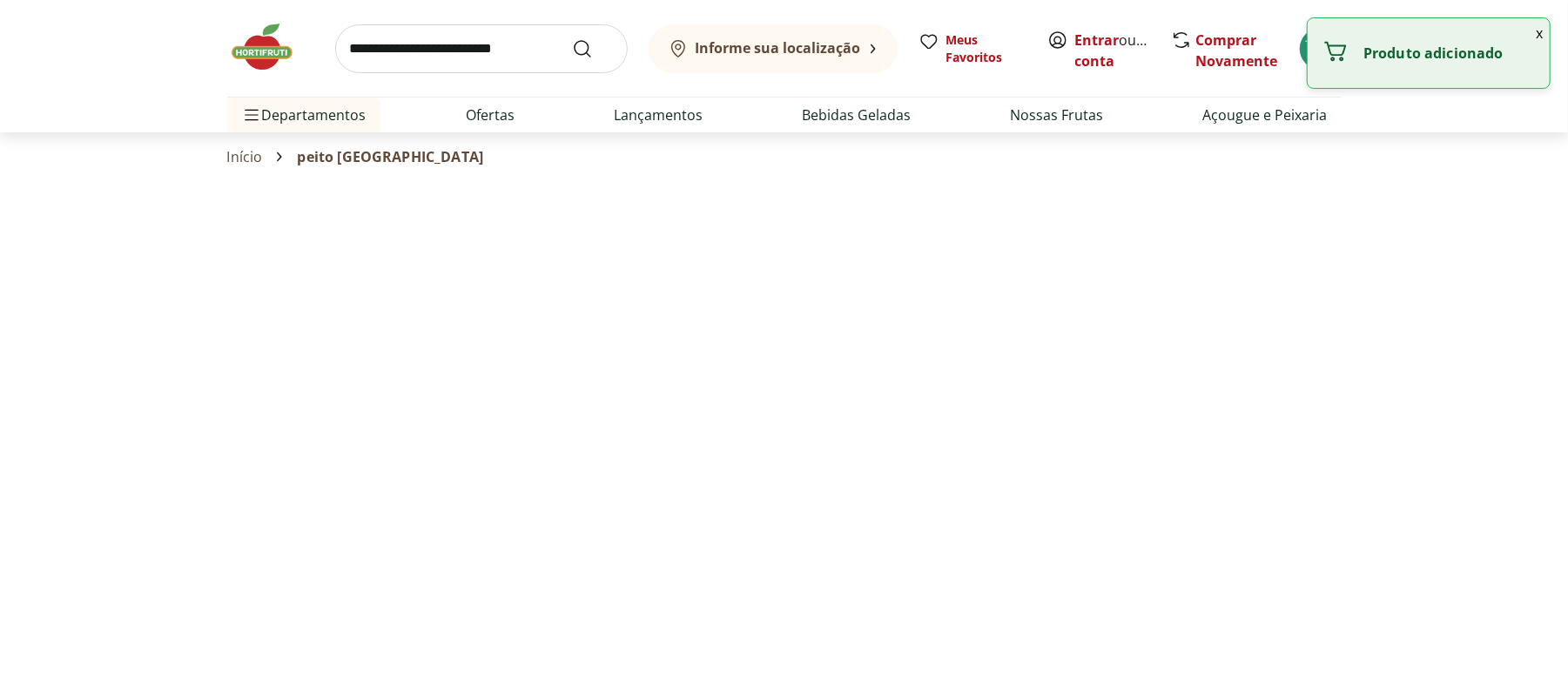
select select "**********"
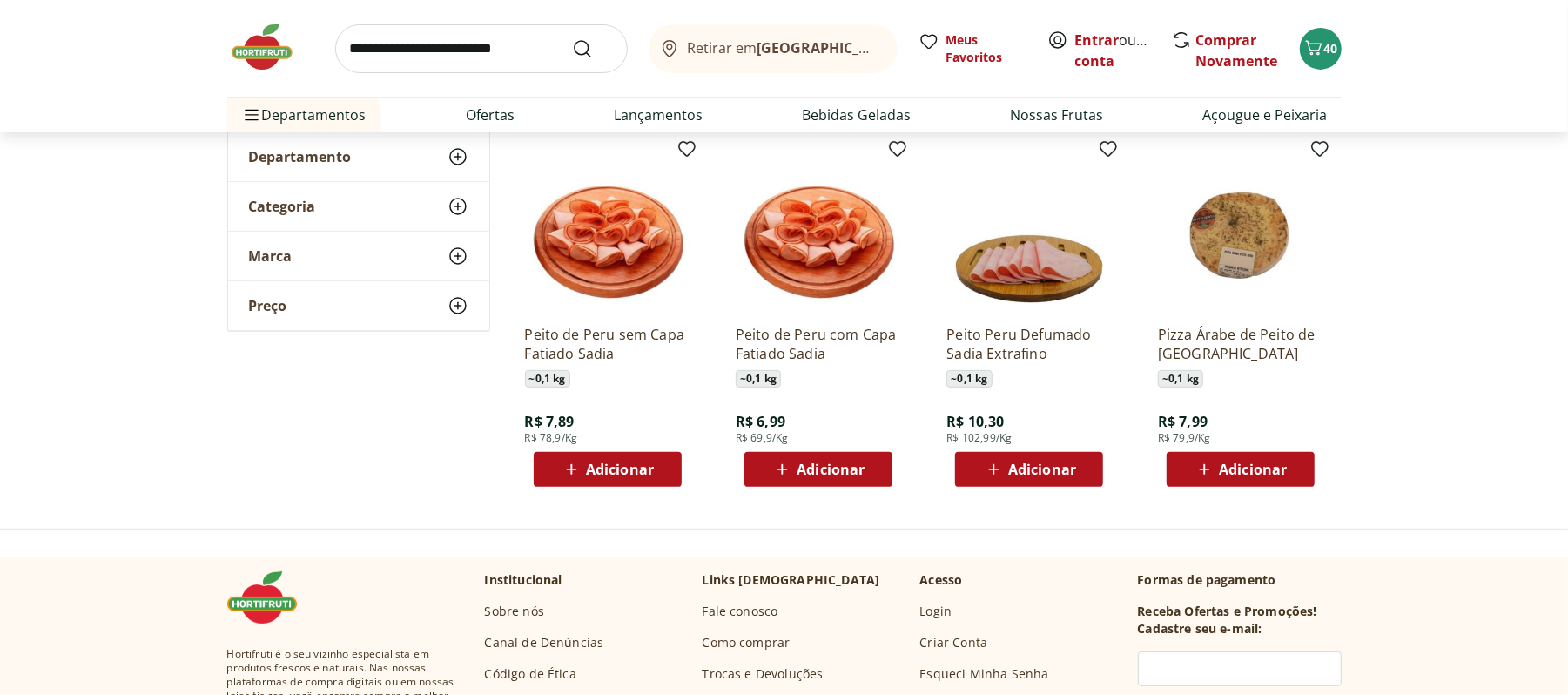
scroll to position [191, 0]
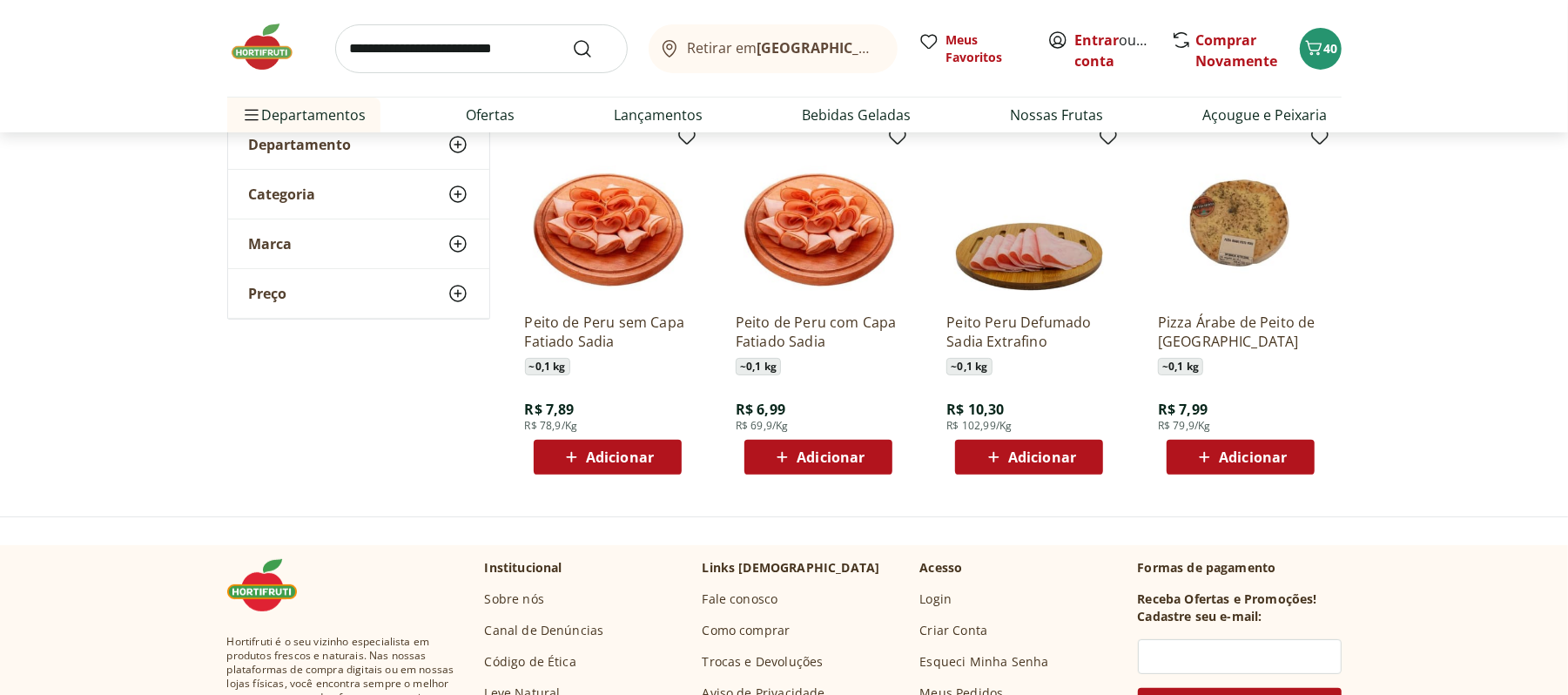
click at [820, 450] on span "Adicionar" at bounding box center [831, 457] width 68 height 14
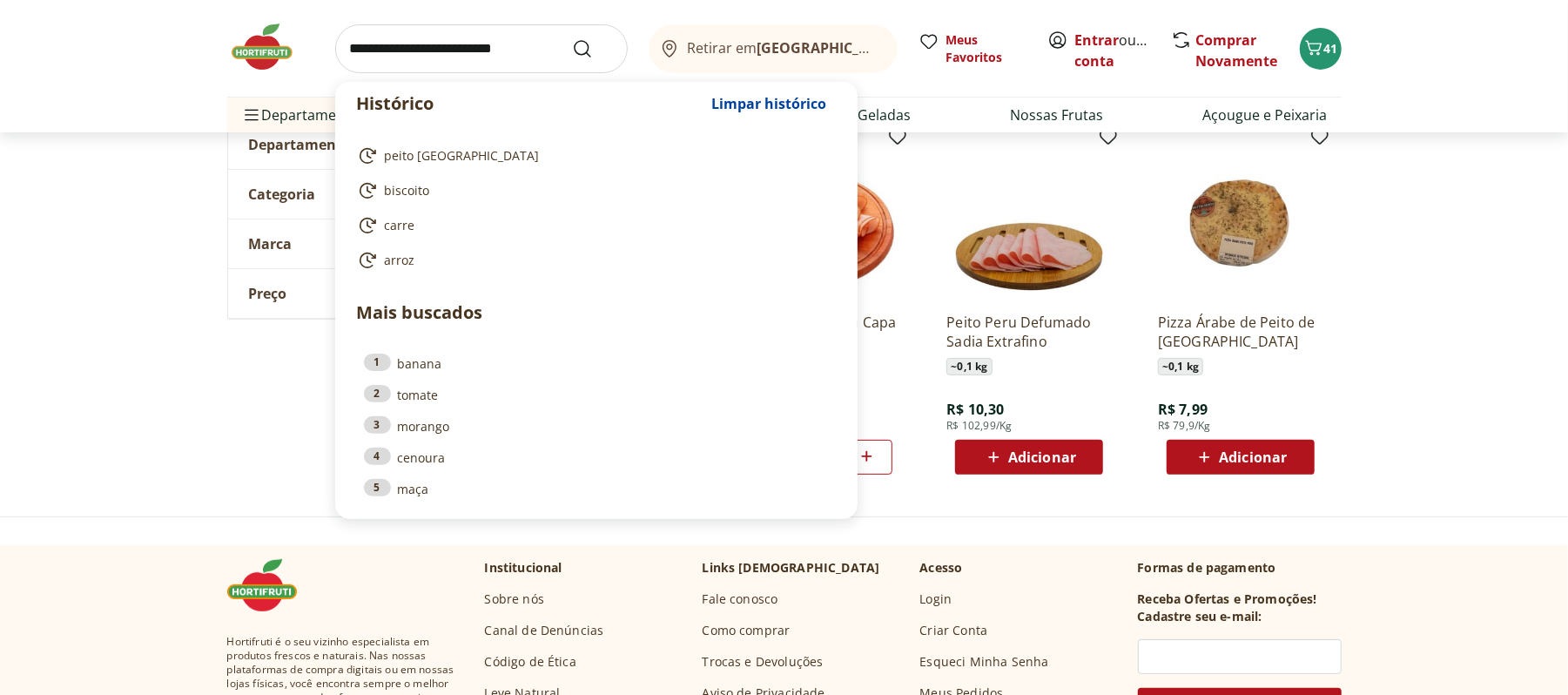
click at [485, 66] on input "search" at bounding box center [481, 49] width 293 height 49
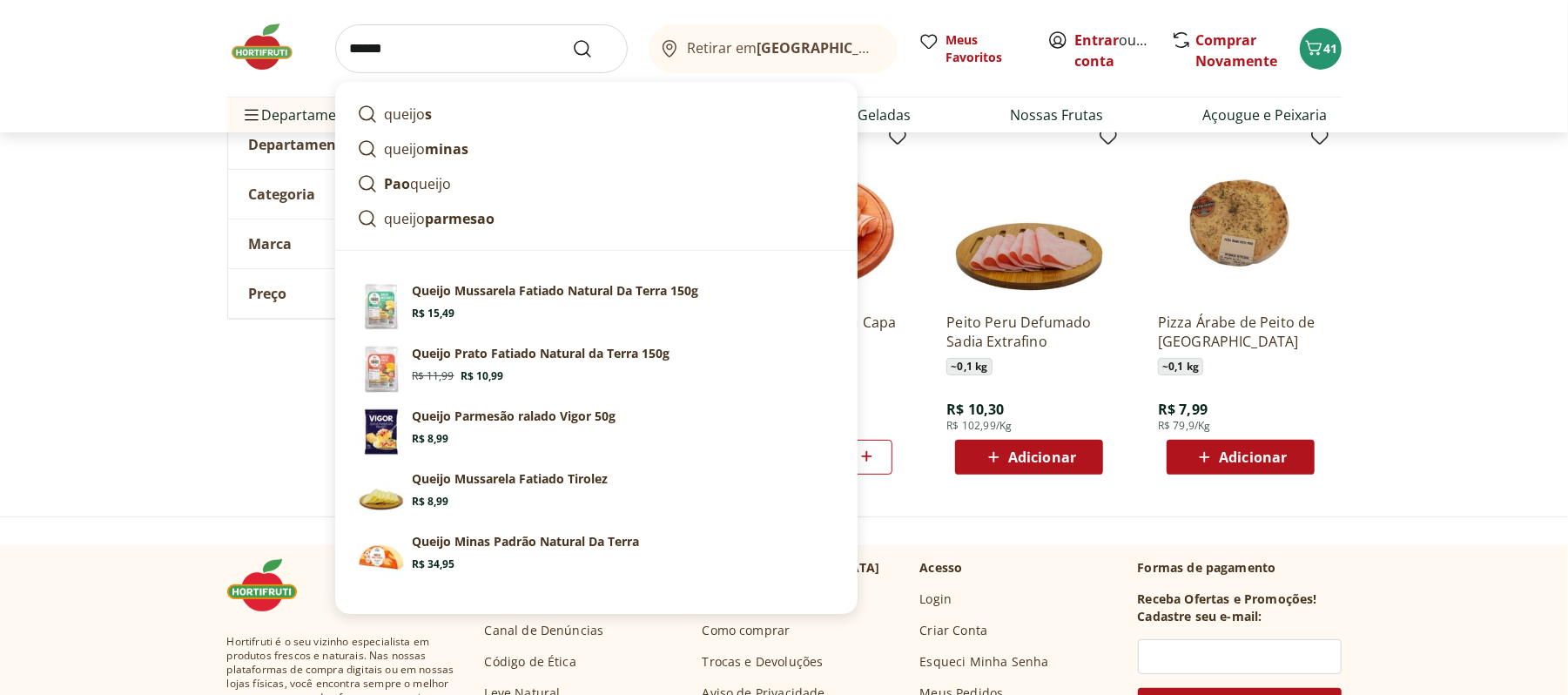
type input "******"
click at [572, 38] on button "Submit Search" at bounding box center [593, 48] width 42 height 20
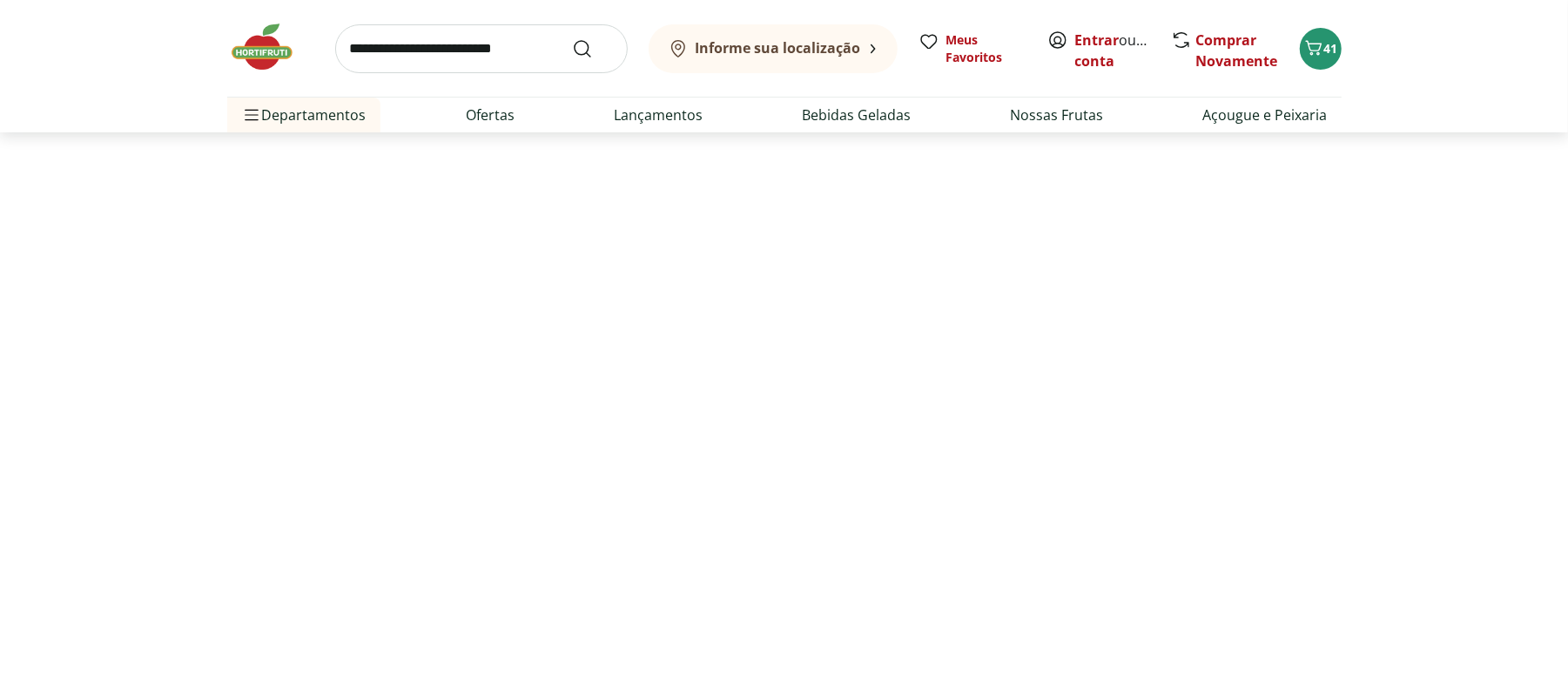
select select "**********"
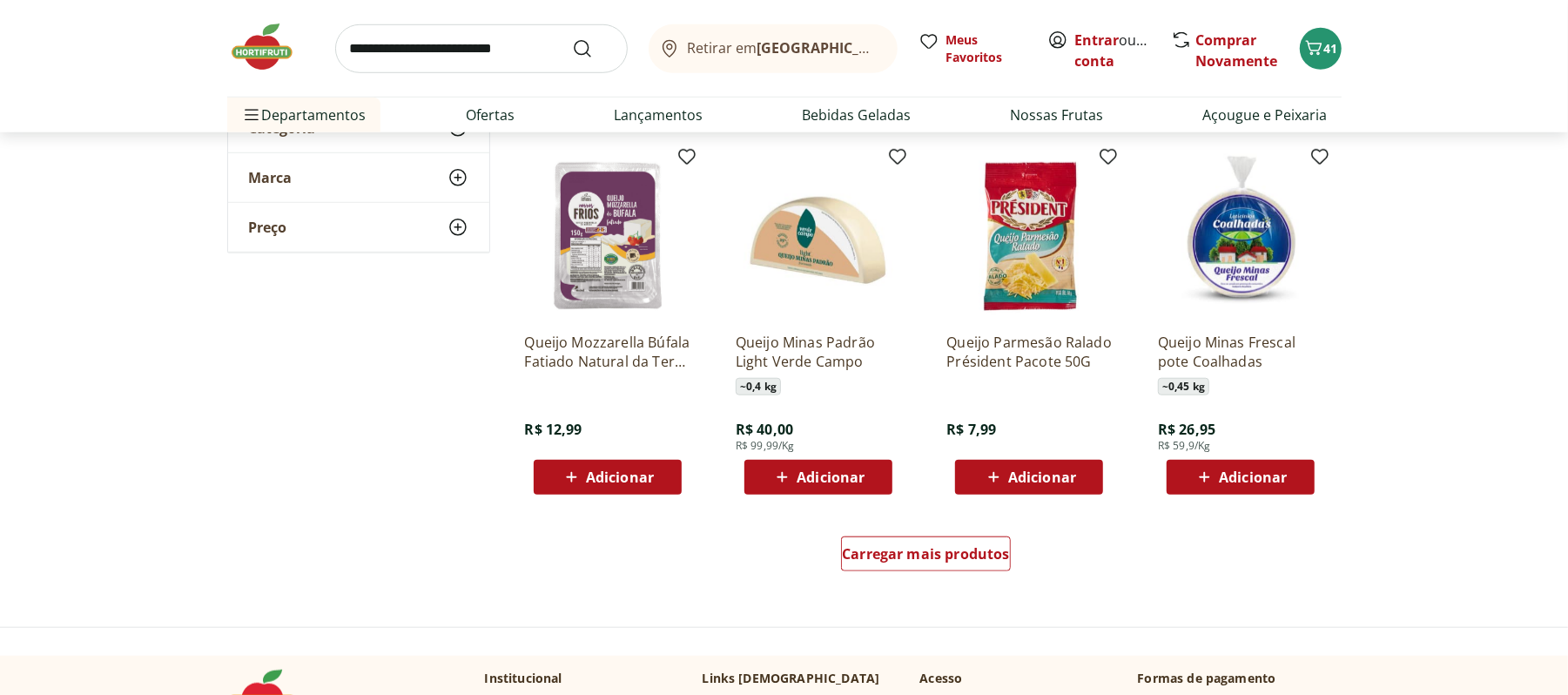
scroll to position [973, 0]
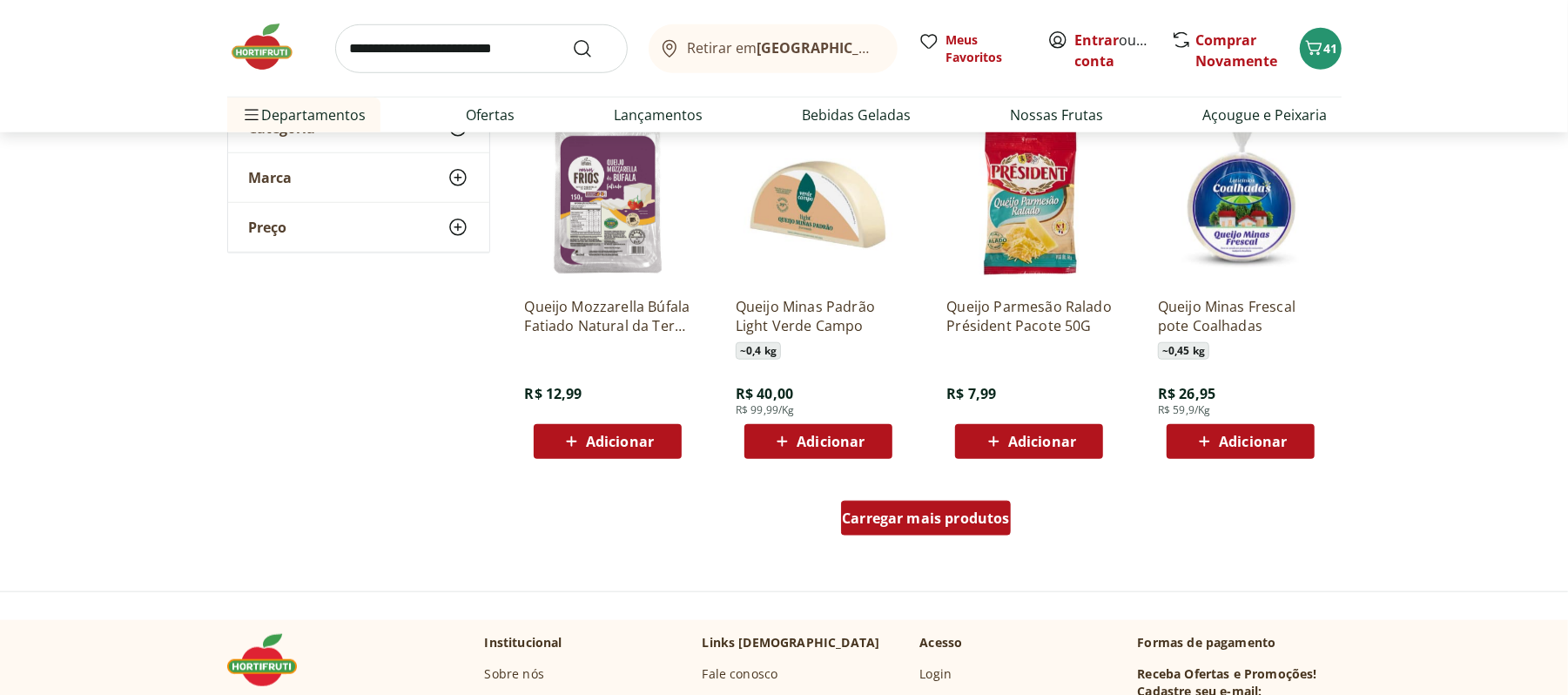
click at [921, 503] on div "Carregar mais produtos" at bounding box center [927, 518] width 170 height 35
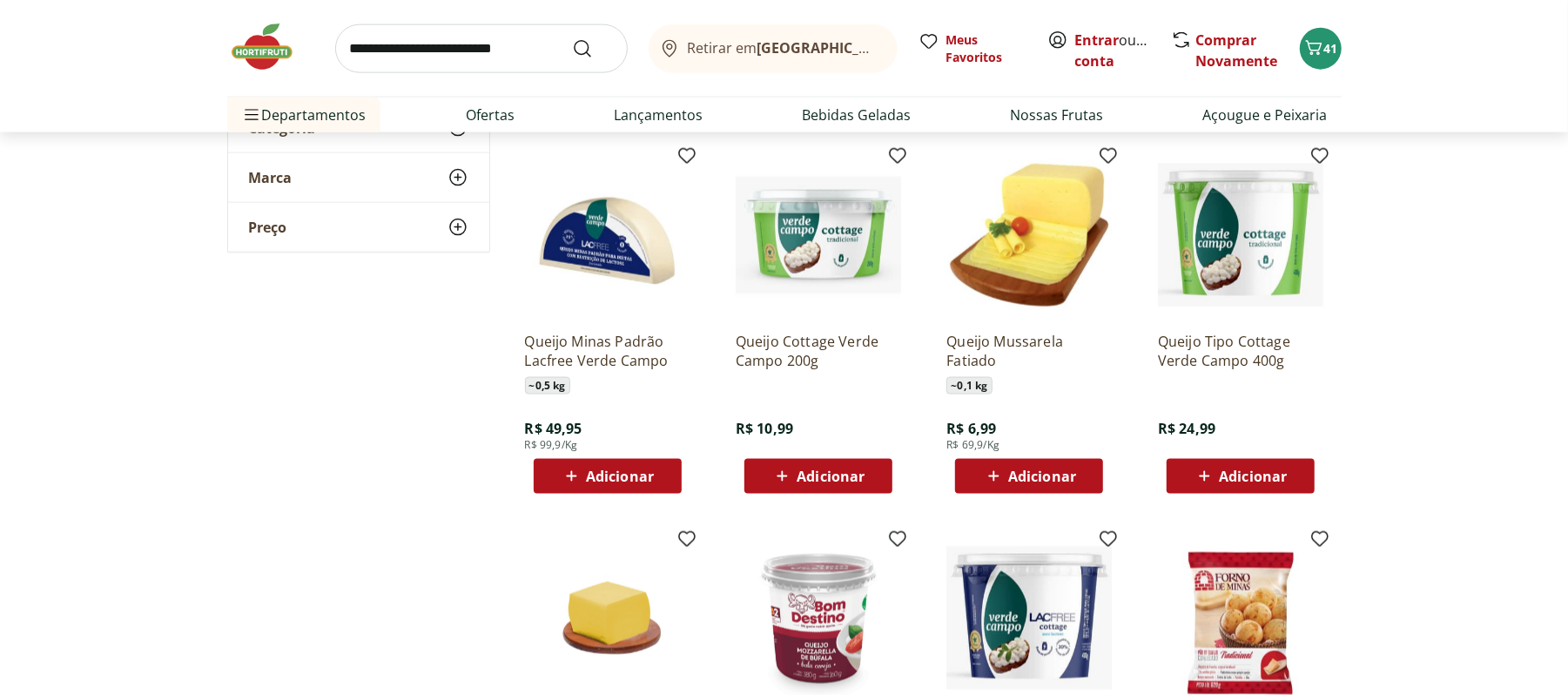
scroll to position [2034, 0]
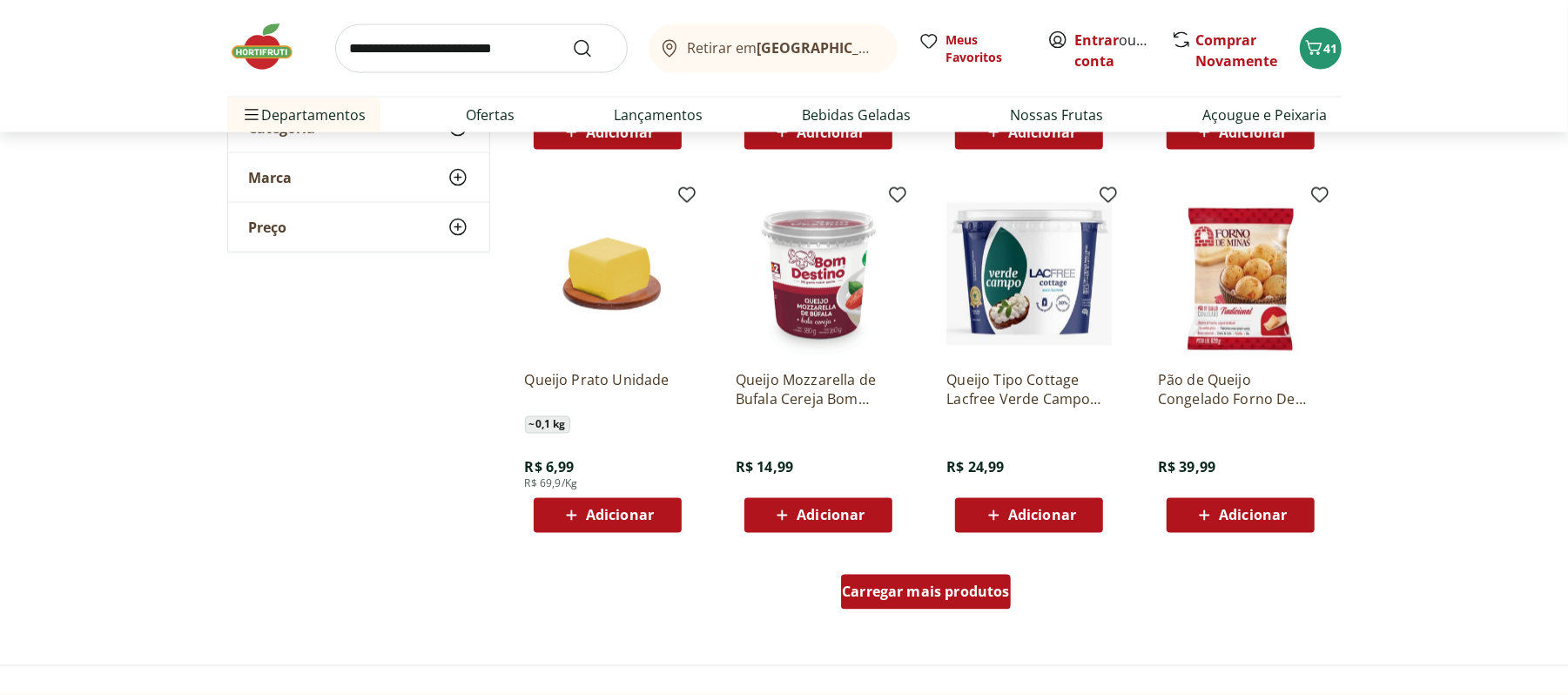
click at [938, 586] on span "Carregar mais produtos" at bounding box center [926, 592] width 168 height 14
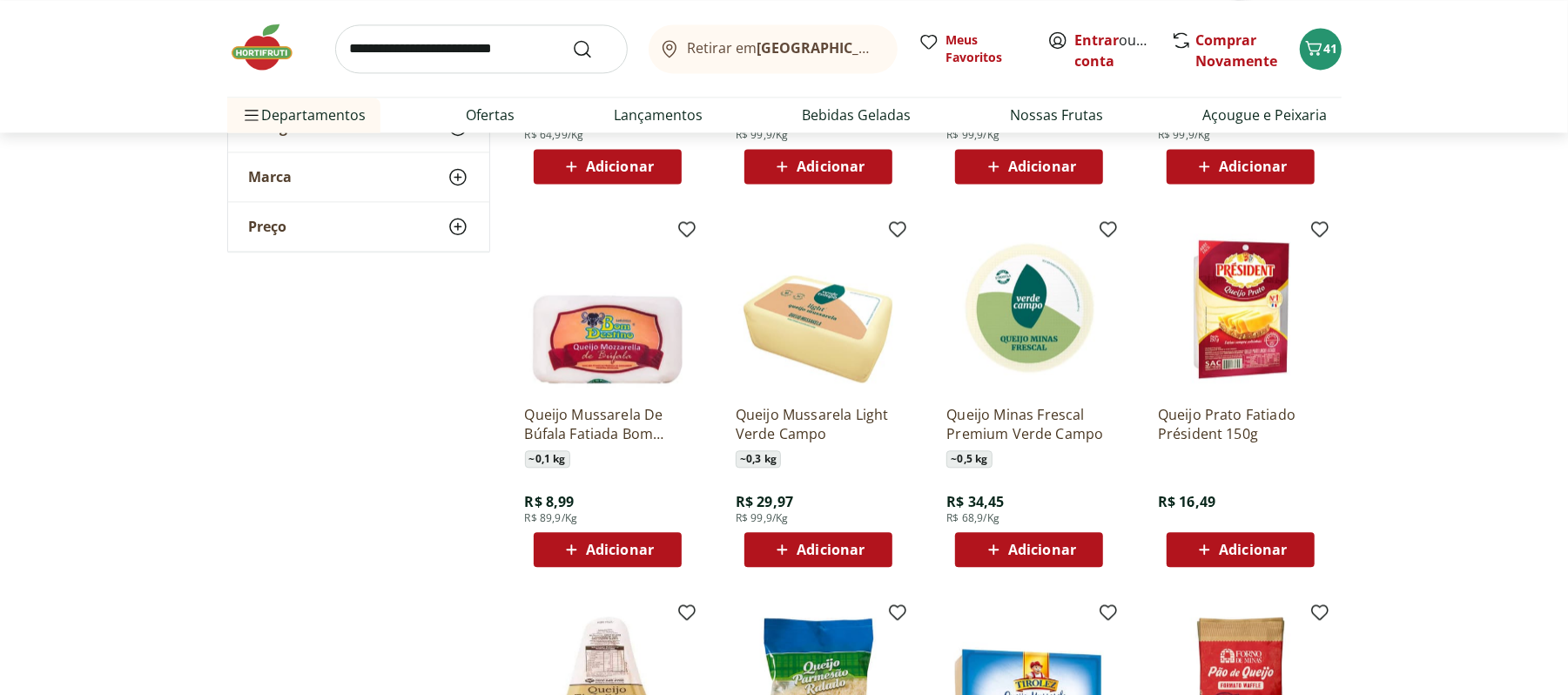
scroll to position [3323, 0]
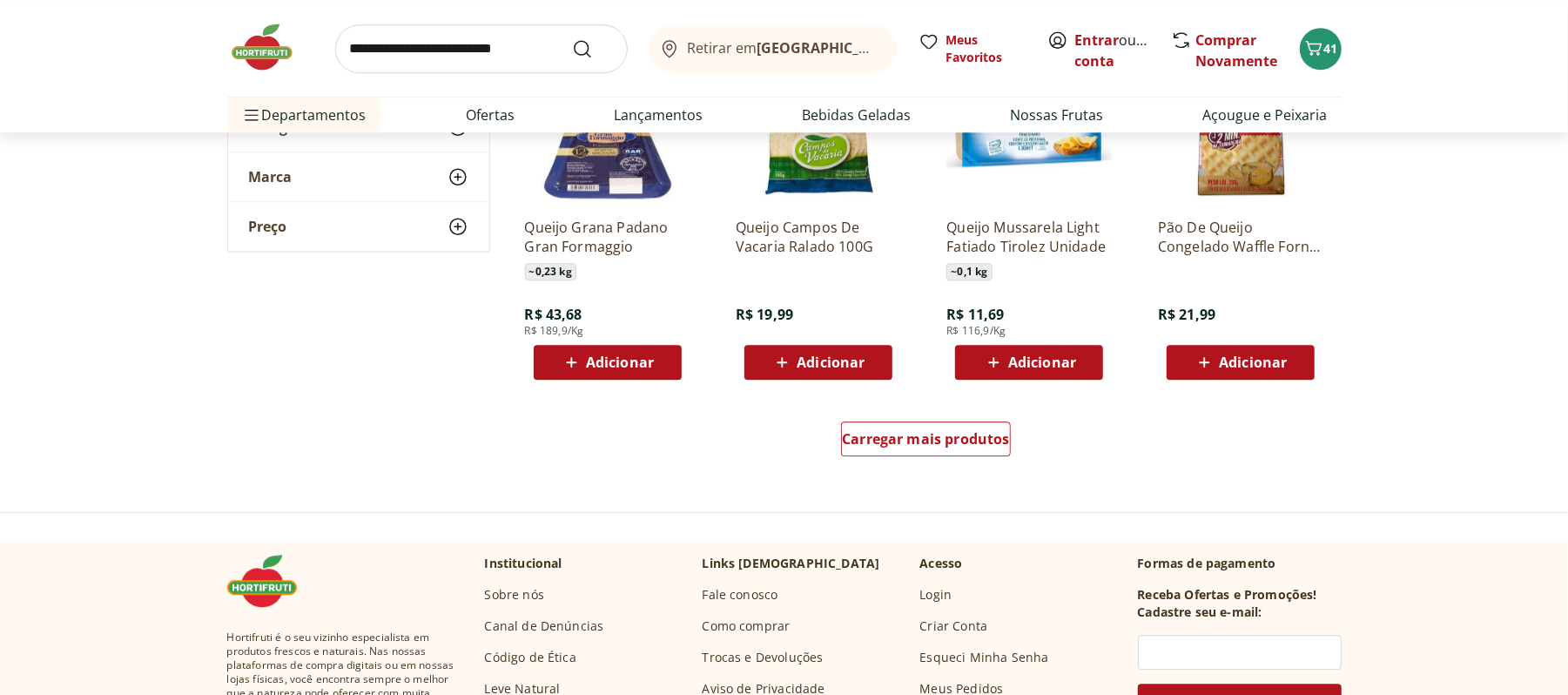
click at [942, 418] on div "Carregar mais produtos" at bounding box center [926, 442] width 845 height 84
click at [941, 447] on div "Carregar mais produtos" at bounding box center [927, 439] width 170 height 35
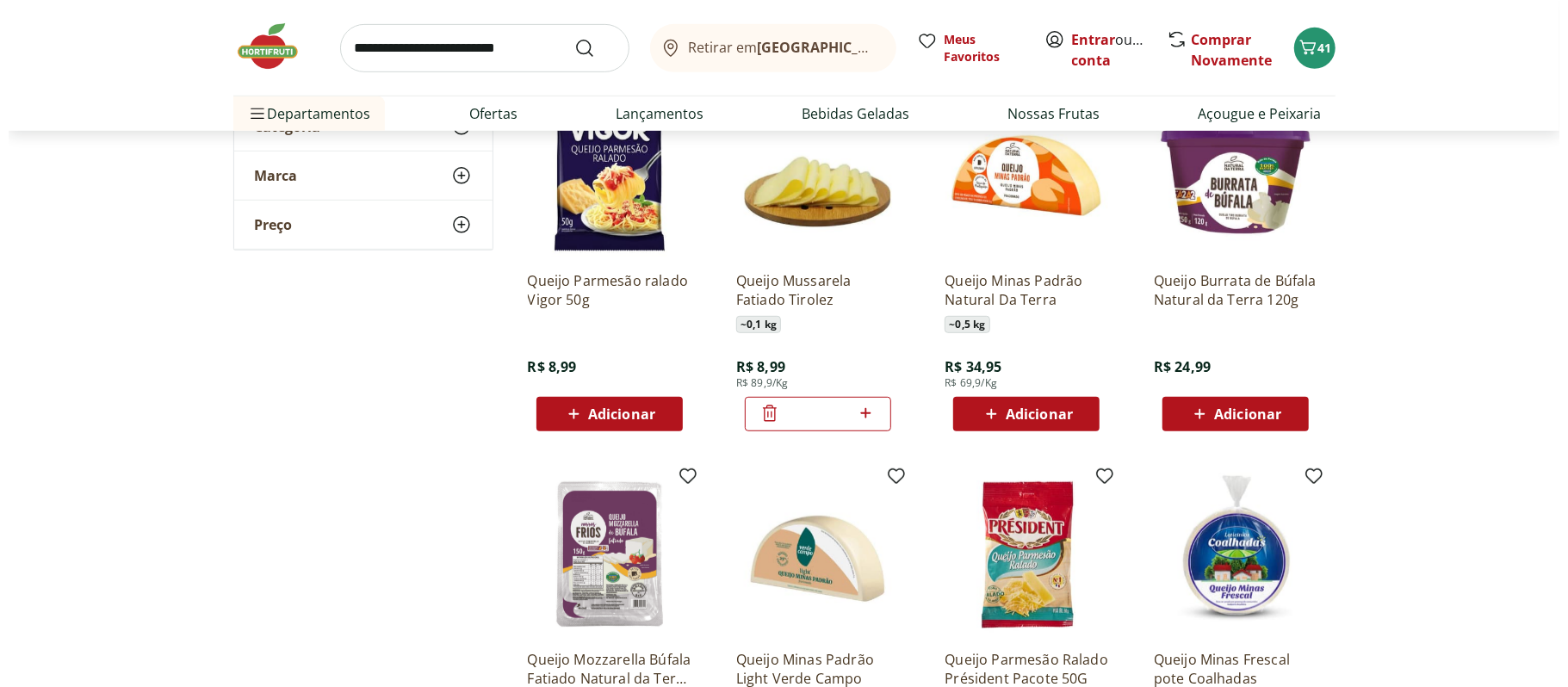
scroll to position [382, 0]
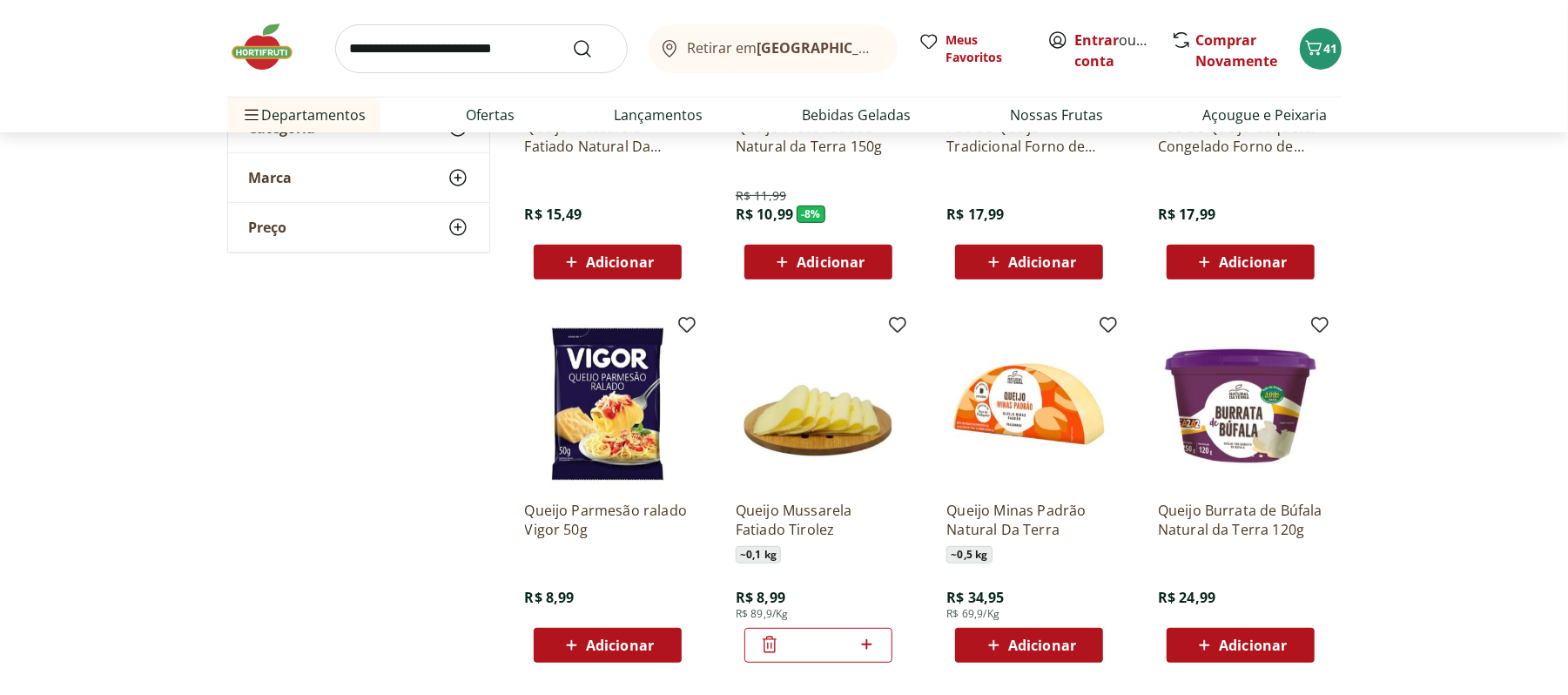
click at [993, 648] on icon at bounding box center [994, 644] width 21 height 20
click at [1314, 49] on icon "Carrinho" at bounding box center [1313, 47] width 21 height 20
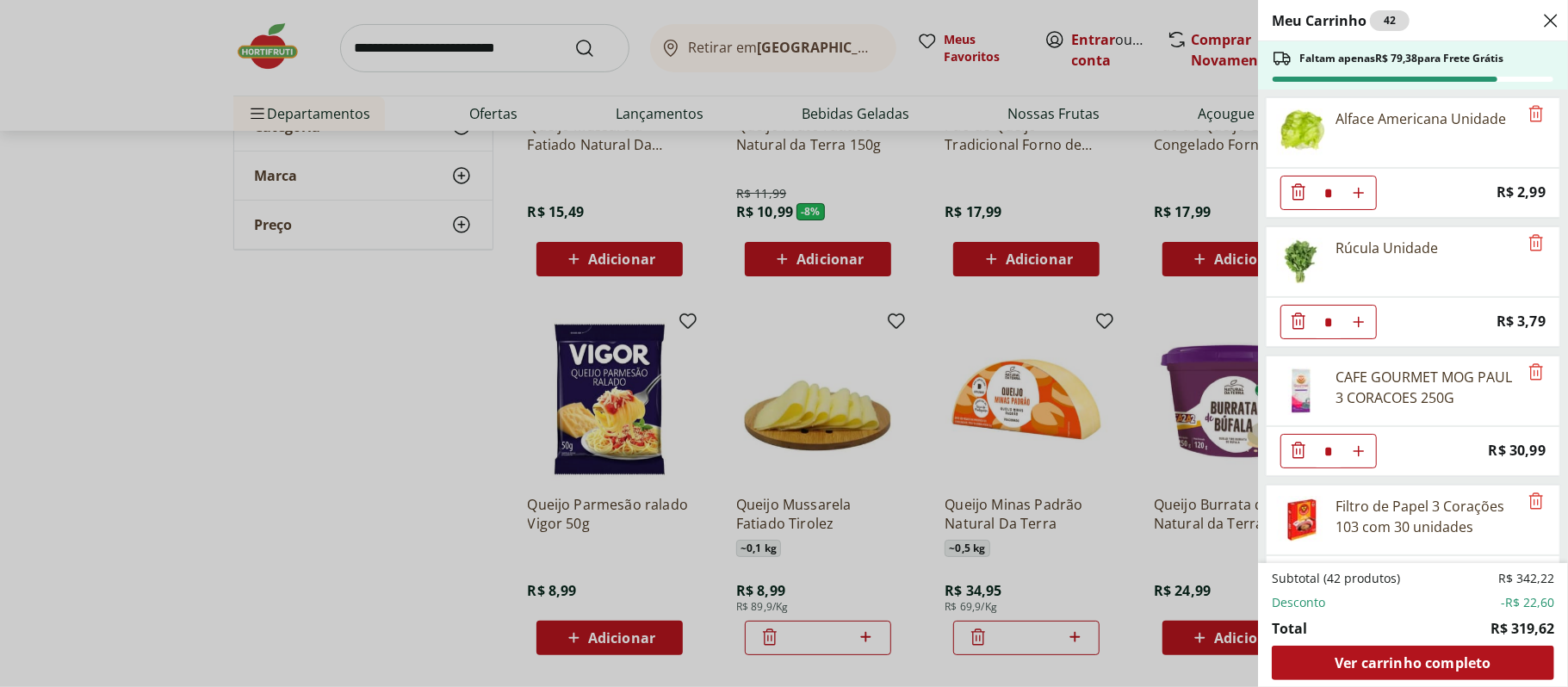
drag, startPoint x: 1564, startPoint y: 139, endPoint x: 1565, endPoint y: 165, distance: 26.0
click at [1550, 165] on div "Meu Carrinho 42 Faltam apenas R$ 79,38 para Frete Grátis Alface Americana Unida…" at bounding box center [1413, 344] width 310 height 687
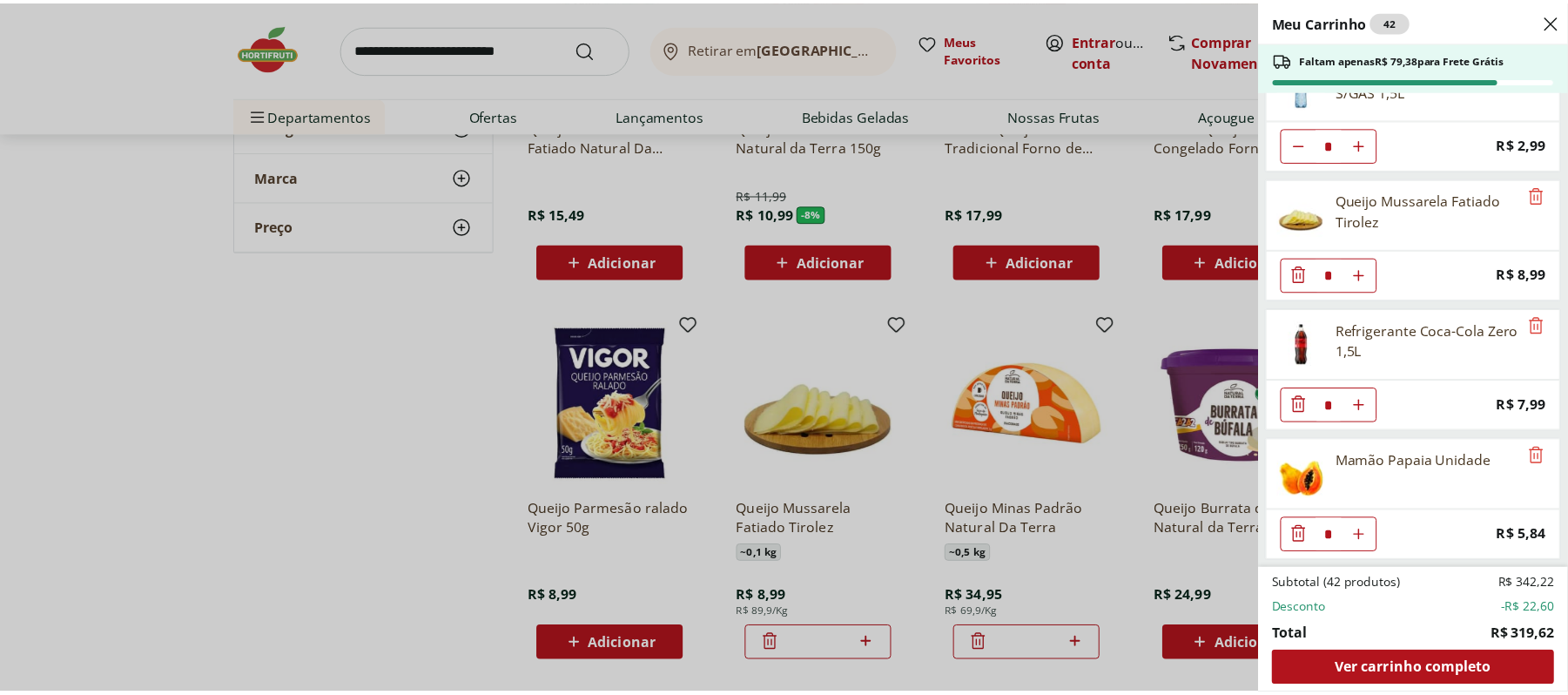
scroll to position [3232, 0]
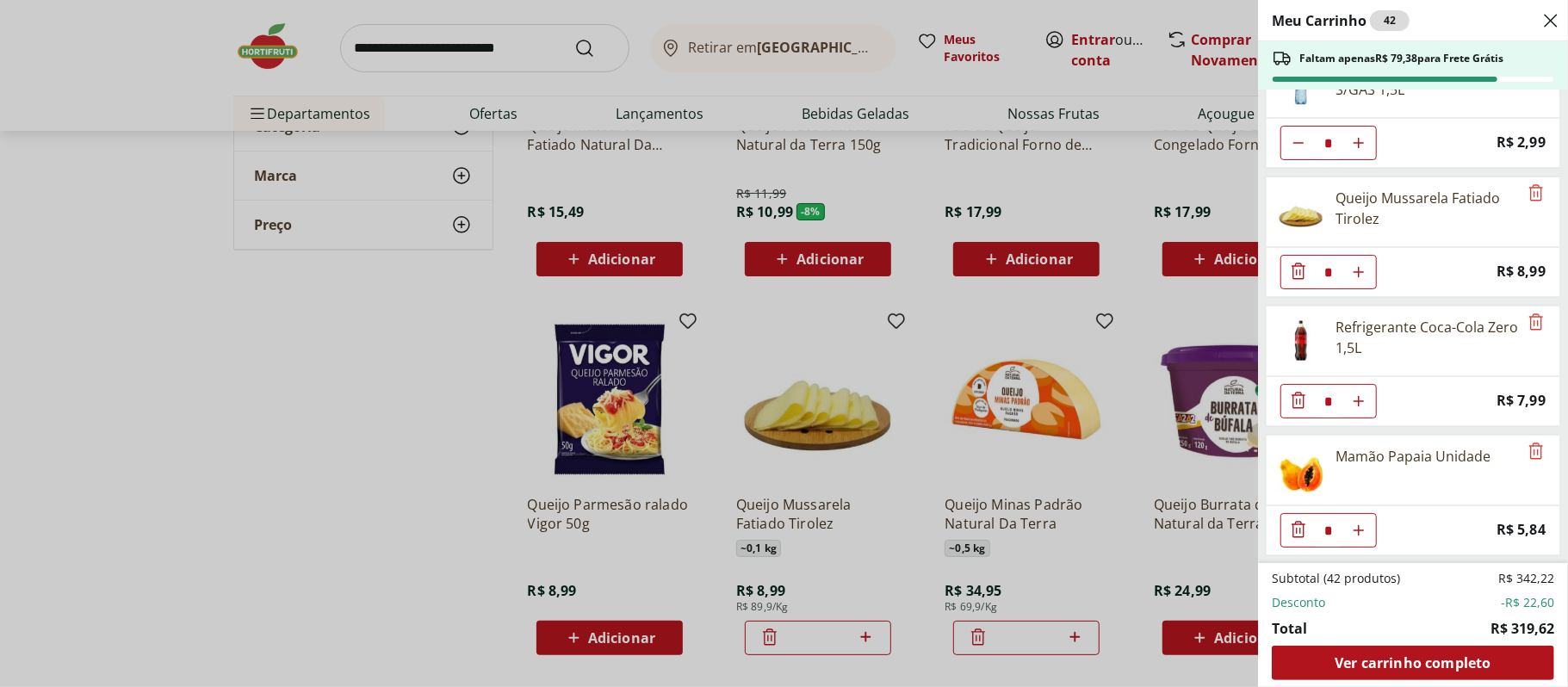
click at [268, 444] on div "Meu Carrinho 42 Faltam apenas R$ 79,38 para Frete Grátis Alface Americana Unida…" at bounding box center [784, 344] width 1568 height 687
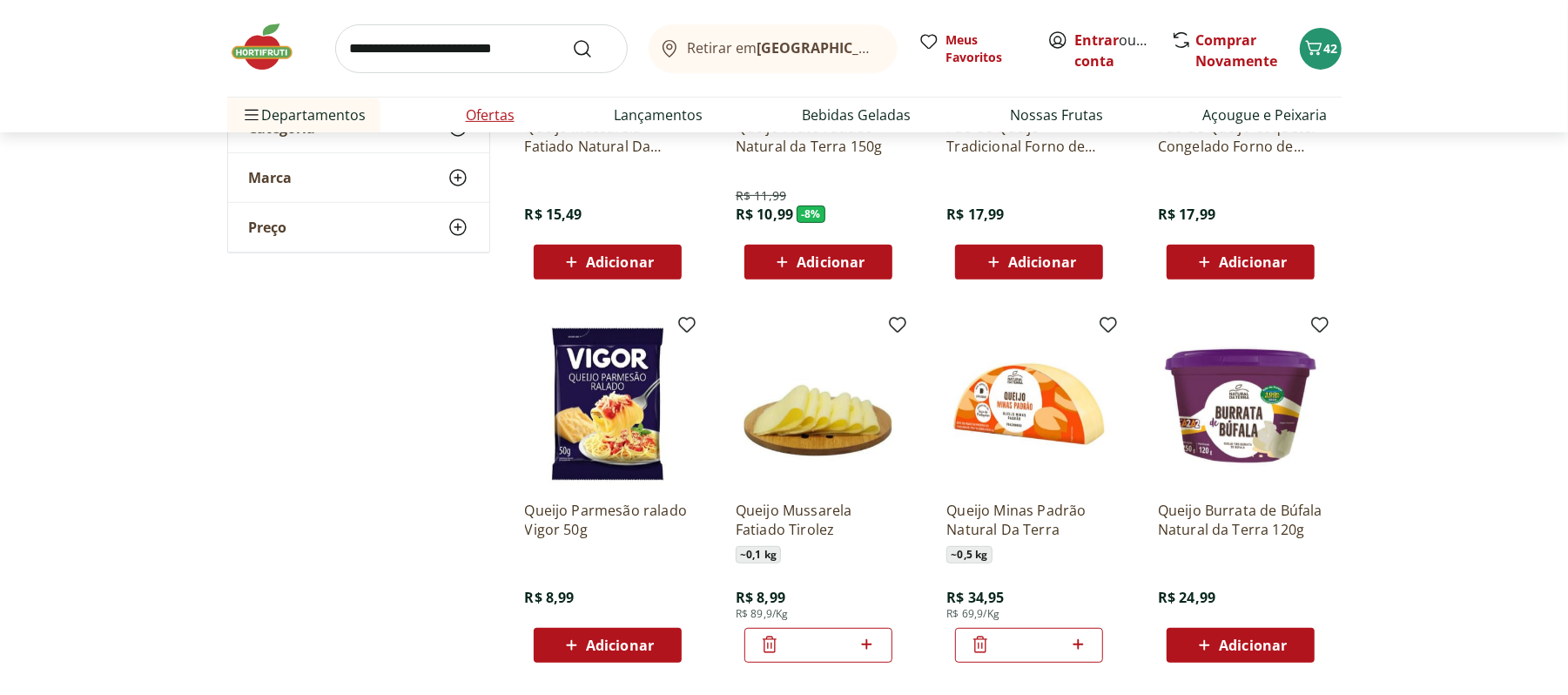
click at [484, 122] on link "Ofertas" at bounding box center [490, 114] width 49 height 20
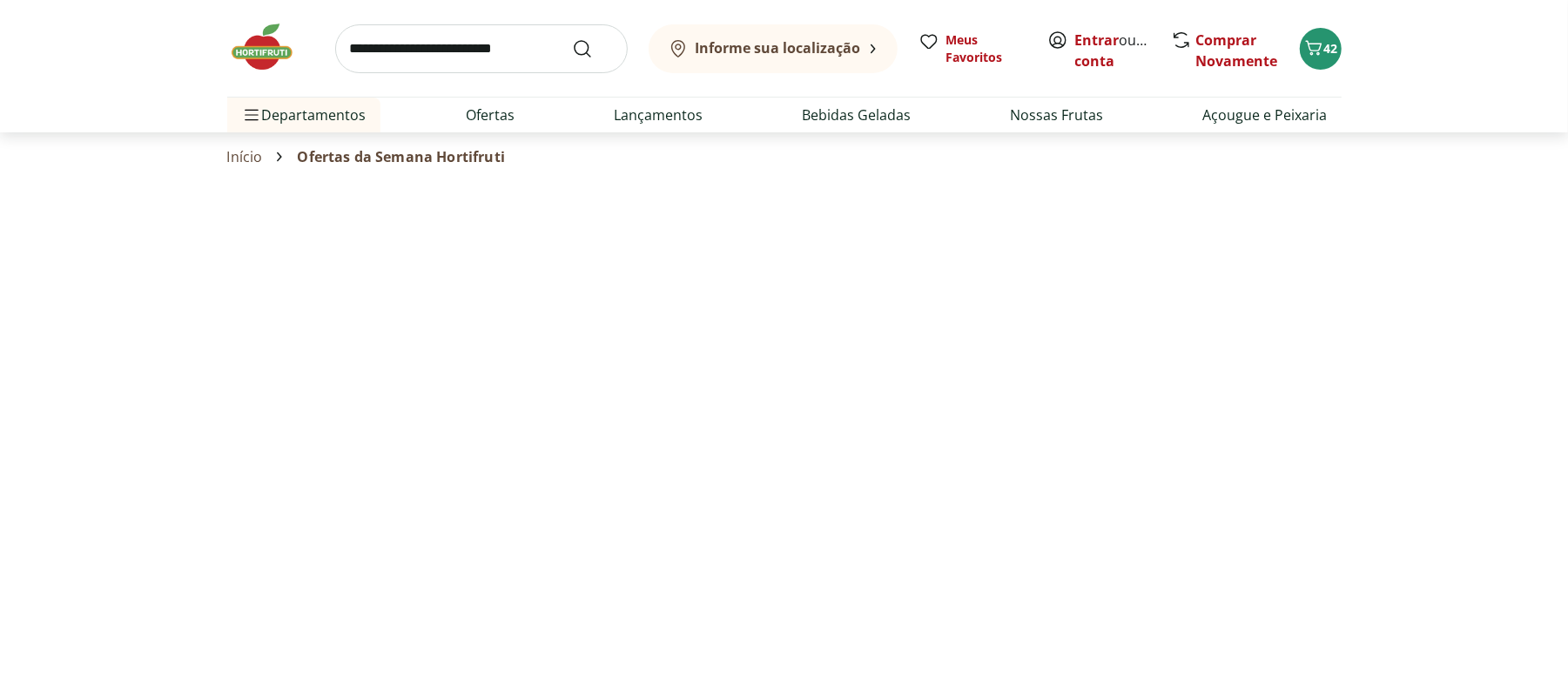
select select "**********"
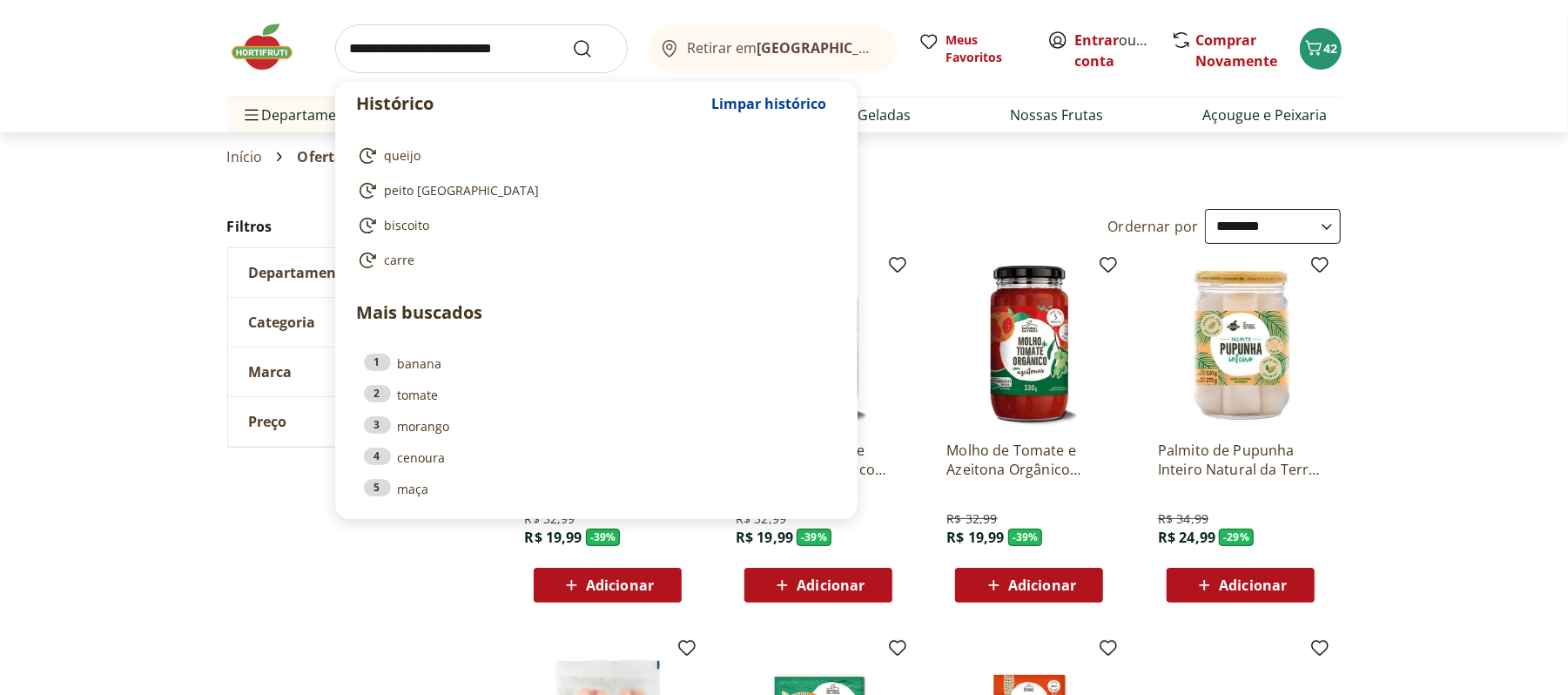
click at [405, 33] on input "search" at bounding box center [481, 49] width 293 height 49
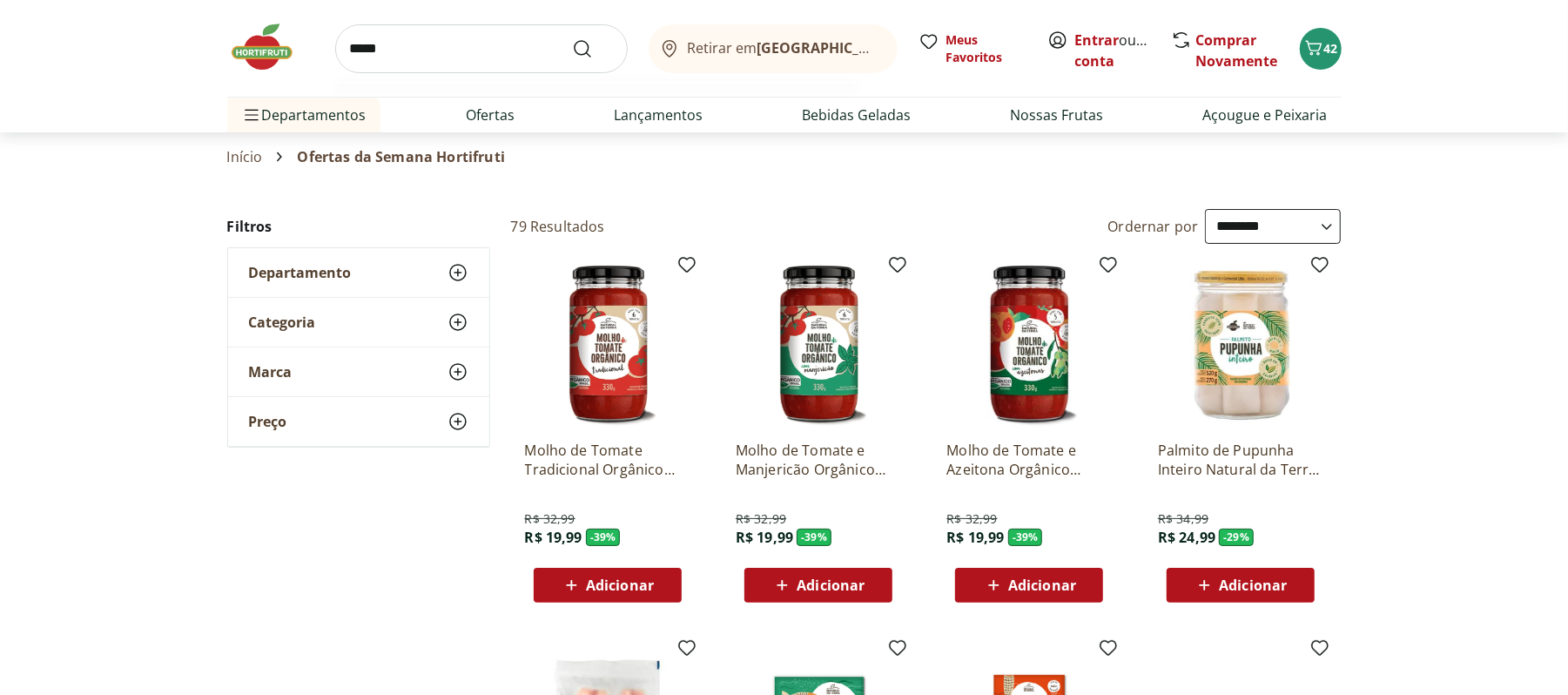
type input "*****"
click at [572, 38] on button "Submit Search" at bounding box center [593, 48] width 42 height 20
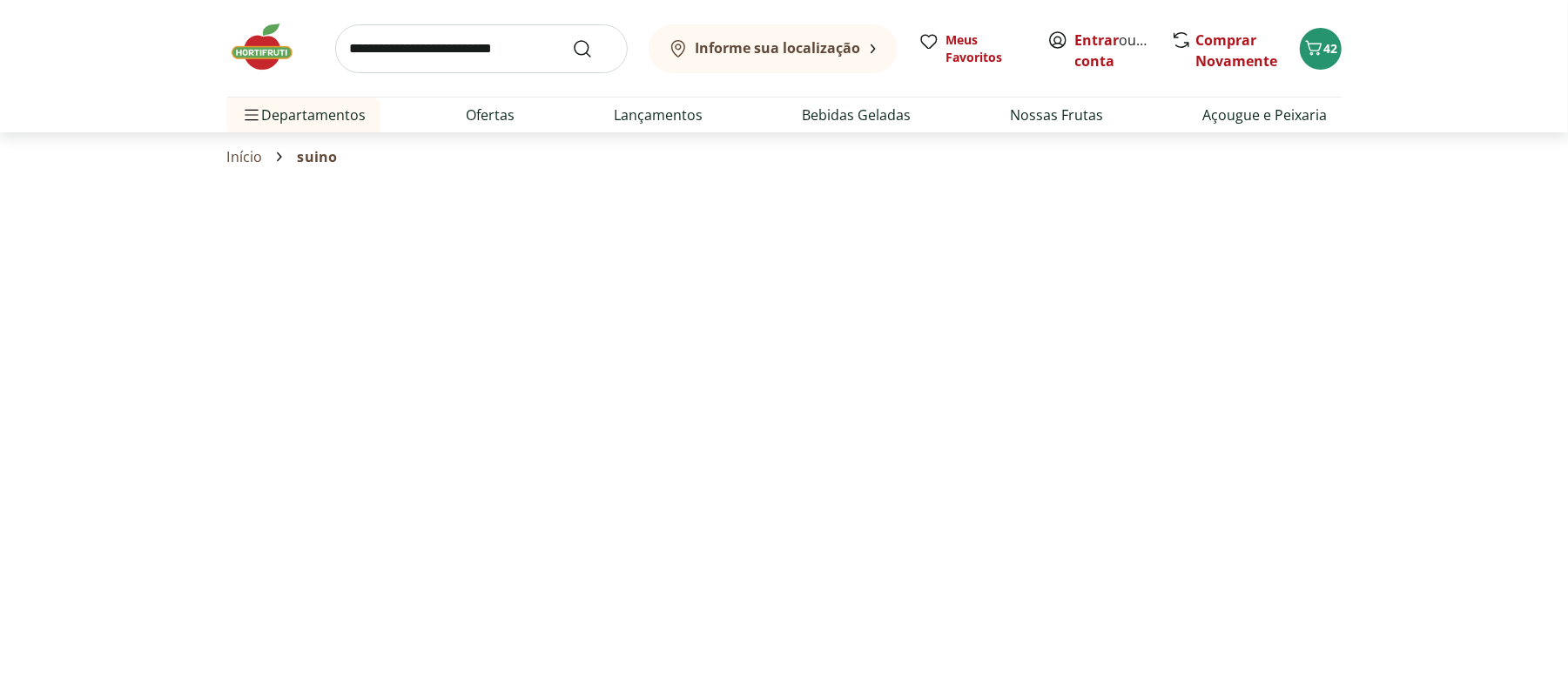
select select "**********"
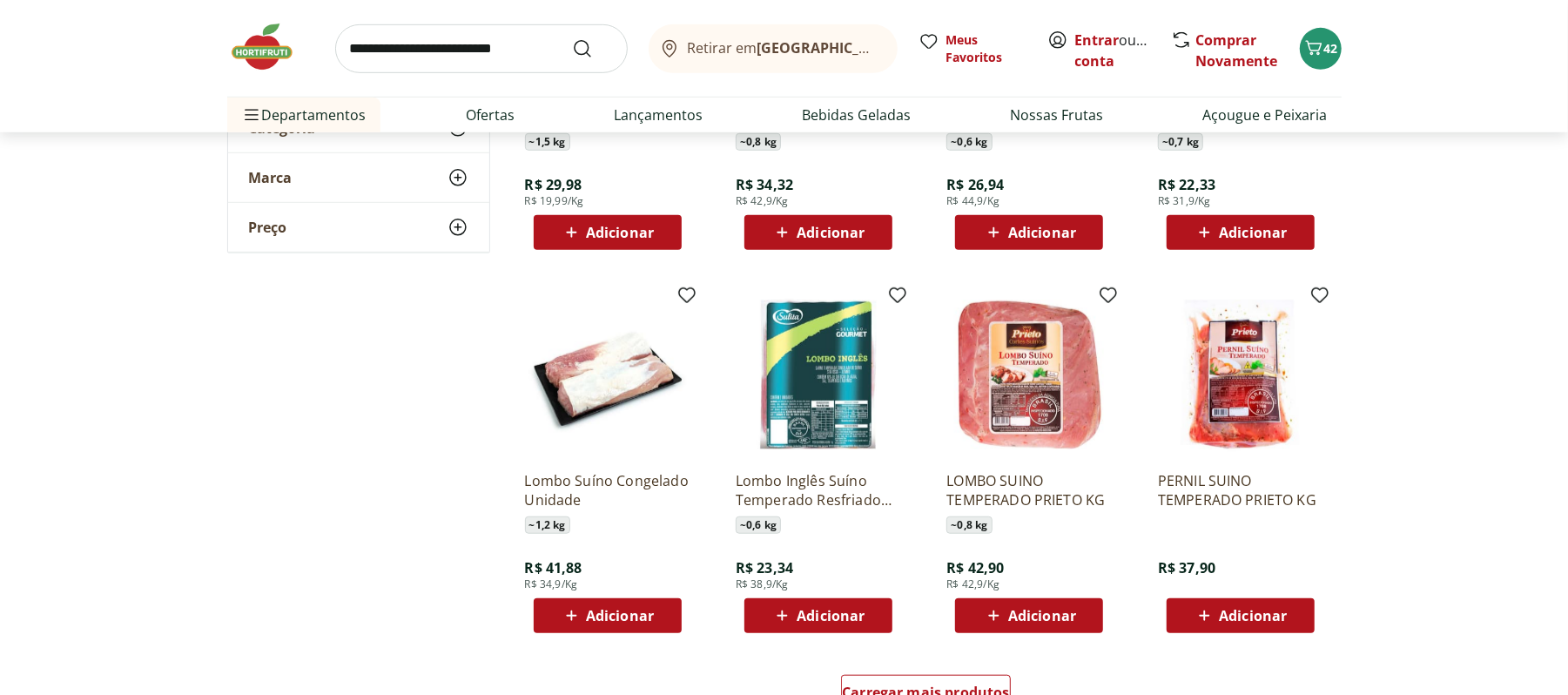
scroll to position [855, 0]
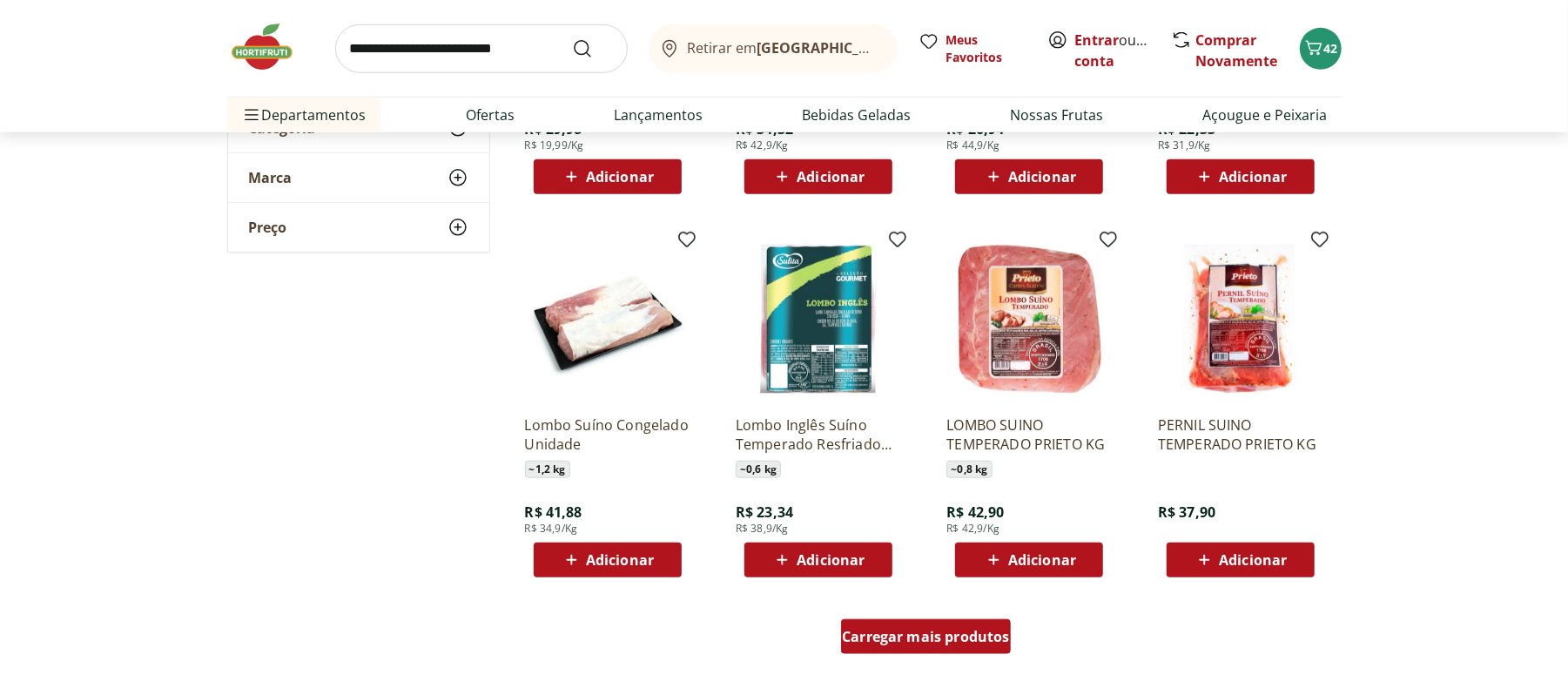
click at [953, 640] on span "Carregar mais produtos" at bounding box center [926, 636] width 168 height 14
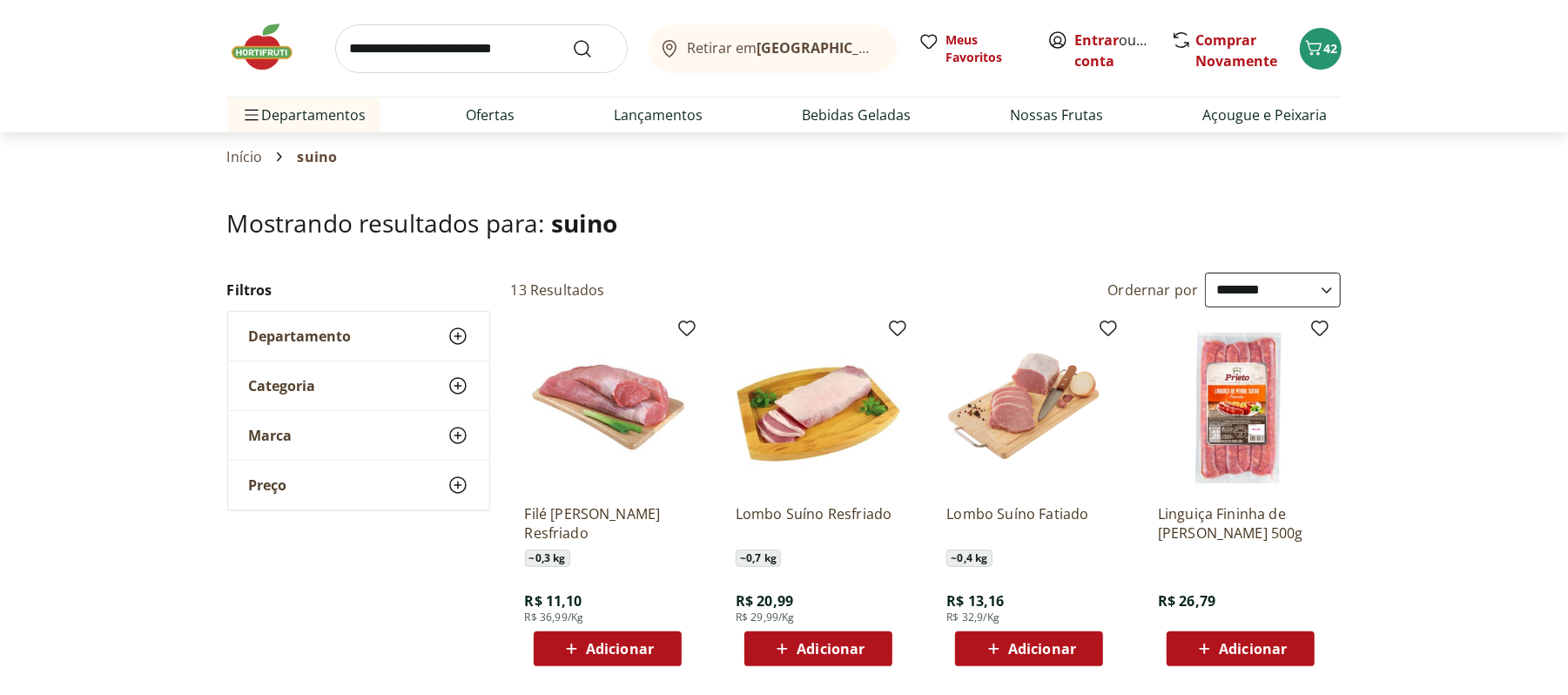
click at [505, 49] on input "search" at bounding box center [481, 49] width 293 height 49
click at [1229, 108] on link "Açougue e Peixaria" at bounding box center [1265, 114] width 125 height 20
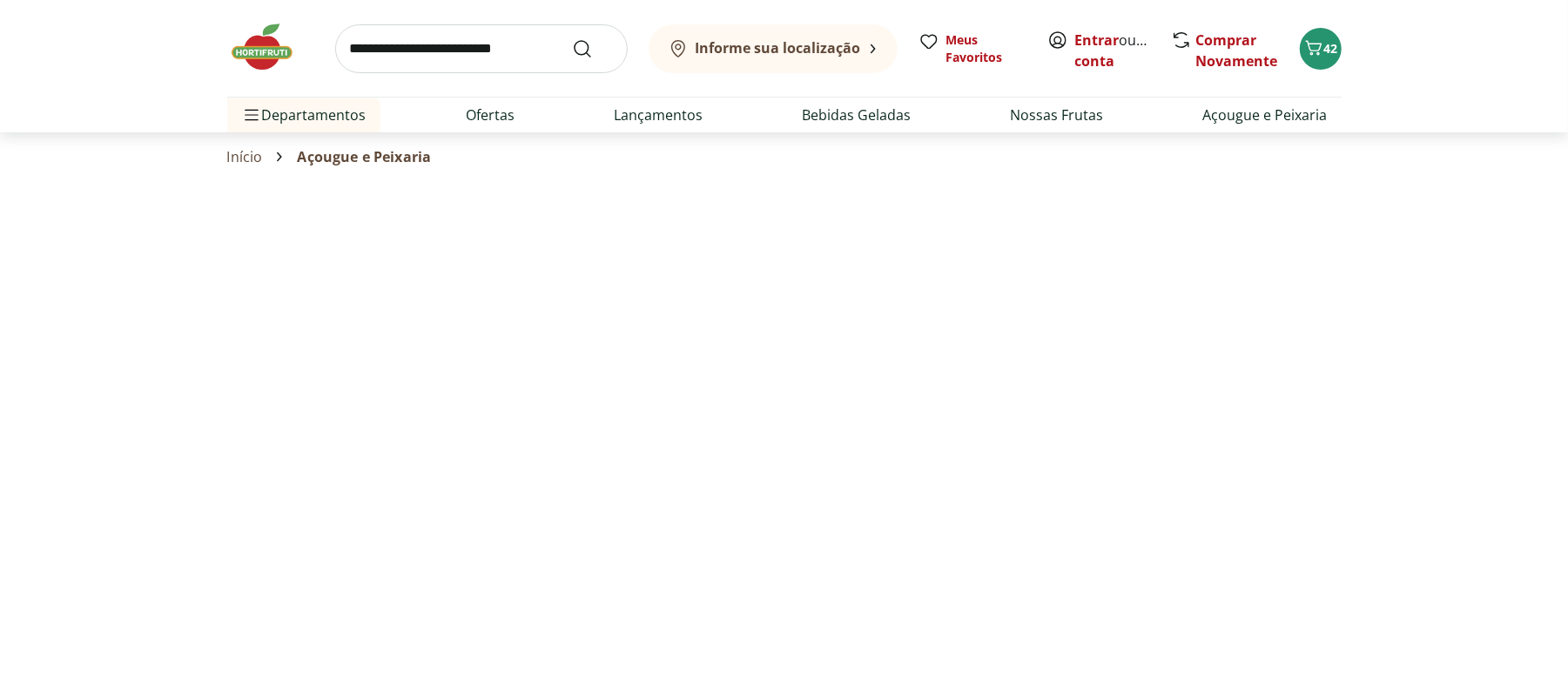
select select "**********"
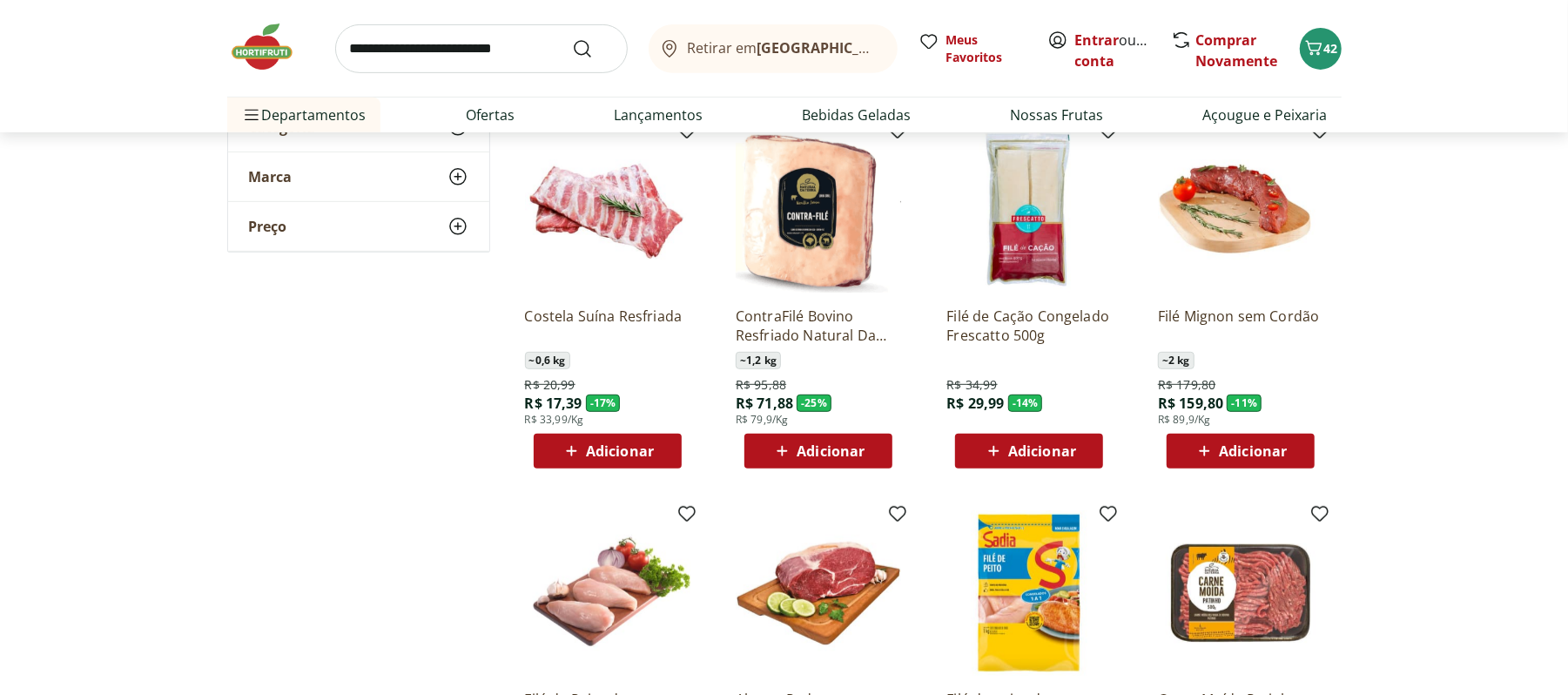
scroll to position [527, 0]
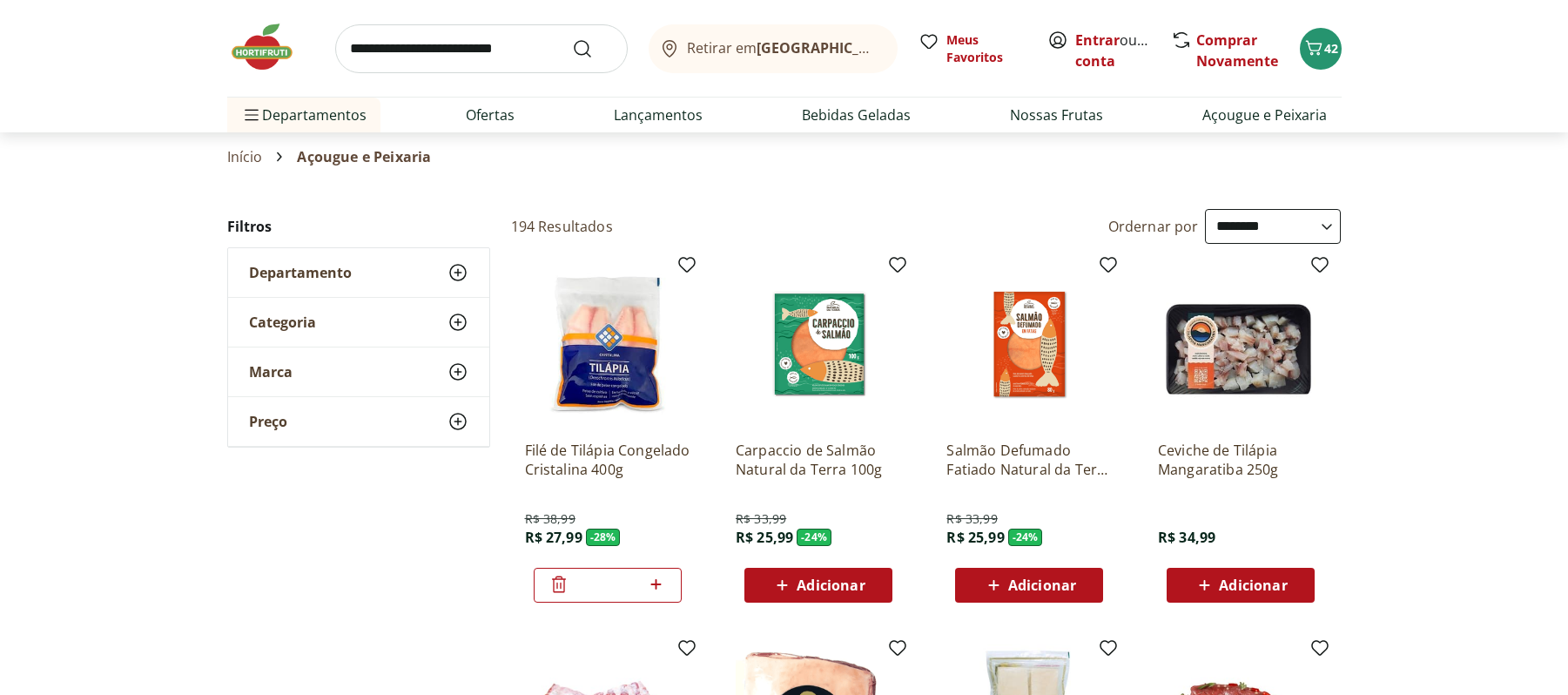
select select "**********"
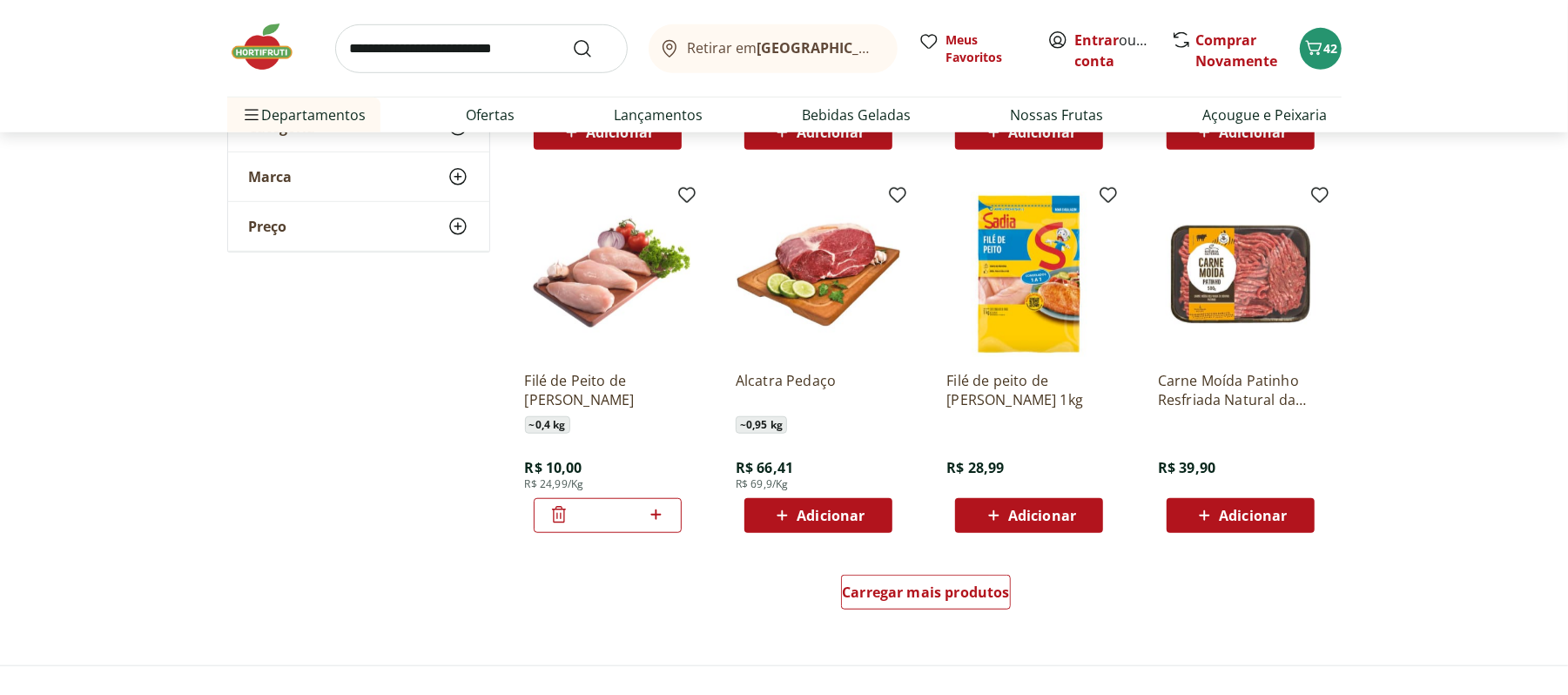
scroll to position [844, 0]
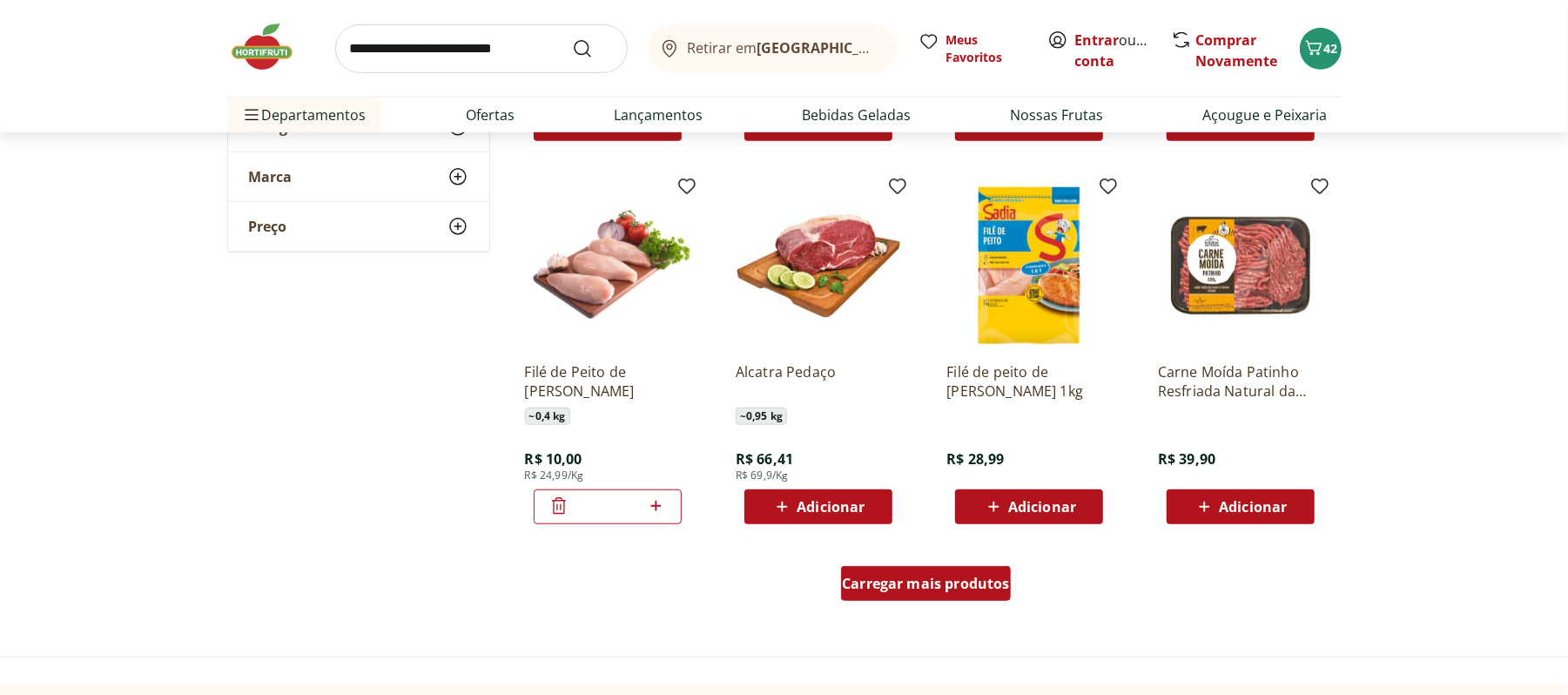
click at [916, 572] on div "Carregar mais produtos" at bounding box center [927, 584] width 170 height 35
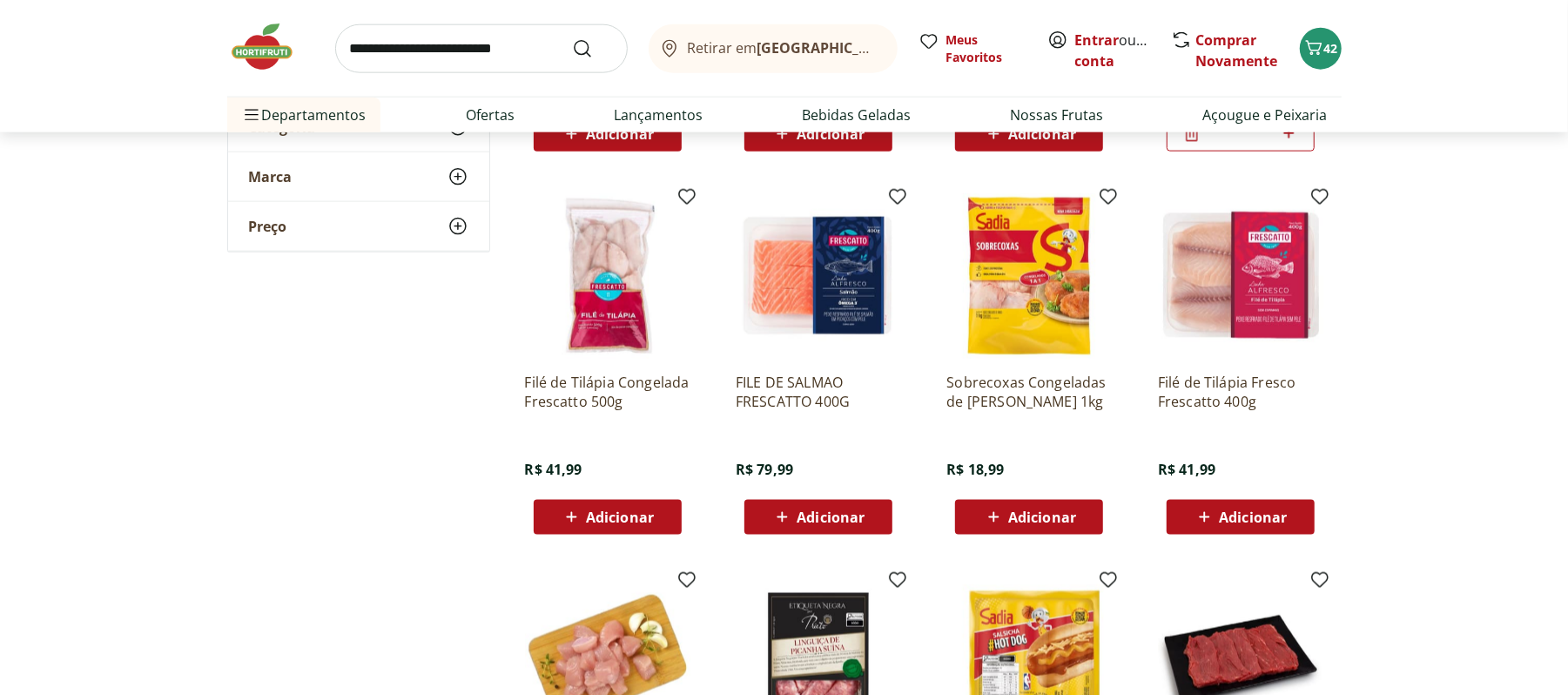
scroll to position [1602, 0]
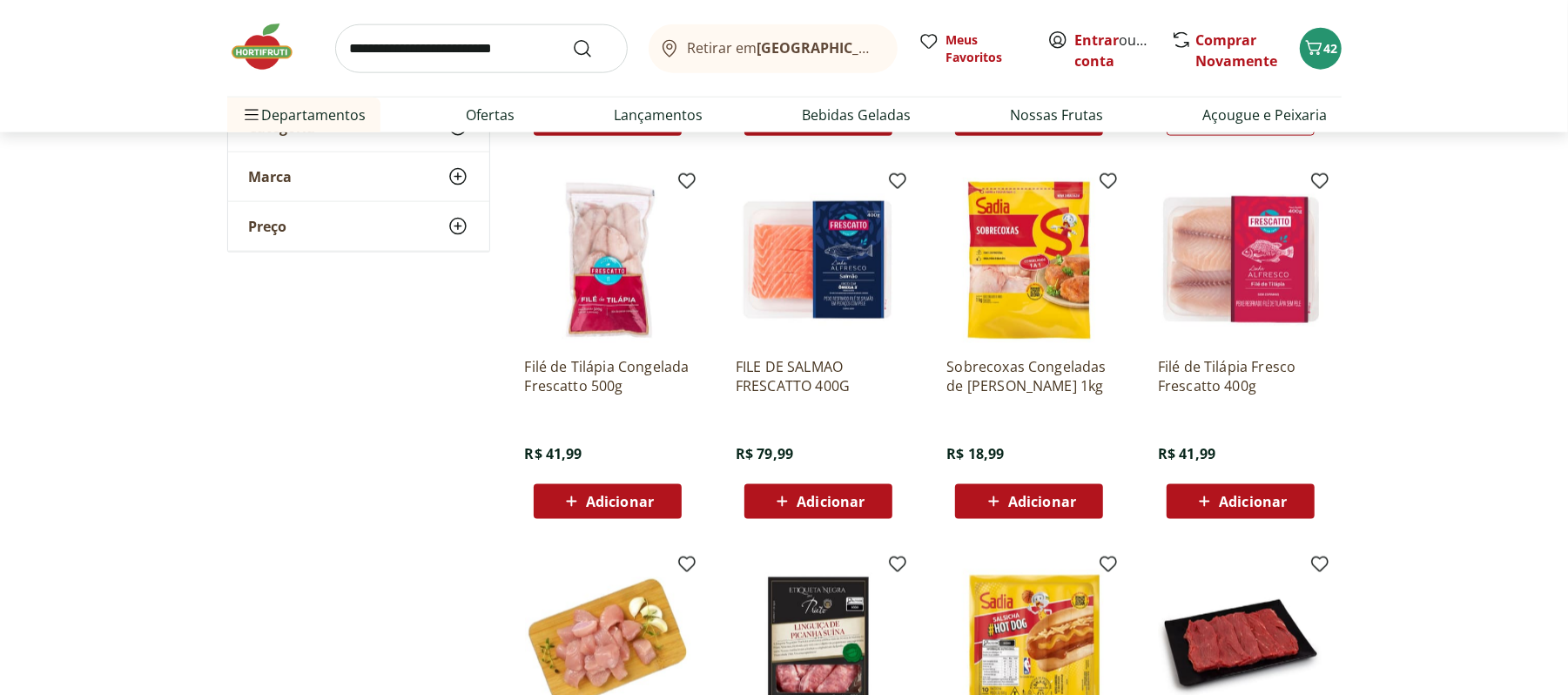
click at [1053, 498] on span "Adicionar" at bounding box center [1043, 502] width 68 height 14
click at [1314, 47] on icon "Carrinho" at bounding box center [1313, 47] width 21 height 20
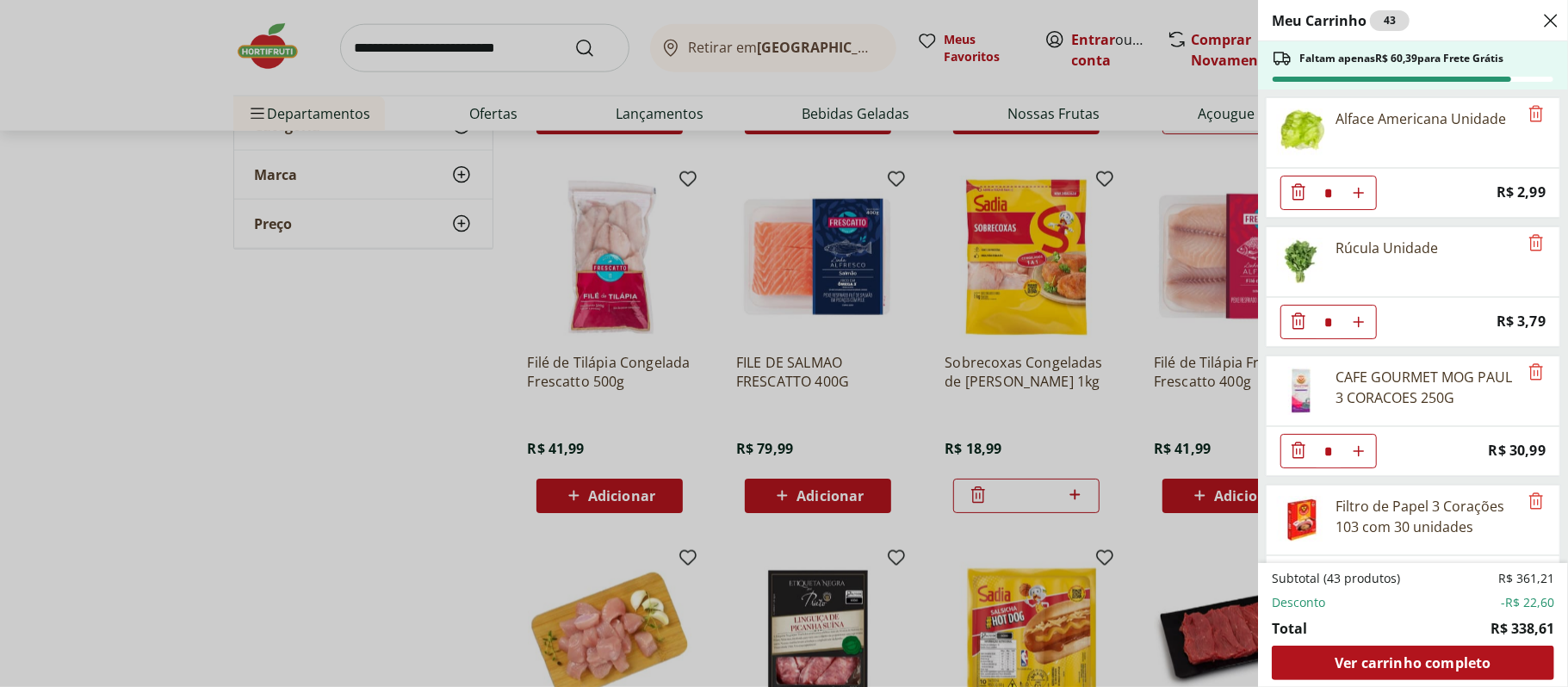
click at [386, 421] on div "Meu Carrinho 43 Faltam apenas R$ 60,39 para Frete Grátis Alface Americana Unida…" at bounding box center [784, 344] width 1568 height 687
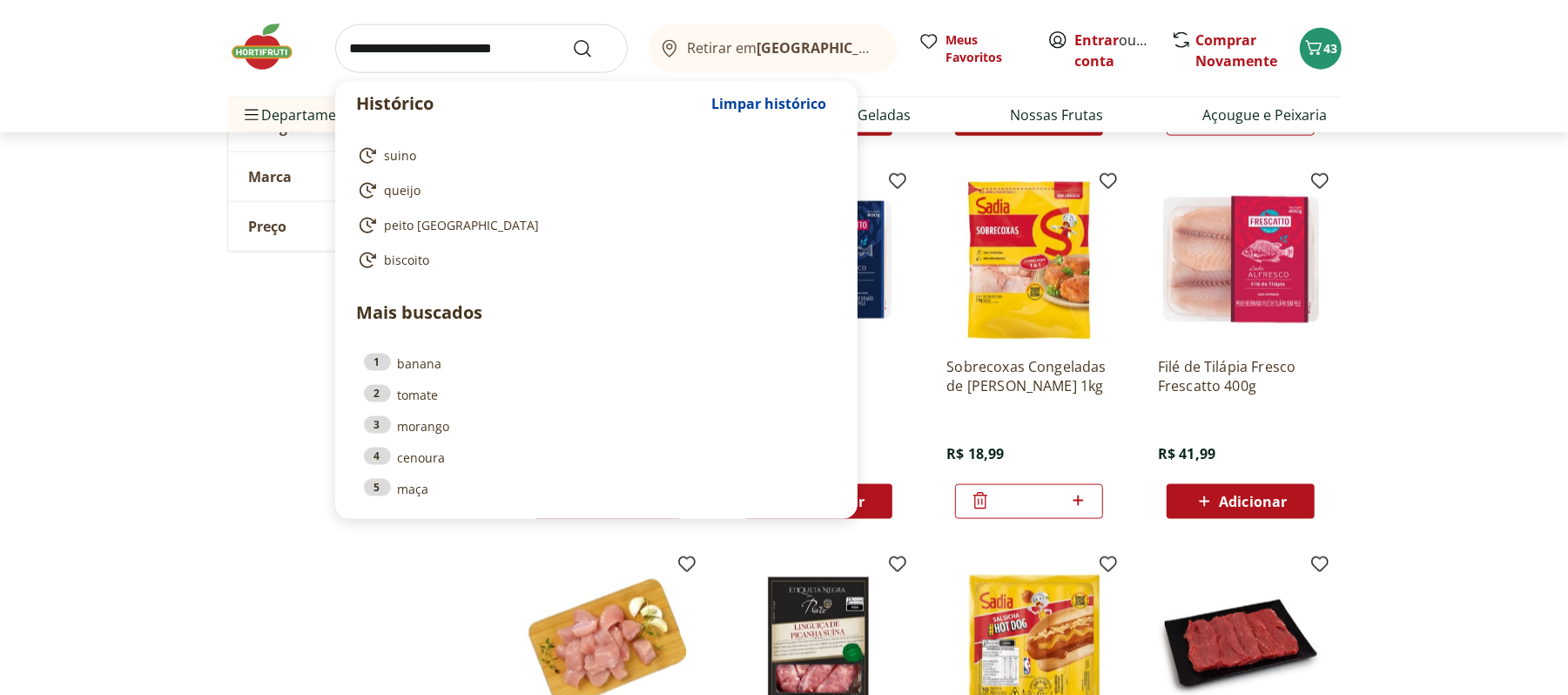
click at [471, 40] on input "search" at bounding box center [481, 49] width 293 height 49
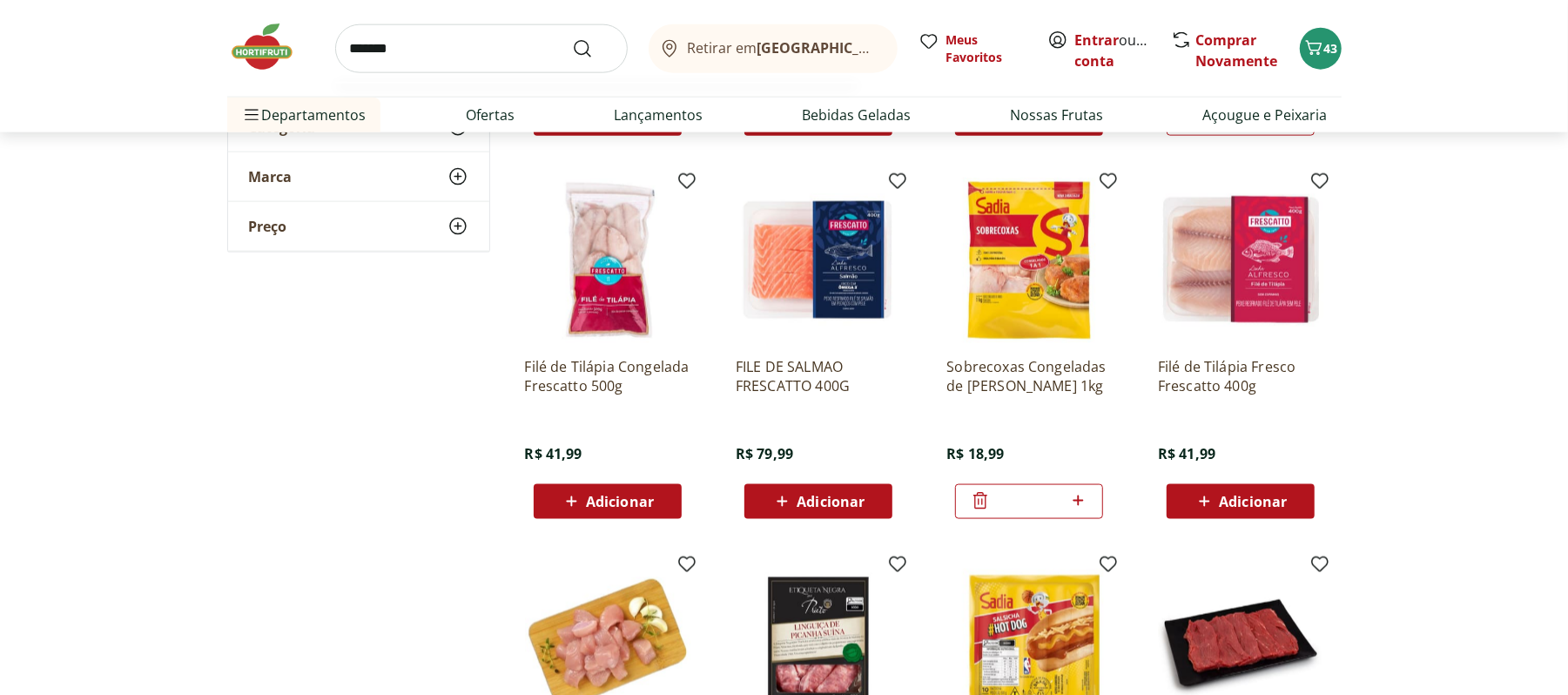
type input "*******"
click at [572, 38] on button "Submit Search" at bounding box center [593, 48] width 42 height 20
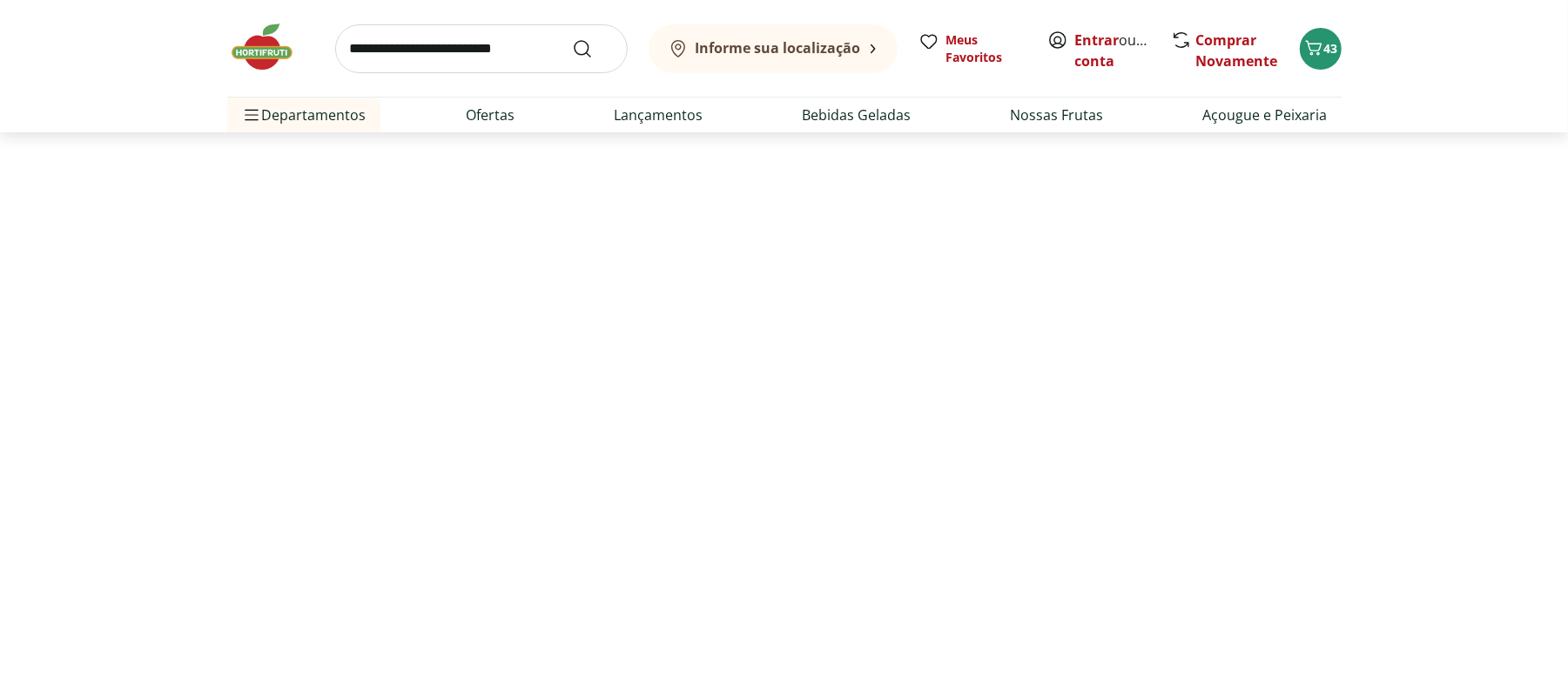
select select "**********"
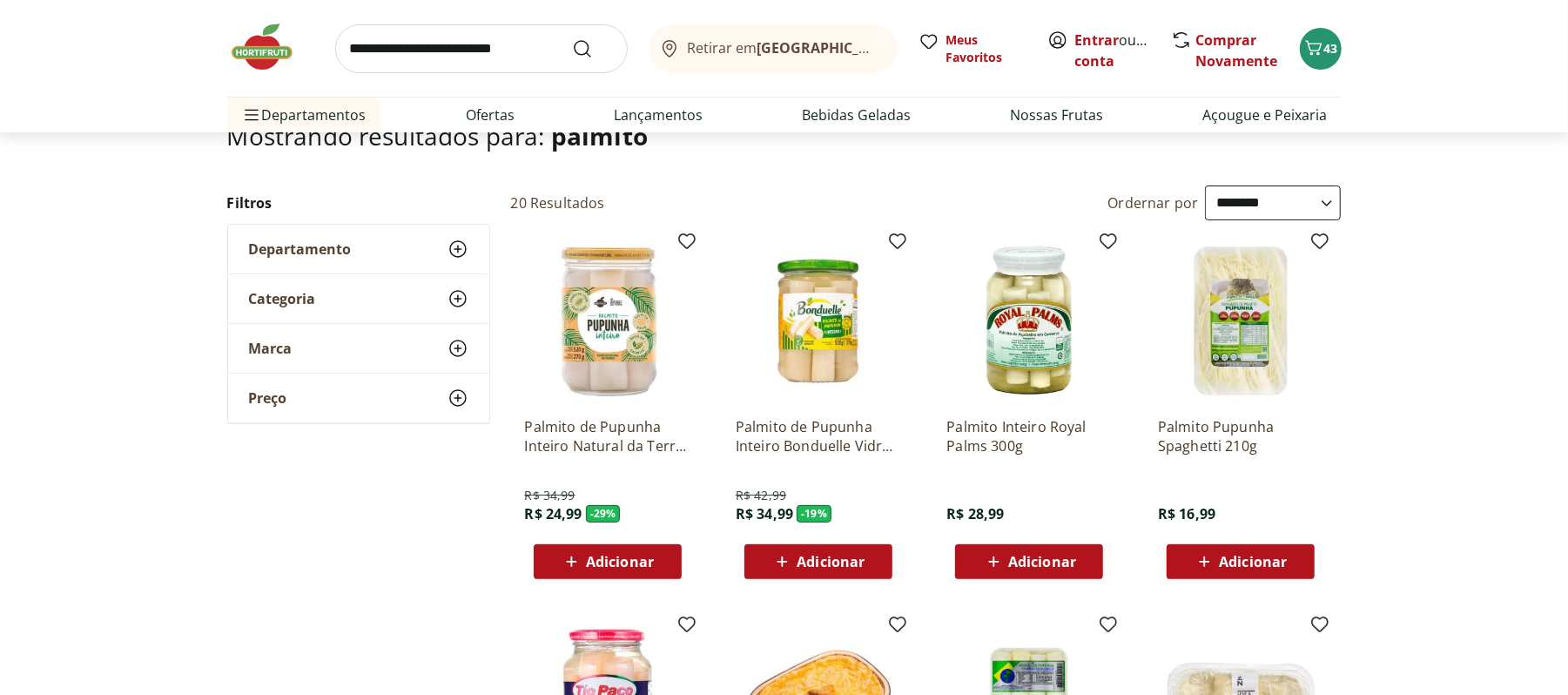
scroll to position [199, 0]
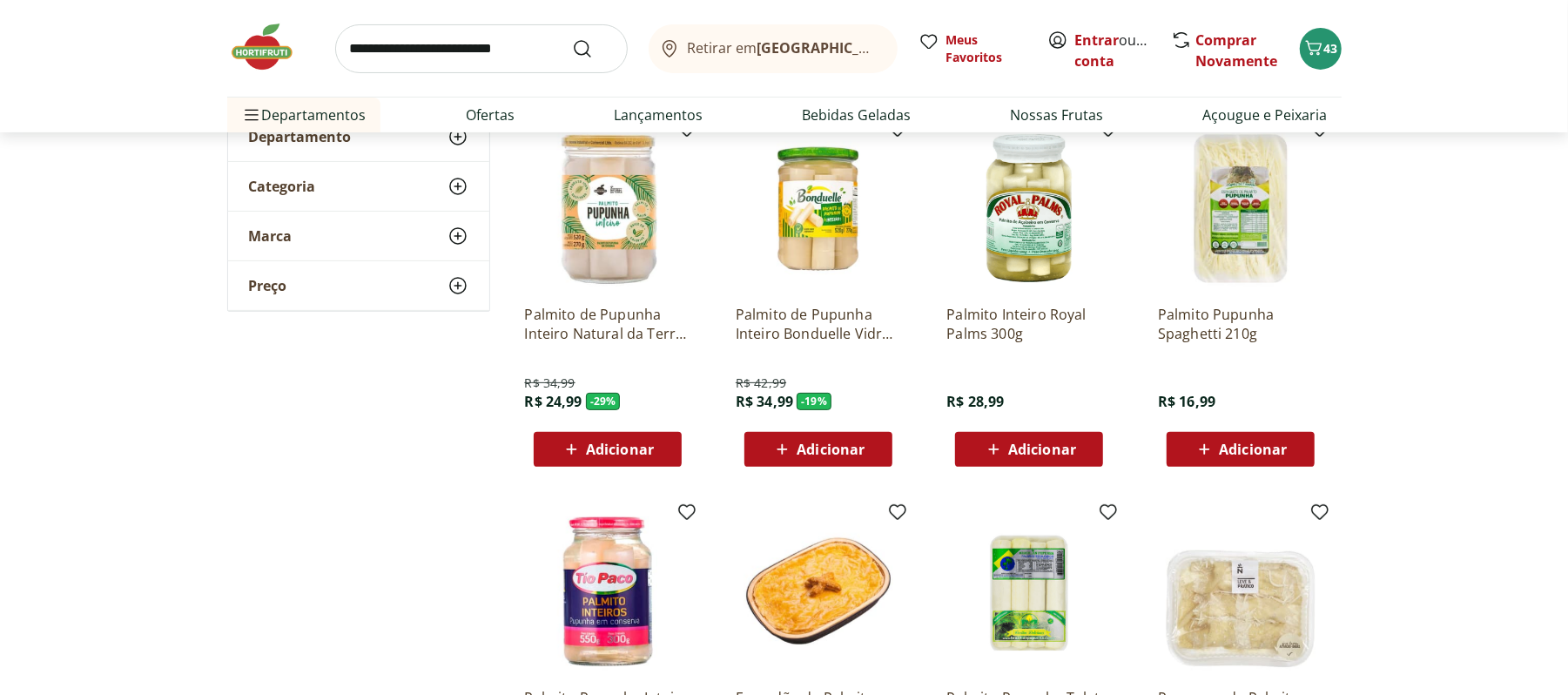
click at [763, 454] on div "Adicionar" at bounding box center [818, 449] width 120 height 31
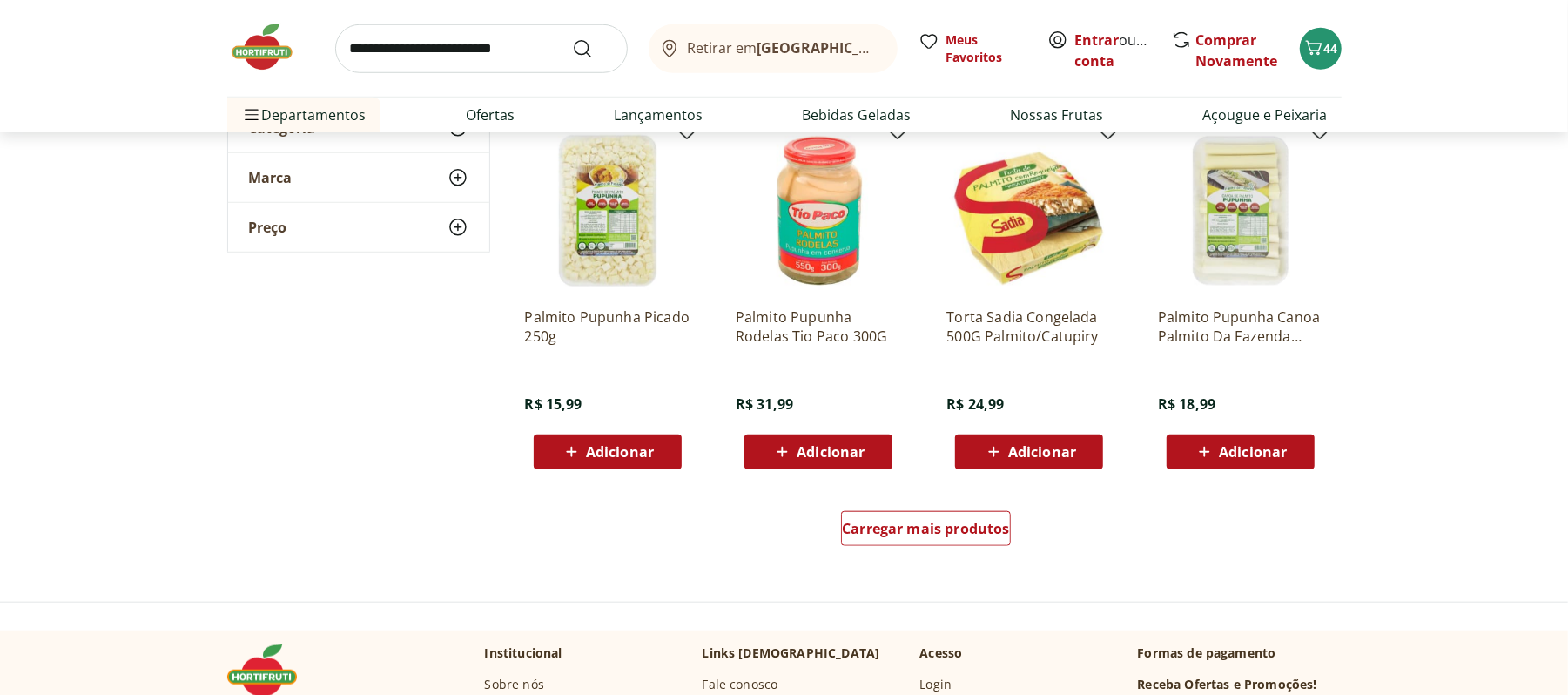
scroll to position [0, 0]
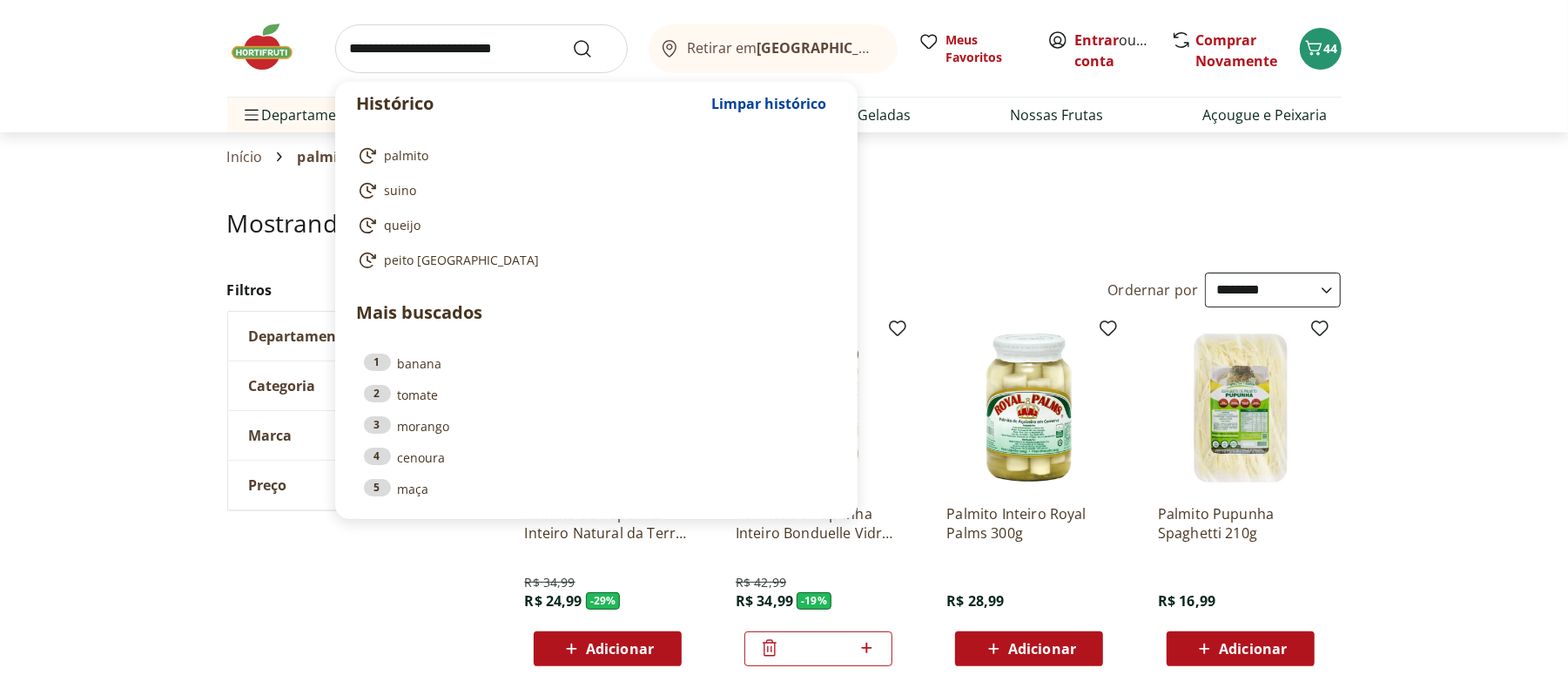
click at [409, 50] on input "search" at bounding box center [481, 49] width 293 height 49
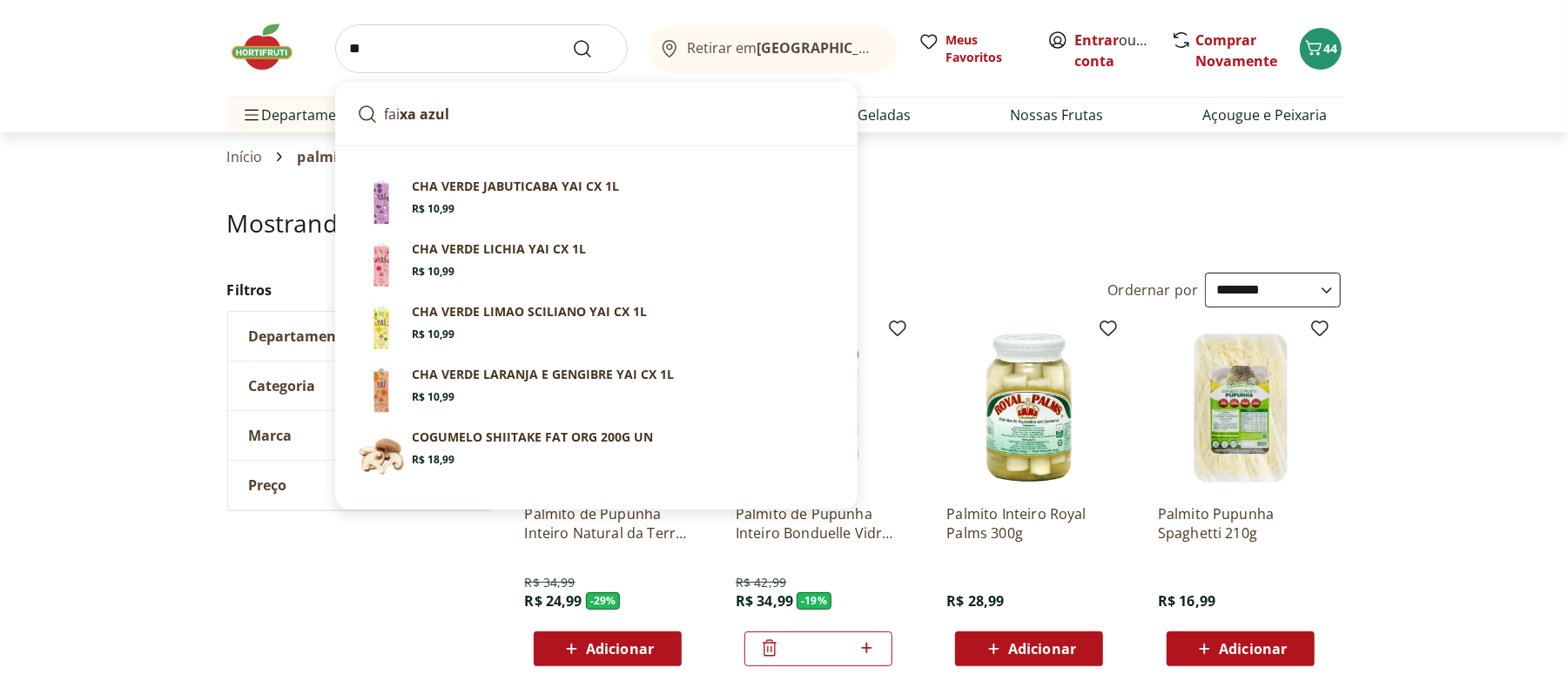
type input "*"
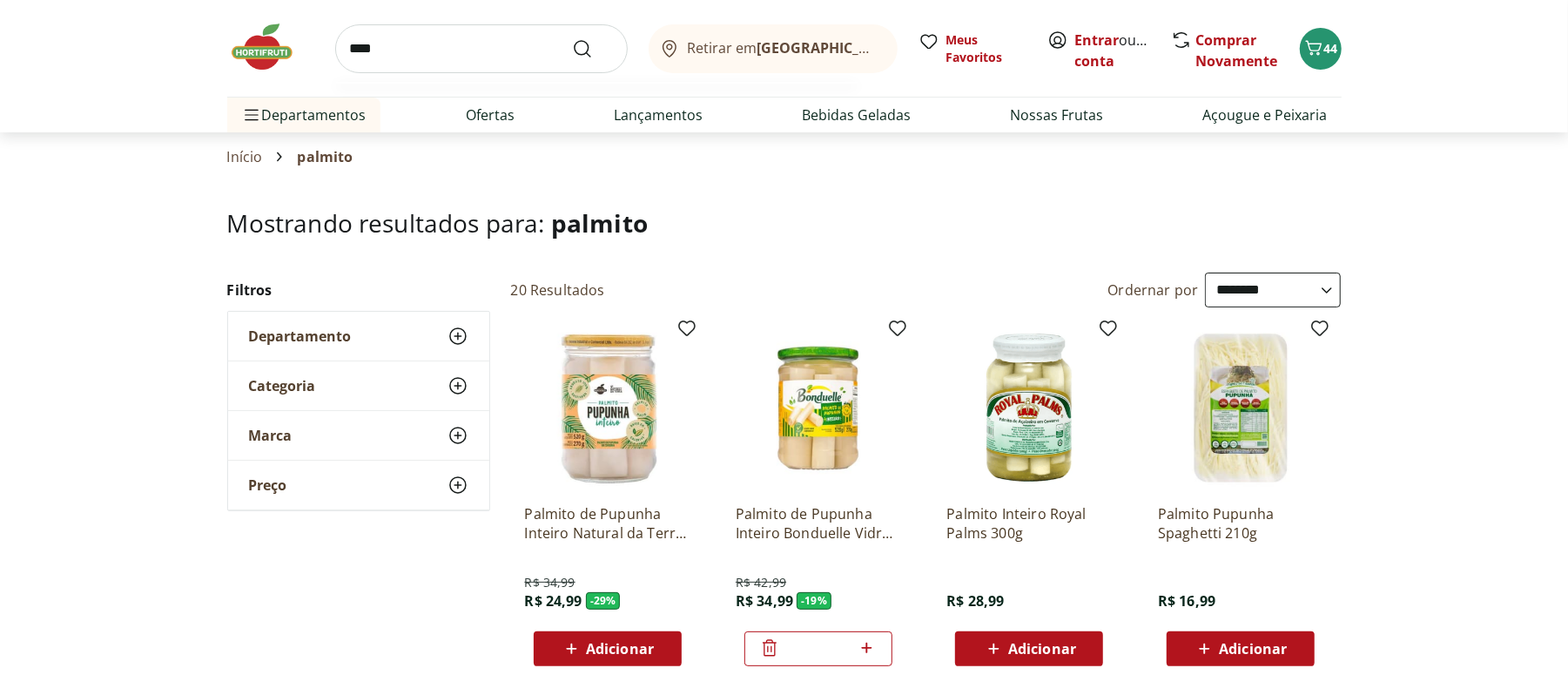
type input "****"
click at [572, 38] on button "Submit Search" at bounding box center [593, 48] width 42 height 20
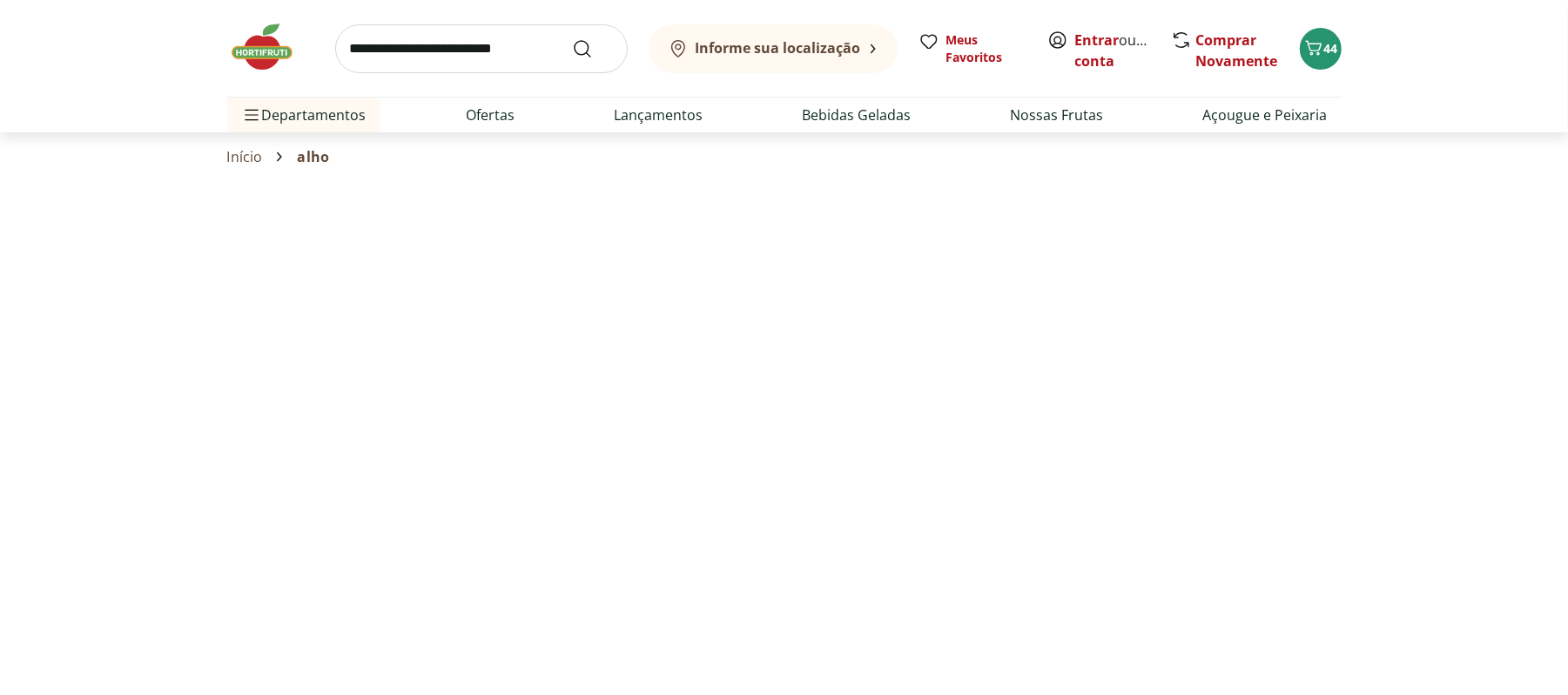
select select "**********"
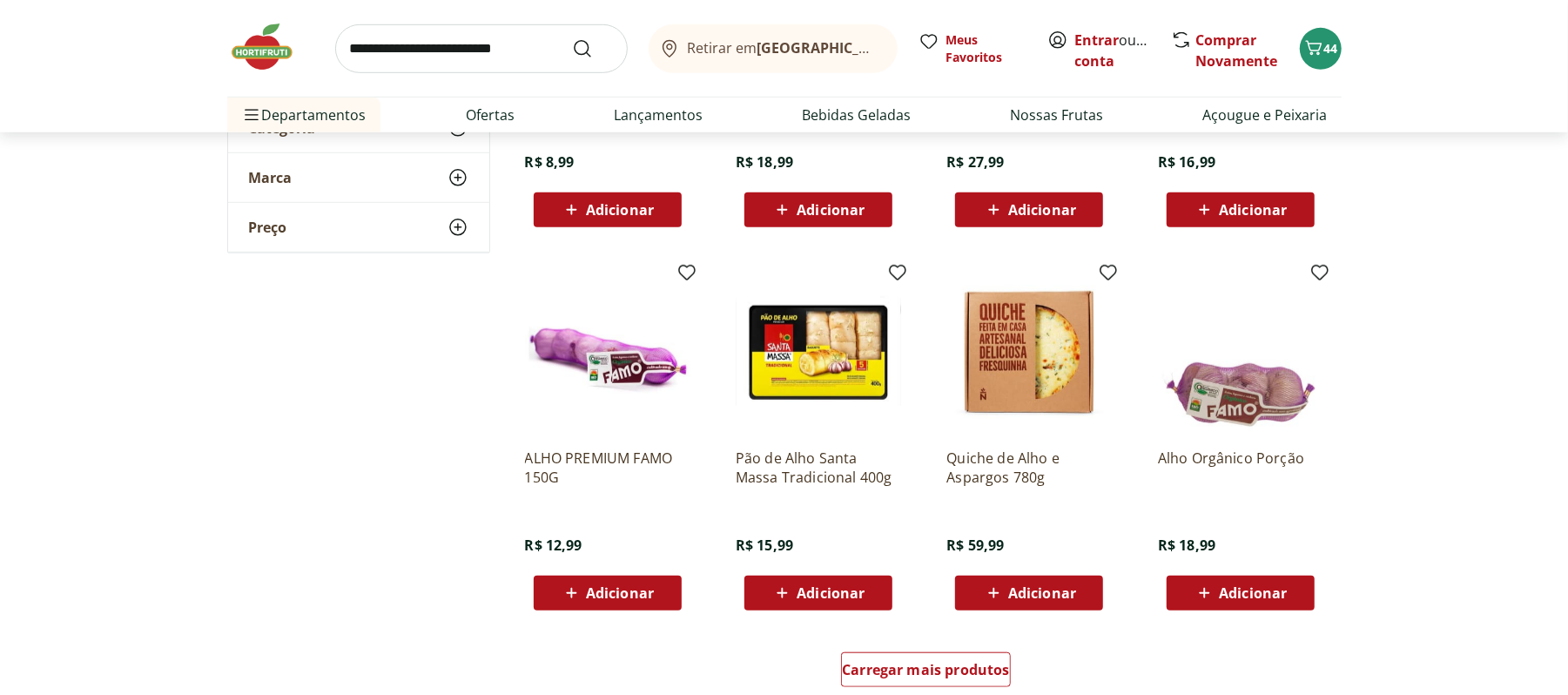
scroll to position [940, 0]
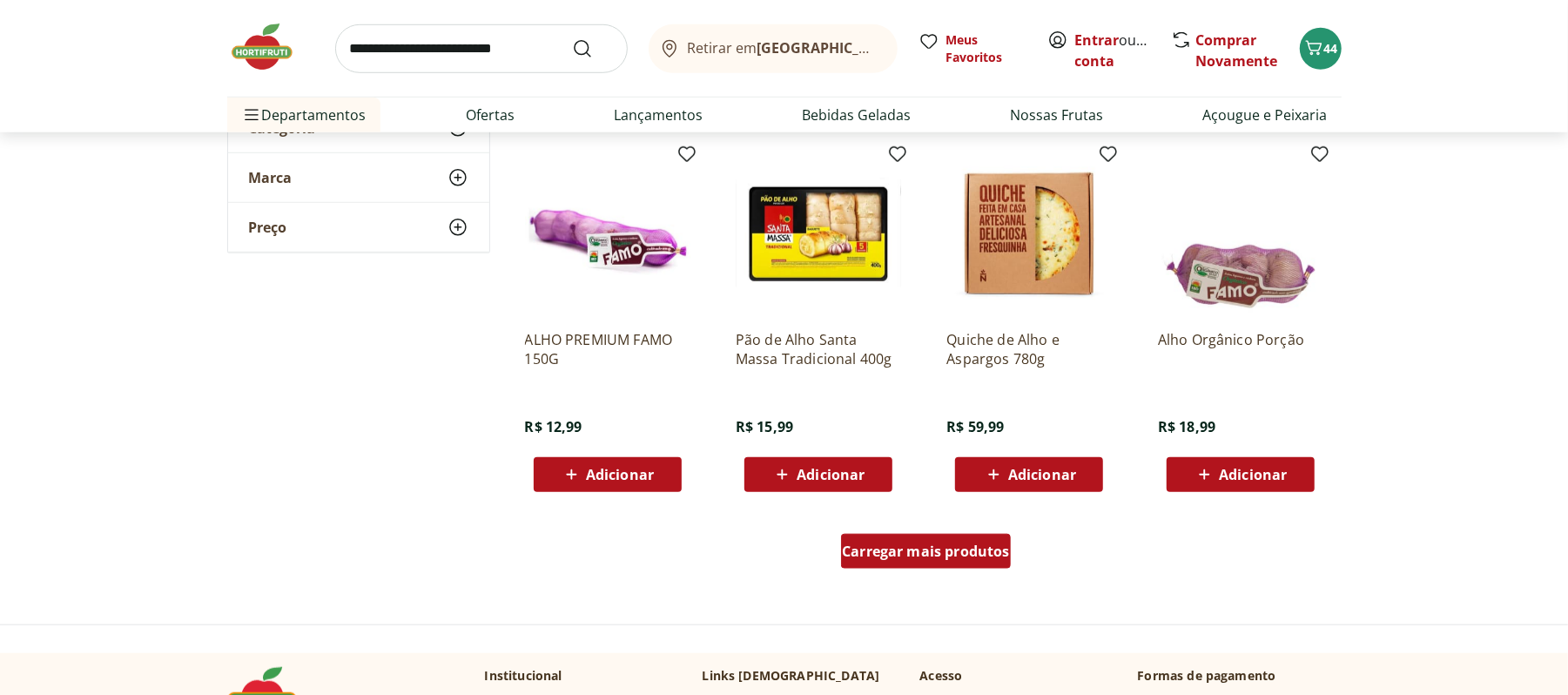
click at [923, 544] on span "Carregar mais produtos" at bounding box center [926, 551] width 168 height 14
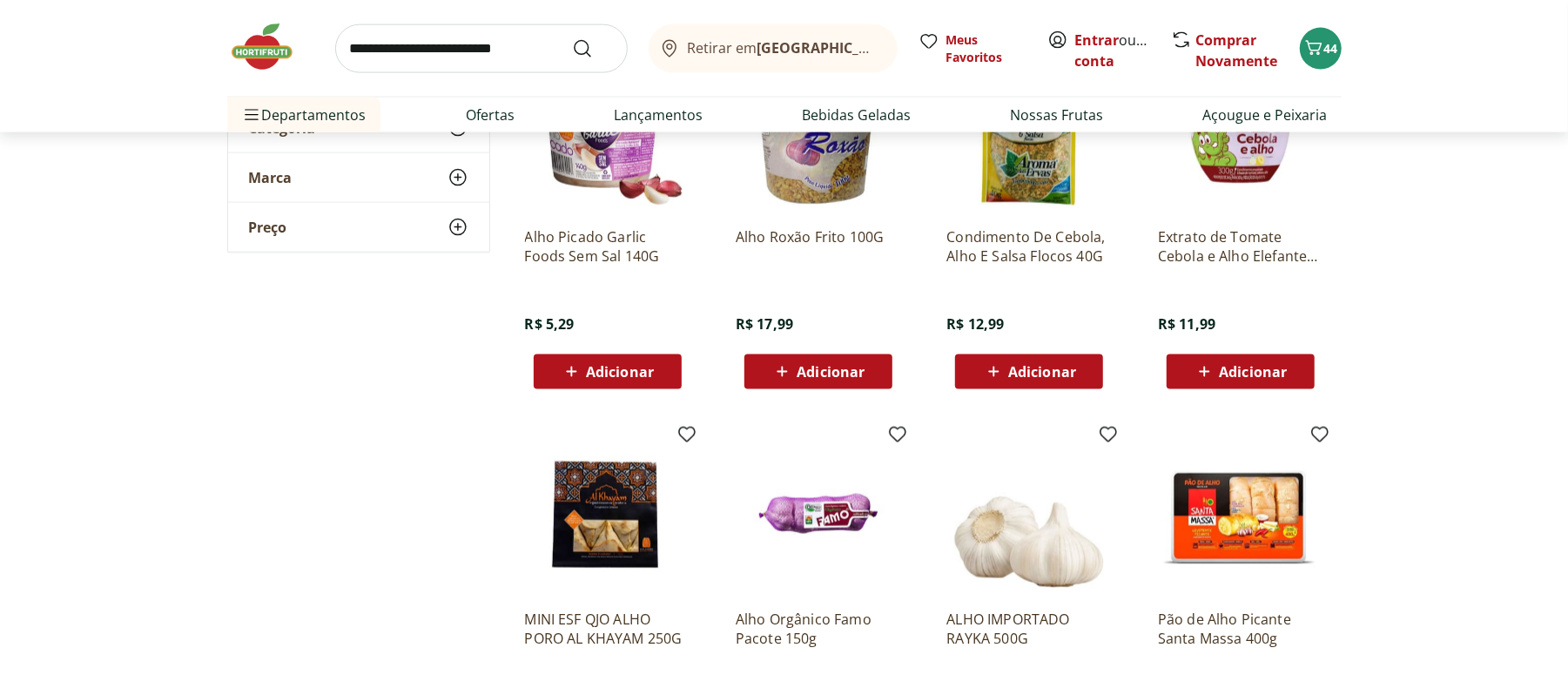
scroll to position [1979, 0]
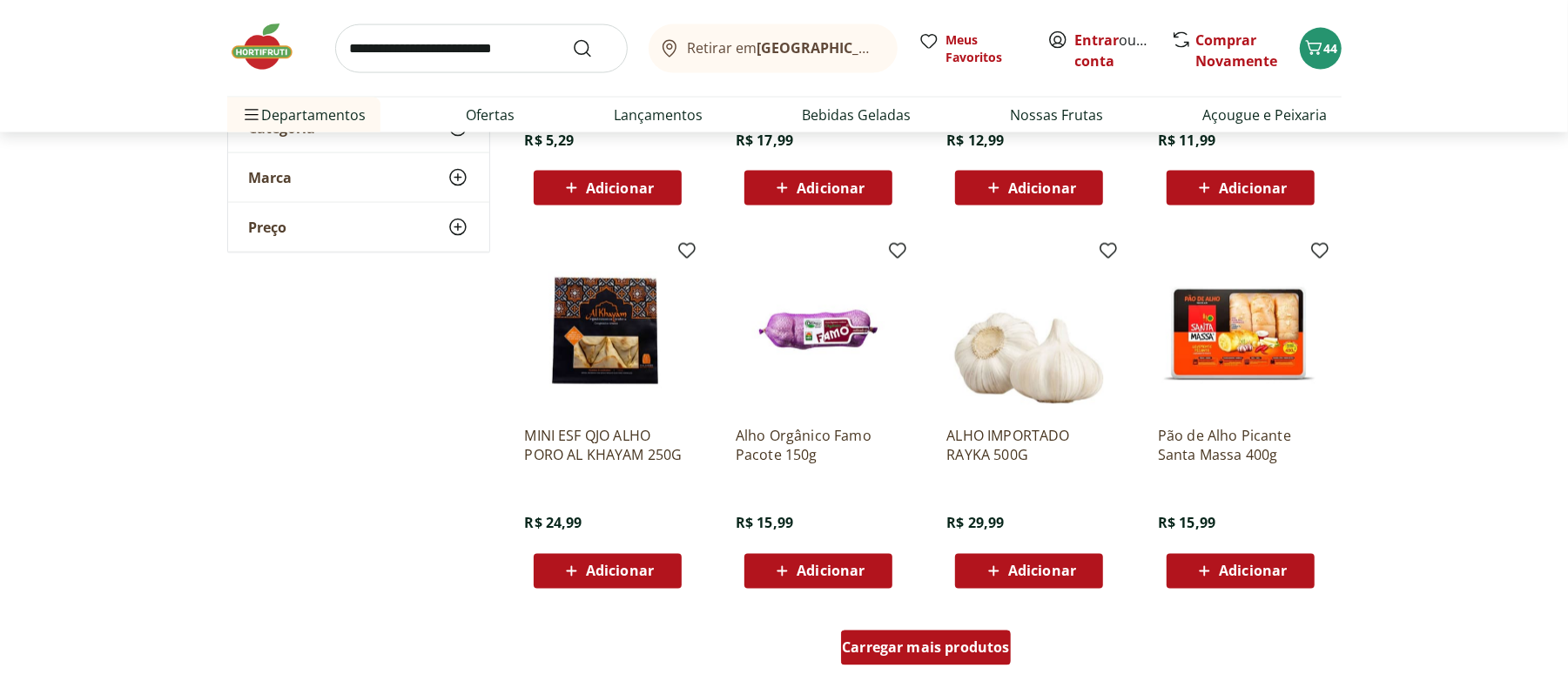
click at [934, 660] on div "Carregar mais produtos" at bounding box center [927, 648] width 170 height 35
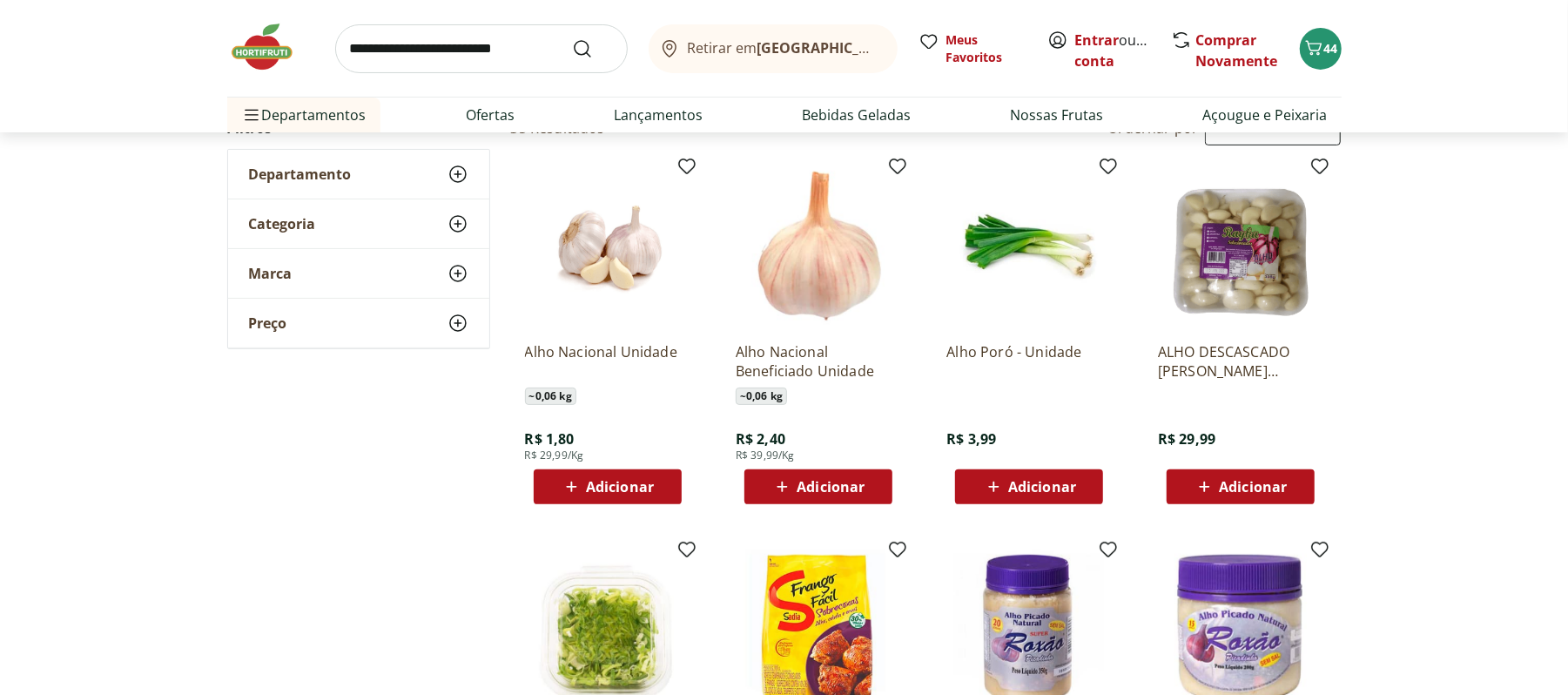
scroll to position [182, 0]
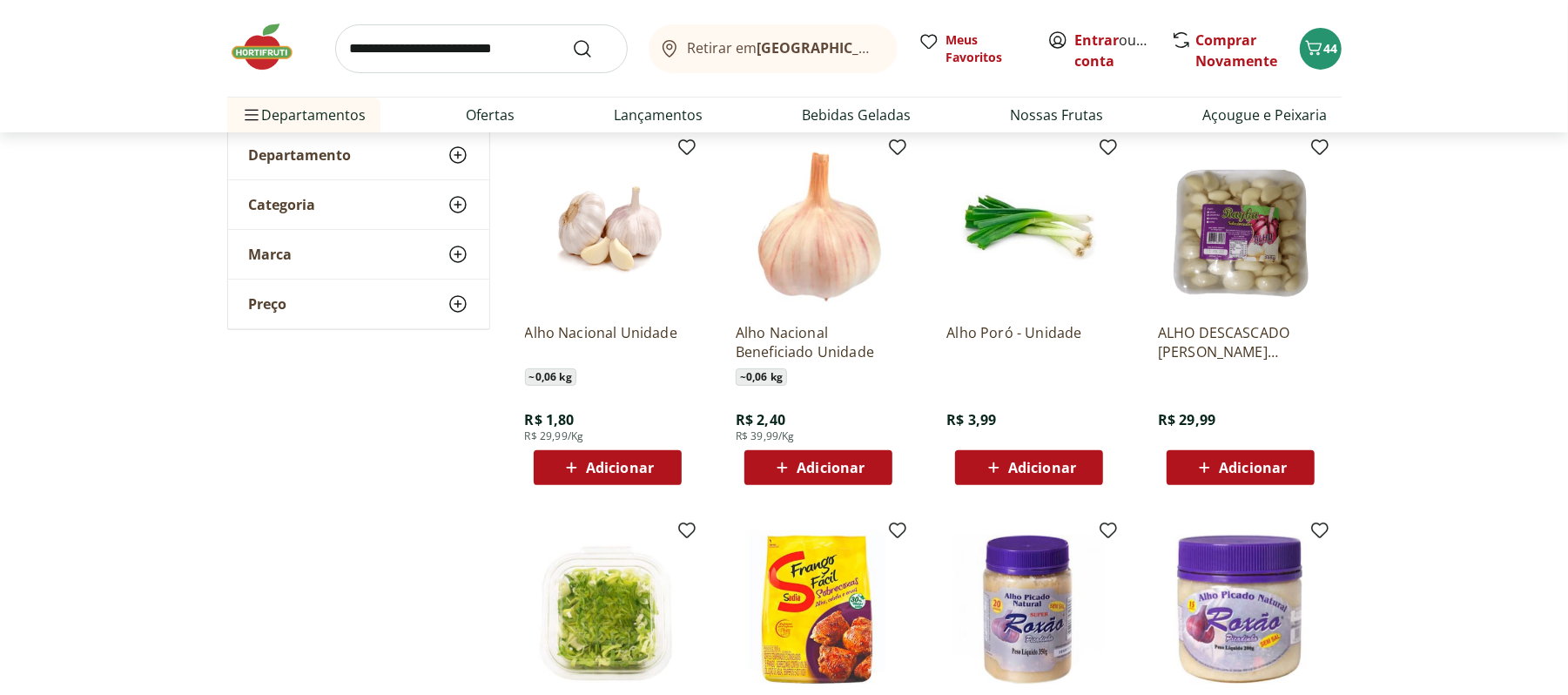
click at [599, 454] on div "Adicionar" at bounding box center [607, 468] width 120 height 31
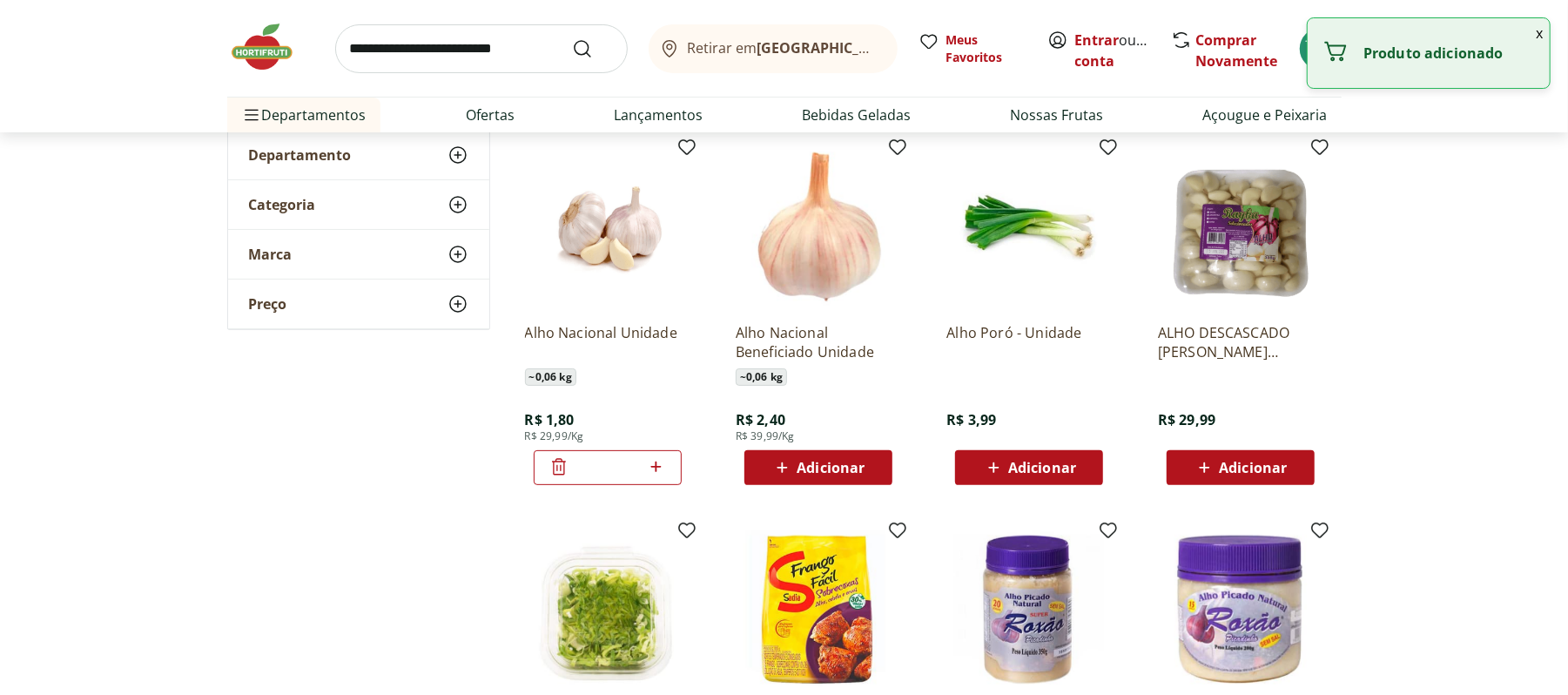
click at [660, 473] on icon at bounding box center [656, 466] width 21 height 20
type input "*"
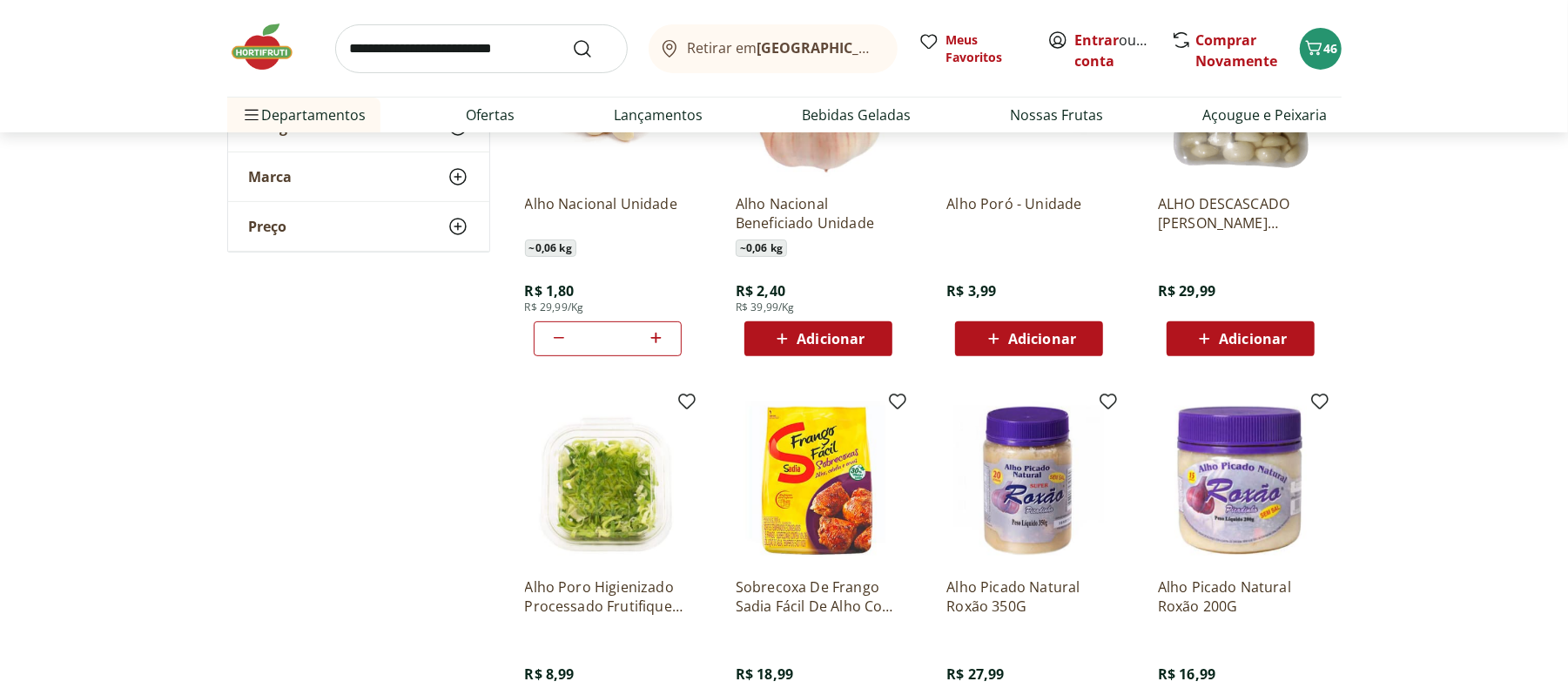
scroll to position [0, 0]
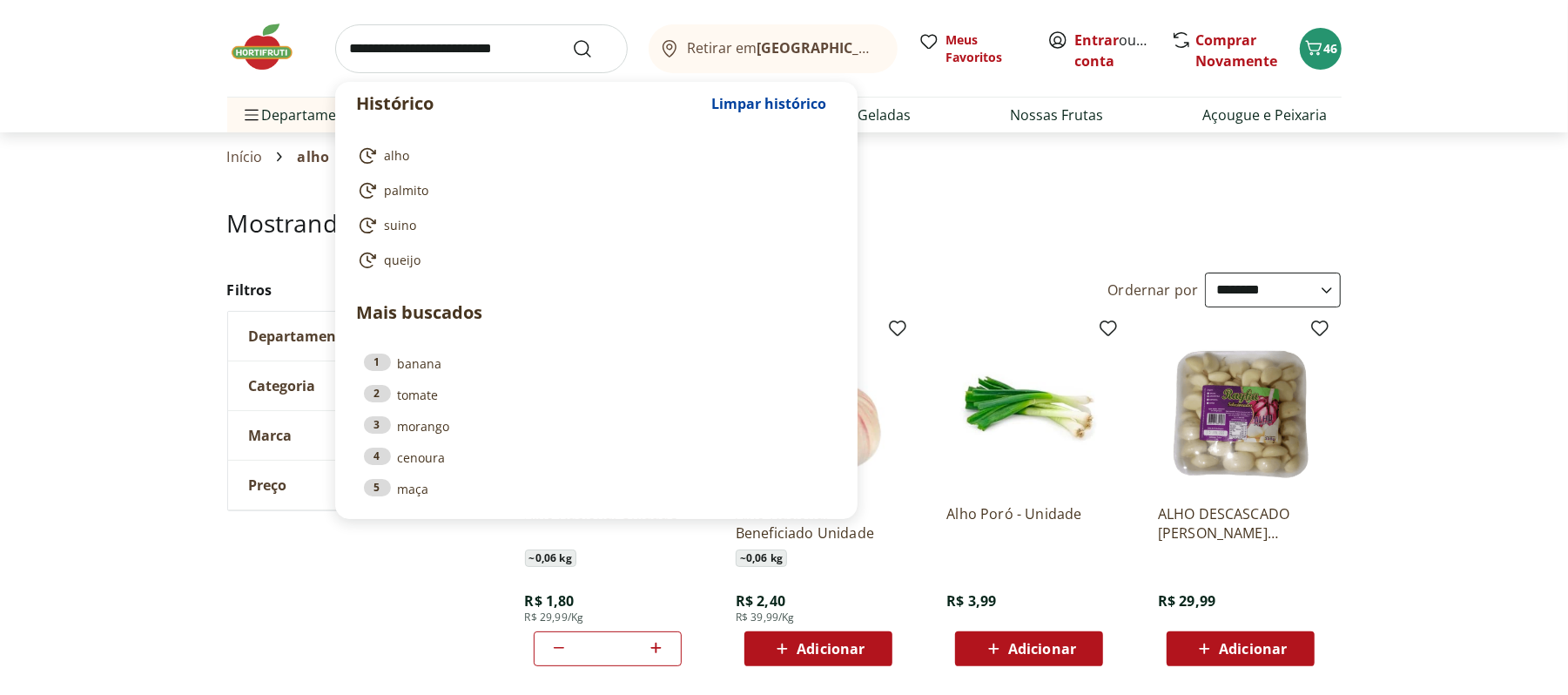
click at [442, 43] on input "search" at bounding box center [481, 49] width 293 height 49
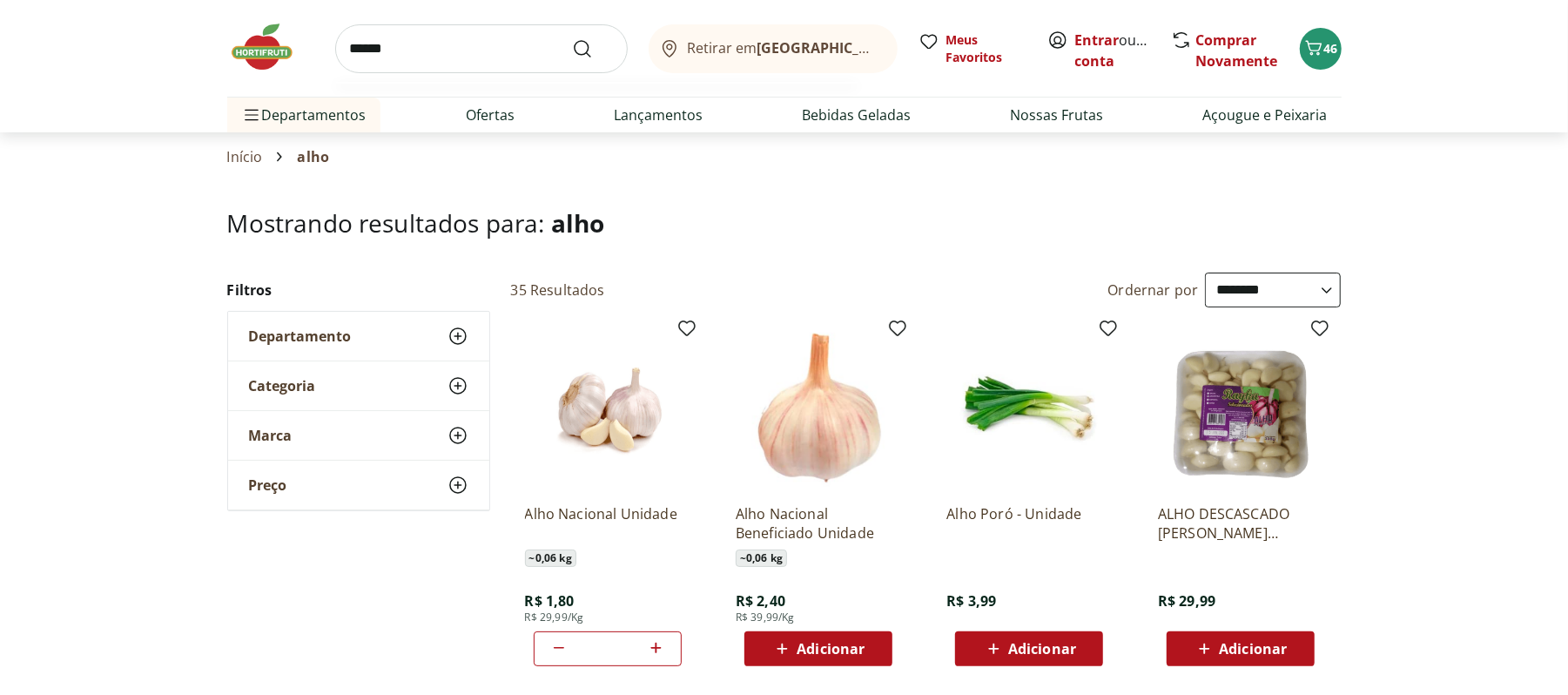
type input "******"
click at [572, 38] on button "Submit Search" at bounding box center [593, 48] width 42 height 20
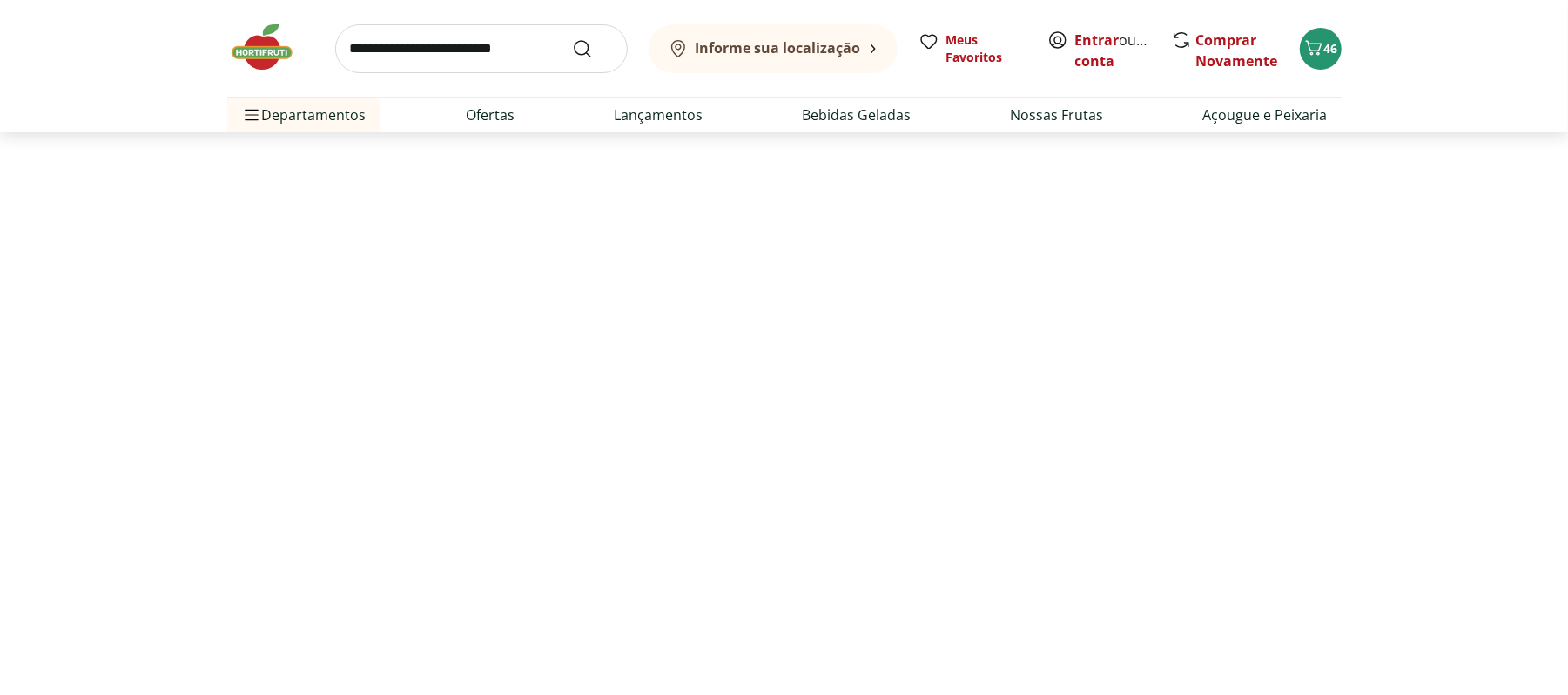
select select "**********"
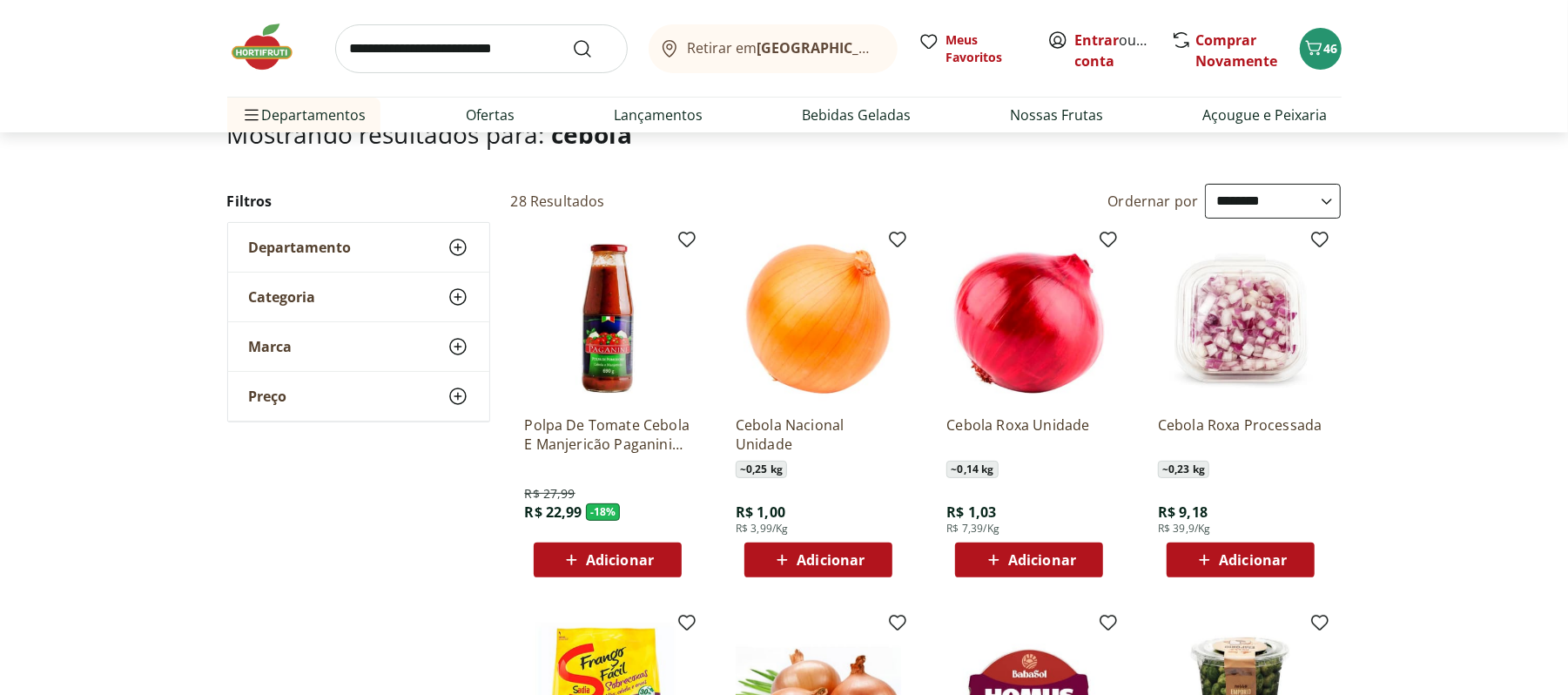
scroll to position [81, 0]
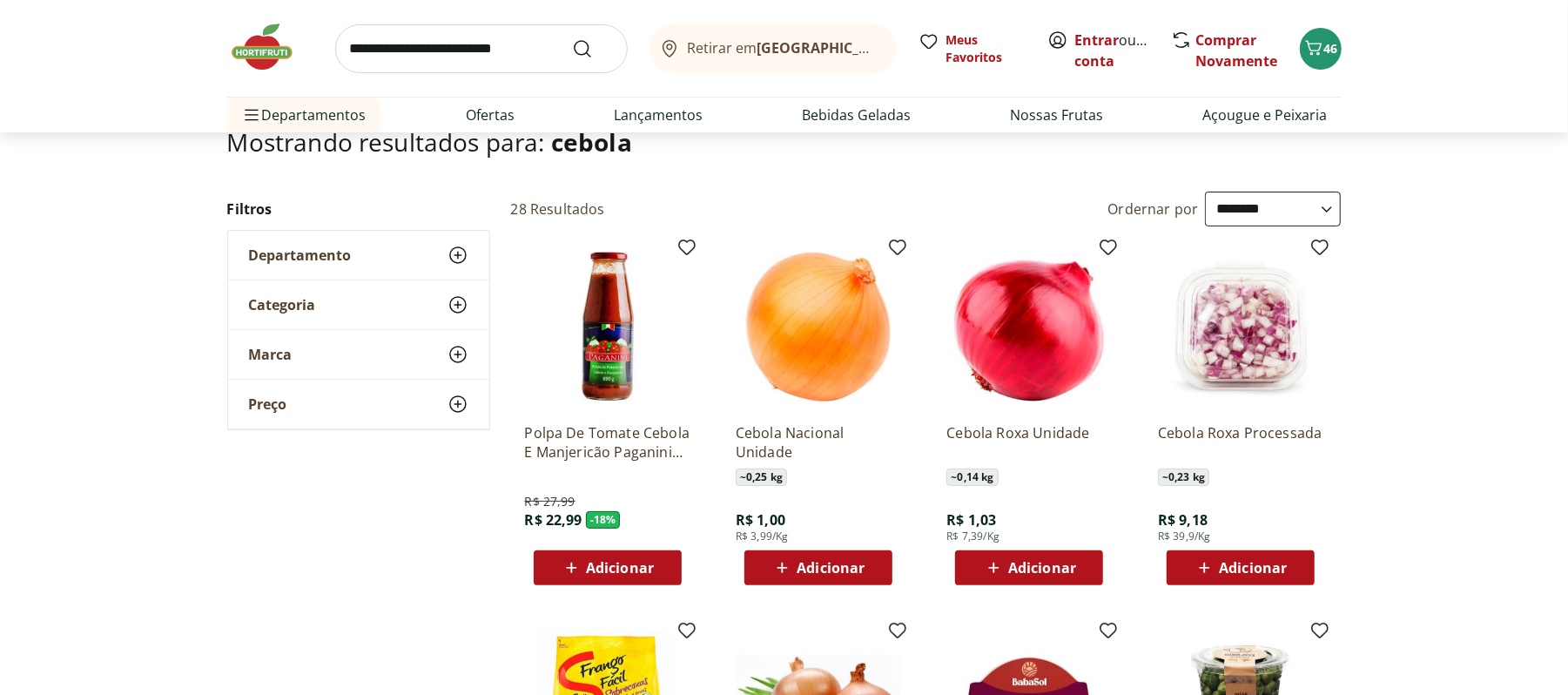
click at [789, 329] on img at bounding box center [818, 326] width 165 height 165
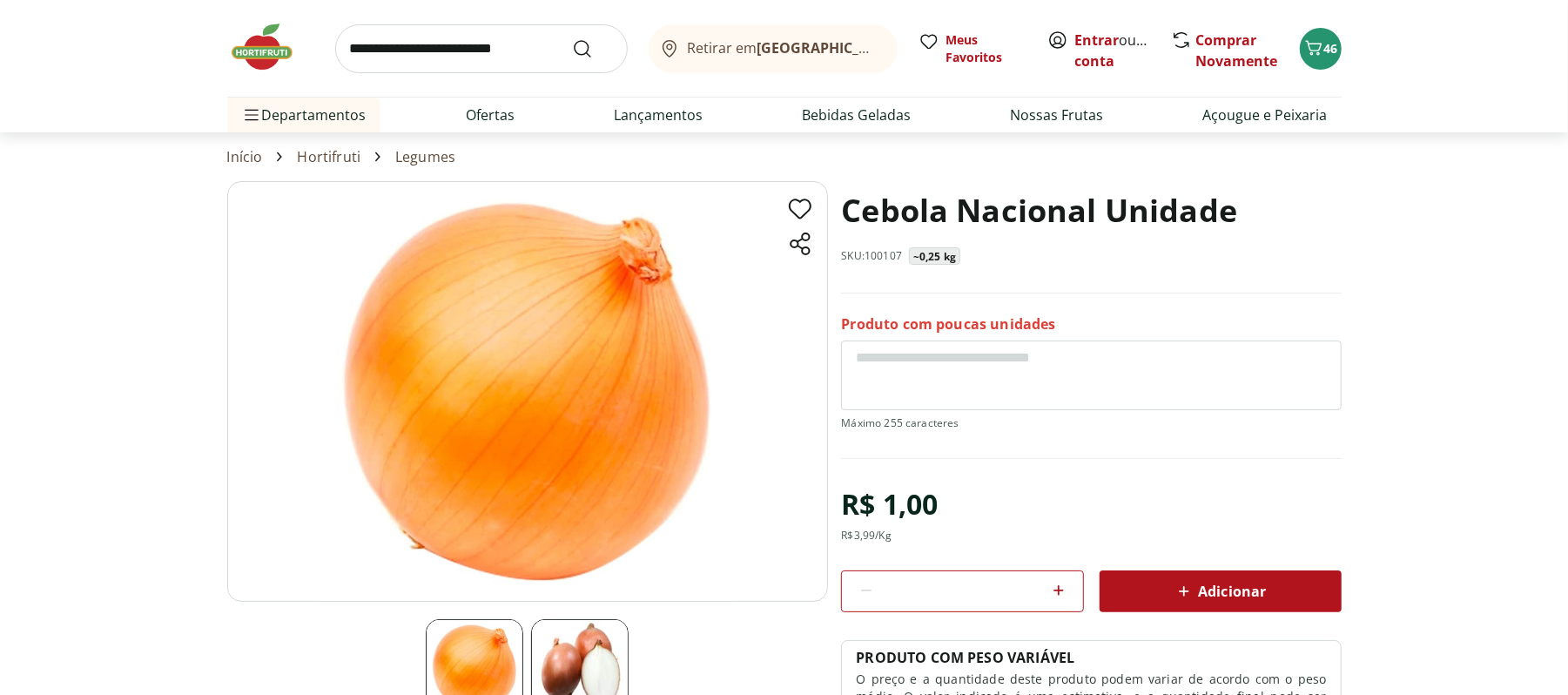
click at [1052, 583] on icon at bounding box center [1058, 590] width 21 height 20
type input "*"
click at [1134, 593] on div "Adicionar" at bounding box center [1220, 592] width 214 height 31
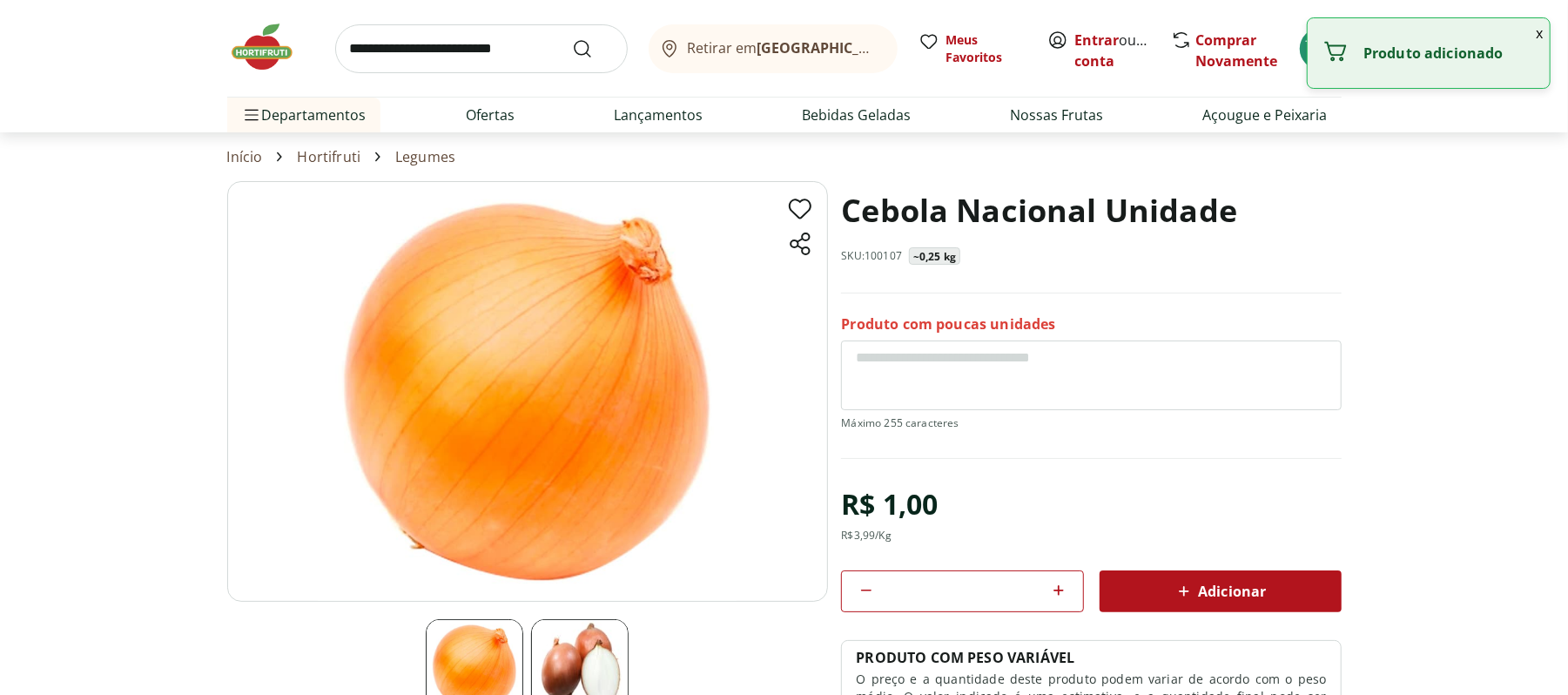
click at [1534, 35] on button "x" at bounding box center [1539, 33] width 21 height 29
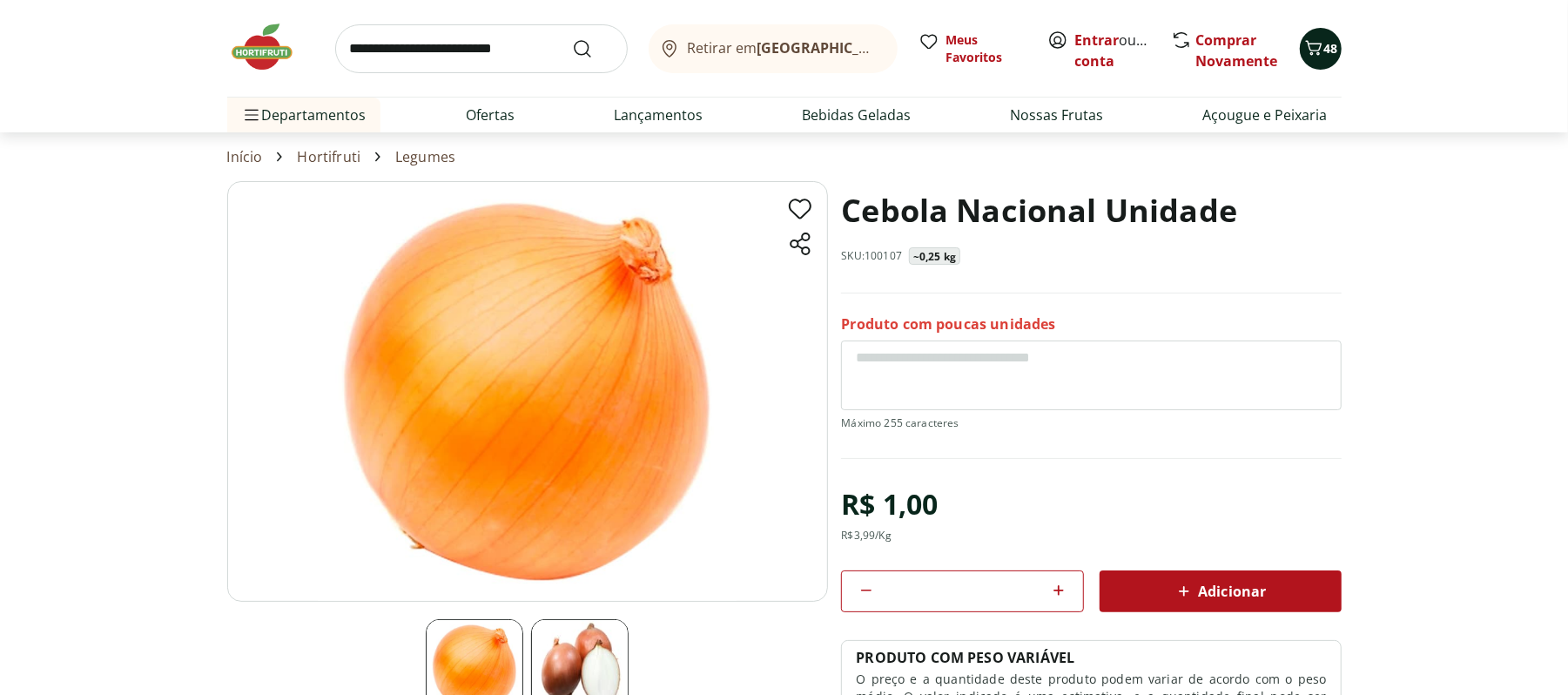
click at [1316, 58] on span "Carrinho" at bounding box center [1313, 48] width 21 height 22
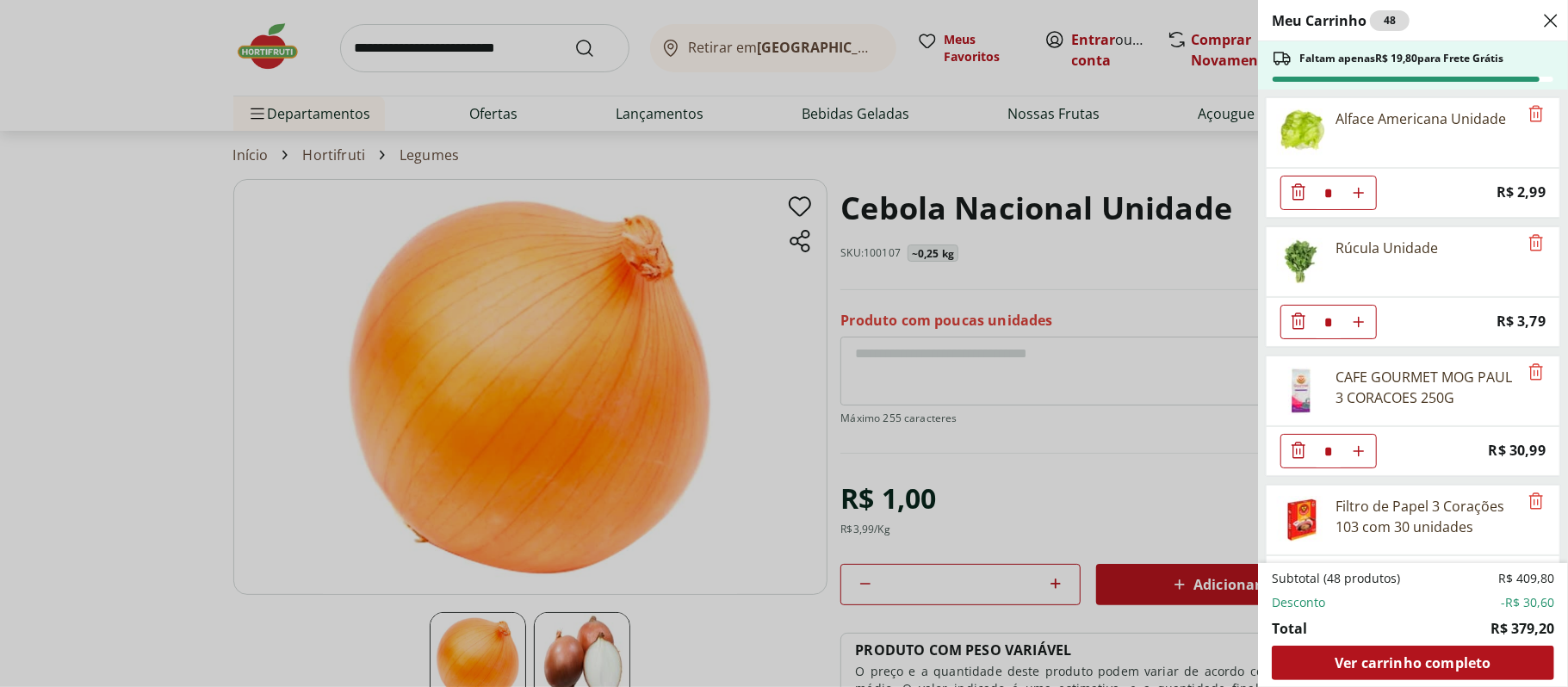
click at [634, 338] on div "Meu Carrinho 48 Faltam apenas R$ 19,80 para Frete Grátis Alface Americana Unida…" at bounding box center [784, 344] width 1568 height 687
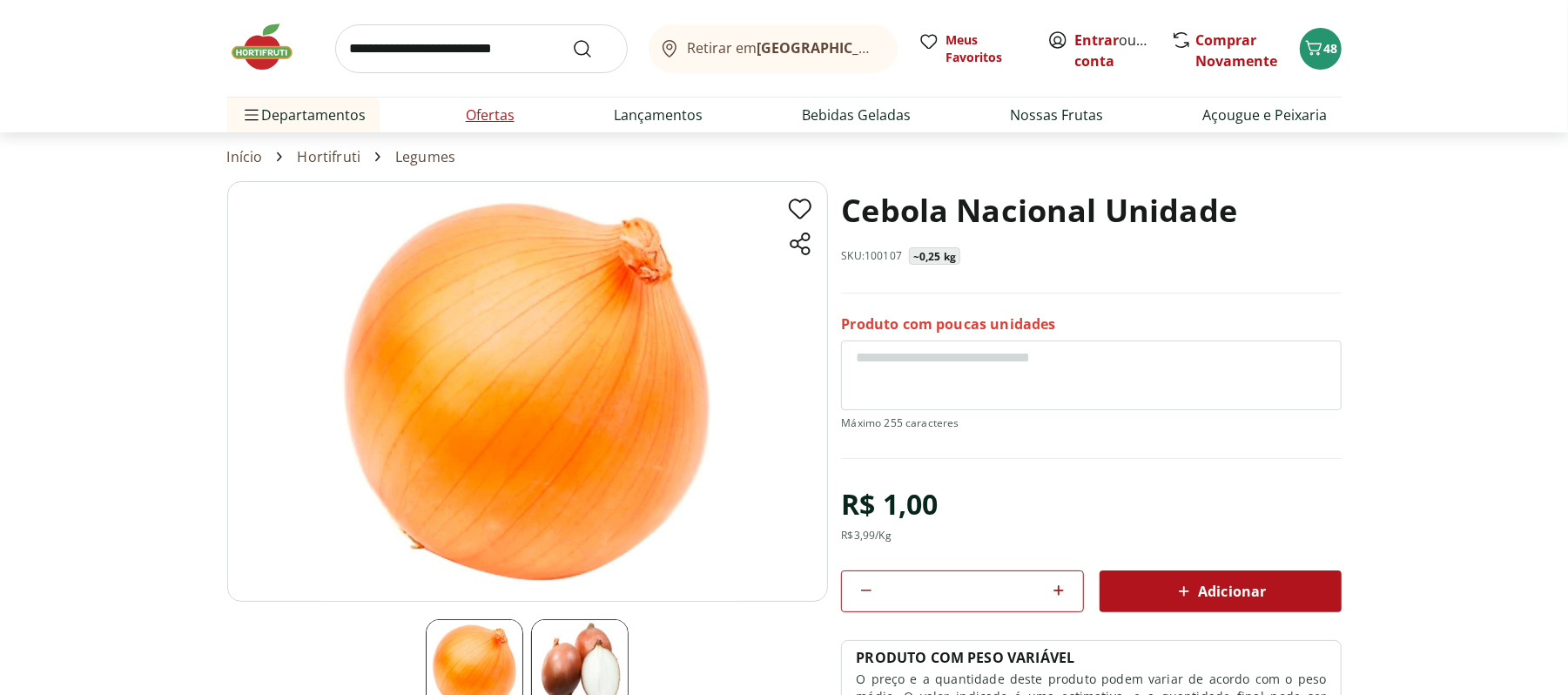
click at [506, 123] on link "Ofertas" at bounding box center [490, 114] width 49 height 20
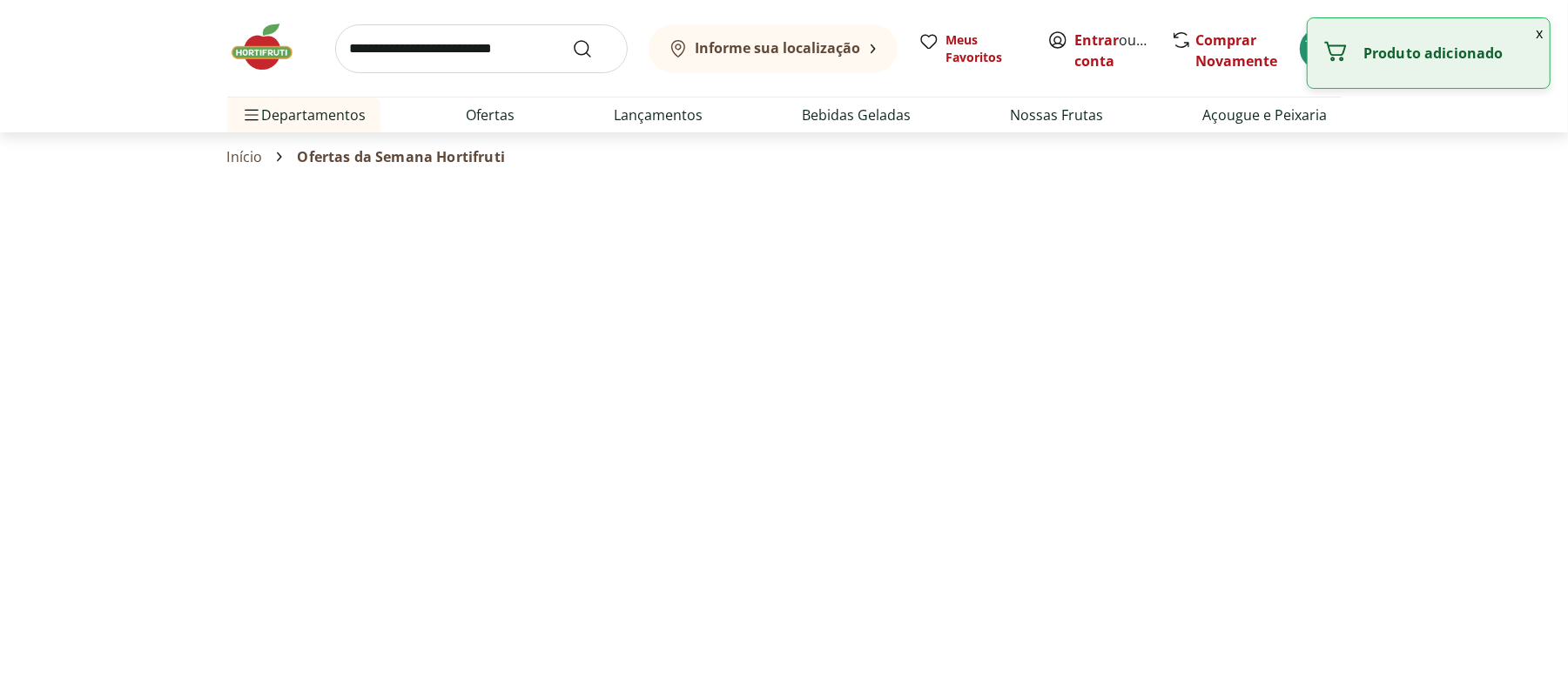
select select "**********"
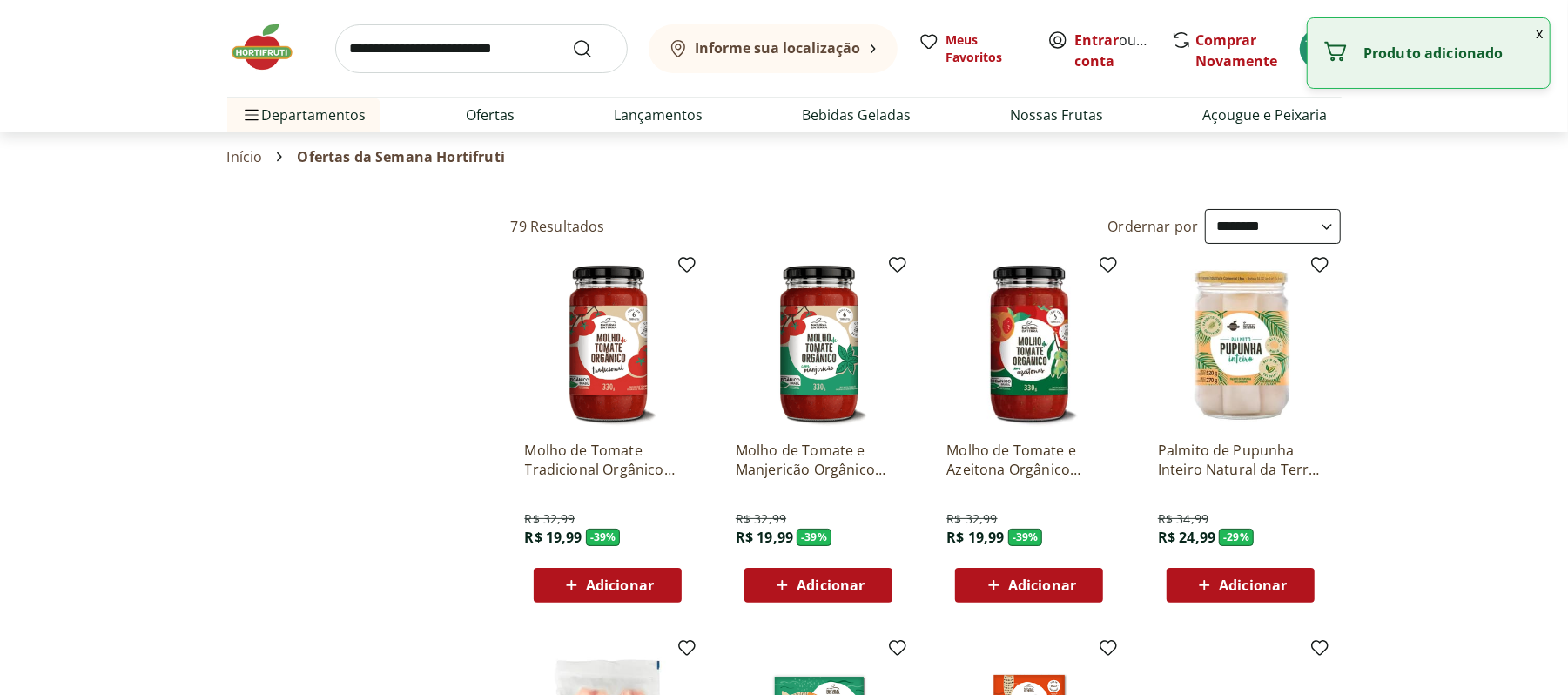
type input "*"
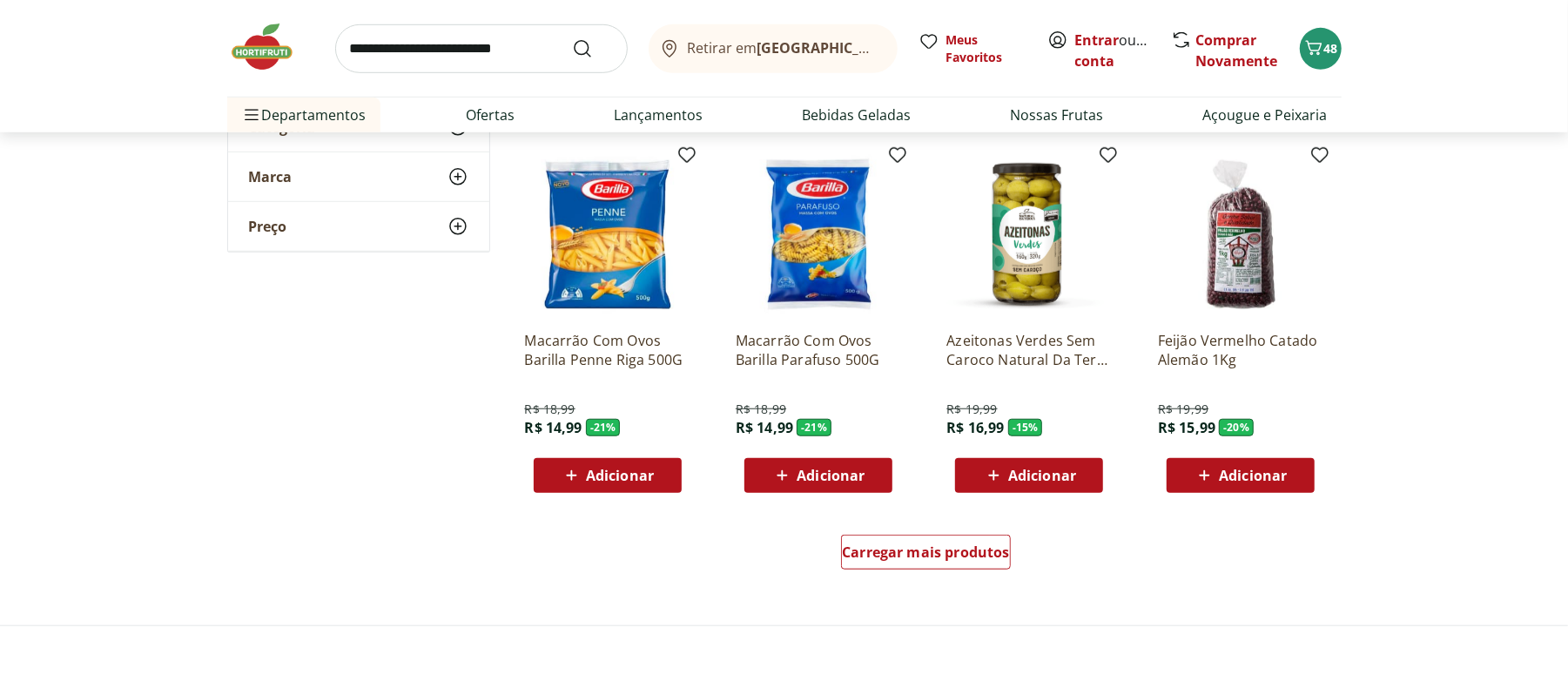
scroll to position [897, 0]
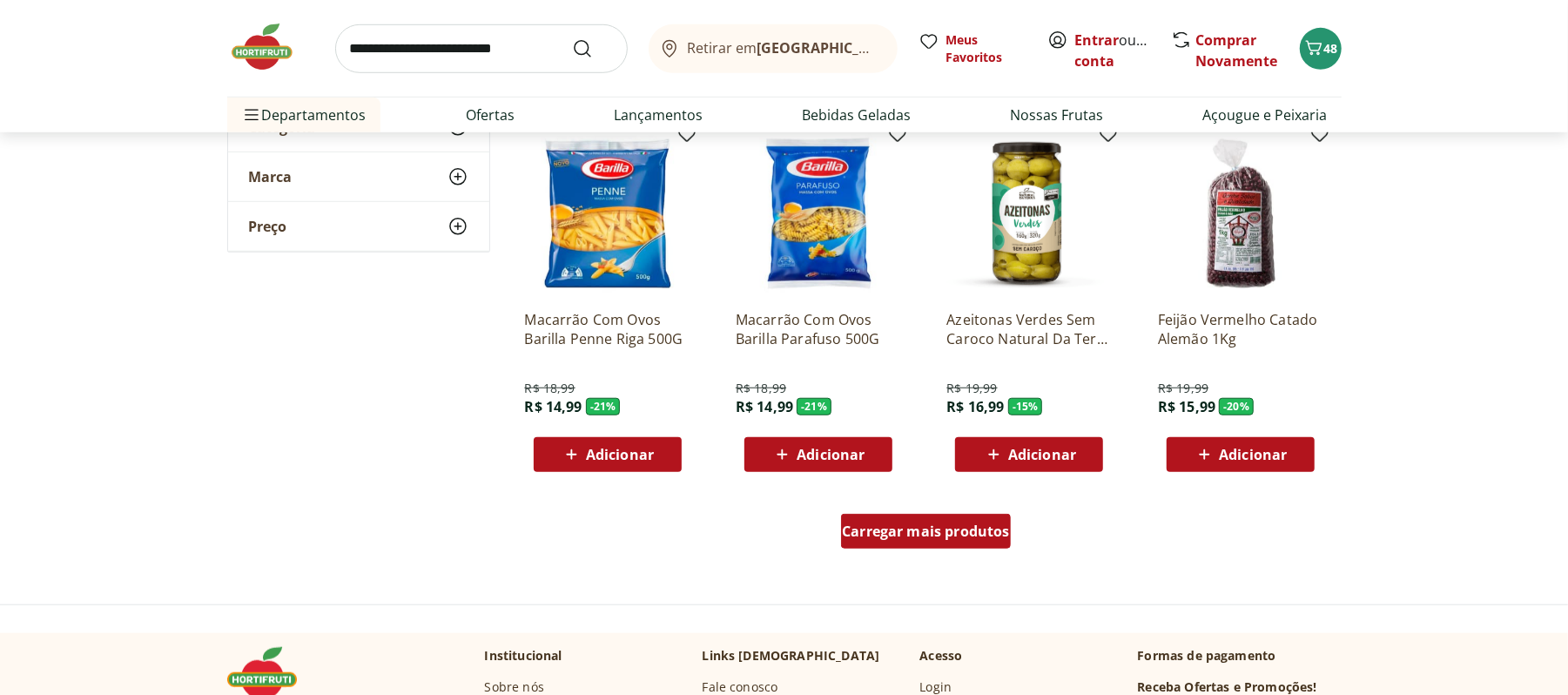
click at [913, 553] on link "Carregar mais produtos" at bounding box center [927, 534] width 170 height 42
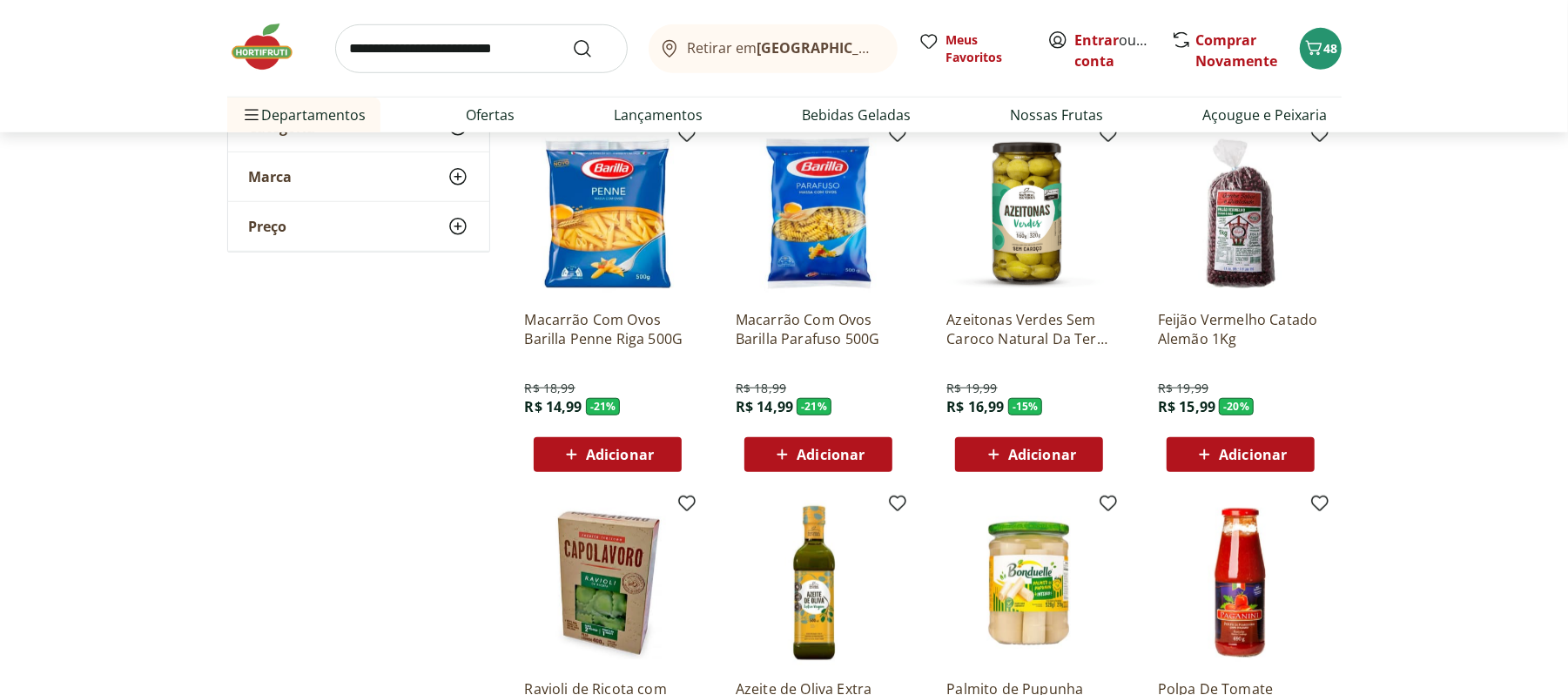
click at [1053, 462] on span "Adicionar" at bounding box center [1043, 454] width 68 height 14
click at [1316, 56] on icon "Carrinho" at bounding box center [1313, 47] width 21 height 20
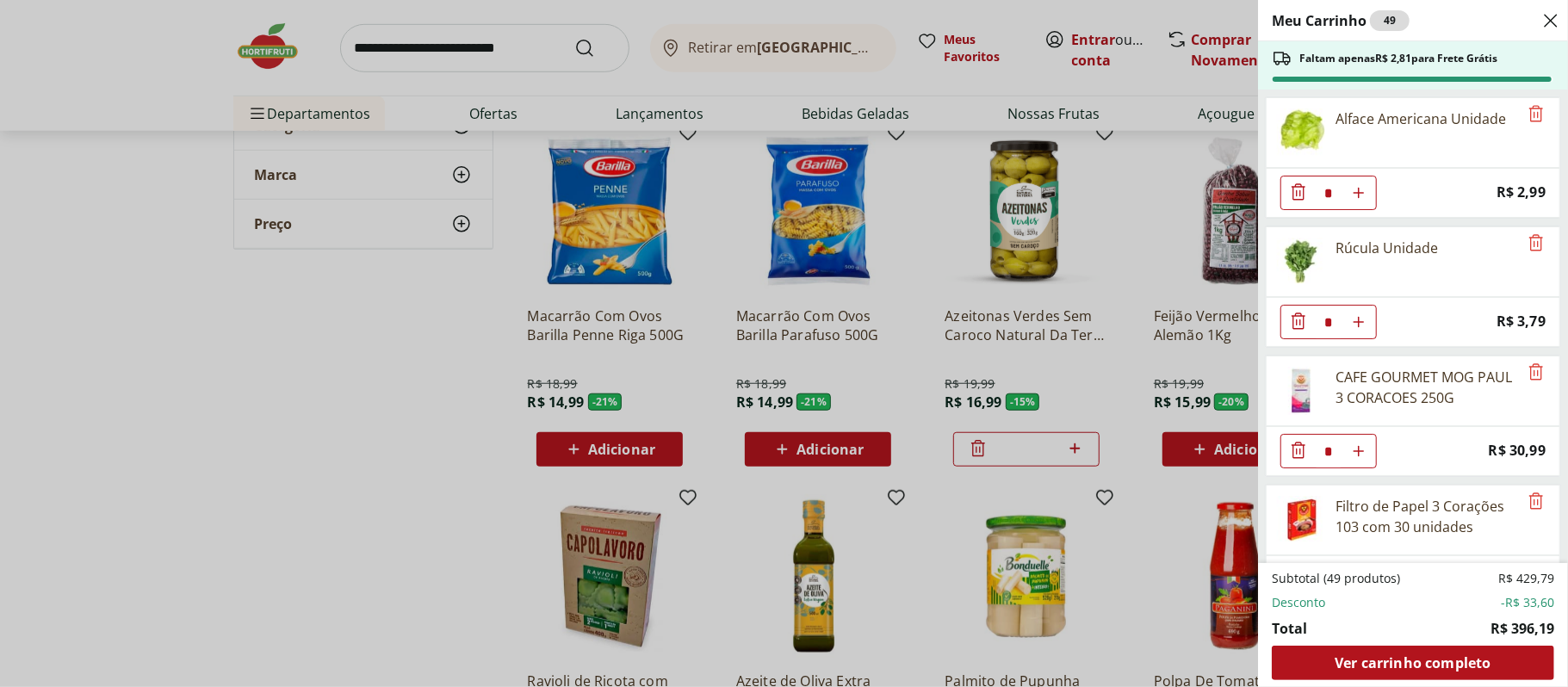
click at [459, 40] on div "Meu Carrinho 49 Faltam apenas R$ 2,81 para Frete Grátis Alface Americana Unidad…" at bounding box center [784, 344] width 1568 height 687
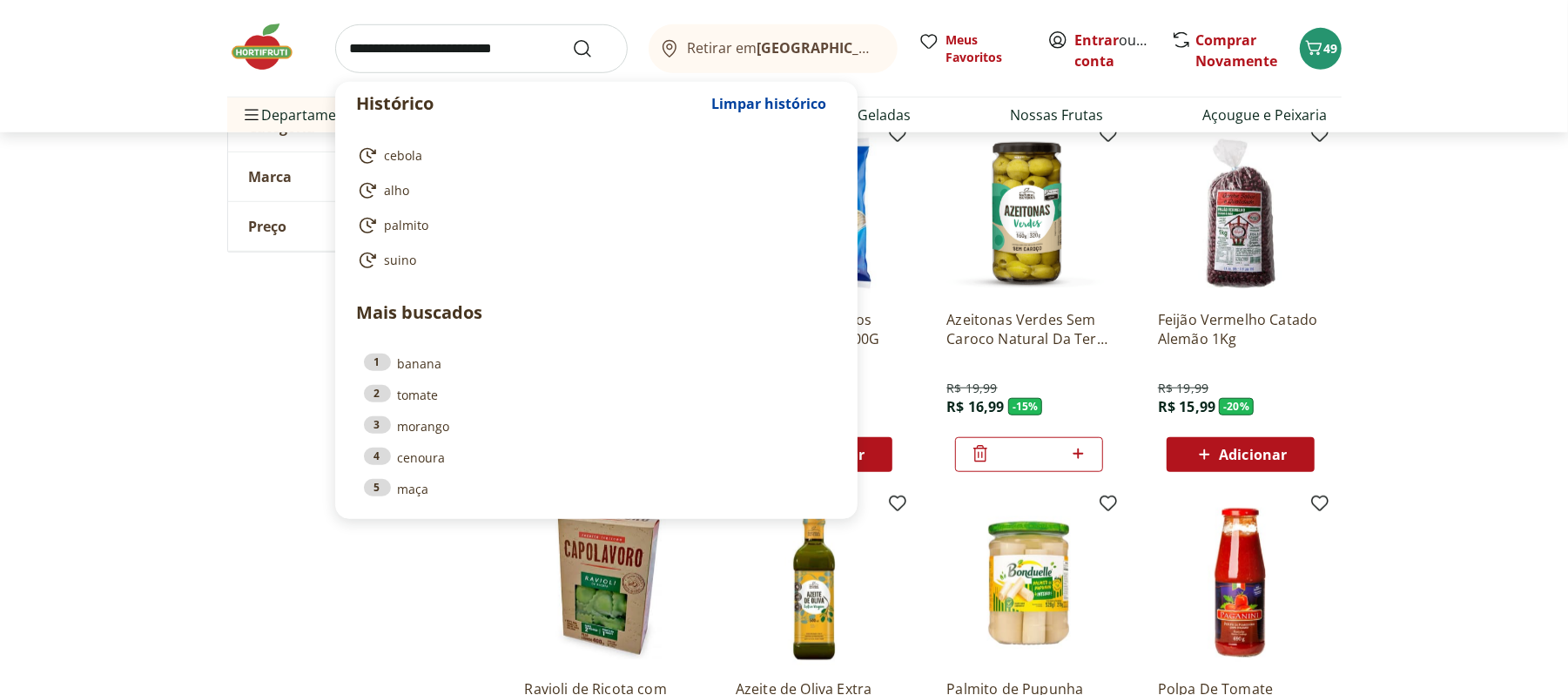
click at [456, 47] on input "search" at bounding box center [481, 49] width 293 height 49
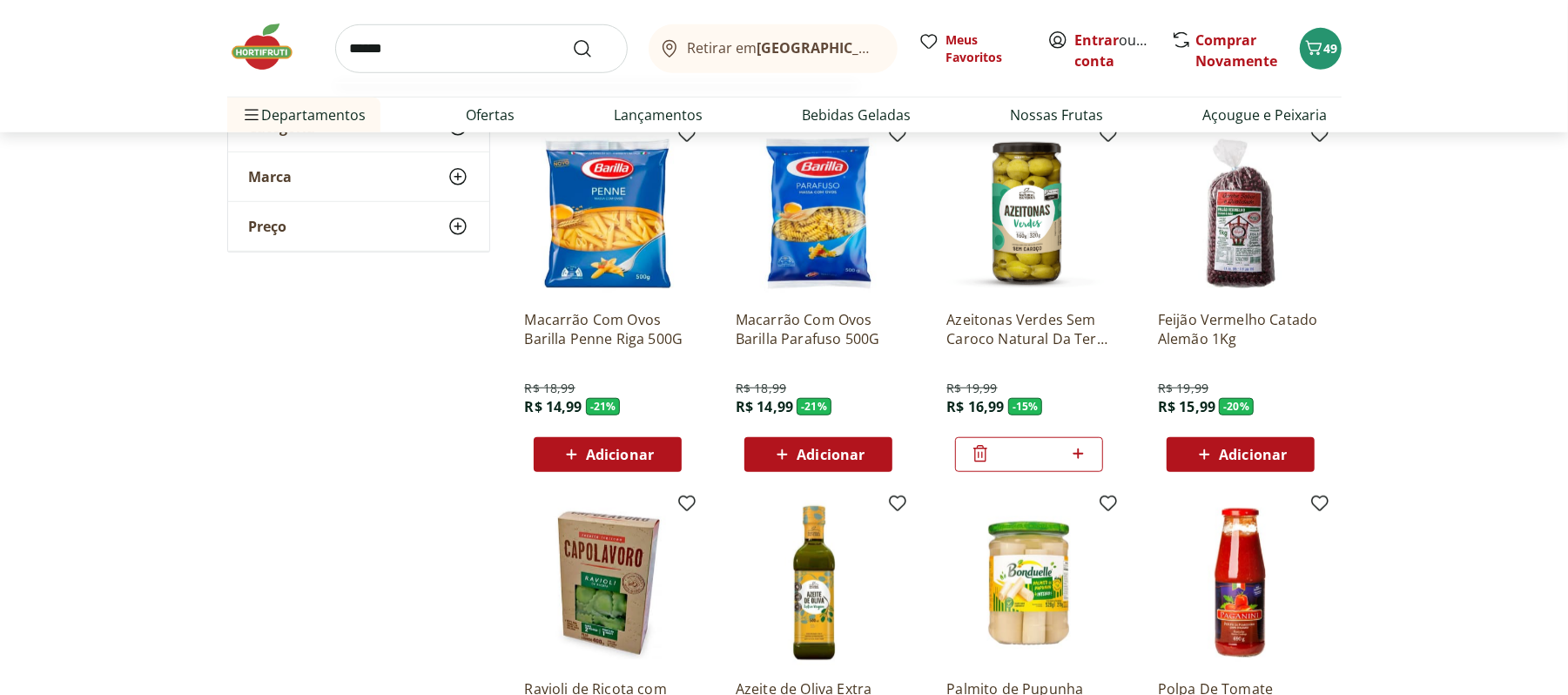
type input "******"
click at [572, 38] on button "Submit Search" at bounding box center [593, 48] width 42 height 20
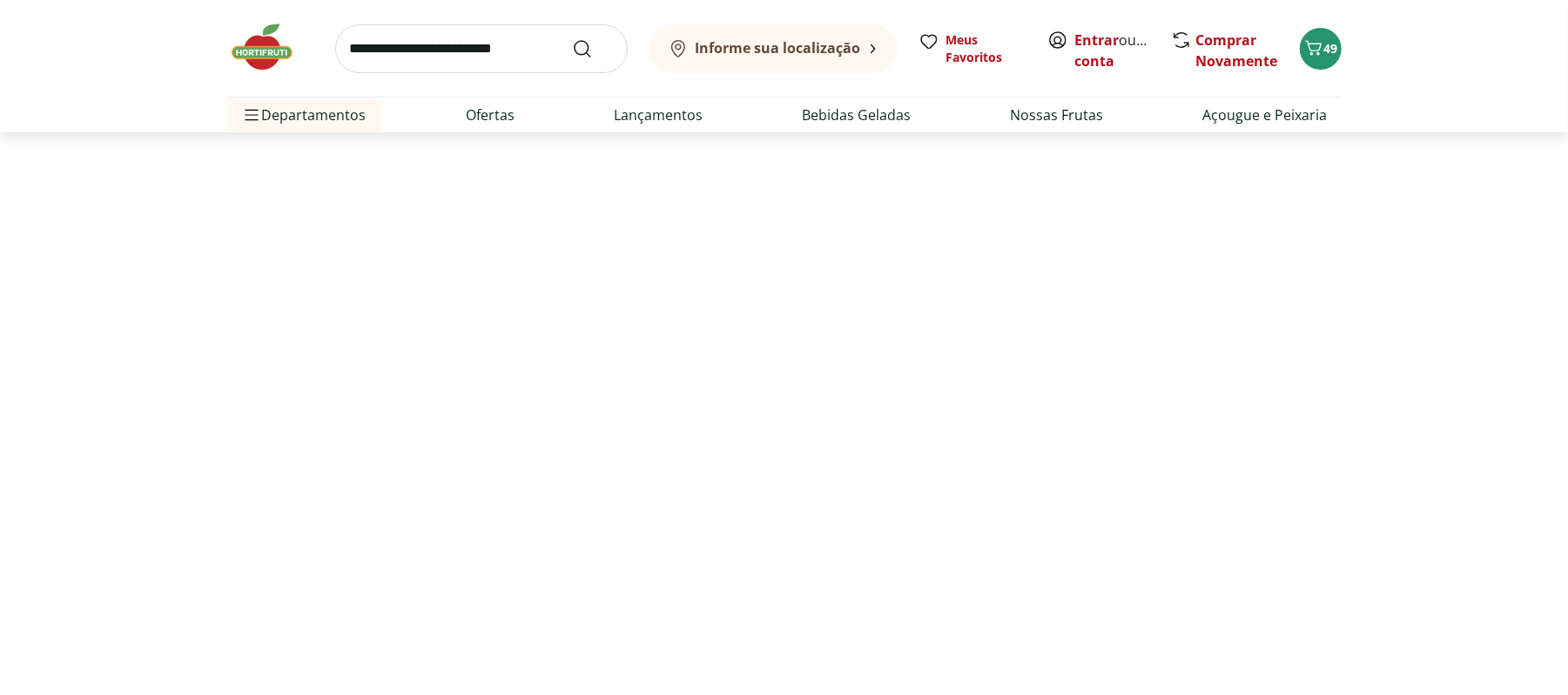
select select "**********"
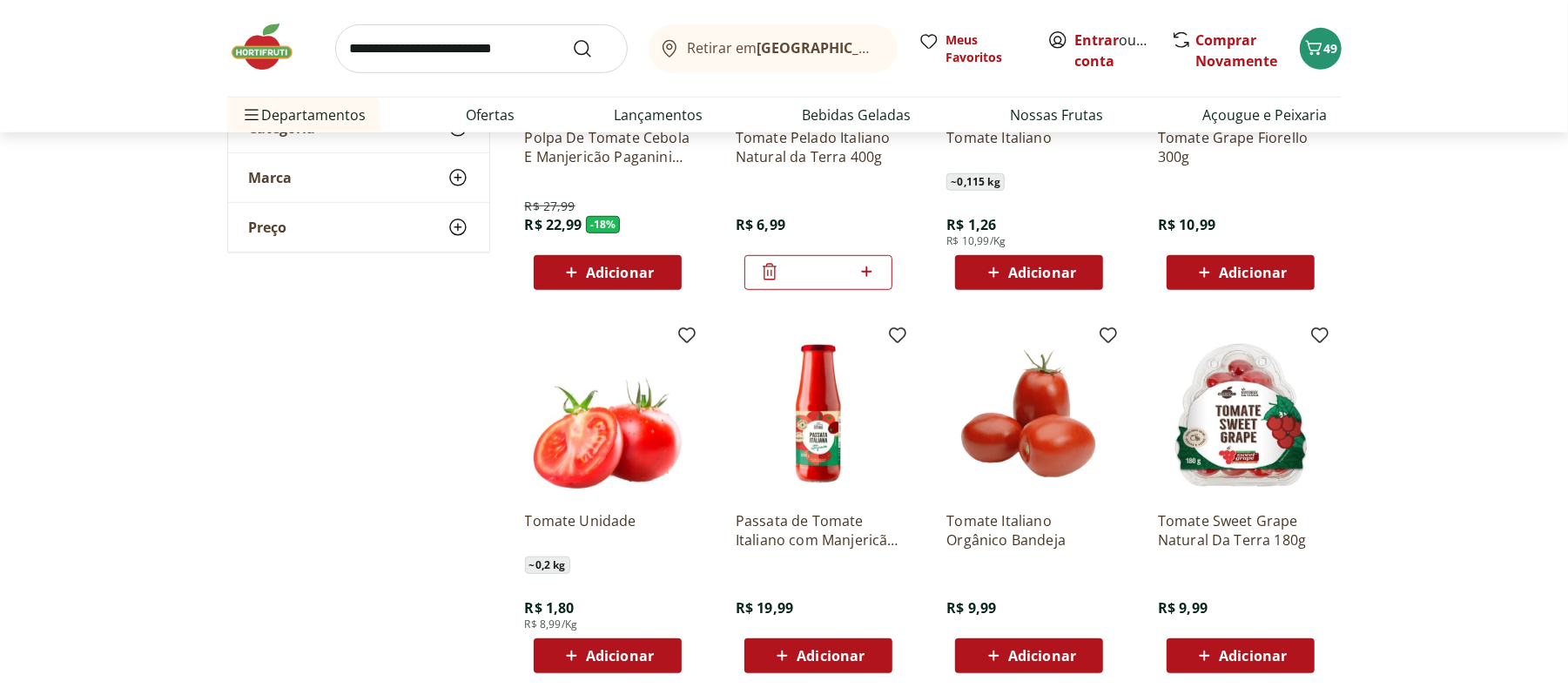
scroll to position [778, 0]
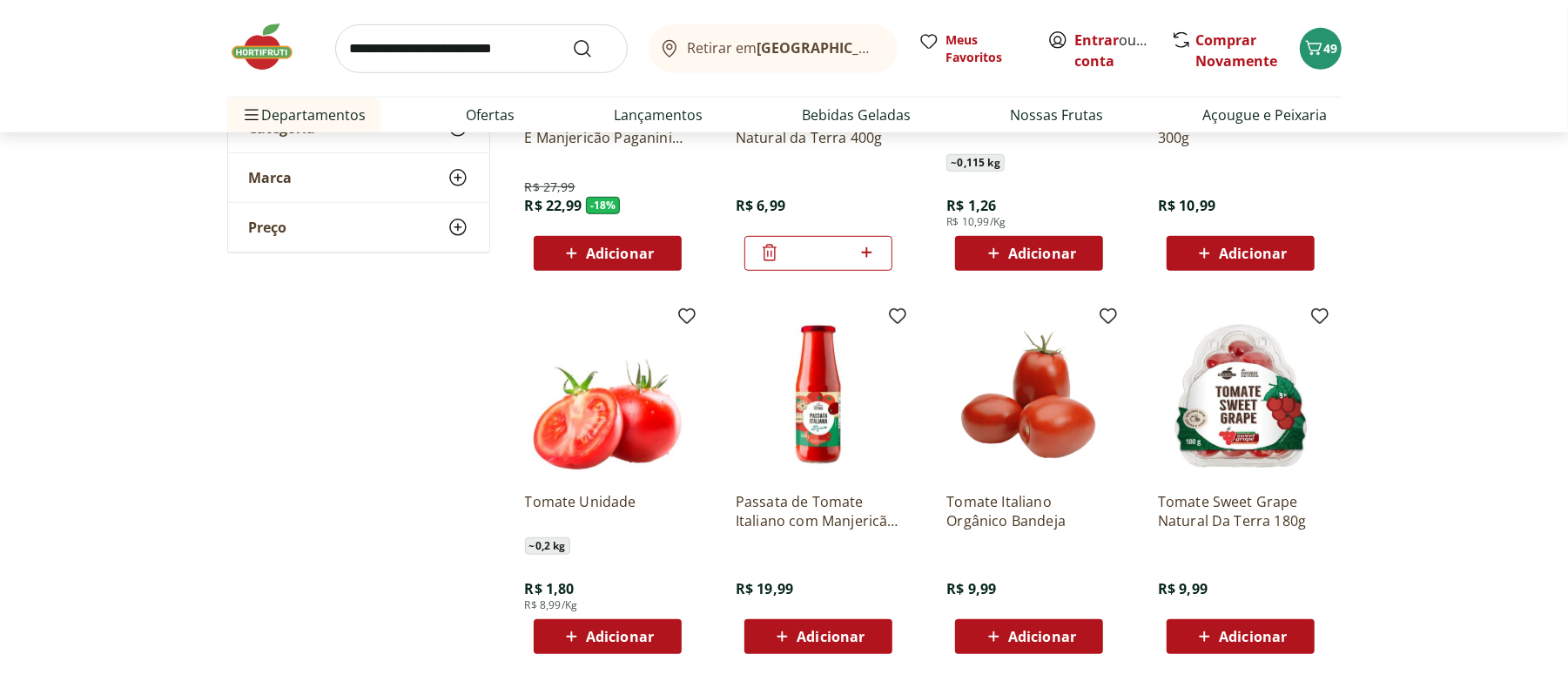
click at [1040, 248] on span "Adicionar" at bounding box center [1043, 253] width 68 height 14
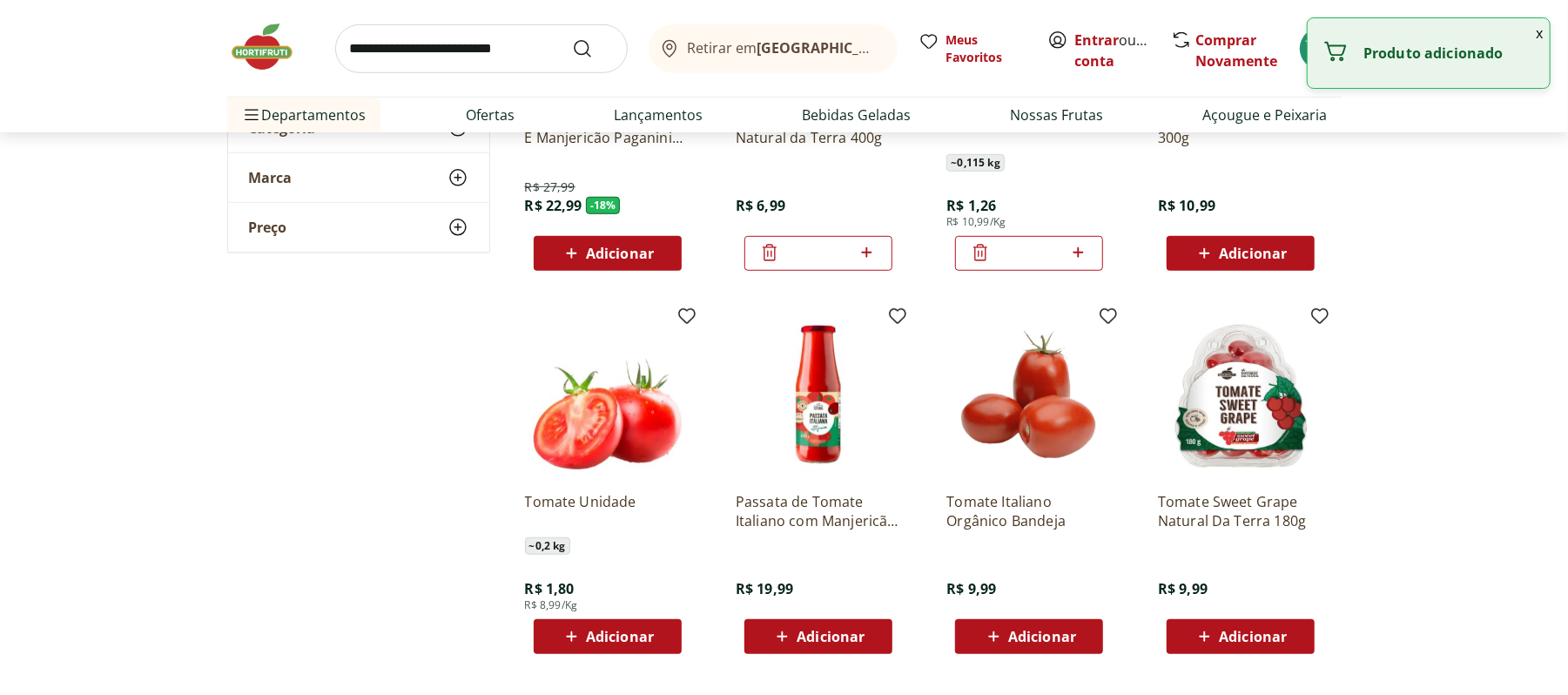
click at [1082, 252] on icon at bounding box center [1078, 252] width 11 height 11
type input "*"
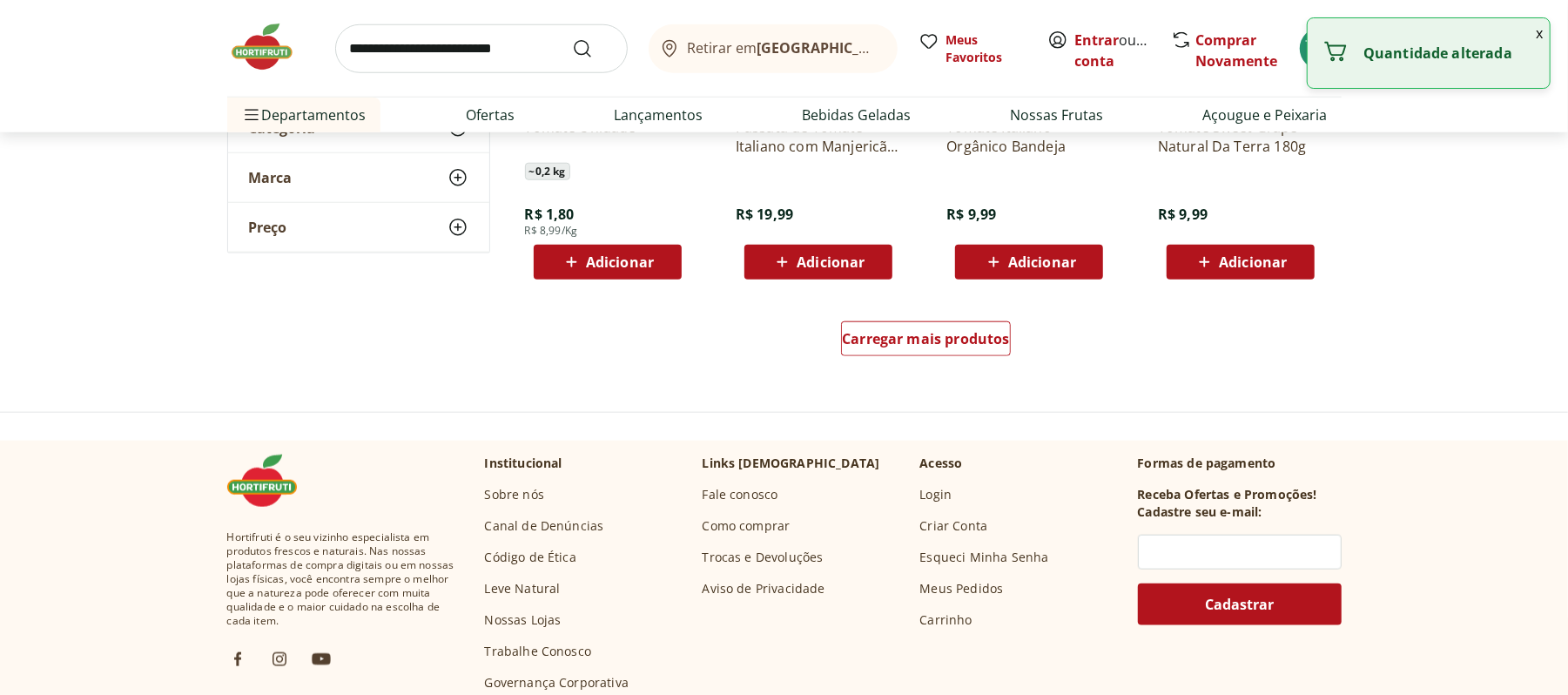
scroll to position [1157, 0]
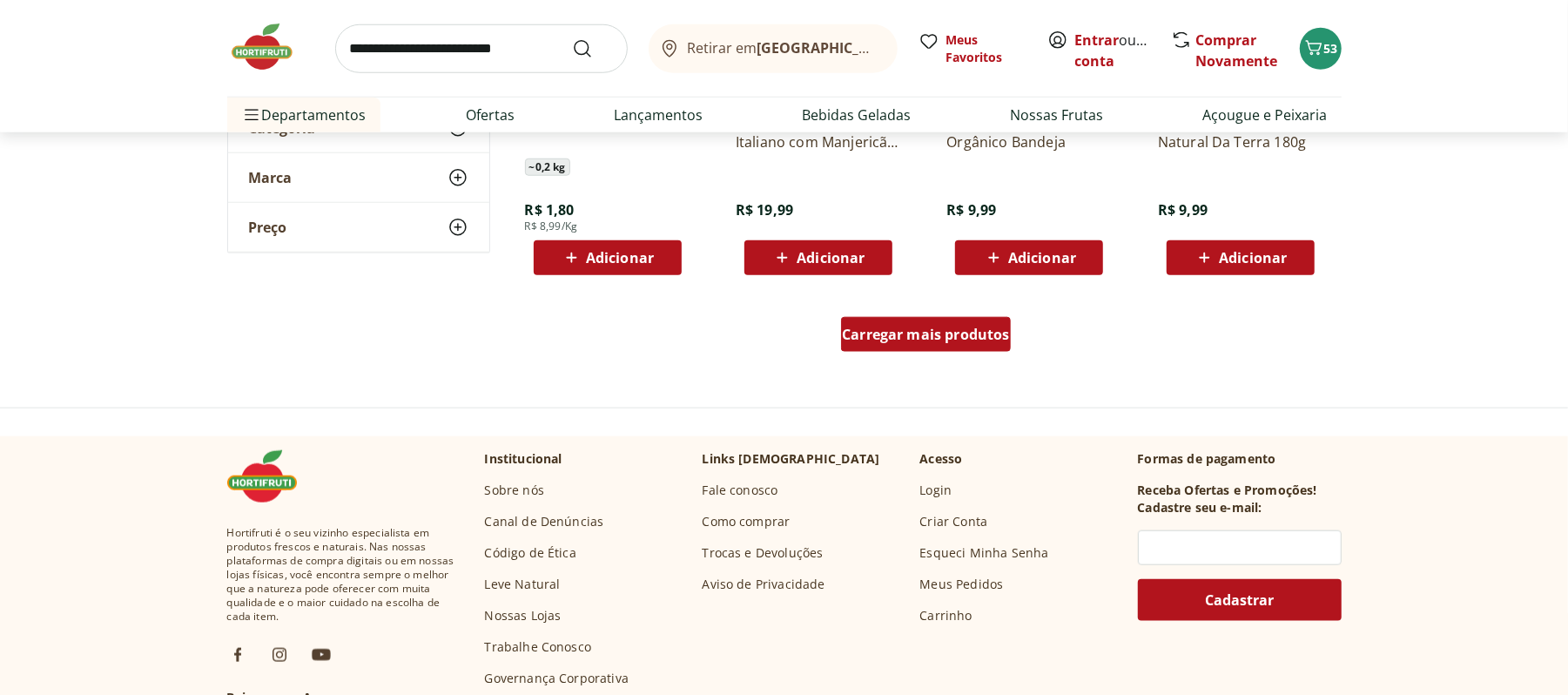
click at [879, 349] on div "Carregar mais produtos" at bounding box center [927, 335] width 170 height 35
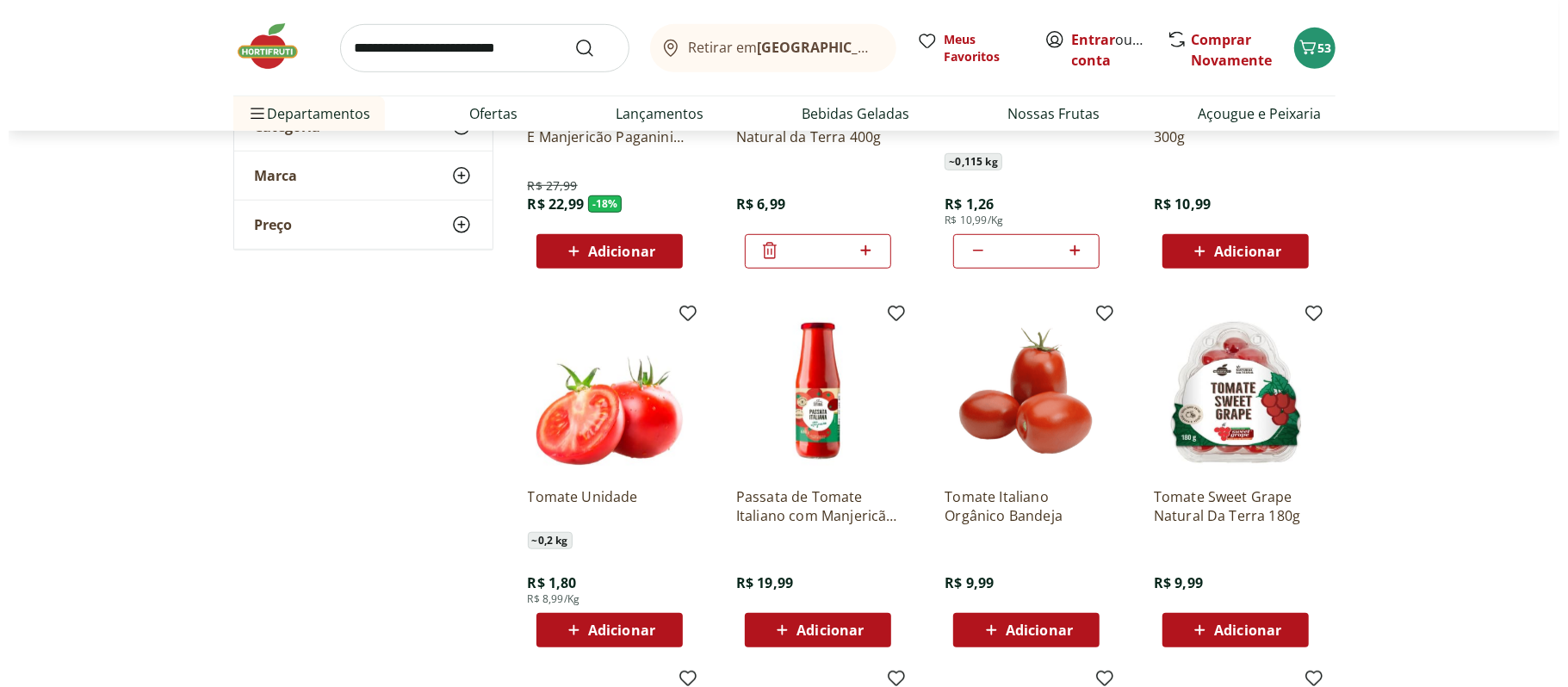
scroll to position [0, 0]
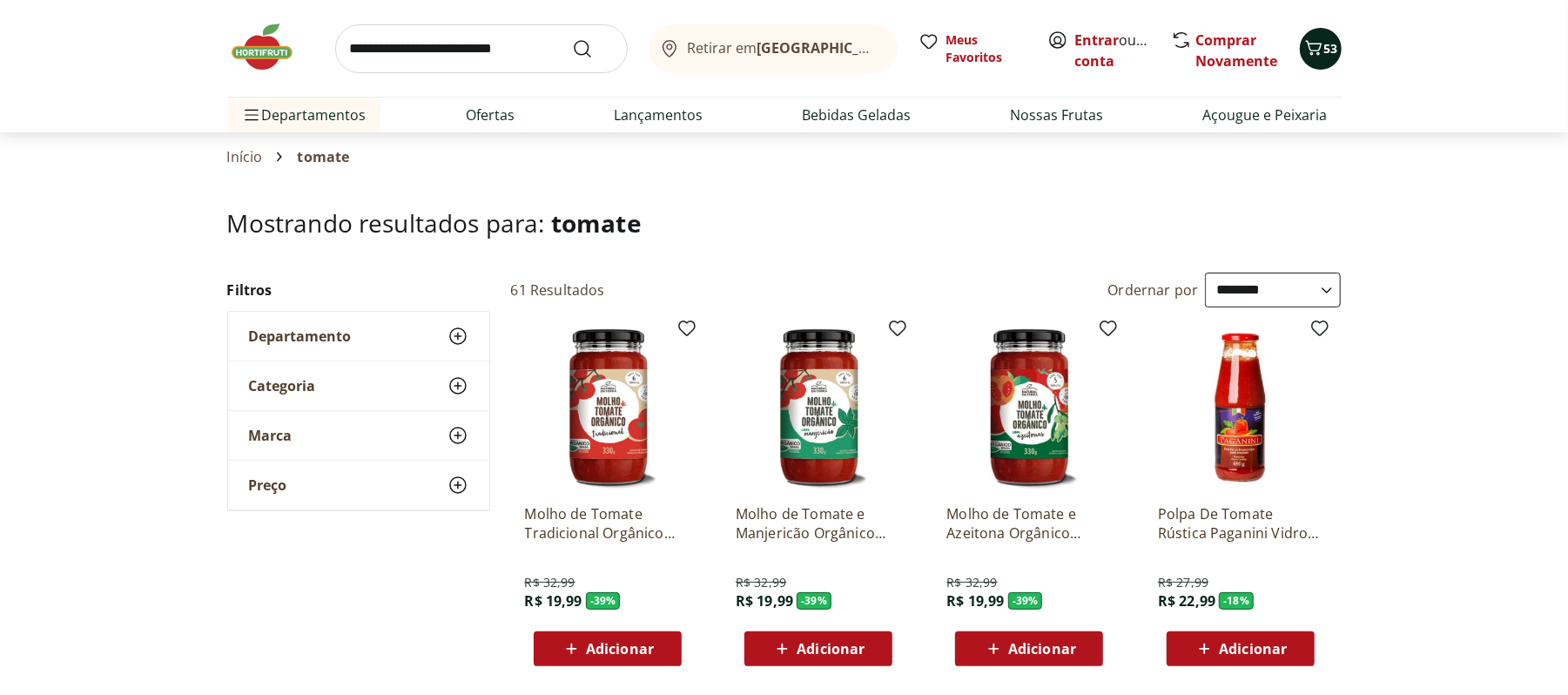
click at [1328, 49] on span "53" at bounding box center [1331, 48] width 14 height 17
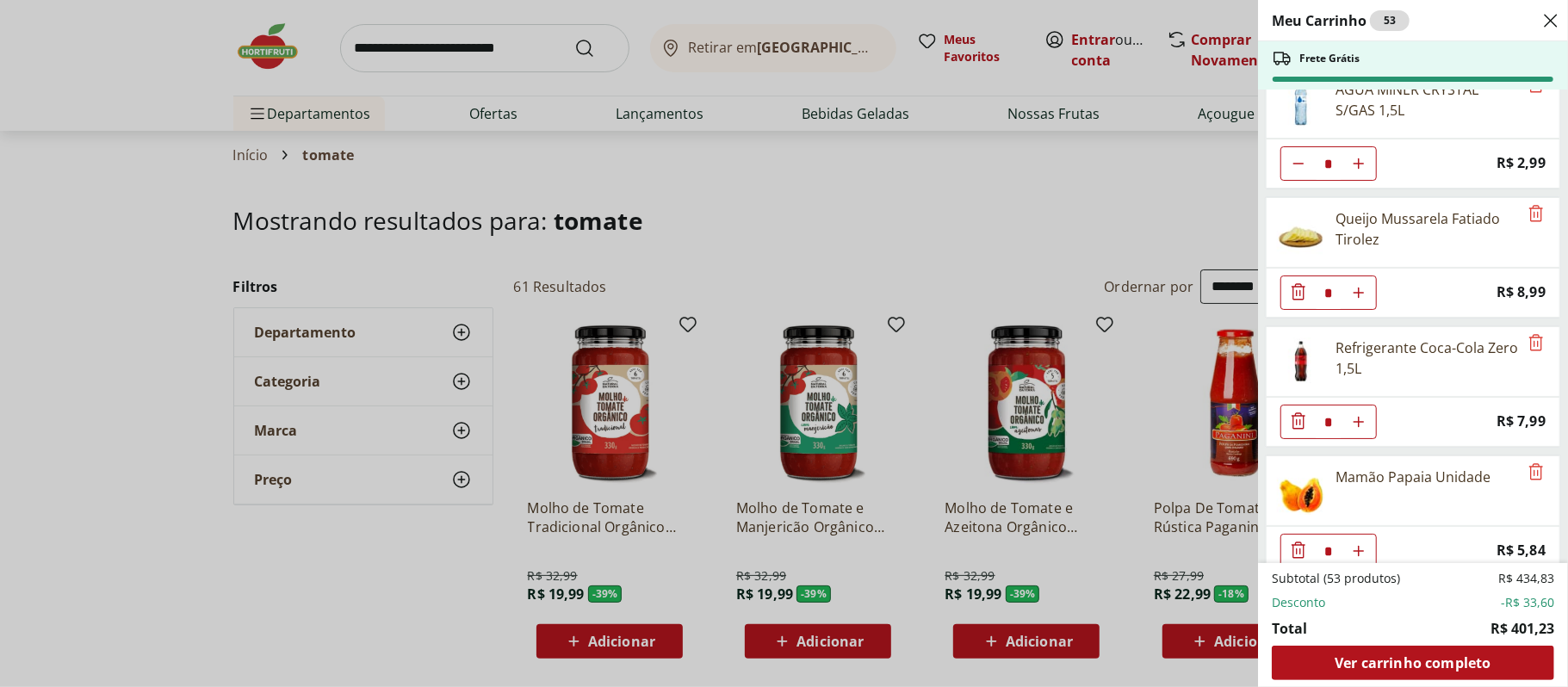
scroll to position [3980, 0]
